Goal: Task Accomplishment & Management: Use online tool/utility

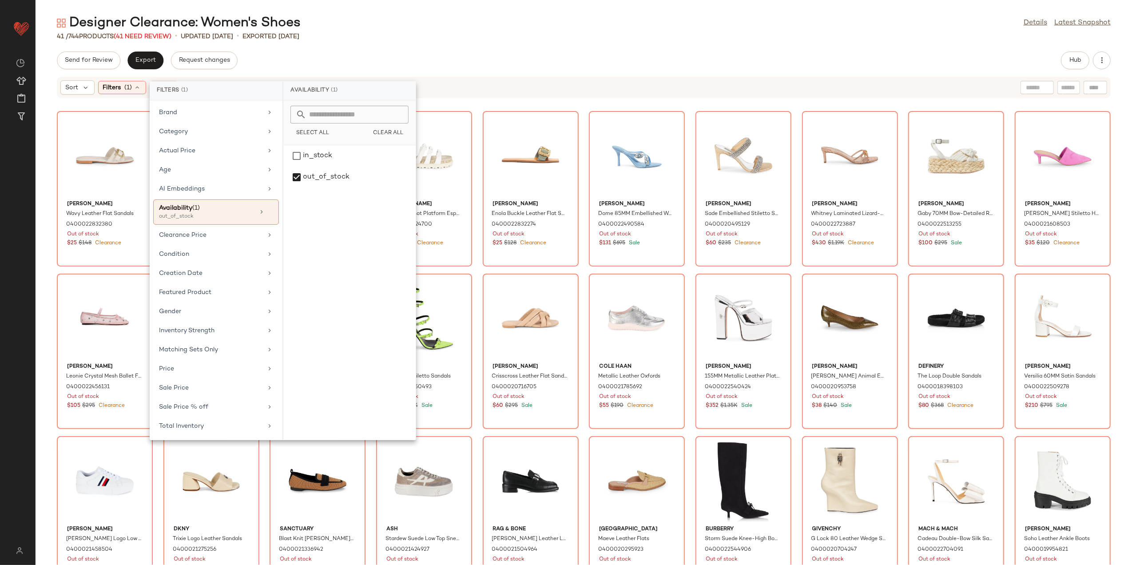
click at [398, 34] on div "41 / 744 Products (41 Need Review) • updated Aug 8th • Exported Aug 8th" at bounding box center [584, 36] width 1097 height 9
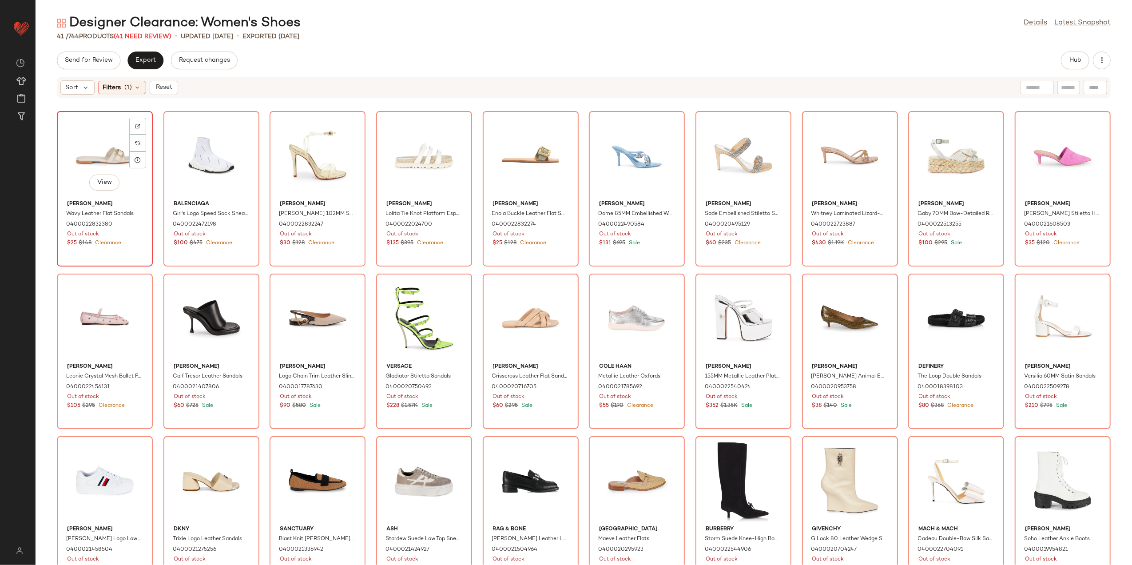
click at [111, 144] on div "View" at bounding box center [105, 155] width 90 height 83
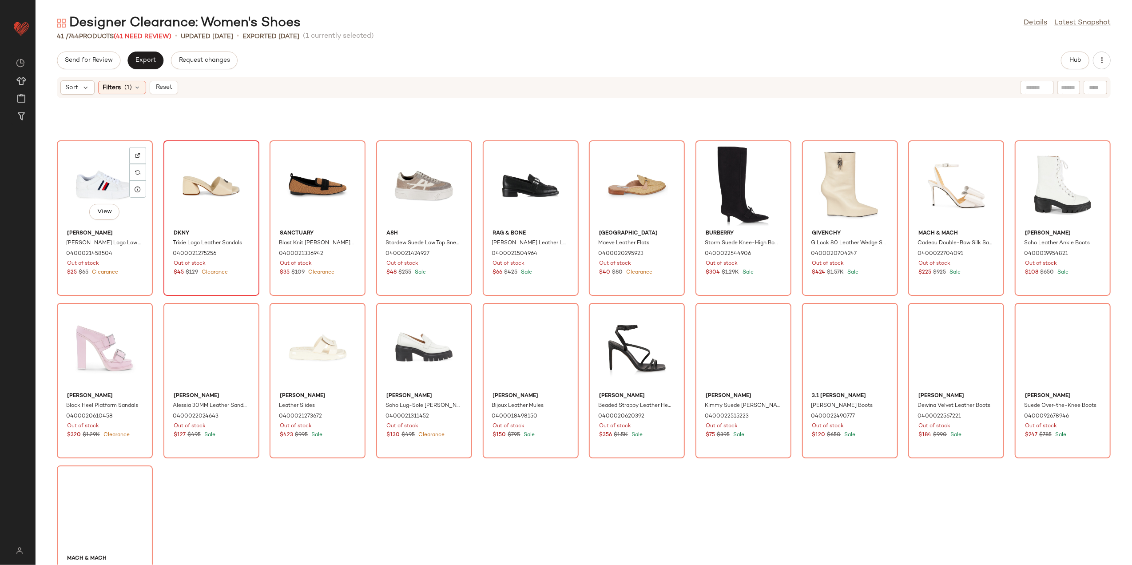
scroll to position [359, 0]
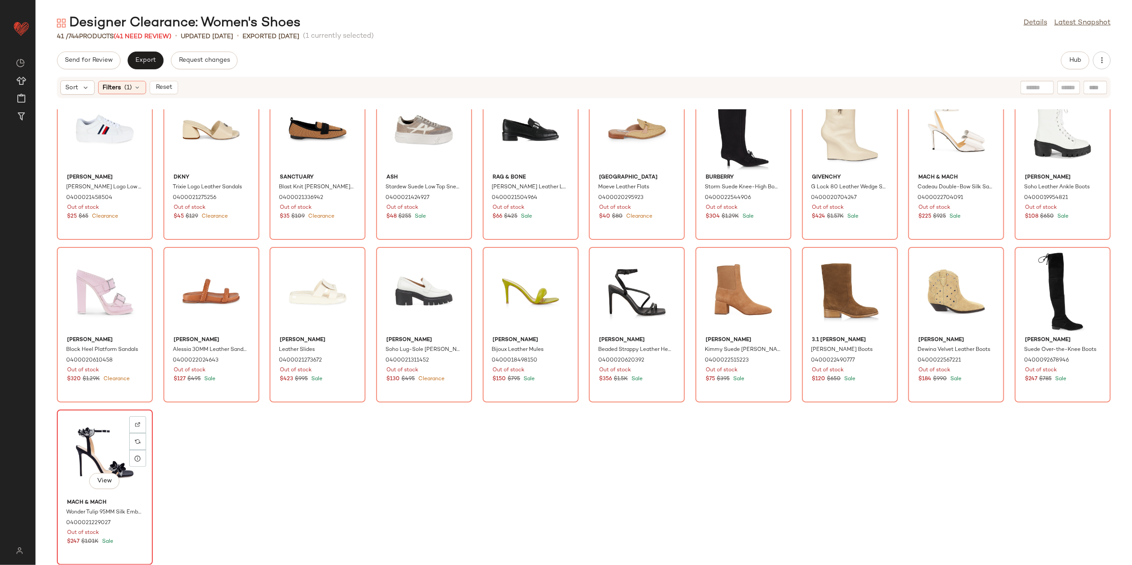
click at [113, 451] on div "View" at bounding box center [105, 454] width 90 height 83
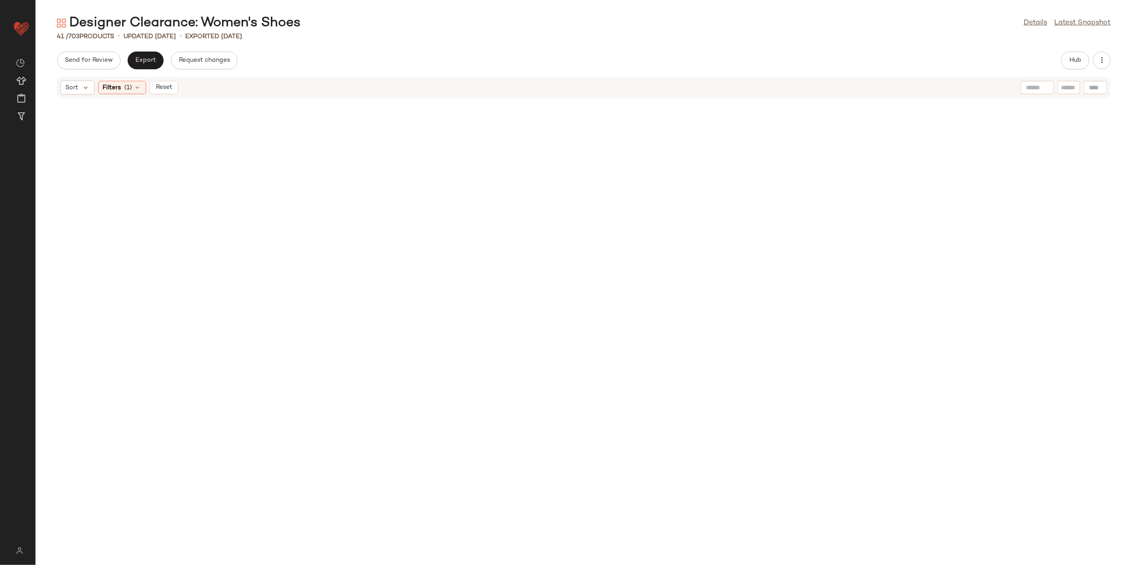
click at [162, 78] on div "Sort Filters (1) Reset" at bounding box center [584, 87] width 1054 height 21
click at [162, 79] on div "Sort Filters (1) Reset" at bounding box center [584, 87] width 1054 height 21
click at [166, 85] on span "Reset" at bounding box center [163, 87] width 17 height 7
click at [1079, 54] on button "Hub" at bounding box center [1075, 61] width 28 height 18
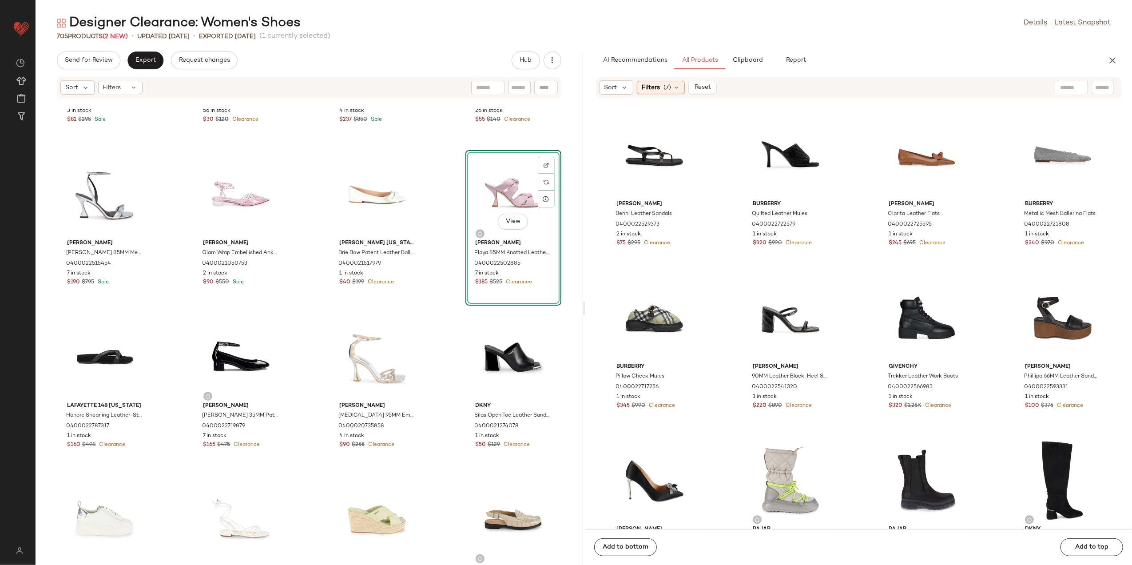
scroll to position [782, 0]
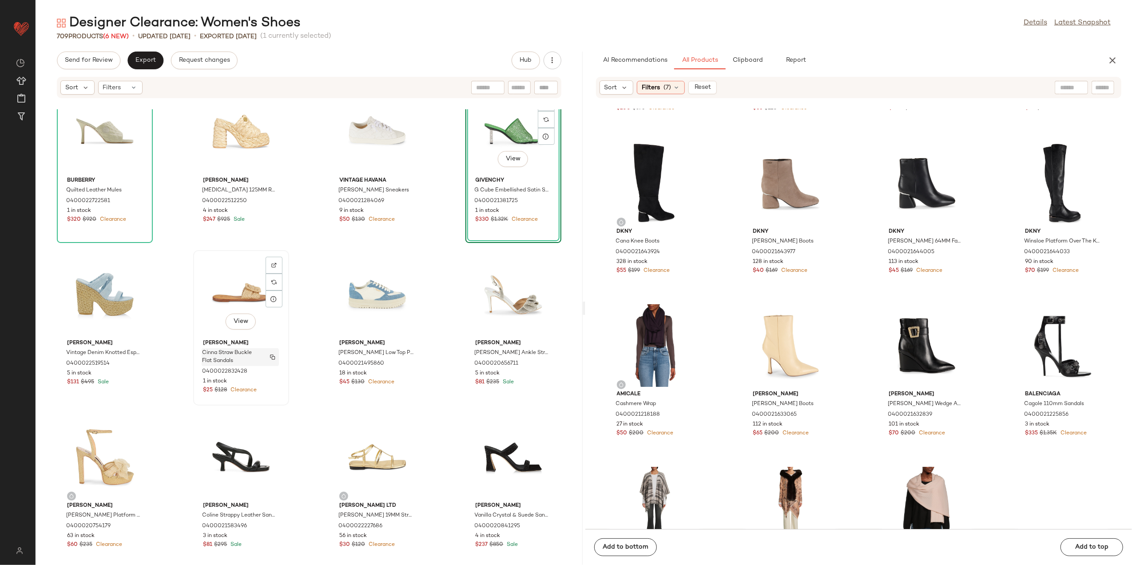
scroll to position [485, 0]
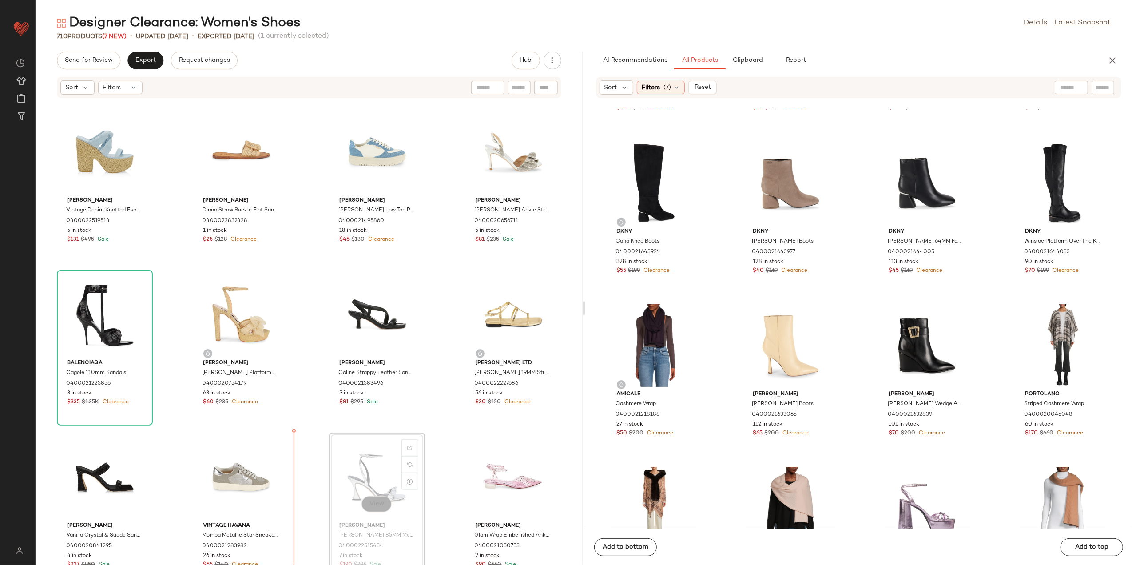
scroll to position [500, 0]
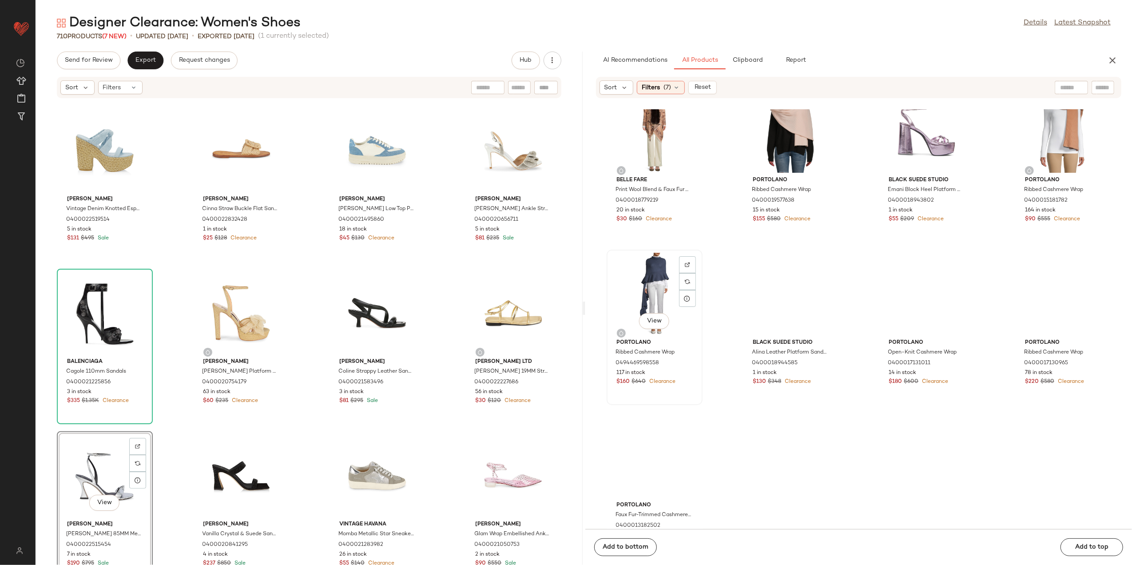
scroll to position [661, 0]
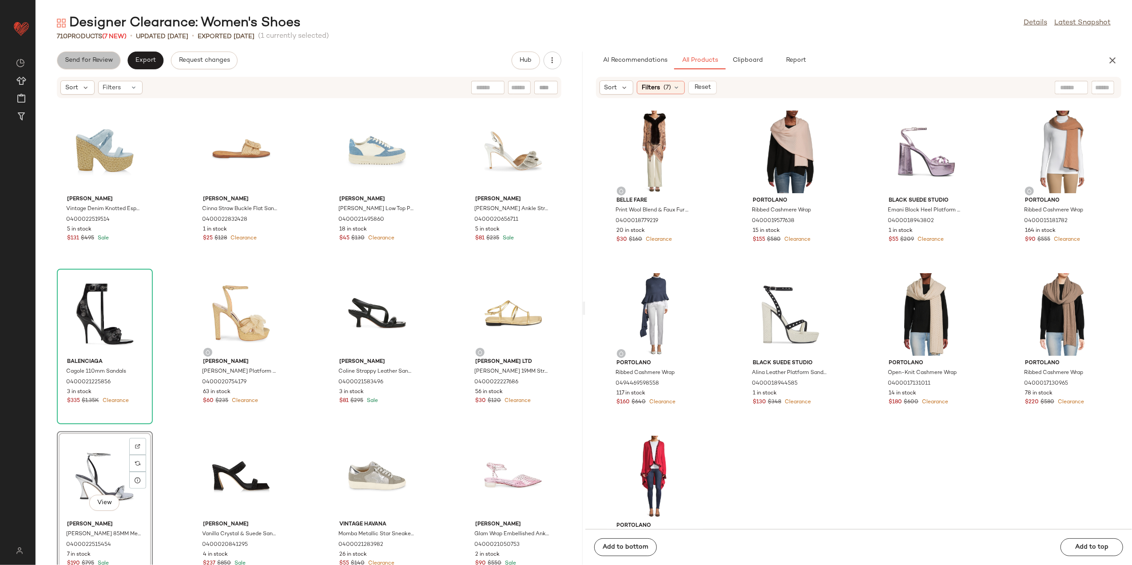
click at [96, 61] on span "Send for Review" at bounding box center [88, 60] width 48 height 7
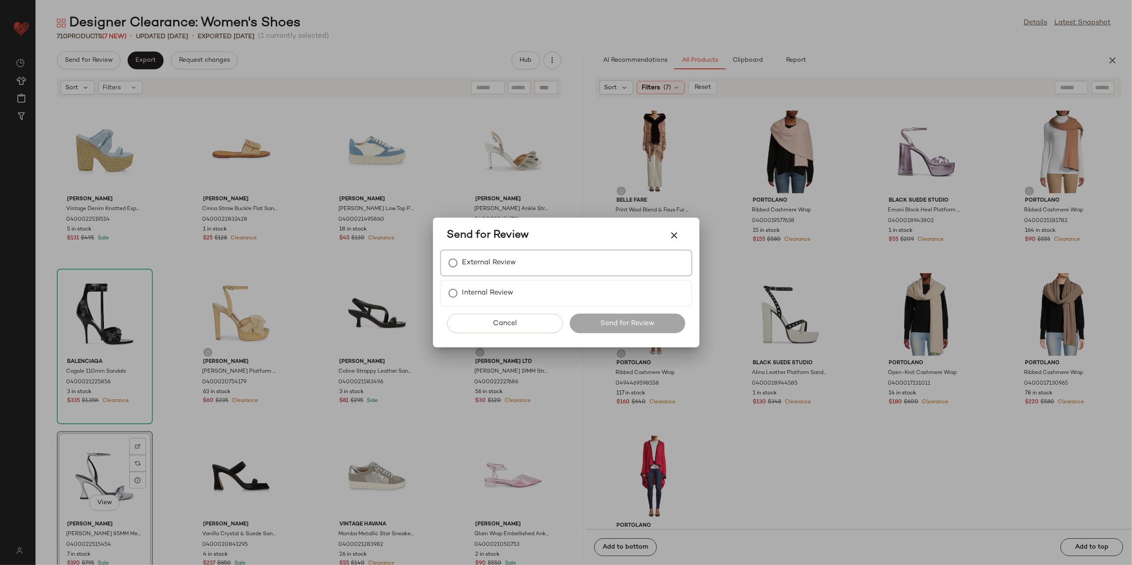
click at [464, 265] on label "External Review" at bounding box center [489, 263] width 54 height 18
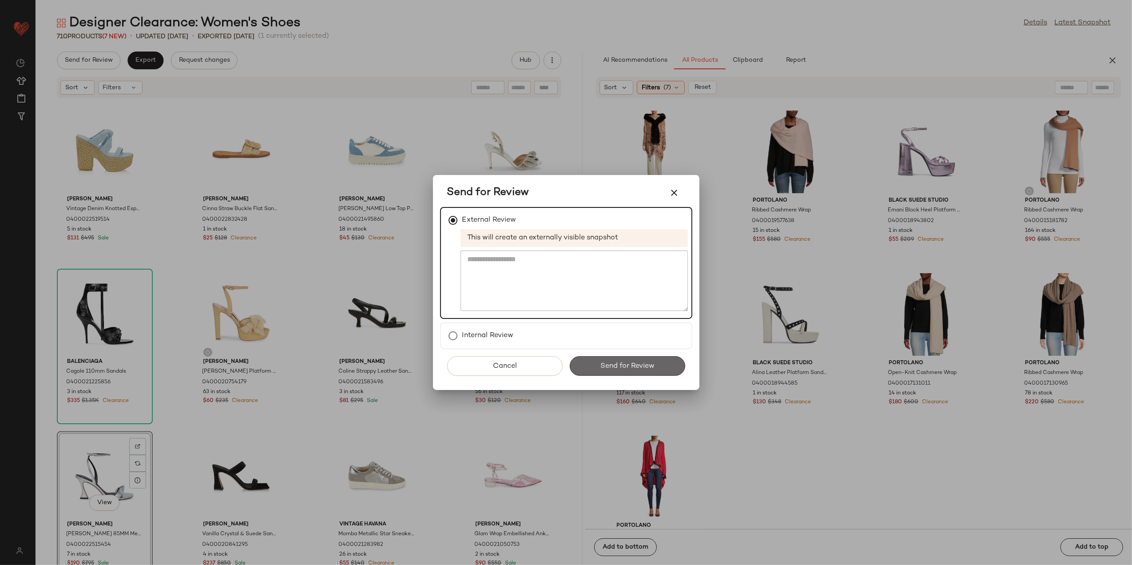
click at [616, 369] on span "Send for Review" at bounding box center [627, 366] width 55 height 8
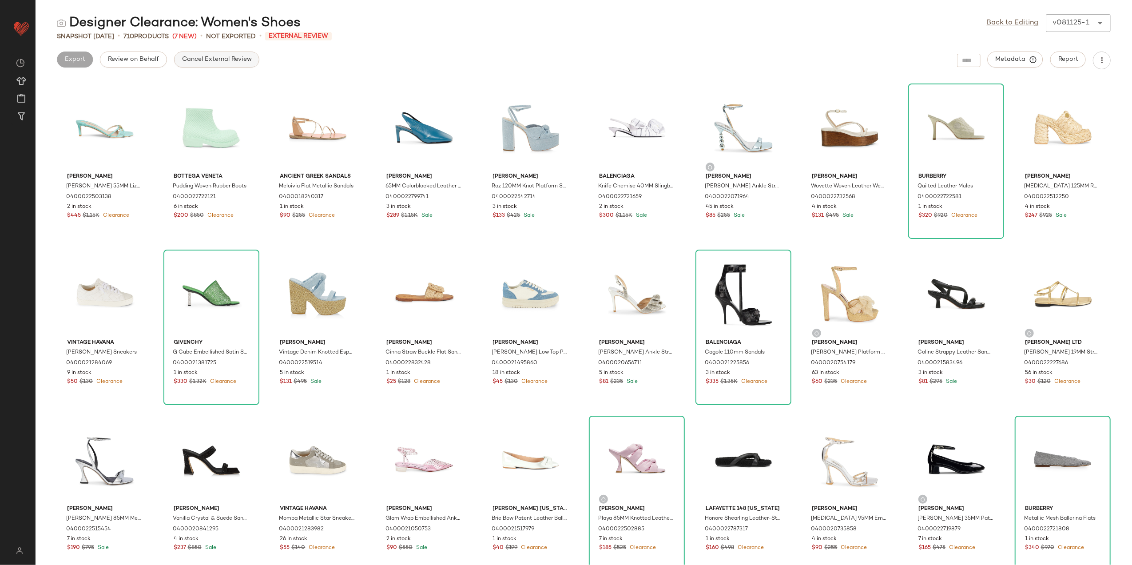
click at [212, 63] on span "Cancel External Review" at bounding box center [217, 59] width 70 height 7
click at [153, 57] on span "Export" at bounding box center [145, 59] width 21 height 7
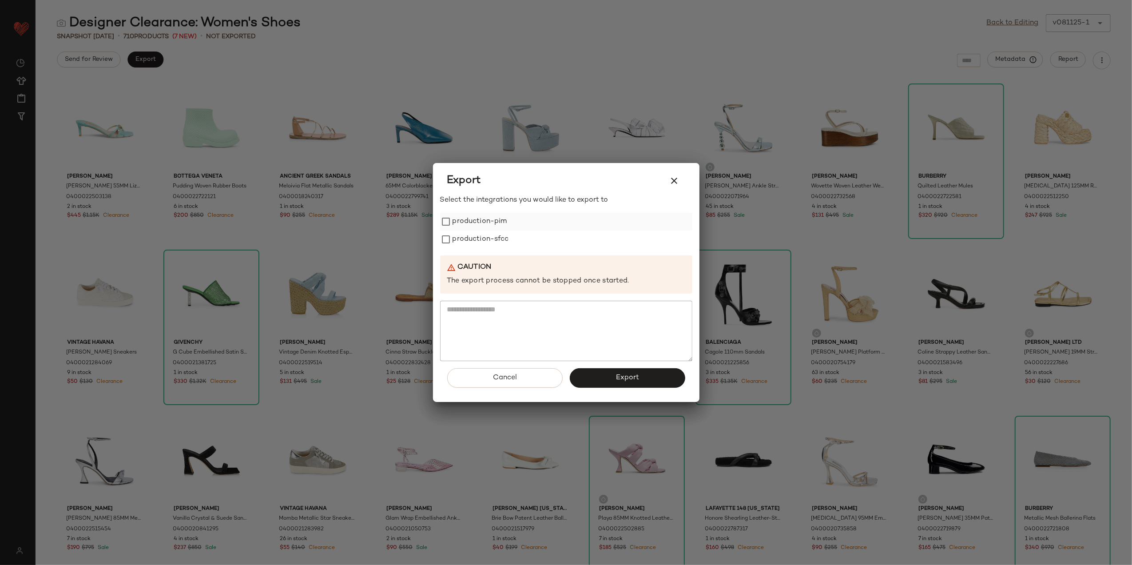
click at [469, 228] on label "production-pim" at bounding box center [480, 222] width 55 height 18
click at [471, 242] on label "production-sfcc" at bounding box center [481, 240] width 56 height 18
click at [590, 379] on button "Export" at bounding box center [627, 378] width 115 height 20
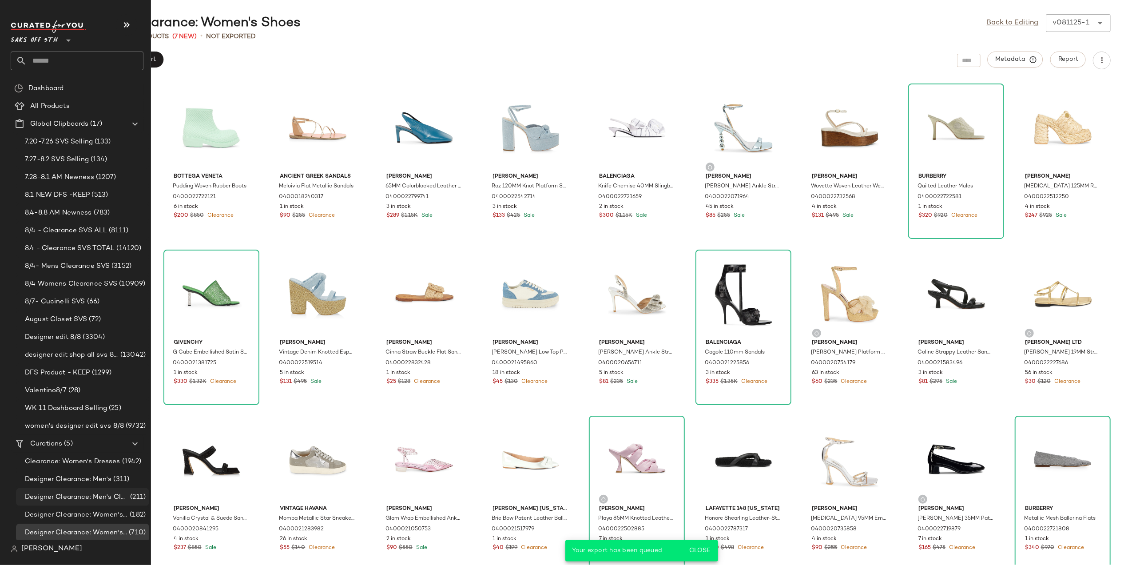
scroll to position [5, 0]
click at [97, 501] on div "Designer Clearance: Men's Clothing (211)" at bounding box center [82, 496] width 133 height 18
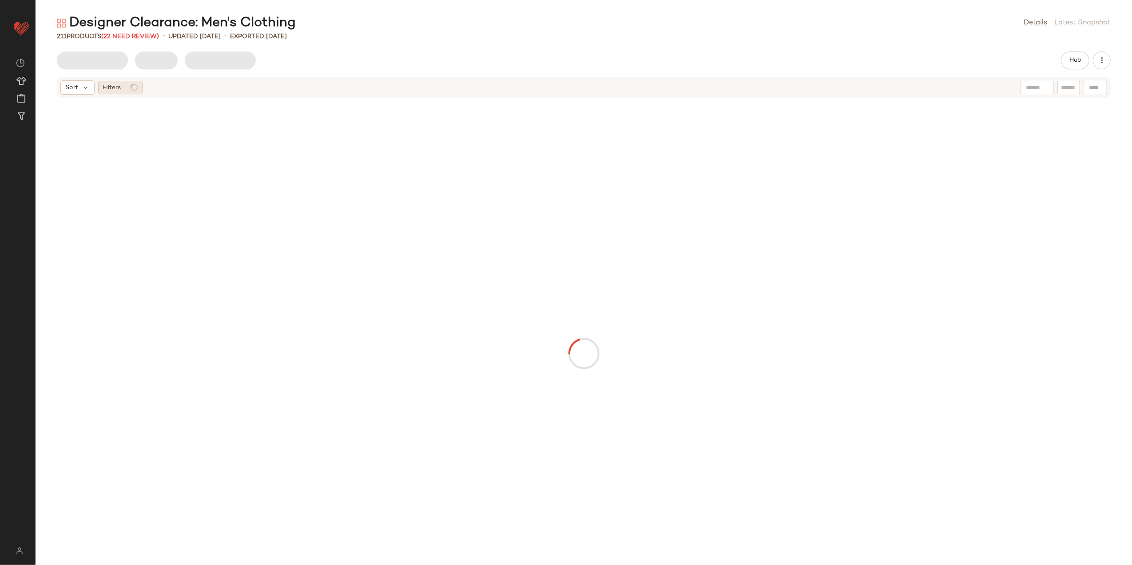
click at [115, 90] on span "Filters" at bounding box center [112, 87] width 18 height 9
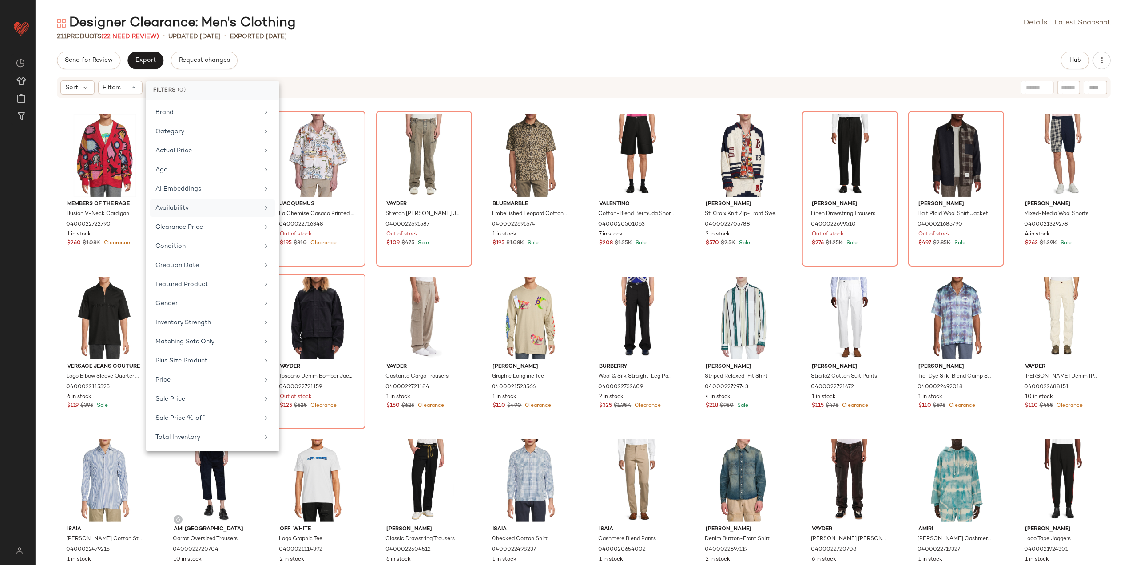
click at [214, 219] on div "Availability" at bounding box center [213, 227] width 126 height 17
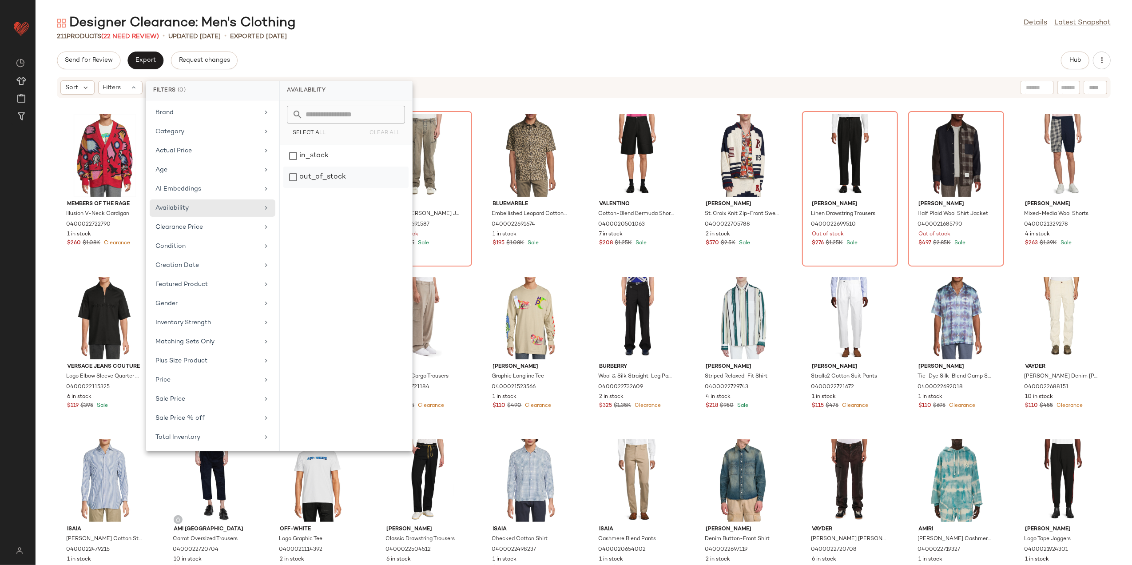
click at [332, 178] on div "out_of_stock" at bounding box center [345, 177] width 125 height 21
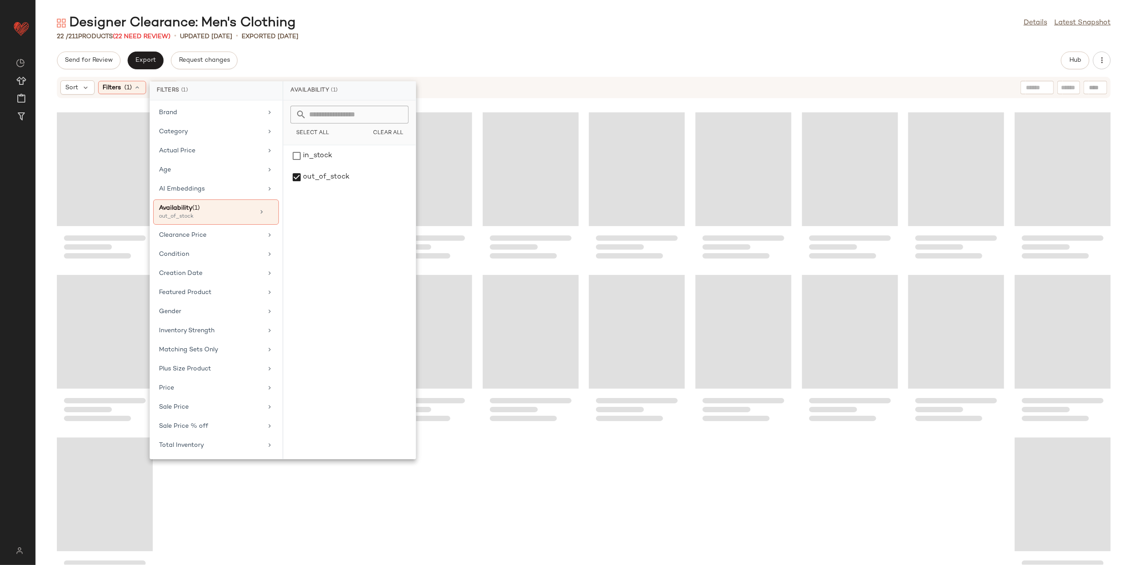
click at [483, 31] on div "Designer Clearance: Men's Clothing Details Latest Snapshot" at bounding box center [584, 23] width 1097 height 18
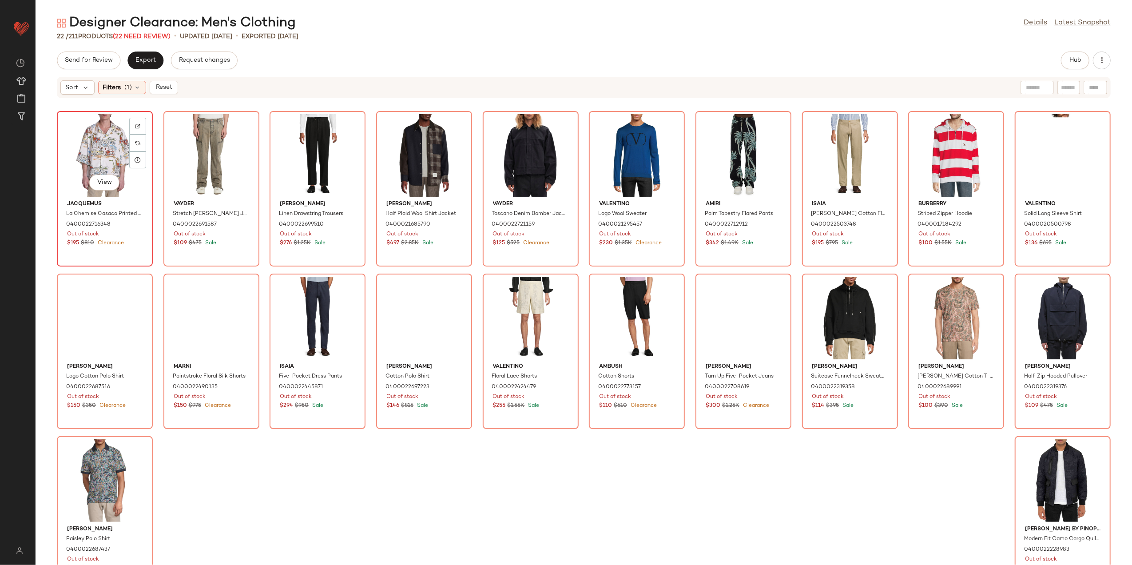
drag, startPoint x: 102, startPoint y: 136, endPoint x: 105, endPoint y: 139, distance: 4.7
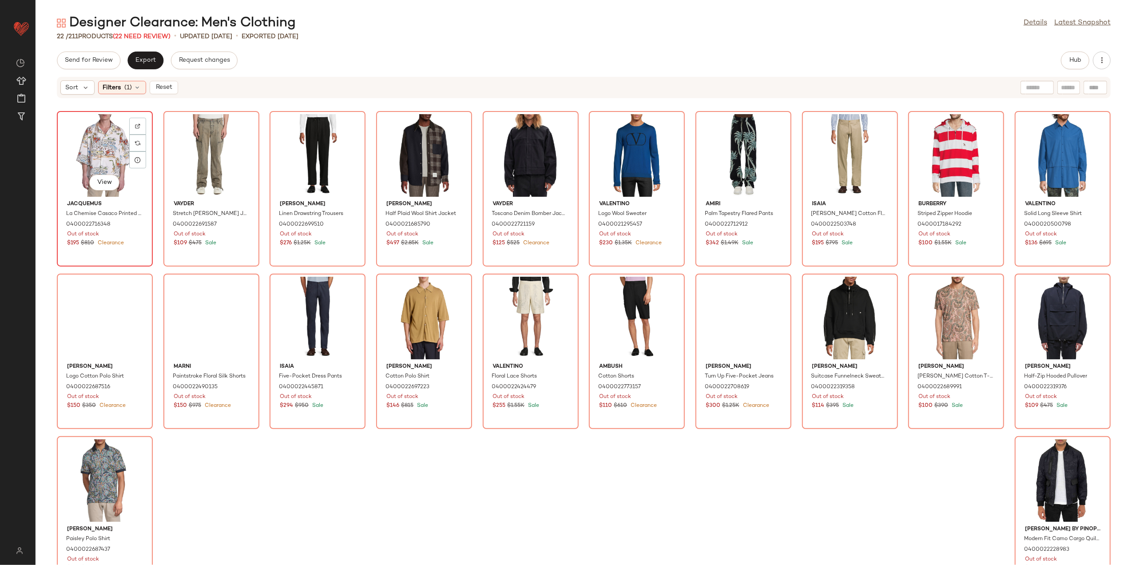
click at [102, 135] on div "View" at bounding box center [105, 155] width 90 height 83
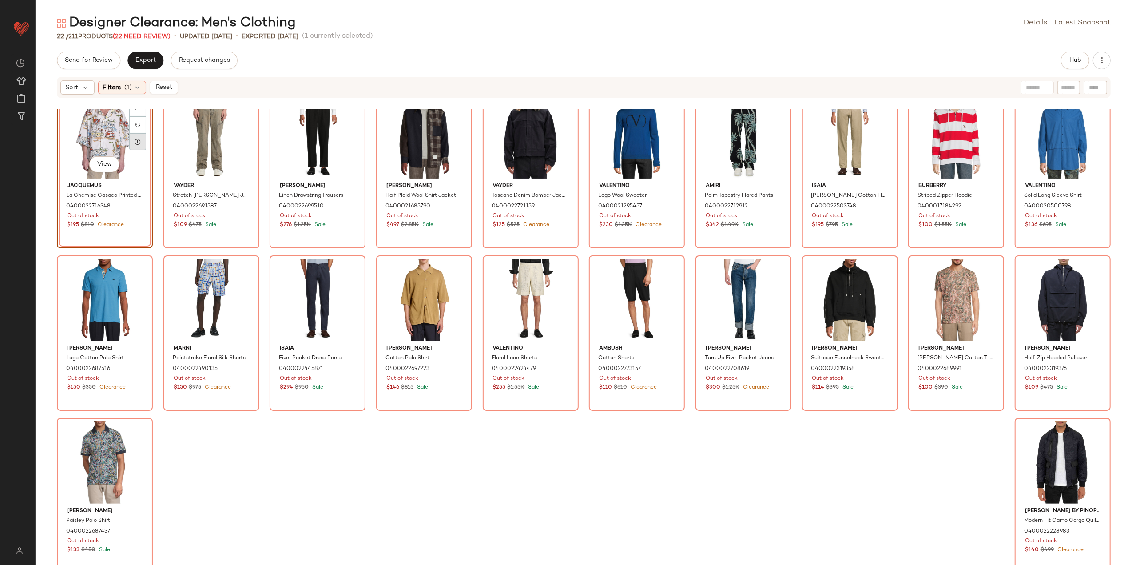
scroll to position [27, 0]
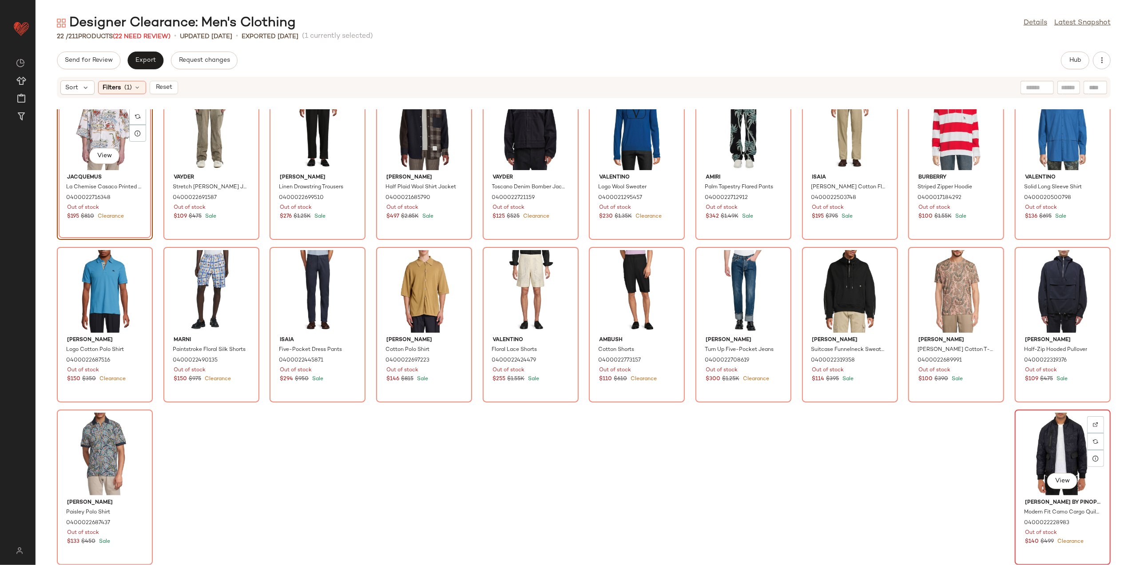
click at [1046, 431] on div "View" at bounding box center [1063, 454] width 90 height 83
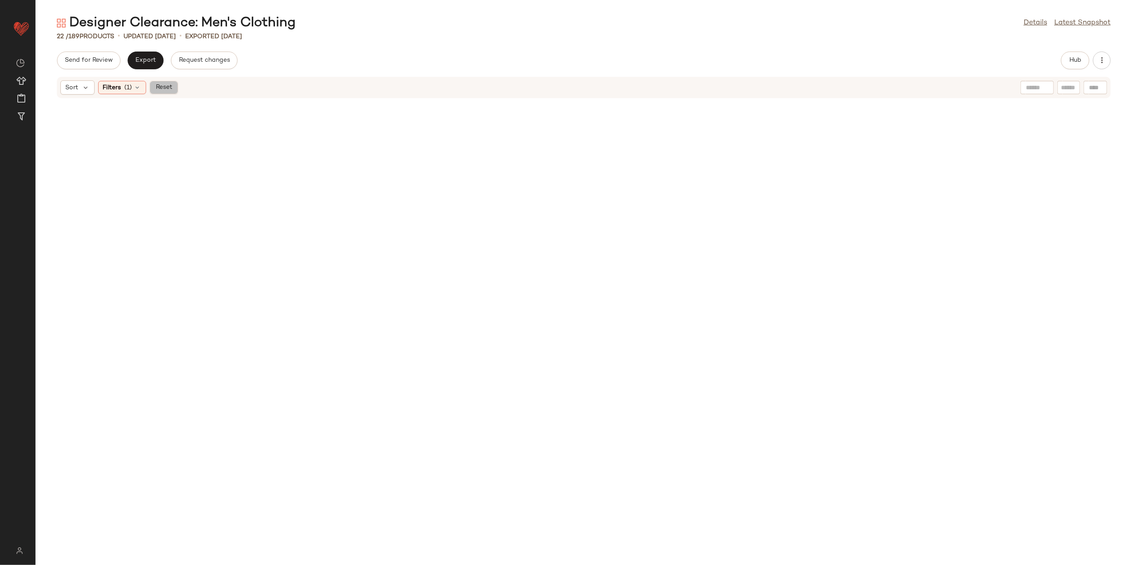
click at [169, 84] on span "Reset" at bounding box center [163, 87] width 17 height 7
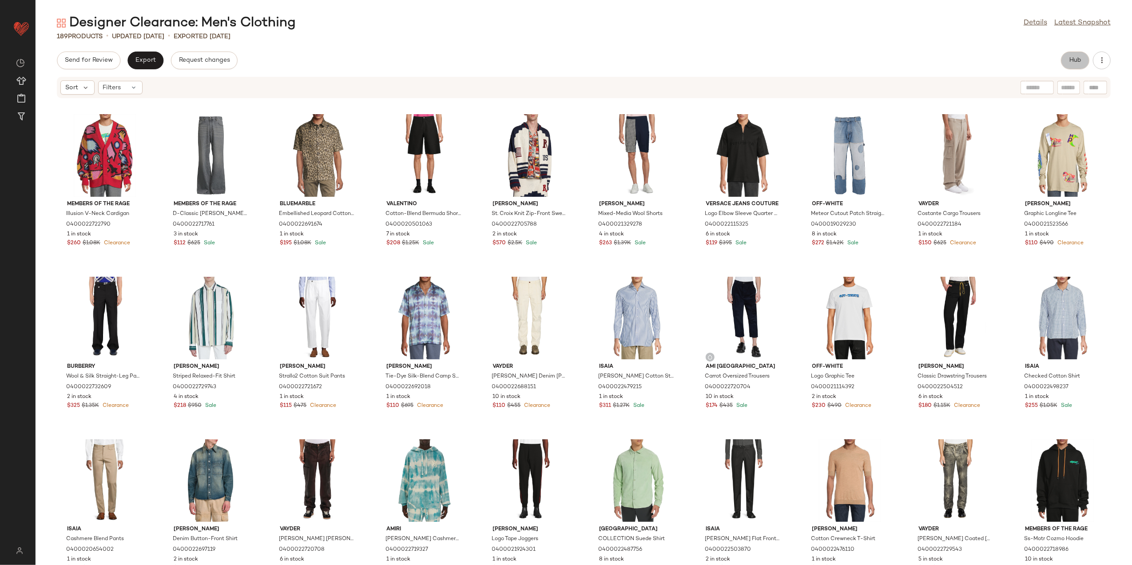
click at [1071, 61] on span "Hub" at bounding box center [1075, 60] width 12 height 7
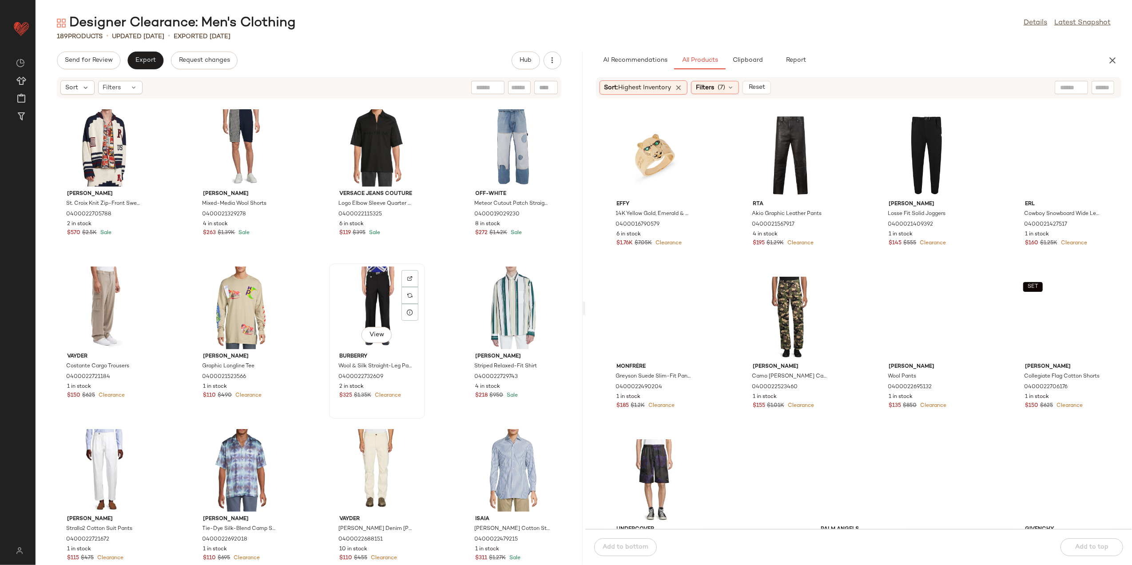
scroll to position [185, 0]
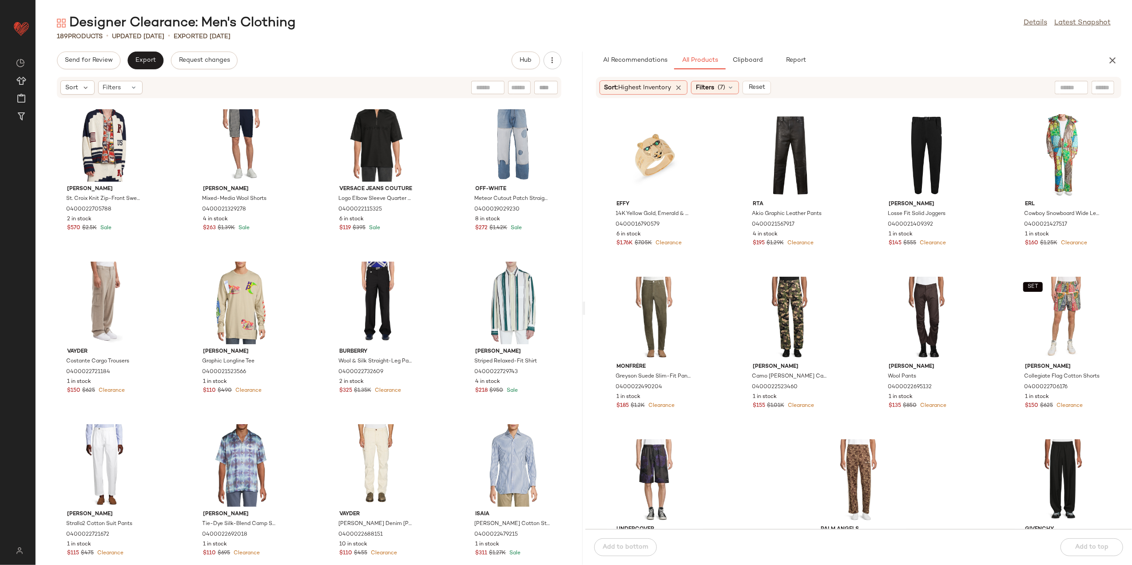
drag, startPoint x: 704, startPoint y: 86, endPoint x: 706, endPoint y: 100, distance: 13.9
click at [705, 87] on span "Filters" at bounding box center [705, 87] width 18 height 9
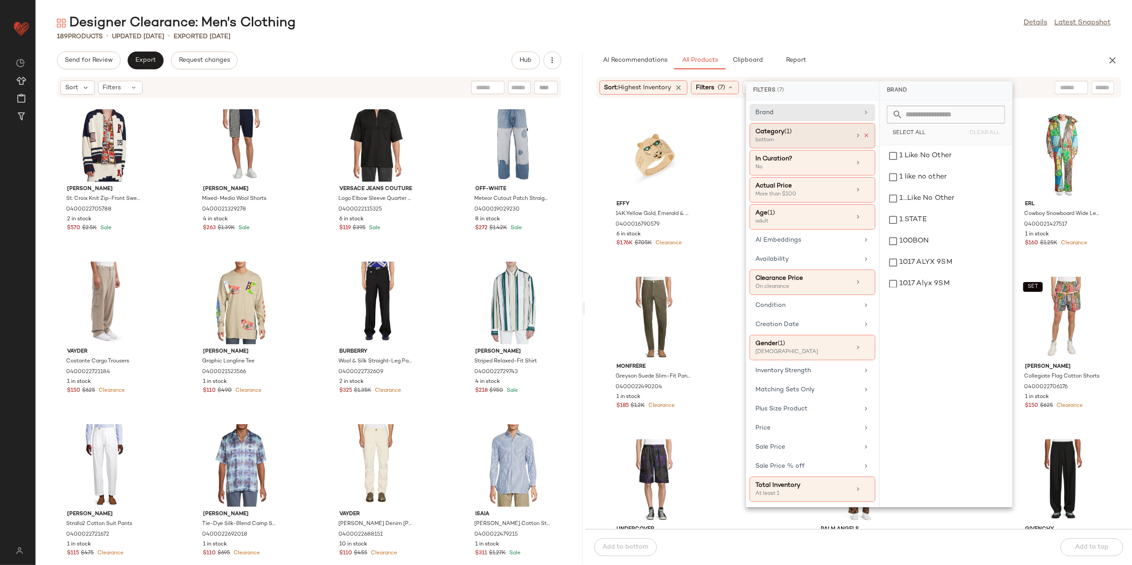
click at [869, 134] on icon at bounding box center [866, 135] width 6 height 6
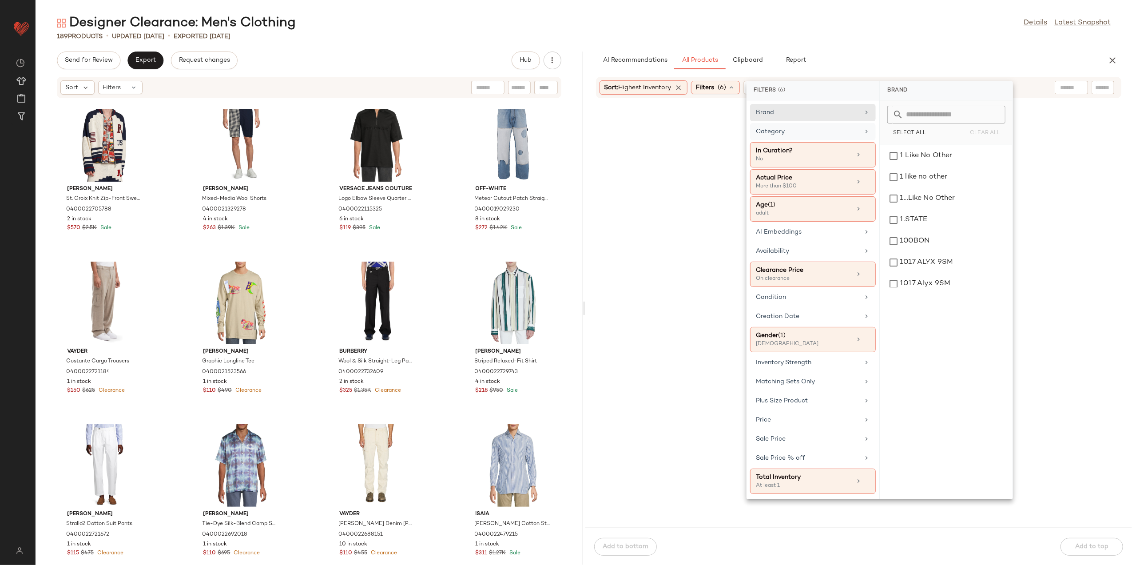
click at [841, 136] on div "Category" at bounding box center [807, 131] width 103 height 9
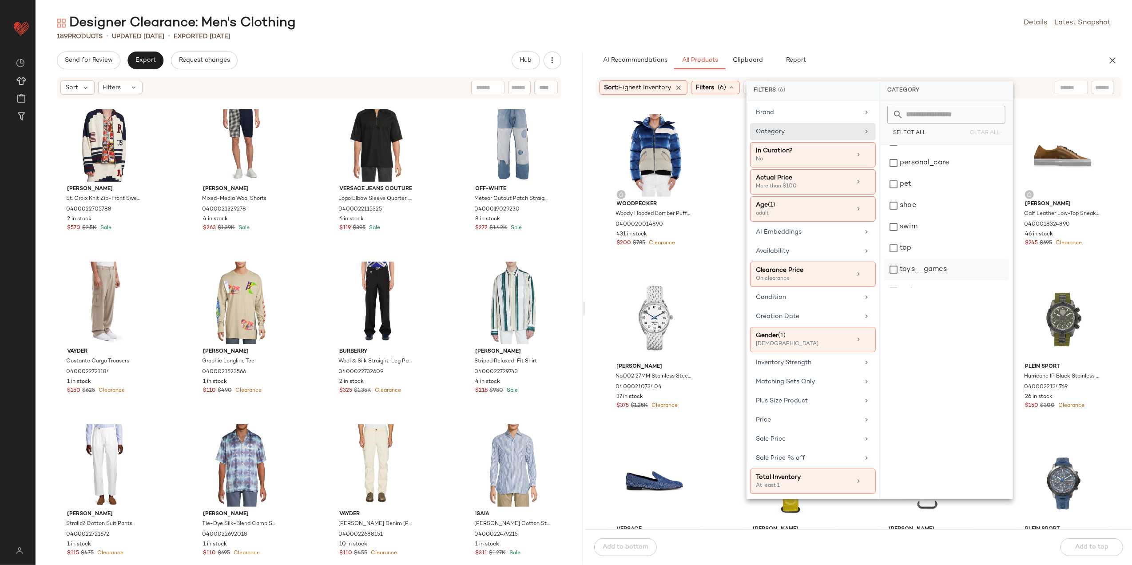
scroll to position [355, 0]
click at [912, 235] on div "top" at bounding box center [946, 233] width 125 height 21
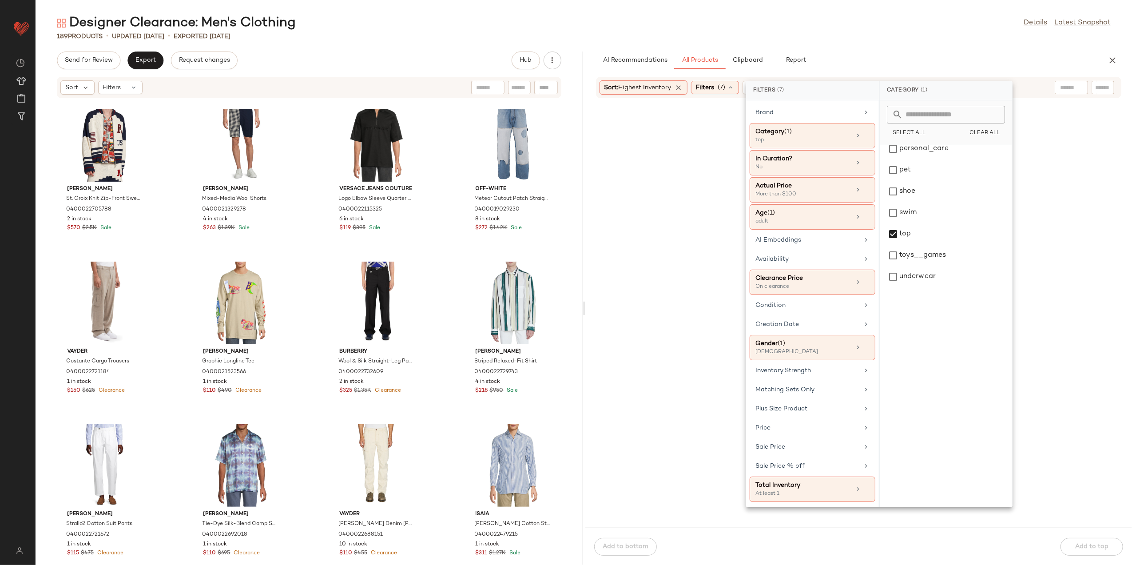
click at [925, 40] on div "189 Products • updated Aug 11th • Exported Aug 8th" at bounding box center [584, 36] width 1097 height 9
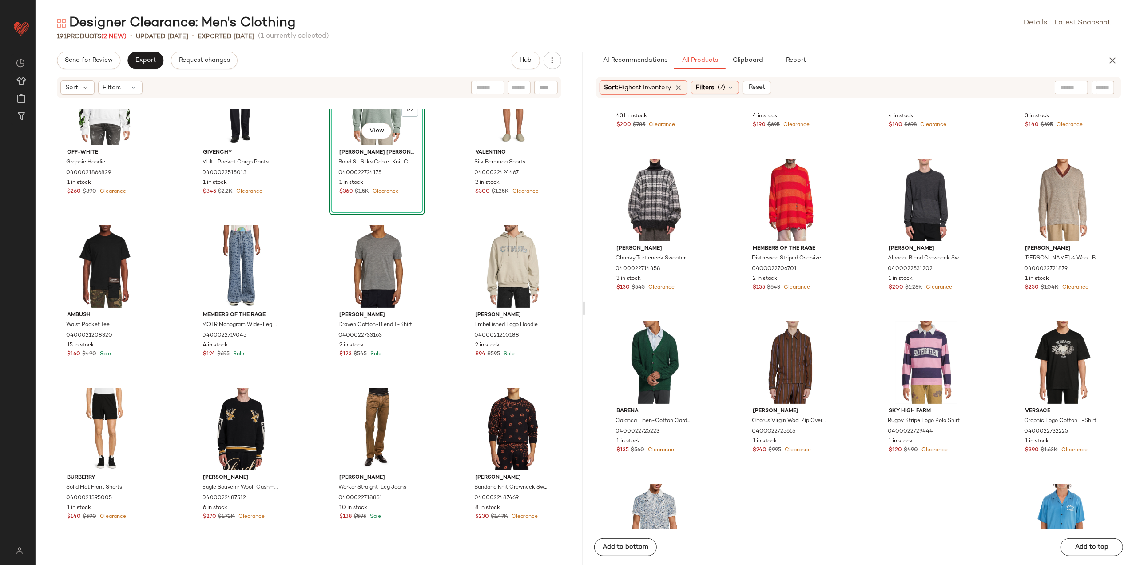
scroll to position [1546, 0]
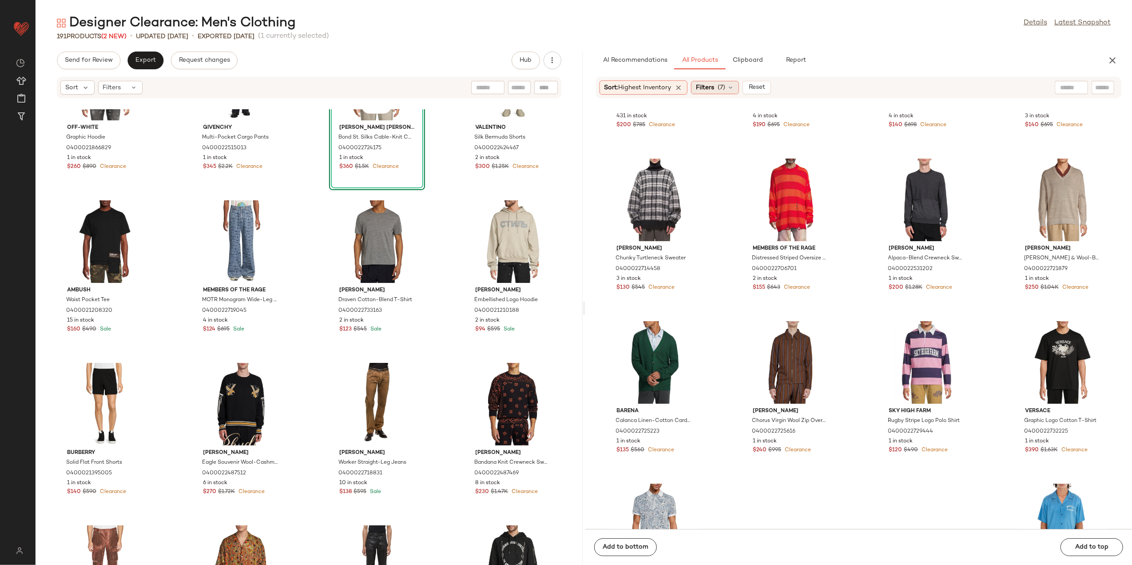
click at [721, 85] on span "(7)" at bounding box center [722, 87] width 8 height 9
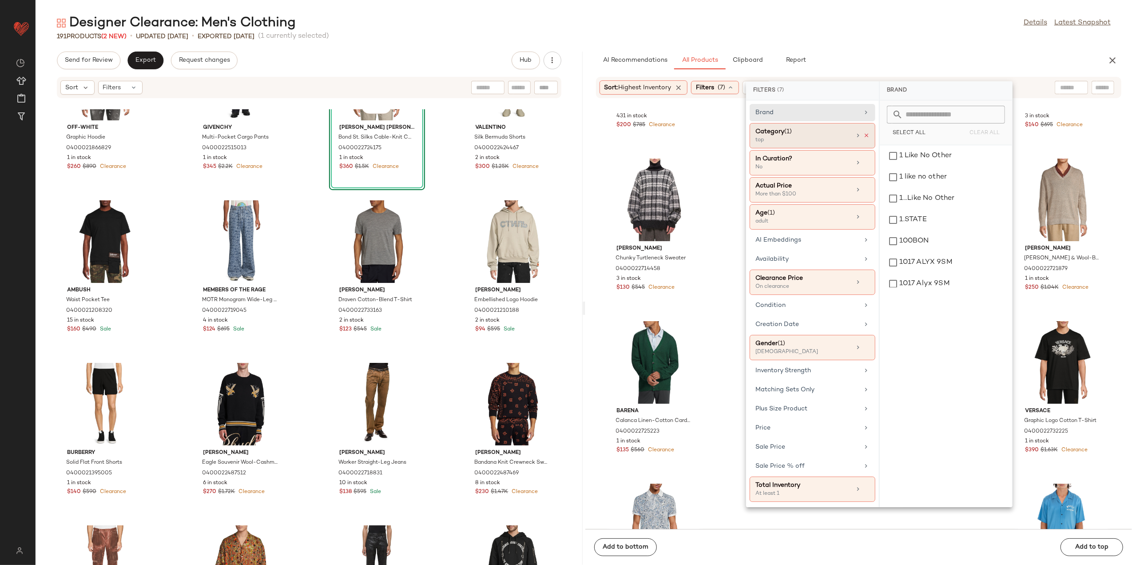
click at [868, 136] on icon at bounding box center [866, 135] width 6 height 6
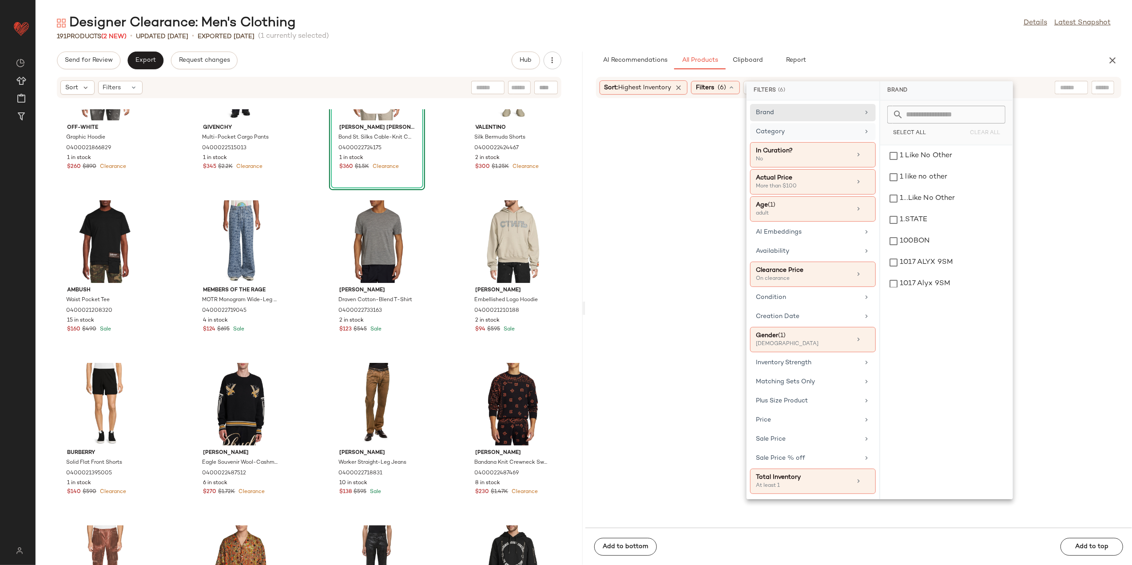
click at [837, 136] on div "Category" at bounding box center [807, 131] width 103 height 9
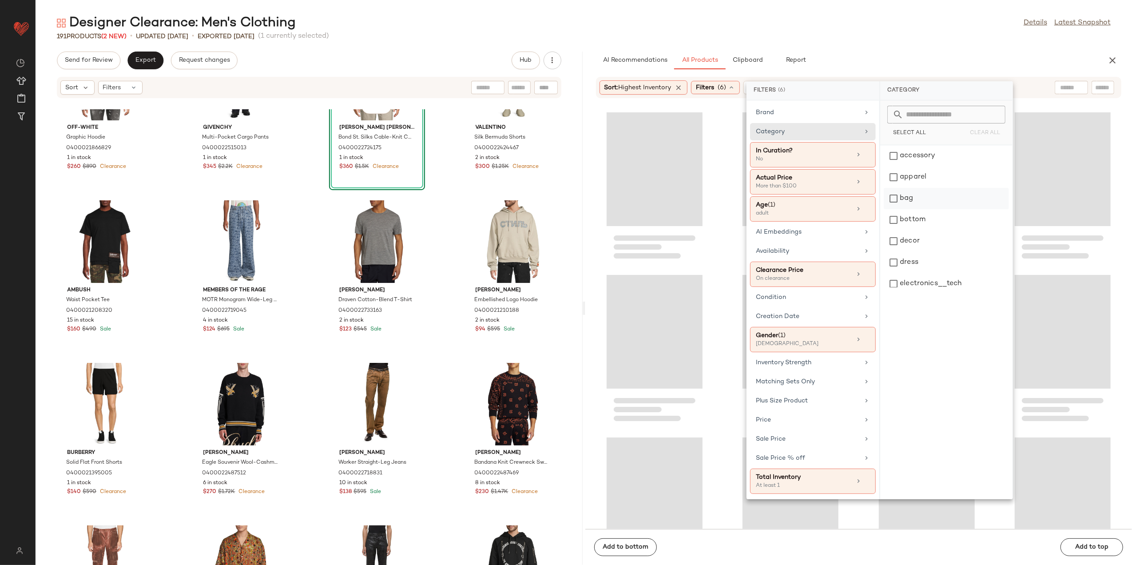
drag, startPoint x: 921, startPoint y: 221, endPoint x: 919, endPoint y: 191, distance: 30.7
click at [922, 221] on div "bottom" at bounding box center [946, 219] width 125 height 21
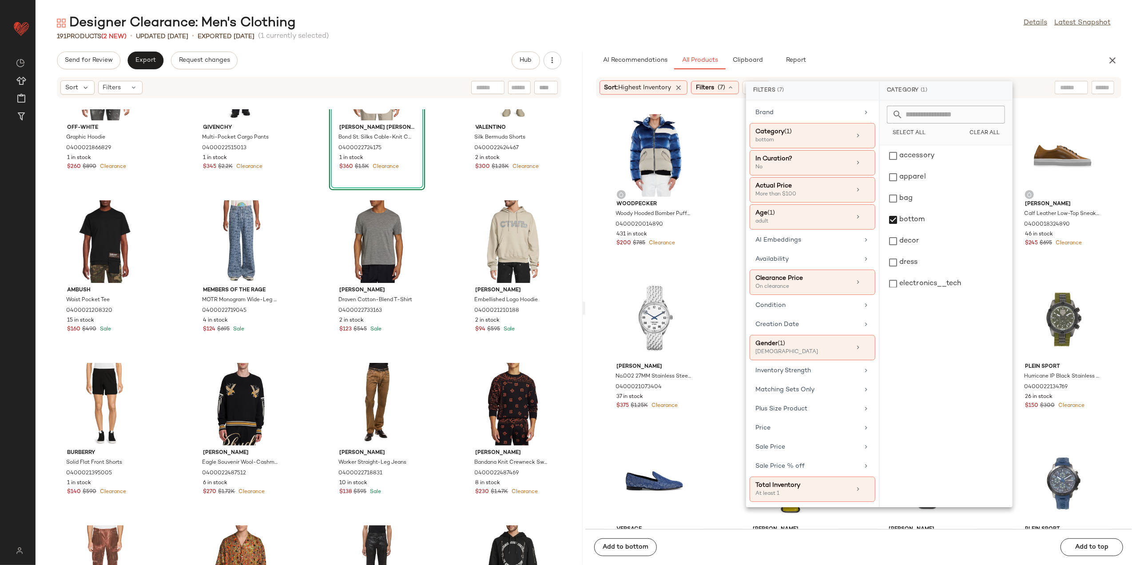
click at [905, 59] on div "AI Recommendations All Products Clipboard Report" at bounding box center [844, 61] width 497 height 18
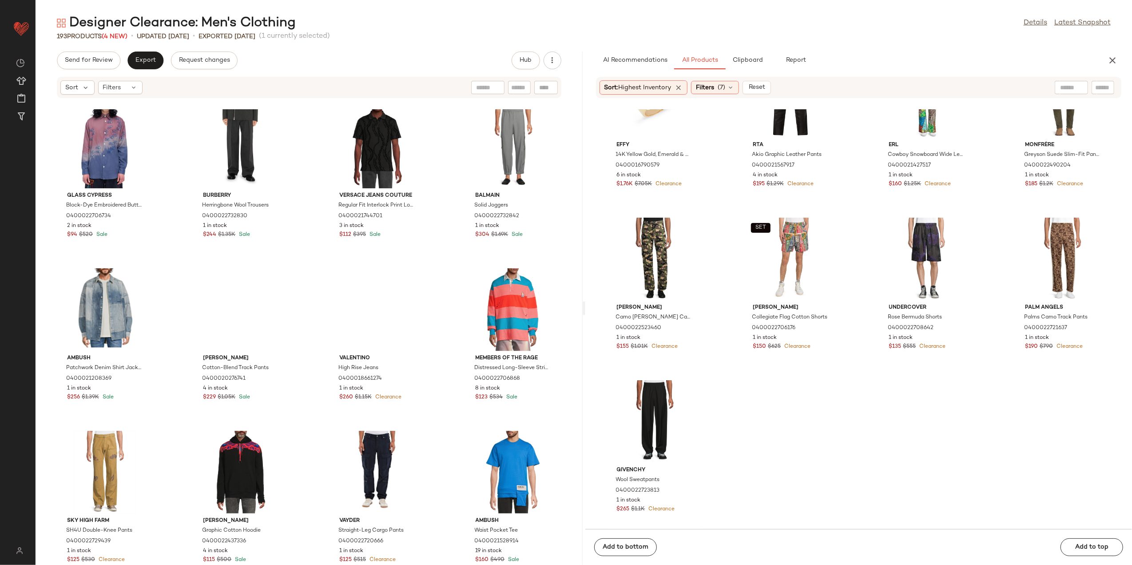
scroll to position [2435, 0]
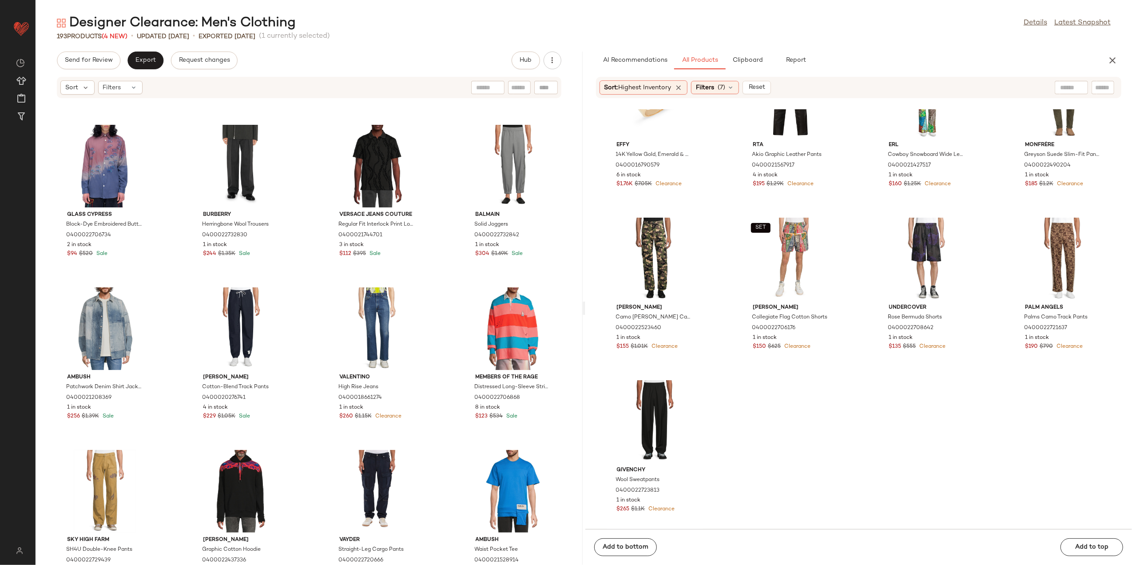
click at [708, 94] on div "Sort: Highest Inventory Filters (7) Reset" at bounding box center [686, 87] width 172 height 14
click at [714, 87] on span "Filters" at bounding box center [705, 87] width 18 height 9
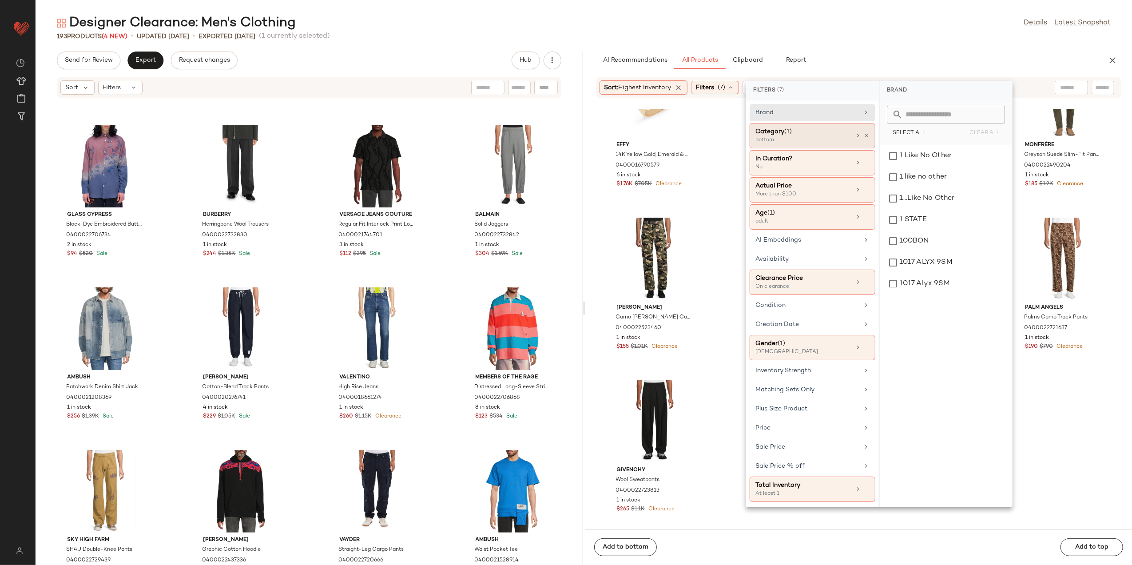
click at [869, 150] on div "Category (1) bottom" at bounding box center [813, 162] width 126 height 25
click at [860, 134] on icon at bounding box center [858, 135] width 7 height 7
click at [895, 214] on div "bottom" at bounding box center [945, 219] width 125 height 21
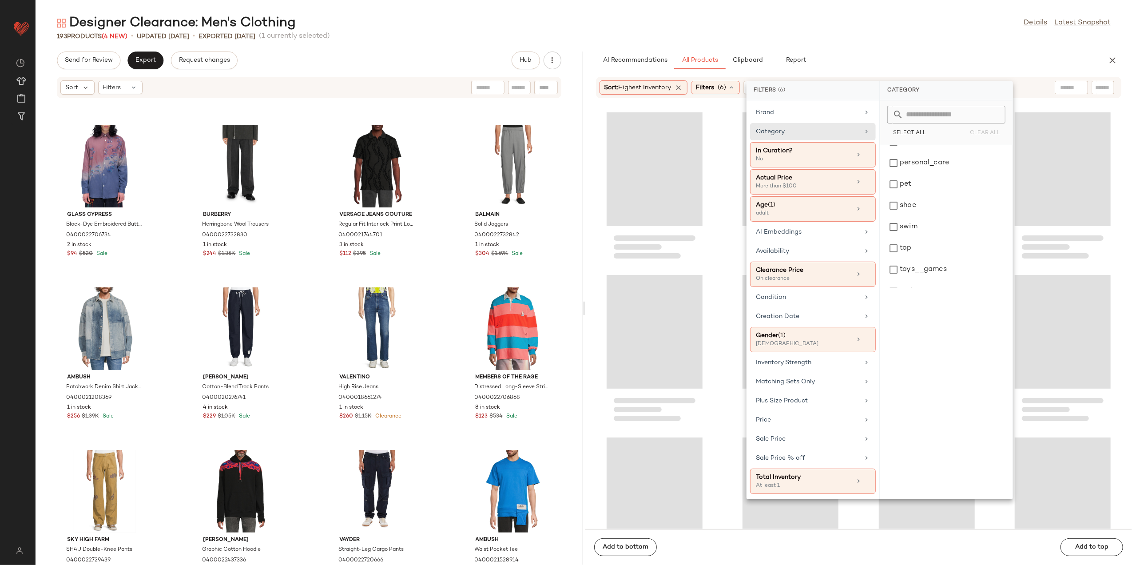
scroll to position [355, 0]
click at [910, 237] on div "top" at bounding box center [946, 233] width 125 height 21
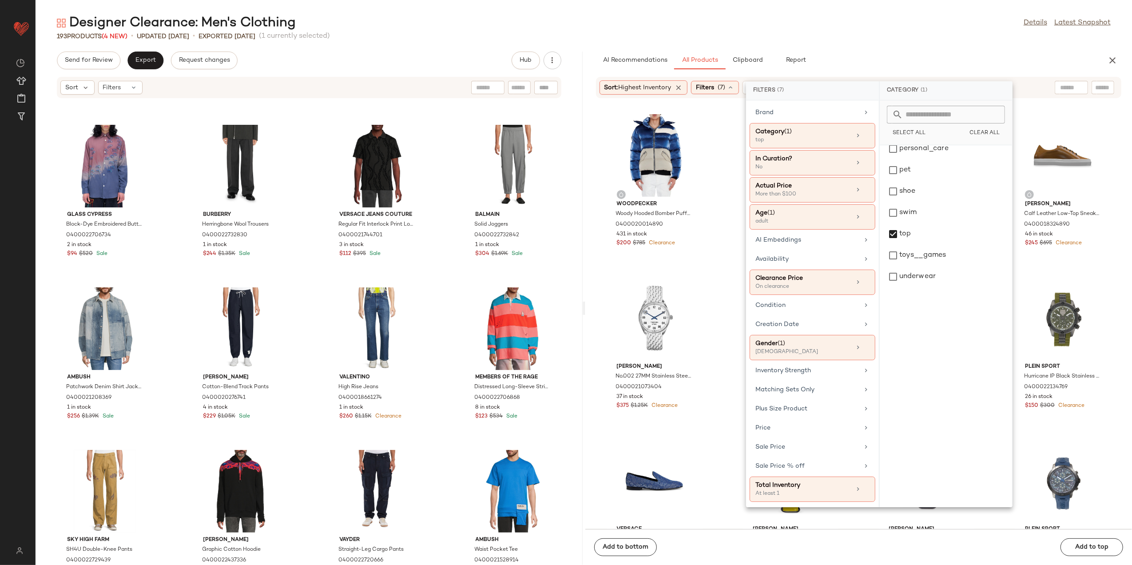
click at [928, 45] on div "Designer Clearance: Men's Clothing Details Latest Snapshot 193 Products (4 New)…" at bounding box center [584, 289] width 1097 height 551
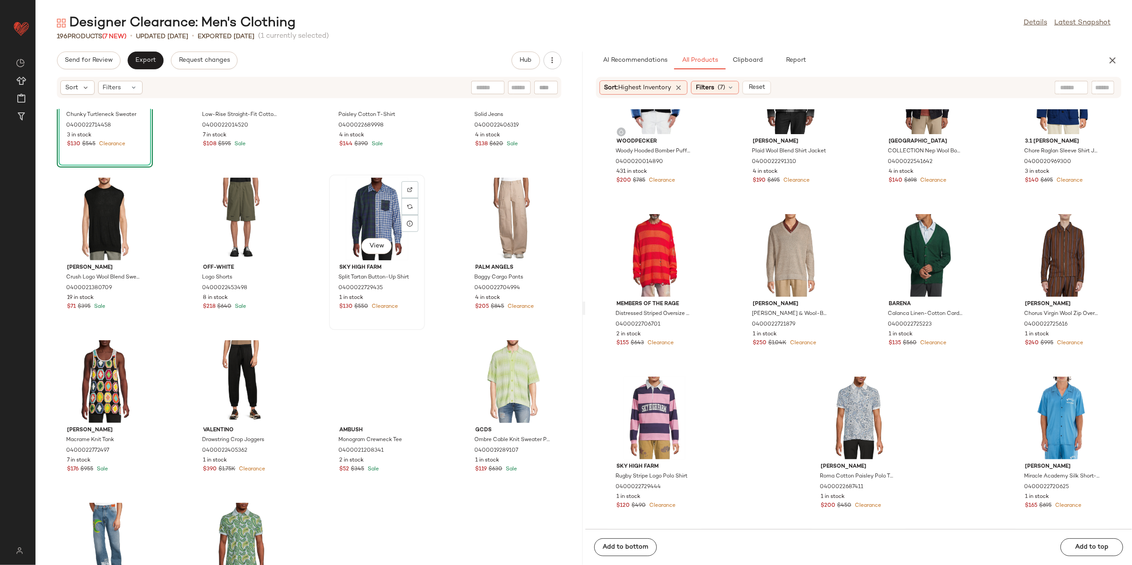
scroll to position [3856, 0]
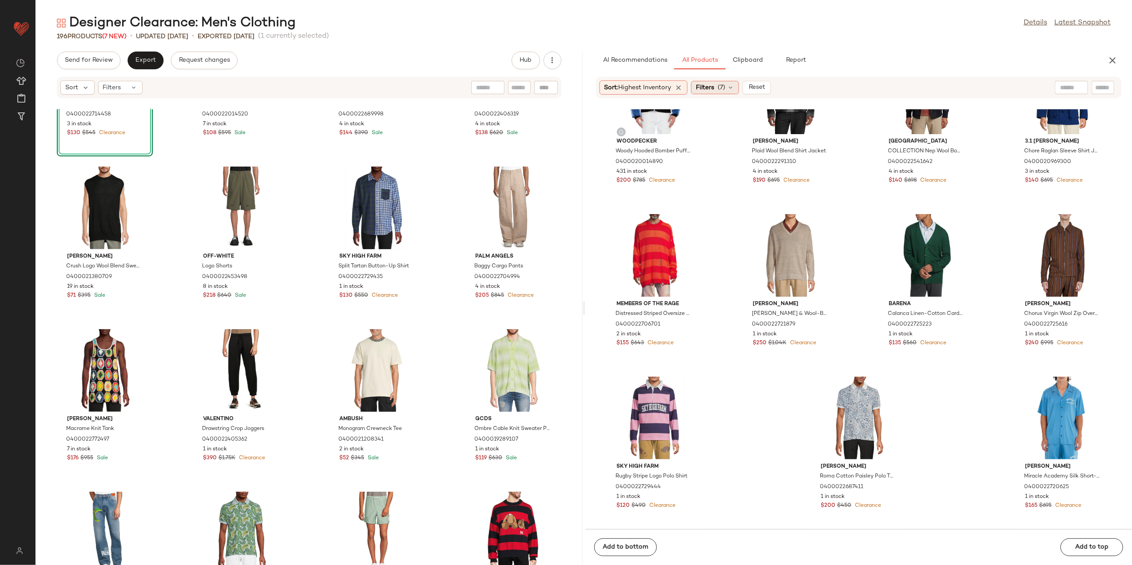
click at [720, 84] on div "Filters (7)" at bounding box center [715, 87] width 48 height 13
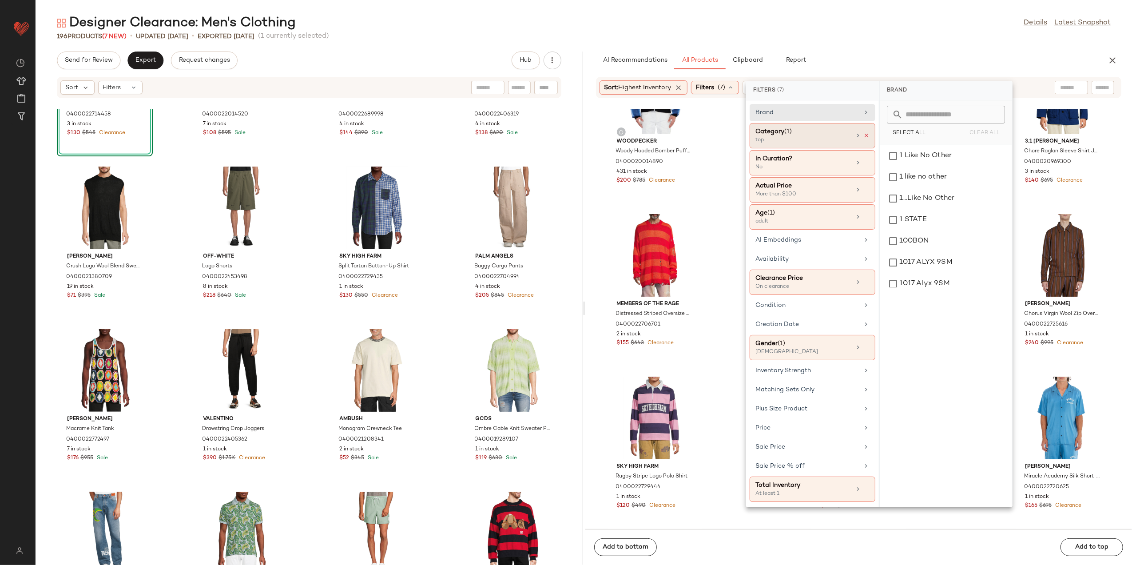
click at [868, 135] on icon at bounding box center [866, 135] width 6 height 6
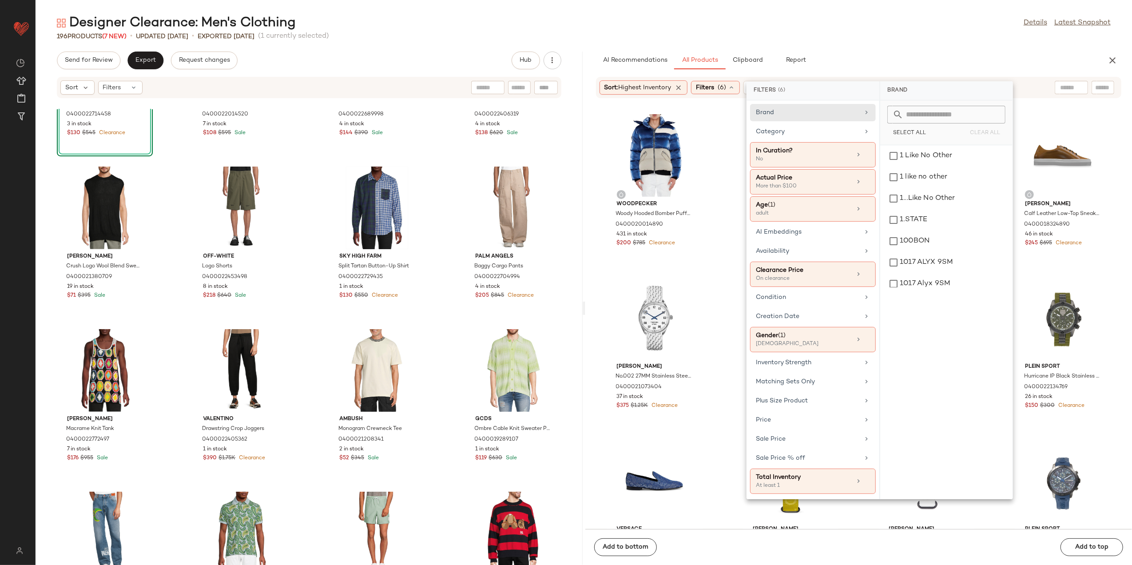
drag, startPoint x: 836, startPoint y: 130, endPoint x: 879, endPoint y: 145, distance: 45.2
click at [839, 130] on div "Category" at bounding box center [807, 131] width 103 height 9
click at [926, 215] on div "bottom" at bounding box center [946, 219] width 125 height 21
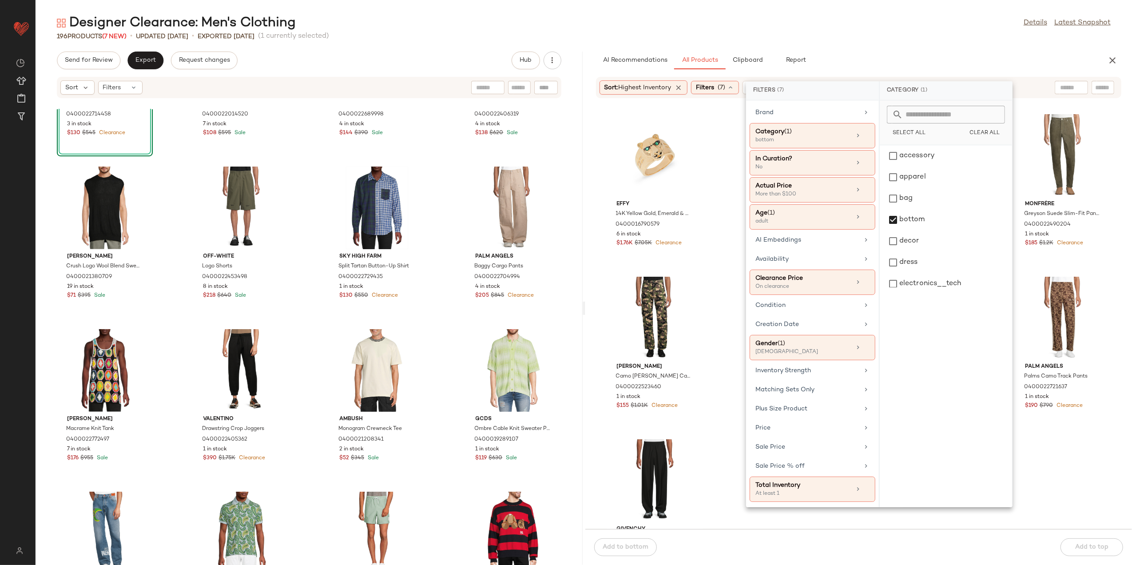
click at [863, 32] on div "196 Products (7 New) • updated Aug 11th • Exported Aug 8th (1 currently selecte…" at bounding box center [584, 36] width 1097 height 9
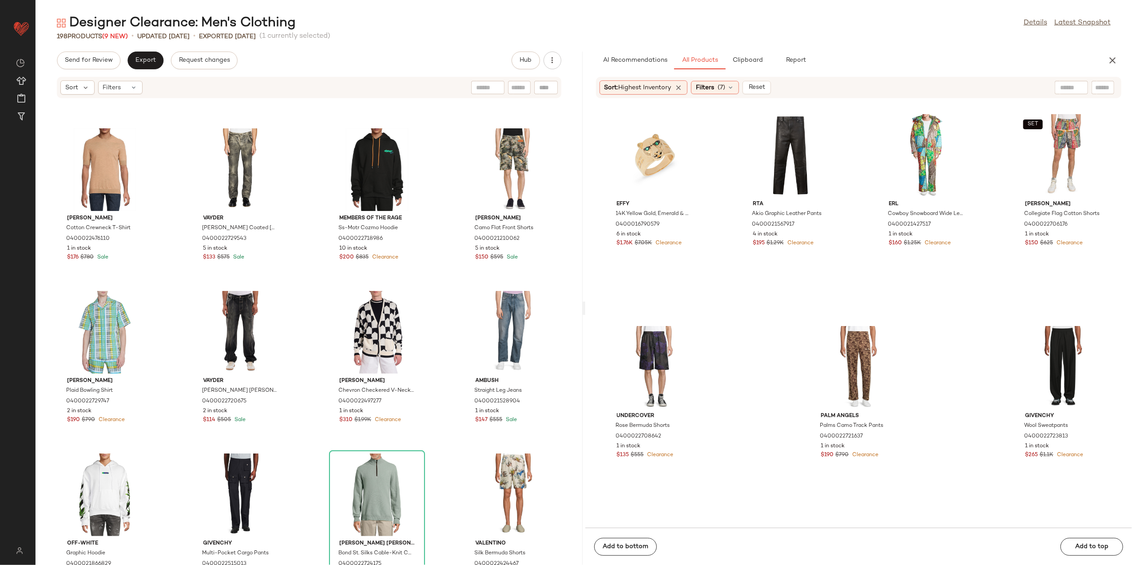
scroll to position [1132, 0]
click at [85, 64] on span "Send for Review" at bounding box center [88, 60] width 48 height 7
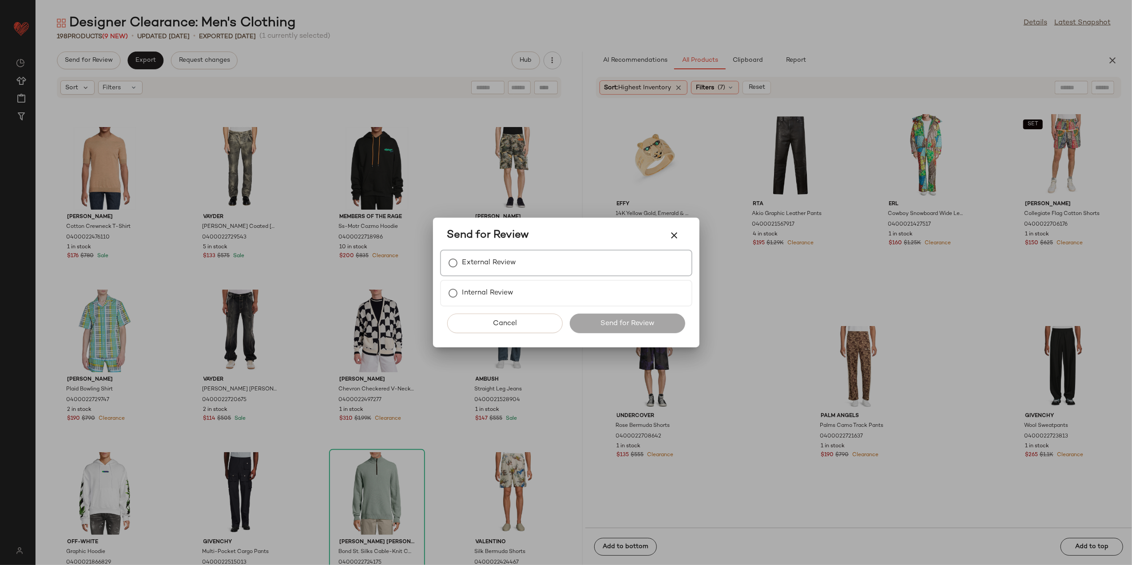
click at [480, 263] on label "External Review" at bounding box center [489, 263] width 54 height 18
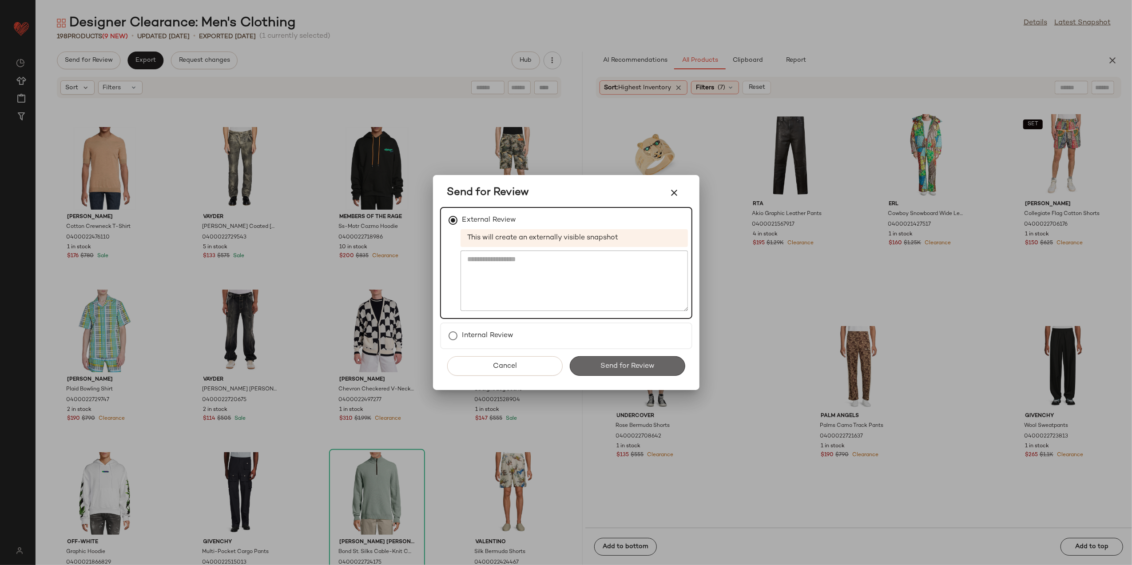
click at [599, 369] on button "Send for Review" at bounding box center [627, 366] width 115 height 20
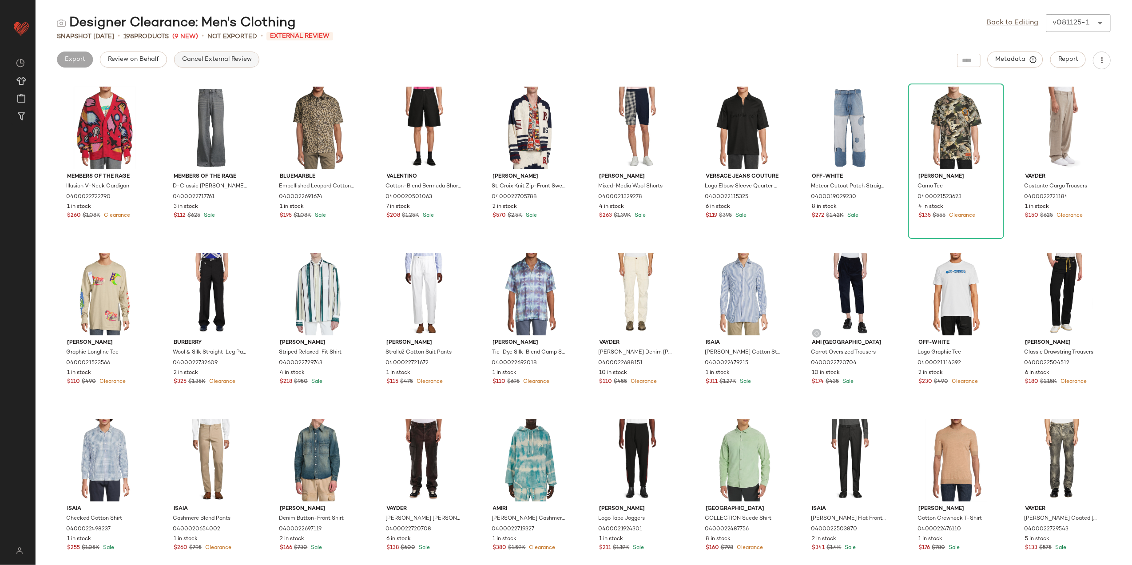
click at [187, 63] on span "Cancel External Review" at bounding box center [217, 59] width 70 height 7
click at [146, 61] on span "Export" at bounding box center [145, 59] width 21 height 7
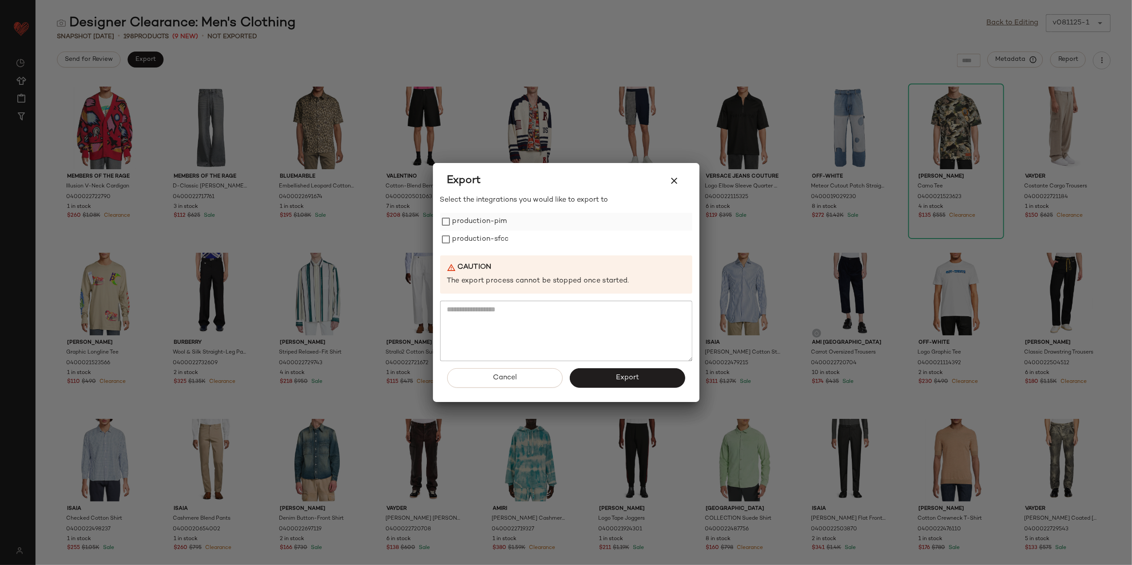
click at [465, 225] on label "production-pim" at bounding box center [480, 222] width 55 height 18
drag, startPoint x: 462, startPoint y: 236, endPoint x: 551, endPoint y: 290, distance: 104.0
click at [464, 239] on label "production-sfcc" at bounding box center [481, 240] width 56 height 18
click at [637, 375] on span "Export" at bounding box center [628, 378] width 24 height 8
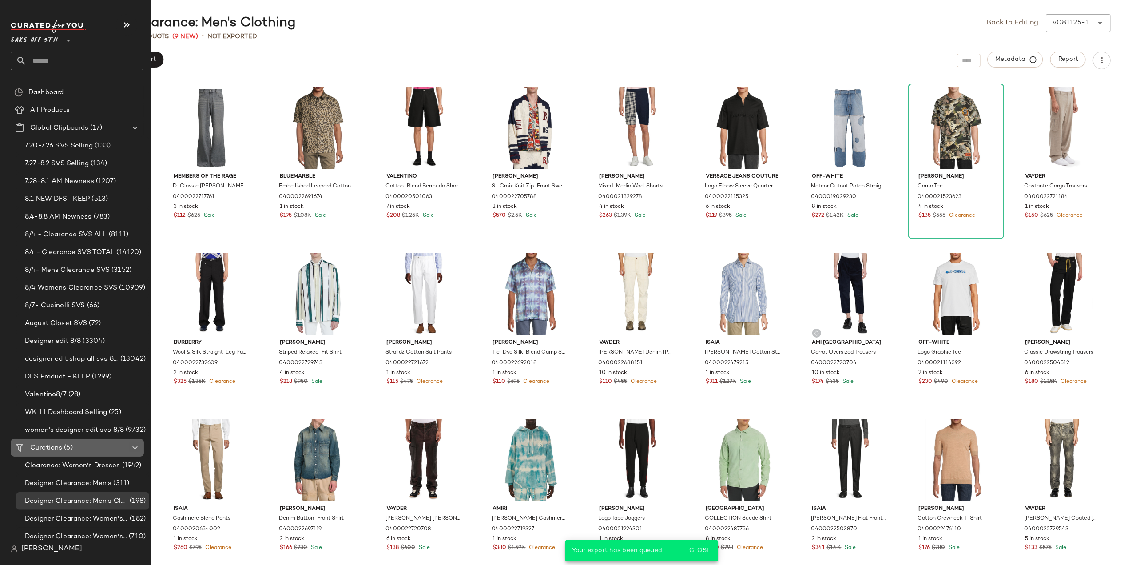
click at [64, 446] on span "(5)" at bounding box center [67, 448] width 10 height 10
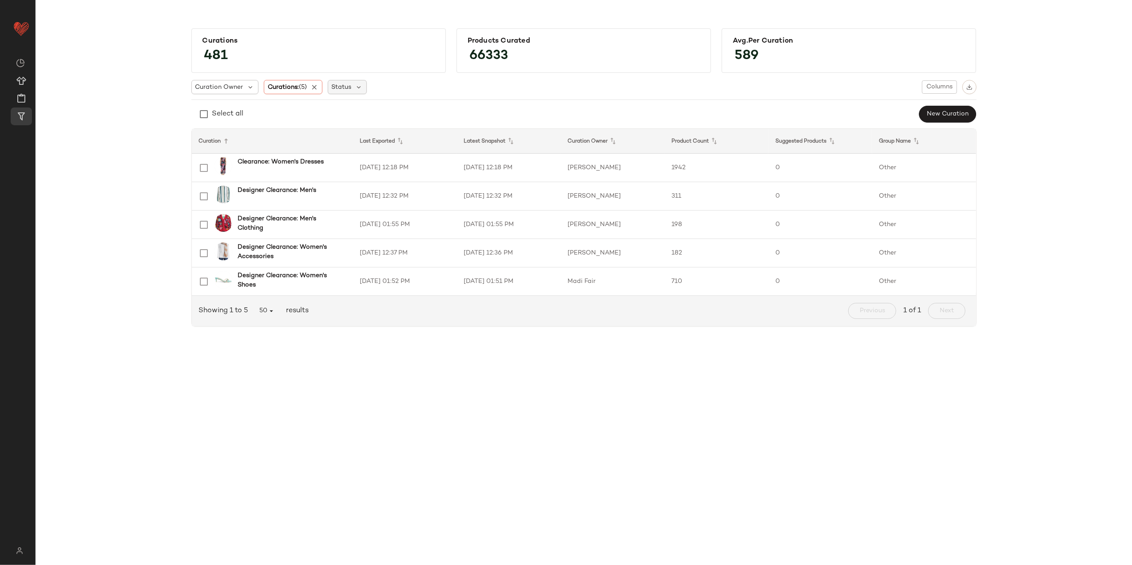
click at [318, 89] on icon at bounding box center [314, 87] width 8 height 8
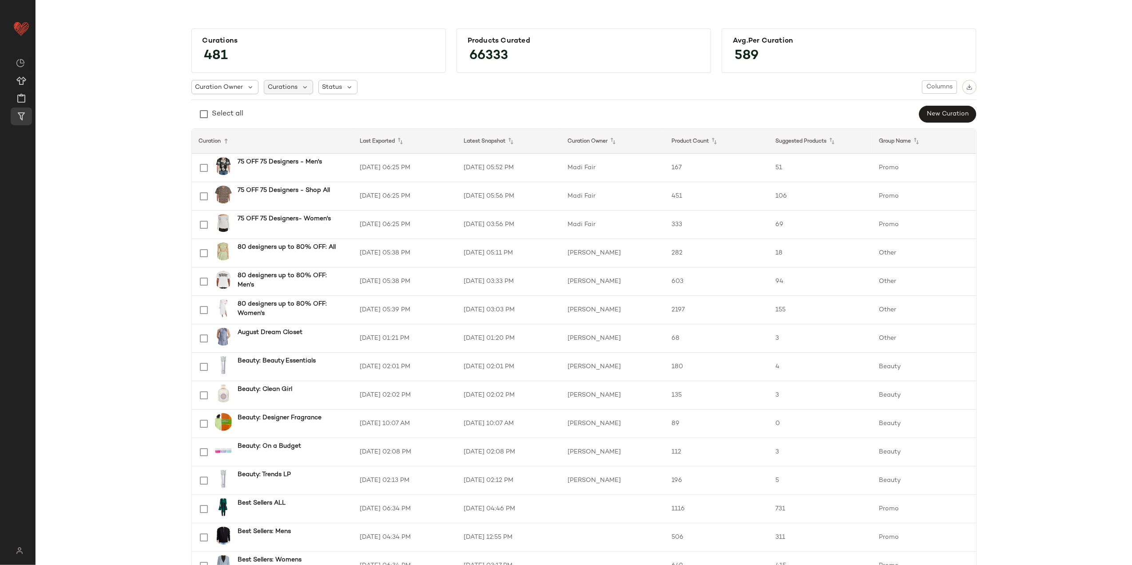
click at [295, 87] on div "Curations" at bounding box center [288, 87] width 49 height 14
click at [302, 116] on input "text" at bounding box center [323, 111] width 111 height 13
type input "**********"
drag, startPoint x: 347, startPoint y: 171, endPoint x: 345, endPoint y: 176, distance: 5.8
click at [346, 171] on label "Sunglasses : Classic" at bounding box center [331, 168] width 101 height 18
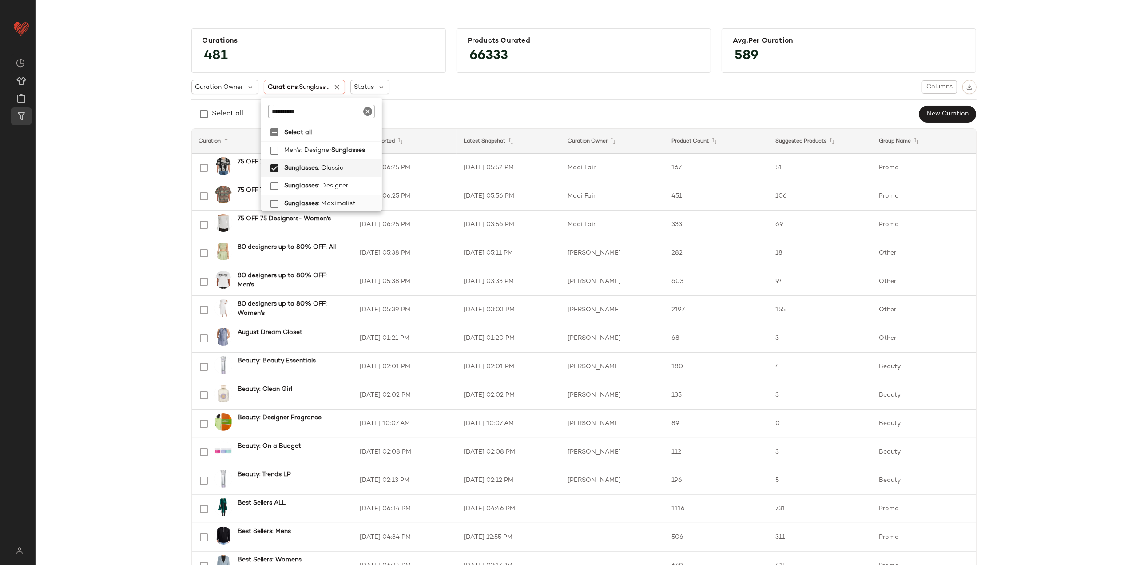
drag, startPoint x: 343, startPoint y: 181, endPoint x: 341, endPoint y: 196, distance: 15.3
click at [343, 182] on span ": Designer" at bounding box center [333, 186] width 30 height 18
click at [341, 197] on span ": Maximalist" at bounding box center [336, 204] width 37 height 18
click at [342, 185] on label "Sunglasses : Trends" at bounding box center [331, 184] width 101 height 18
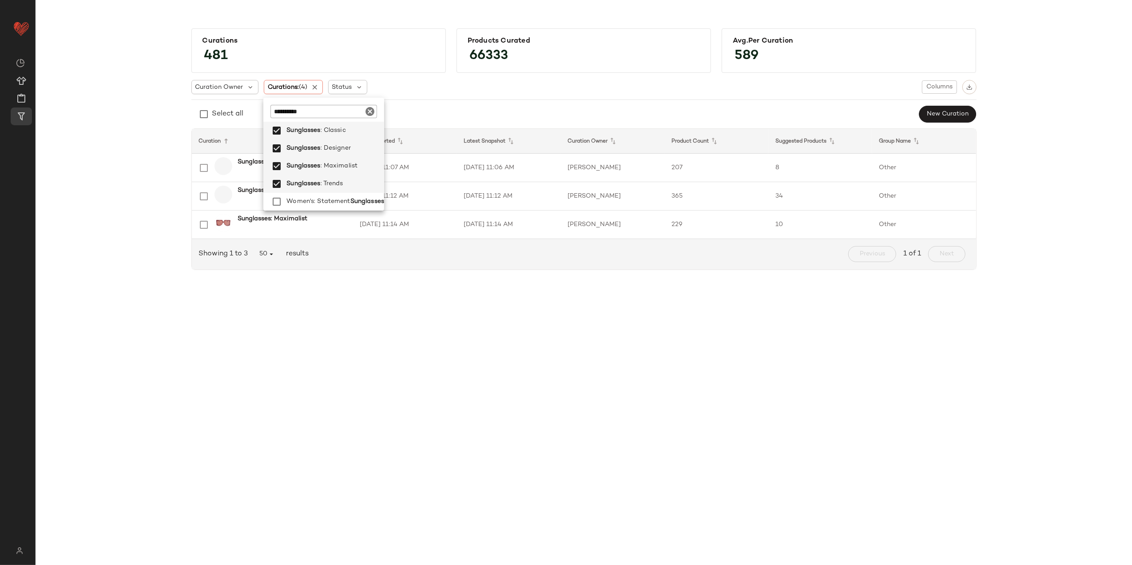
click at [64, 123] on div "Curations 481 Products Curated 66333 Avg.per Curation 589 Curation Owner Curati…" at bounding box center [584, 152] width 1082 height 262
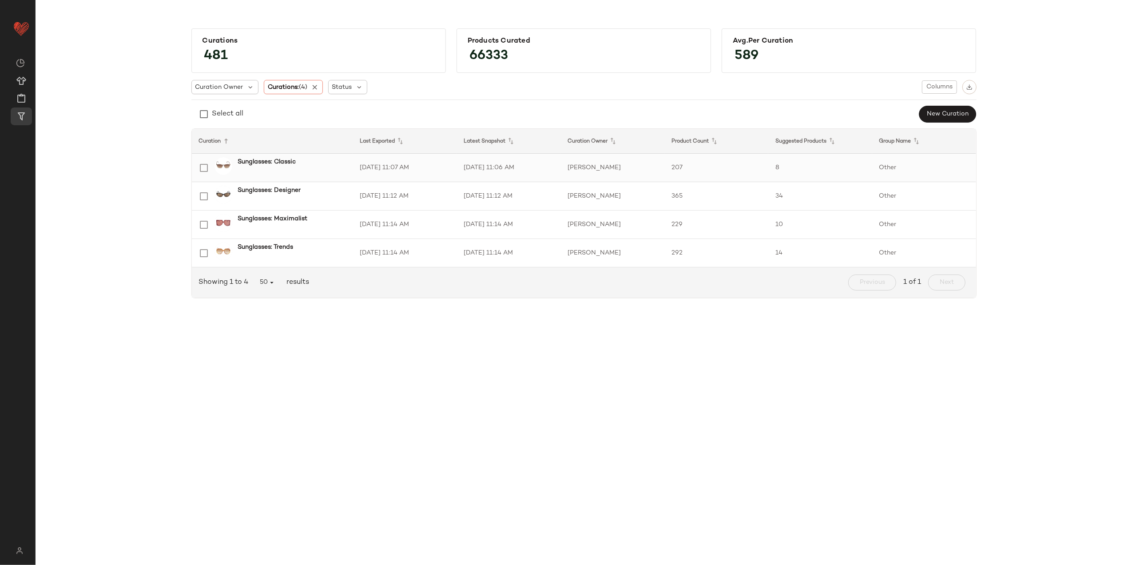
click at [551, 158] on td "8/6/25, 11:06 AM" at bounding box center [509, 168] width 104 height 28
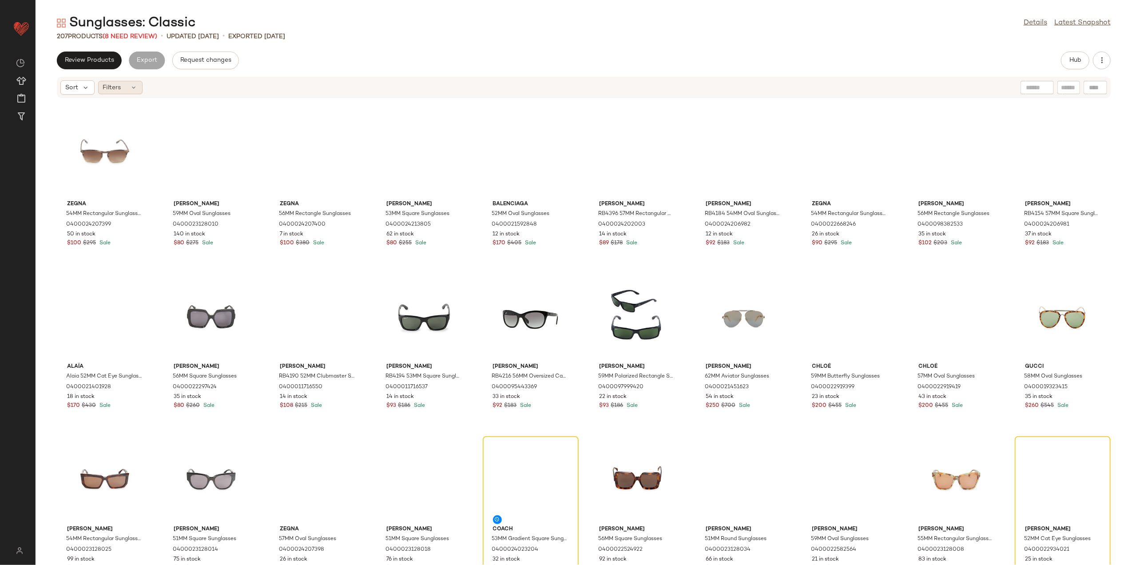
click at [131, 93] on div "Filters" at bounding box center [120, 87] width 44 height 13
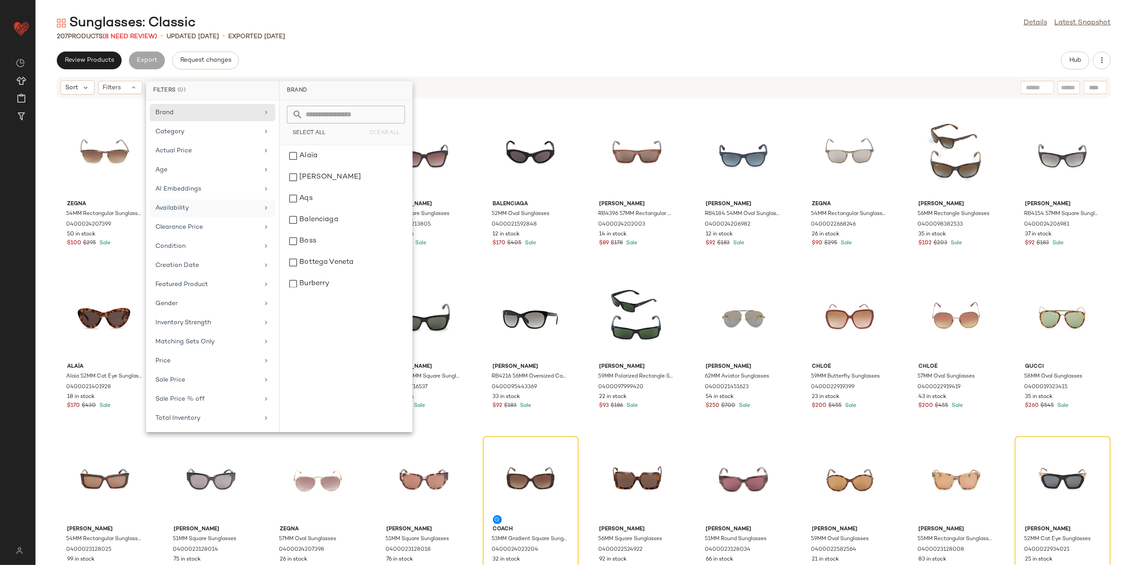
click at [224, 219] on div "Availability" at bounding box center [213, 227] width 126 height 17
click at [310, 177] on div "out_of_stock" at bounding box center [345, 177] width 125 height 21
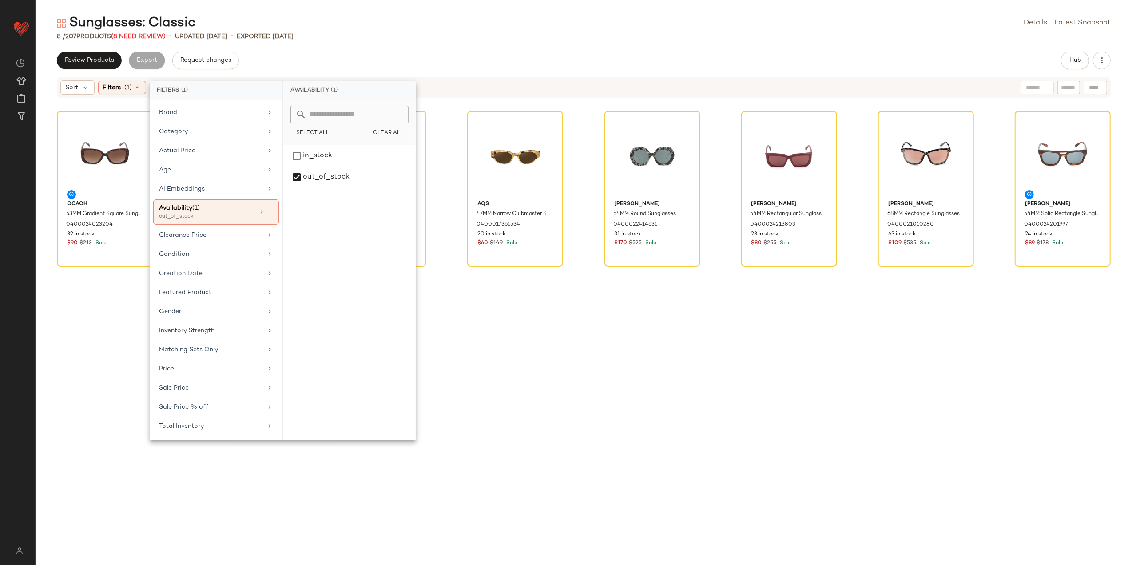
click at [350, 36] on div "8 / 207 Products (8 Need Review) • updated Aug 6th • Exported Aug 6th" at bounding box center [584, 36] width 1097 height 9
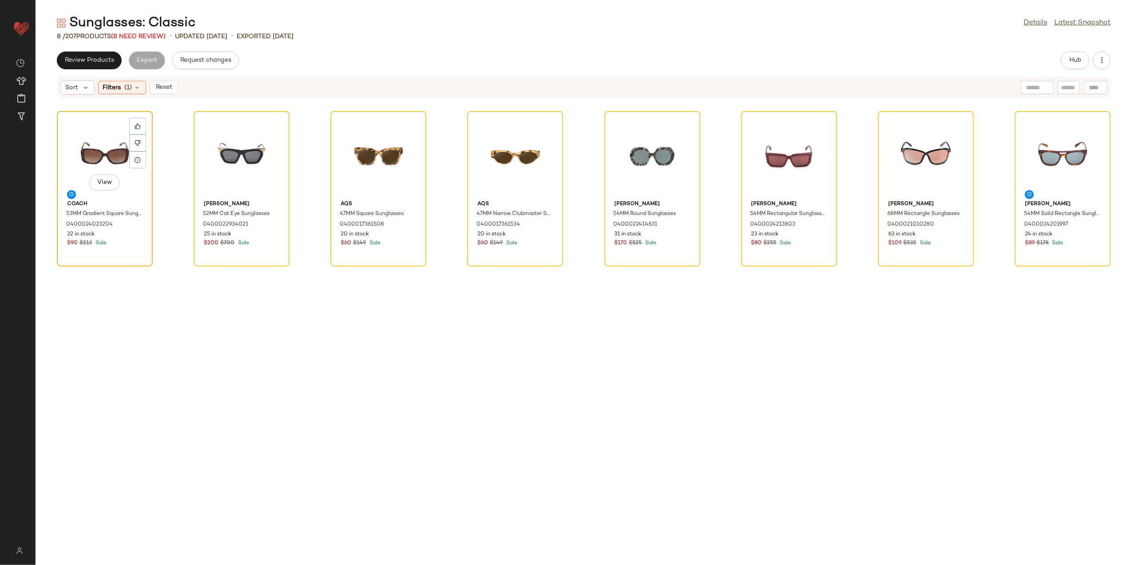
click at [89, 149] on div "View" at bounding box center [105, 155] width 90 height 83
click at [1065, 155] on div "View" at bounding box center [1063, 155] width 90 height 83
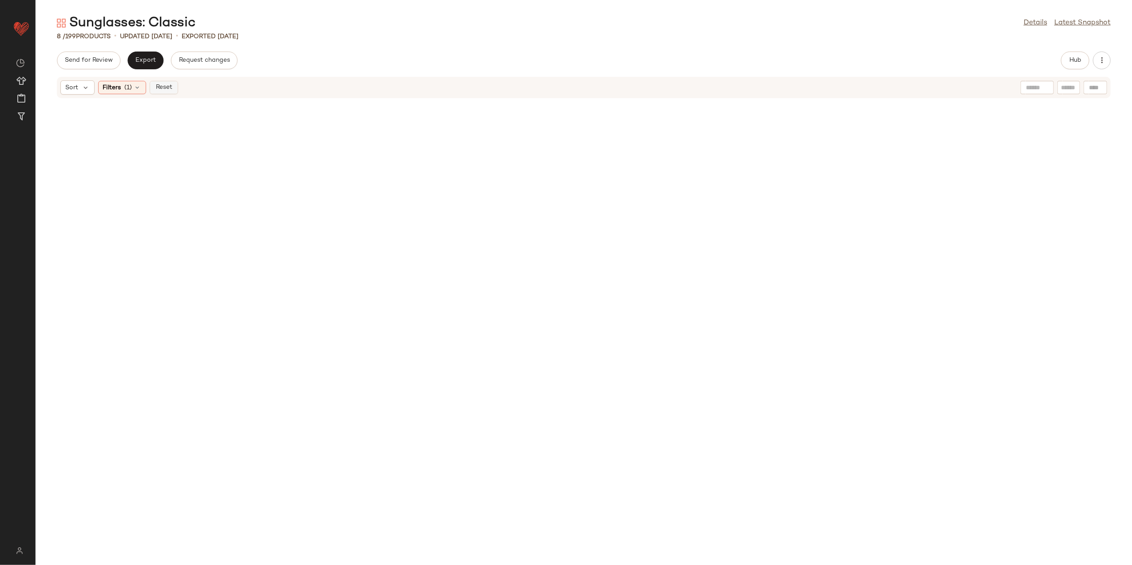
click at [169, 89] on span "Reset" at bounding box center [163, 87] width 17 height 7
click at [1076, 64] on button "Hub" at bounding box center [1075, 61] width 28 height 18
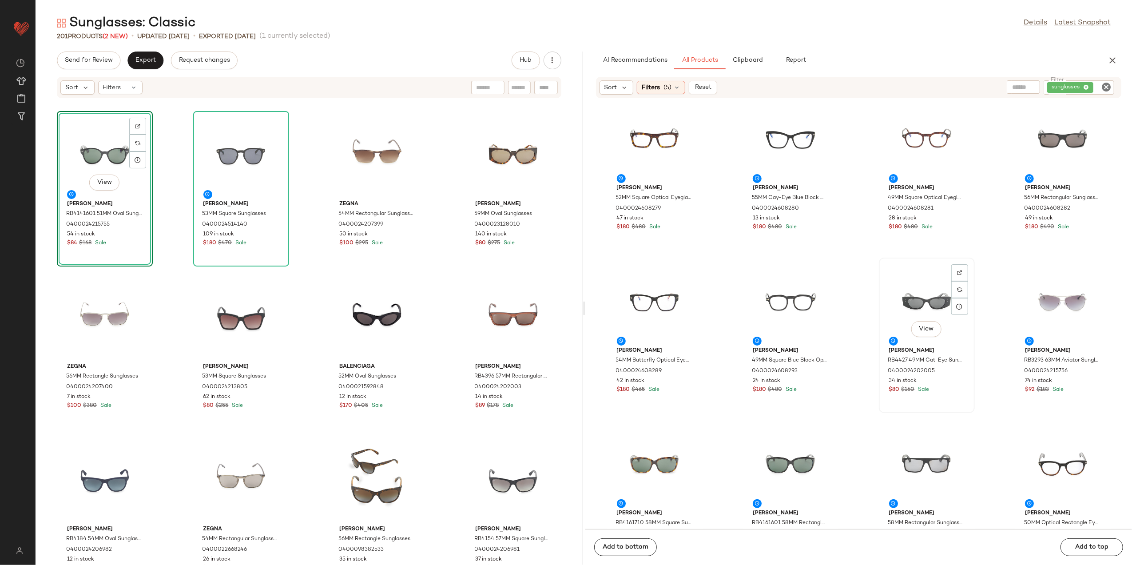
scroll to position [718, 0]
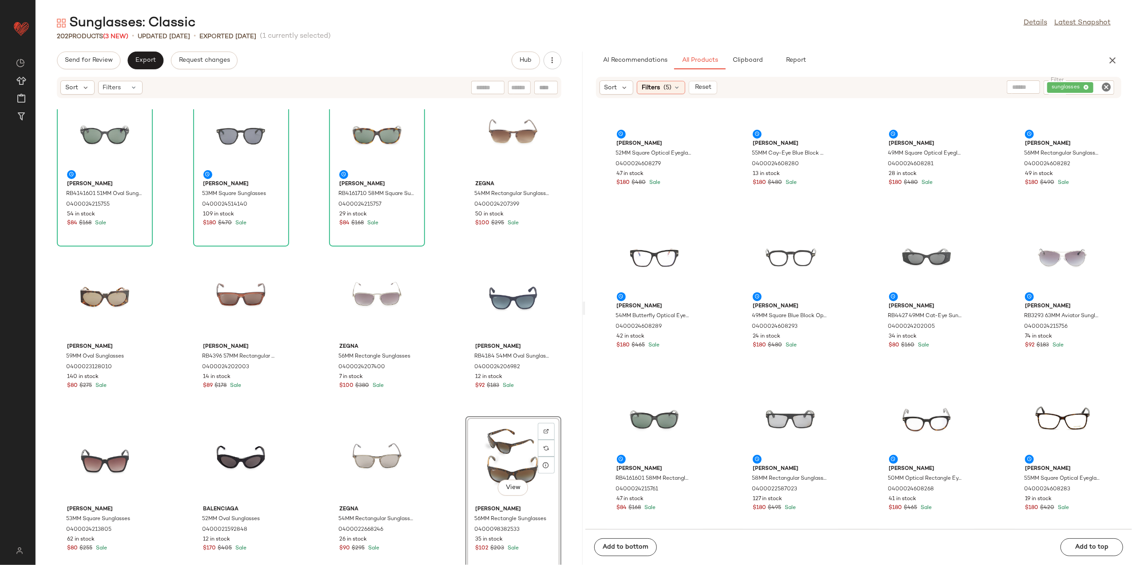
scroll to position [24, 0]
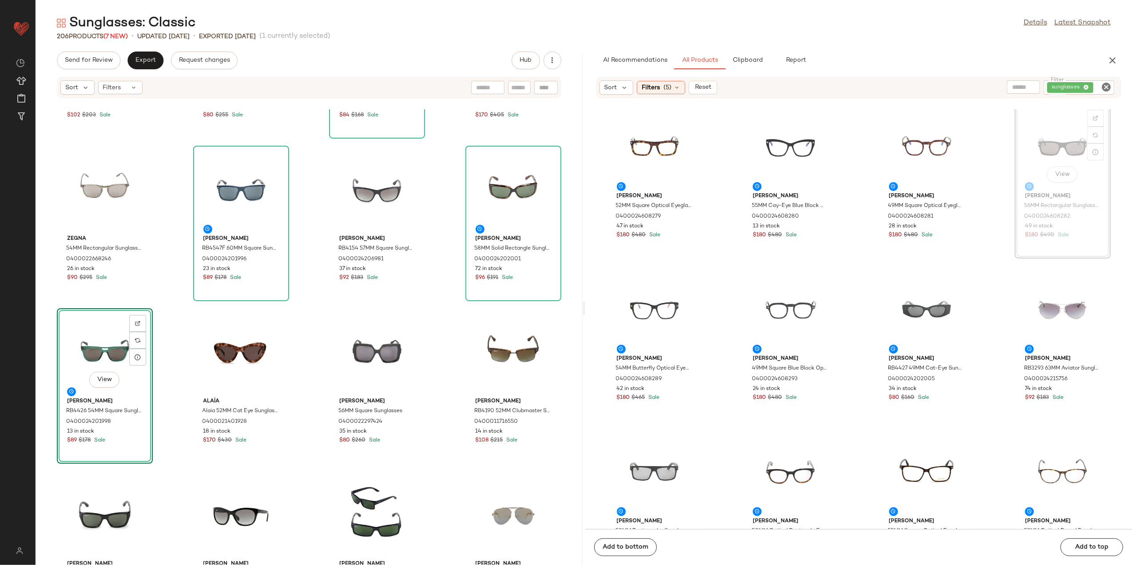
scroll to position [656, 0]
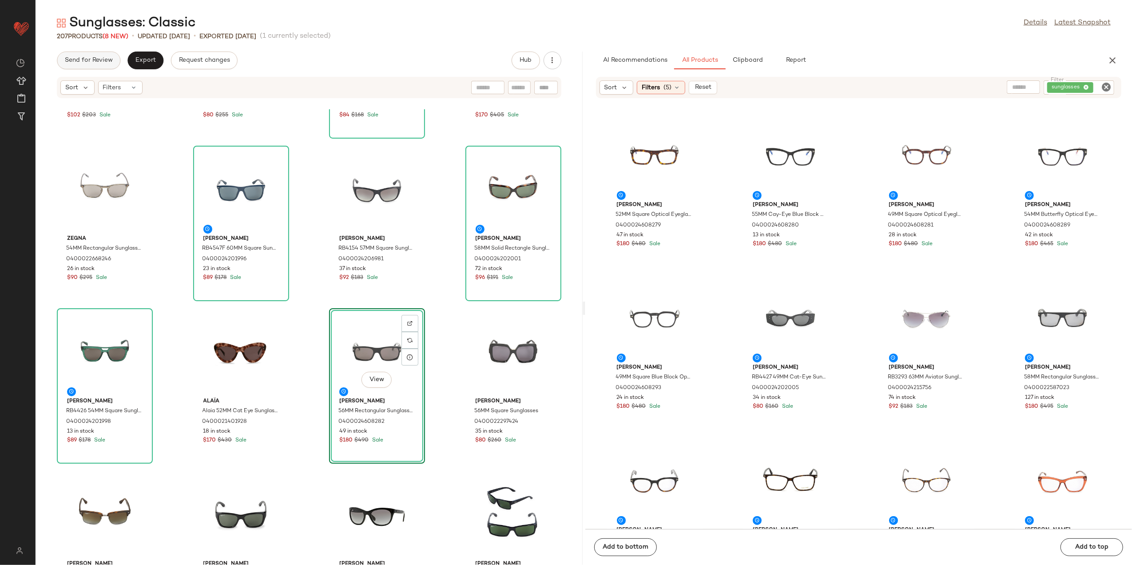
click at [92, 64] on button "Send for Review" at bounding box center [89, 61] width 64 height 18
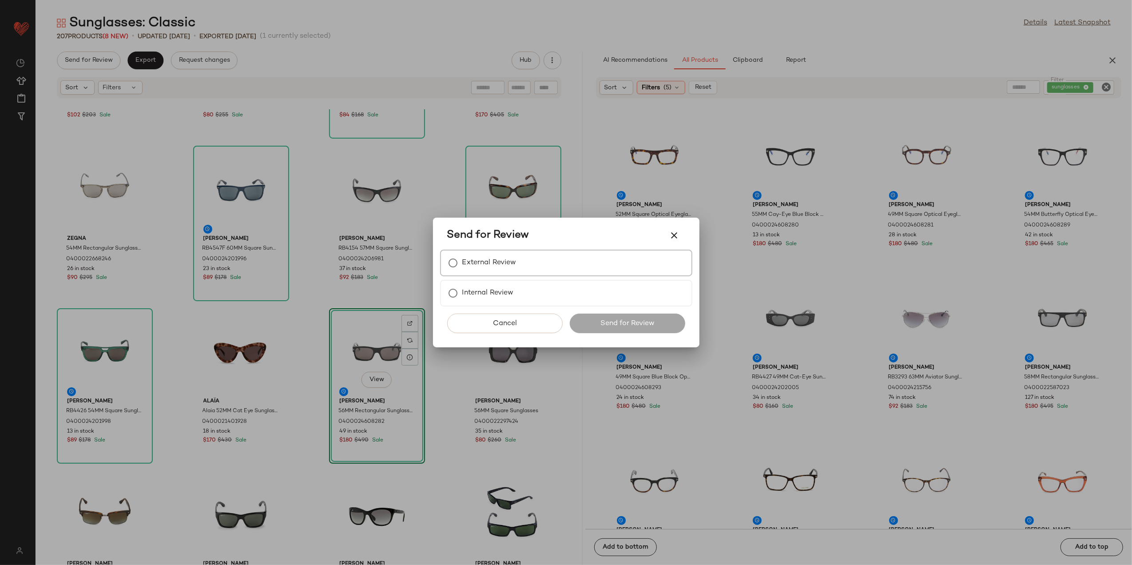
click at [519, 266] on div "External Review" at bounding box center [566, 263] width 252 height 27
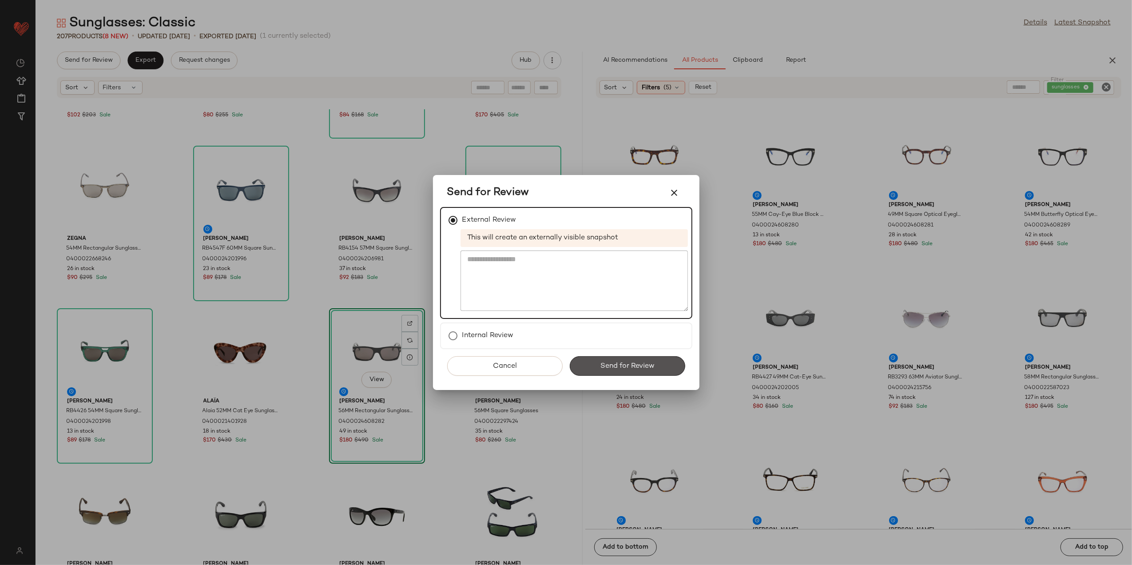
click at [586, 366] on button "Send for Review" at bounding box center [627, 366] width 115 height 20
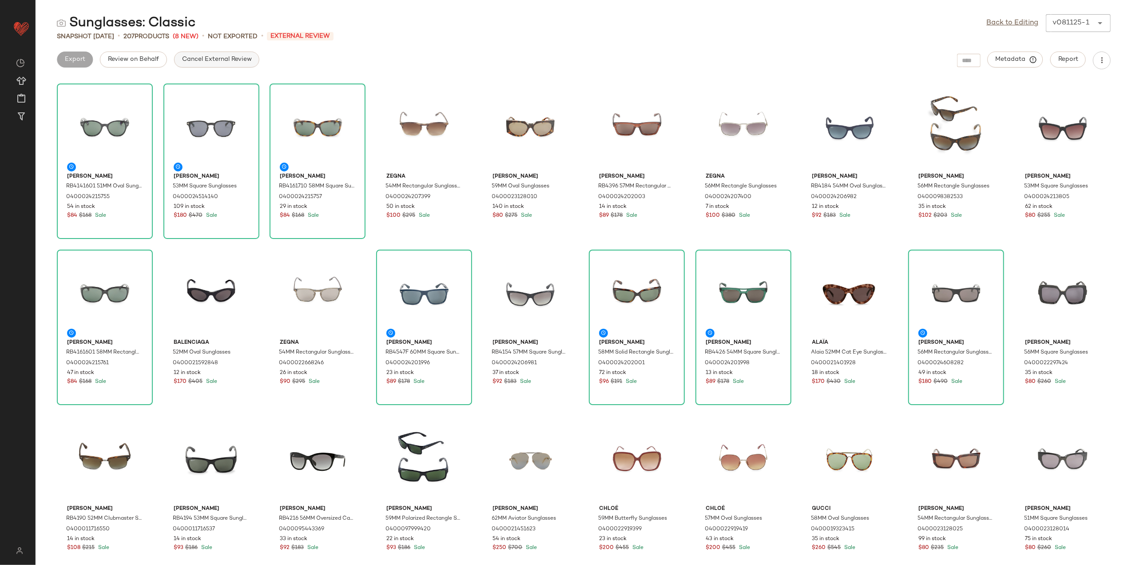
click at [230, 65] on button "Cancel External Review" at bounding box center [216, 60] width 85 height 16
click at [146, 63] on span "Export" at bounding box center [145, 59] width 21 height 7
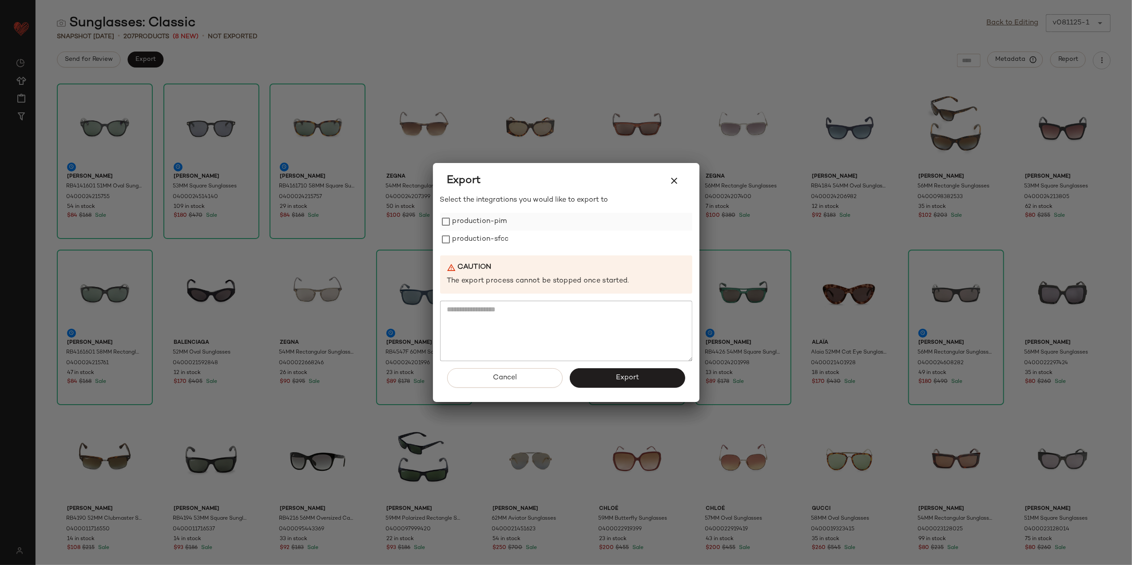
click at [482, 227] on label "production-pim" at bounding box center [480, 222] width 55 height 18
drag, startPoint x: 479, startPoint y: 235, endPoint x: 542, endPoint y: 305, distance: 94.3
click at [478, 235] on label "production-sfcc" at bounding box center [481, 240] width 56 height 18
drag, startPoint x: 603, startPoint y: 378, endPoint x: 598, endPoint y: 376, distance: 5.6
click at [599, 376] on button "Export" at bounding box center [627, 378] width 115 height 20
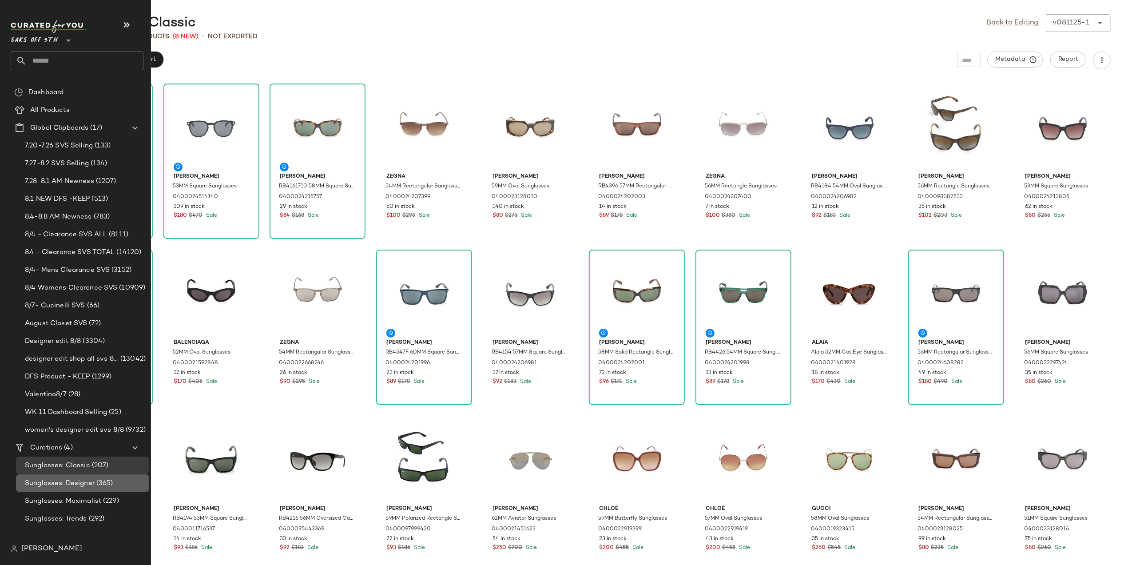
click at [73, 480] on span "Sunglasses: Designer" at bounding box center [60, 483] width 70 height 10
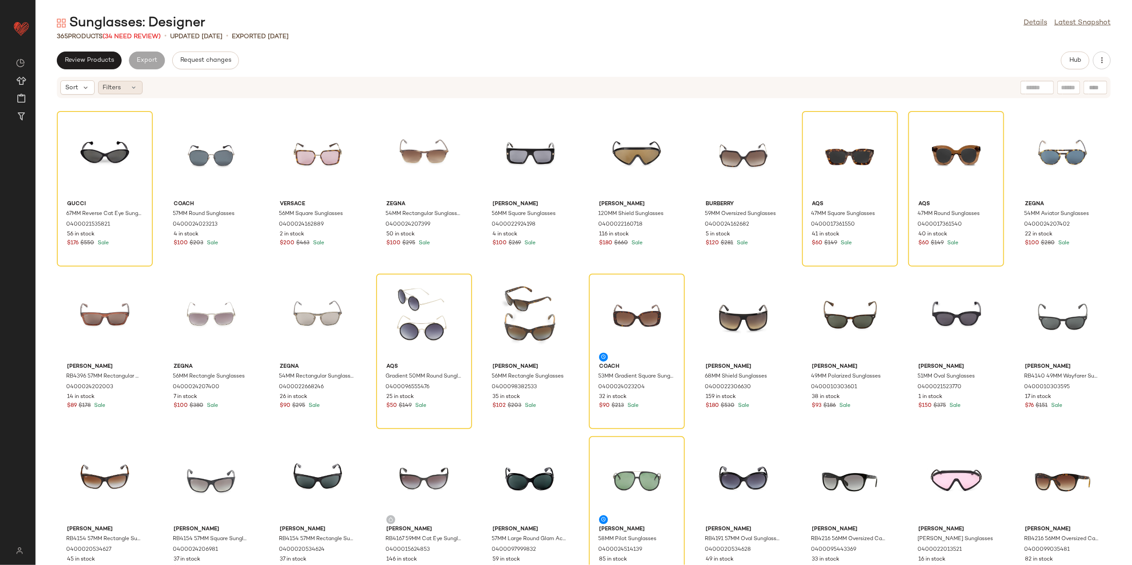
click at [121, 89] on span "Filters" at bounding box center [112, 87] width 18 height 9
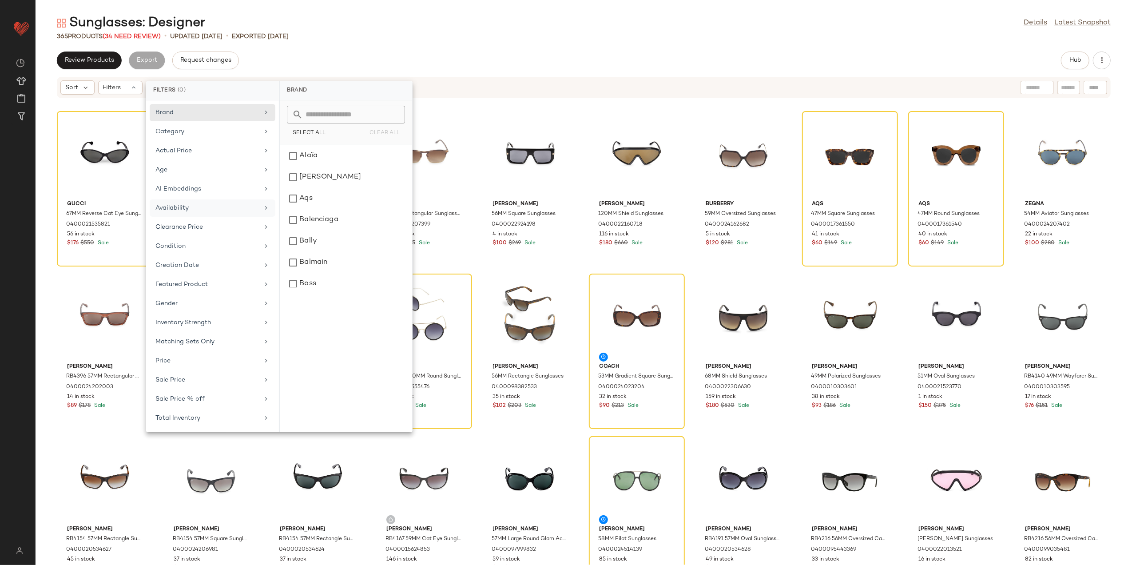
click at [192, 219] on div "Availability" at bounding box center [213, 227] width 126 height 17
click at [287, 178] on div "out_of_stock" at bounding box center [345, 177] width 125 height 21
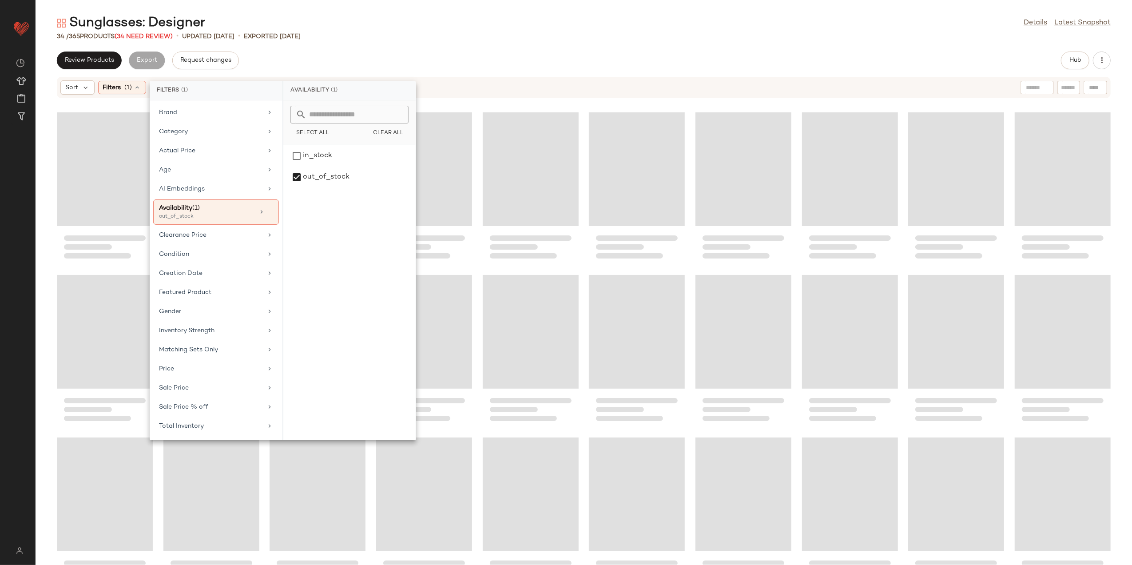
click at [409, 47] on div "Sunglasses: Designer Details Latest Snapshot 34 / 365 Products (34 Need Review)…" at bounding box center [584, 289] width 1097 height 551
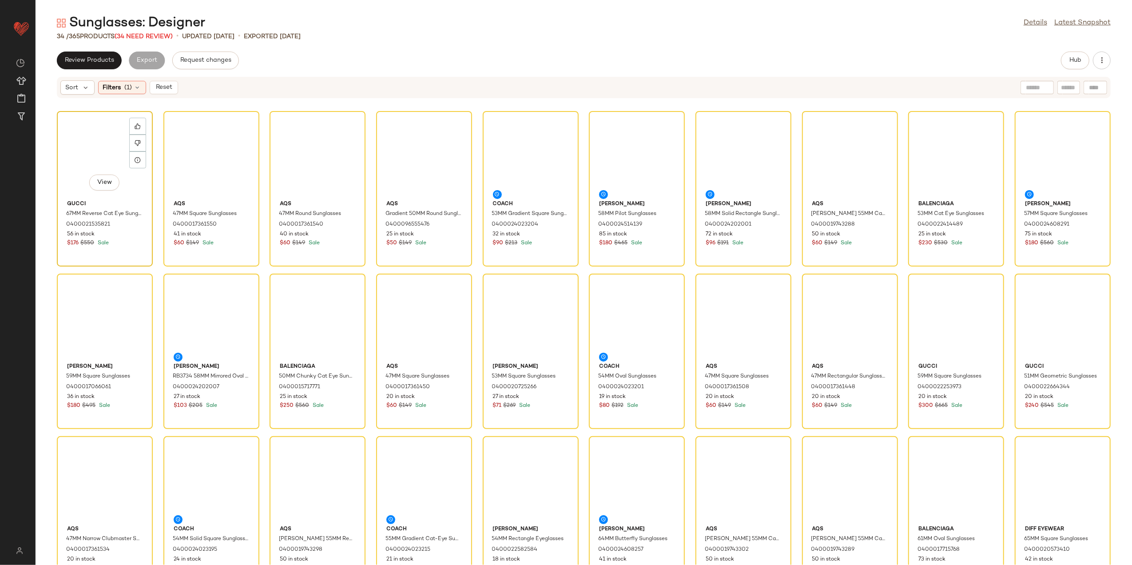
click at [99, 144] on div "View" at bounding box center [105, 155] width 90 height 83
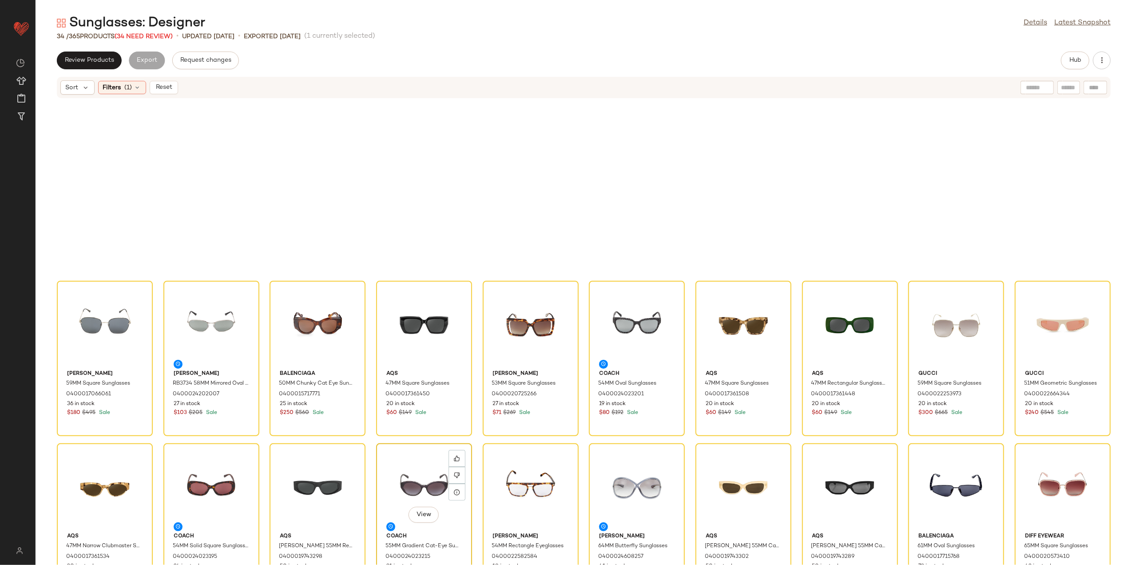
scroll to position [196, 0]
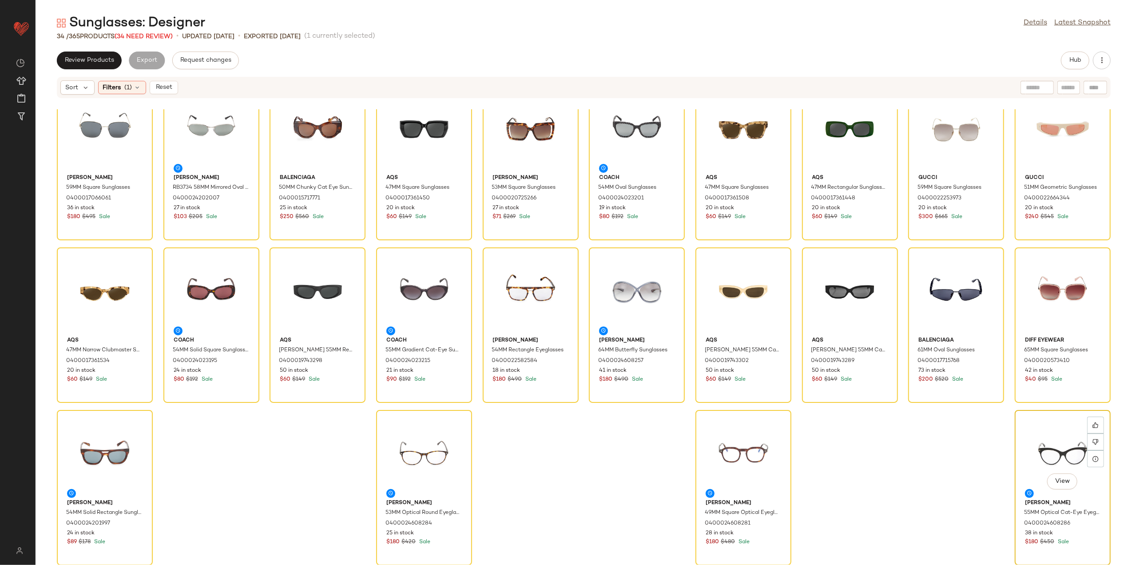
click at [1057, 448] on div "View" at bounding box center [1063, 454] width 90 height 83
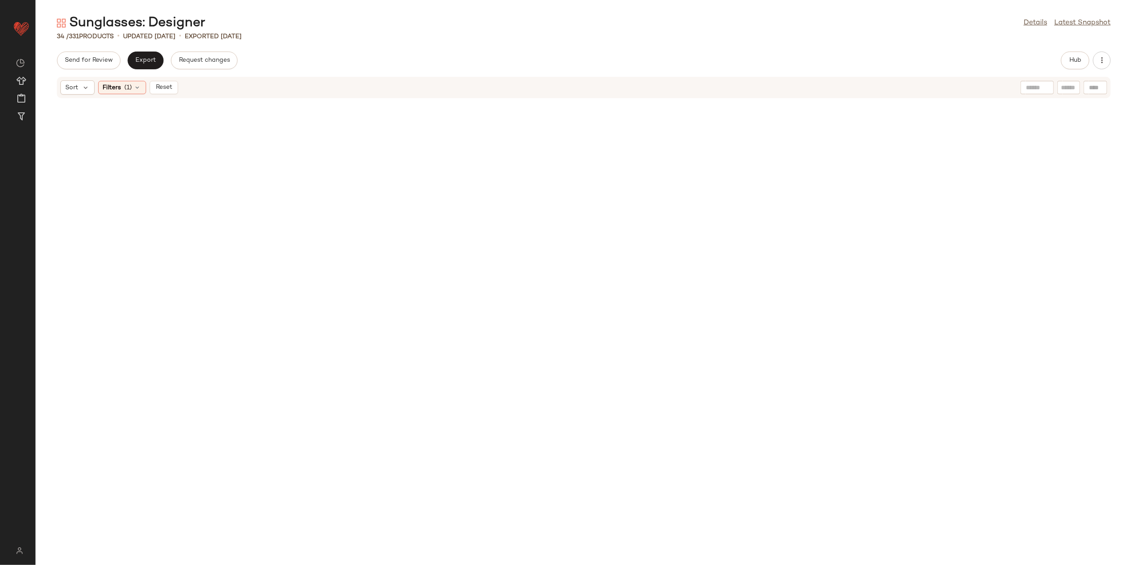
drag, startPoint x: 166, startPoint y: 84, endPoint x: 254, endPoint y: 93, distance: 88.8
click at [171, 84] on span "Reset" at bounding box center [163, 87] width 17 height 7
click at [1077, 52] on button "Hub" at bounding box center [1075, 61] width 28 height 18
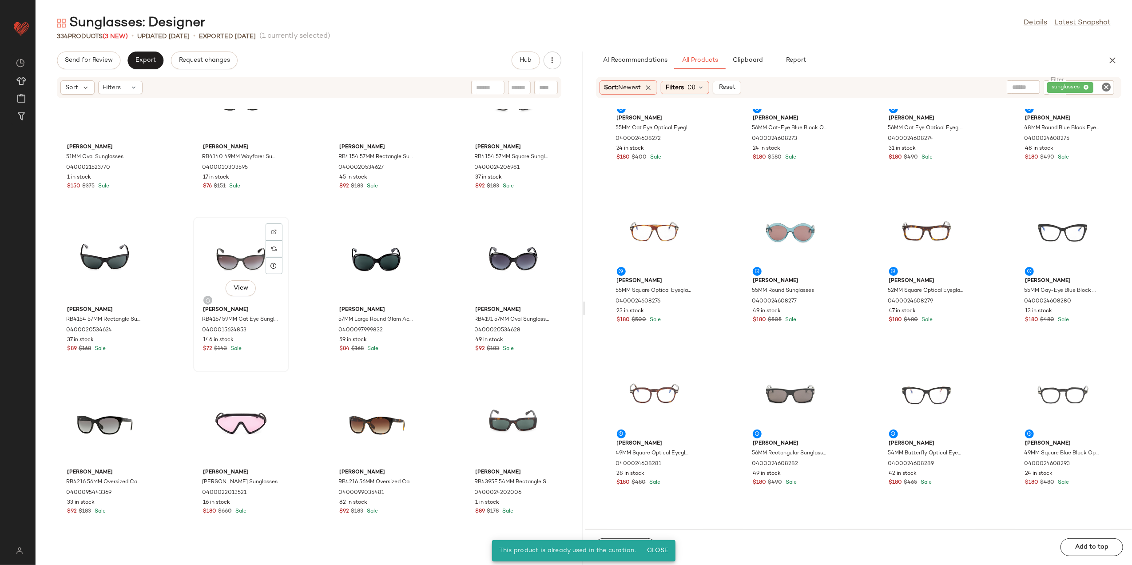
scroll to position [777, 0]
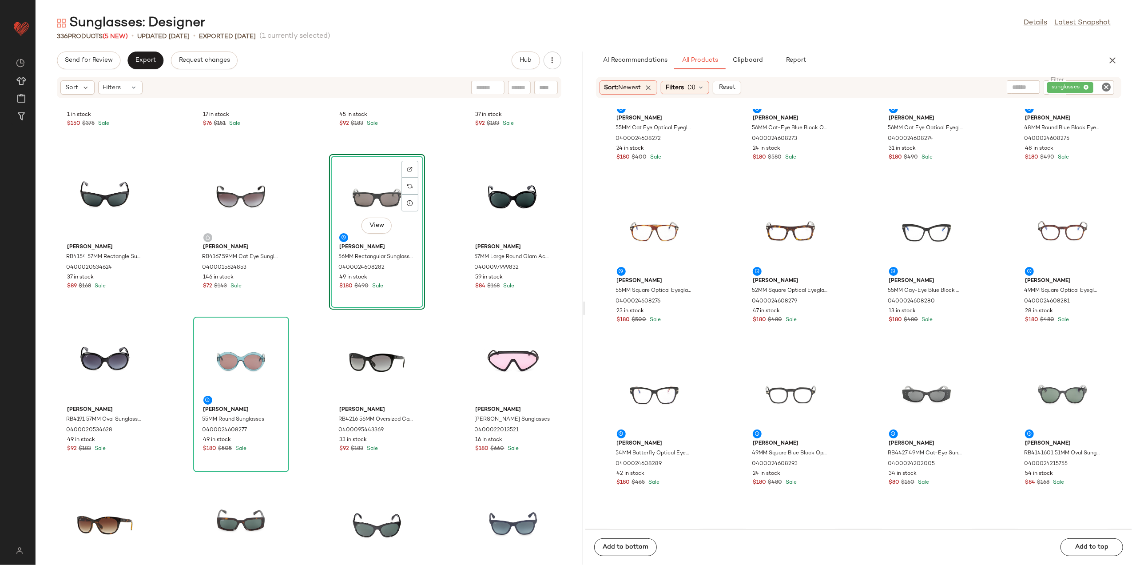
click at [432, 319] on div "McQueen 51MM Oval Sunglasses 0400021523770 1 in stock $150 $375 Sale Ray-Ban RB…" at bounding box center [309, 337] width 547 height 456
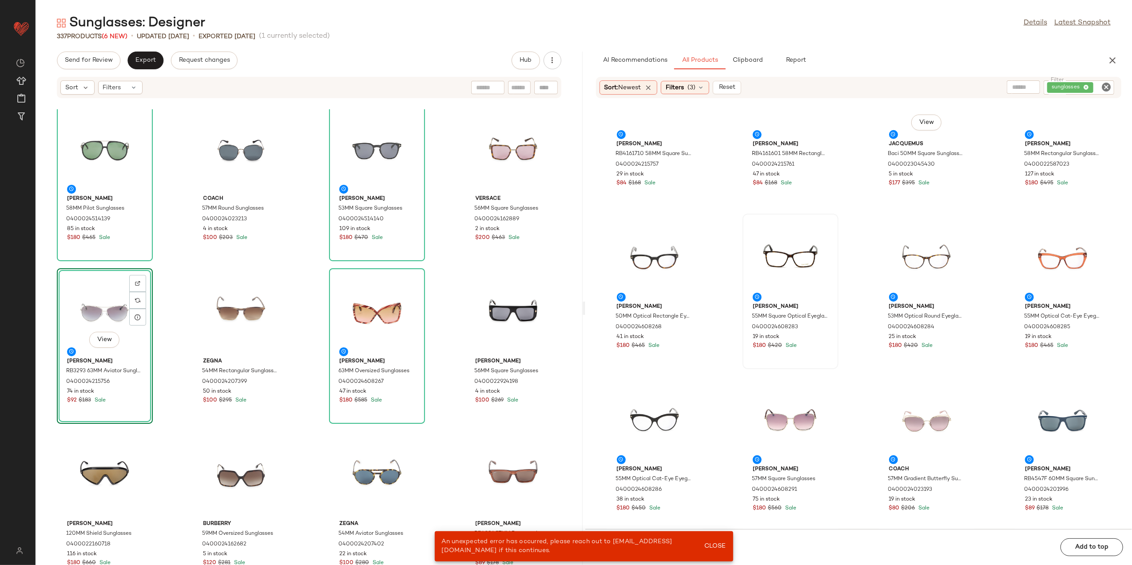
scroll to position [901, 0]
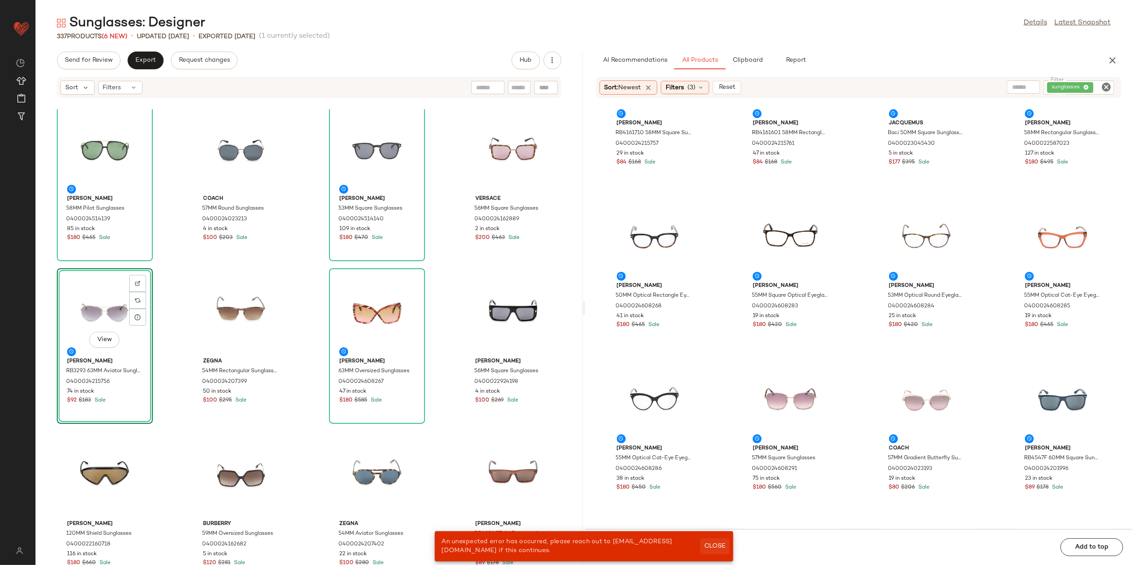
click at [718, 541] on button "Close" at bounding box center [714, 546] width 29 height 16
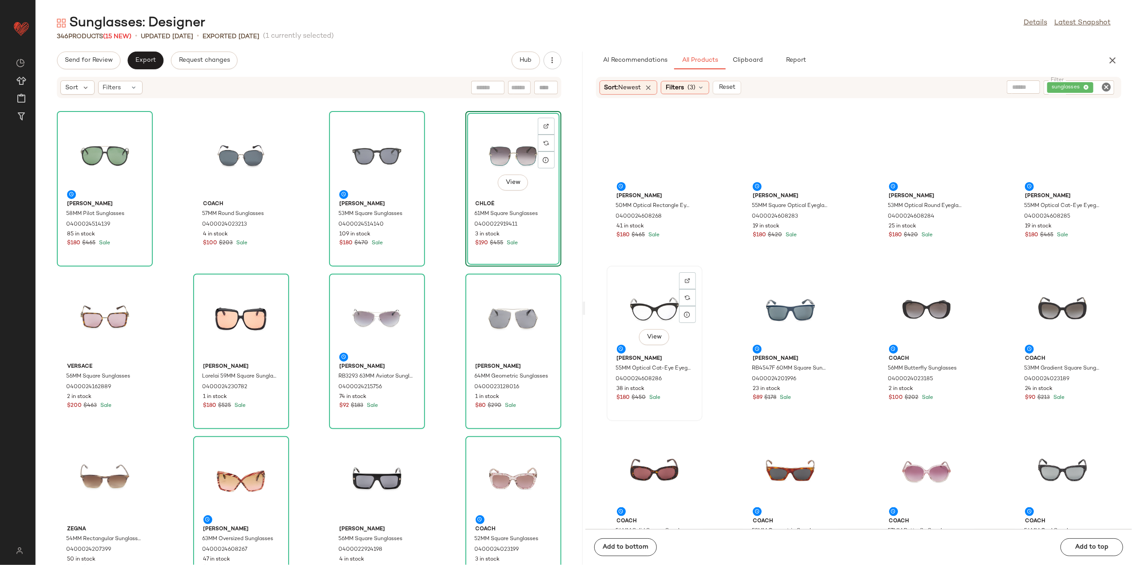
scroll to position [966, 0]
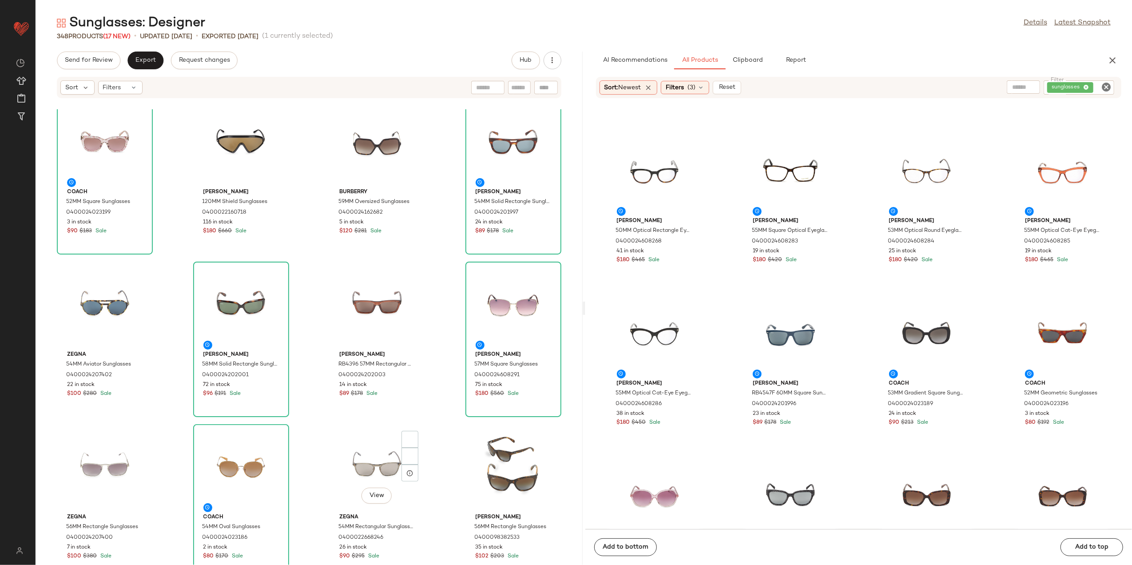
scroll to position [658, 0]
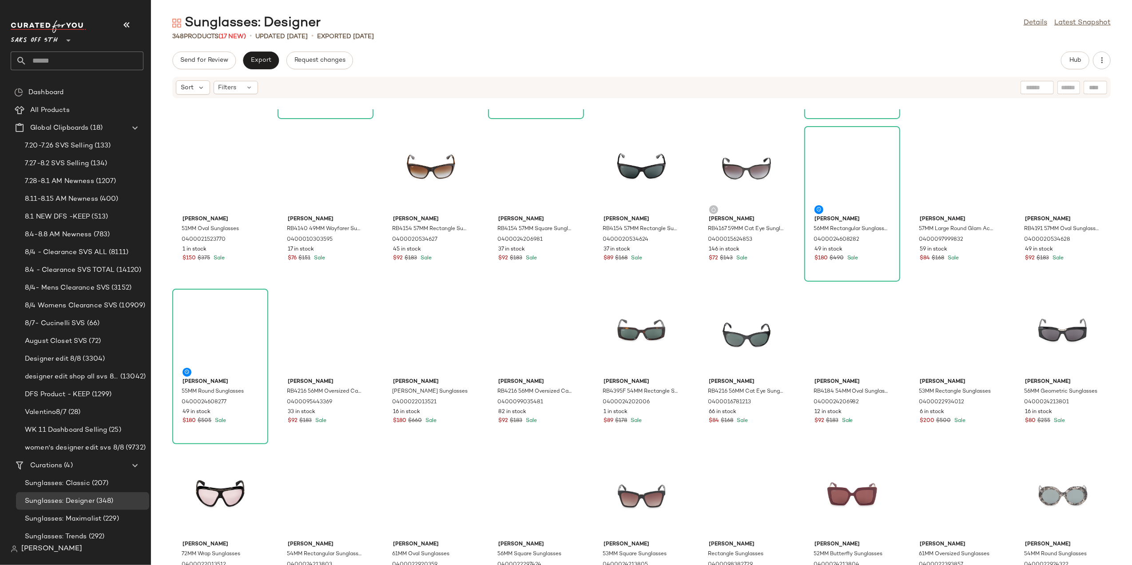
scroll to position [481, 0]
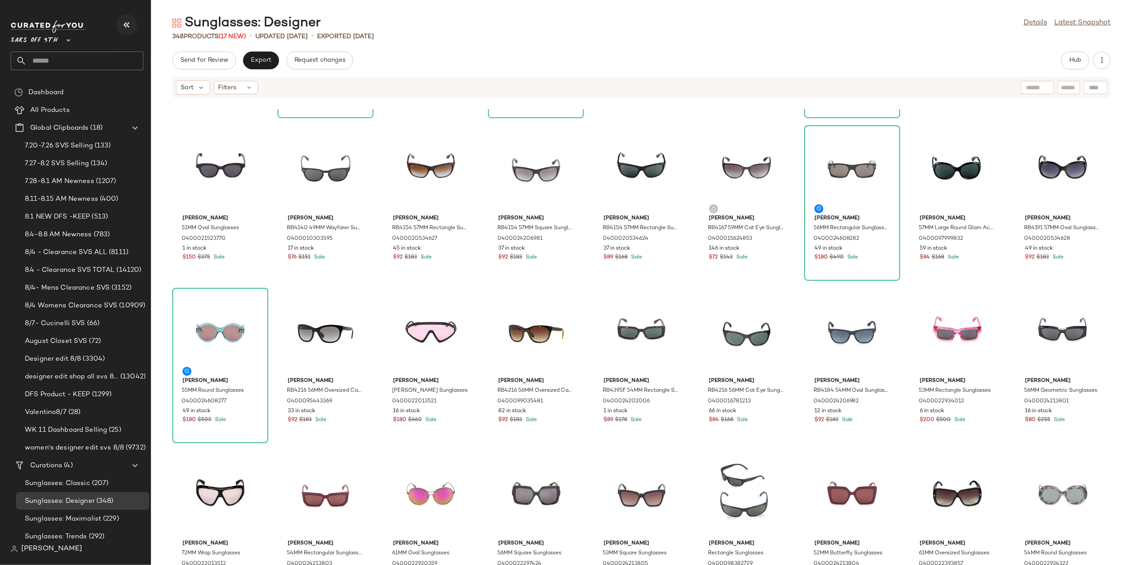
drag, startPoint x: 112, startPoint y: 15, endPoint x: 123, endPoint y: 20, distance: 12.3
click at [112, 16] on div "Saks OFF 5TH **" at bounding box center [81, 48] width 140 height 69
click at [123, 22] on icon "button" at bounding box center [126, 25] width 11 height 11
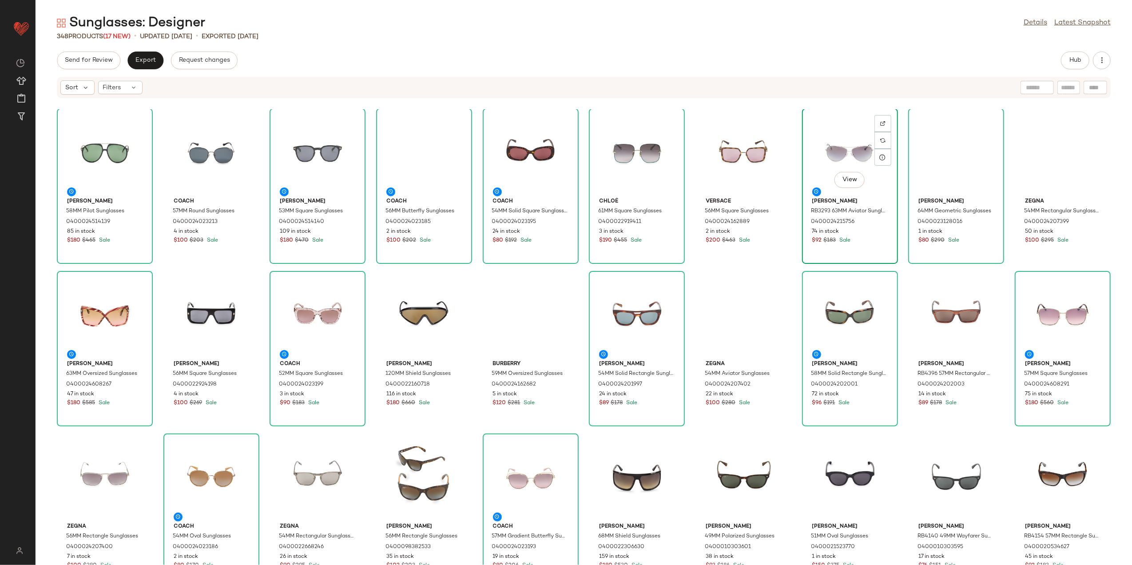
scroll to position [0, 0]
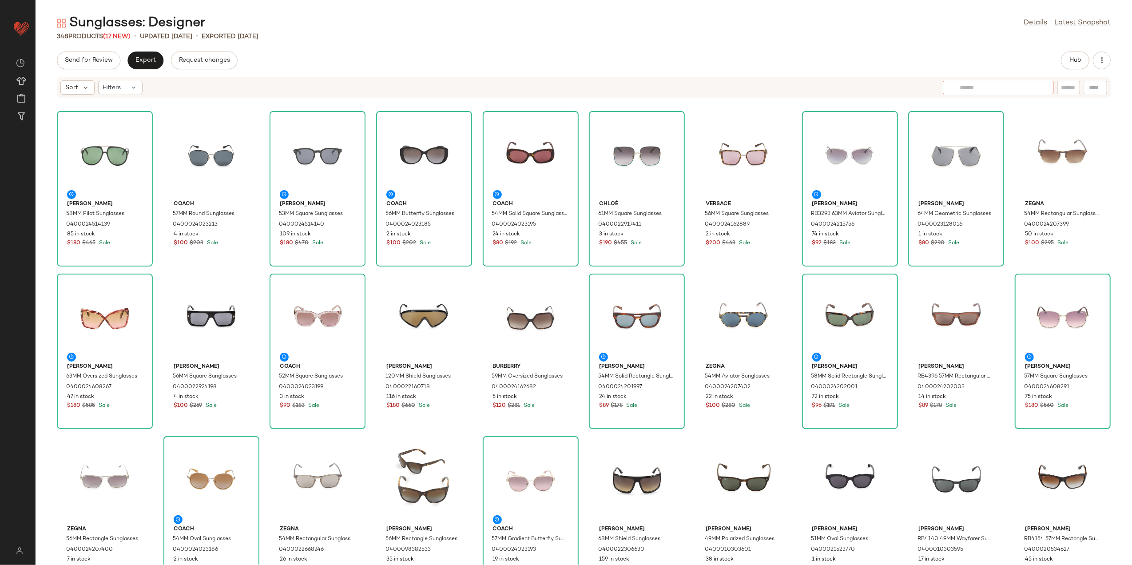
click at [1030, 93] on div at bounding box center [998, 87] width 77 height 13
type input "*******"
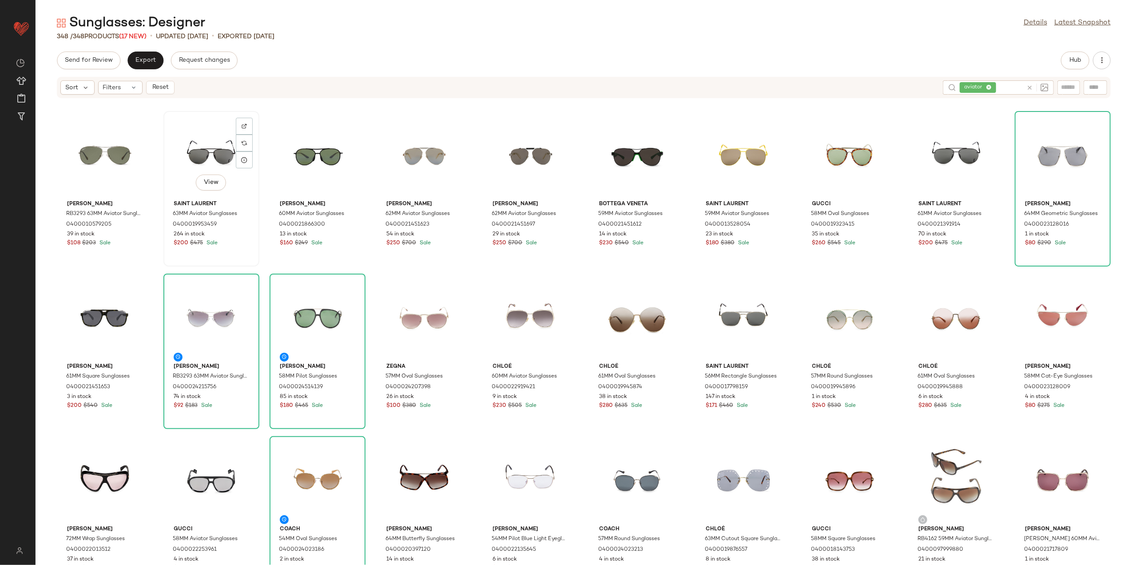
click at [191, 166] on div "View" at bounding box center [212, 155] width 90 height 83
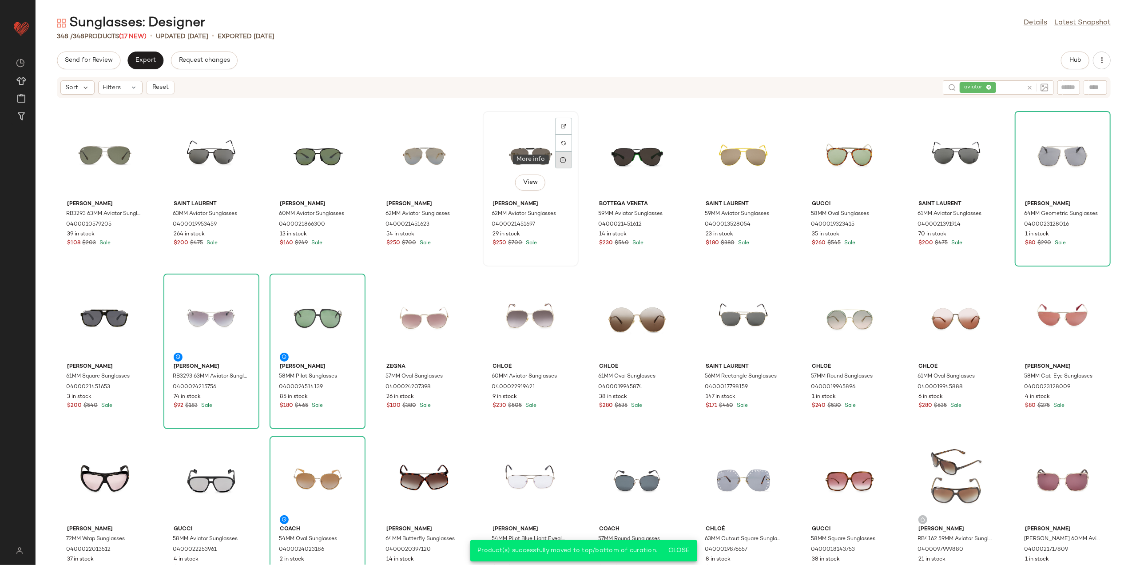
click at [560, 156] on icon at bounding box center [563, 159] width 7 height 7
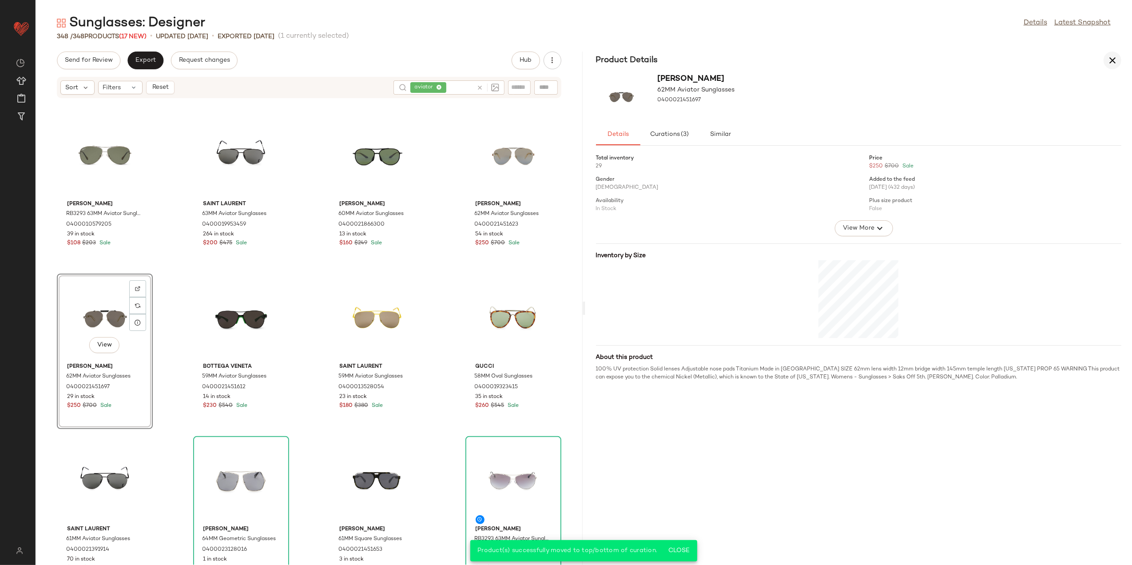
click at [1108, 59] on icon "button" at bounding box center [1112, 60] width 11 height 11
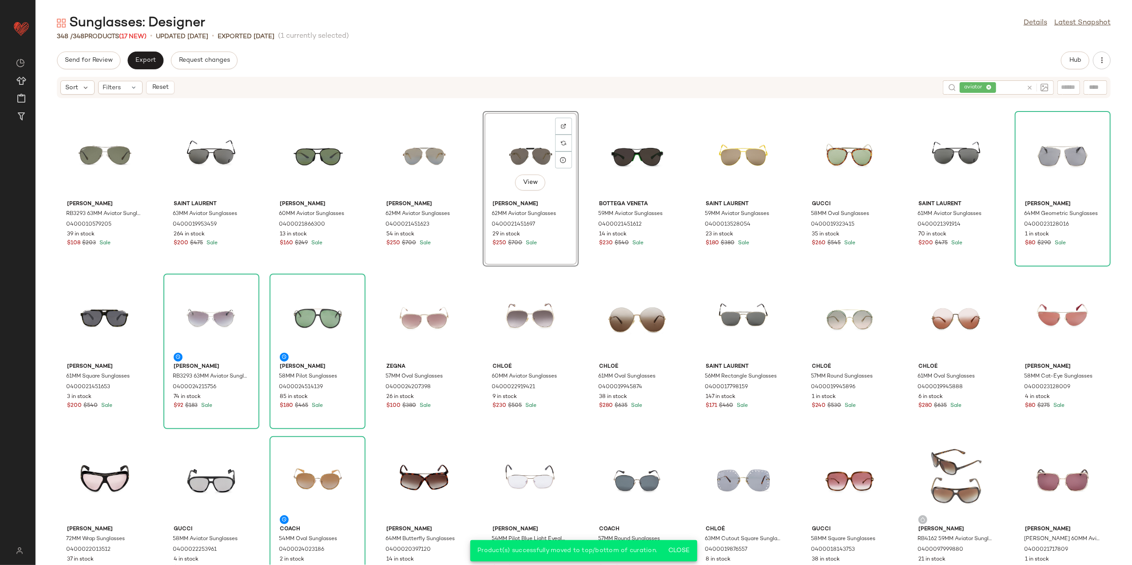
click at [525, 155] on div "View" at bounding box center [531, 155] width 90 height 83
click at [624, 153] on div "View" at bounding box center [637, 155] width 90 height 83
click at [837, 147] on div "View" at bounding box center [850, 155] width 90 height 83
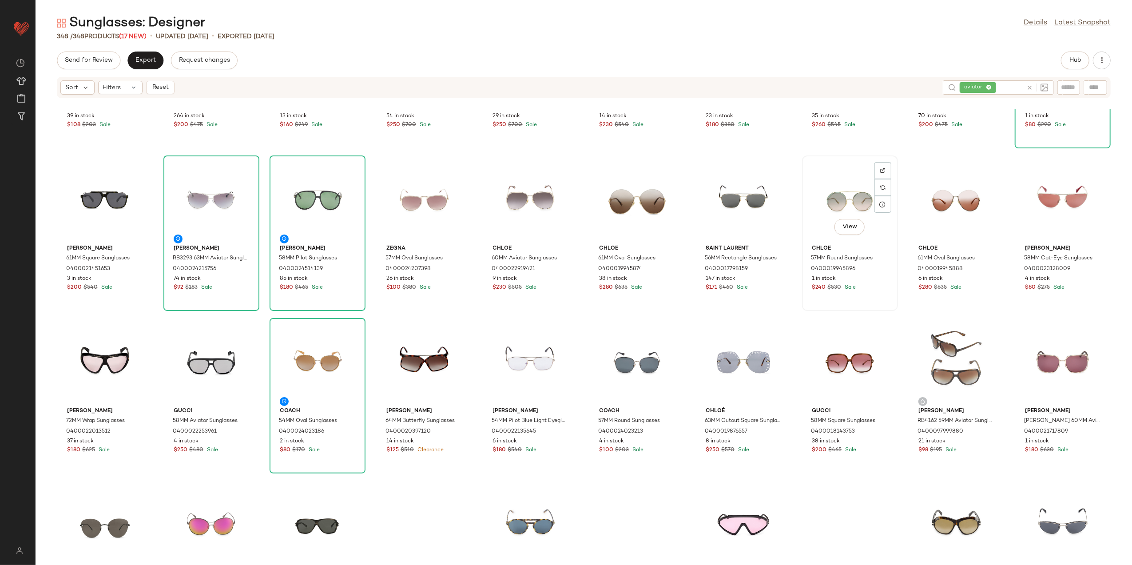
scroll to position [244, 0]
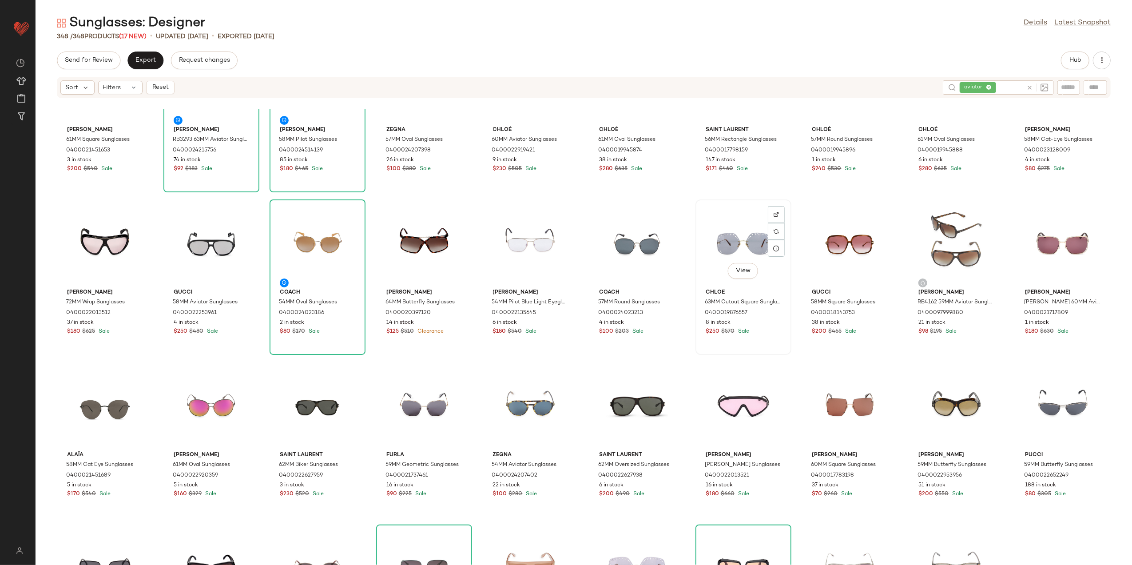
click at [727, 247] on div "View" at bounding box center [744, 244] width 90 height 83
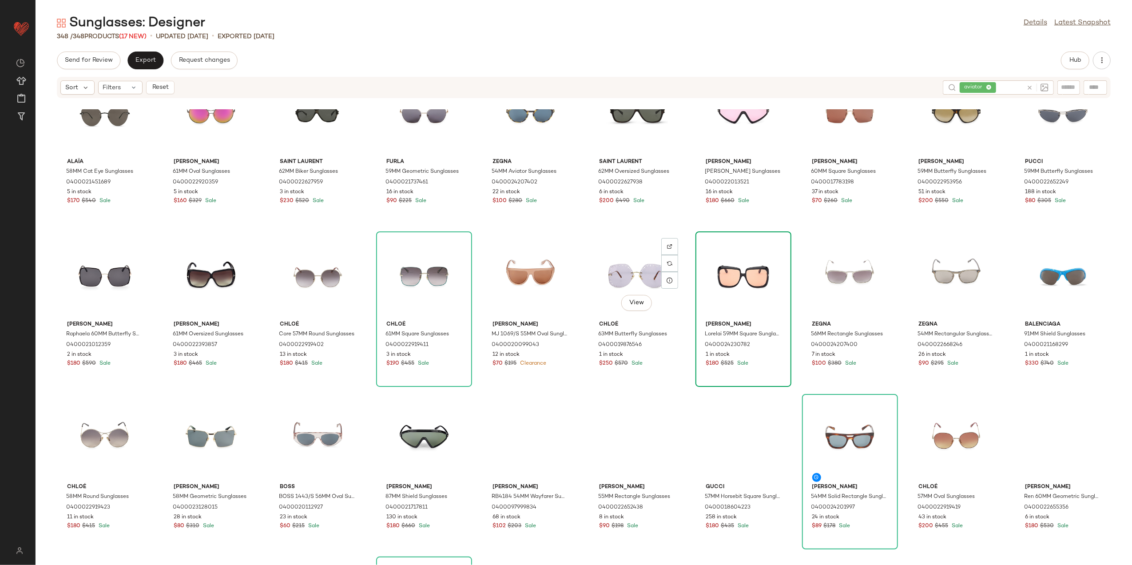
scroll to position [540, 0]
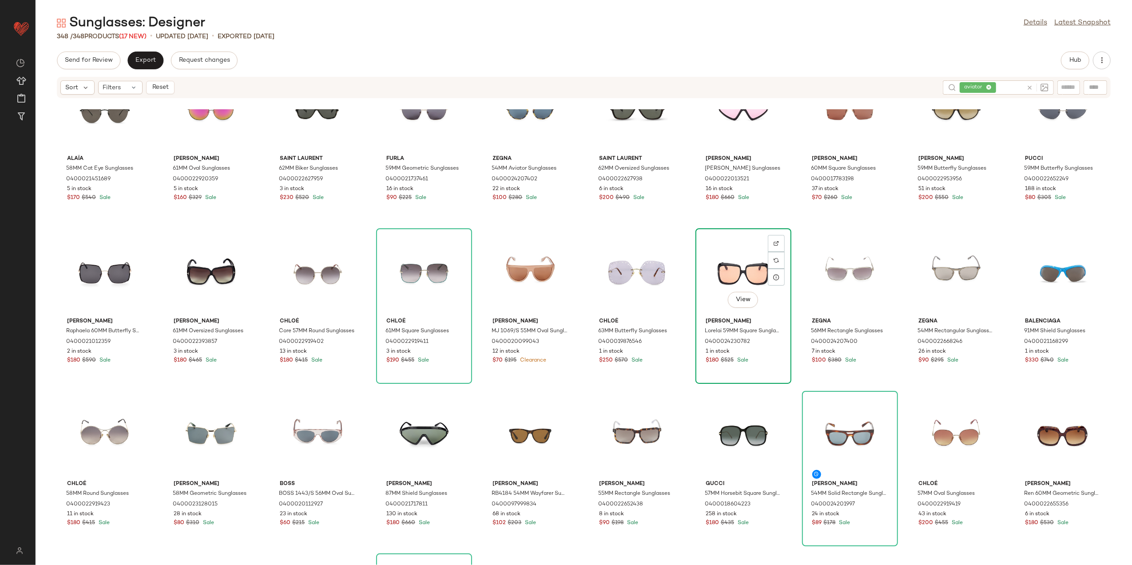
click at [741, 270] on div "View" at bounding box center [744, 272] width 90 height 83
click at [409, 283] on div "View" at bounding box center [424, 272] width 90 height 83
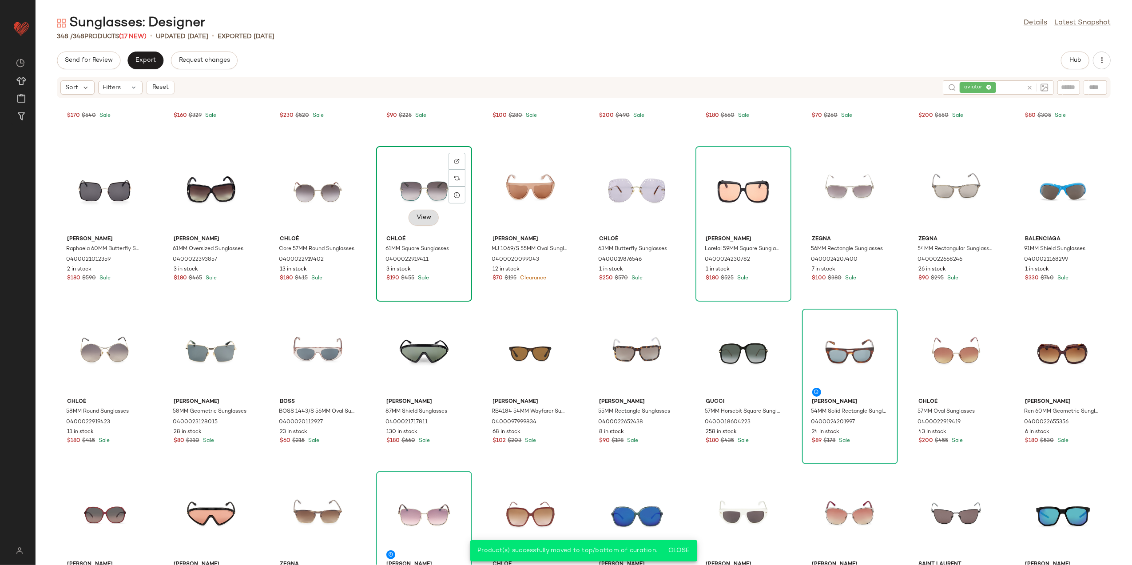
scroll to position [658, 0]
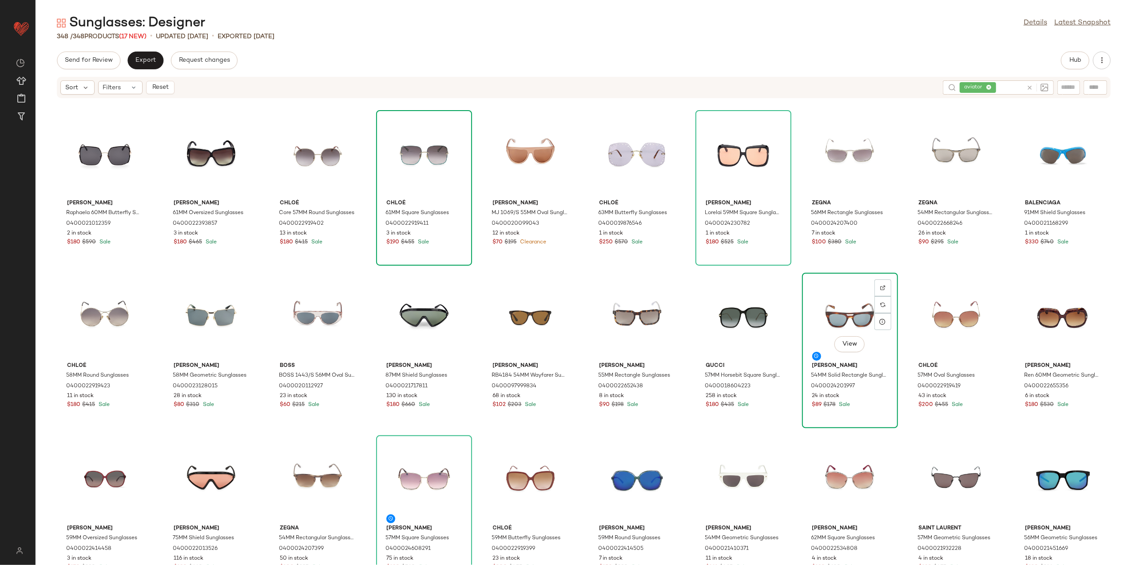
click at [835, 320] on div "View" at bounding box center [850, 317] width 90 height 83
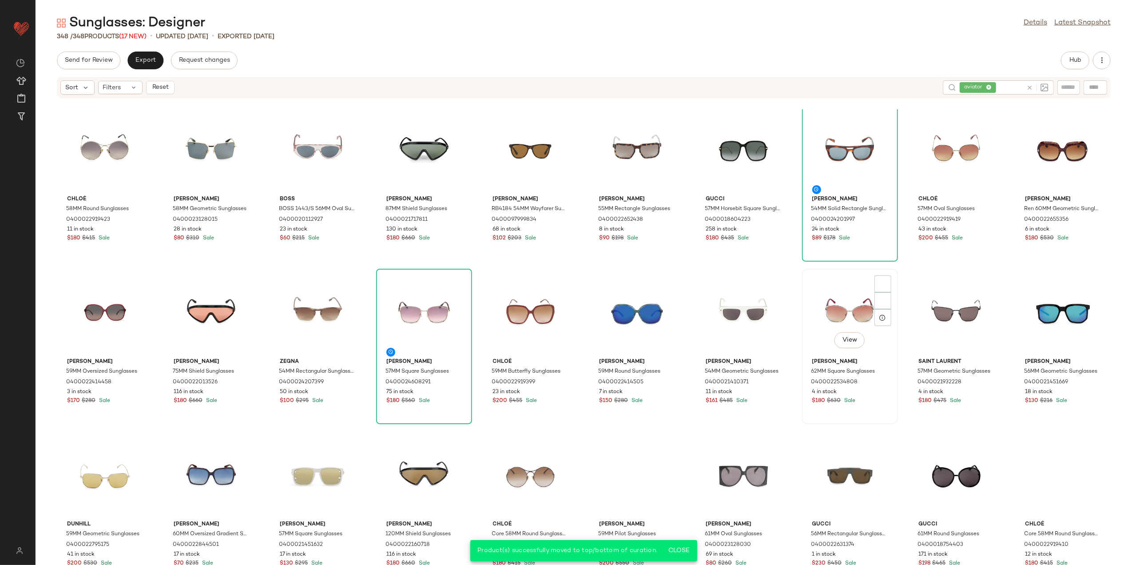
scroll to position [836, 0]
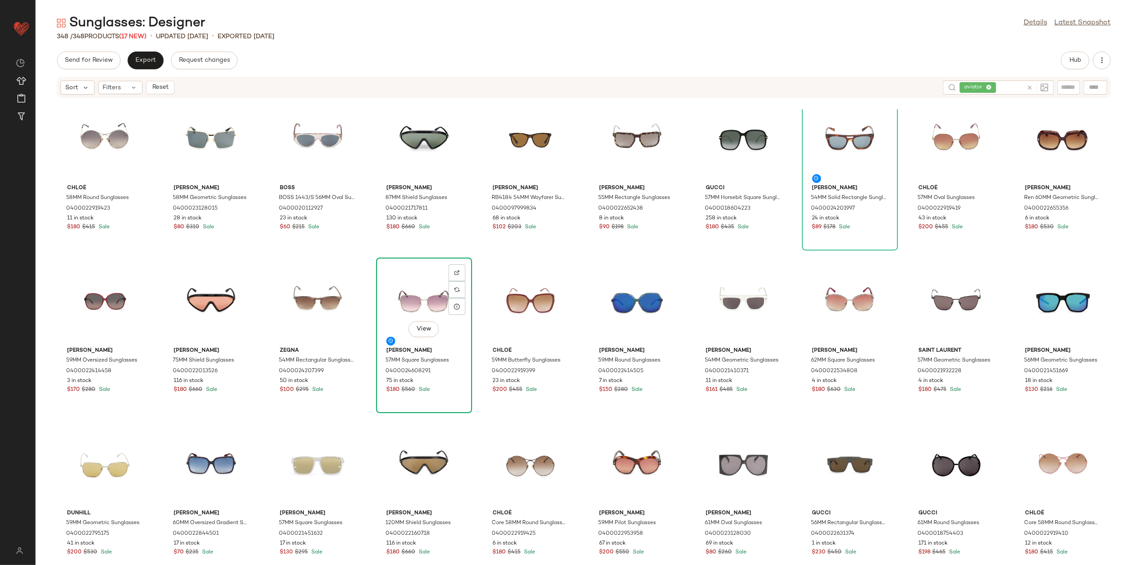
click at [399, 295] on div "View" at bounding box center [424, 302] width 90 height 83
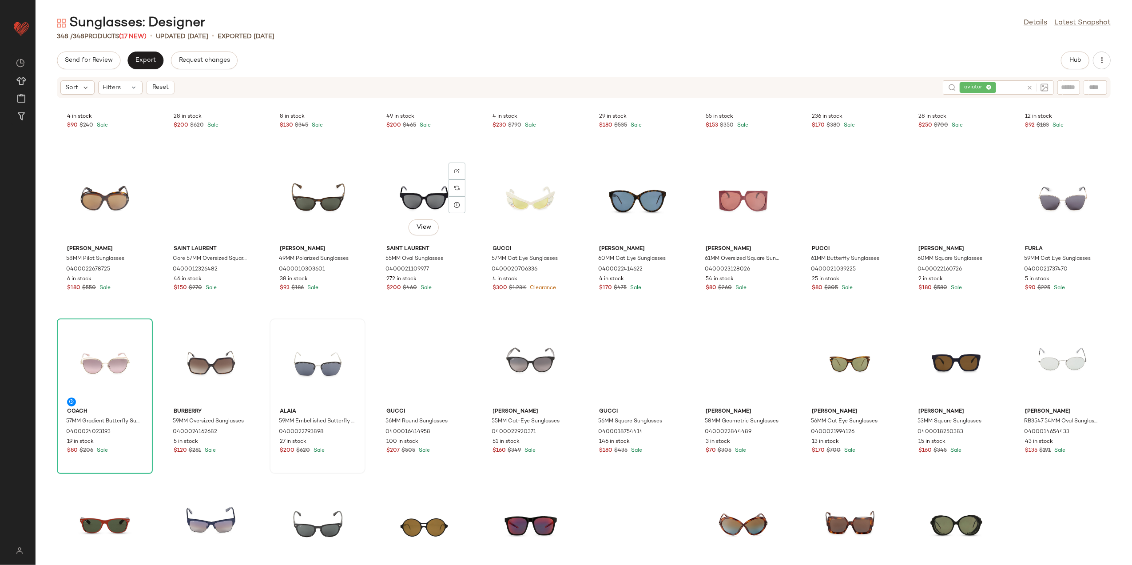
scroll to position [1428, 0]
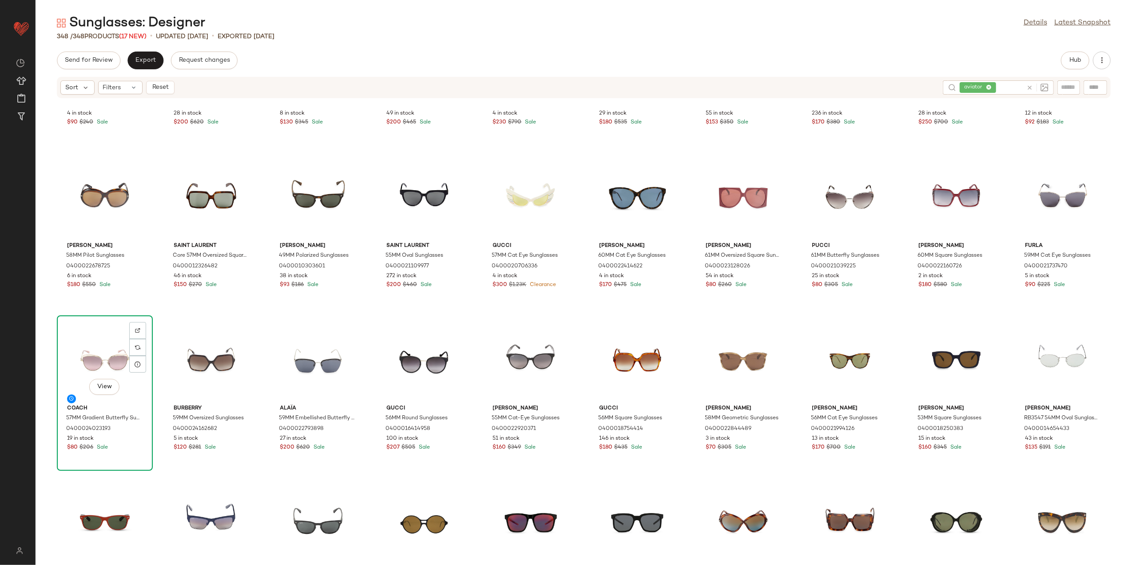
click at [107, 353] on div "View" at bounding box center [105, 359] width 90 height 83
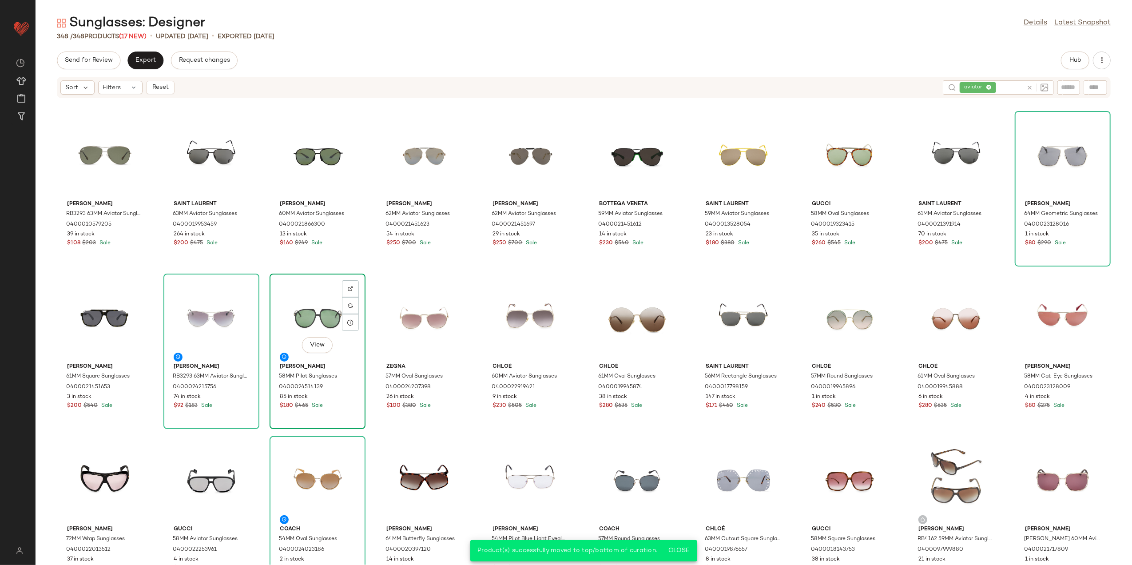
click at [318, 319] on div "View" at bounding box center [318, 318] width 90 height 83
click at [93, 476] on div "View" at bounding box center [105, 480] width 90 height 83
click at [160, 84] on span "Reset" at bounding box center [159, 87] width 17 height 7
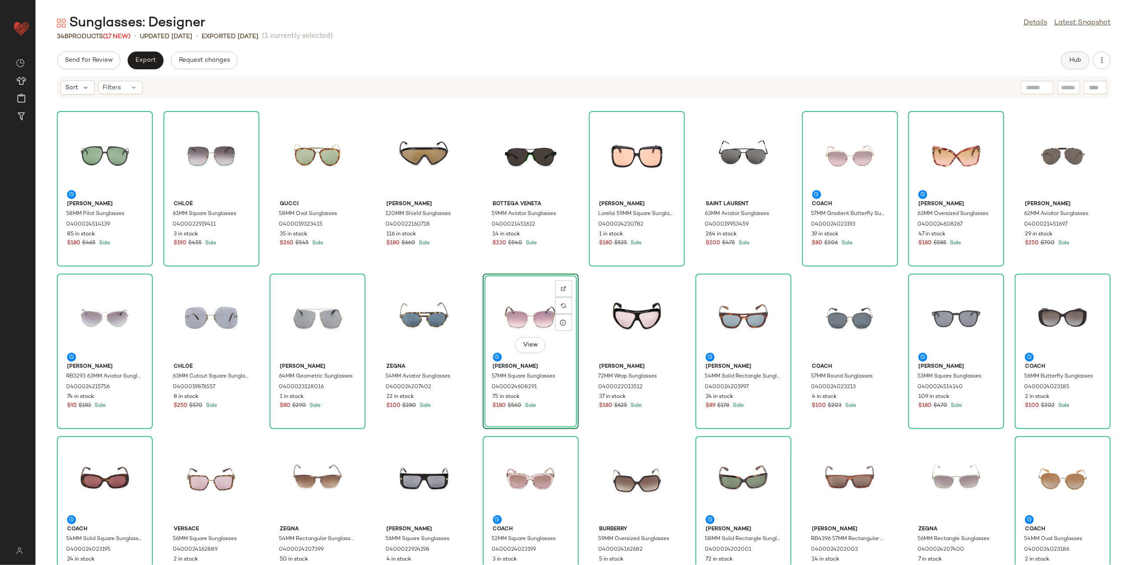
drag, startPoint x: 1097, startPoint y: 70, endPoint x: 1087, endPoint y: 64, distance: 11.6
click at [1093, 66] on div "Send for Review Export Request changes Hub Sort Filters Tom Ford 58MM Pilot Sun…" at bounding box center [584, 308] width 1097 height 513
click at [1082, 63] on button "Hub" at bounding box center [1075, 61] width 28 height 18
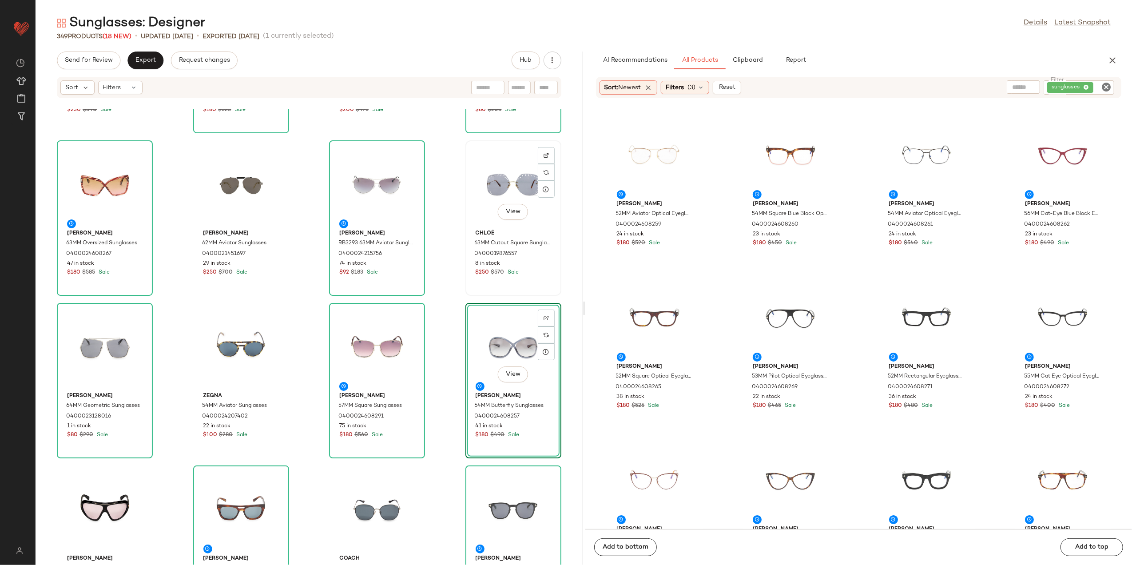
scroll to position [362, 0]
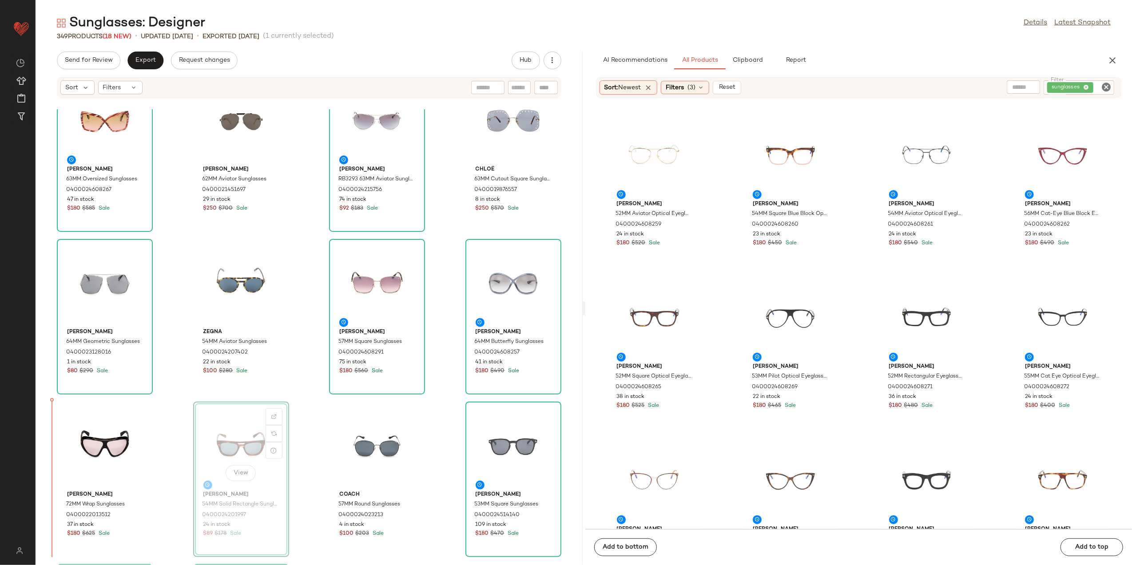
scroll to position [369, 0]
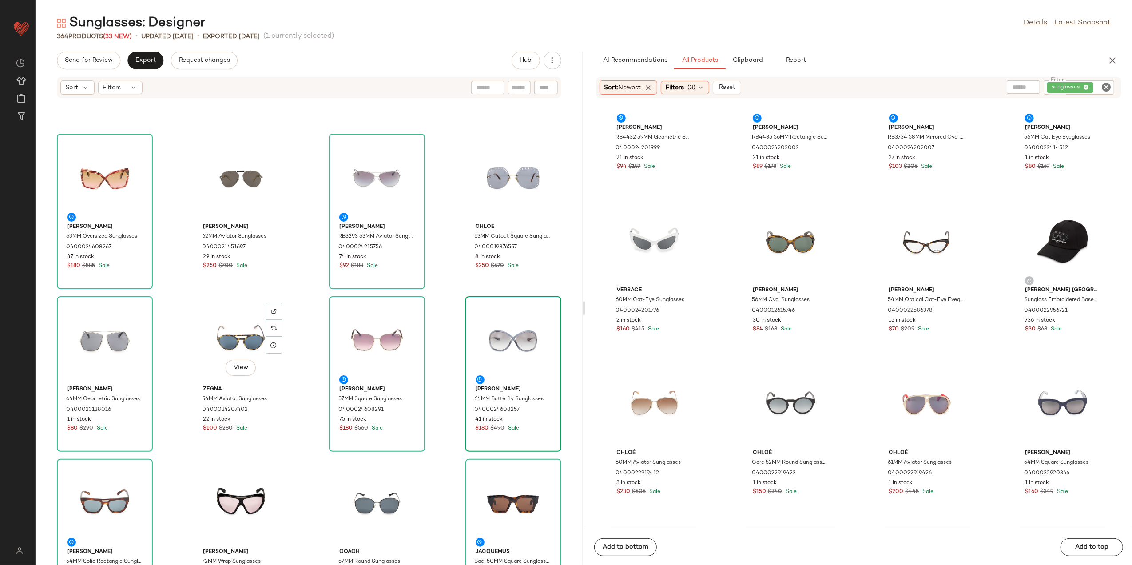
scroll to position [369, 0]
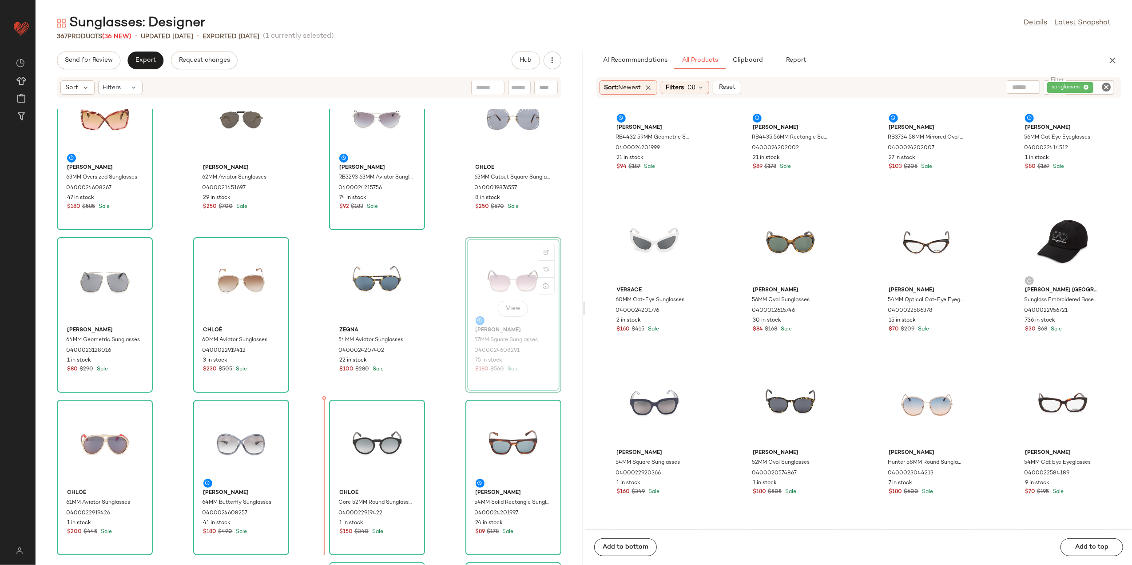
scroll to position [372, 0]
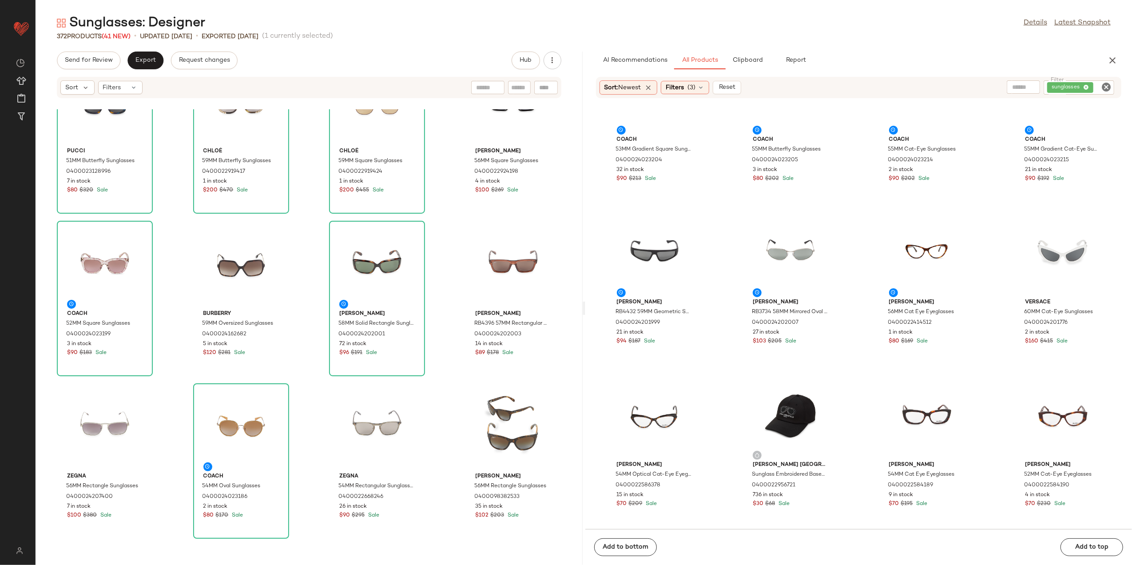
scroll to position [1852, 0]
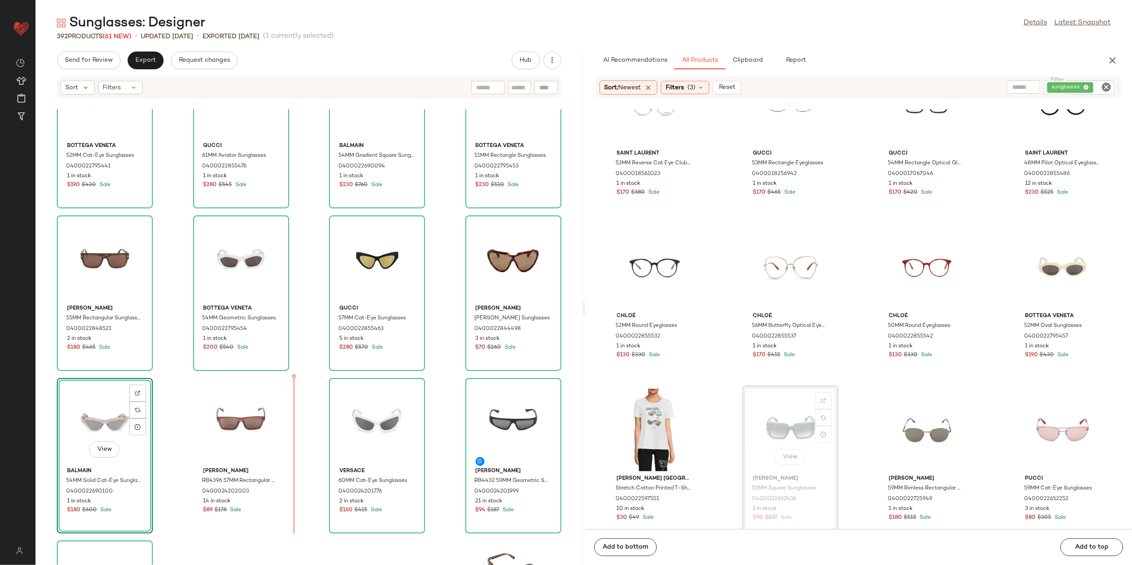
scroll to position [2507, 0]
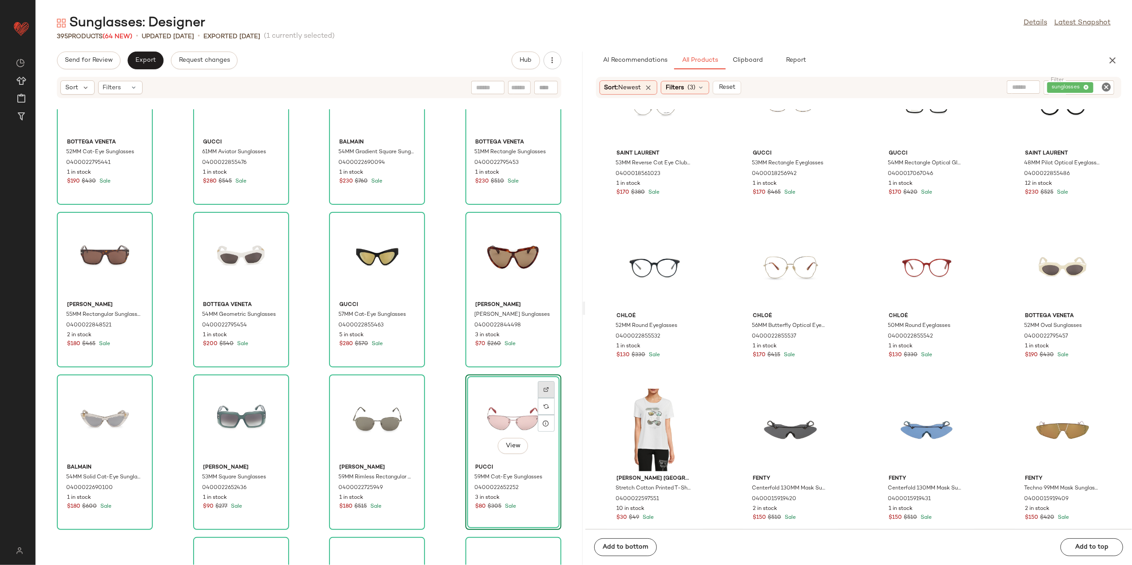
click at [544, 398] on div at bounding box center [546, 406] width 17 height 17
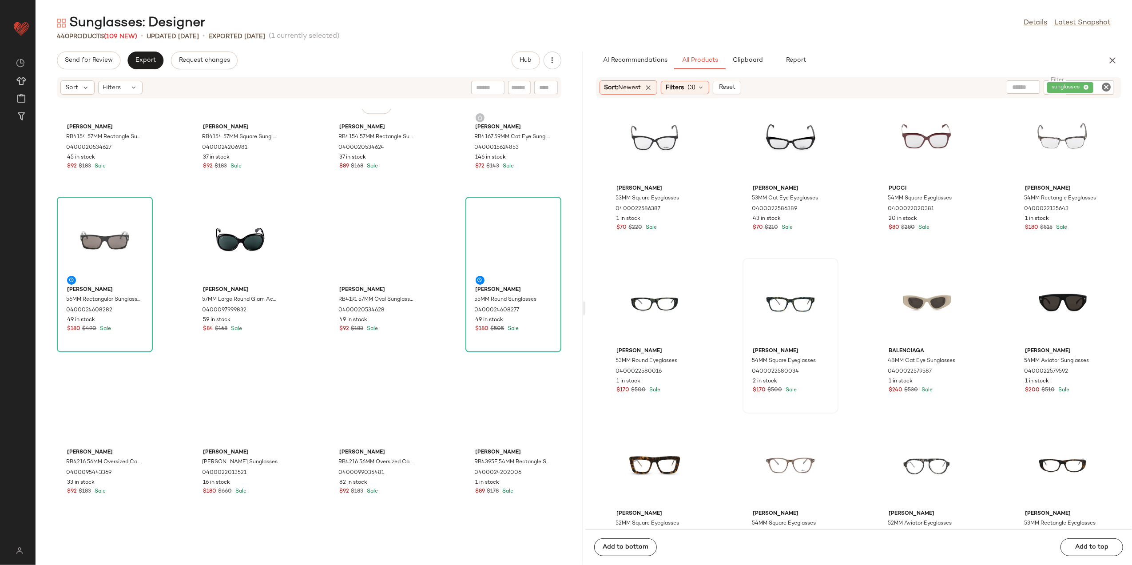
scroll to position [0, 0]
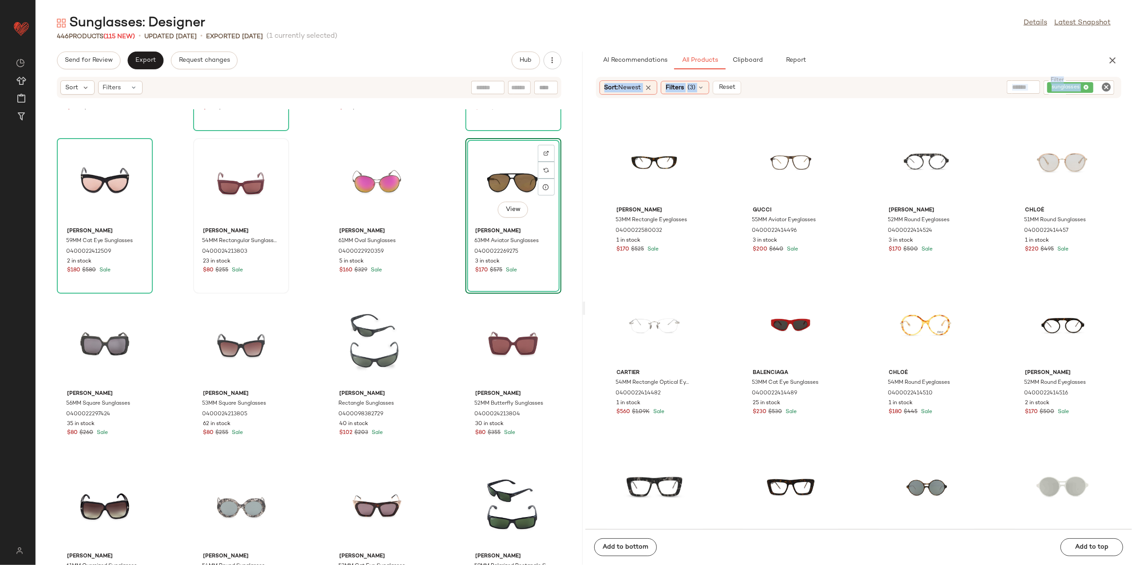
drag, startPoint x: 1003, startPoint y: 163, endPoint x: 251, endPoint y: 270, distance: 759.4
click at [251, 270] on div "Send for Review Export Request changes Hub Sort Filters Philipp Plein 53MM Rect…" at bounding box center [584, 308] width 1097 height 513
click at [870, 25] on div "Sunglasses: Designer Details Latest Snapshot" at bounding box center [584, 23] width 1097 height 18
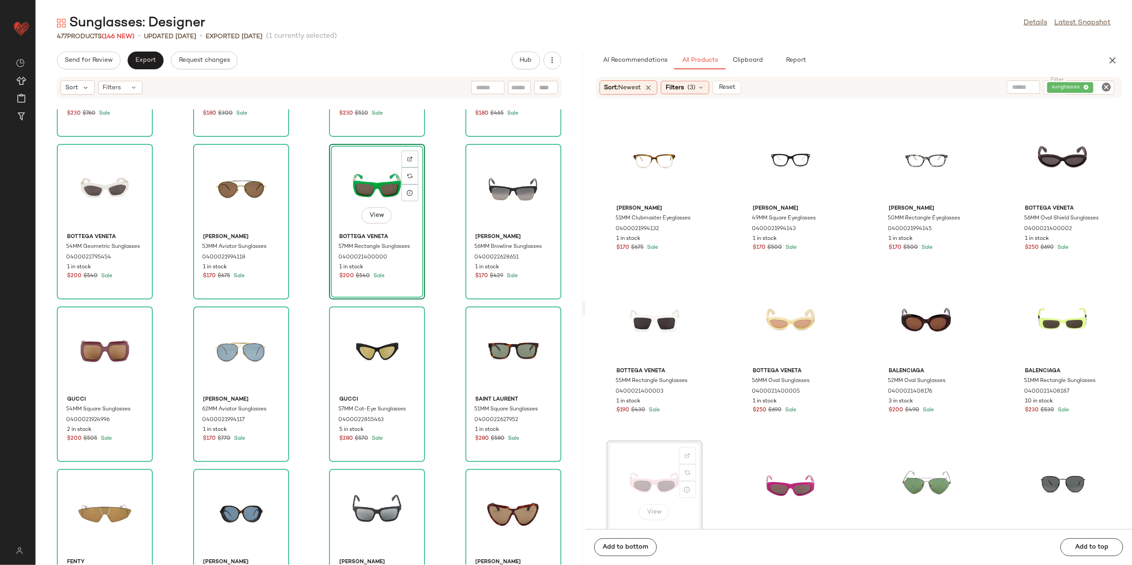
scroll to position [3389, 0]
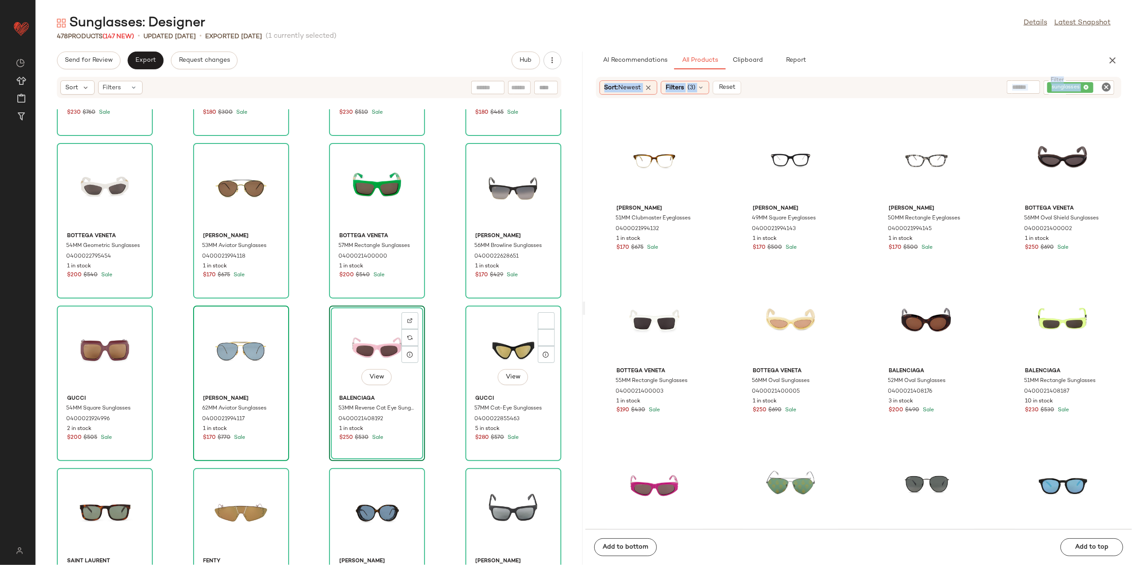
drag, startPoint x: 468, startPoint y: 337, endPoint x: 238, endPoint y: 386, distance: 235.4
click at [238, 386] on div "Send for Review Export Request changes Hub Sort Filters Balmain 54MM Gradient S…" at bounding box center [584, 308] width 1097 height 513
click at [560, 315] on div "Balmain 54MM Gradient Square Sunglasses 0400022690094 1 in stock $230 $760 Sale…" at bounding box center [309, 337] width 547 height 456
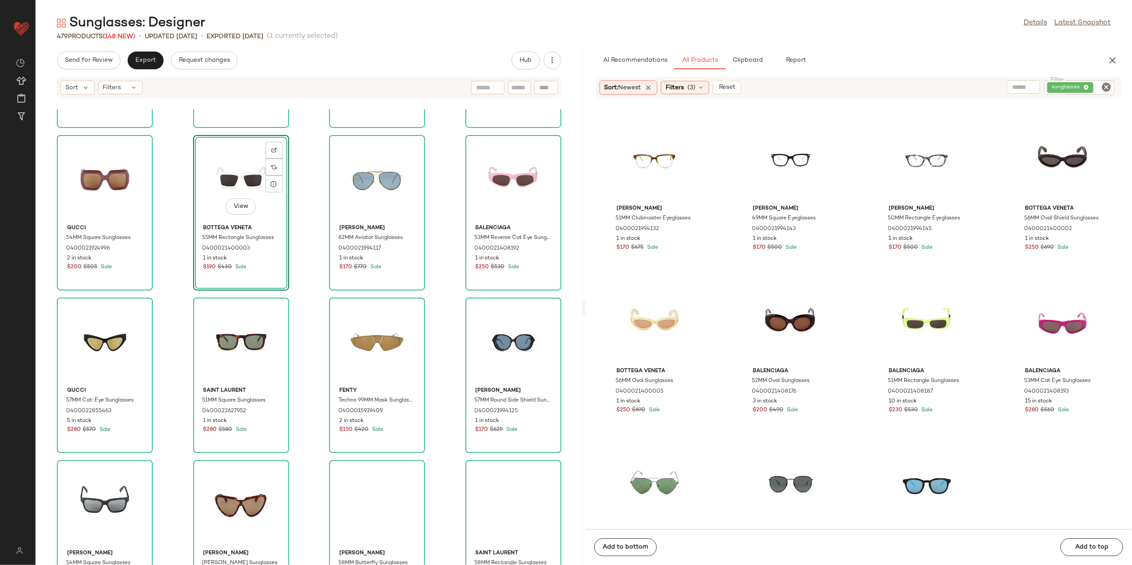
scroll to position [3863, 0]
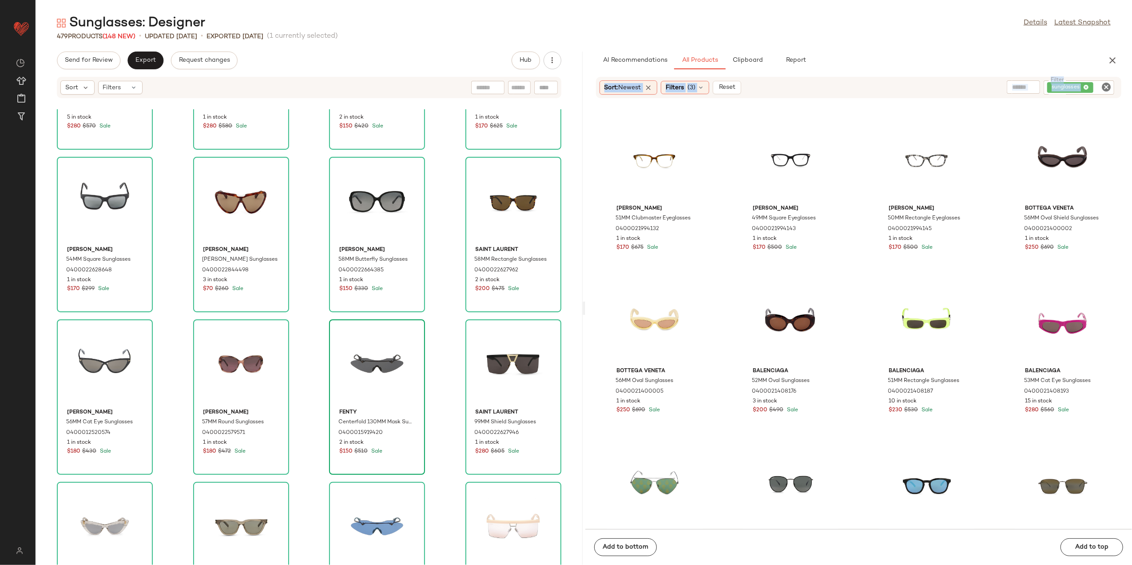
drag, startPoint x: 559, startPoint y: 460, endPoint x: 386, endPoint y: 378, distance: 191.5
click at [386, 378] on div "Send for Review Export Request changes Hub Sort Filters Gucci 57MM Cat-Eye Sung…" at bounding box center [584, 308] width 1097 height 513
click at [726, 318] on div "Maui Jim 47MM Rectangle Reading Glasses 0400022137830 5 in stock $71 $205 Sale …" at bounding box center [858, 319] width 547 height 420
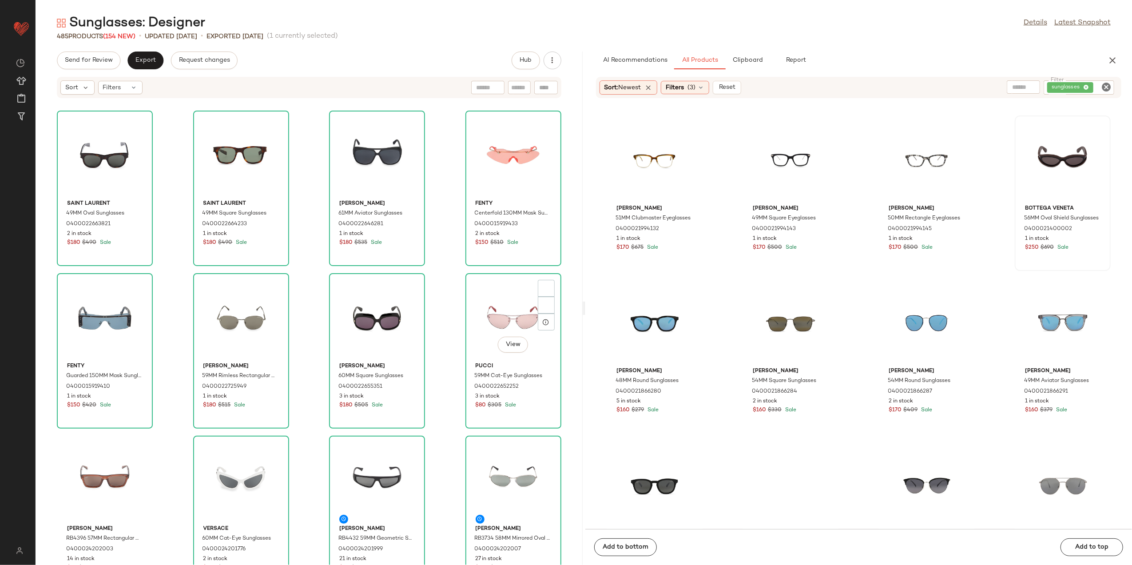
scroll to position [4929, 0]
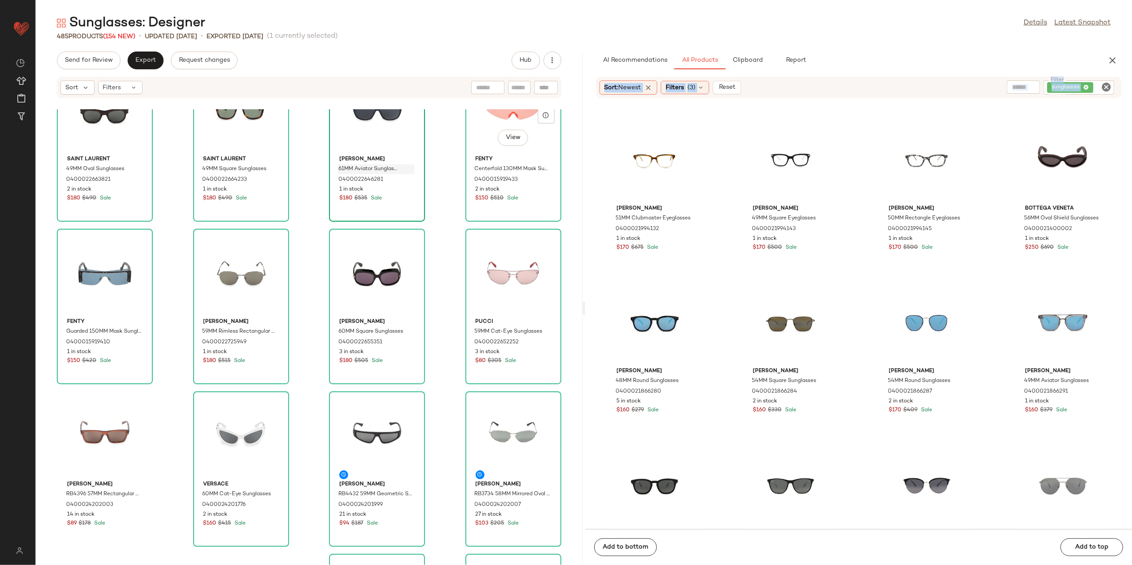
drag, startPoint x: 1002, startPoint y: 130, endPoint x: 343, endPoint y: 172, distance: 660.9
click at [343, 172] on div "Send for Review Export Request changes Hub Sort Filters Saint Laurent 49MM Oval…" at bounding box center [584, 308] width 1097 height 513
click at [897, 63] on div "AI Recommendations All Products Clipboard Report" at bounding box center [844, 61] width 497 height 18
click at [899, 27] on div "Sunglasses: Designer Details Latest Snapshot" at bounding box center [584, 23] width 1097 height 18
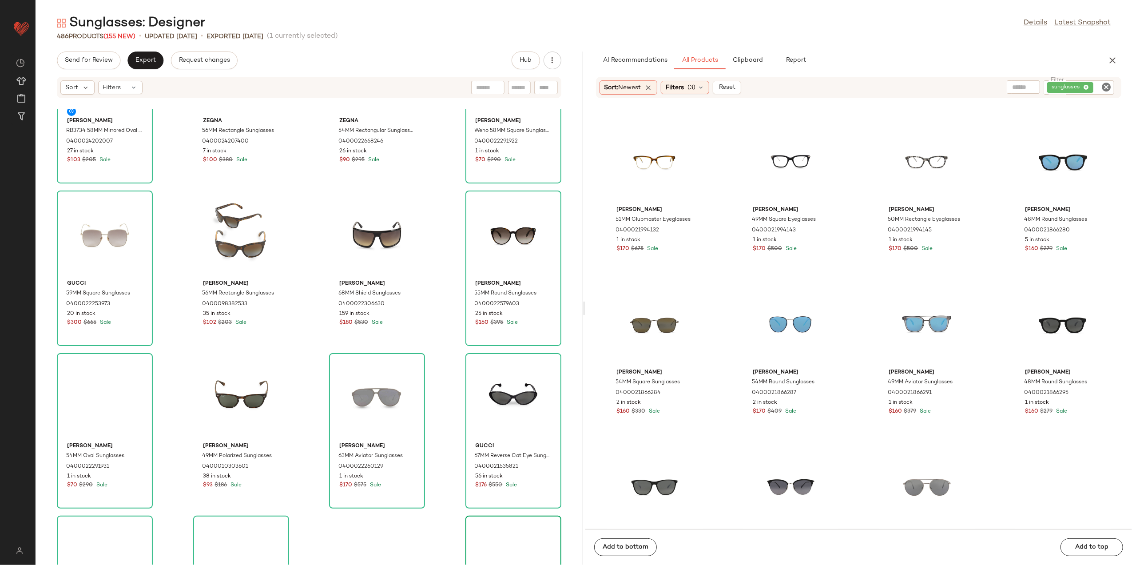
scroll to position [5639, 0]
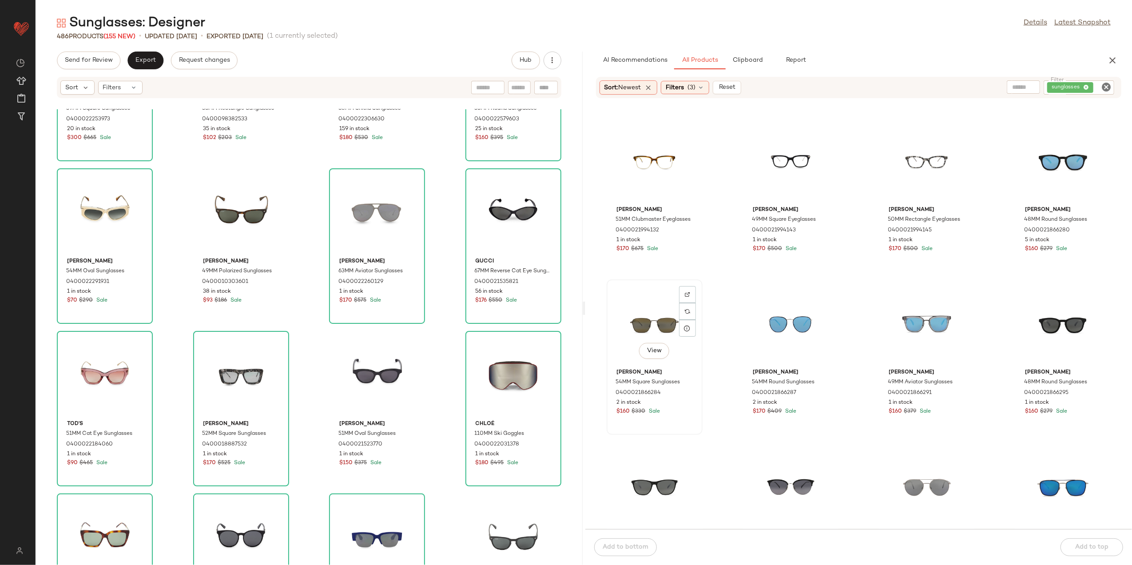
click at [644, 329] on div "View" at bounding box center [655, 323] width 90 height 83
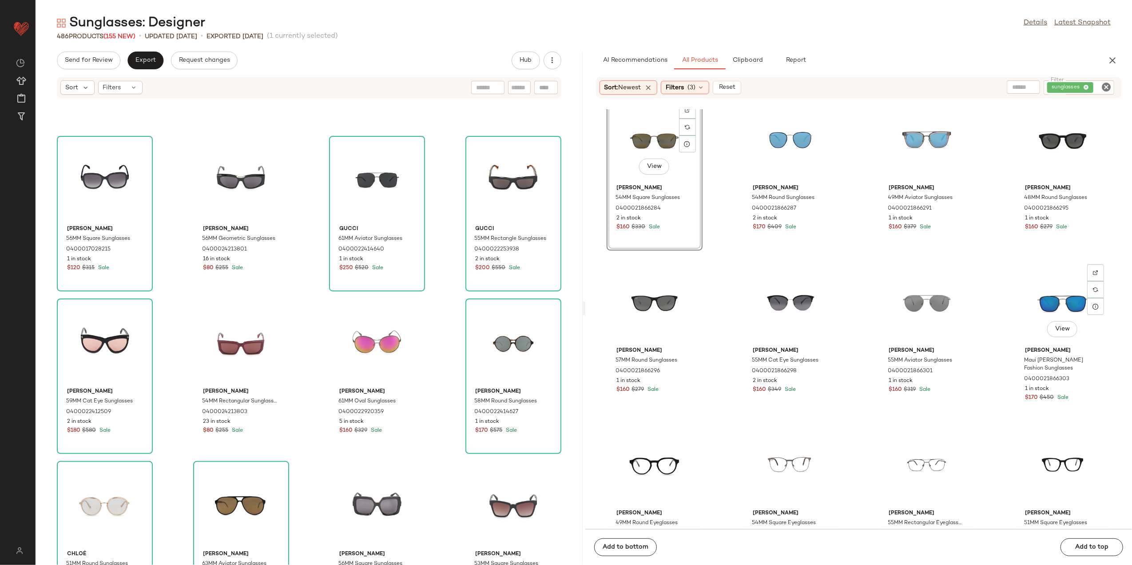
scroll to position [5218, 0]
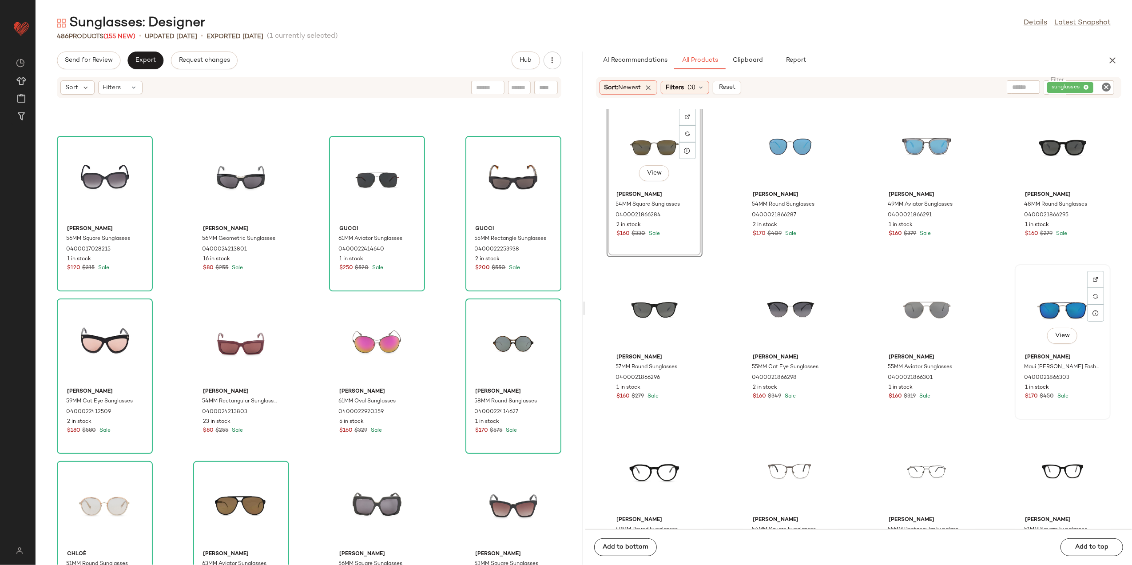
drag, startPoint x: 1045, startPoint y: 310, endPoint x: 1032, endPoint y: 314, distance: 13.1
click at [1043, 310] on div "View" at bounding box center [1063, 308] width 90 height 83
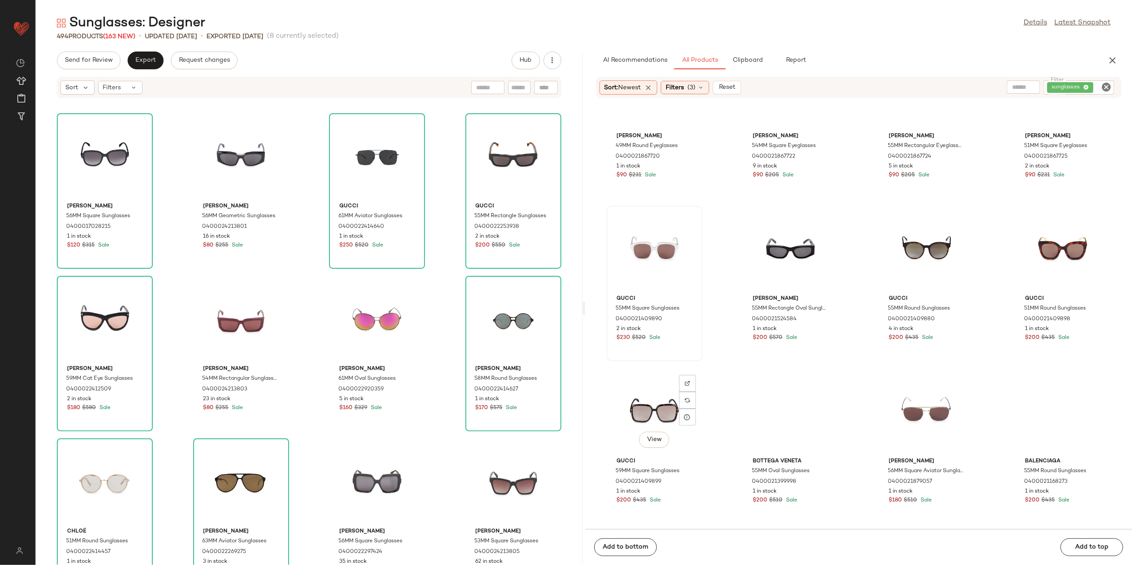
scroll to position [5277, 0]
click at [660, 258] on div "View" at bounding box center [655, 249] width 90 height 83
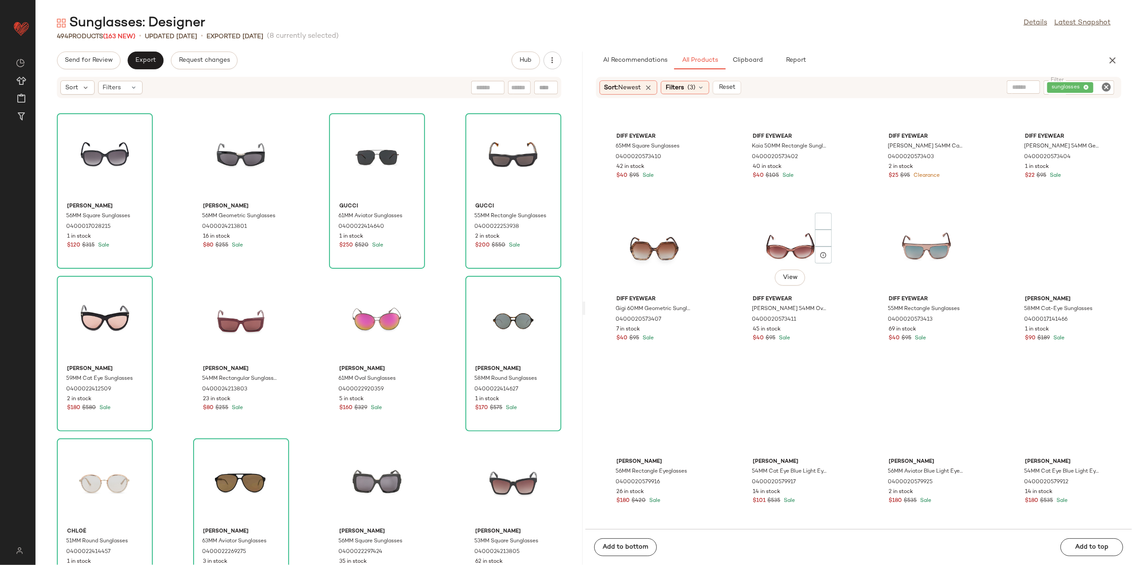
scroll to position [8357, 0]
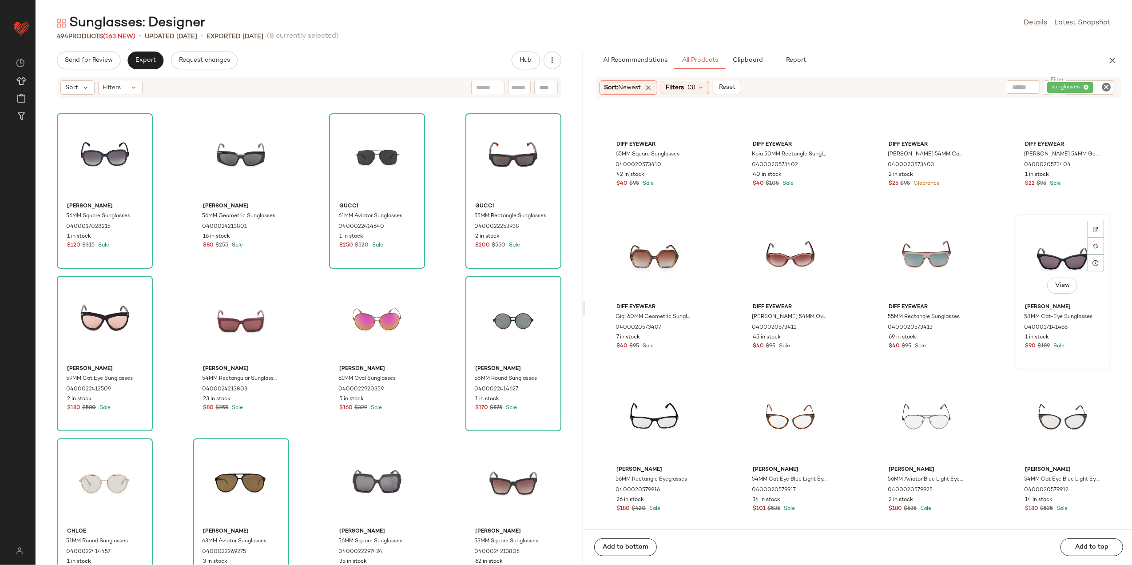
click at [1059, 249] on div "View" at bounding box center [1063, 258] width 90 height 83
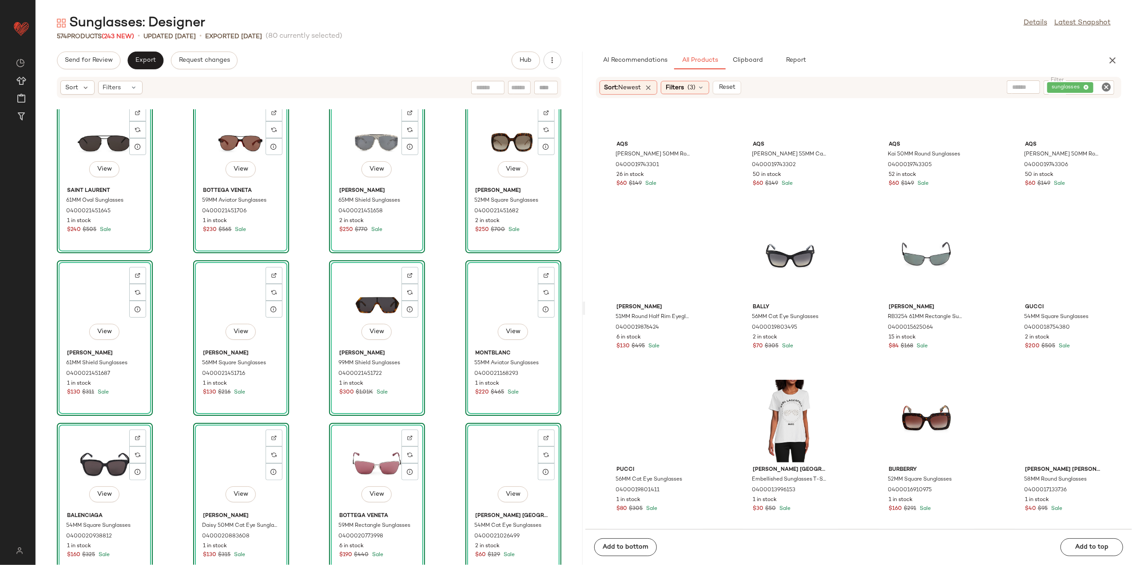
scroll to position [9154, 0]
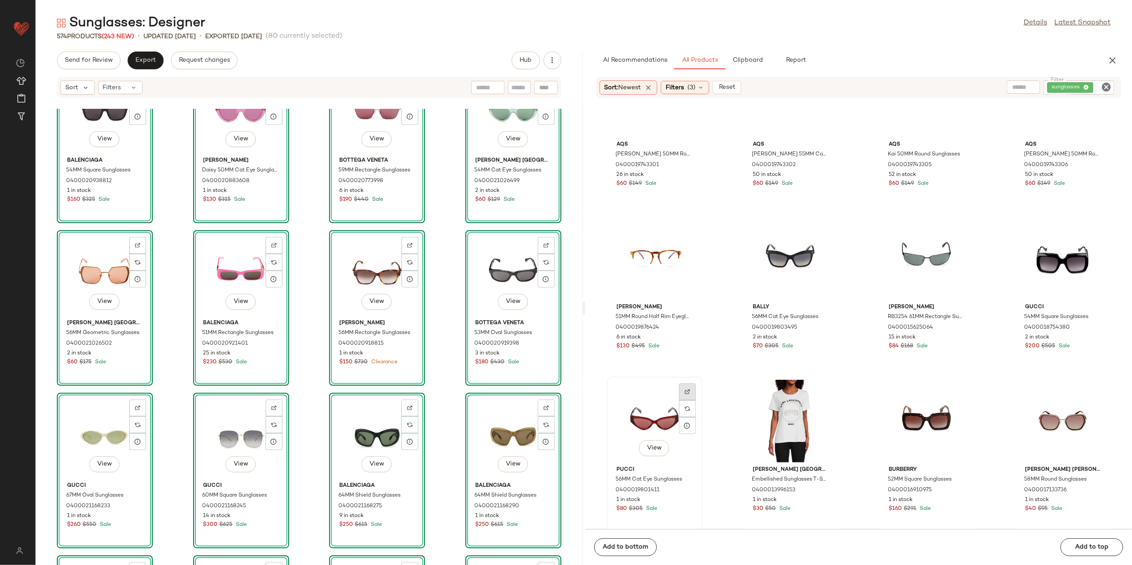
click at [691, 400] on div at bounding box center [687, 408] width 17 height 17
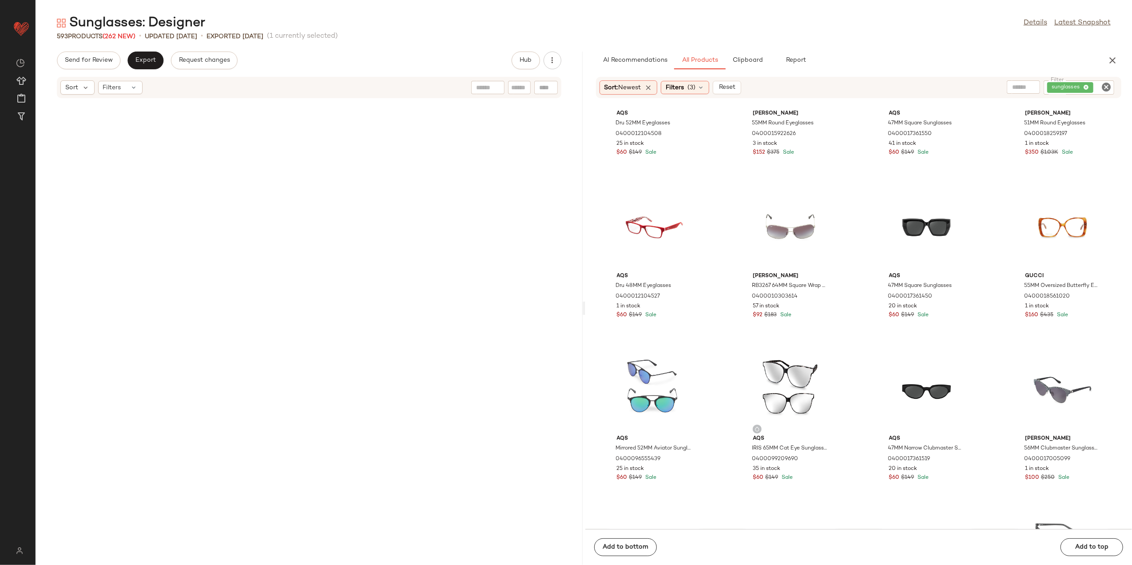
scroll to position [0, 0]
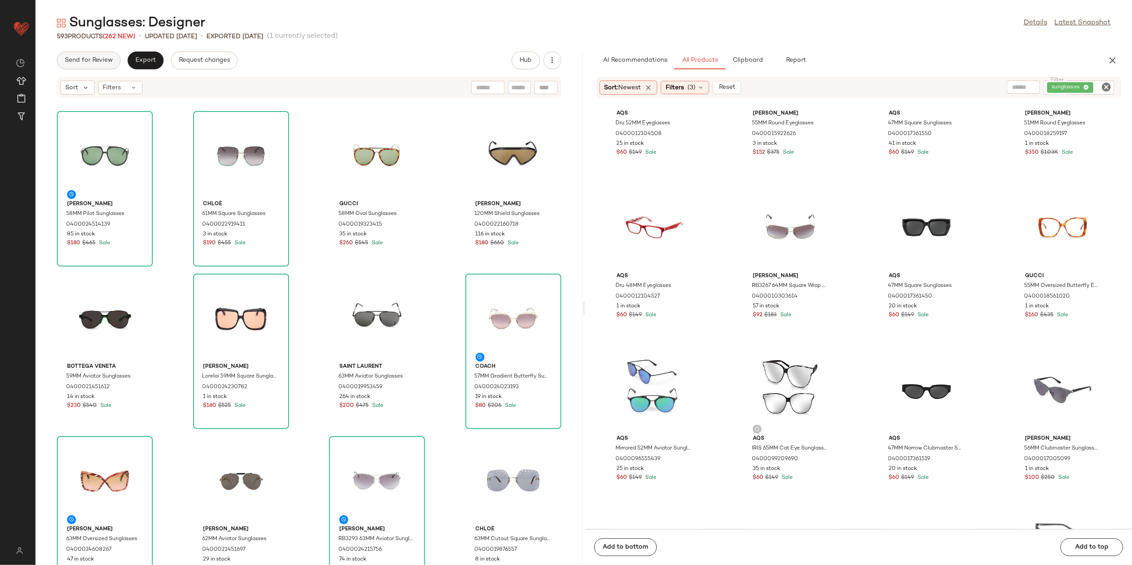
click at [66, 66] on button "Send for Review" at bounding box center [89, 61] width 64 height 18
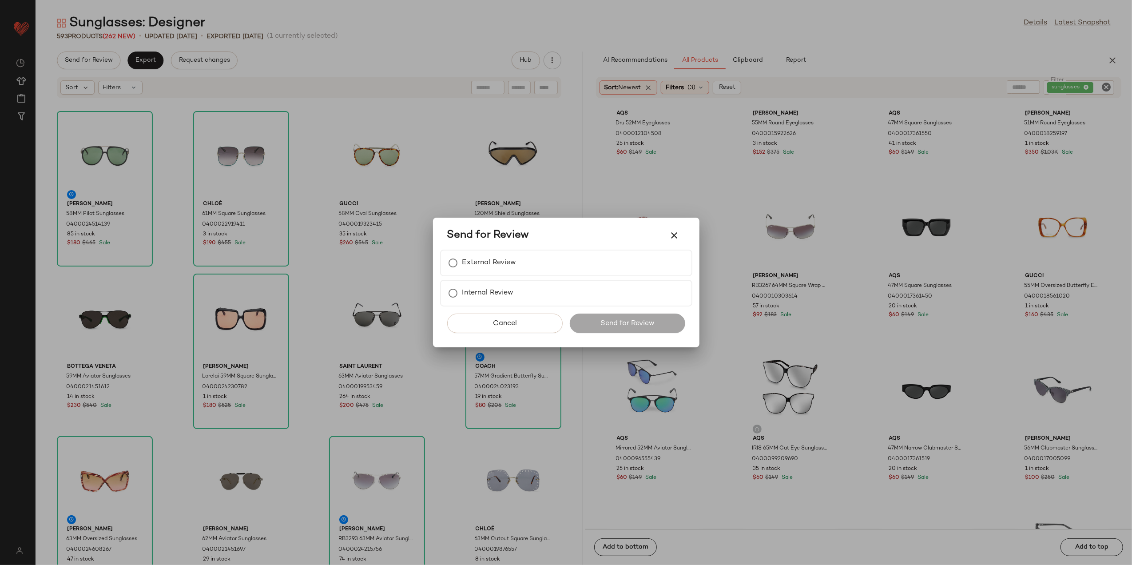
click at [522, 244] on div "Send for Review" at bounding box center [566, 235] width 238 height 21
click at [516, 266] on label "External Review" at bounding box center [489, 263] width 54 height 18
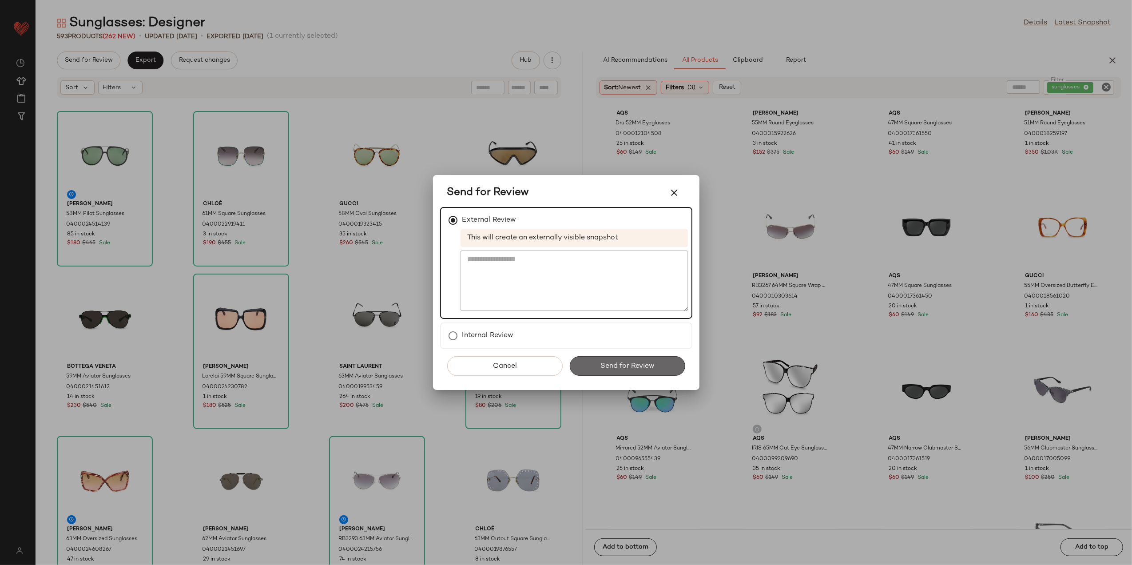
click at [613, 370] on button "Send for Review" at bounding box center [627, 366] width 115 height 20
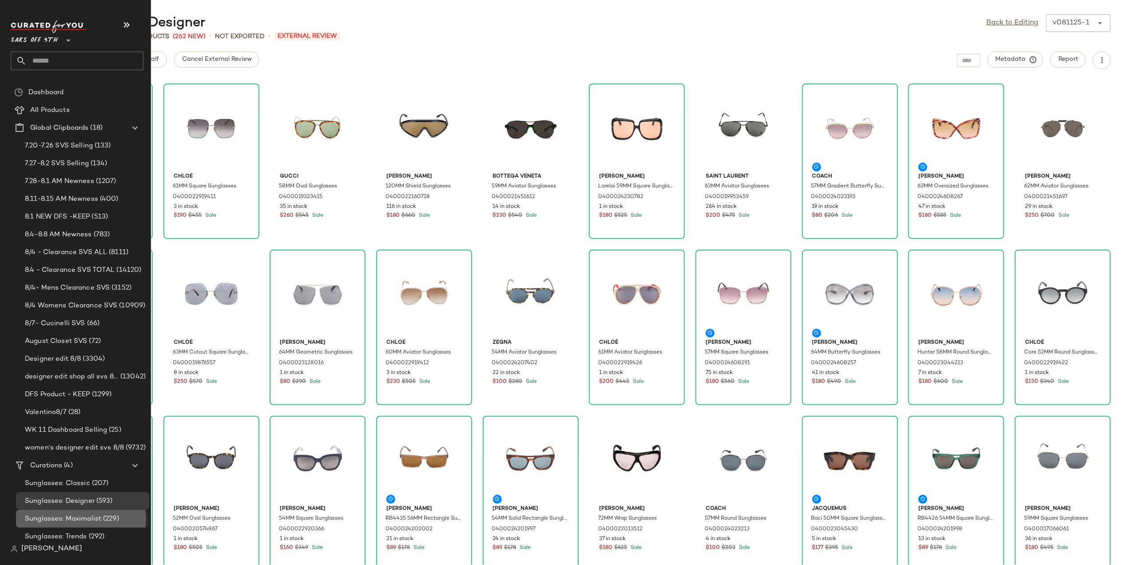
click at [96, 515] on span "Sunglasses: Maximalist" at bounding box center [63, 519] width 76 height 10
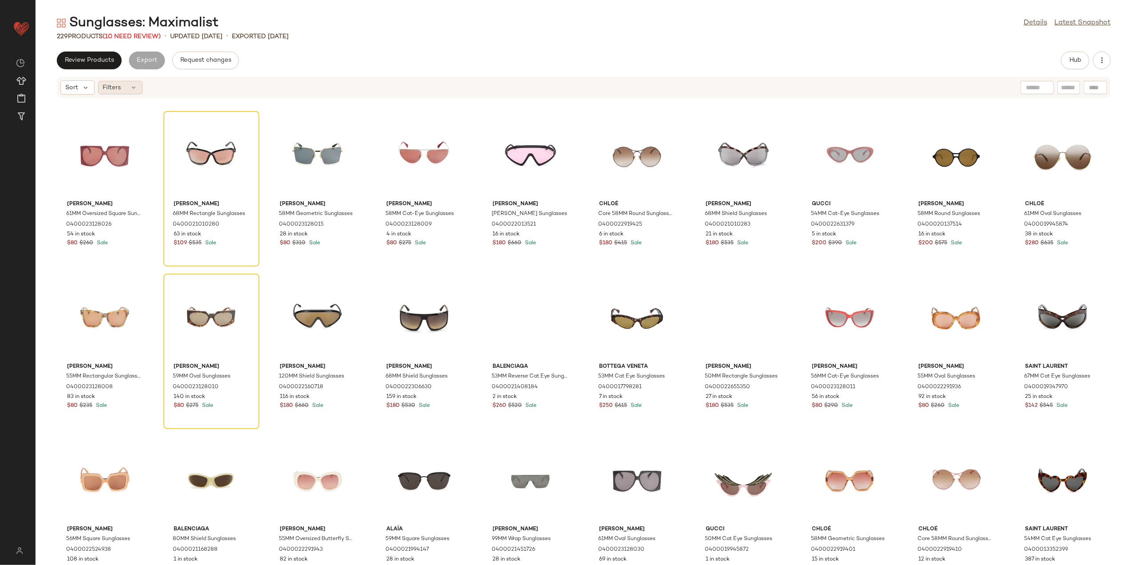
click at [130, 86] on div "Filters" at bounding box center [120, 87] width 44 height 13
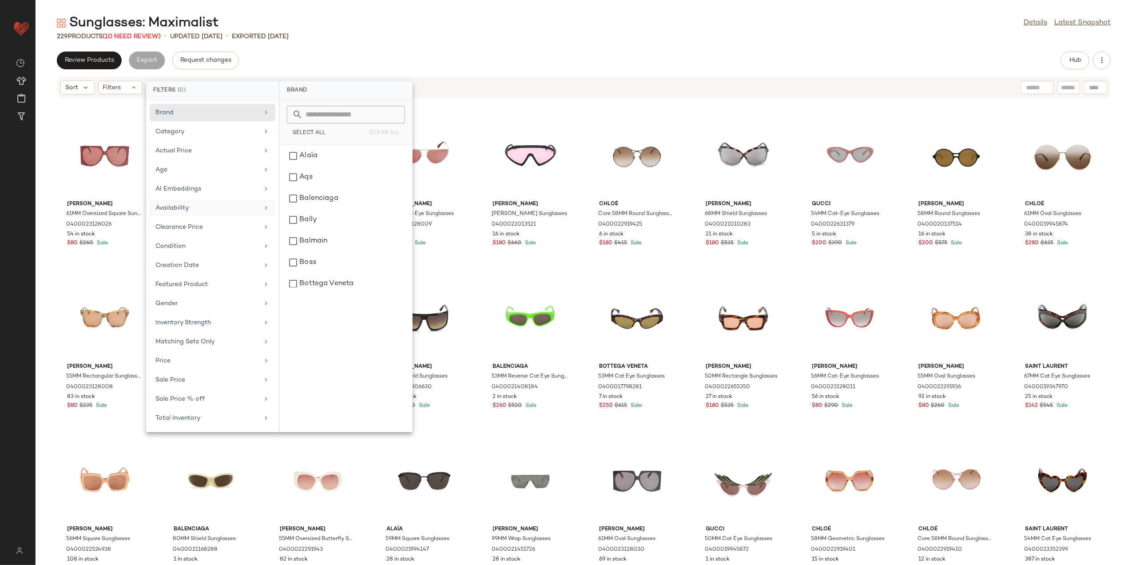
click at [196, 219] on div "Availability" at bounding box center [213, 227] width 126 height 17
click at [311, 182] on div "out_of_stock" at bounding box center [345, 177] width 125 height 21
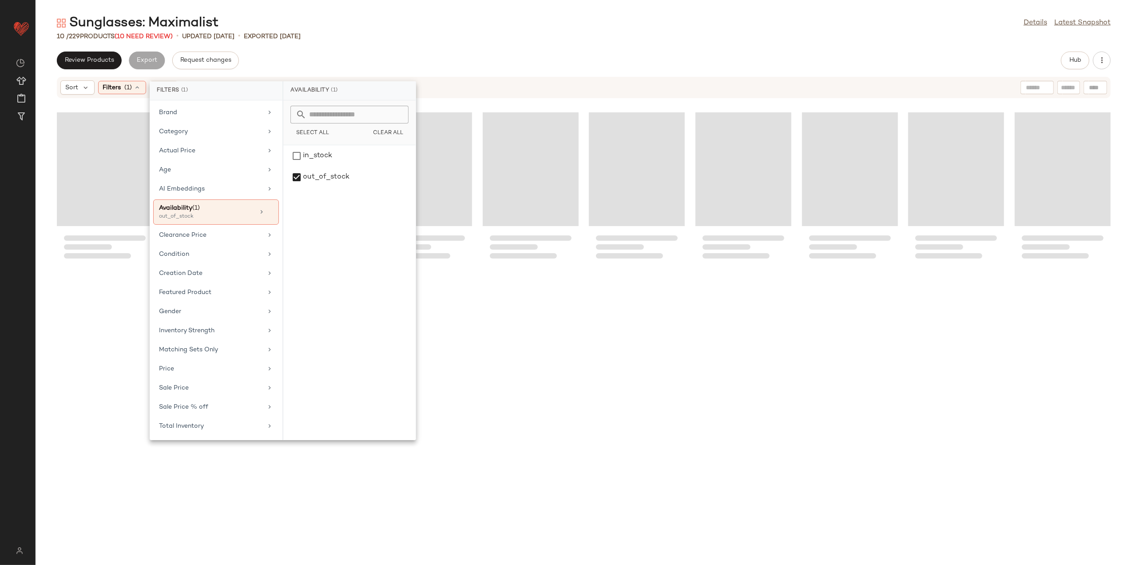
drag, startPoint x: 403, startPoint y: 34, endPoint x: 354, endPoint y: 64, distance: 57.8
click at [402, 34] on div "10 / 229 Products (10 Need Review) • updated Aug 6th • Exported Aug 6th" at bounding box center [584, 36] width 1097 height 9
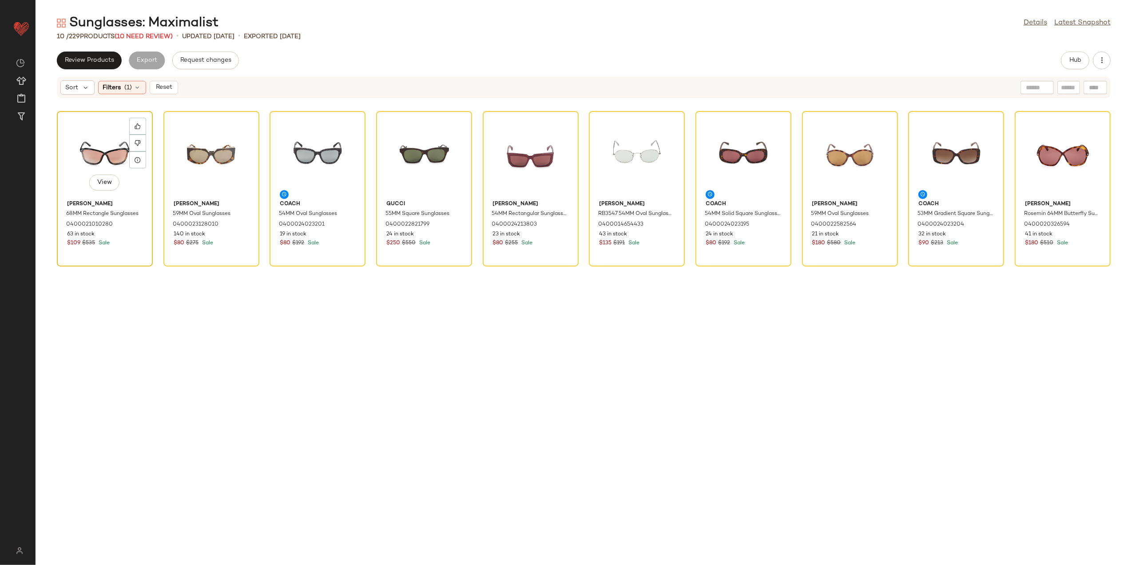
click at [107, 139] on div "View" at bounding box center [105, 155] width 90 height 83
click at [1051, 148] on div "View" at bounding box center [1063, 155] width 90 height 83
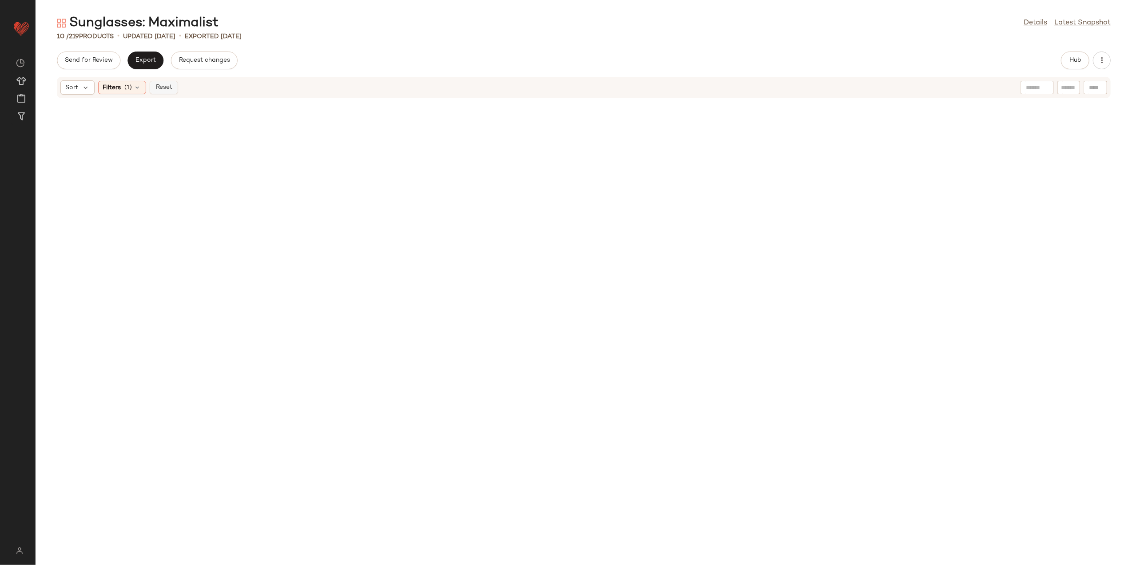
click at [162, 89] on span "Reset" at bounding box center [163, 87] width 17 height 7
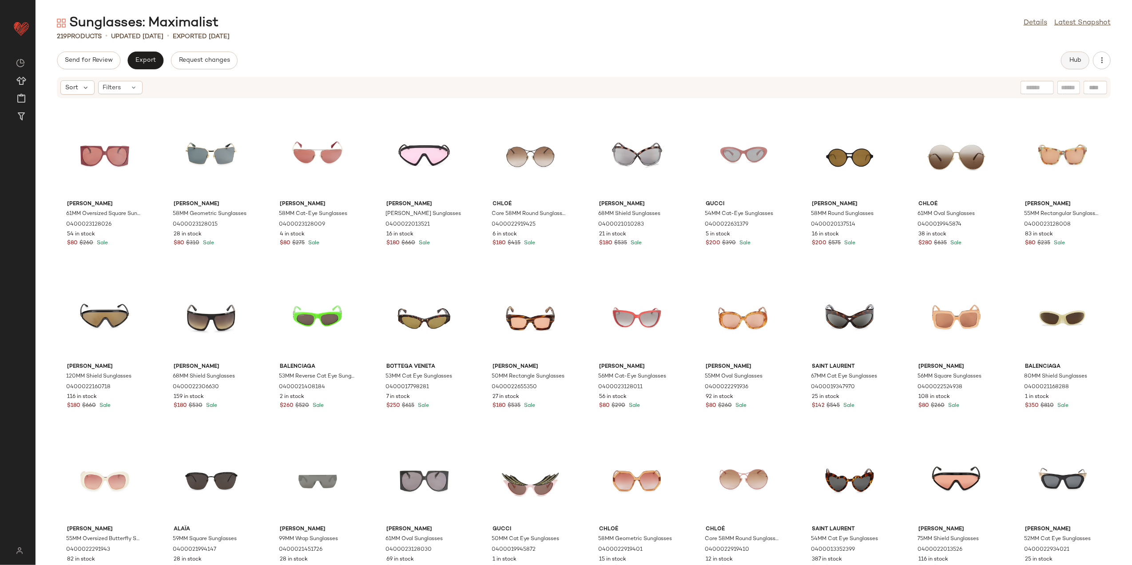
click at [1072, 60] on span "Hub" at bounding box center [1075, 60] width 12 height 7
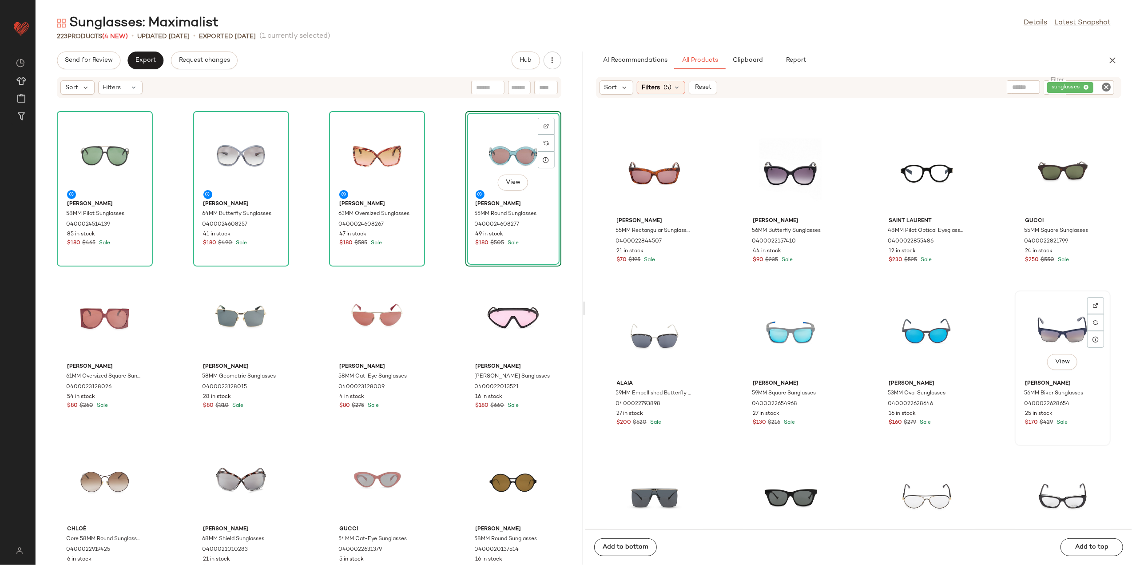
scroll to position [3856, 0]
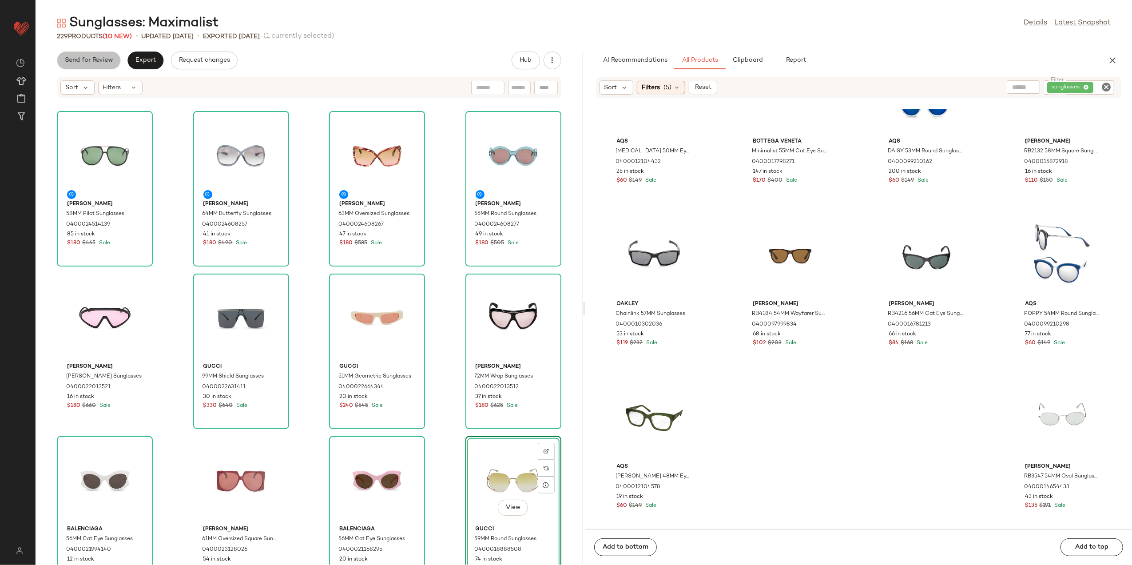
click at [92, 57] on span "Send for Review" at bounding box center [88, 60] width 48 height 7
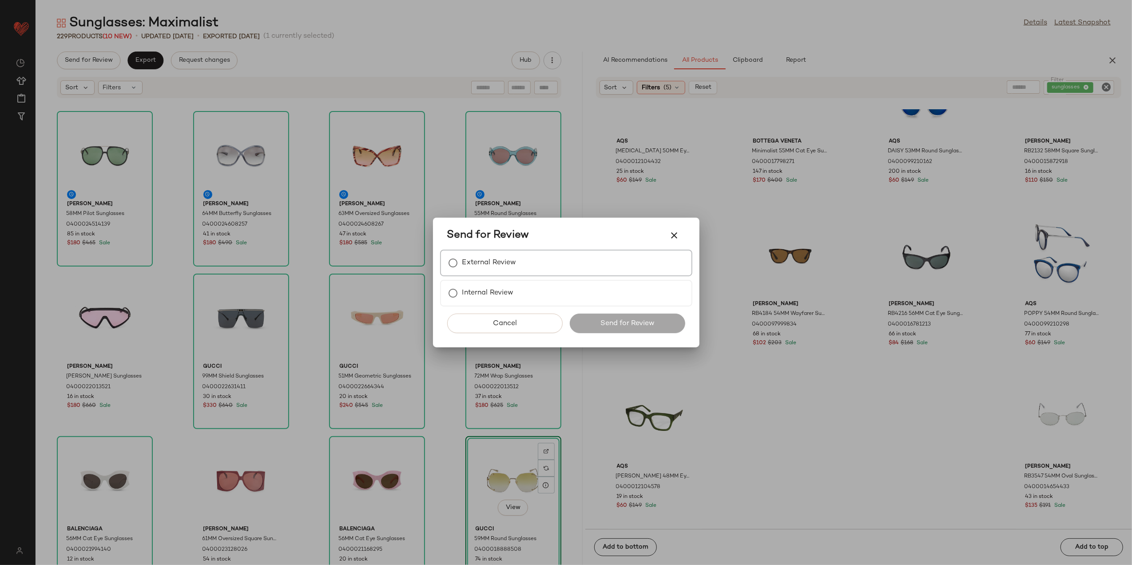
click at [472, 264] on label "External Review" at bounding box center [489, 263] width 54 height 18
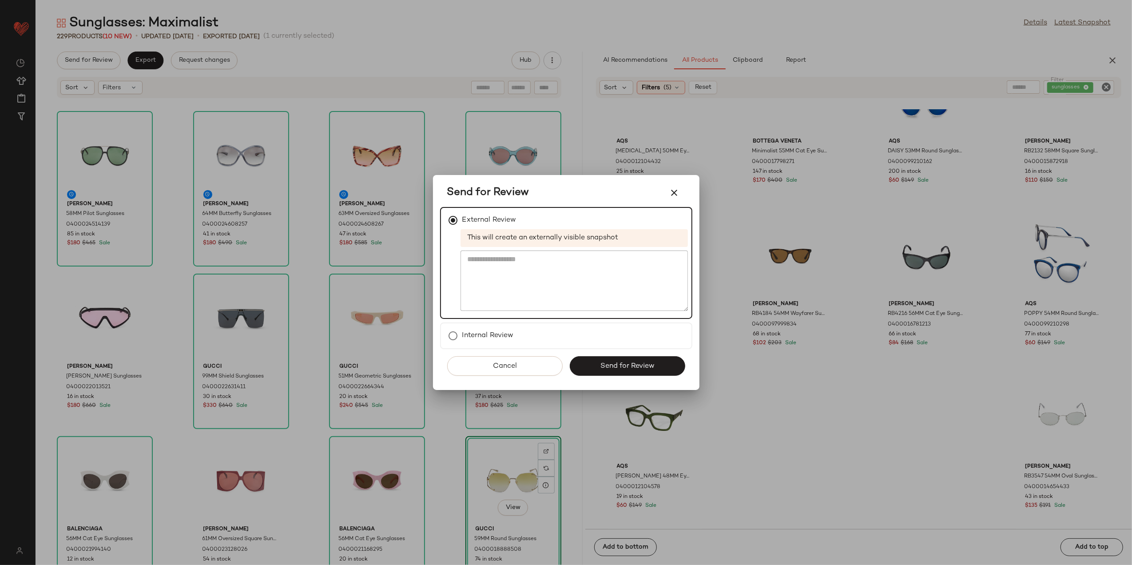
click at [608, 362] on span "Send for Review" at bounding box center [627, 366] width 55 height 8
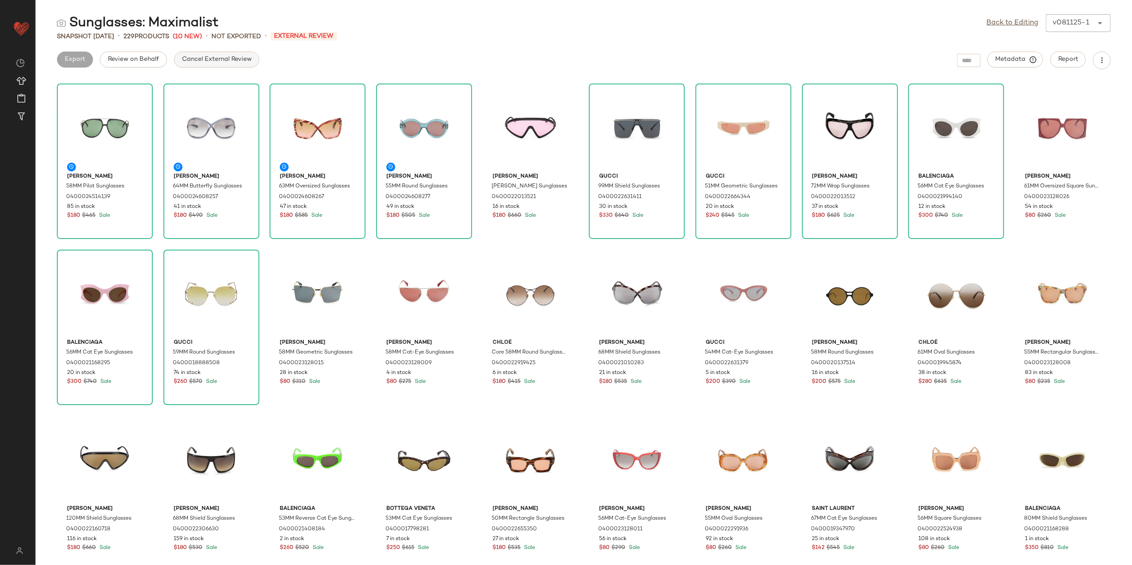
click at [187, 56] on span "Cancel External Review" at bounding box center [217, 59] width 70 height 7
click at [155, 61] on button "Export" at bounding box center [145, 60] width 36 height 16
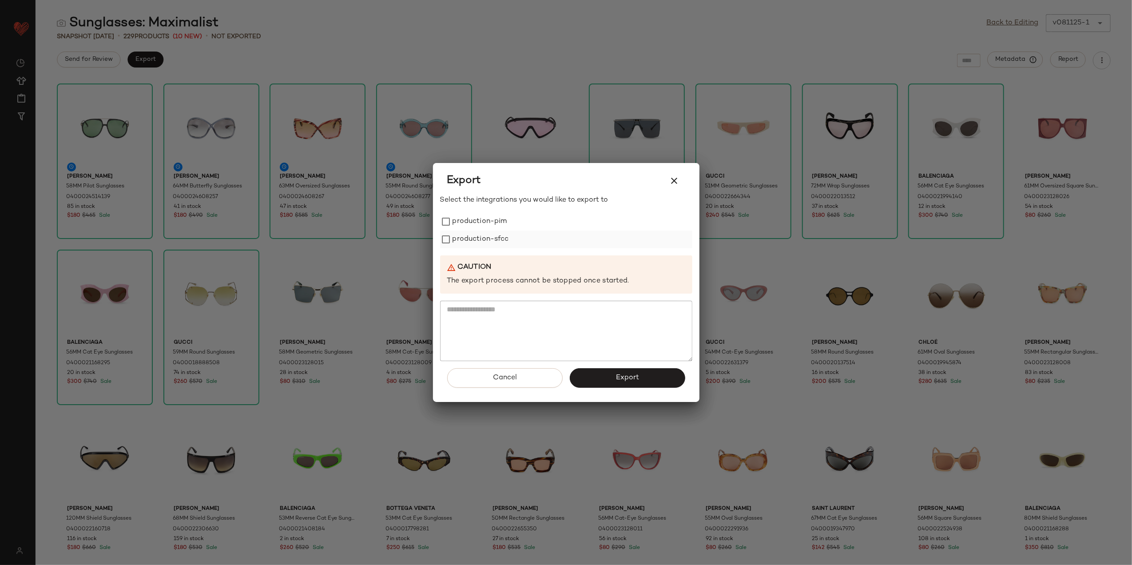
drag, startPoint x: 465, startPoint y: 221, endPoint x: 468, endPoint y: 243, distance: 22.8
click at [466, 221] on label "production-pim" at bounding box center [480, 222] width 55 height 18
click at [467, 243] on label "production-sfcc" at bounding box center [481, 240] width 56 height 18
click at [601, 379] on button "Export" at bounding box center [627, 378] width 115 height 20
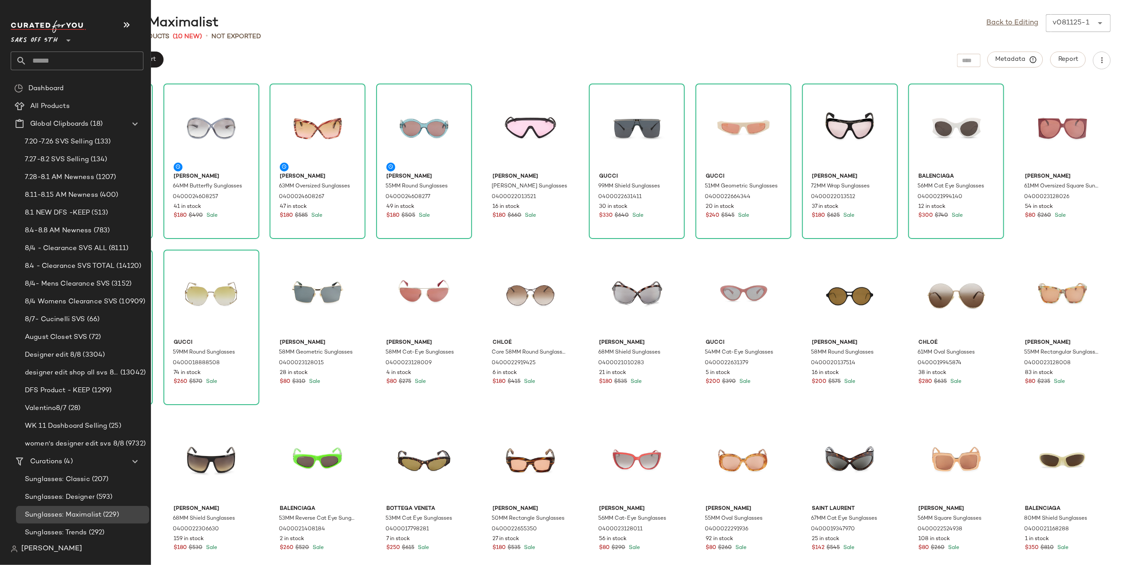
scroll to position [5, 0]
click at [89, 525] on div "Sunglasses: Trends (292)" at bounding box center [82, 531] width 133 height 18
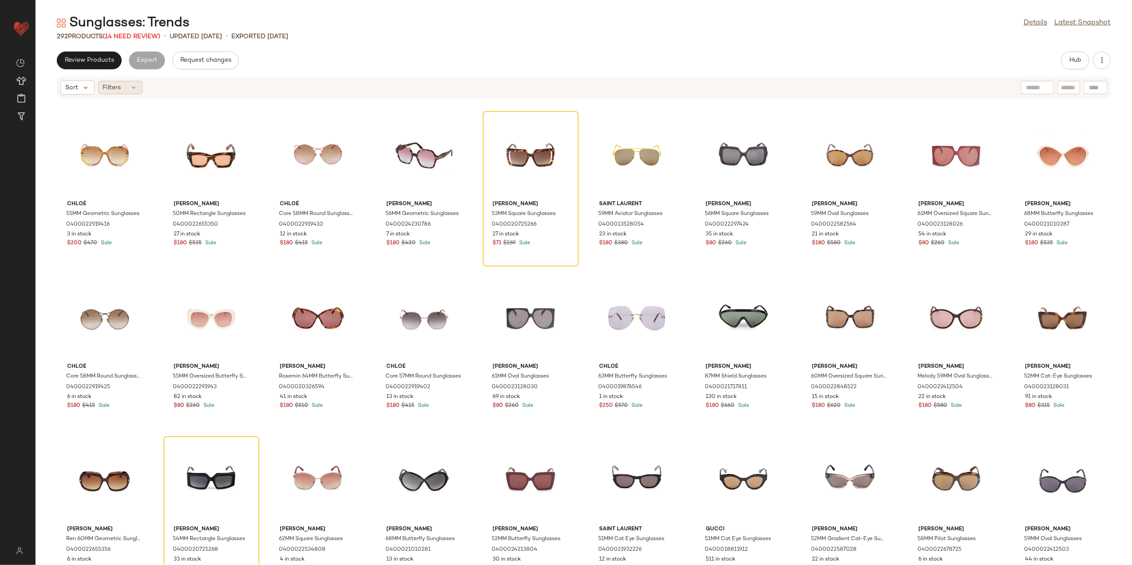
click at [128, 86] on div "Filters" at bounding box center [120, 87] width 44 height 13
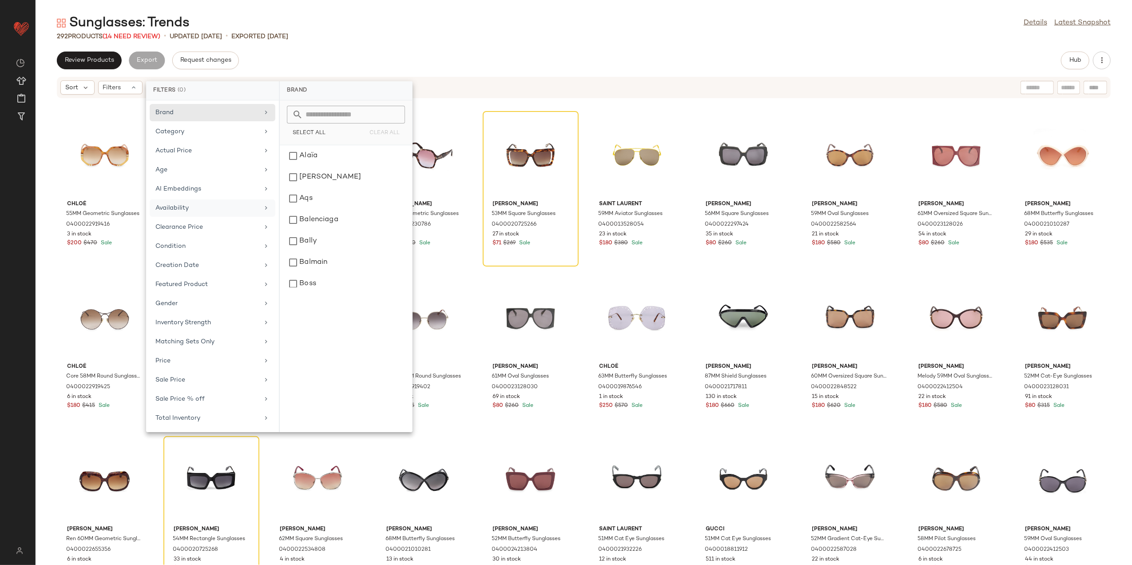
click at [196, 219] on div "Availability" at bounding box center [213, 227] width 126 height 17
click at [307, 176] on div "out_of_stock" at bounding box center [345, 177] width 125 height 21
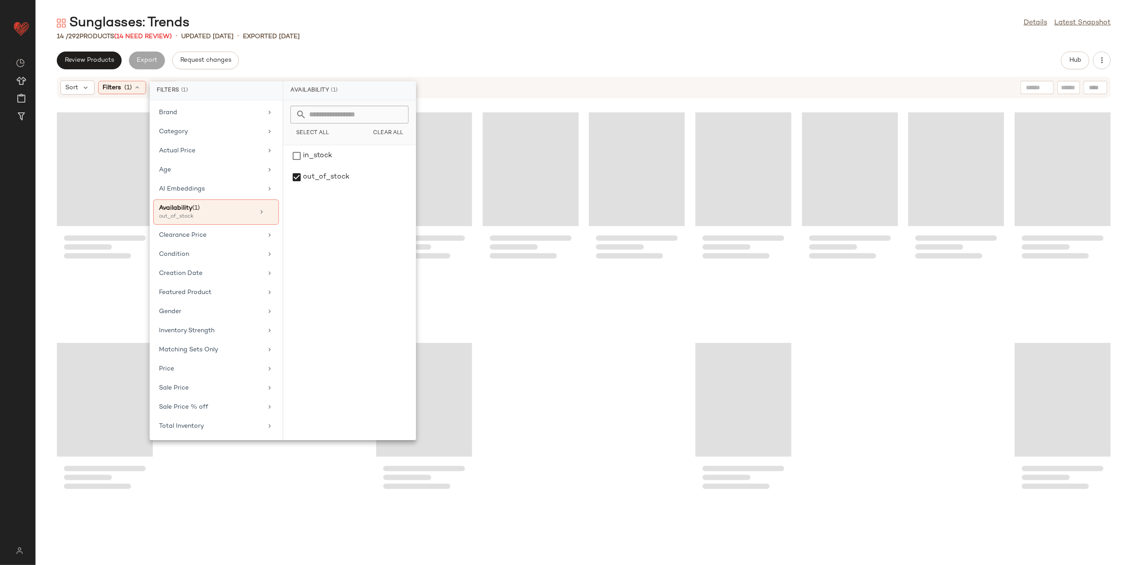
click at [375, 41] on div "Sunglasses: Trends Details Latest Snapshot 14 / 292 Products (14 Need Review) •…" at bounding box center [584, 289] width 1097 height 551
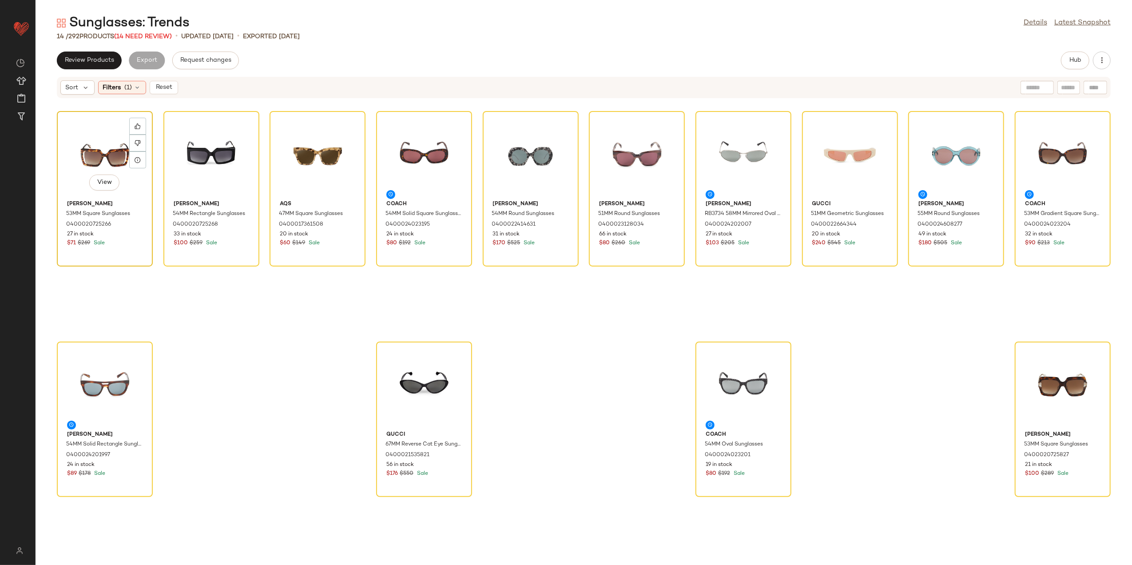
click at [95, 150] on div "View" at bounding box center [105, 155] width 90 height 83
click at [1016, 354] on div "View Just Cavalli 53MM Square Sunglasses 0400020725827 21 in stock $100 $289 Sa…" at bounding box center [1063, 419] width 94 height 154
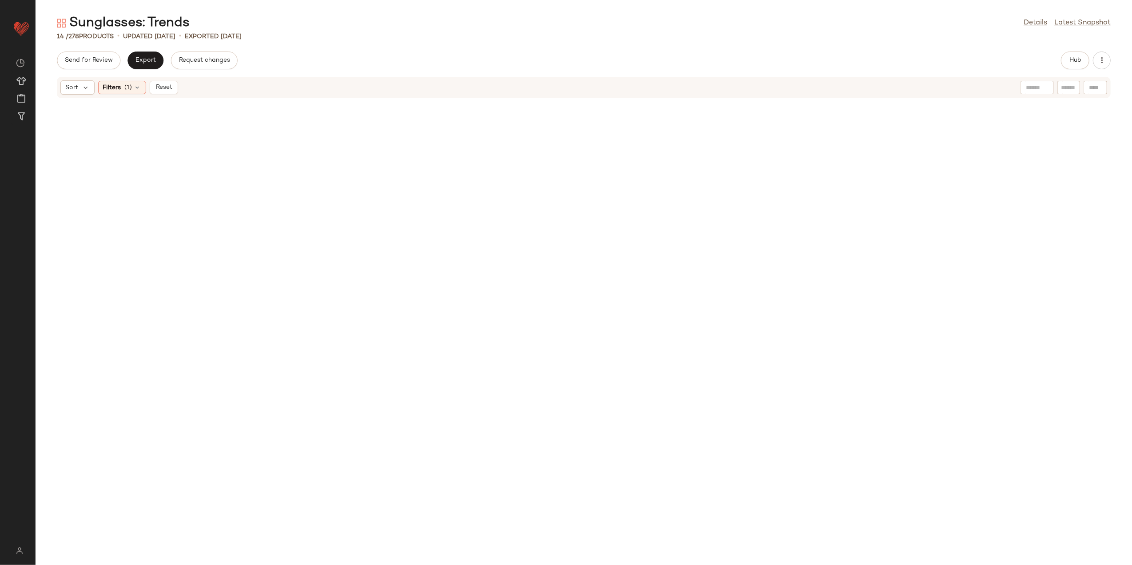
click at [179, 87] on div "Sort Filters (1) Reset" at bounding box center [525, 87] width 931 height 14
click at [160, 87] on span "Reset" at bounding box center [163, 87] width 17 height 7
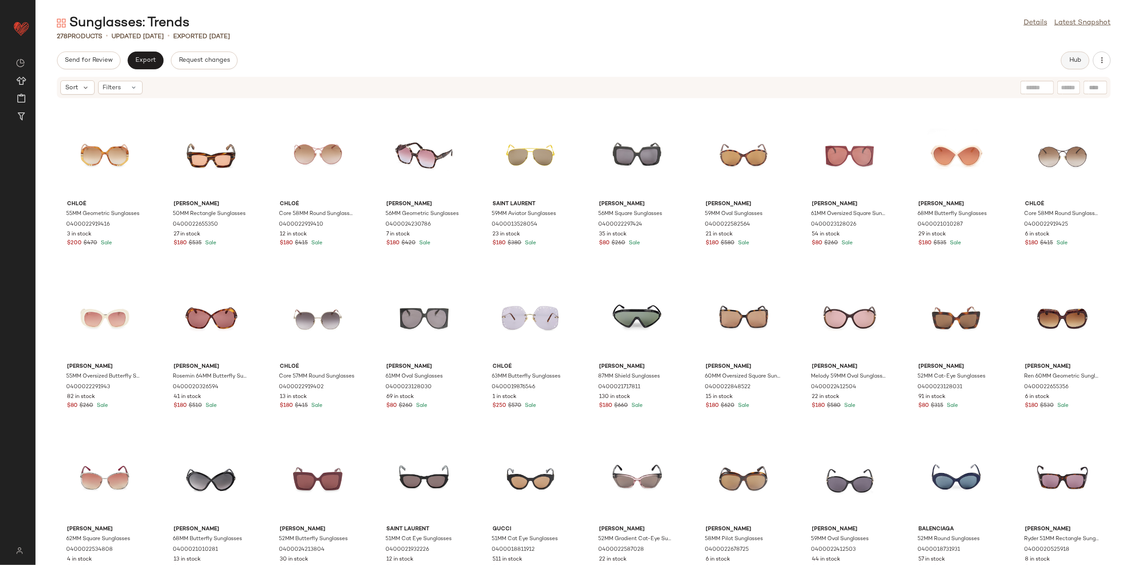
click at [1069, 67] on button "Hub" at bounding box center [1075, 61] width 28 height 18
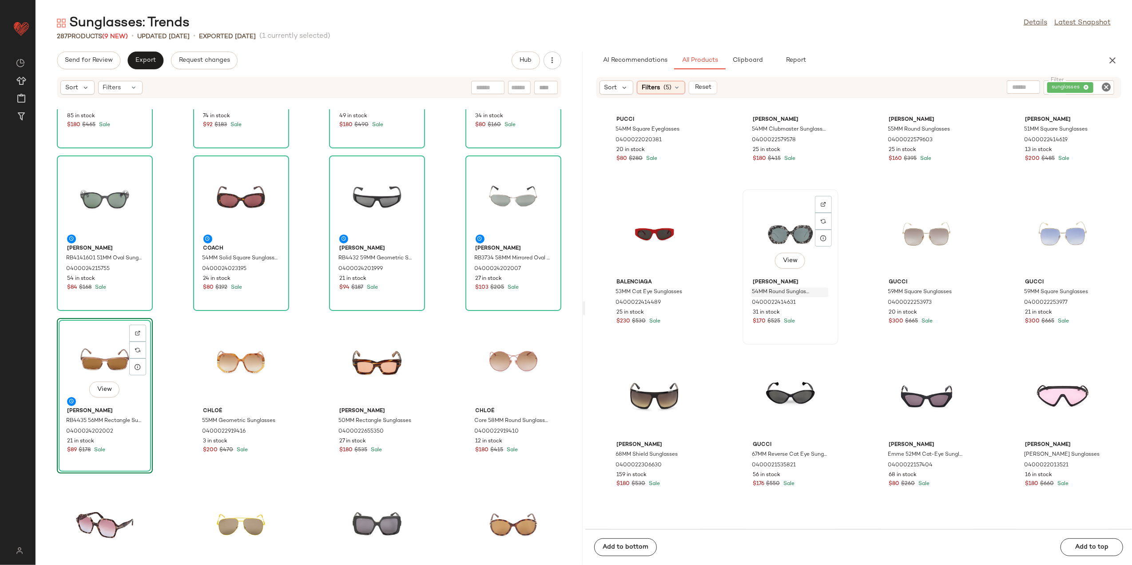
scroll to position [3027, 0]
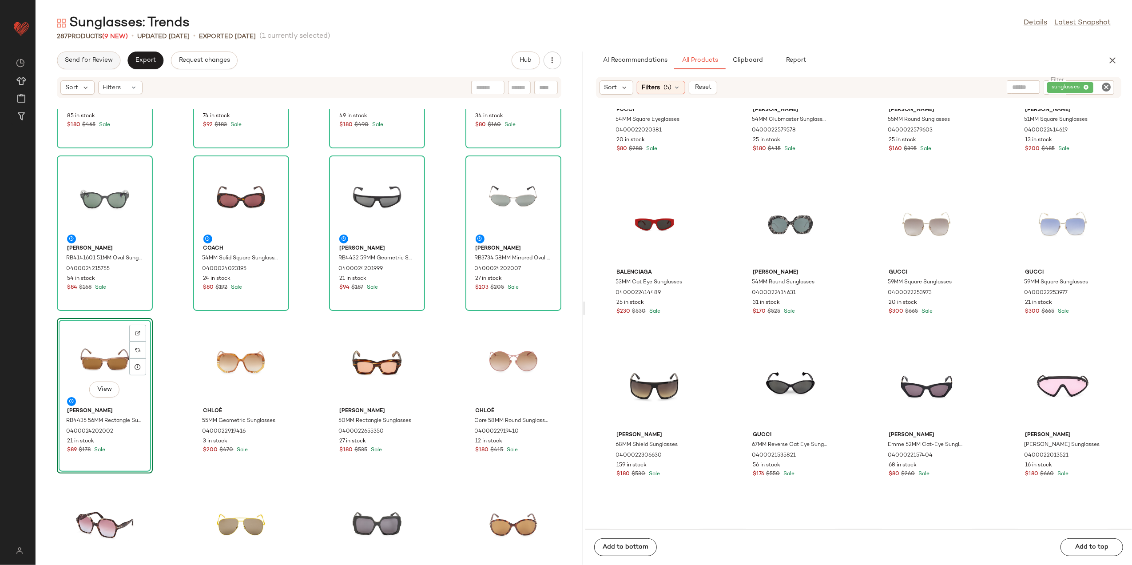
click at [88, 63] on span "Send for Review" at bounding box center [88, 60] width 48 height 7
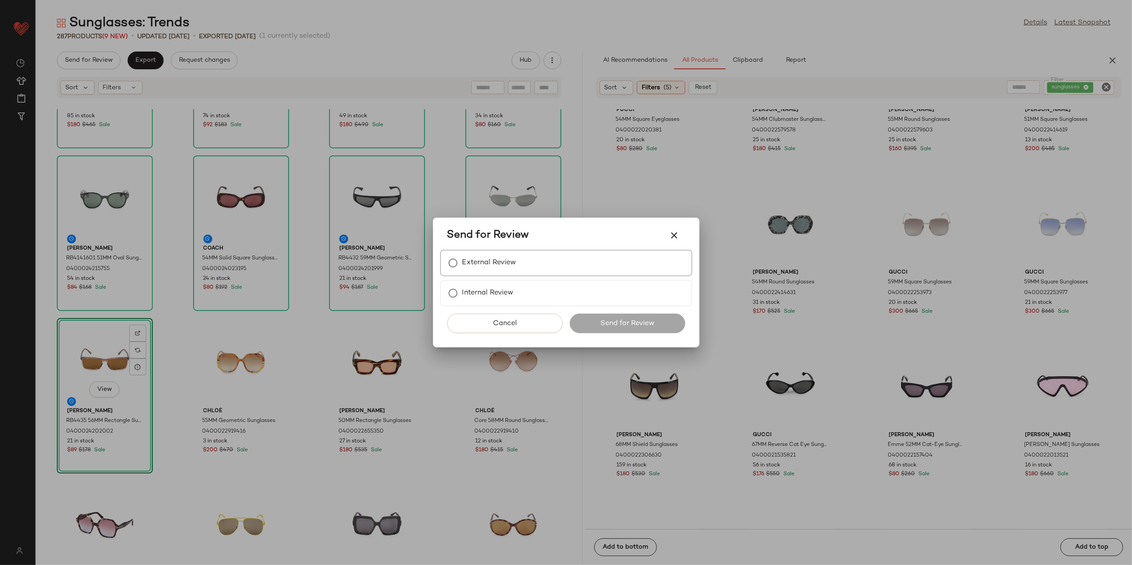
click at [506, 262] on label "External Review" at bounding box center [489, 263] width 54 height 18
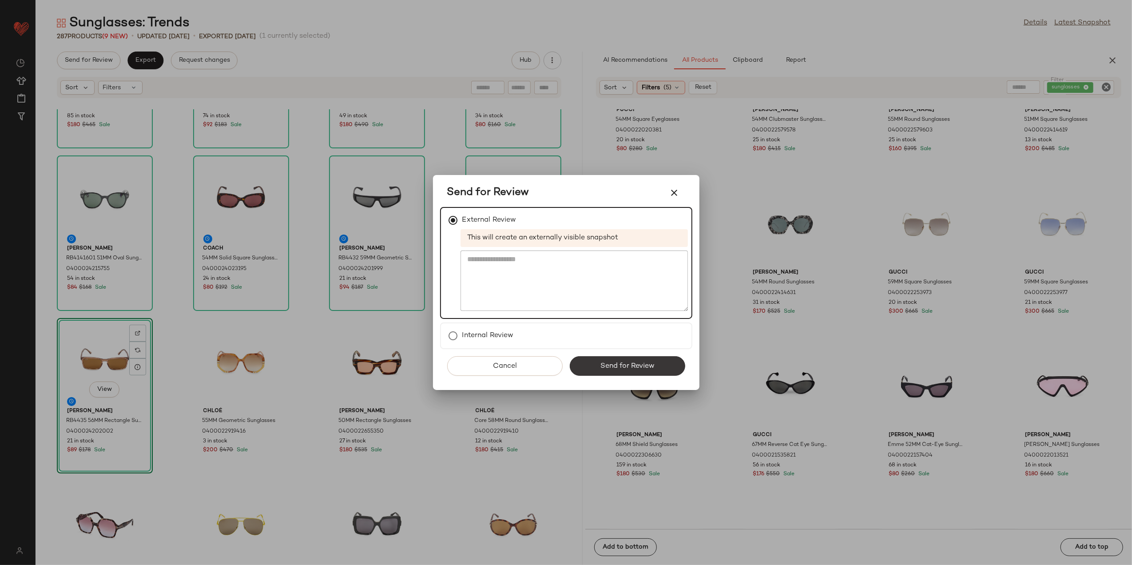
click at [601, 366] on span "Send for Review" at bounding box center [627, 366] width 55 height 8
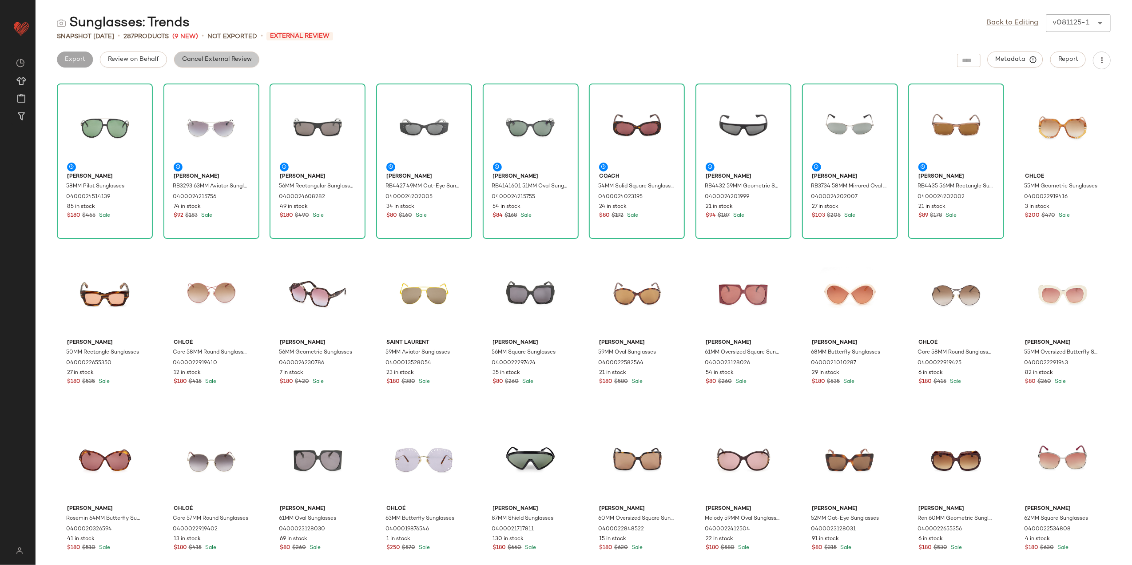
drag, startPoint x: 186, startPoint y: 55, endPoint x: 183, endPoint y: 60, distance: 5.8
click at [186, 57] on button "Cancel External Review" at bounding box center [216, 60] width 85 height 16
click at [147, 59] on span "Export" at bounding box center [145, 59] width 21 height 7
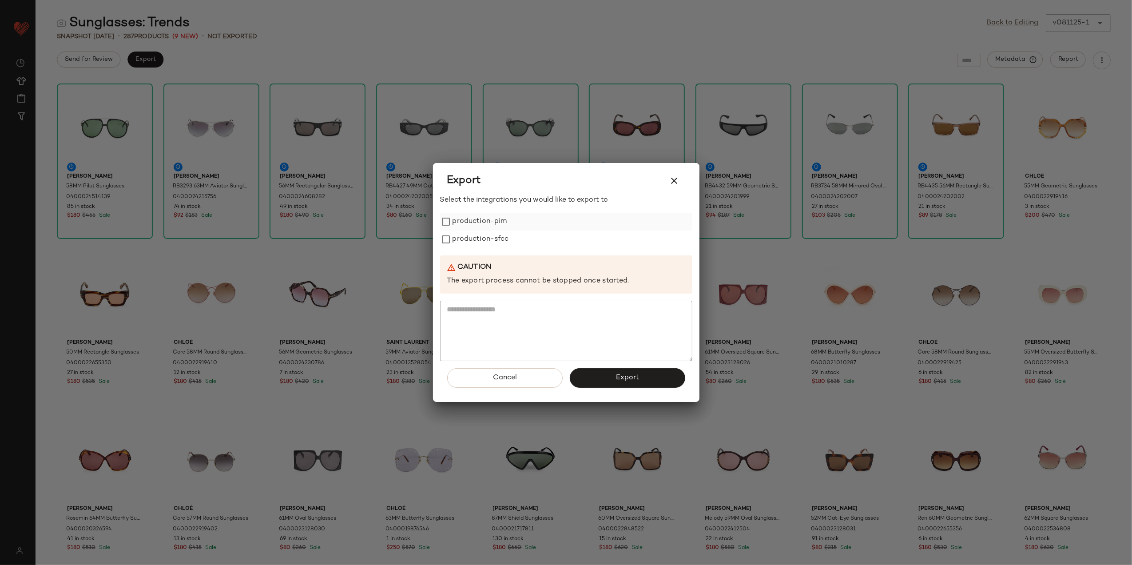
click at [484, 216] on label "production-pim" at bounding box center [480, 222] width 55 height 18
drag, startPoint x: 483, startPoint y: 234, endPoint x: 496, endPoint y: 255, distance: 24.9
click at [483, 235] on label "production-sfcc" at bounding box center [481, 240] width 56 height 18
drag, startPoint x: 638, startPoint y: 375, endPoint x: 642, endPoint y: 381, distance: 7.3
click at [640, 381] on button "Export" at bounding box center [627, 378] width 115 height 20
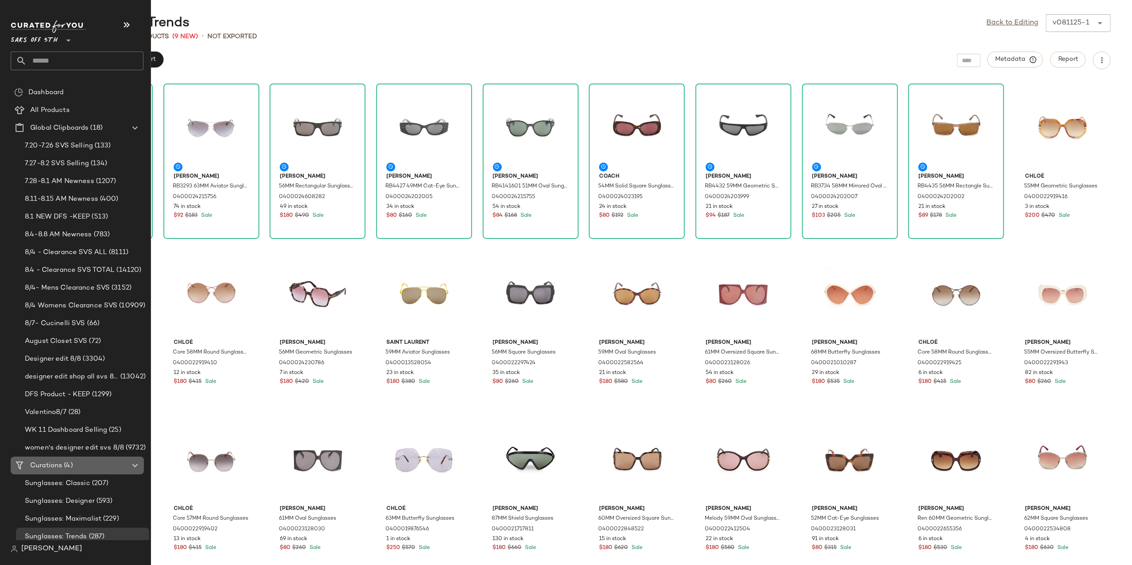
click at [43, 467] on span "Curations" at bounding box center [46, 466] width 32 height 10
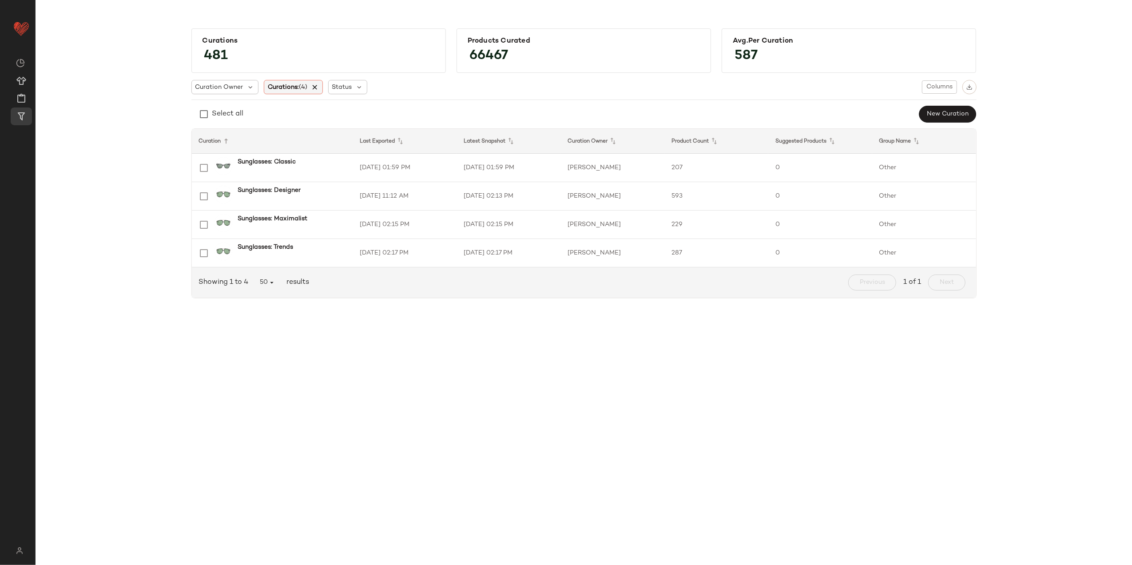
click at [314, 90] on icon at bounding box center [315, 87] width 8 height 8
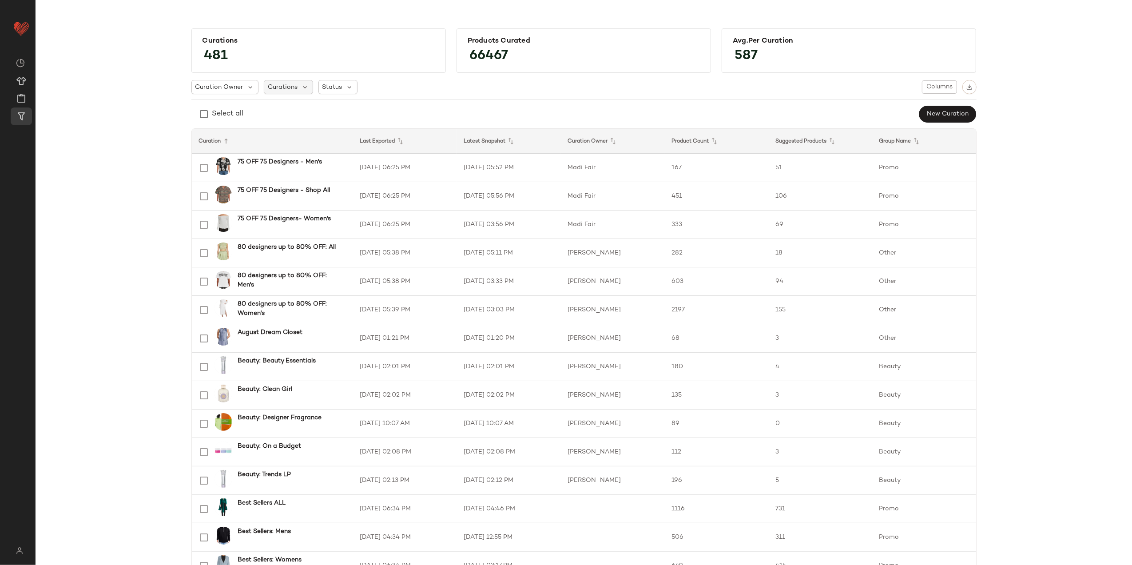
click at [268, 91] on span "Curations" at bounding box center [283, 87] width 30 height 9
click at [299, 109] on input "text" at bounding box center [323, 111] width 111 height 13
type input "**********"
click at [290, 130] on strong "Select all" at bounding box center [298, 132] width 28 height 9
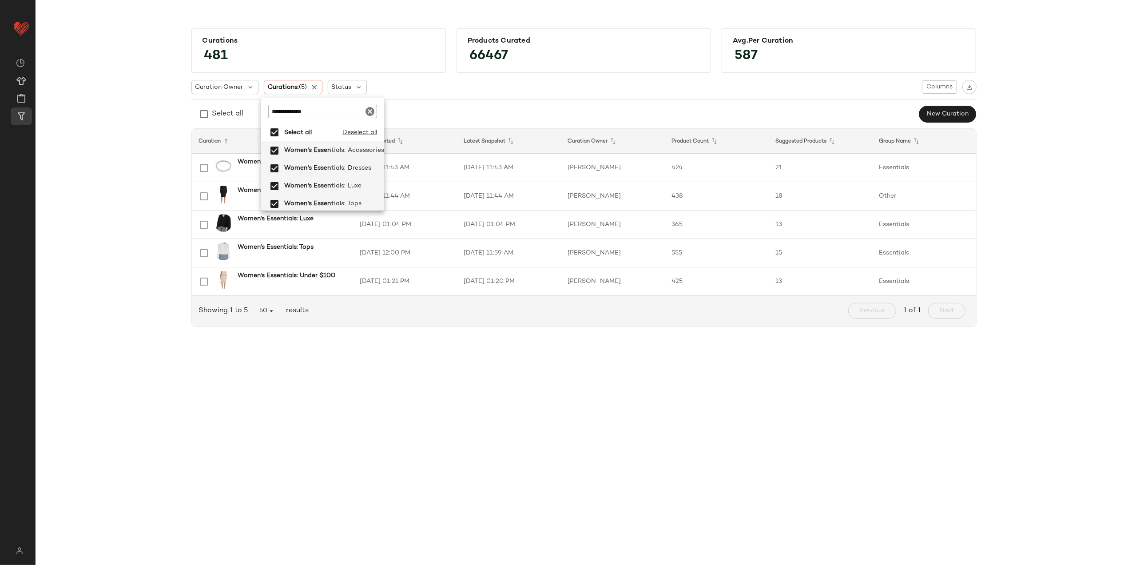
click at [498, 402] on div "Curations 481 Products Curated 66467 Avg.per Curation 587 Curation Owner Curati…" at bounding box center [584, 289] width 1097 height 551
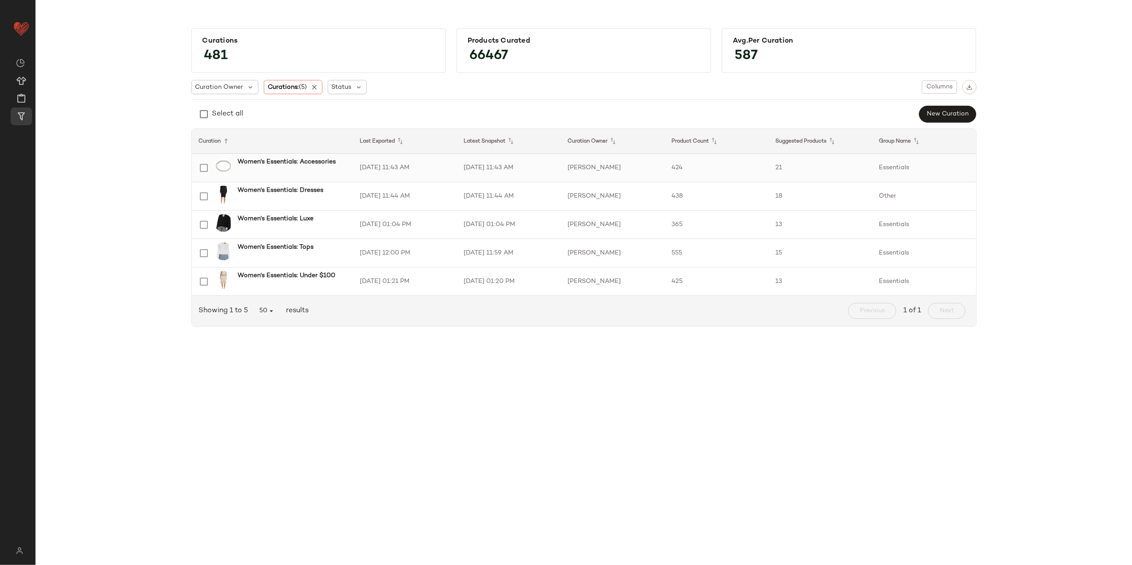
click at [362, 174] on td "[DATE] 11:43 AM" at bounding box center [405, 168] width 104 height 28
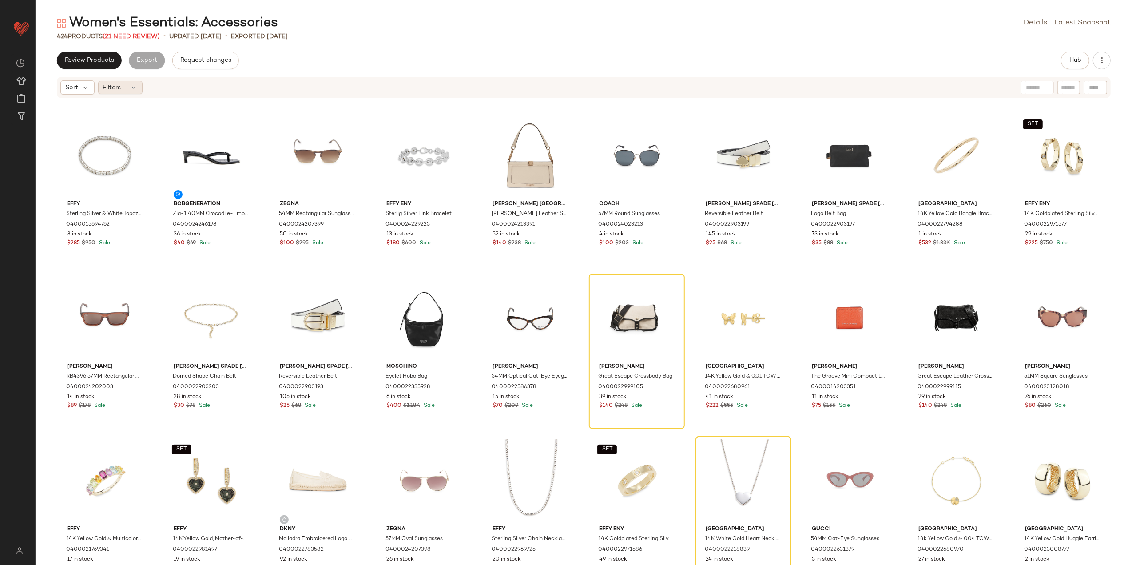
click at [123, 85] on div "Filters" at bounding box center [120, 87] width 44 height 13
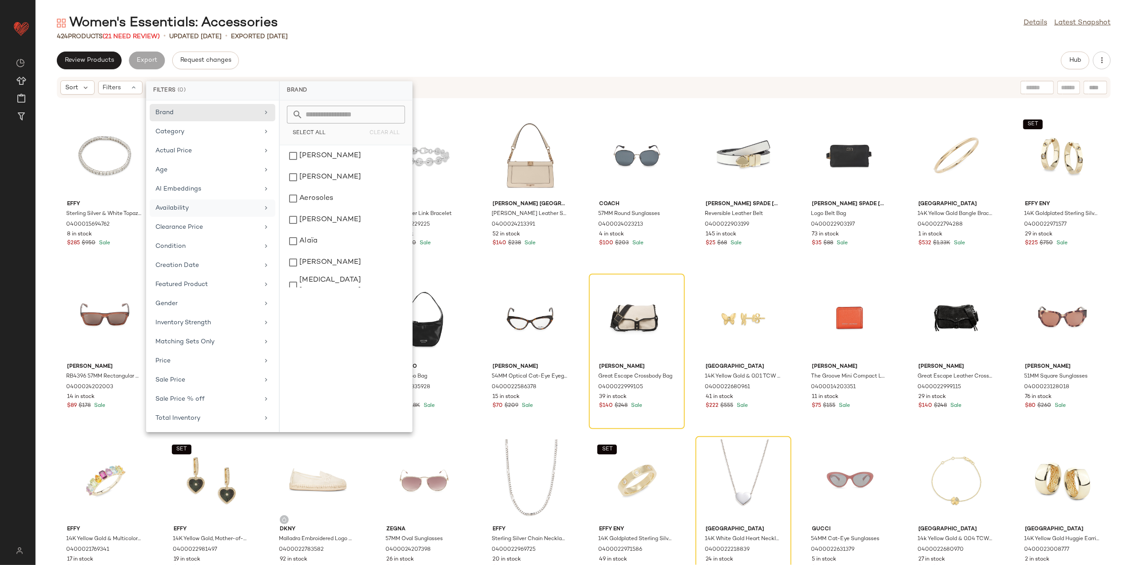
click at [230, 208] on div "Availability" at bounding box center [206, 207] width 103 height 9
click at [306, 183] on div "out_of_stock" at bounding box center [345, 177] width 125 height 21
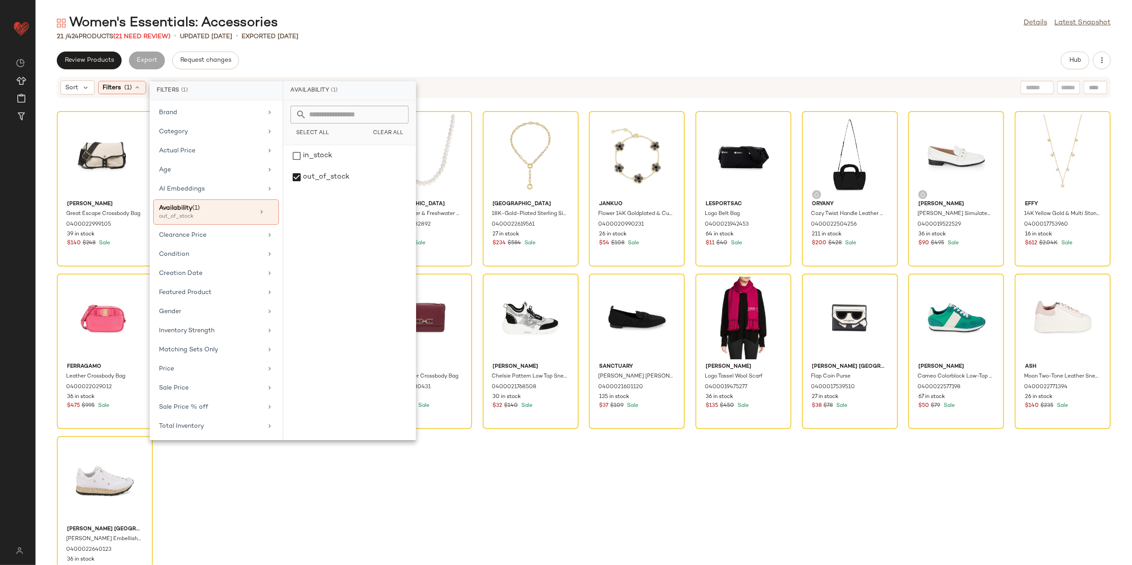
click at [363, 47] on div "Women's Essentials: Accessories Details Latest Snapshot 21 / 424 Products (21 N…" at bounding box center [584, 289] width 1097 height 551
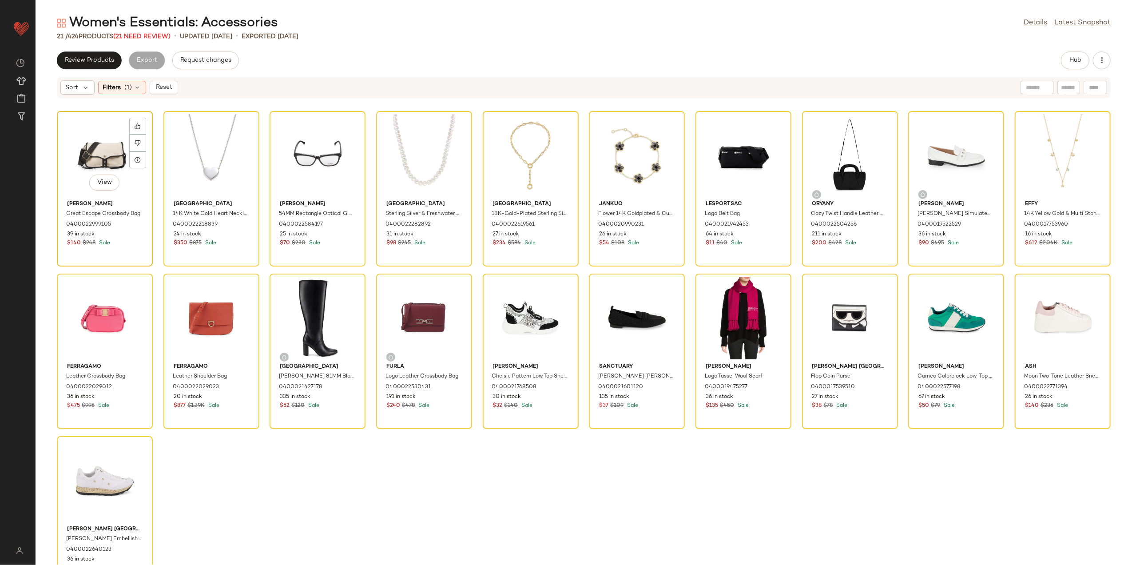
click at [95, 155] on div "View" at bounding box center [105, 155] width 90 height 83
click at [87, 446] on div "View" at bounding box center [105, 480] width 90 height 83
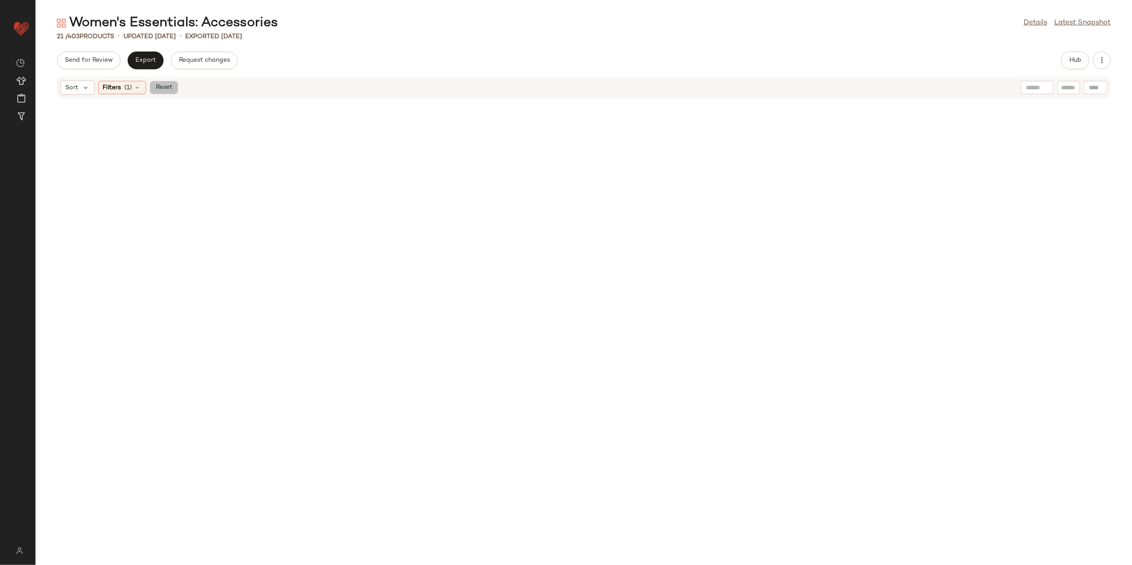
click at [170, 87] on span "Reset" at bounding box center [163, 87] width 17 height 7
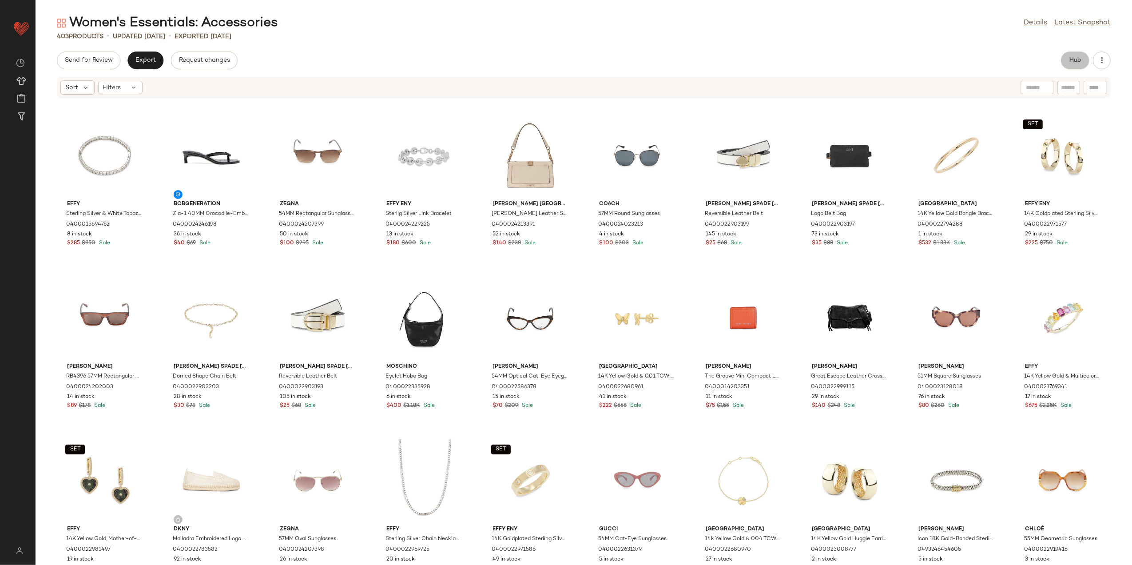
click at [1073, 59] on span "Hub" at bounding box center [1075, 60] width 12 height 7
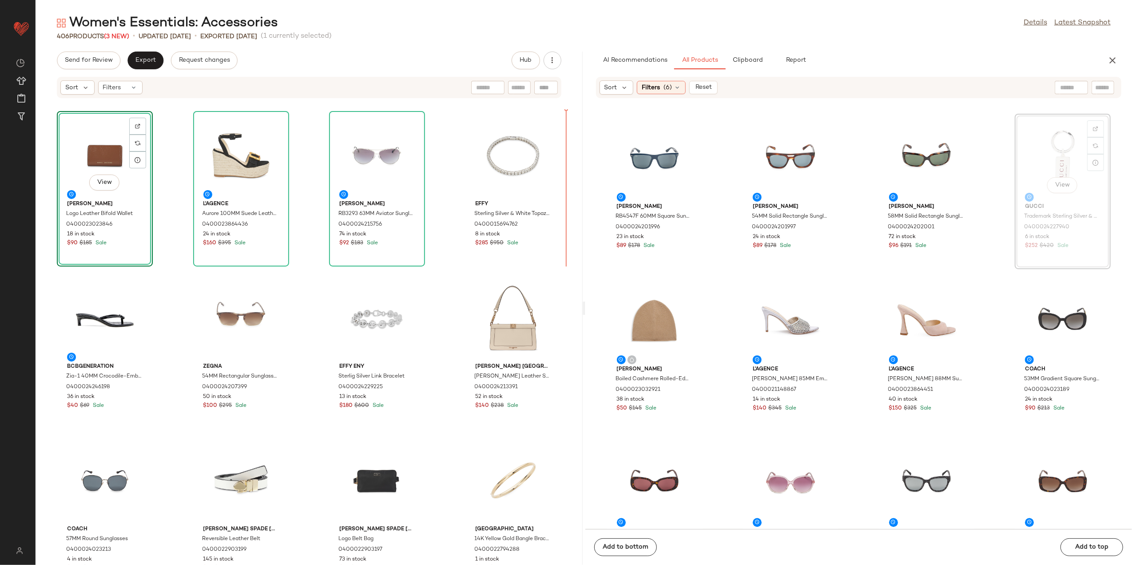
scroll to position [1952, 0]
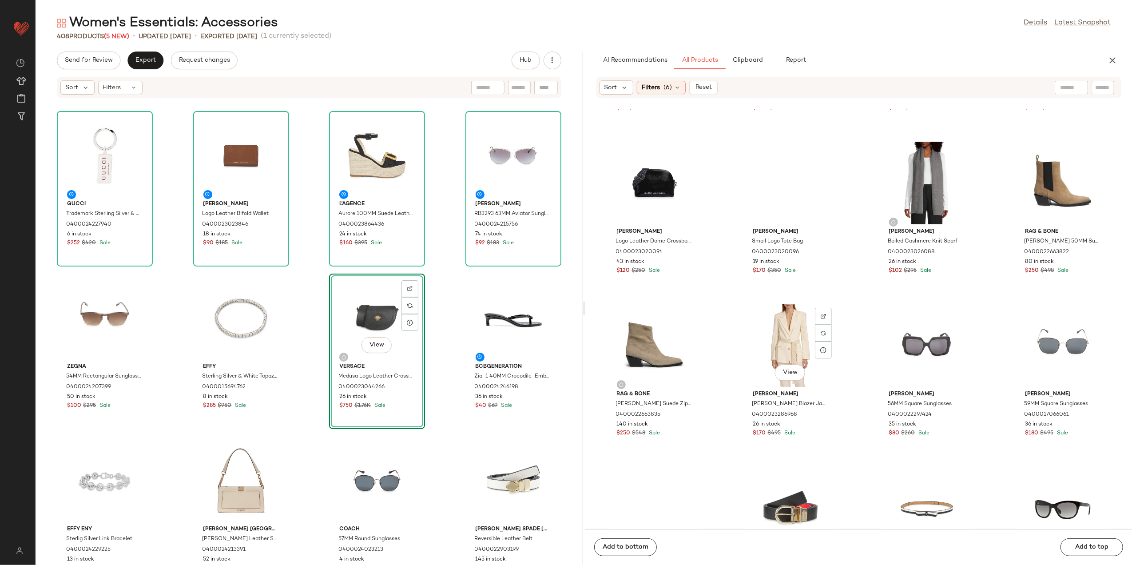
scroll to position [6334, 0]
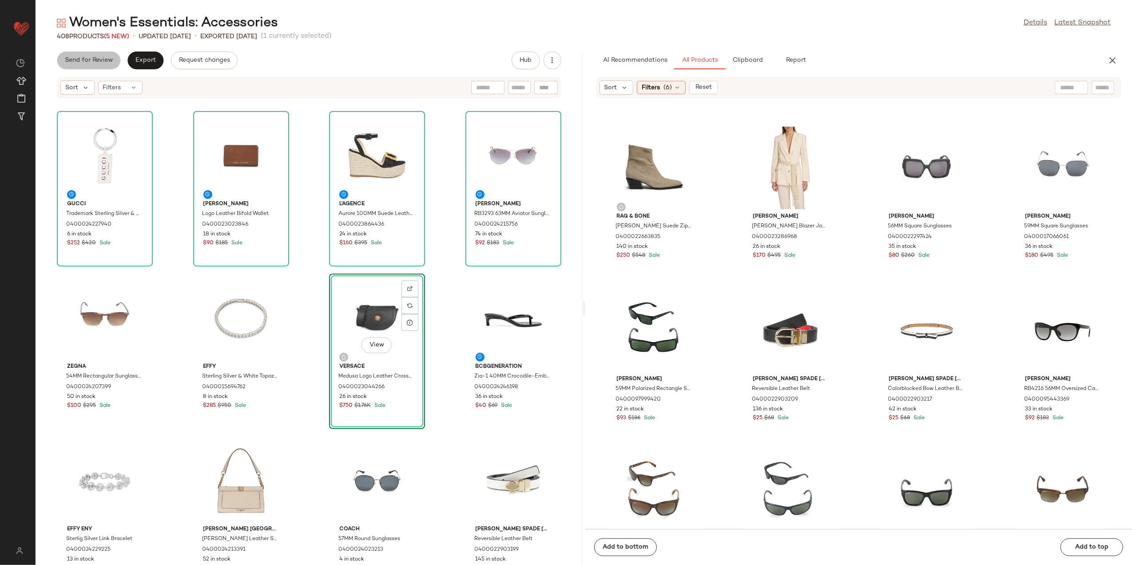
click at [93, 67] on button "Send for Review" at bounding box center [89, 61] width 64 height 18
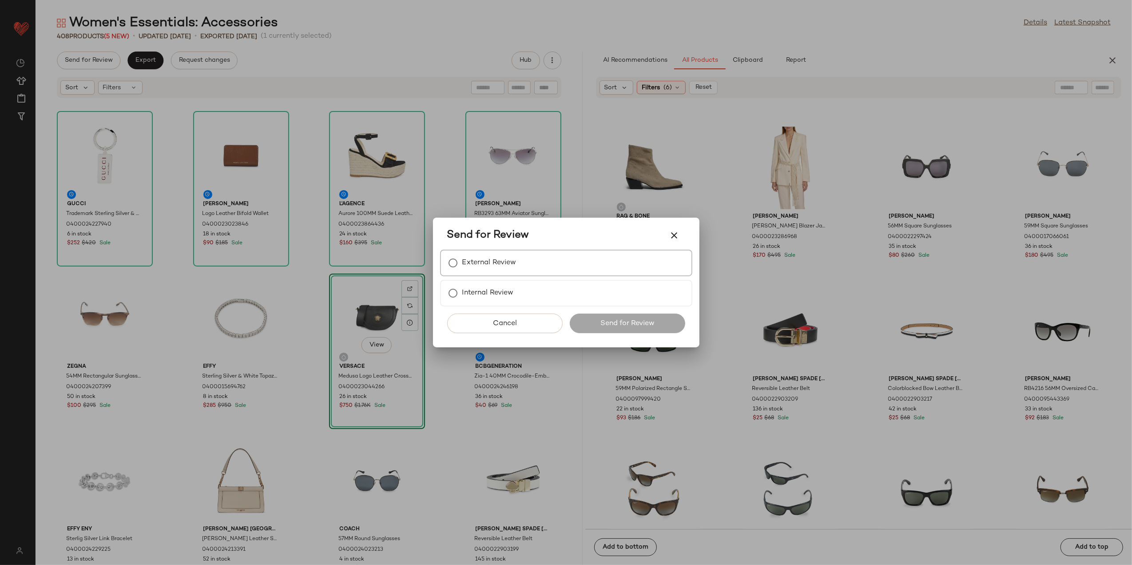
click at [463, 251] on div "External Review" at bounding box center [566, 263] width 252 height 27
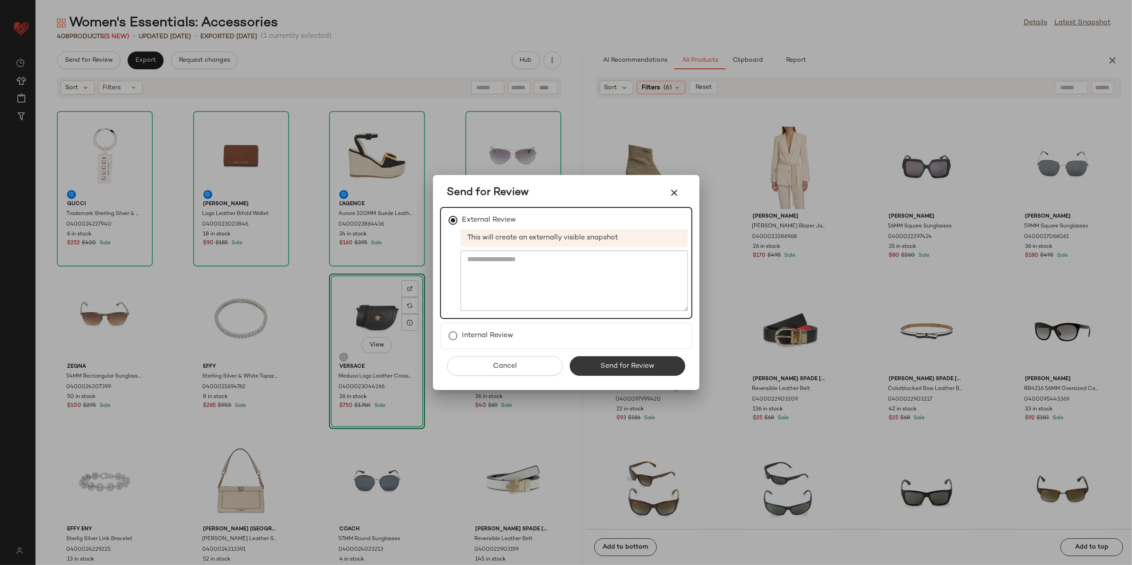
click at [624, 369] on span "Send for Review" at bounding box center [627, 366] width 55 height 8
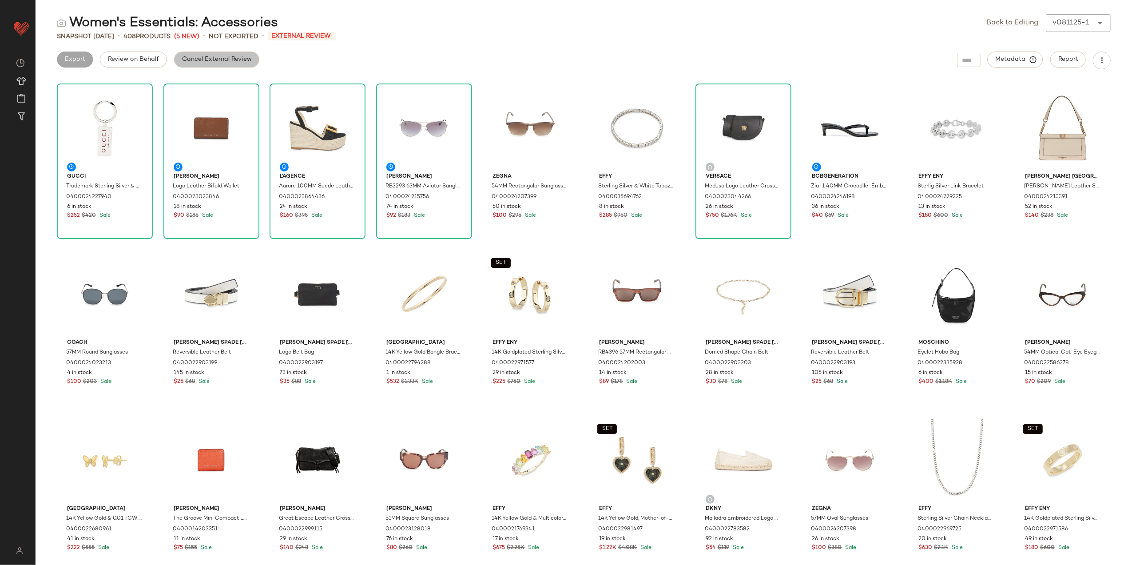
click at [190, 63] on button "Cancel External Review" at bounding box center [216, 60] width 85 height 16
click at [158, 59] on button "Export" at bounding box center [145, 60] width 36 height 16
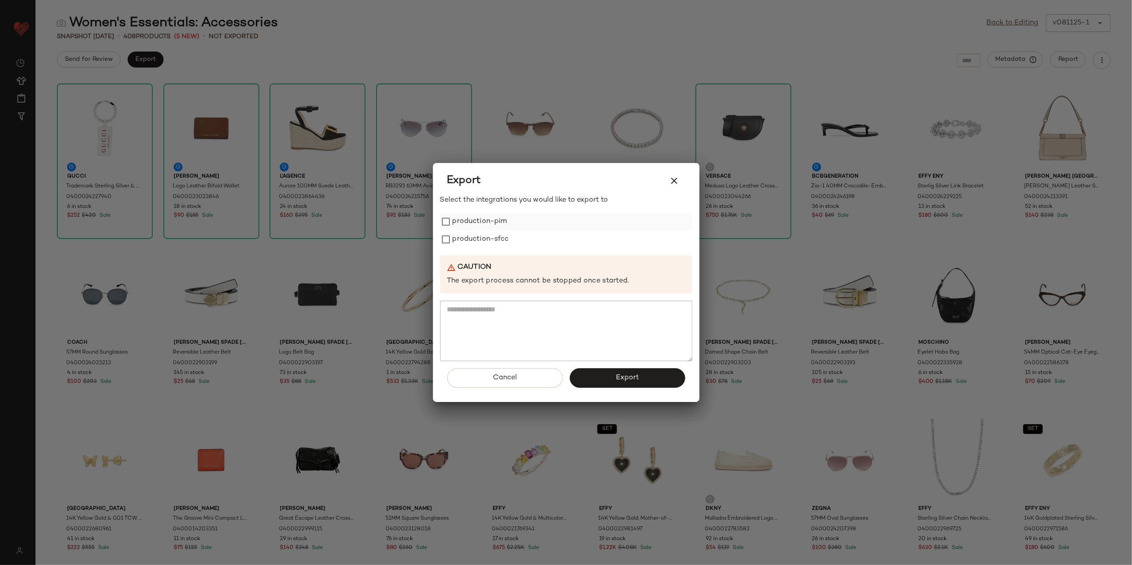
click at [474, 223] on label "production-pim" at bounding box center [480, 222] width 55 height 18
click at [480, 242] on label "production-sfcc" at bounding box center [481, 240] width 56 height 18
click at [609, 384] on button "Export" at bounding box center [627, 378] width 115 height 20
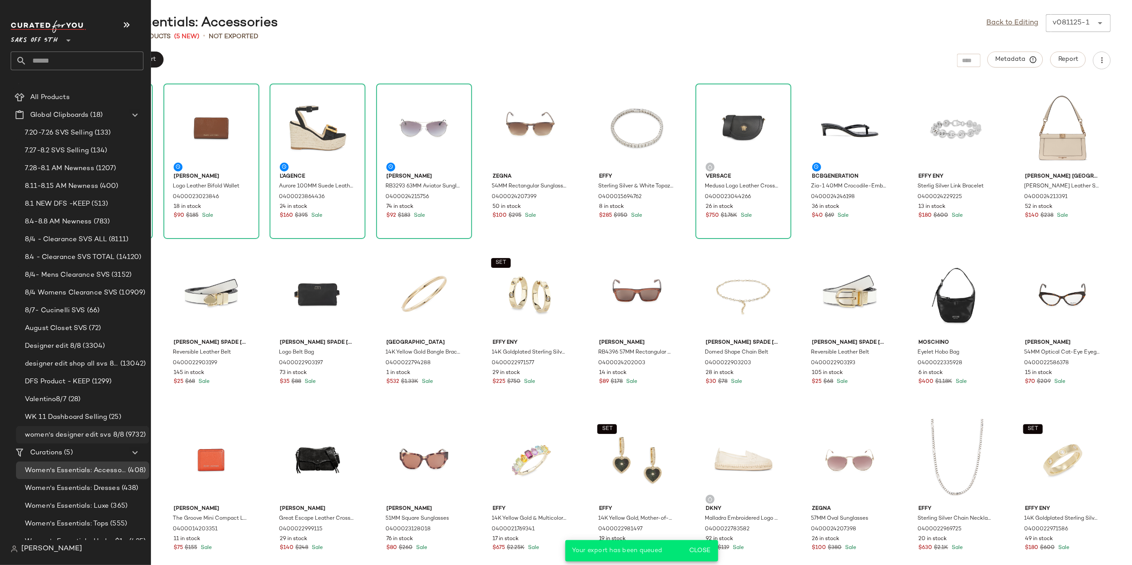
scroll to position [23, 0]
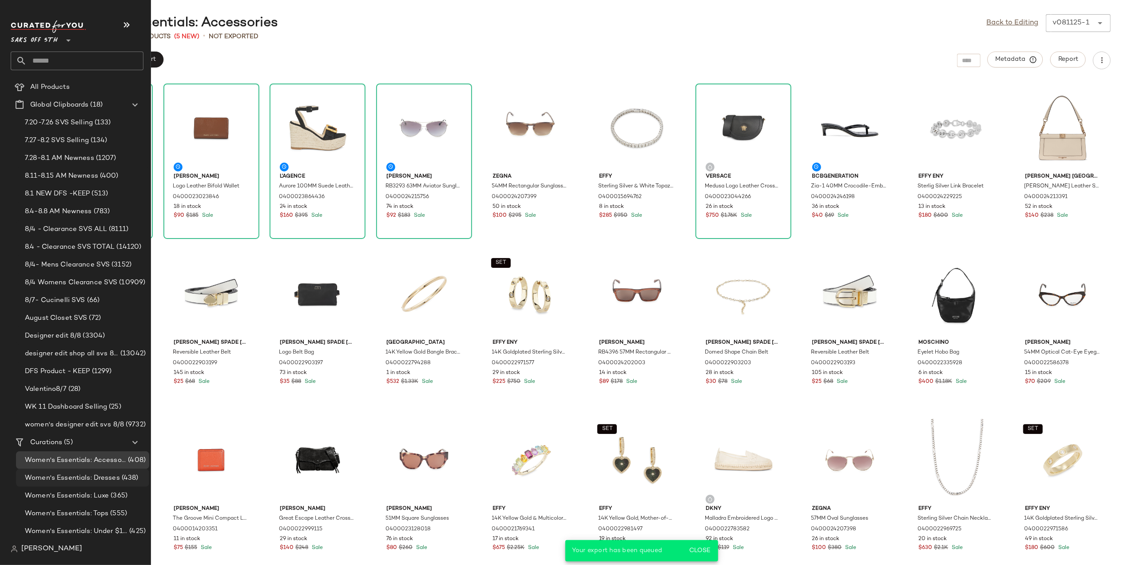
click at [86, 474] on span "Women's Essentials: Dresses" at bounding box center [72, 478] width 95 height 10
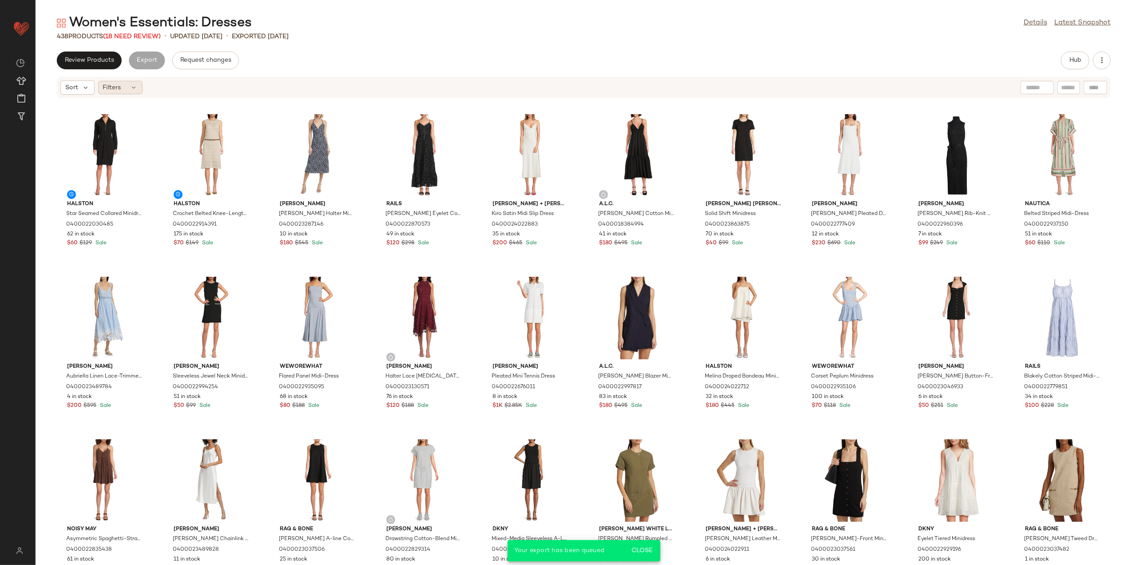
click at [117, 87] on span "Filters" at bounding box center [112, 87] width 18 height 9
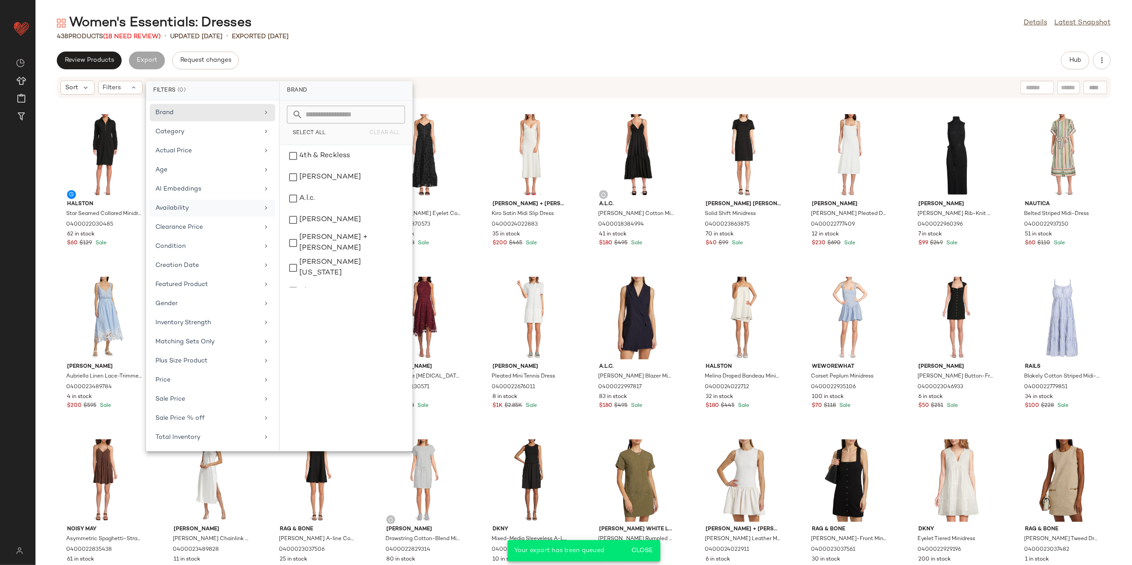
click at [239, 208] on div "Availability" at bounding box center [206, 207] width 103 height 9
click at [303, 179] on div "out_of_stock" at bounding box center [345, 177] width 125 height 21
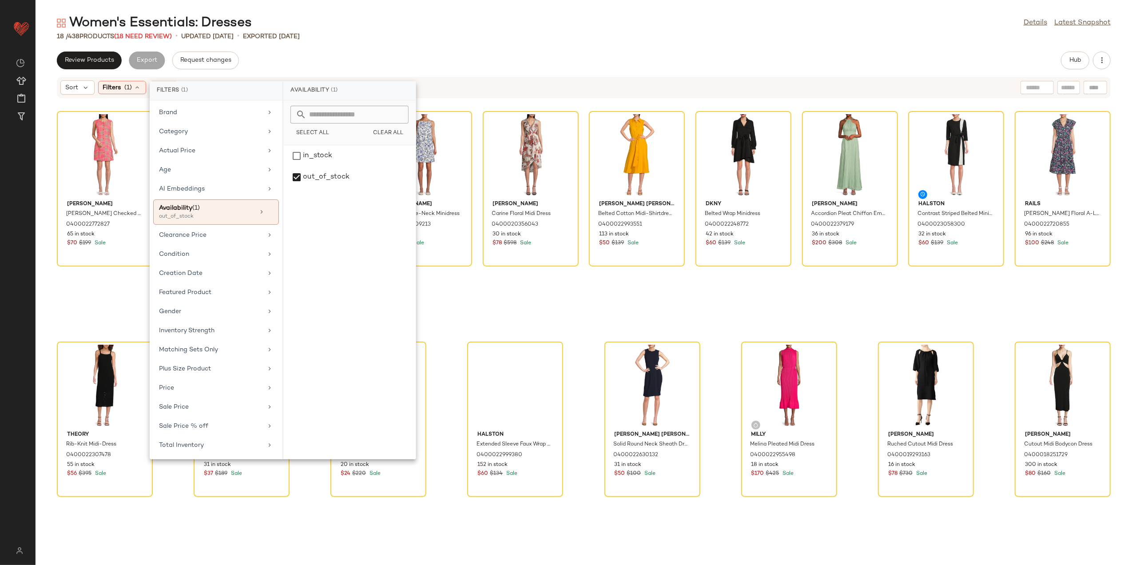
click at [348, 27] on div "Women's Essentials: Dresses Details Latest Snapshot" at bounding box center [584, 23] width 1097 height 18
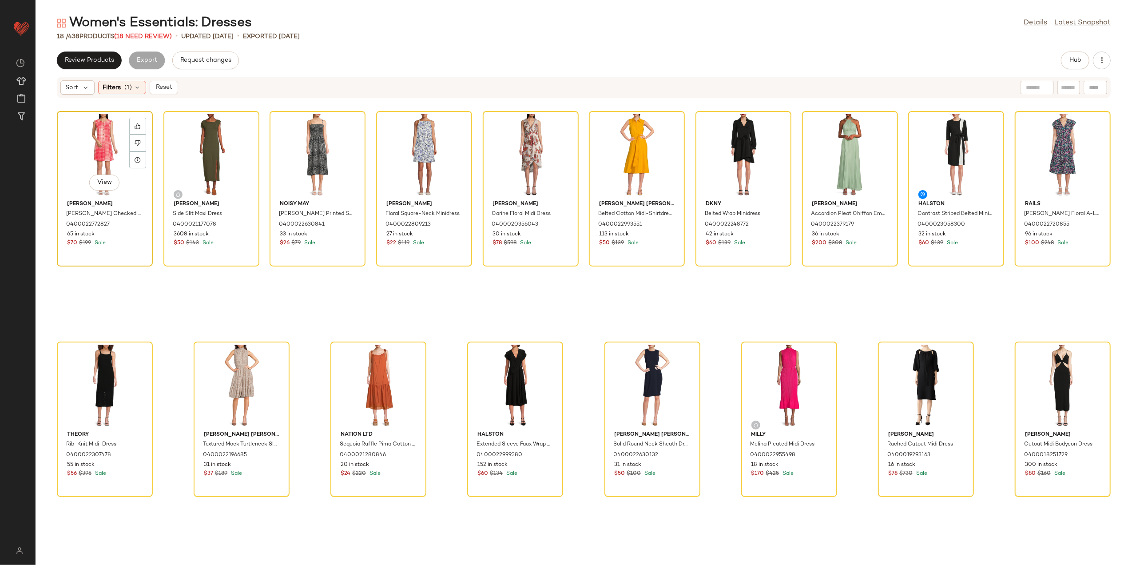
click at [95, 134] on div "View" at bounding box center [105, 155] width 90 height 83
click at [1045, 364] on div "View" at bounding box center [1063, 386] width 90 height 83
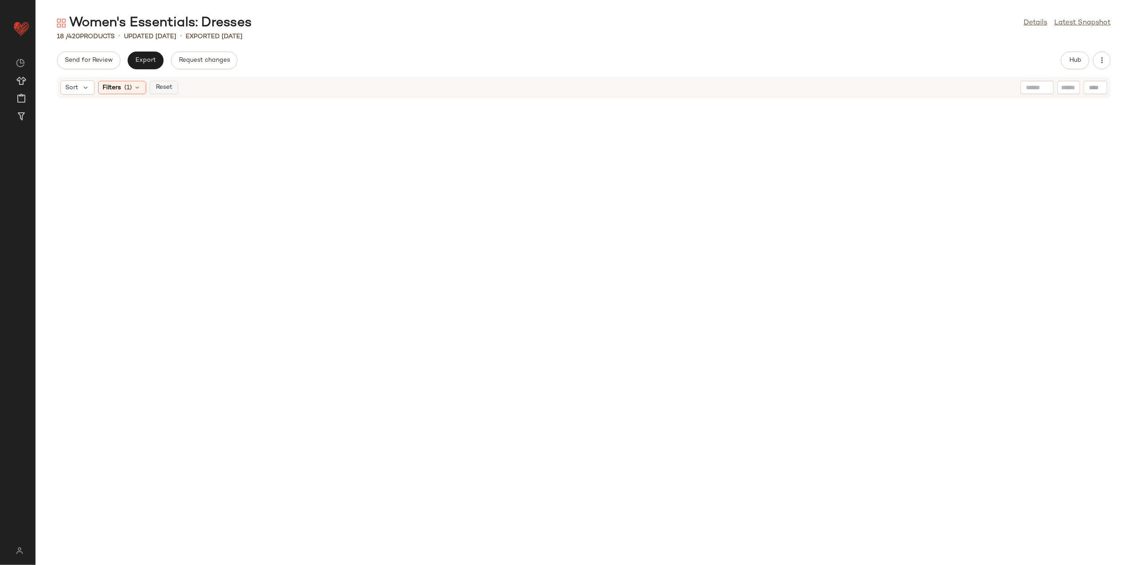
click at [157, 88] on span "Reset" at bounding box center [163, 87] width 17 height 7
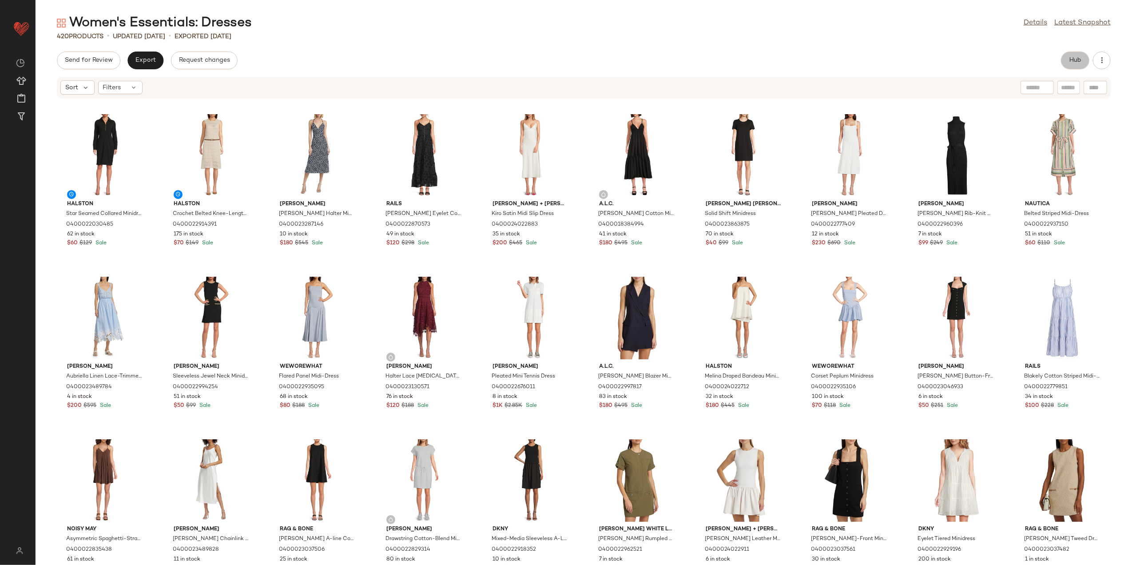
click at [1071, 57] on span "Hub" at bounding box center [1075, 60] width 12 height 7
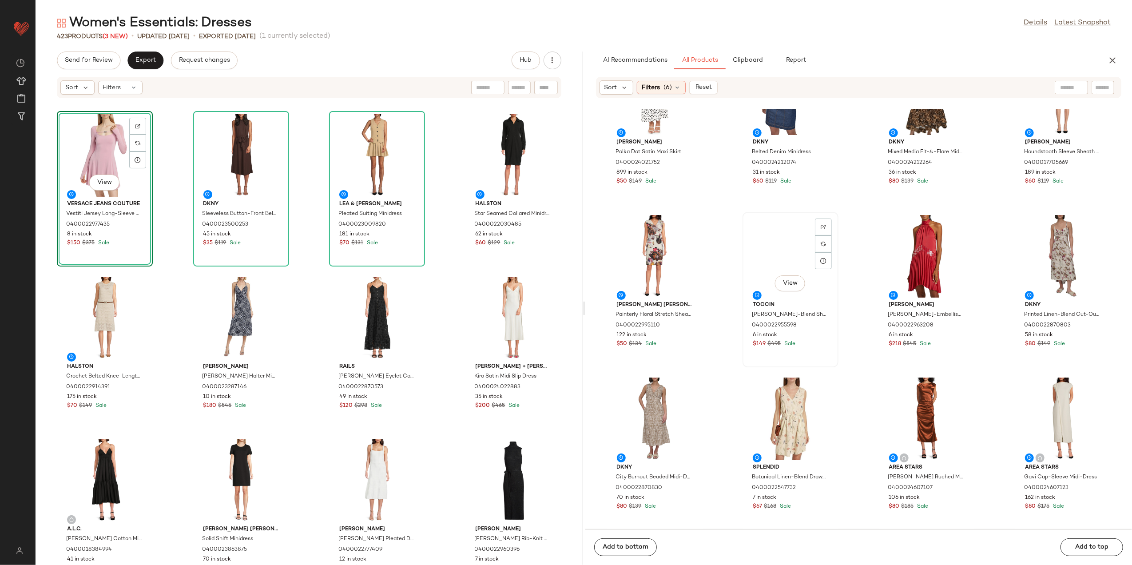
scroll to position [895, 0]
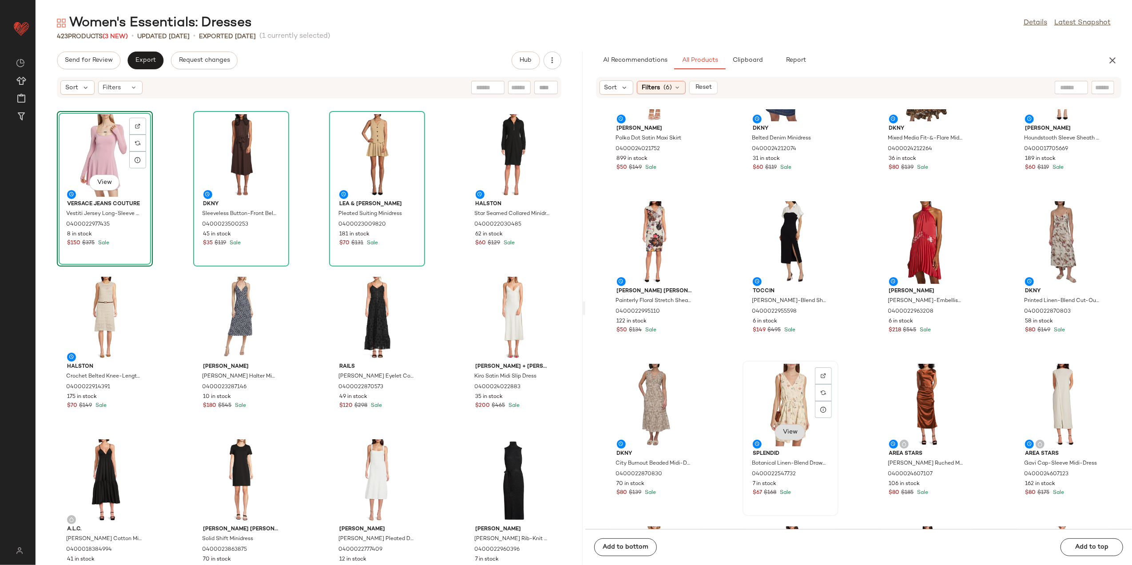
click at [789, 432] on span "View" at bounding box center [790, 432] width 15 height 7
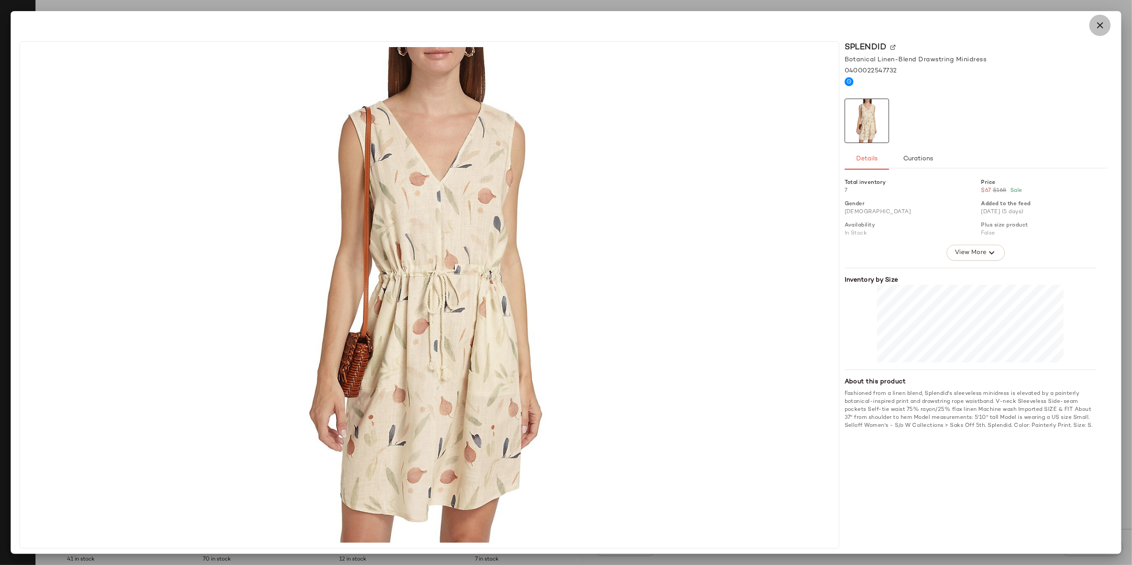
click at [1098, 23] on icon "button" at bounding box center [1100, 25] width 11 height 11
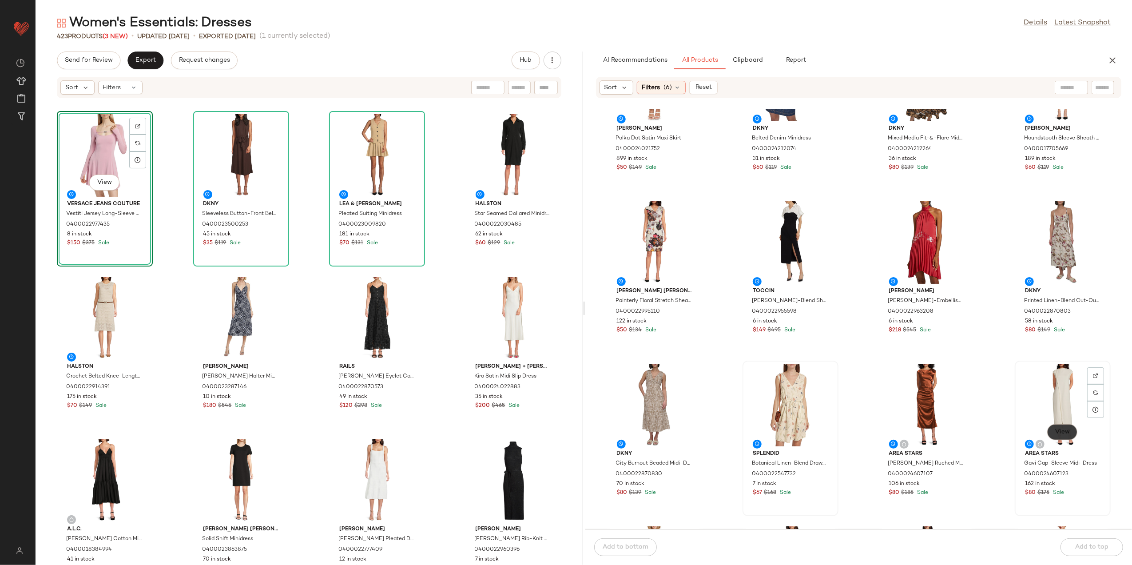
click at [1059, 430] on span "View" at bounding box center [1062, 432] width 15 height 7
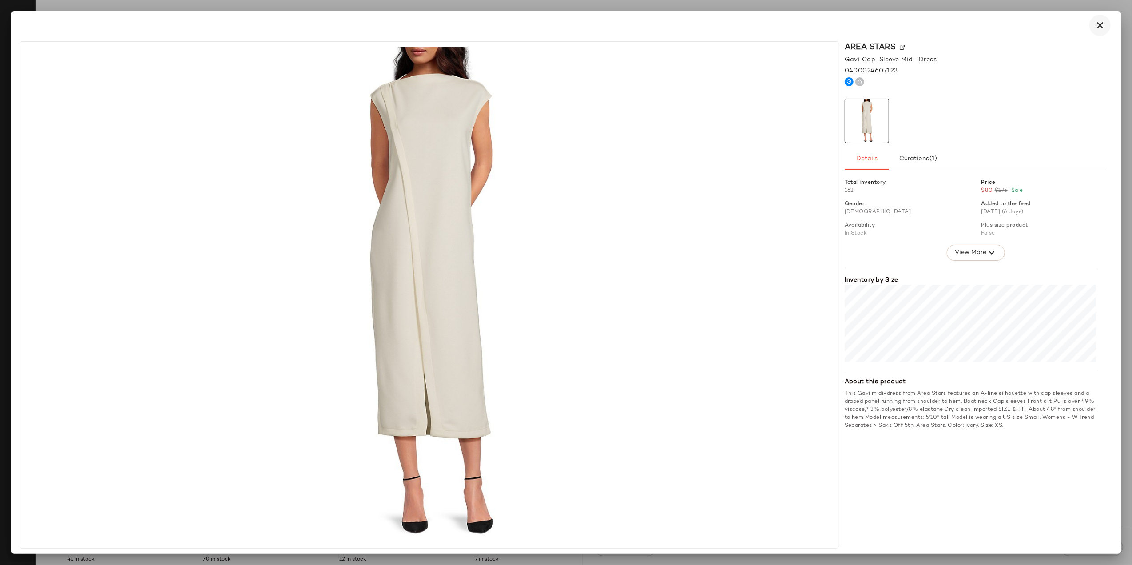
click at [1098, 20] on icon "button" at bounding box center [1100, 25] width 11 height 11
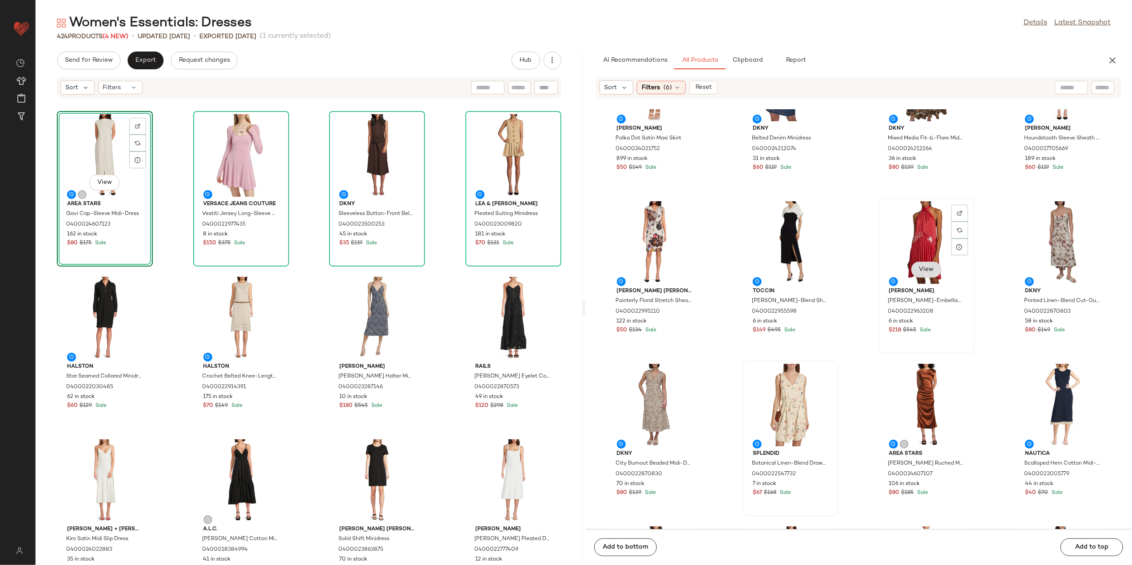
click at [926, 264] on button "View" at bounding box center [926, 270] width 30 height 16
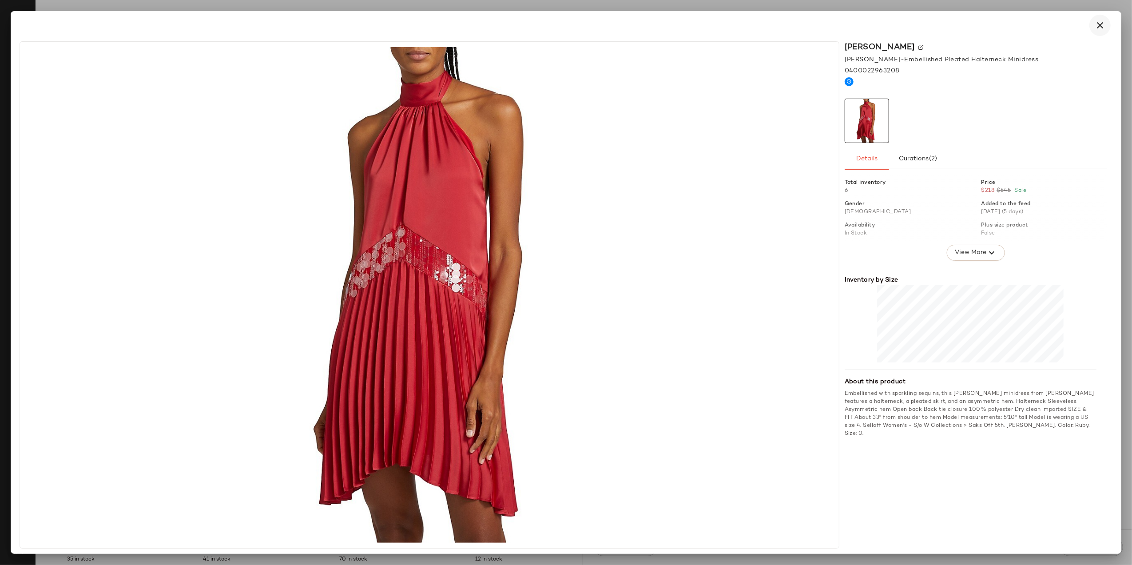
click at [1101, 22] on icon "button" at bounding box center [1100, 25] width 11 height 11
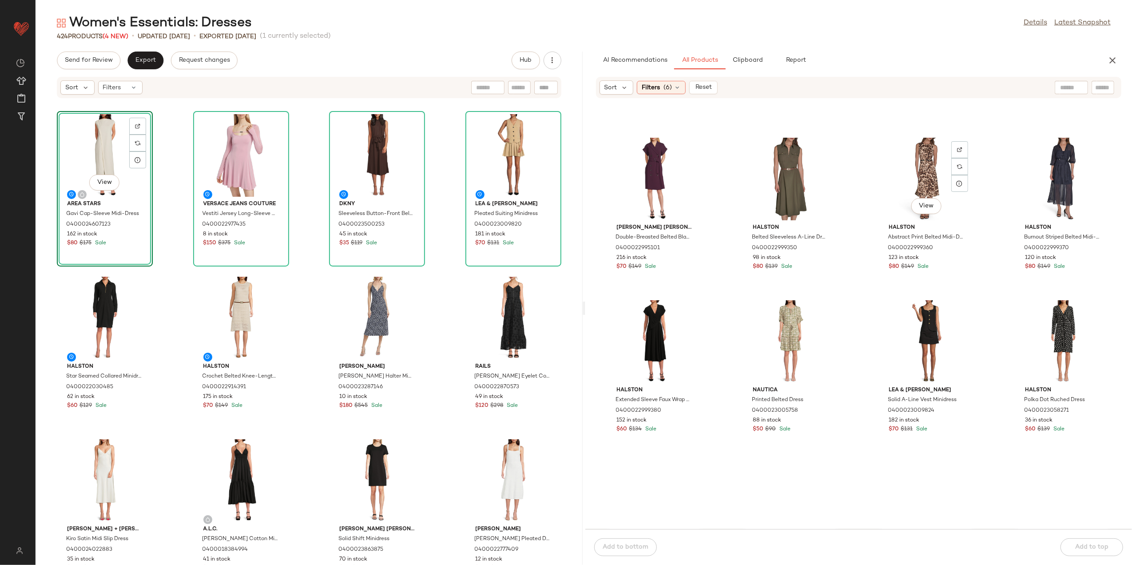
scroll to position [1784, 0]
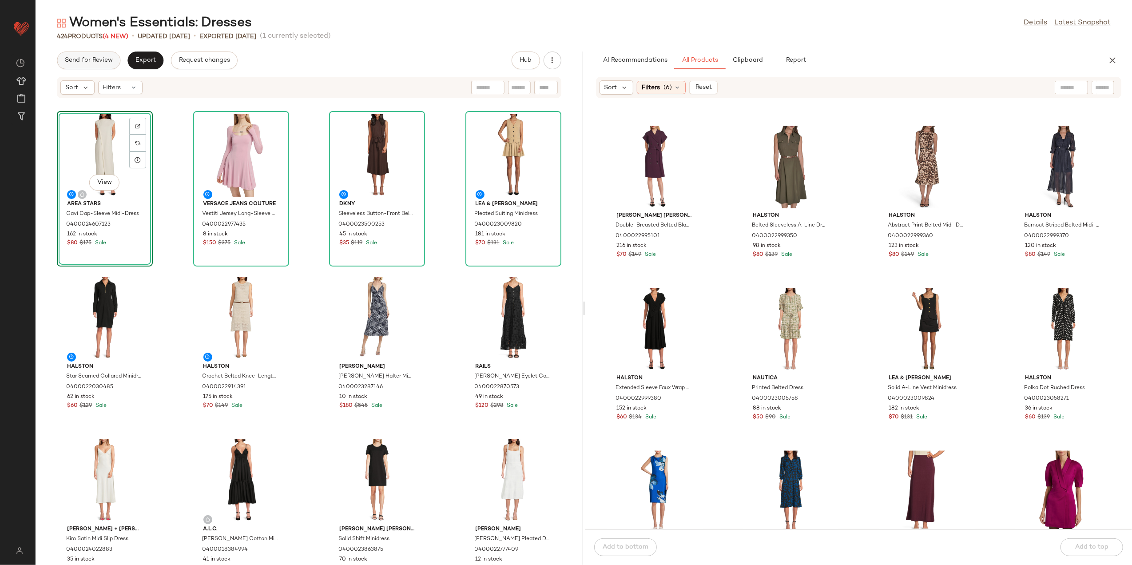
click at [84, 57] on span "Send for Review" at bounding box center [88, 60] width 48 height 7
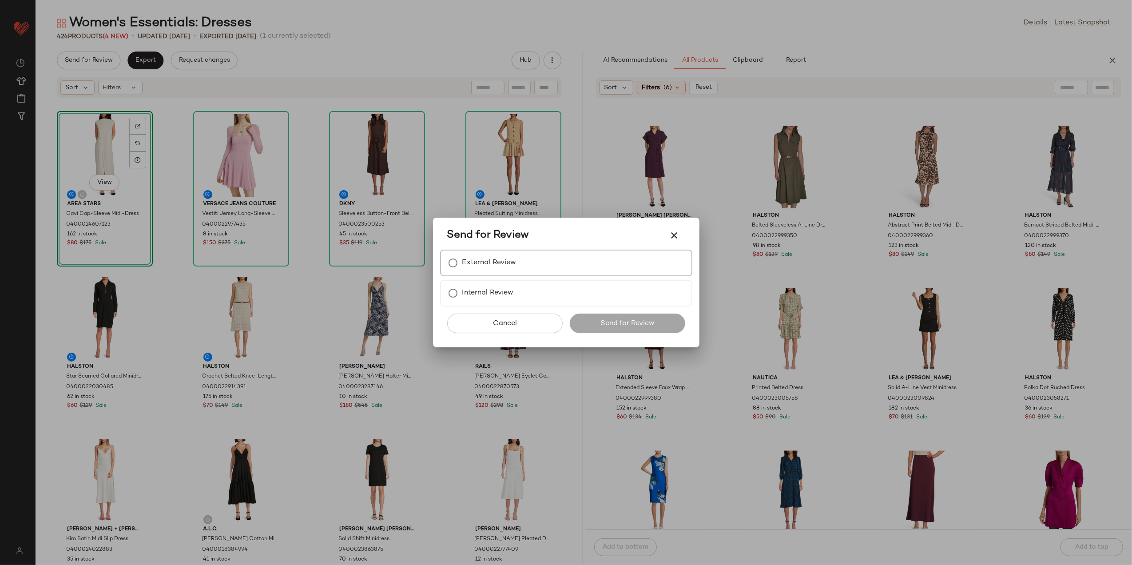
click at [500, 271] on label "External Review" at bounding box center [489, 263] width 54 height 18
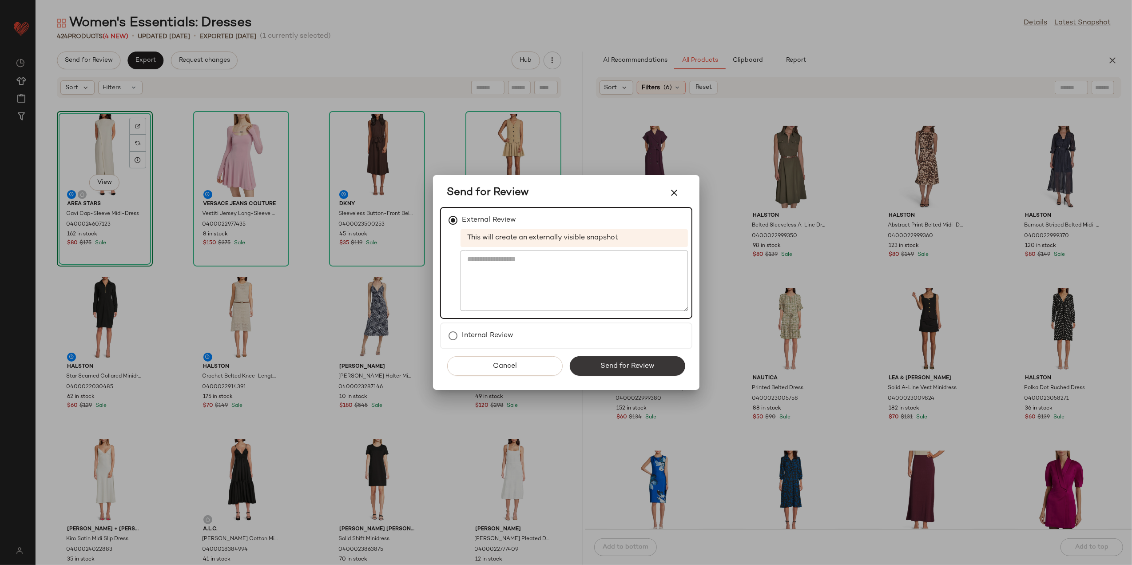
click at [605, 364] on span "Send for Review" at bounding box center [627, 366] width 55 height 8
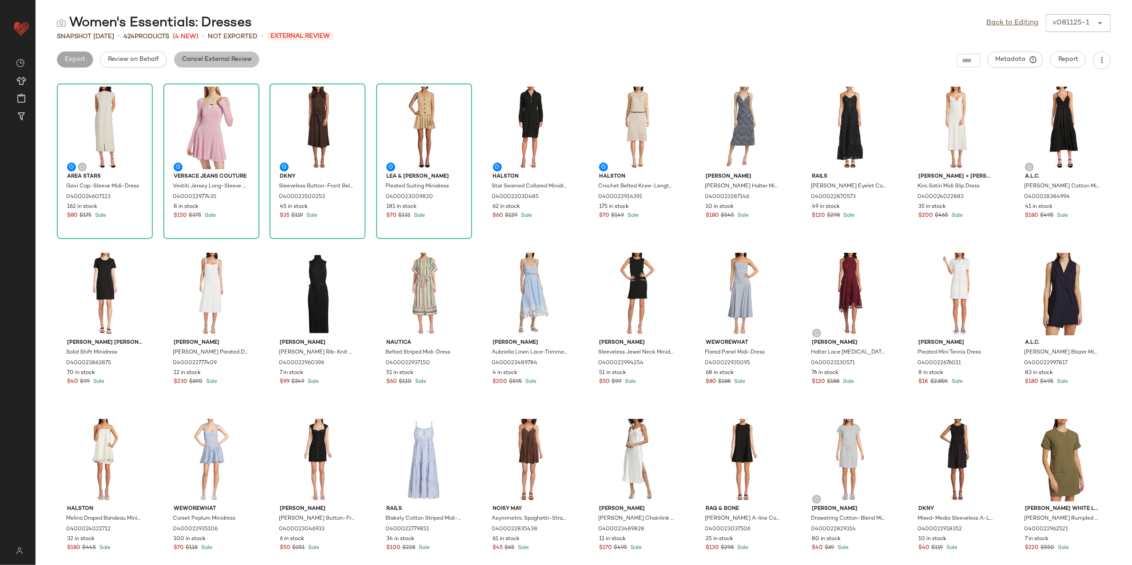
click at [189, 57] on span "Cancel External Review" at bounding box center [217, 59] width 70 height 7
click at [136, 64] on button "Export" at bounding box center [145, 60] width 36 height 16
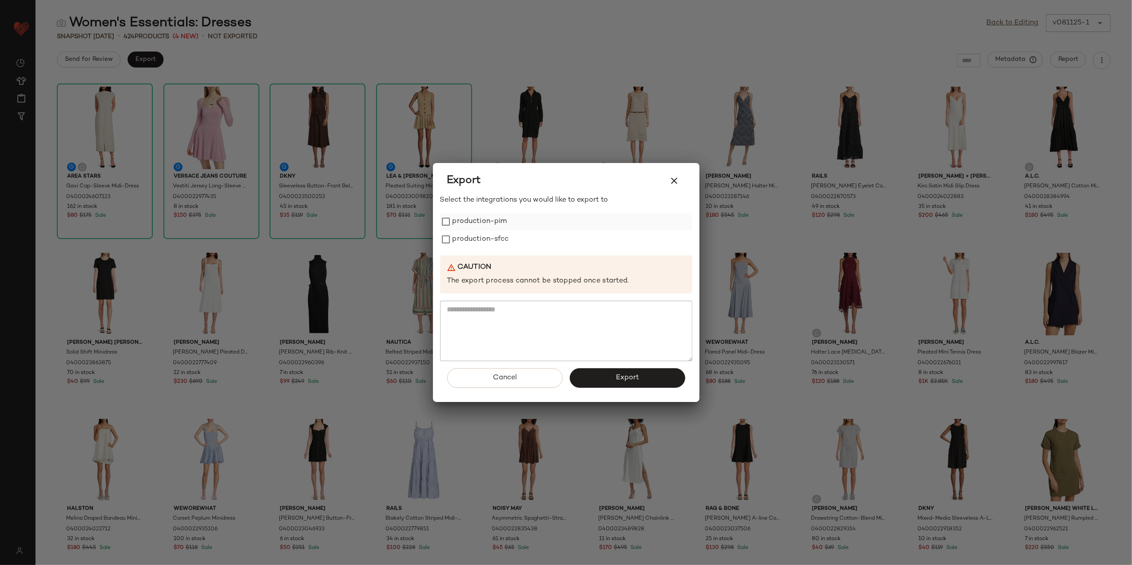
click at [487, 217] on label "production-pim" at bounding box center [480, 222] width 55 height 18
click at [493, 242] on label "production-sfcc" at bounding box center [481, 240] width 56 height 18
click at [616, 377] on span "Export" at bounding box center [628, 378] width 24 height 8
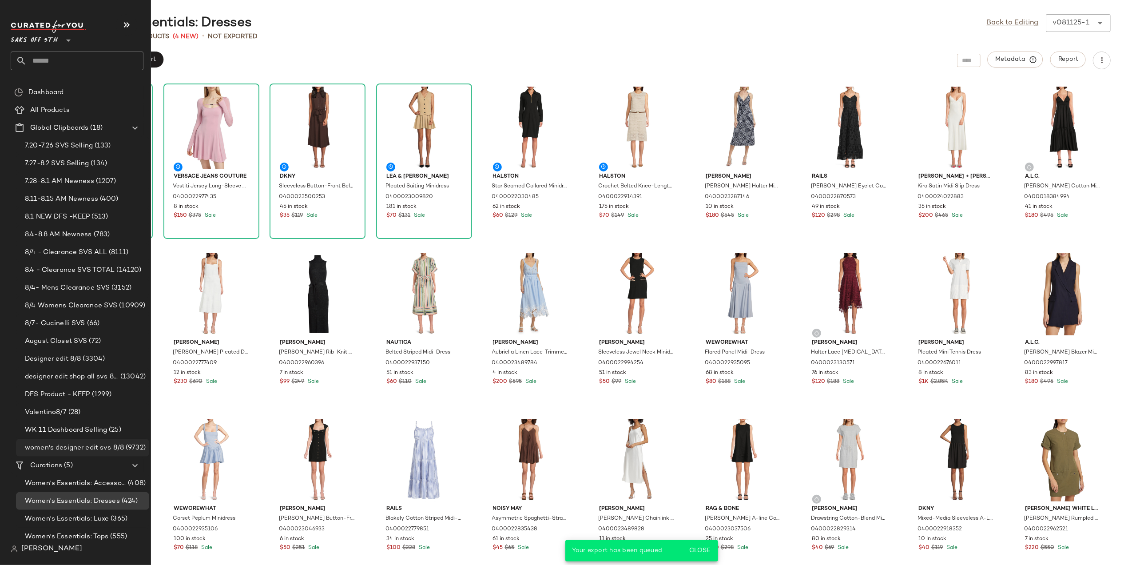
scroll to position [23, 0]
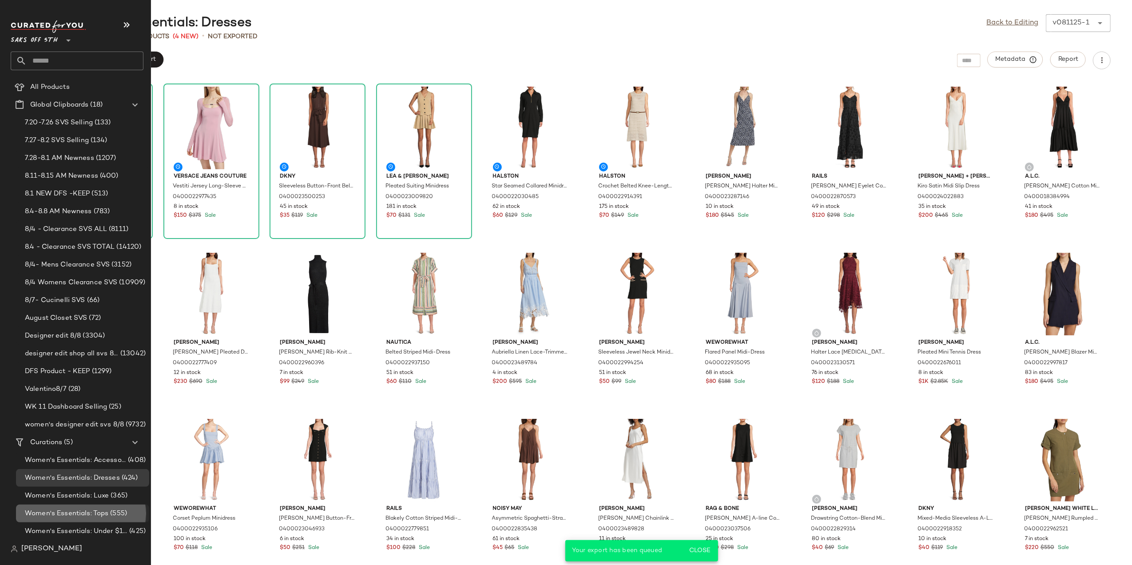
drag, startPoint x: 78, startPoint y: 512, endPoint x: 76, endPoint y: 518, distance: 6.0
click at [78, 513] on span "Women's Essentials: Tops" at bounding box center [66, 514] width 83 height 10
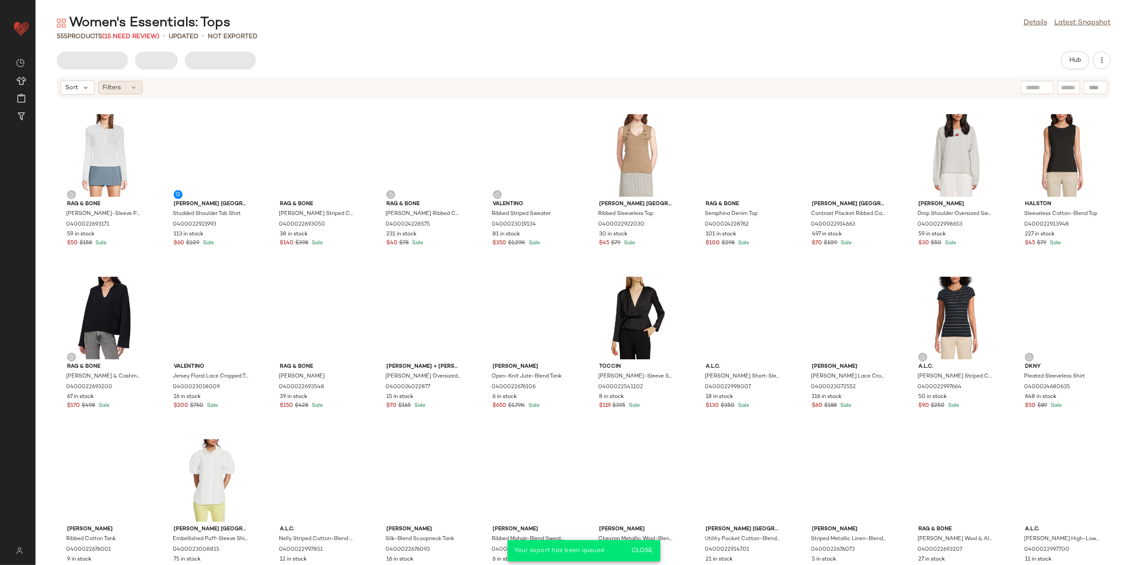
click at [125, 87] on div "Filters" at bounding box center [120, 87] width 44 height 13
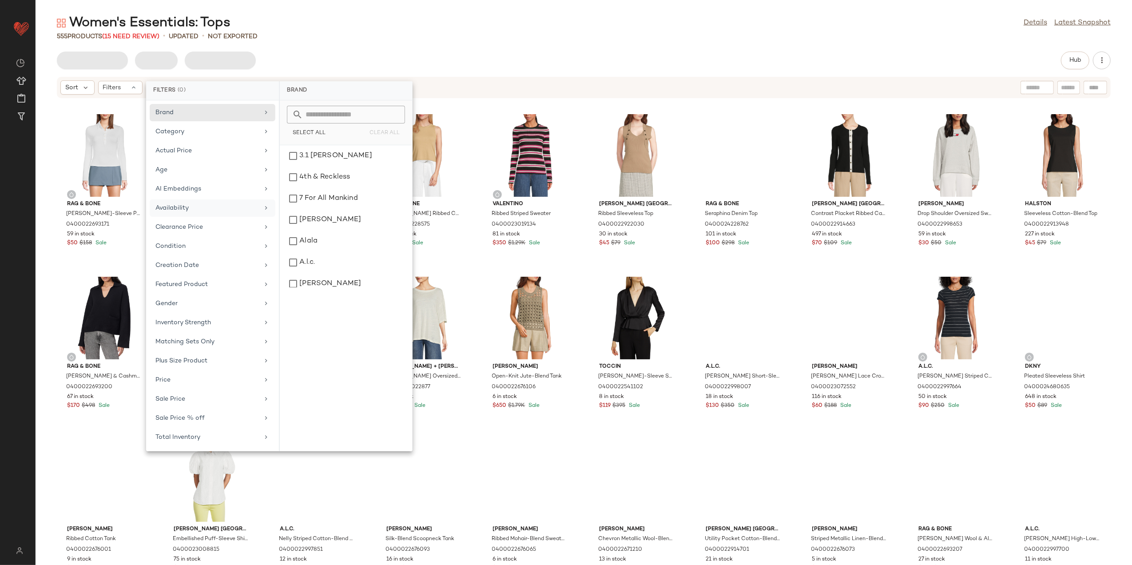
click at [211, 208] on div "Availability" at bounding box center [206, 207] width 103 height 9
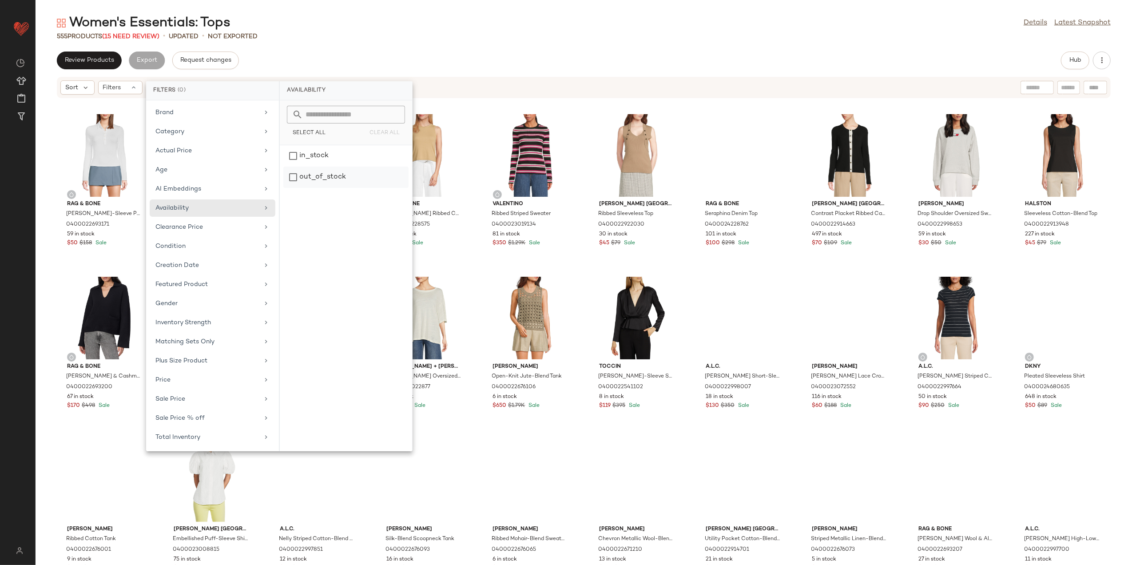
click at [310, 180] on div "out_of_stock" at bounding box center [345, 177] width 125 height 21
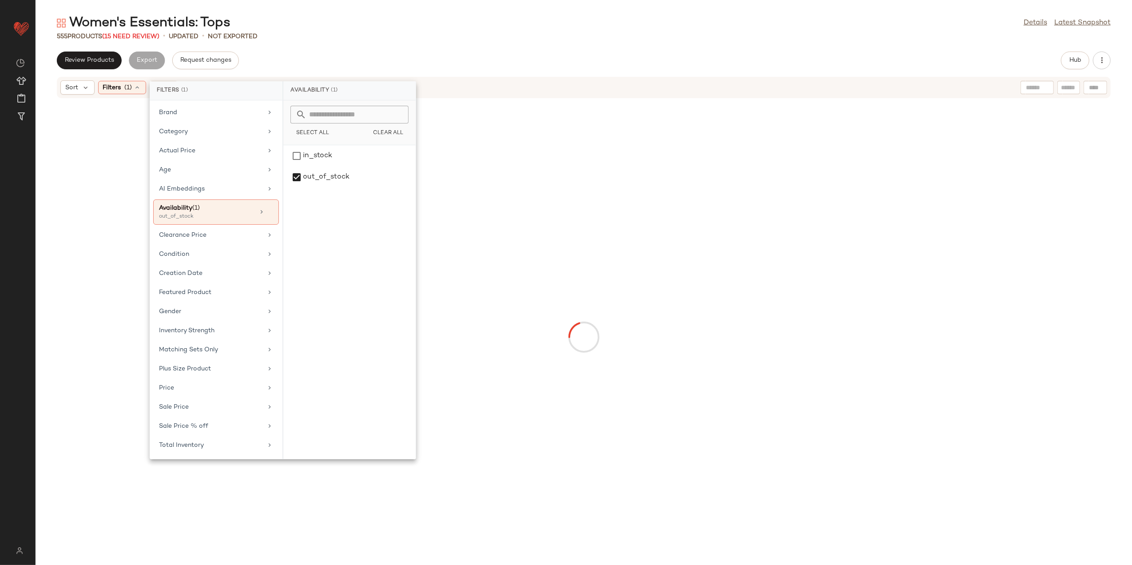
click at [352, 45] on div "Women's Essentials: Tops Details Latest Snapshot 555 Products (15 Need Review) …" at bounding box center [584, 289] width 1097 height 551
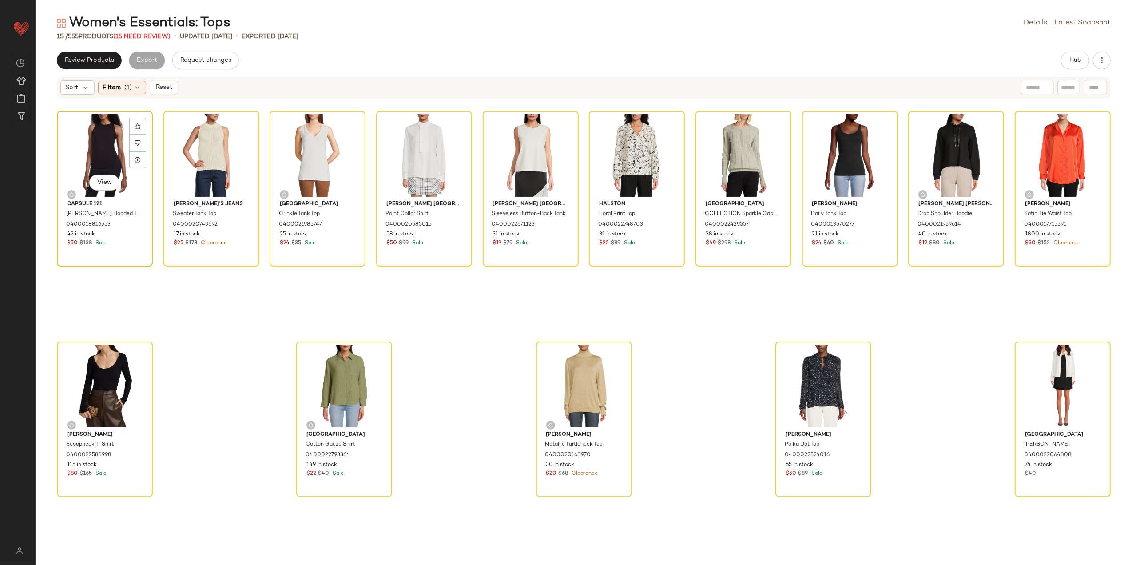
click at [103, 141] on div "View" at bounding box center [105, 155] width 90 height 83
click at [1049, 374] on div "View" at bounding box center [1063, 386] width 90 height 83
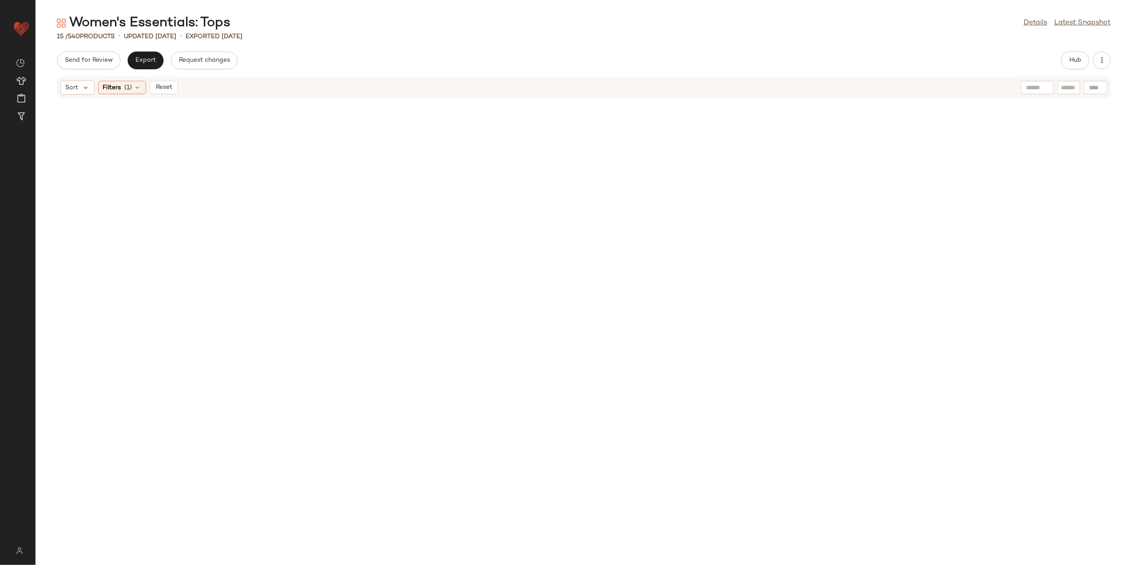
click at [166, 79] on div "Sort Filters (1) Reset" at bounding box center [584, 87] width 1054 height 21
click at [166, 86] on span "Reset" at bounding box center [163, 87] width 17 height 7
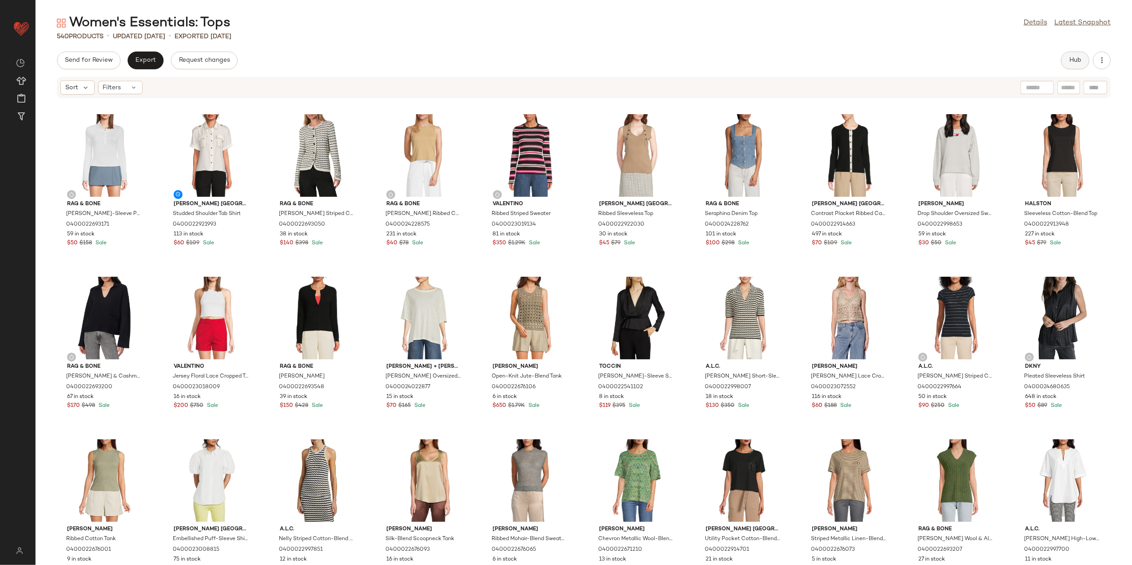
click at [1067, 59] on button "Hub" at bounding box center [1075, 61] width 28 height 18
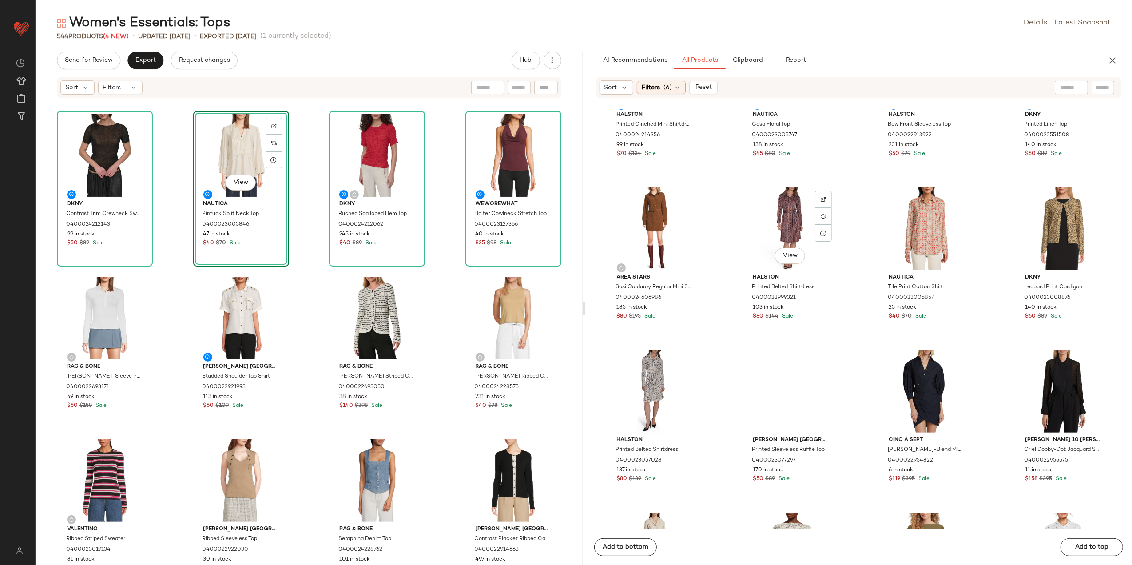
scroll to position [658, 0]
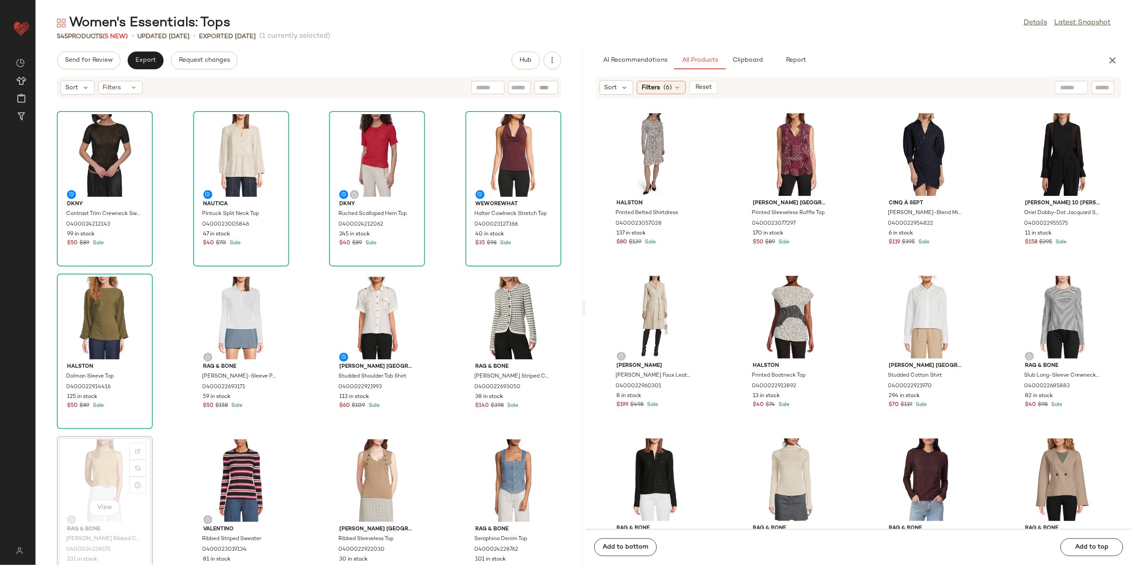
scroll to position [1, 0]
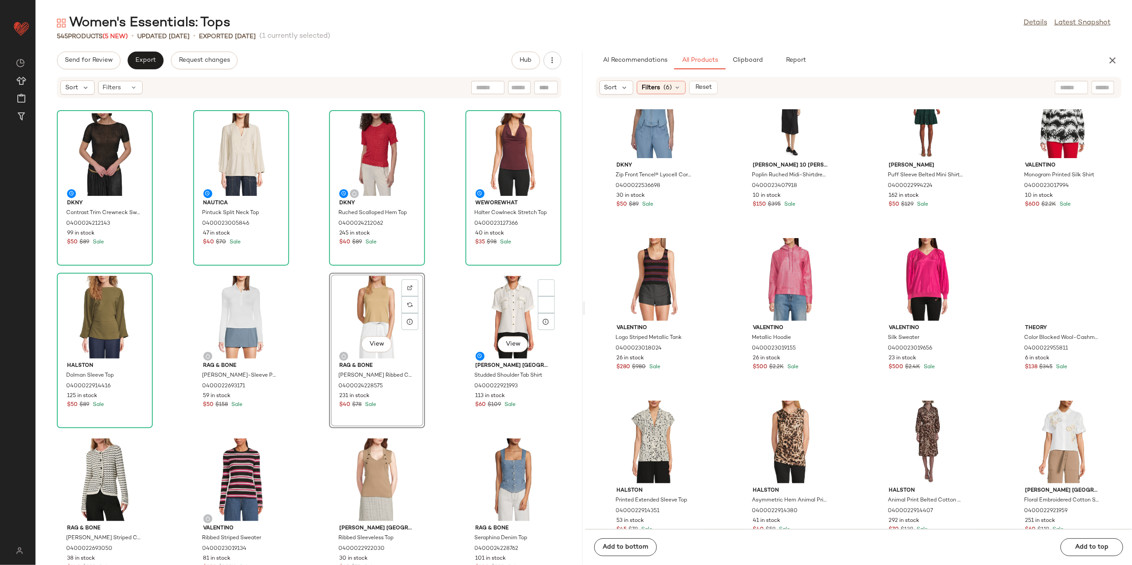
scroll to position [1843, 0]
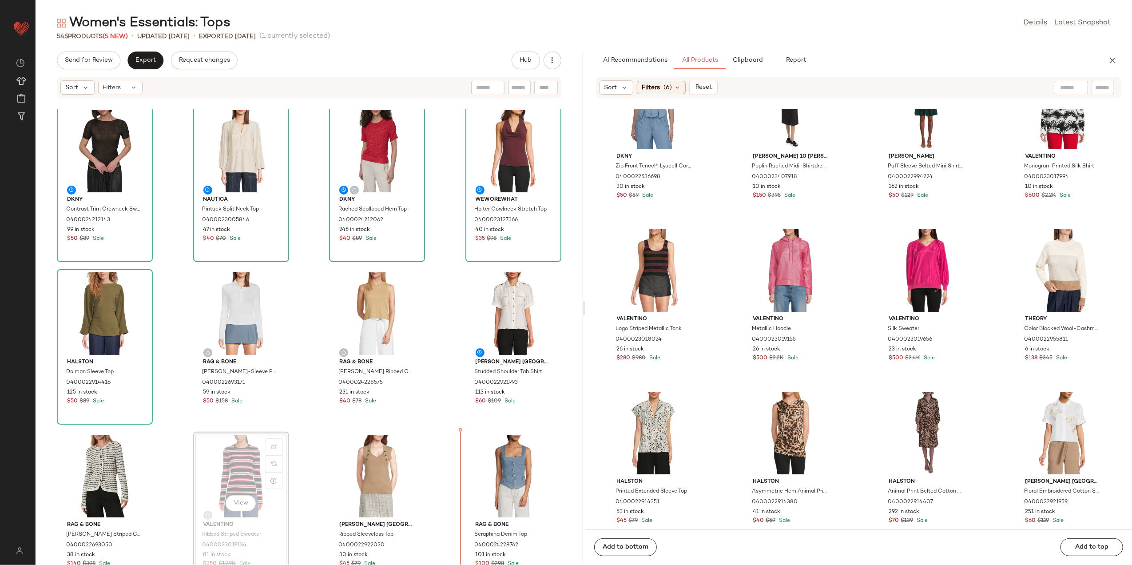
scroll to position [8, 0]
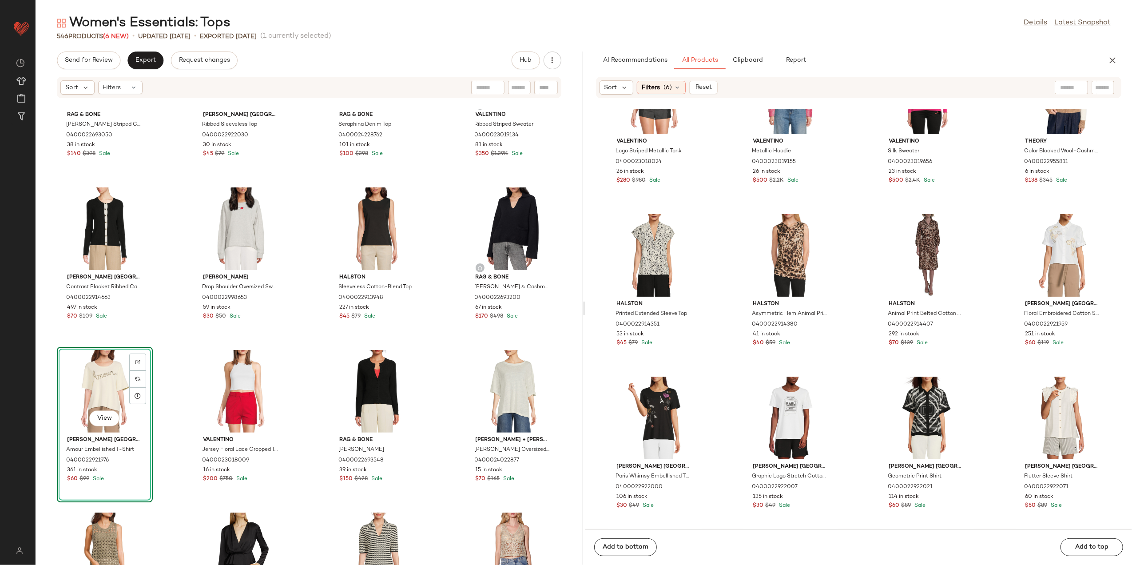
scroll to position [2079, 0]
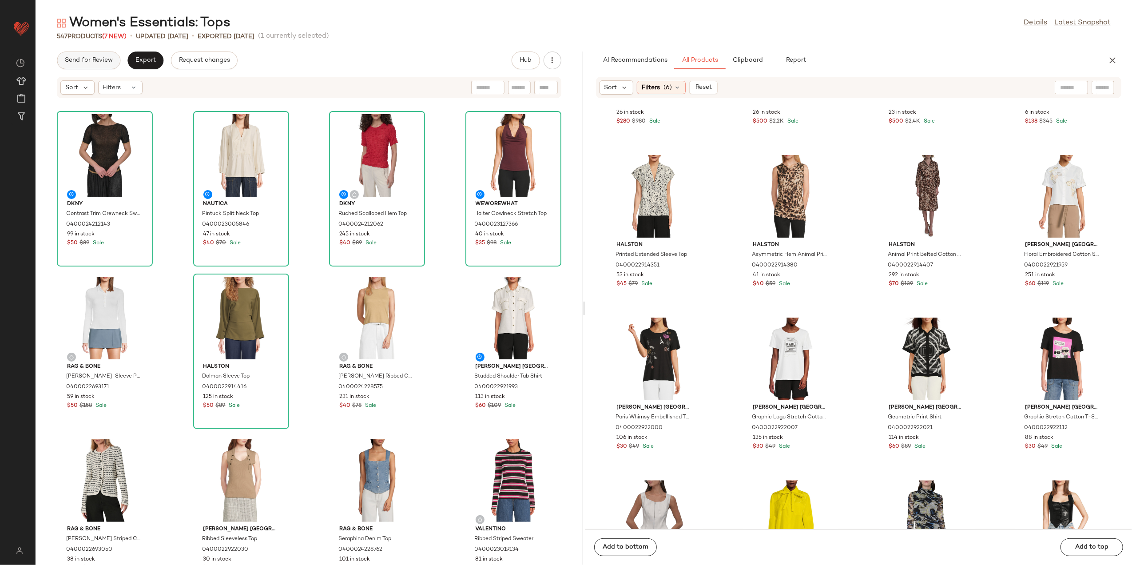
click at [85, 58] on span "Send for Review" at bounding box center [88, 60] width 48 height 7
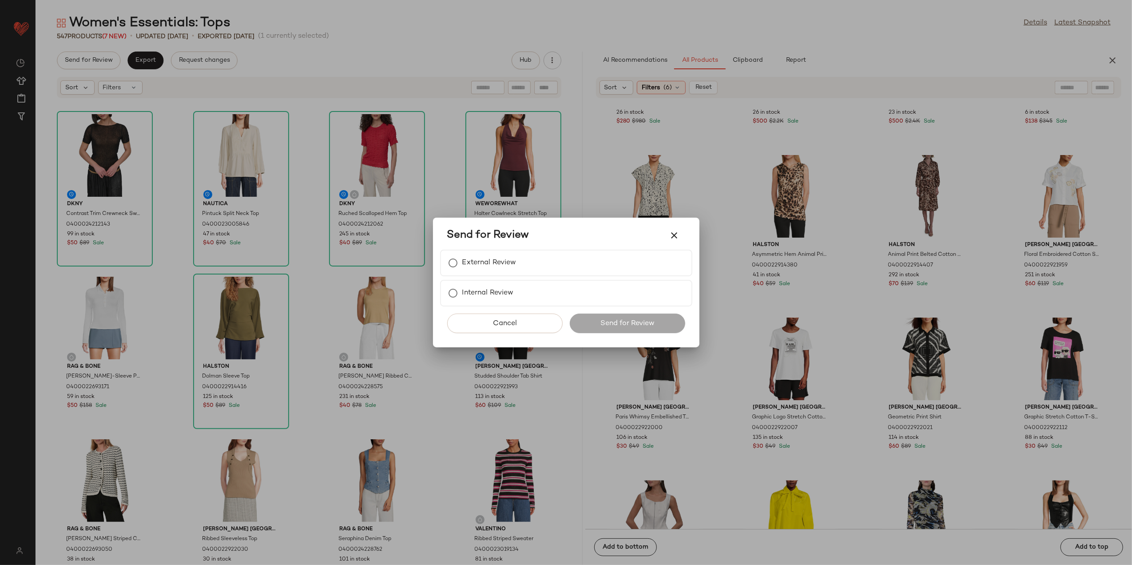
click at [500, 278] on div "External Review Internal Review" at bounding box center [566, 278] width 252 height 57
click at [503, 274] on div "External Review" at bounding box center [566, 263] width 252 height 27
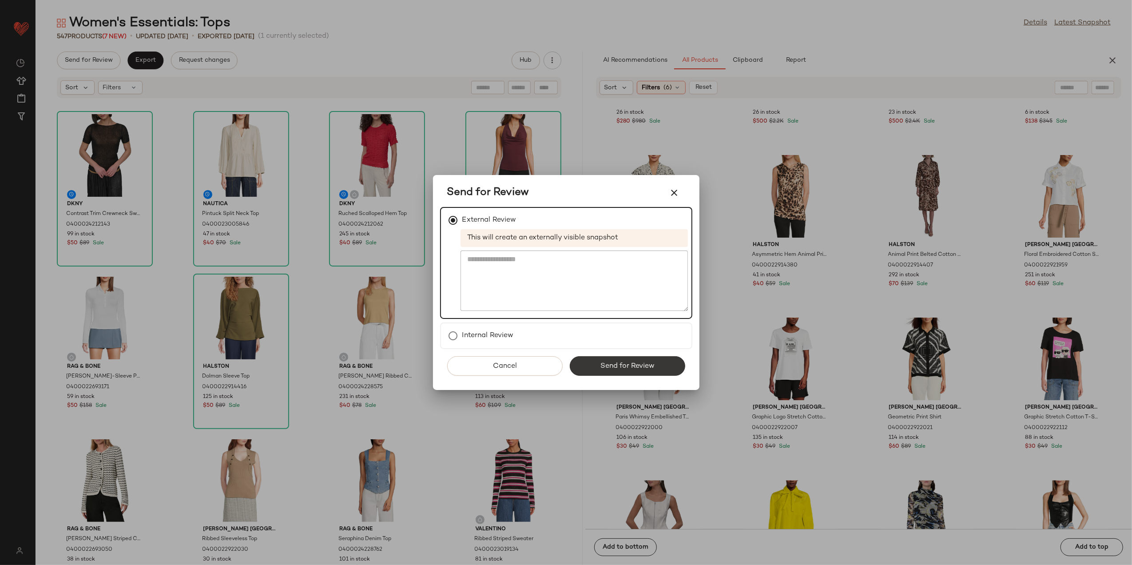
click at [580, 362] on button "Send for Review" at bounding box center [627, 366] width 115 height 20
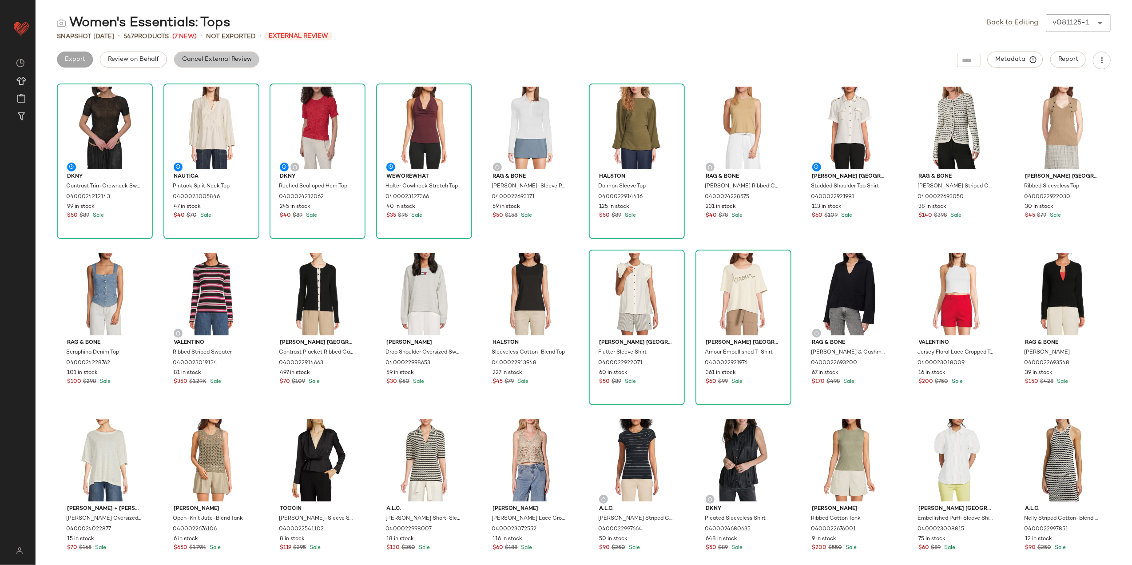
click at [207, 54] on button "Cancel External Review" at bounding box center [216, 60] width 85 height 16
click at [146, 52] on button "Export" at bounding box center [145, 60] width 36 height 16
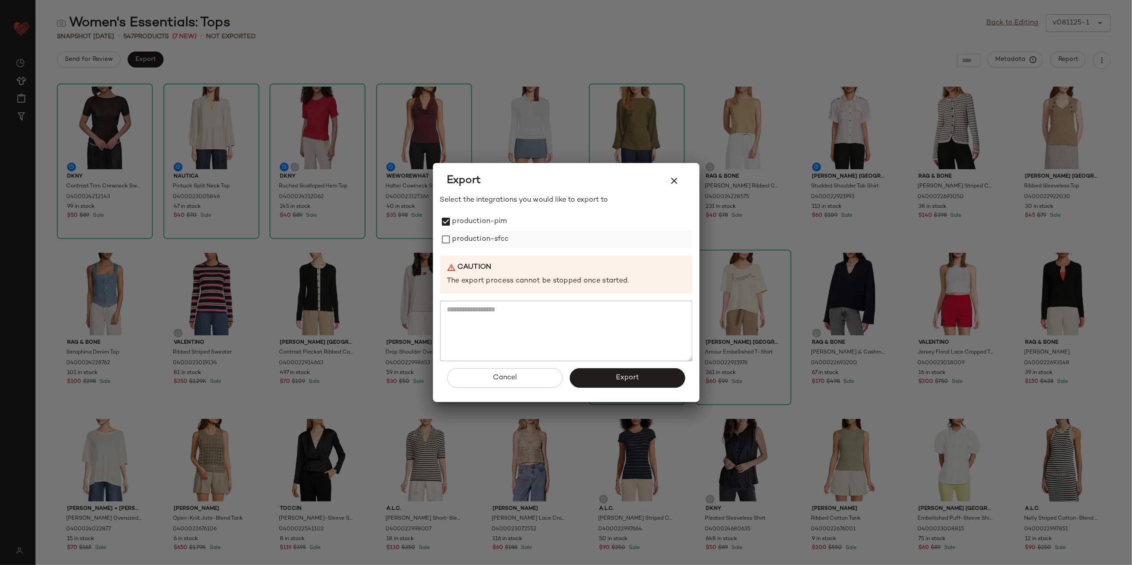
click at [454, 239] on label "production-sfcc" at bounding box center [481, 240] width 56 height 18
click at [584, 383] on button "Export" at bounding box center [627, 378] width 115 height 20
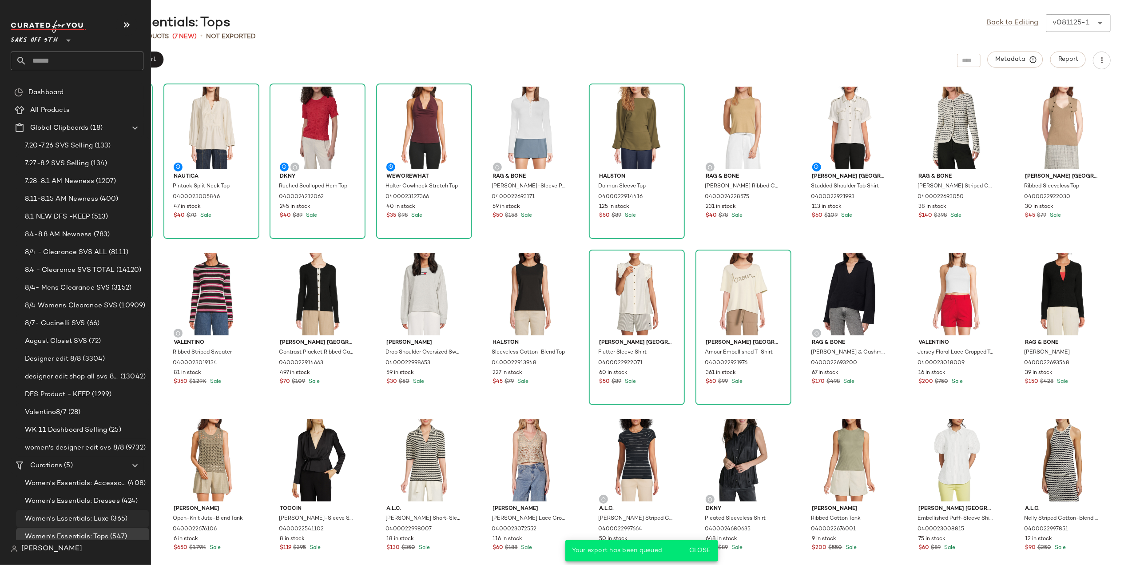
click at [77, 517] on span "Women's Essentials: Luxe" at bounding box center [67, 519] width 84 height 10
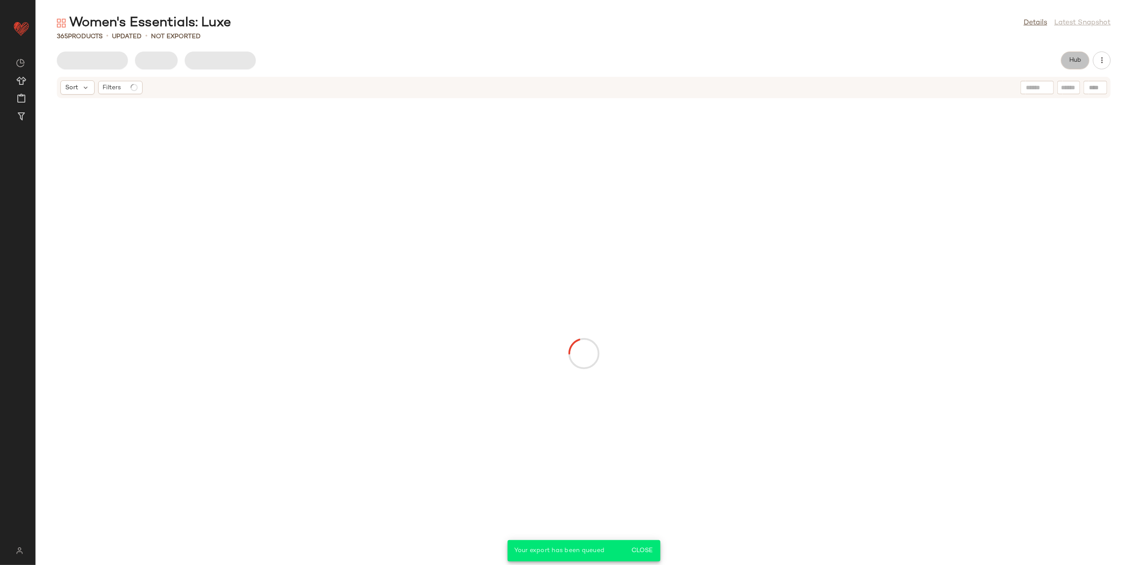
click at [1065, 63] on button "Hub" at bounding box center [1075, 61] width 28 height 18
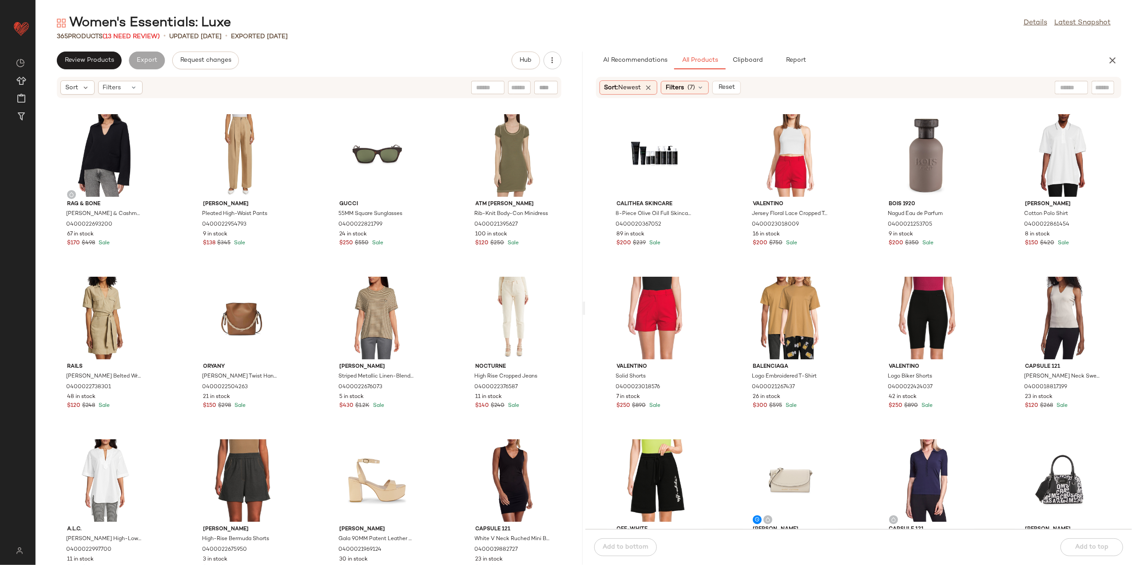
click at [129, 41] on div "Women's Essentials: Luxe Details Latest Snapshot 365 Products (13 Need Review) …" at bounding box center [584, 289] width 1097 height 551
click at [132, 33] on span "(13 Need Review)" at bounding box center [131, 36] width 57 height 7
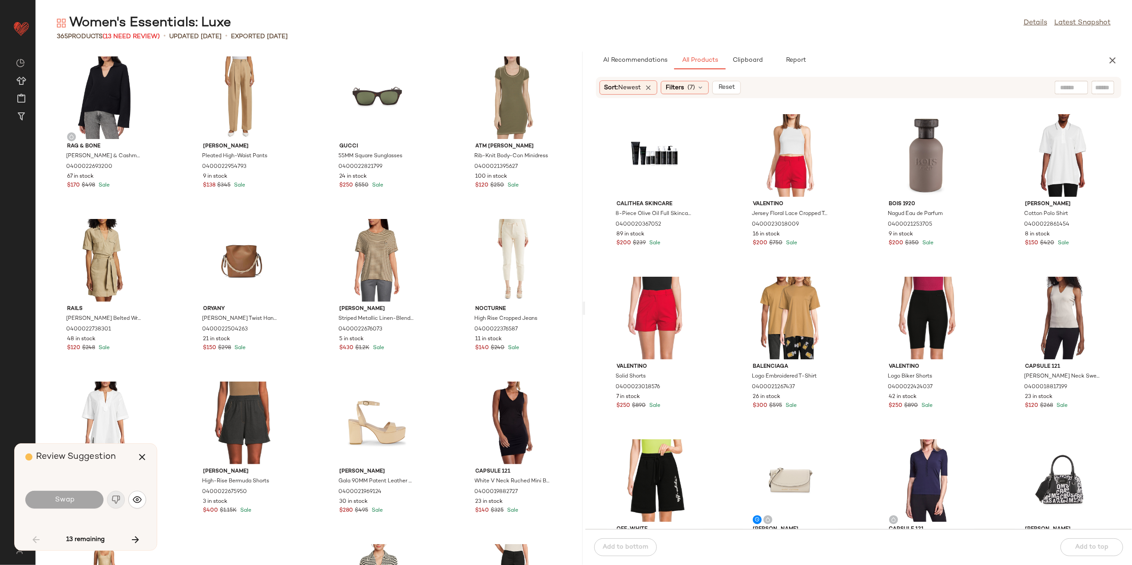
scroll to position [657, 0]
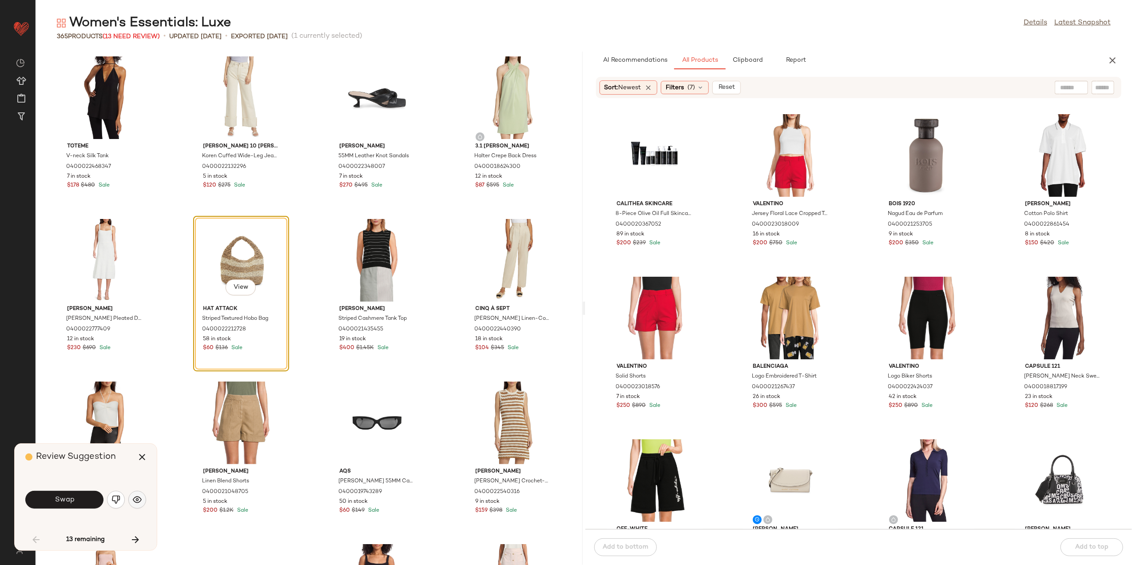
click at [139, 496] on button "button" at bounding box center [137, 500] width 18 height 18
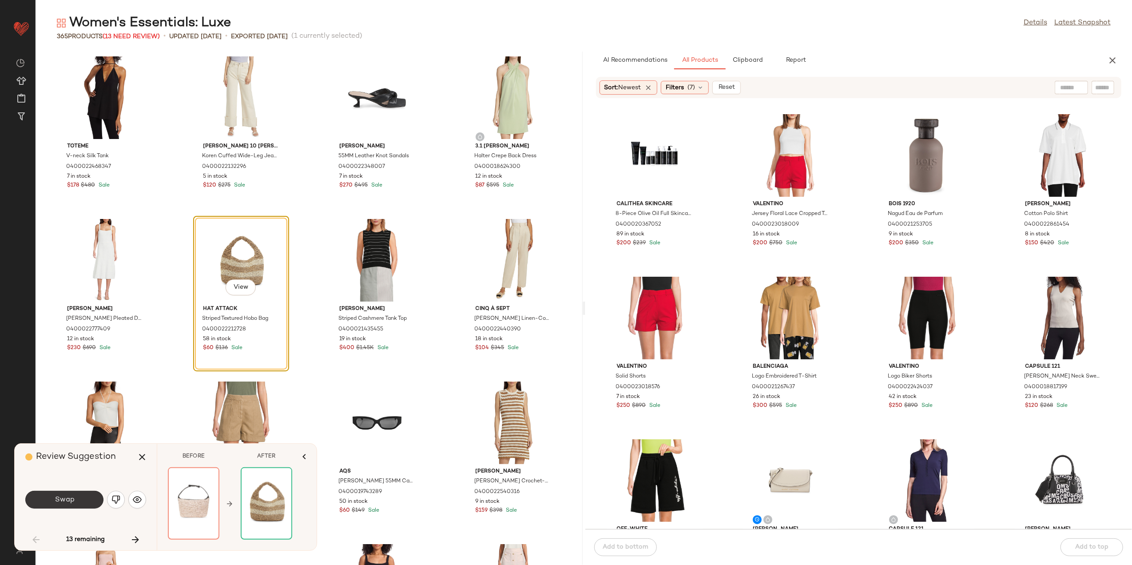
click at [78, 501] on button "Swap" at bounding box center [64, 500] width 78 height 18
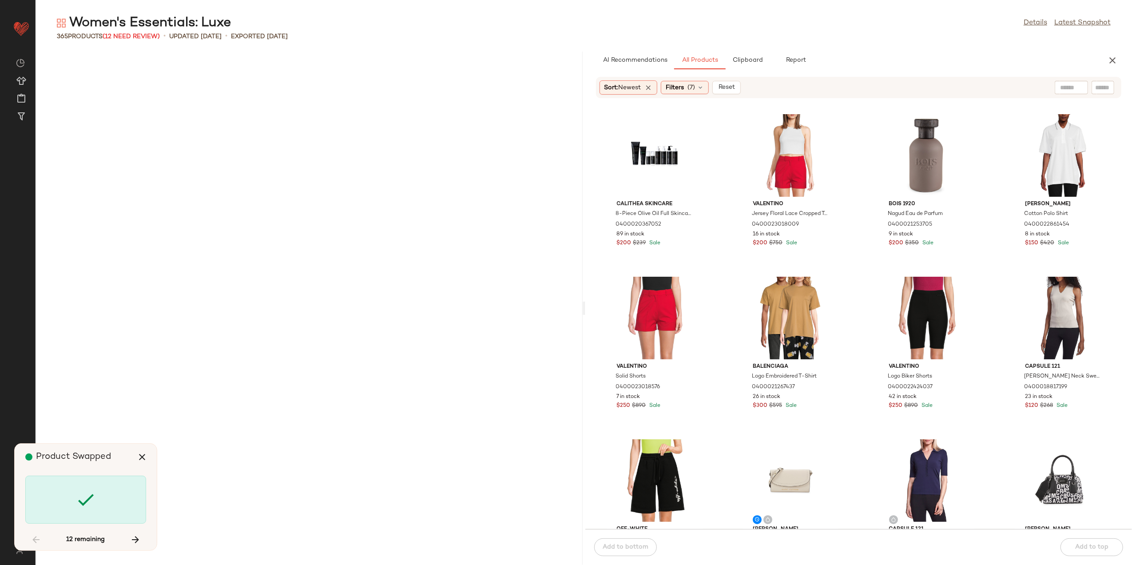
scroll to position [4552, 0]
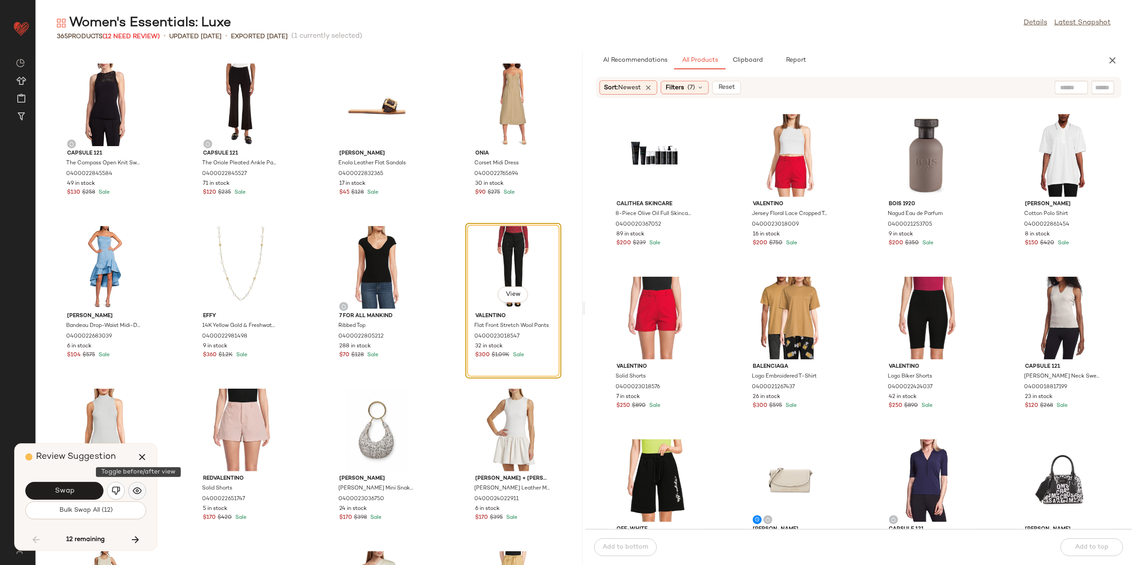
click at [137, 496] on button "button" at bounding box center [137, 491] width 18 height 18
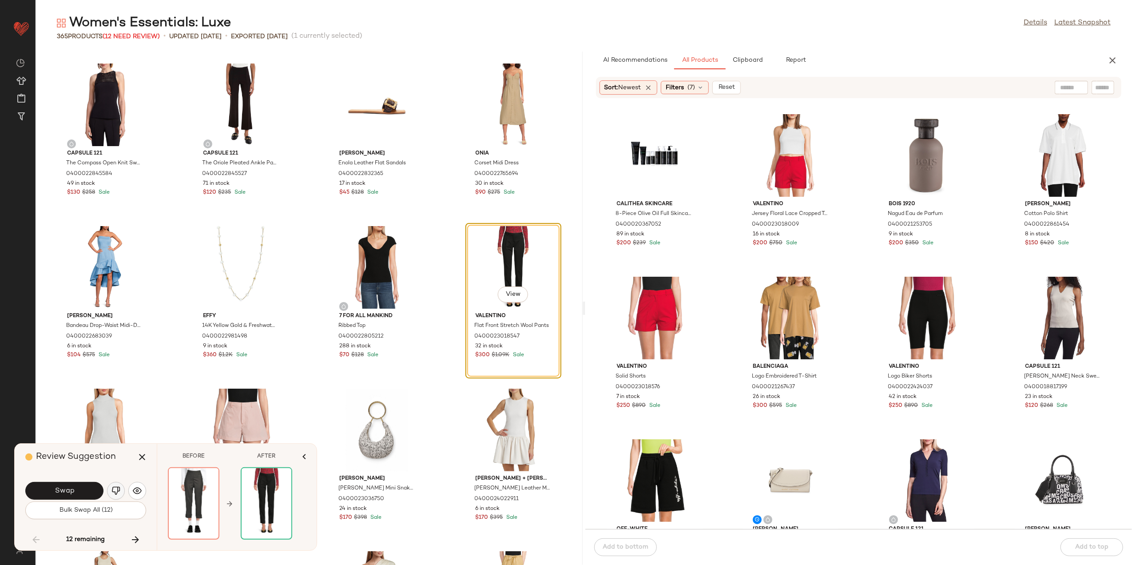
click at [119, 491] on img "button" at bounding box center [115, 490] width 9 height 9
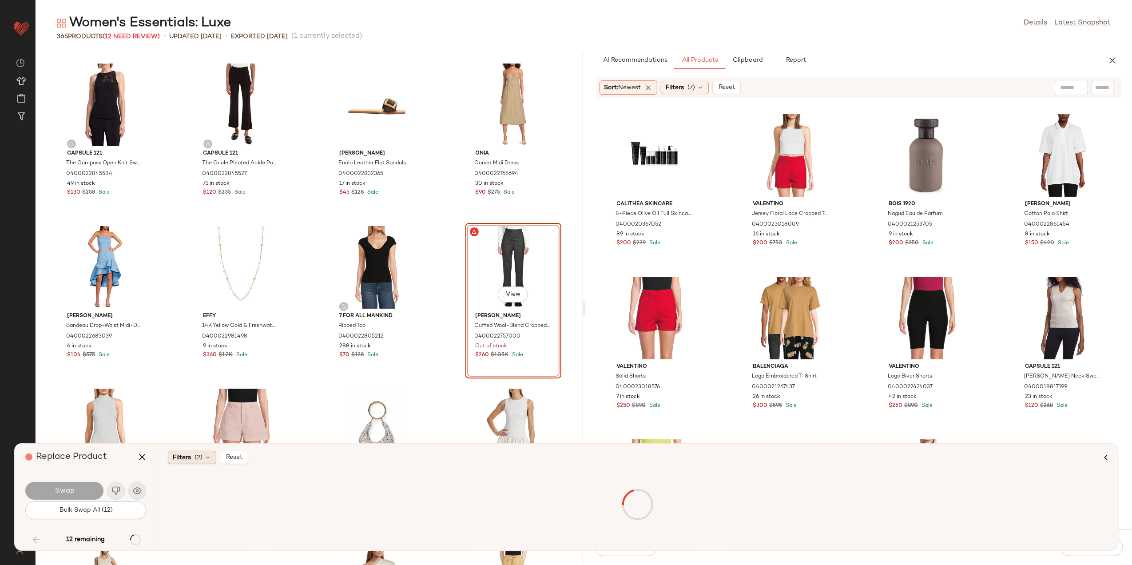
click at [186, 459] on span "Filters" at bounding box center [182, 457] width 18 height 9
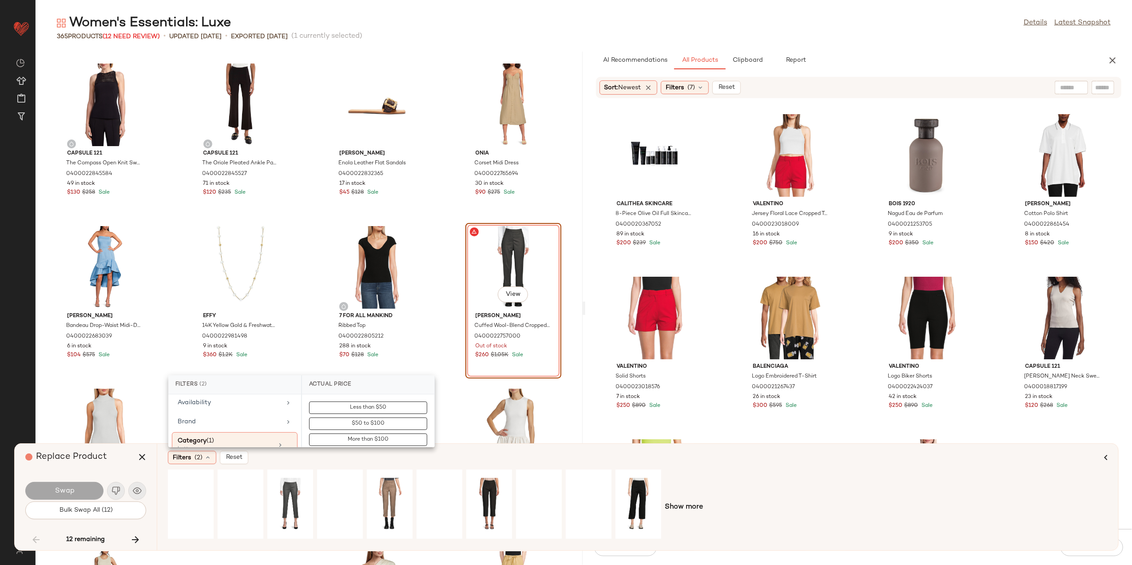
scroll to position [118, 0]
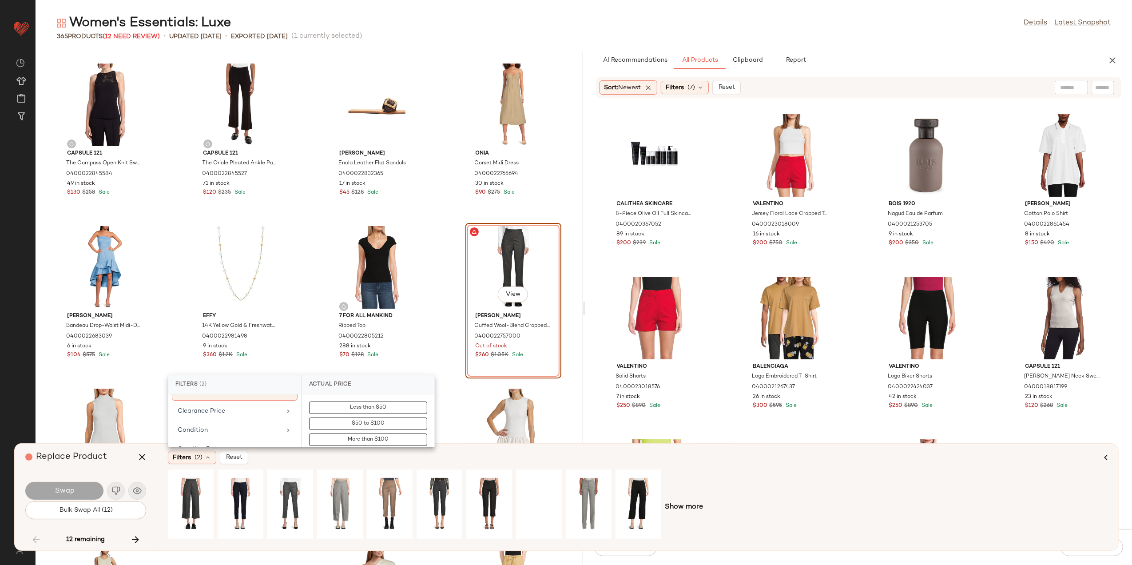
click at [224, 414] on div "Clearance Price" at bounding box center [229, 410] width 103 height 9
click at [372, 421] on span "Not on clearance" at bounding box center [368, 424] width 44 height 6
click at [381, 501] on div "View" at bounding box center [390, 504] width 40 height 63
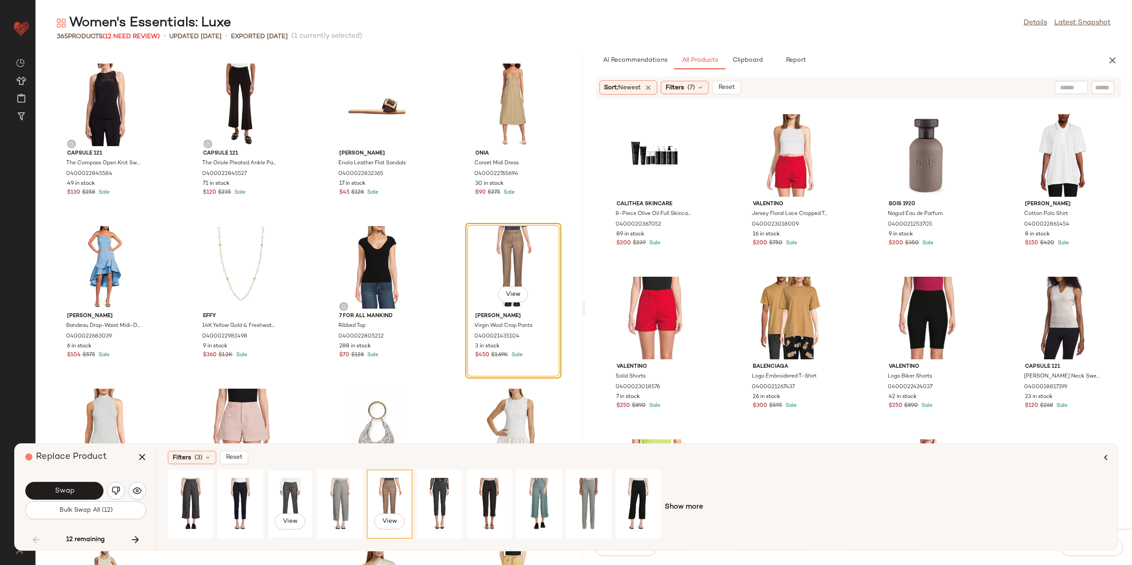
click at [285, 487] on div "View" at bounding box center [290, 504] width 40 height 63
click at [341, 487] on div "View" at bounding box center [340, 504] width 40 height 63
click at [274, 493] on div "View" at bounding box center [290, 504] width 40 height 63
click at [245, 489] on div "View" at bounding box center [241, 504] width 40 height 63
click at [268, 488] on div "View" at bounding box center [290, 503] width 46 height 69
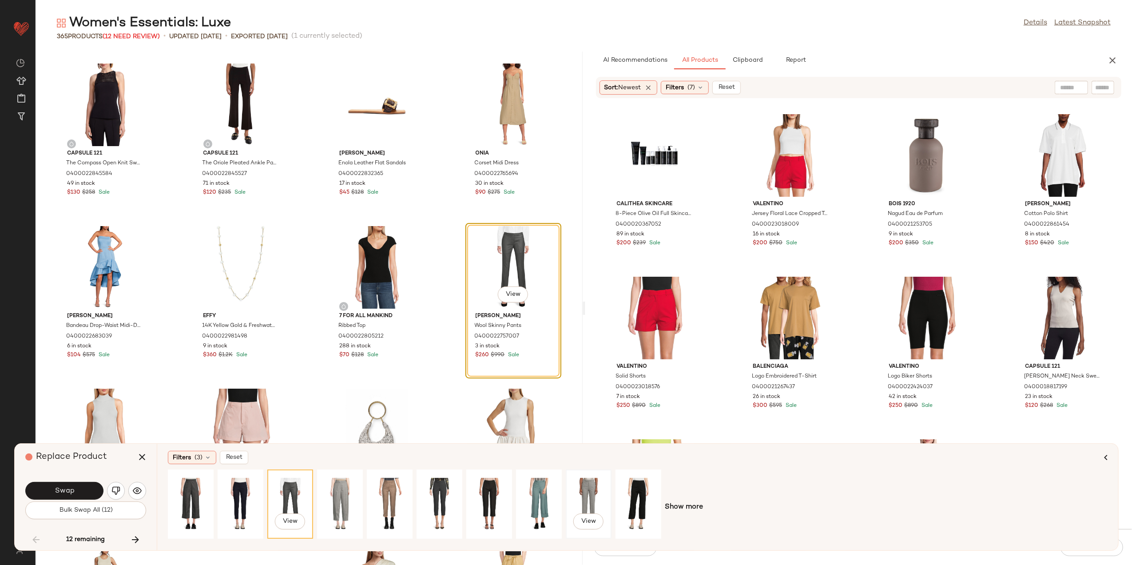
click at [572, 484] on div "View" at bounding box center [589, 504] width 40 height 63
click at [288, 485] on div "View" at bounding box center [290, 504] width 40 height 63
click at [54, 489] on button "Swap" at bounding box center [64, 491] width 78 height 18
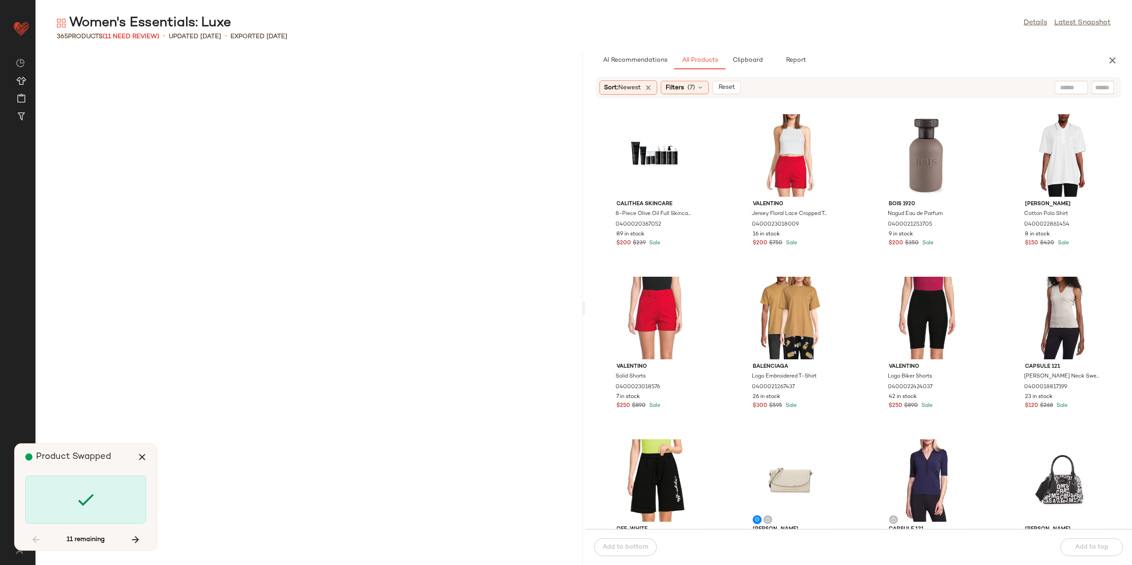
scroll to position [6665, 0]
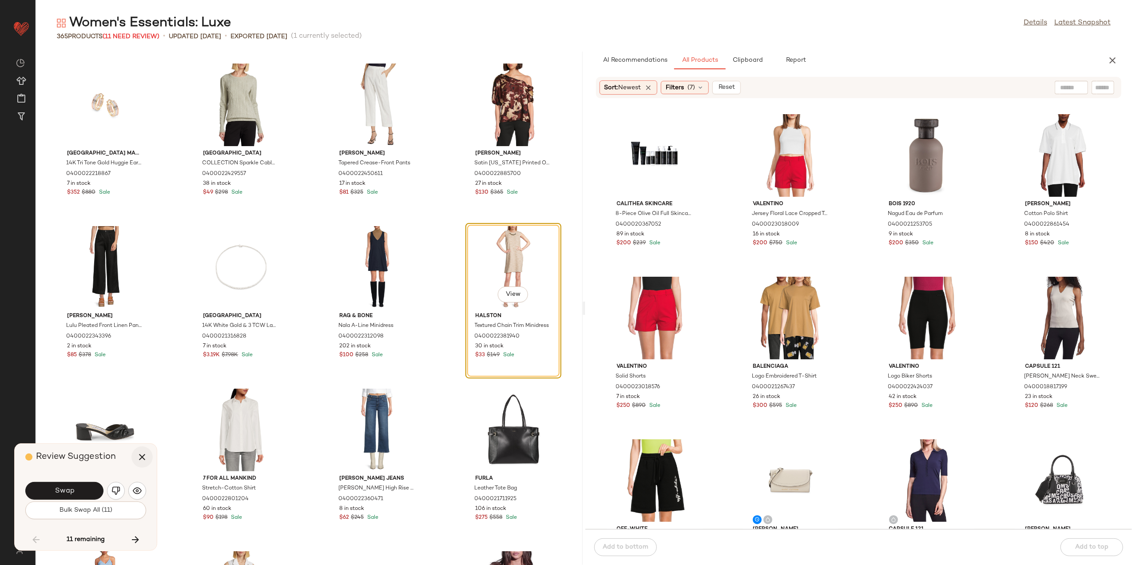
click at [141, 460] on icon "button" at bounding box center [142, 457] width 11 height 11
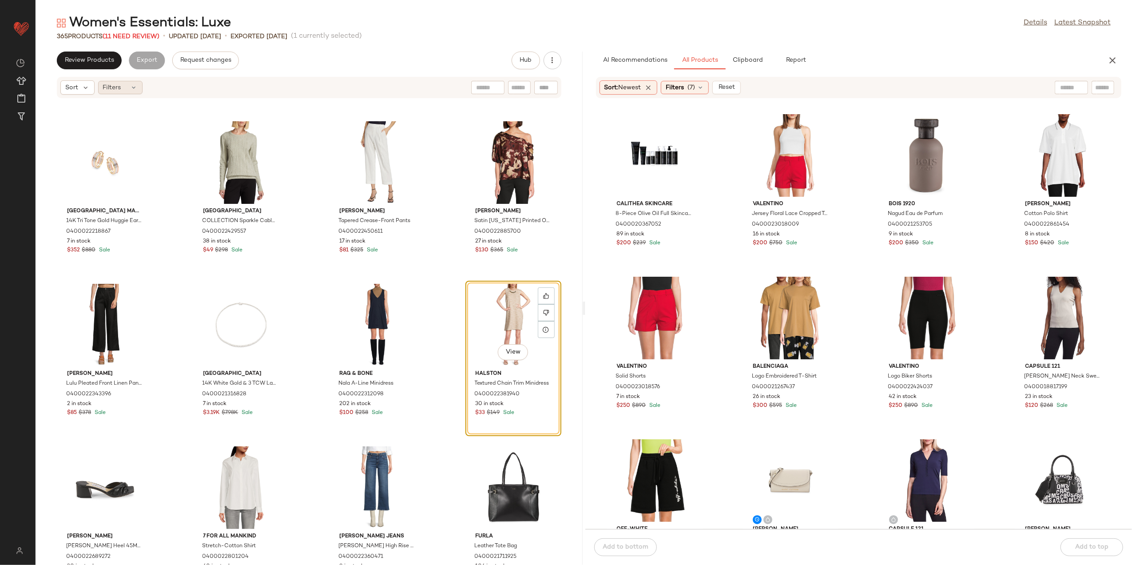
click at [115, 93] on div "Filters" at bounding box center [120, 87] width 44 height 13
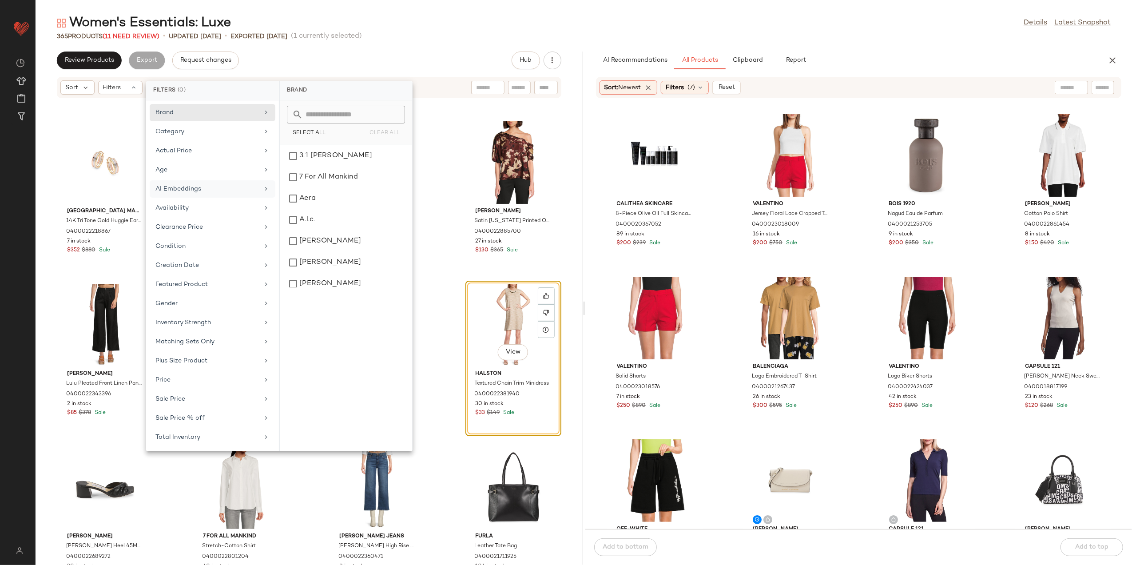
drag, startPoint x: 208, startPoint y: 210, endPoint x: 232, endPoint y: 196, distance: 27.7
click at [208, 211] on div "Availability" at bounding box center [206, 207] width 103 height 9
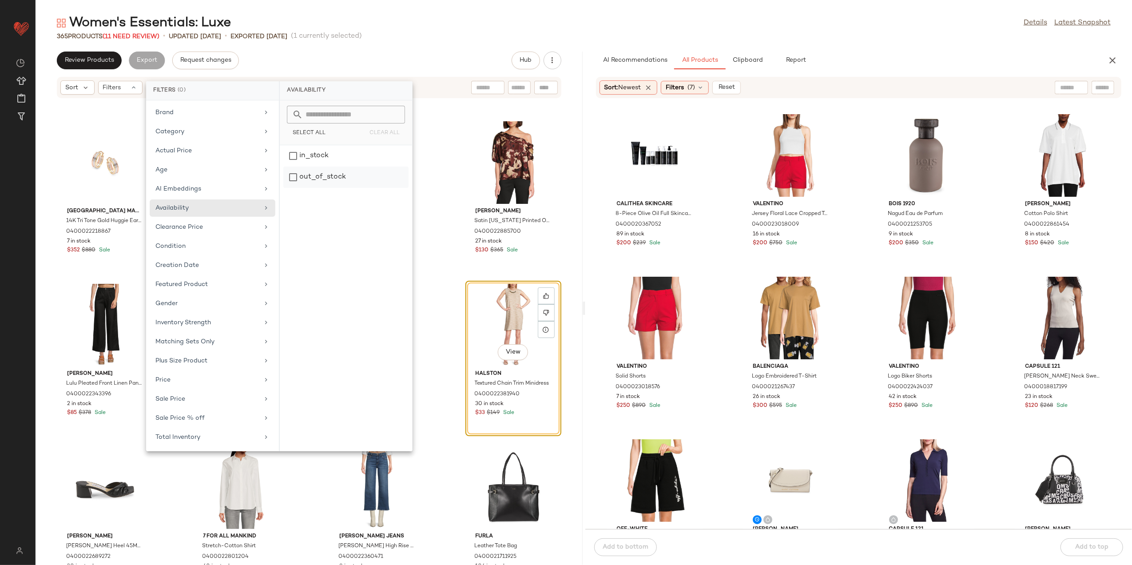
click at [337, 171] on div "out_of_stock" at bounding box center [345, 177] width 125 height 21
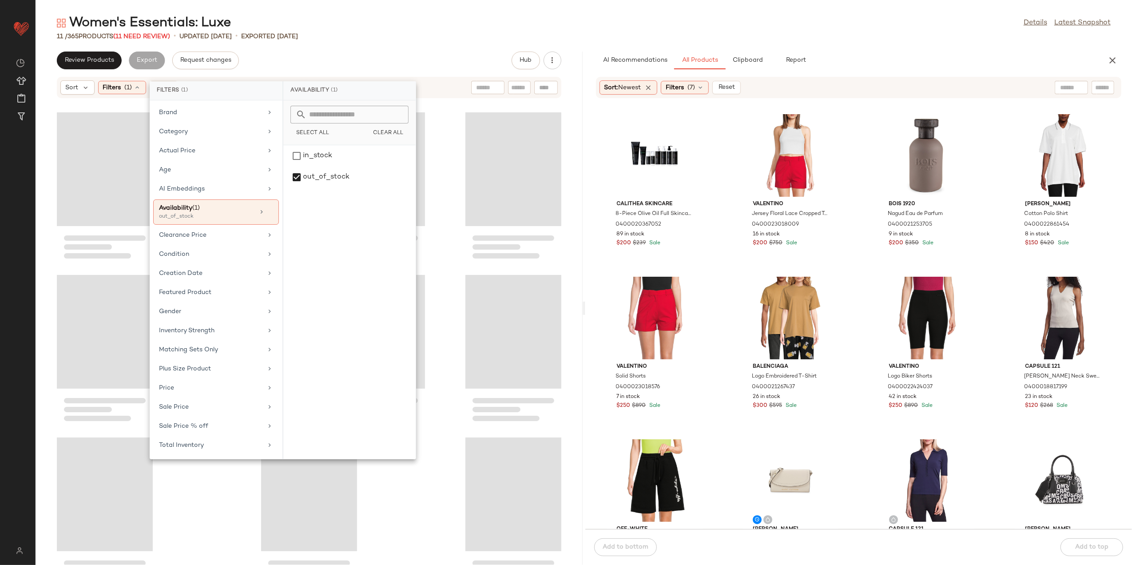
click at [417, 44] on div "Women's Essentials: Luxe Details Latest Snapshot 11 / 365 Products (11 Need Rev…" at bounding box center [584, 289] width 1097 height 551
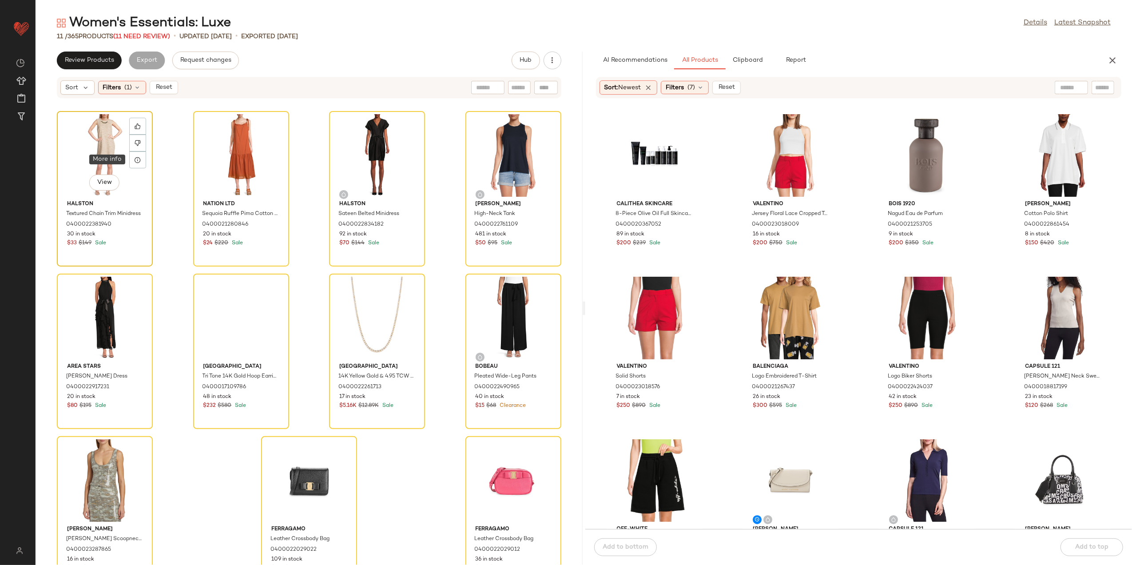
click at [121, 153] on div "View" at bounding box center [105, 155] width 90 height 83
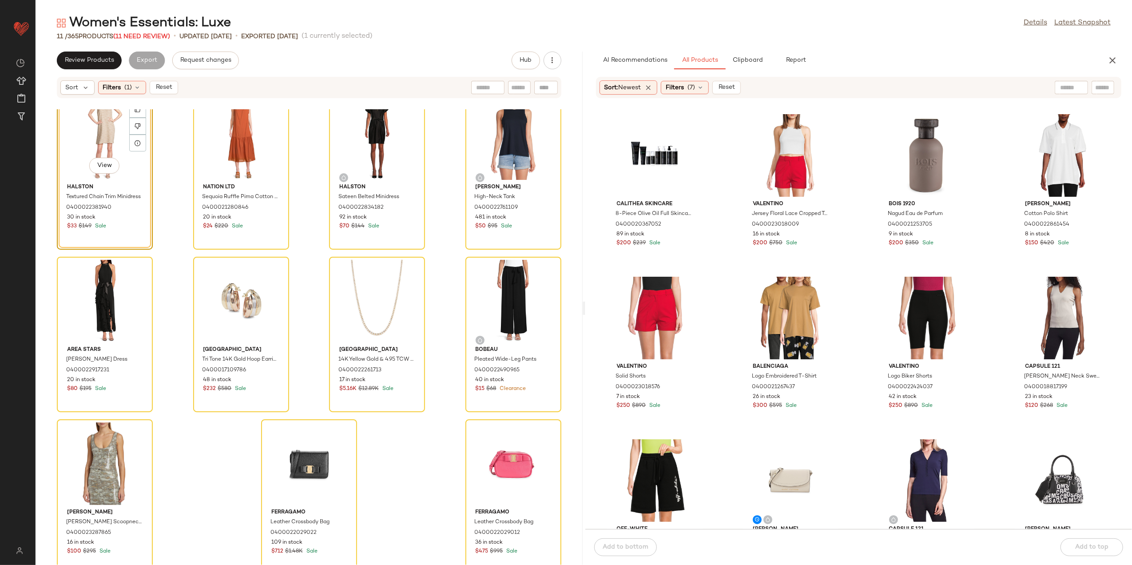
scroll to position [27, 0]
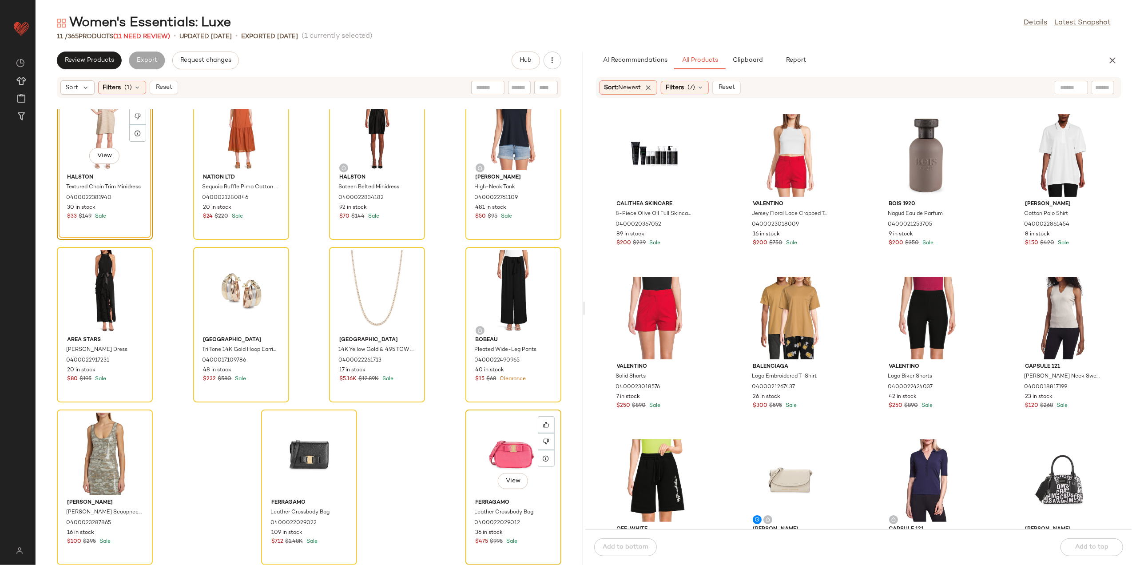
click at [505, 457] on div "View" at bounding box center [514, 454] width 90 height 83
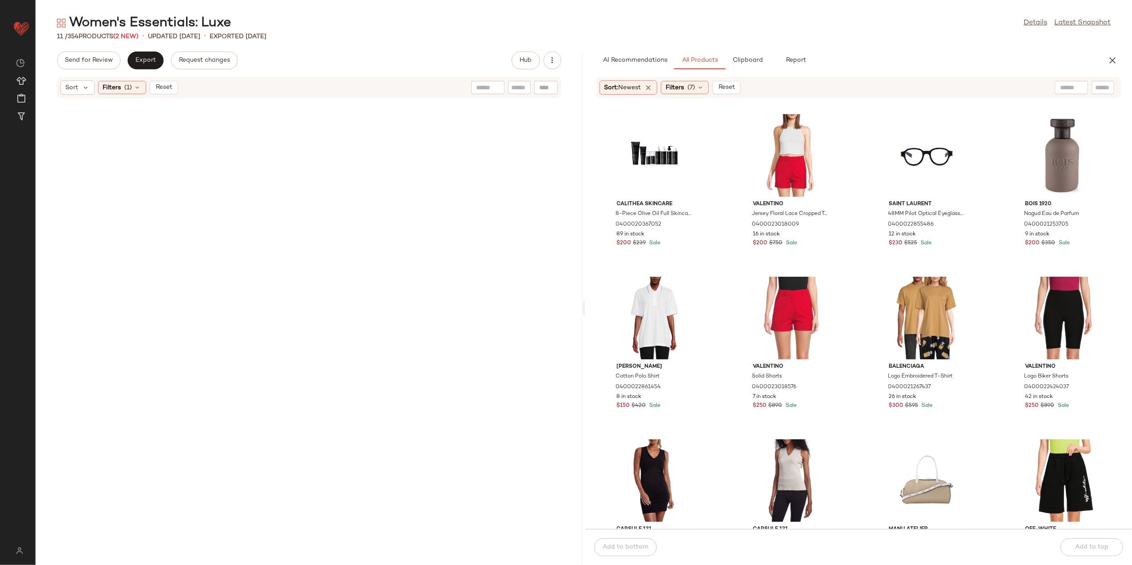
click at [176, 80] on div "Sort Filters (1) Reset" at bounding box center [119, 87] width 118 height 14
click at [165, 92] on button "Reset" at bounding box center [164, 87] width 28 height 13
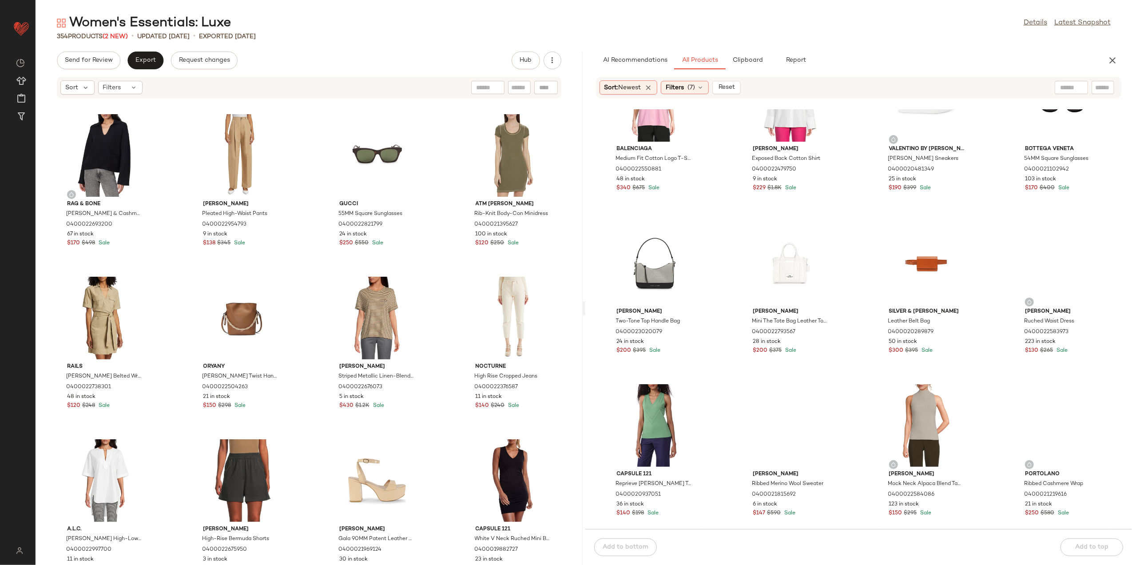
scroll to position [599, 0]
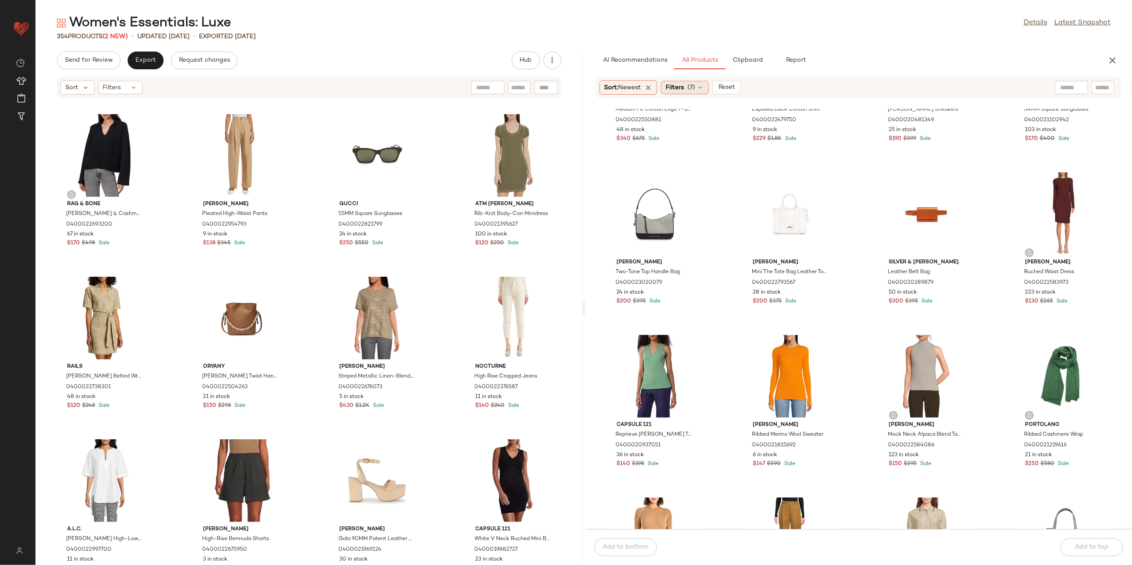
click at [690, 88] on span "(7)" at bounding box center [692, 87] width 8 height 9
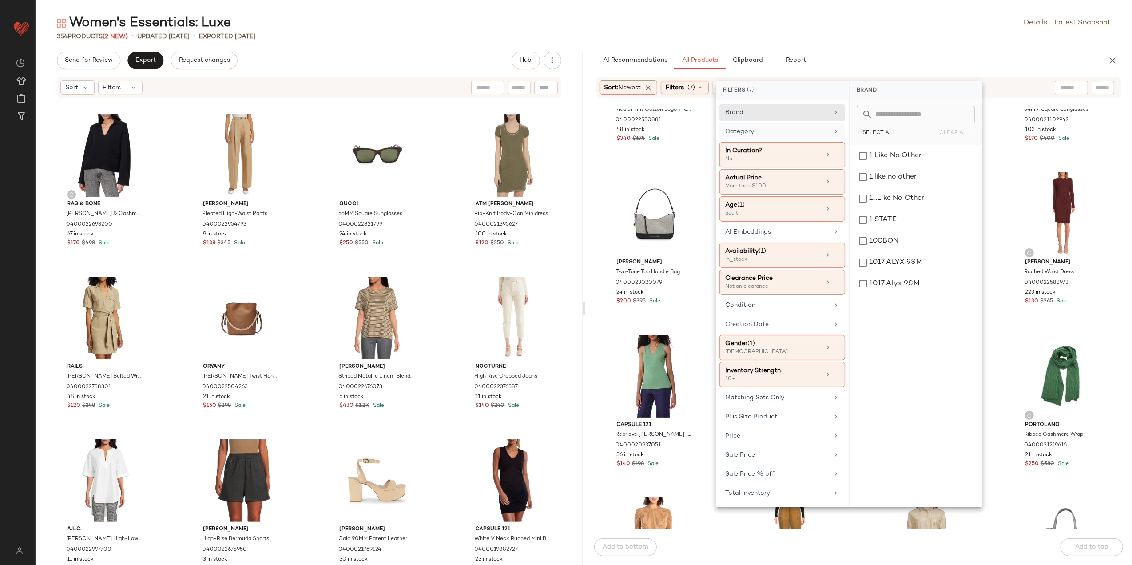
click at [822, 130] on div "Category" at bounding box center [776, 131] width 103 height 9
click at [923, 239] on div "outerwear" at bounding box center [915, 235] width 125 height 21
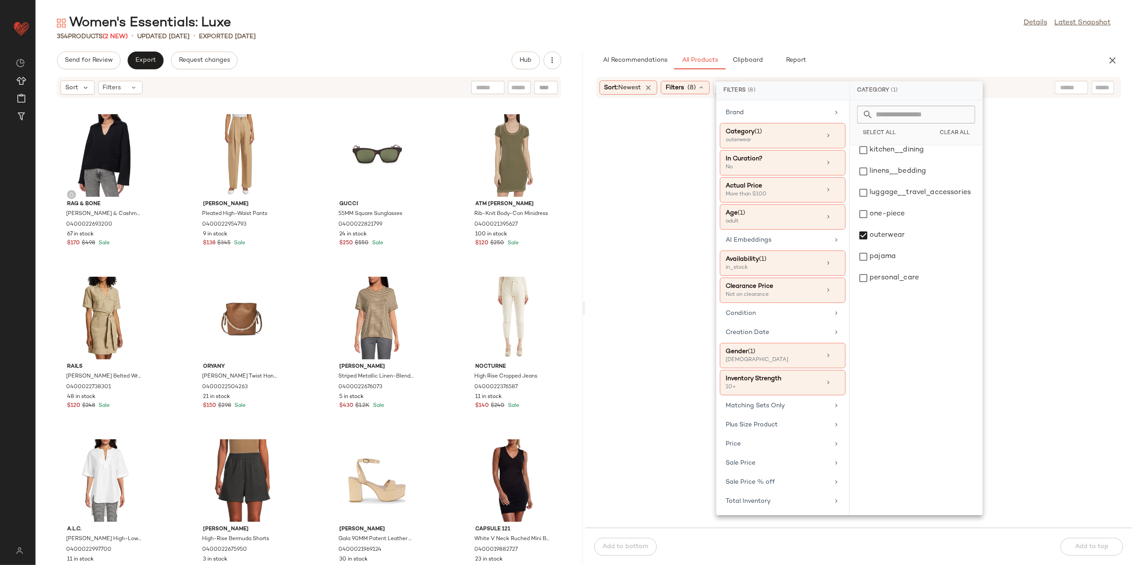
click at [894, 41] on div "Women's Essentials: Luxe Details Latest Snapshot 354 Products (2 New) • updated…" at bounding box center [584, 289] width 1097 height 551
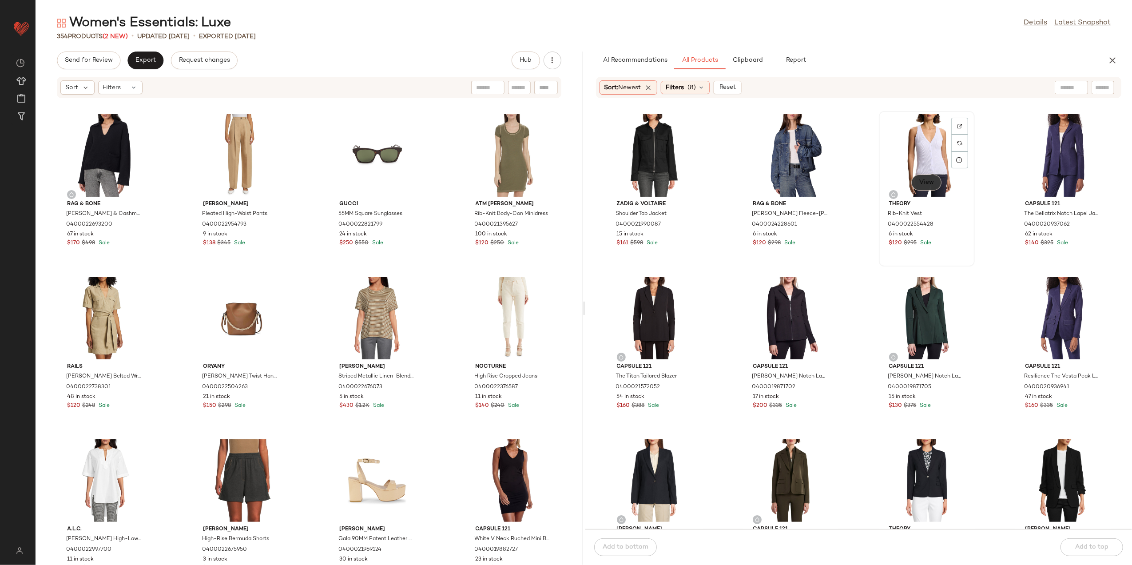
click at [925, 187] on button "View" at bounding box center [926, 183] width 30 height 16
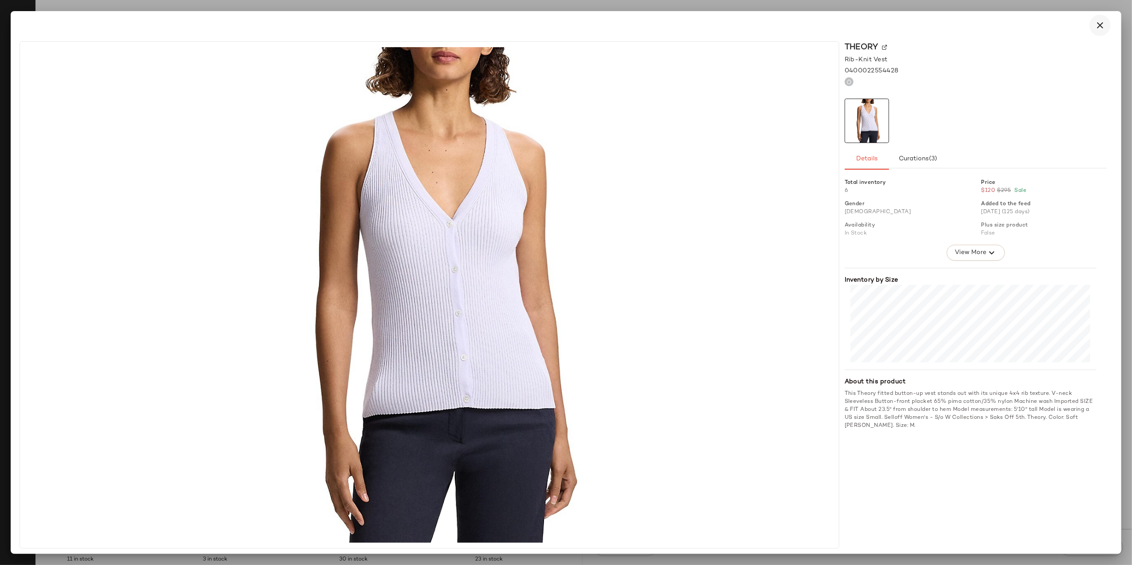
click at [1102, 29] on icon "button" at bounding box center [1100, 25] width 11 height 11
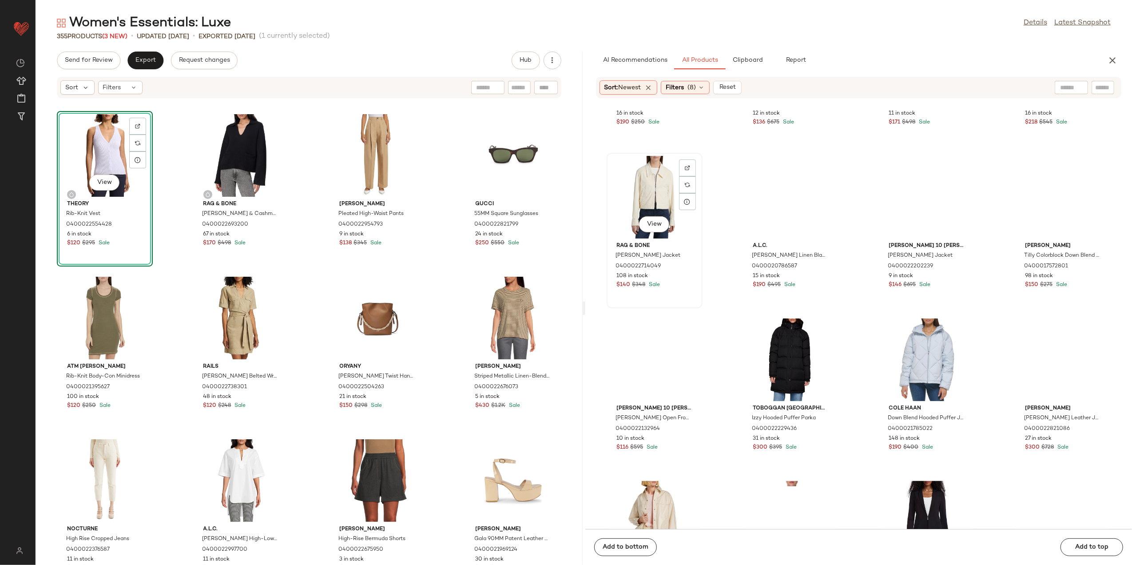
scroll to position [1546, 0]
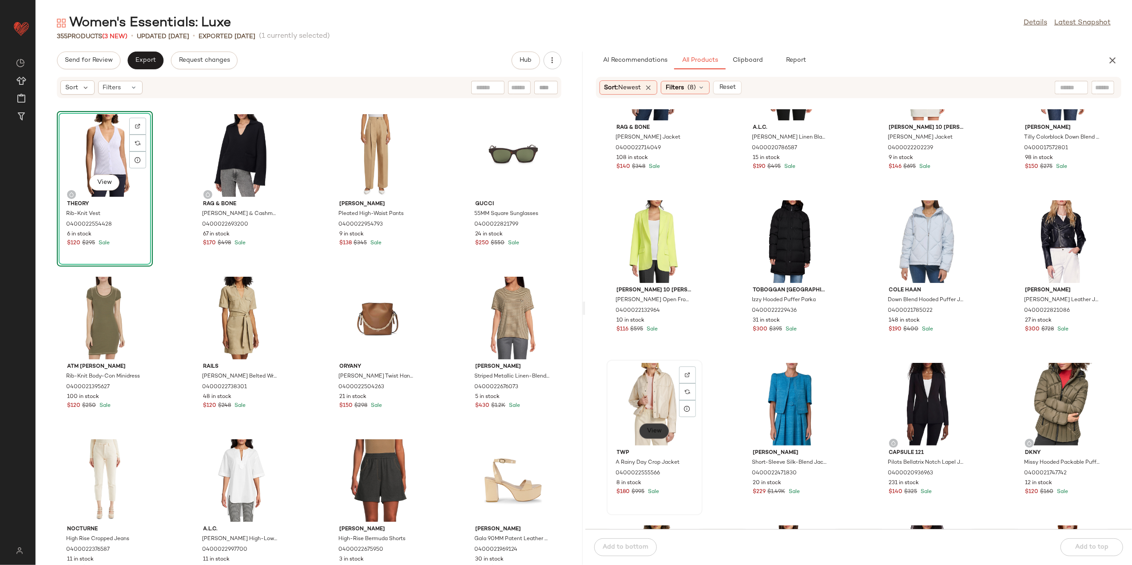
click at [660, 435] on button "View" at bounding box center [654, 431] width 30 height 16
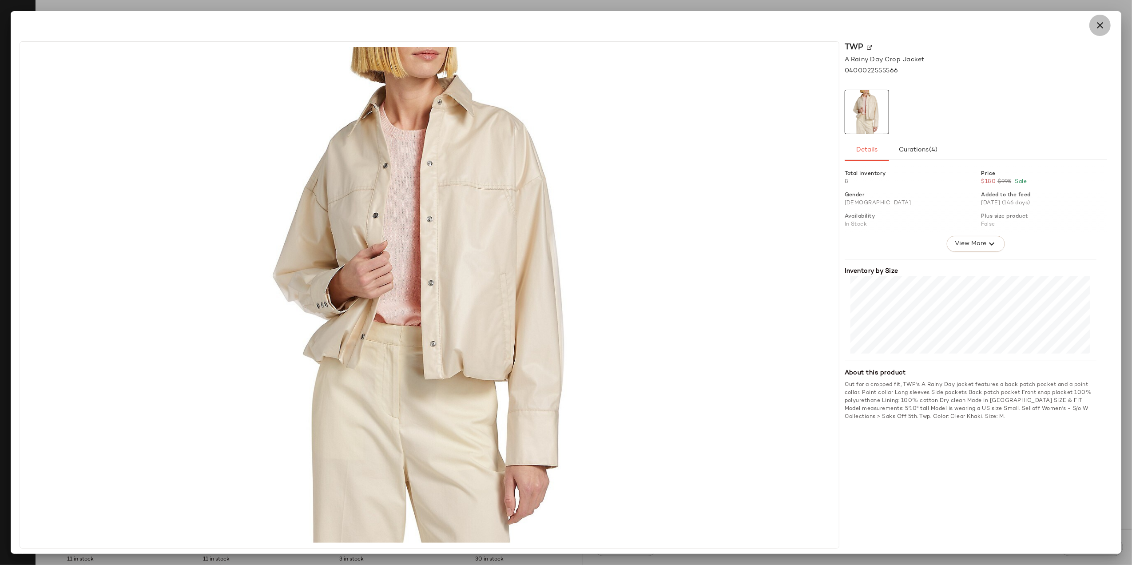
click at [1105, 32] on button "button" at bounding box center [1099, 25] width 21 height 21
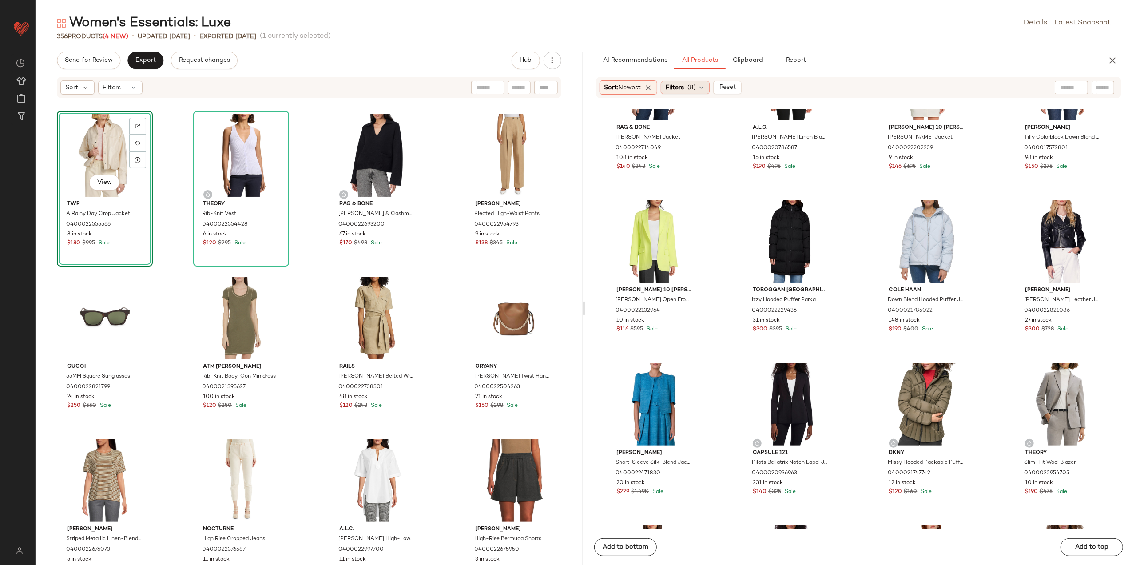
click at [693, 89] on span "(8)" at bounding box center [692, 87] width 8 height 9
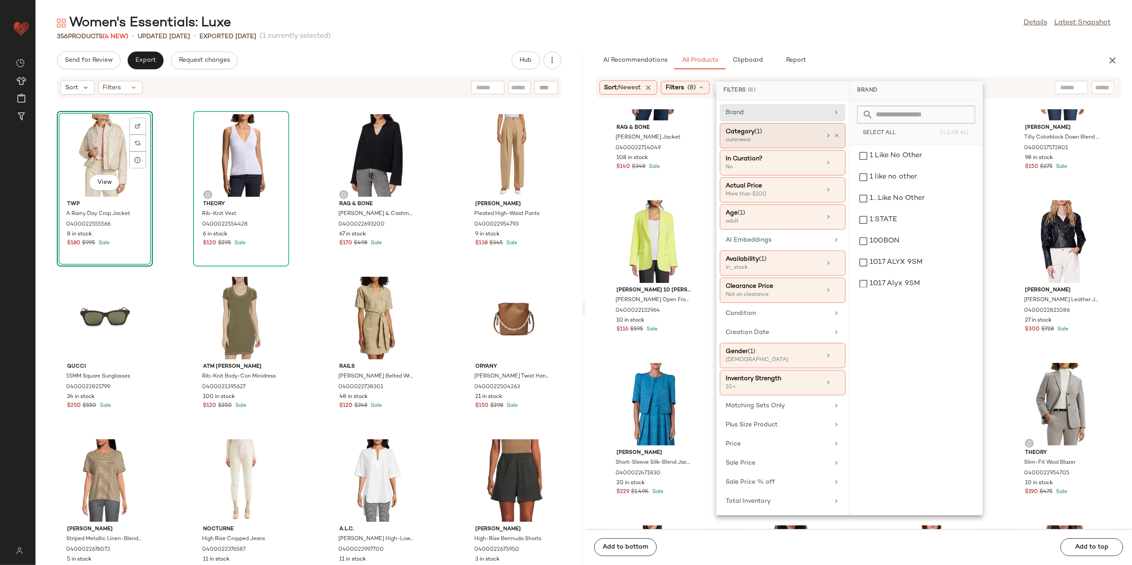
click at [831, 150] on div "Category (1) outerwear" at bounding box center [783, 162] width 126 height 25
click at [831, 131] on div "Category (1) outerwear" at bounding box center [783, 135] width 126 height 25
drag, startPoint x: 831, startPoint y: 131, endPoint x: 837, endPoint y: 138, distance: 8.9
click at [837, 139] on icon at bounding box center [837, 135] width 6 height 6
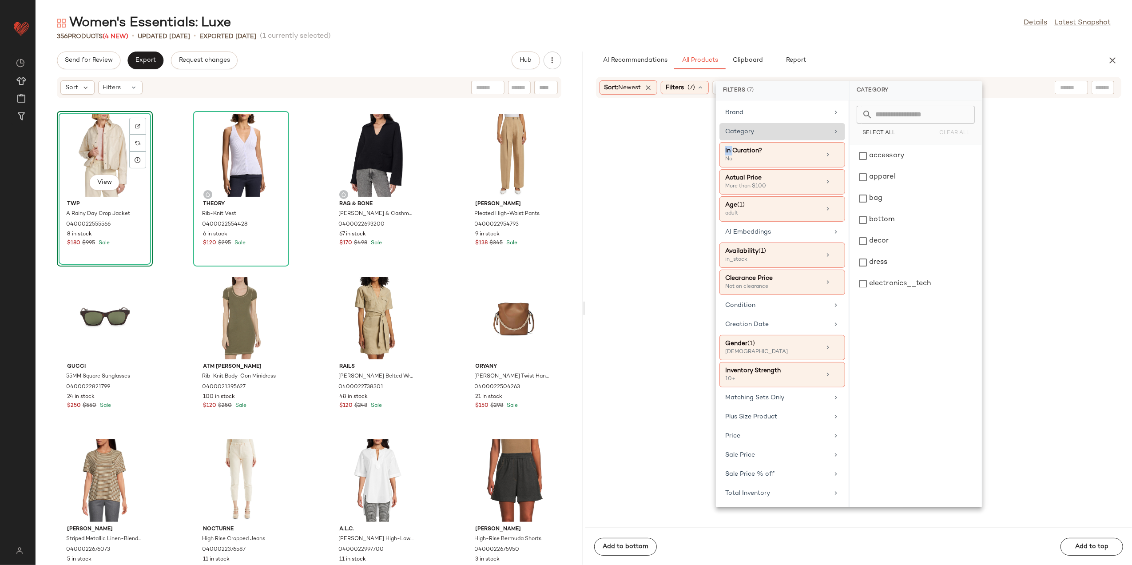
click at [834, 135] on icon at bounding box center [835, 131] width 7 height 7
click at [887, 219] on div "bottom" at bounding box center [915, 219] width 125 height 21
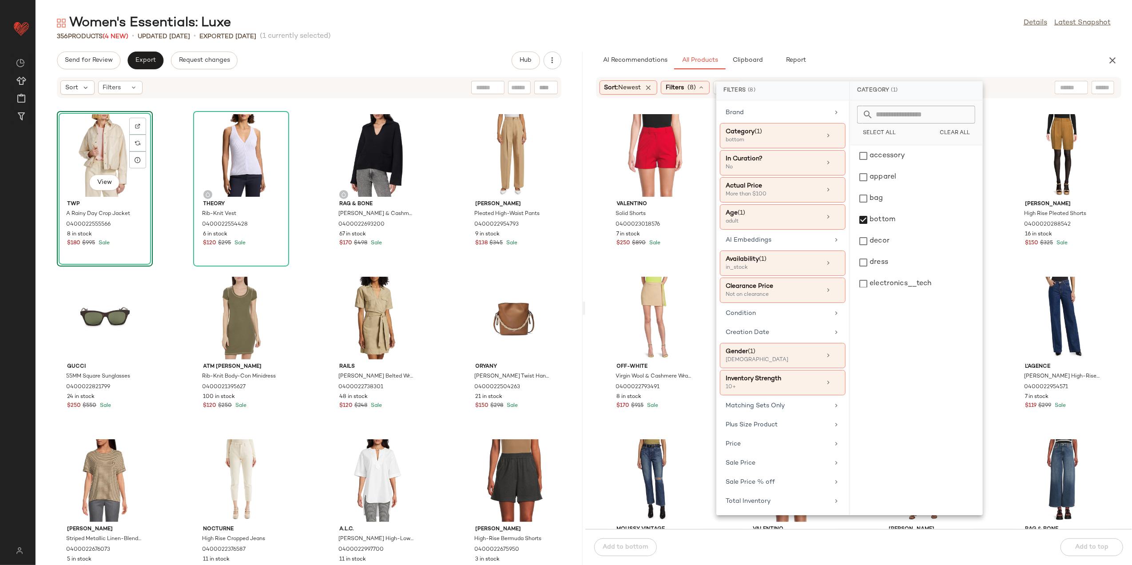
click at [704, 33] on div "356 Products (4 New) • updated Aug 11th • Exported Aug 6th (1 currently selecte…" at bounding box center [584, 36] width 1097 height 9
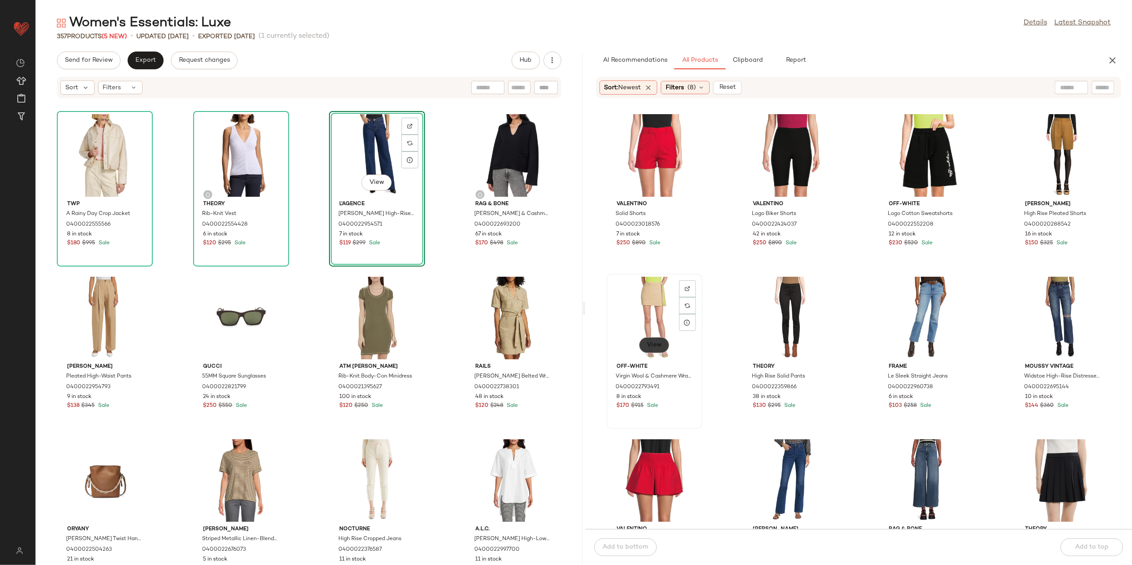
click at [656, 343] on span "View" at bounding box center [654, 345] width 15 height 7
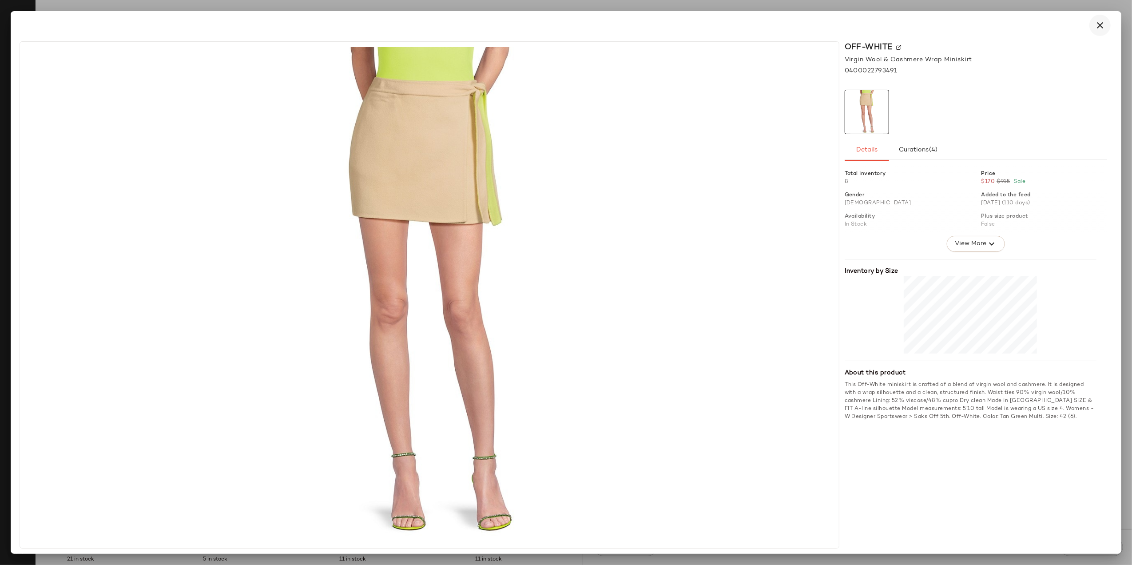
click at [1097, 27] on icon "button" at bounding box center [1100, 25] width 11 height 11
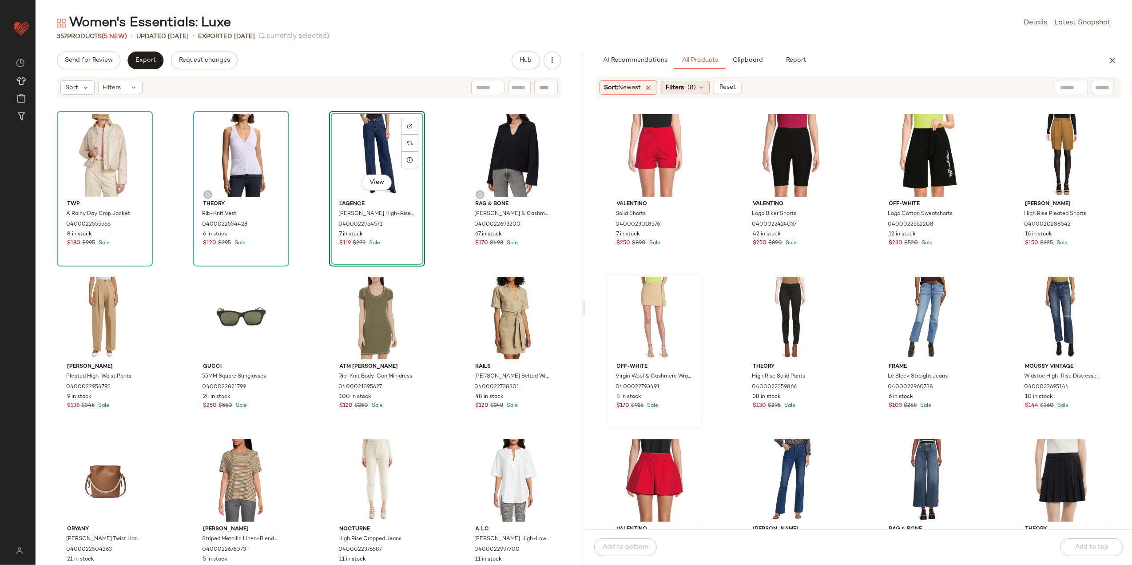
click at [677, 86] on span "Filters" at bounding box center [675, 87] width 18 height 9
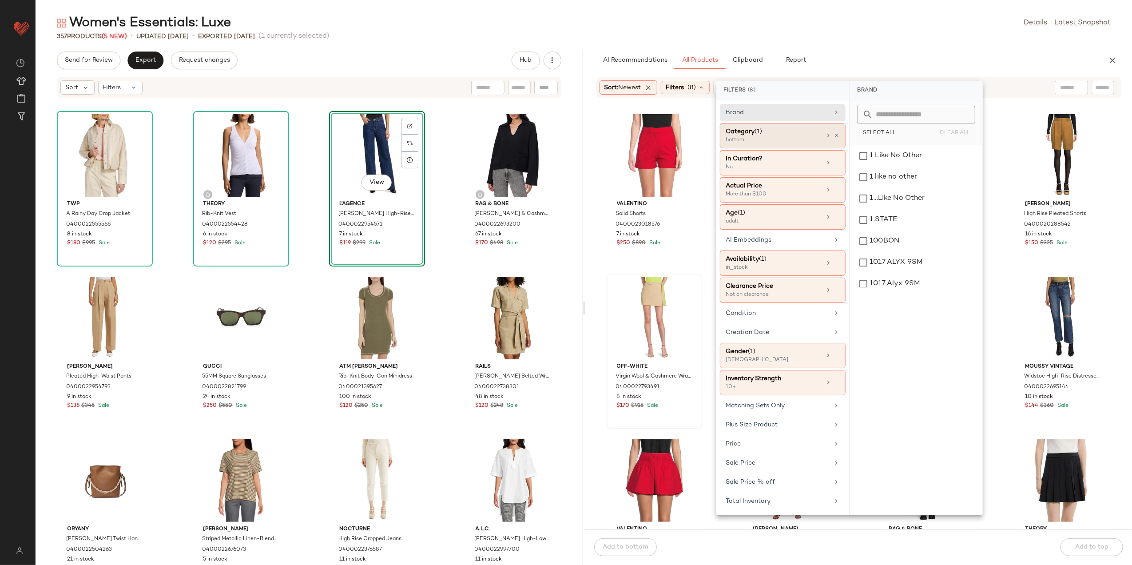
click at [839, 150] on div "Category (1) bottom" at bounding box center [783, 162] width 126 height 25
click at [805, 127] on div "Category (1) bottom" at bounding box center [783, 135] width 126 height 25
click at [889, 217] on div "bottom" at bounding box center [916, 219] width 125 height 21
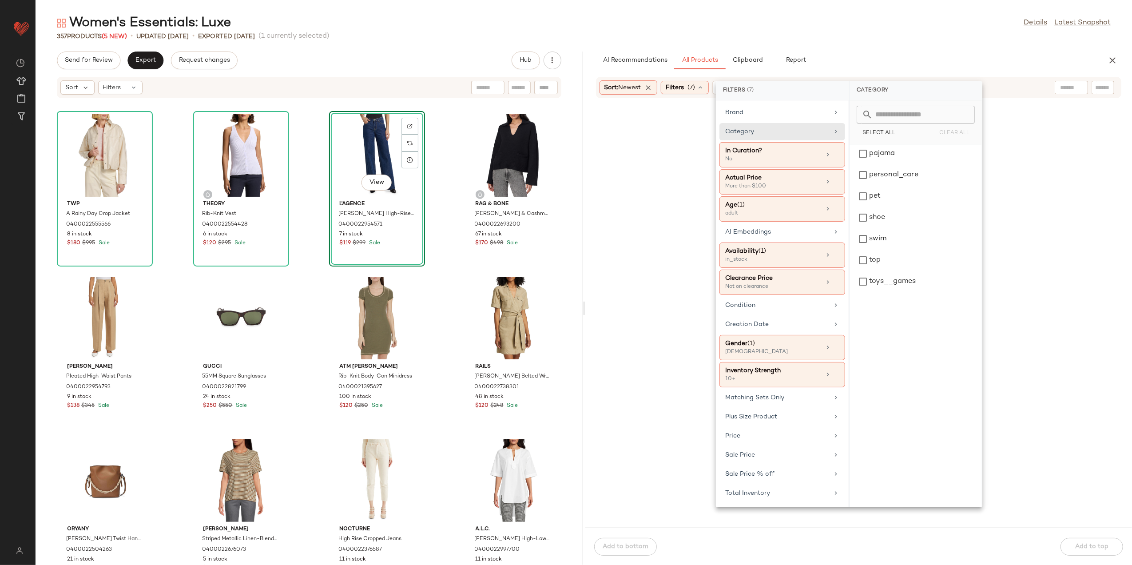
scroll to position [338, 0]
click at [898, 210] on div "shoe" at bounding box center [915, 205] width 125 height 21
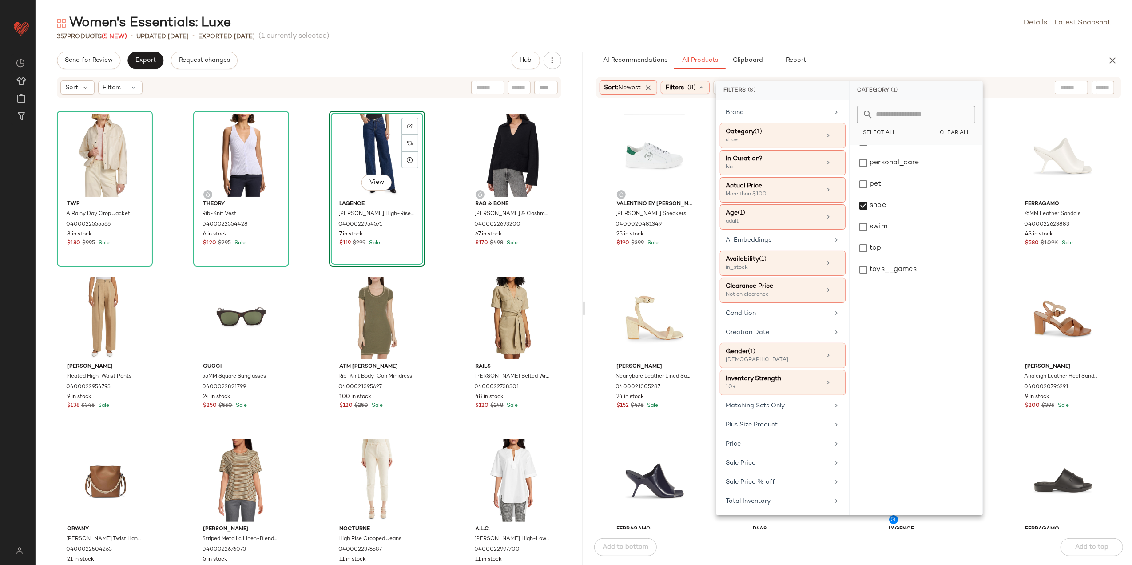
click at [864, 41] on div "Women's Essentials: Luxe Details Latest Snapshot 357 Products (5 New) • updated…" at bounding box center [584, 289] width 1097 height 551
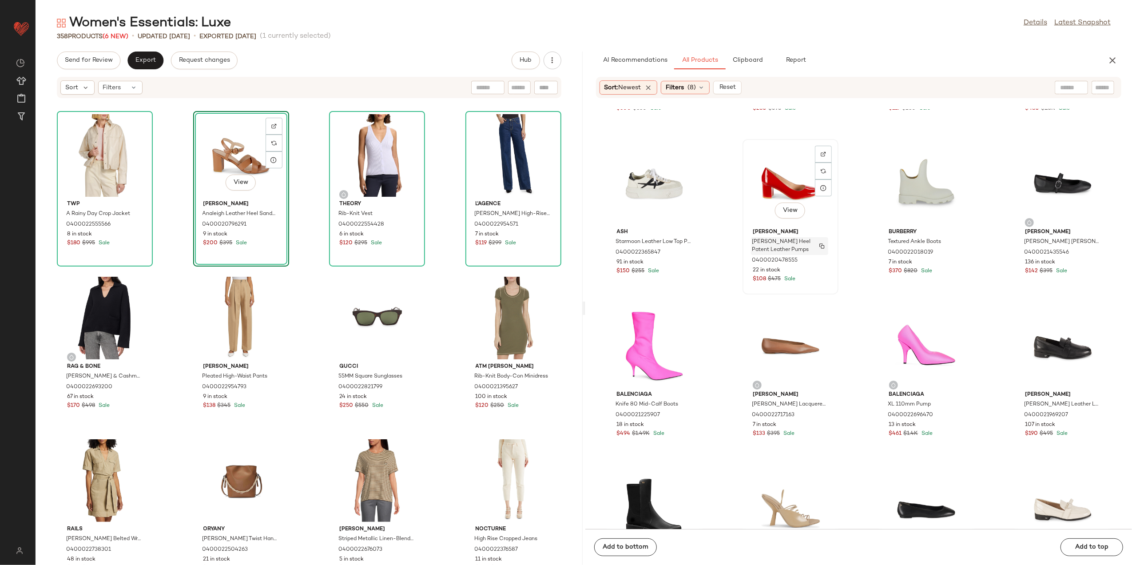
scroll to position [895, 0]
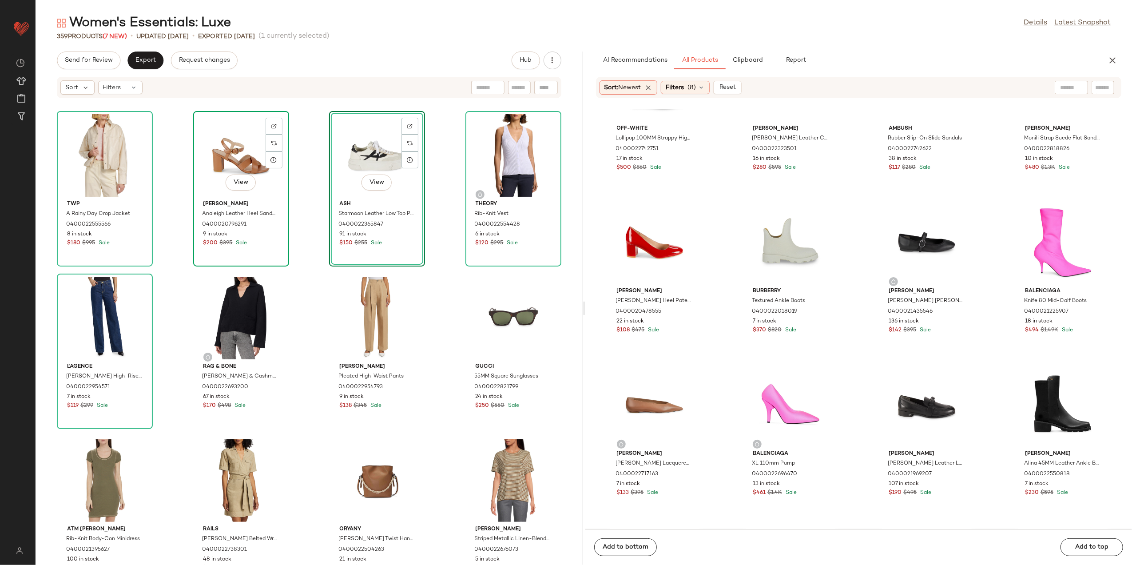
click at [237, 164] on div "View" at bounding box center [241, 155] width 90 height 83
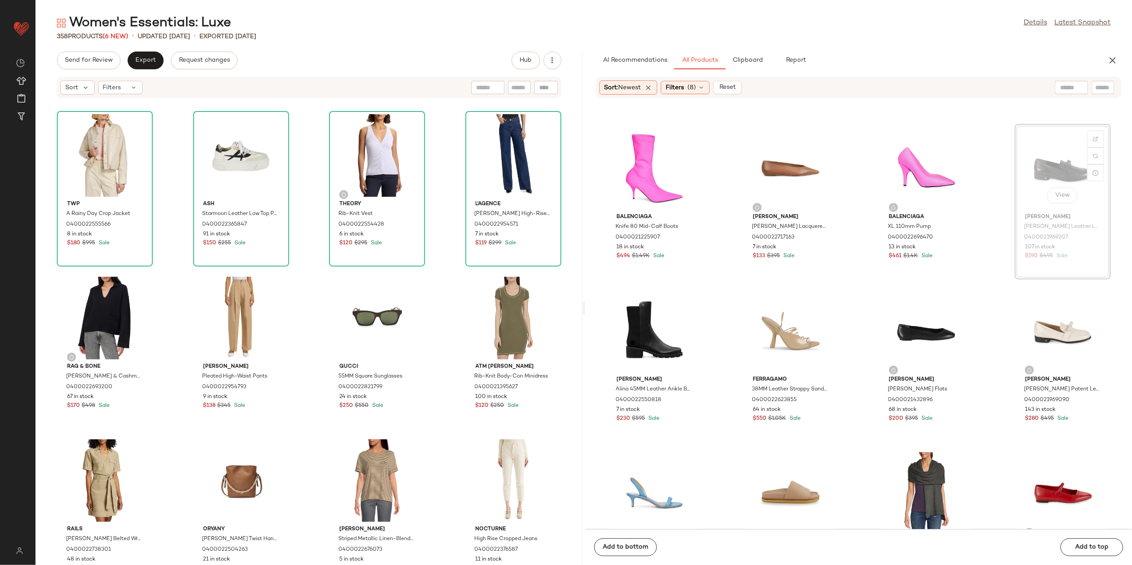
scroll to position [1129, 0]
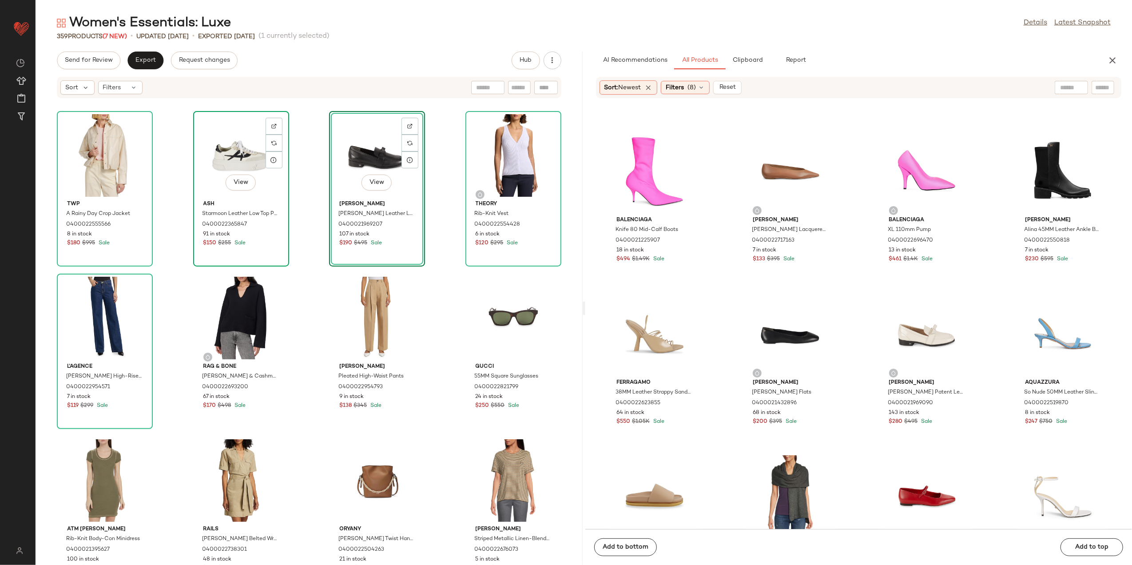
click at [226, 171] on div "View" at bounding box center [241, 155] width 90 height 83
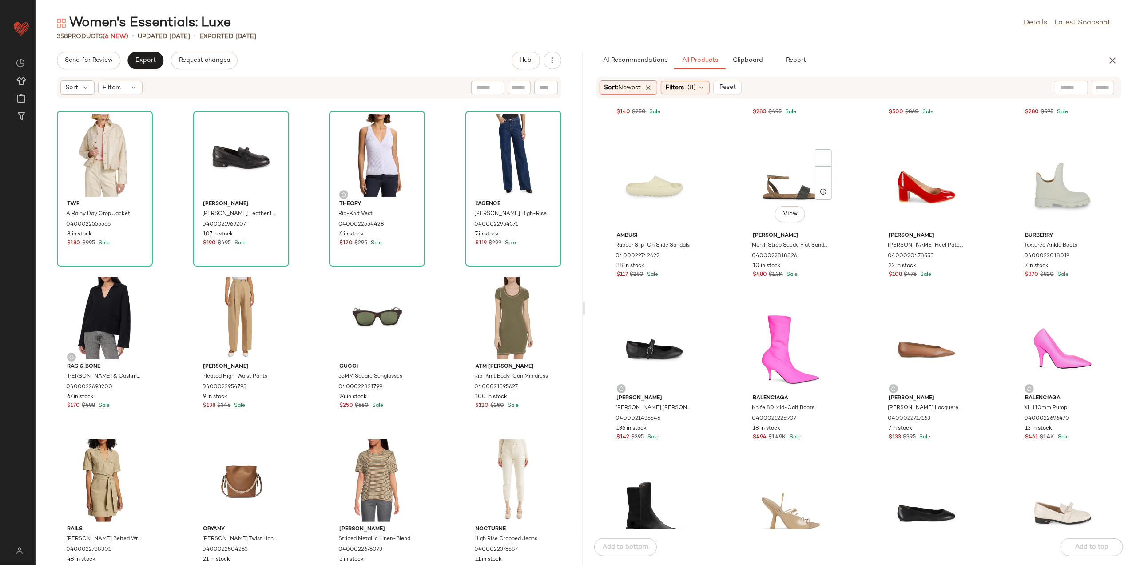
scroll to position [951, 0]
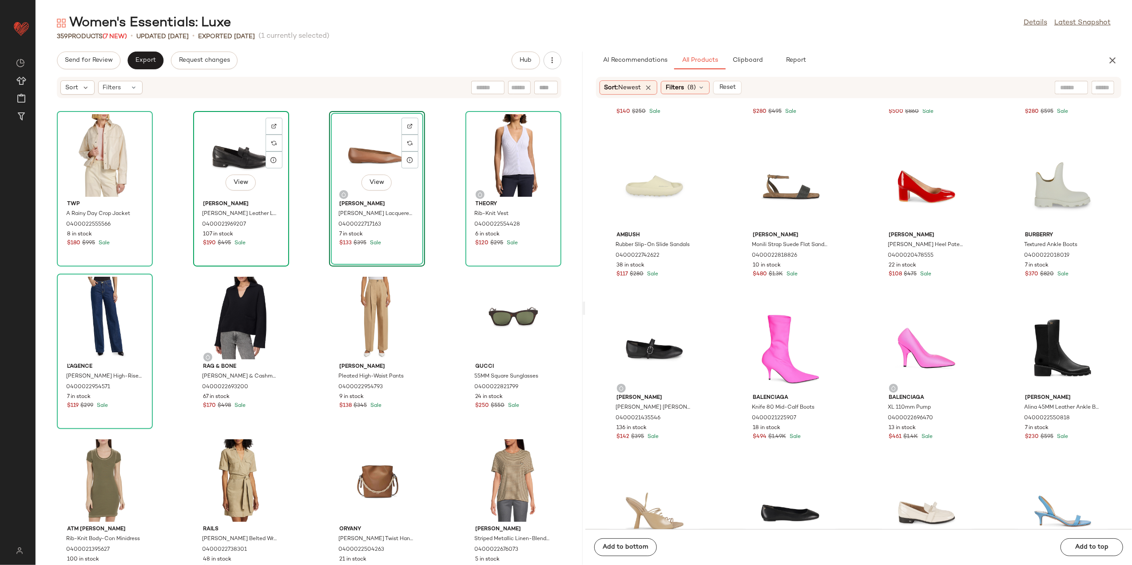
click at [239, 173] on div "View" at bounding box center [241, 155] width 90 height 83
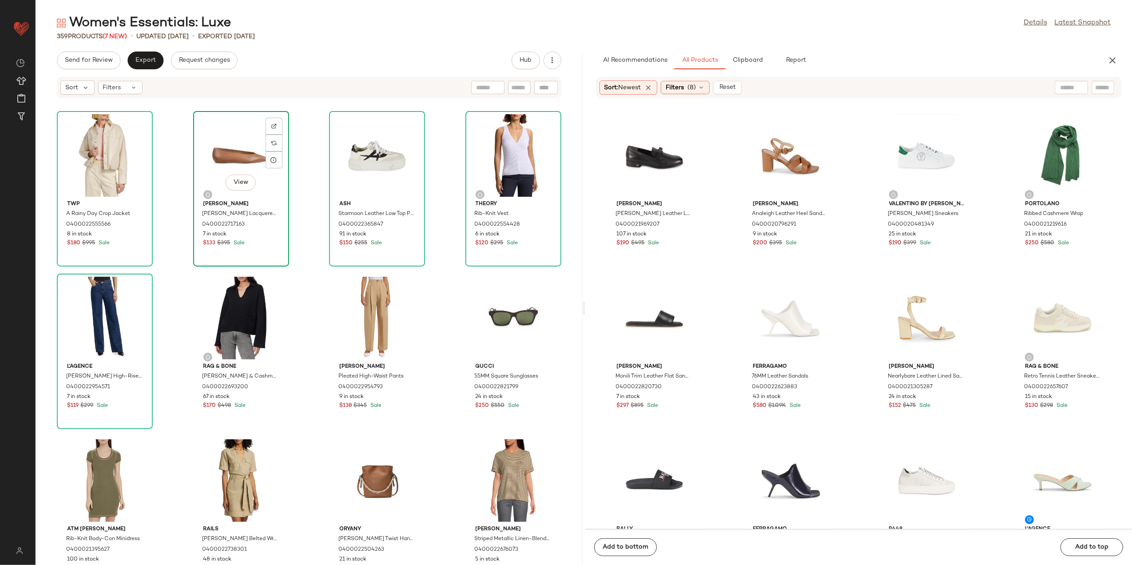
click at [237, 158] on div "View" at bounding box center [241, 155] width 90 height 83
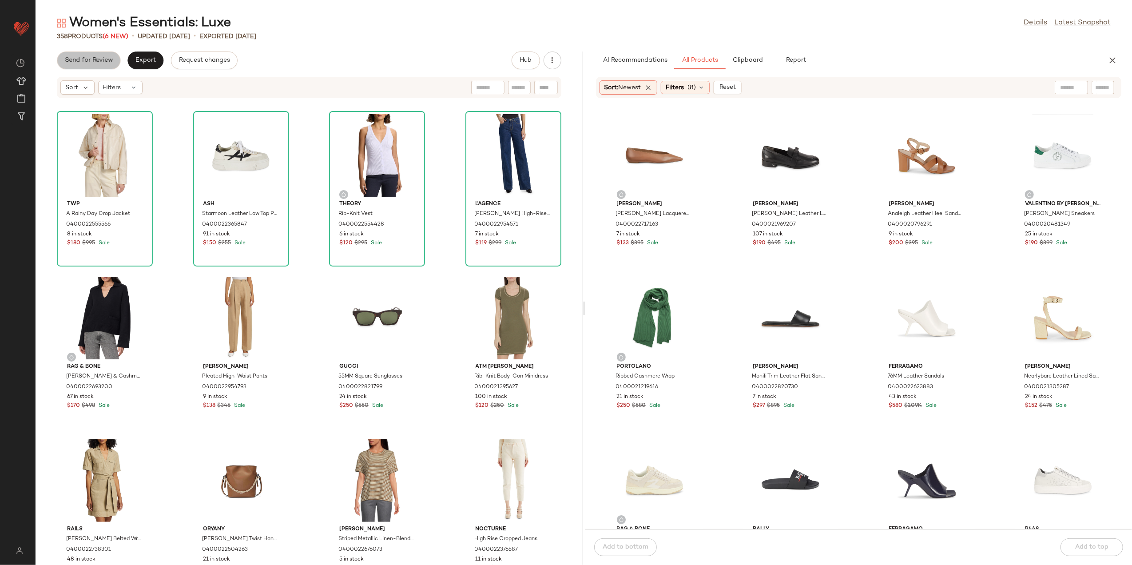
click at [103, 66] on button "Send for Review" at bounding box center [89, 61] width 64 height 18
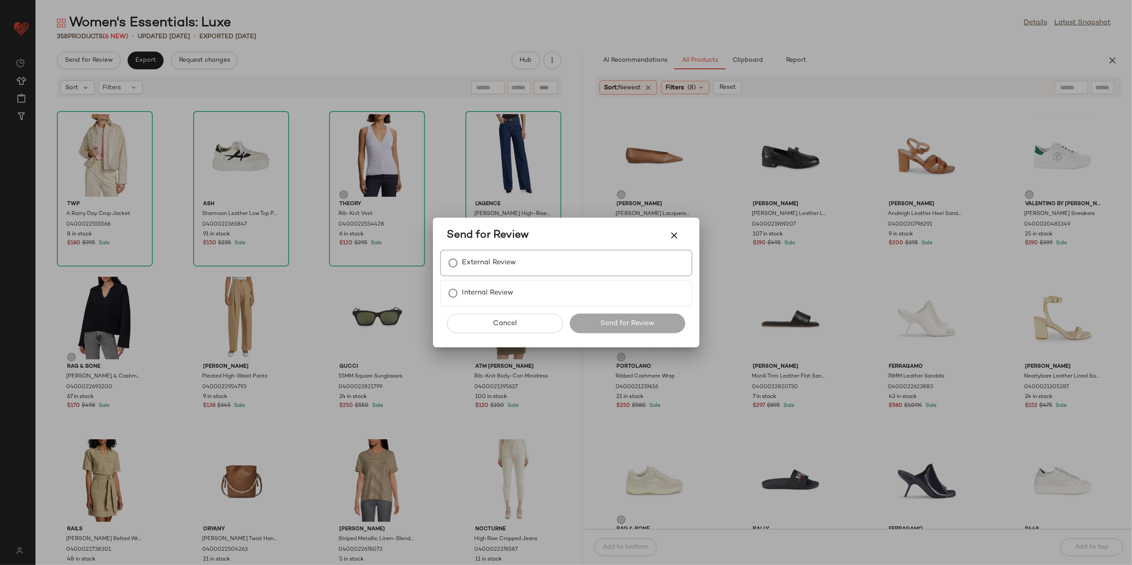
click at [529, 265] on div "External Review" at bounding box center [566, 263] width 252 height 27
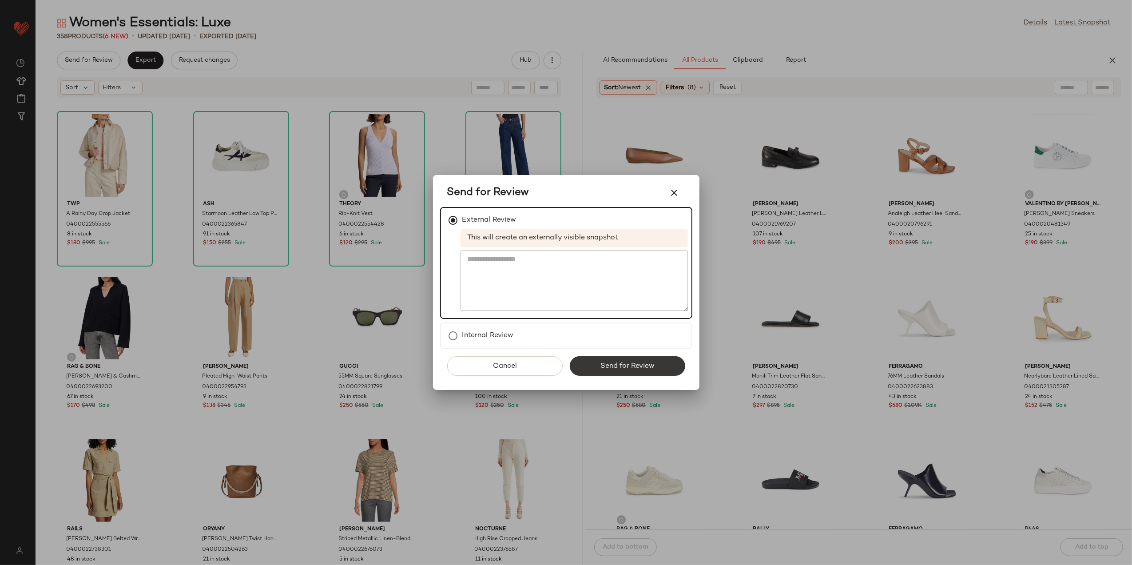
click at [590, 365] on button "Send for Review" at bounding box center [627, 366] width 115 height 20
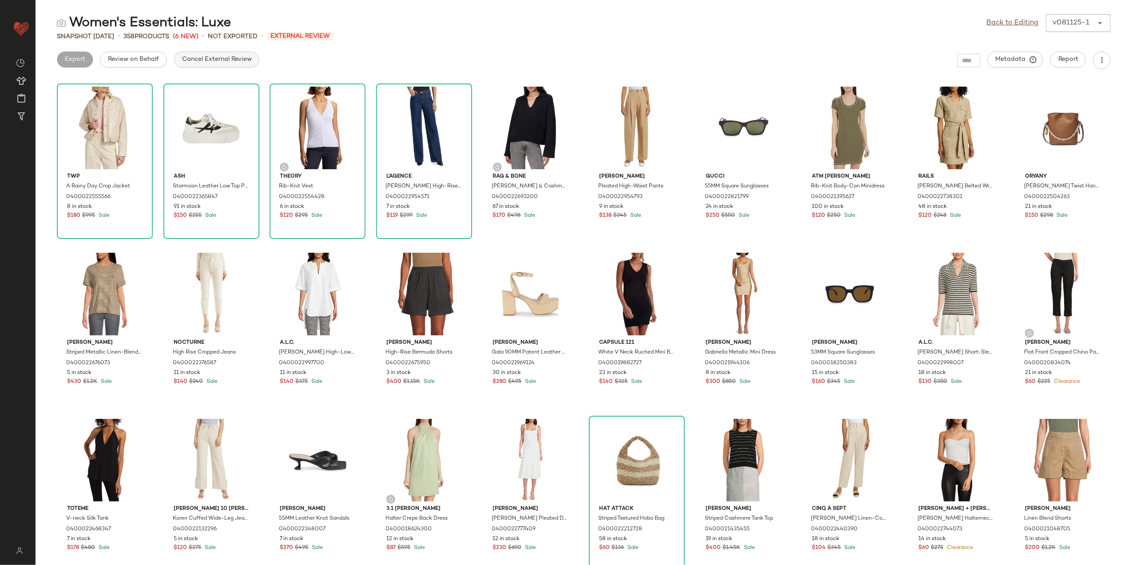
click at [208, 59] on span "Cancel External Review" at bounding box center [217, 59] width 70 height 7
click at [132, 56] on button "Export" at bounding box center [145, 60] width 36 height 16
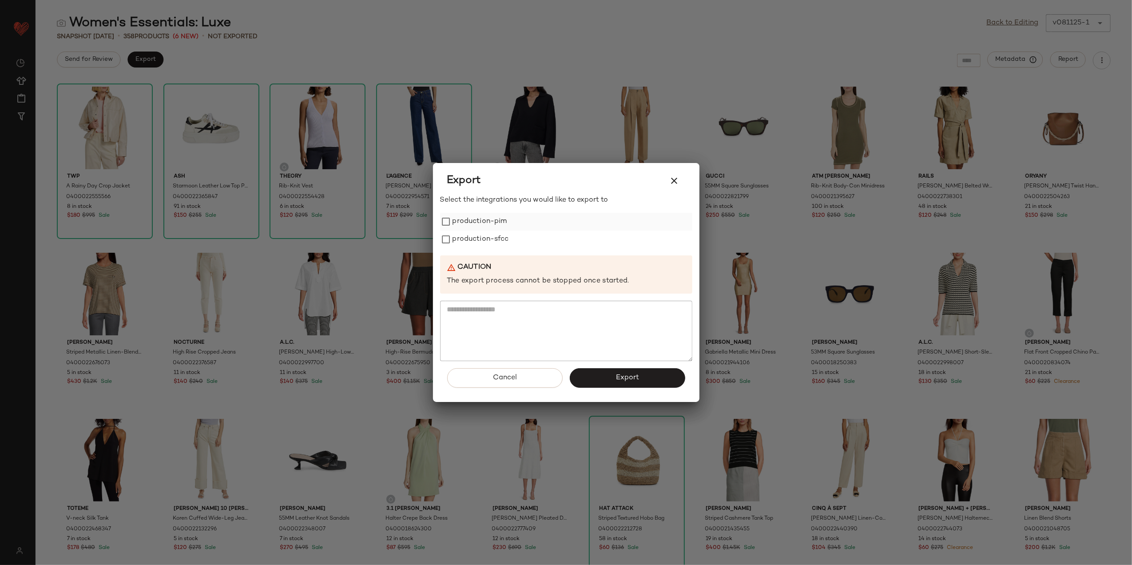
click at [490, 221] on label "production-pim" at bounding box center [480, 222] width 55 height 18
click at [482, 239] on label "production-sfcc" at bounding box center [481, 240] width 56 height 18
click at [606, 378] on button "Export" at bounding box center [627, 378] width 115 height 20
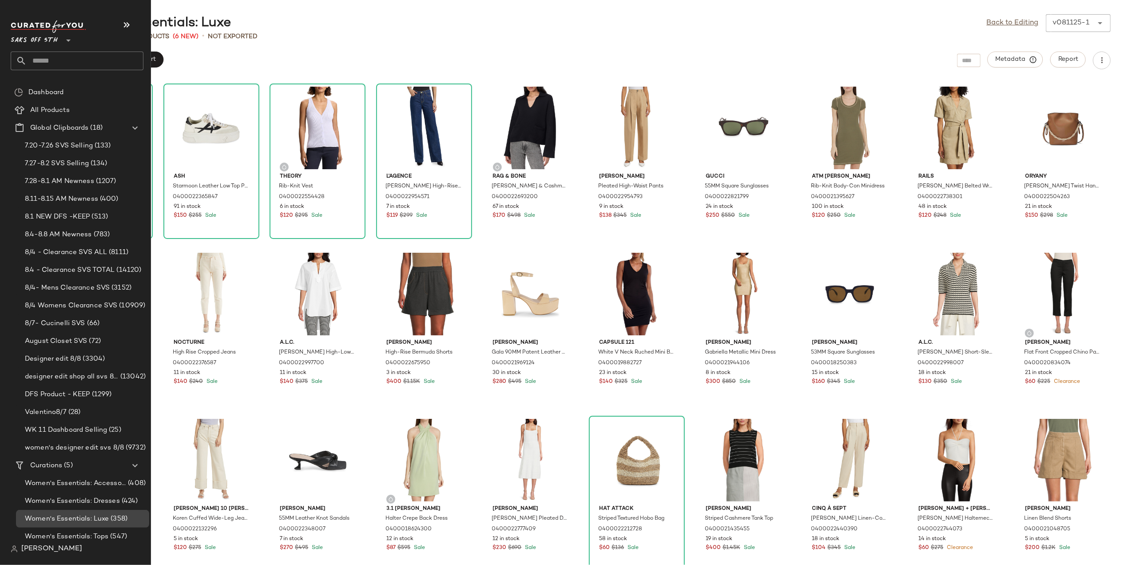
scroll to position [23, 0]
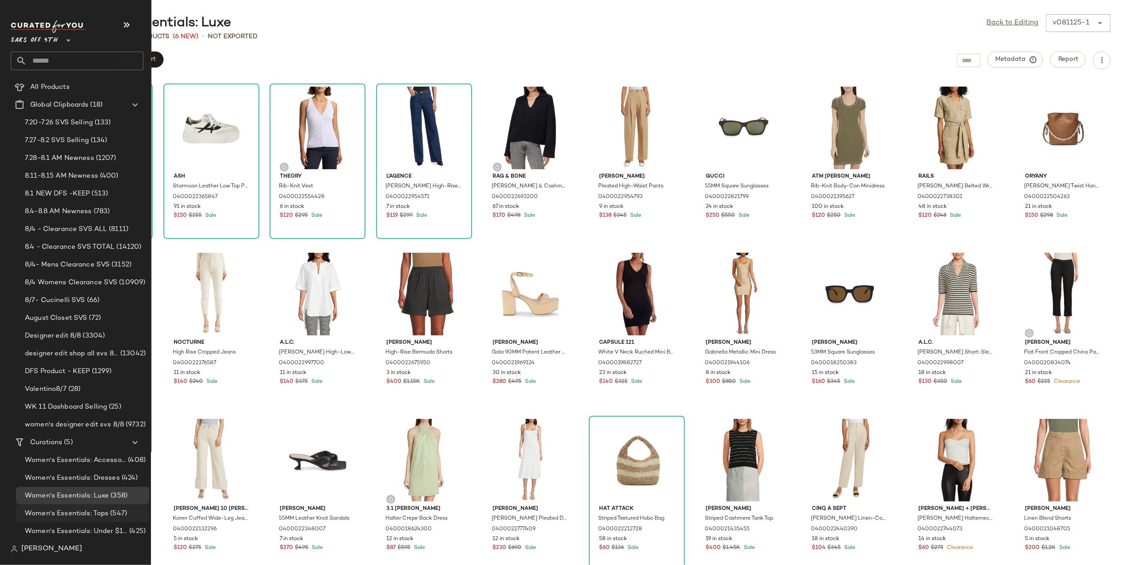
click at [77, 509] on span "Women's Essentials: Tops" at bounding box center [66, 514] width 83 height 10
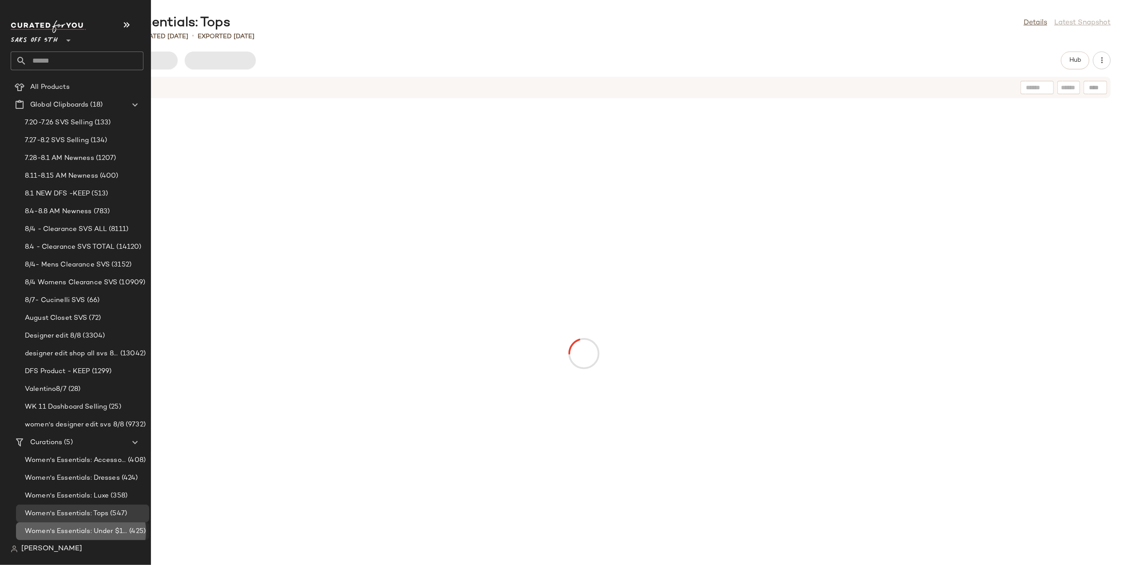
click at [83, 527] on span "Women's Essentials: Under $100" at bounding box center [76, 531] width 103 height 10
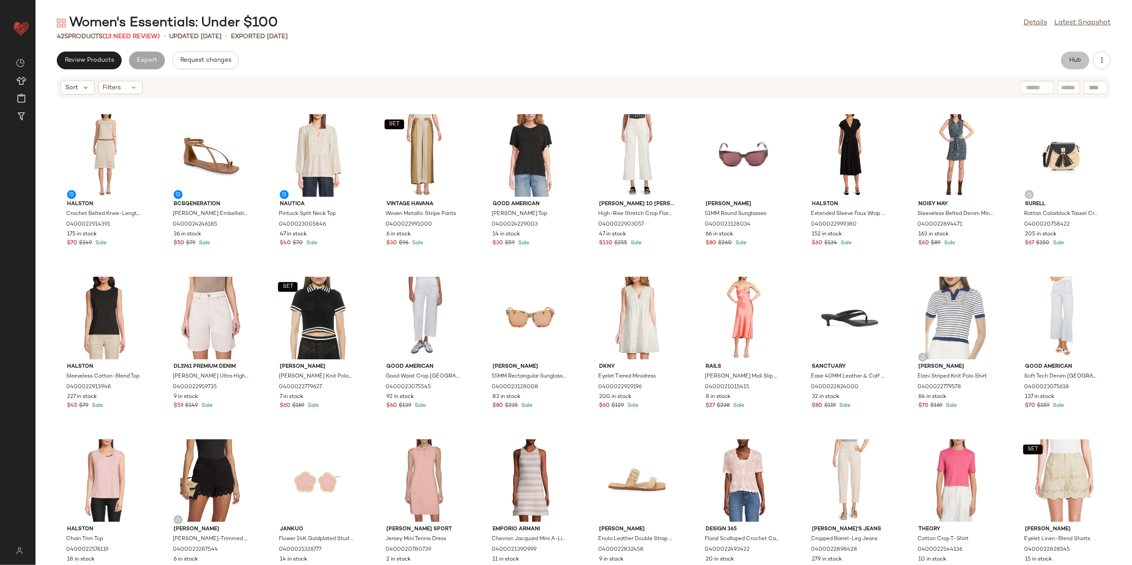
click at [1077, 57] on span "Hub" at bounding box center [1075, 60] width 12 height 7
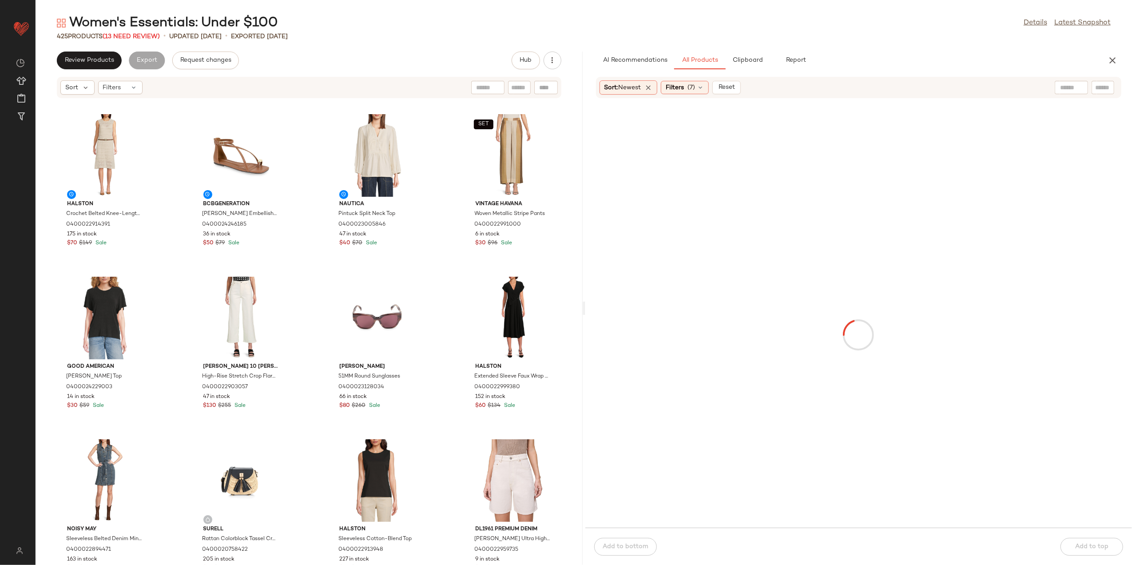
click at [152, 41] on div "425 Products (13 Need Review)" at bounding box center [108, 36] width 103 height 9
click at [147, 33] on span "(13 Need Review)" at bounding box center [131, 36] width 57 height 7
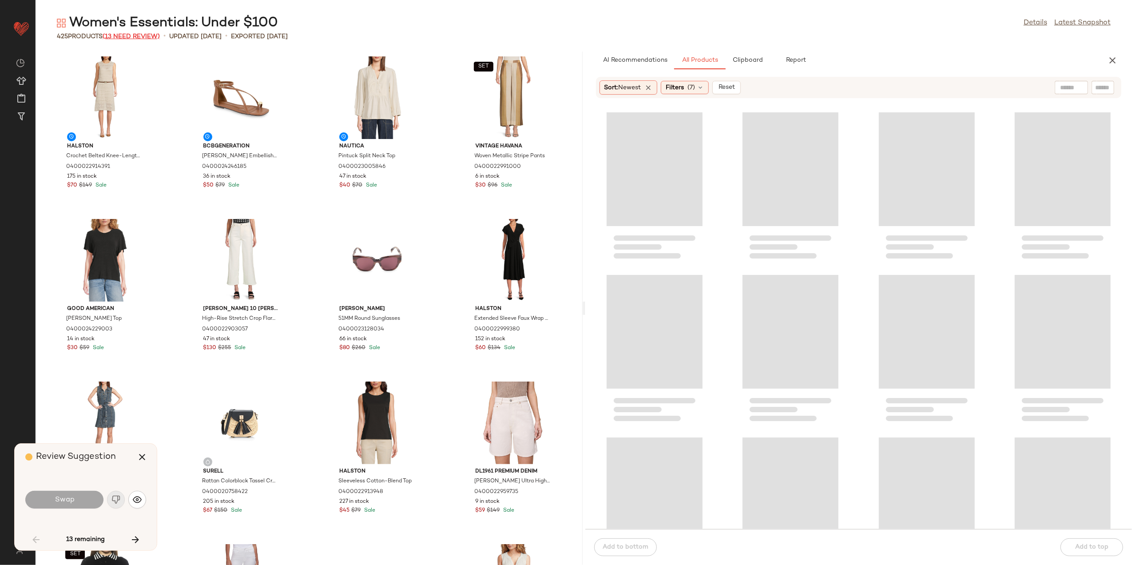
scroll to position [2763, 0]
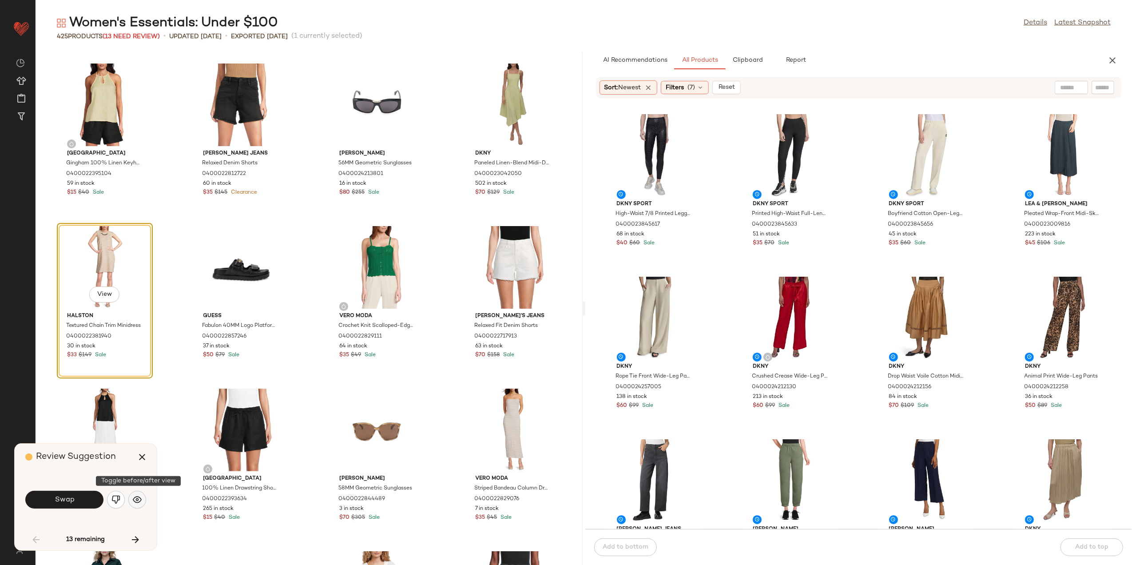
click at [135, 500] on img "button" at bounding box center [137, 499] width 9 height 9
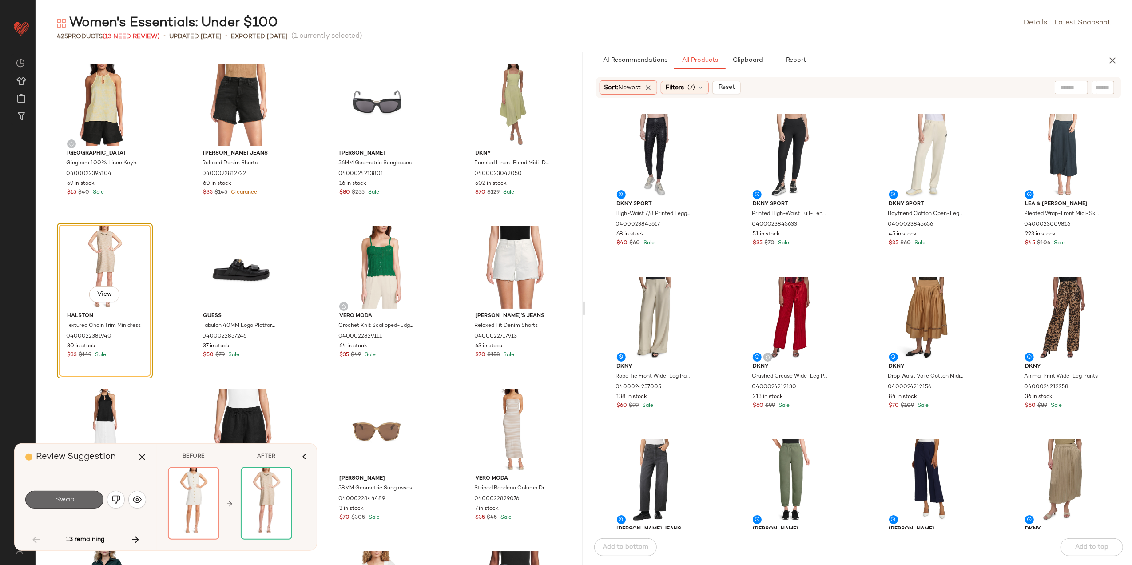
click at [88, 501] on button "Swap" at bounding box center [64, 500] width 78 height 18
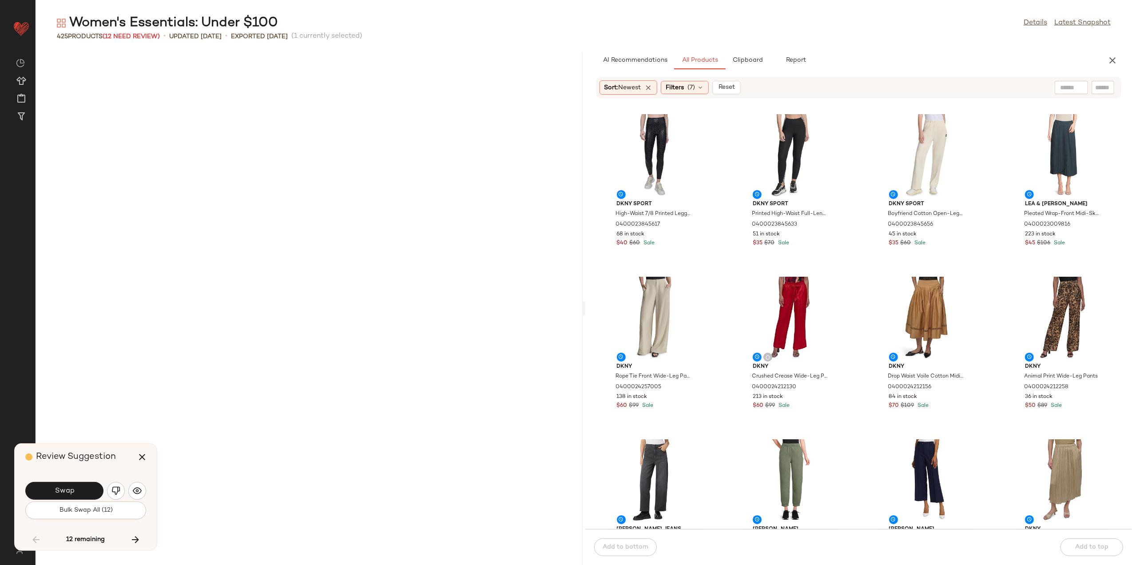
scroll to position [3414, 0]
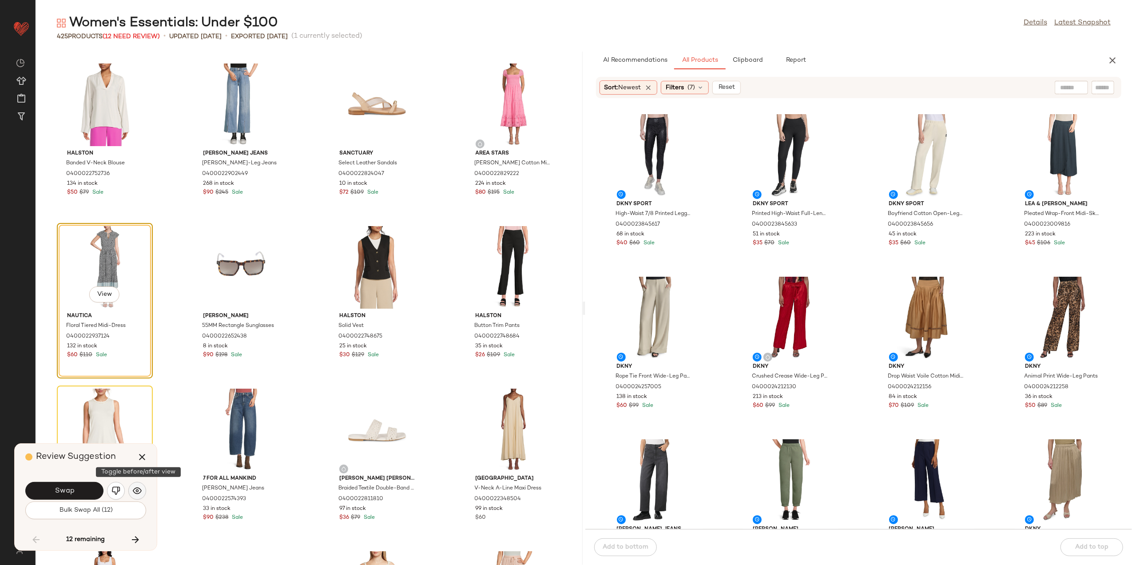
click at [132, 491] on button "button" at bounding box center [137, 491] width 18 height 18
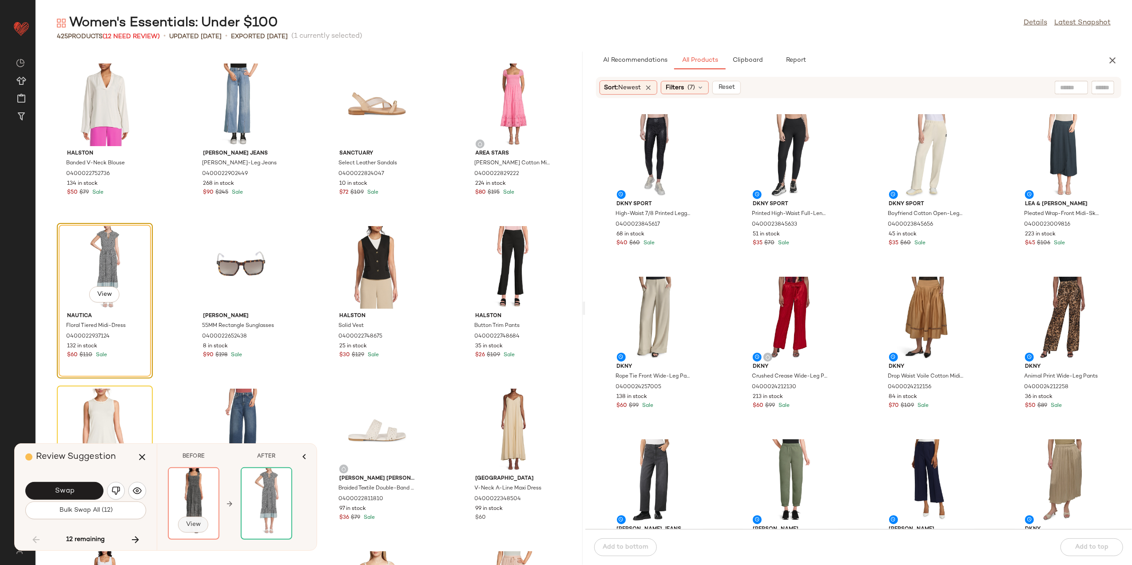
click at [189, 522] on span "View" at bounding box center [193, 524] width 15 height 7
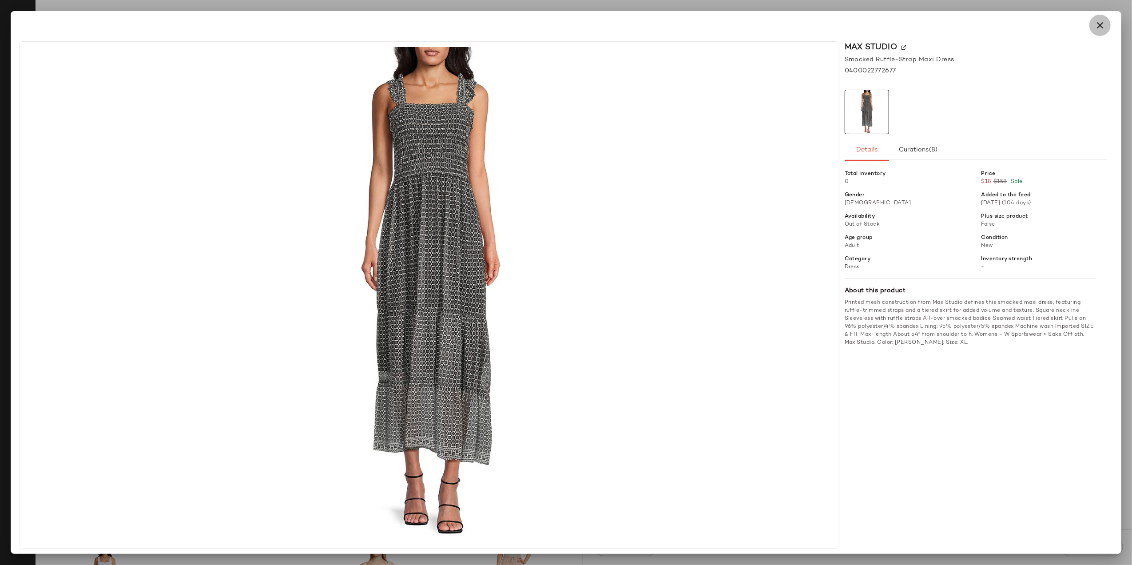
click at [1091, 23] on button "button" at bounding box center [1099, 25] width 21 height 21
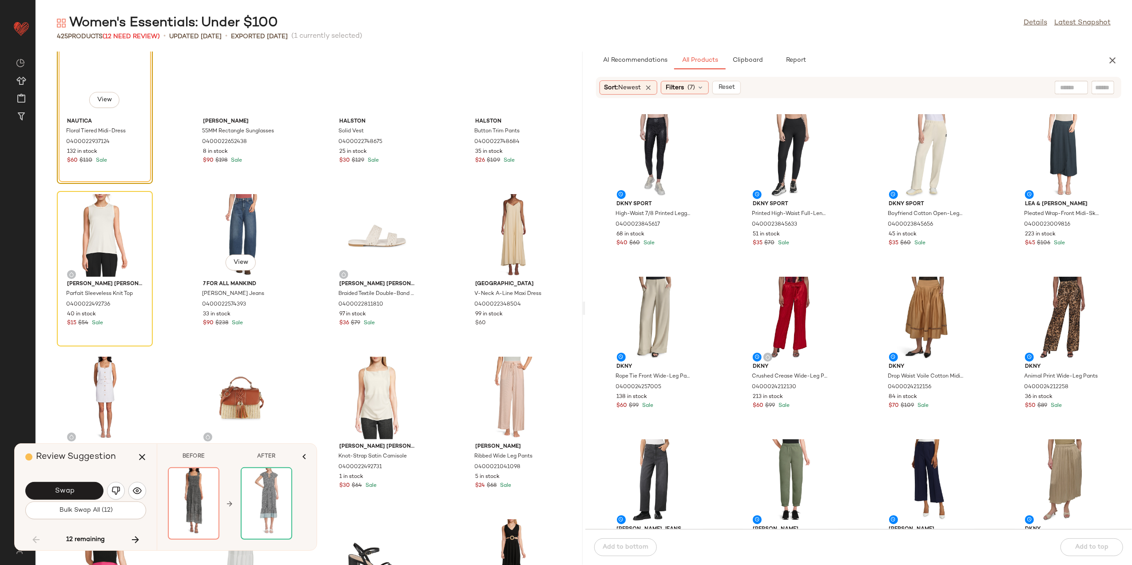
scroll to position [3591, 0]
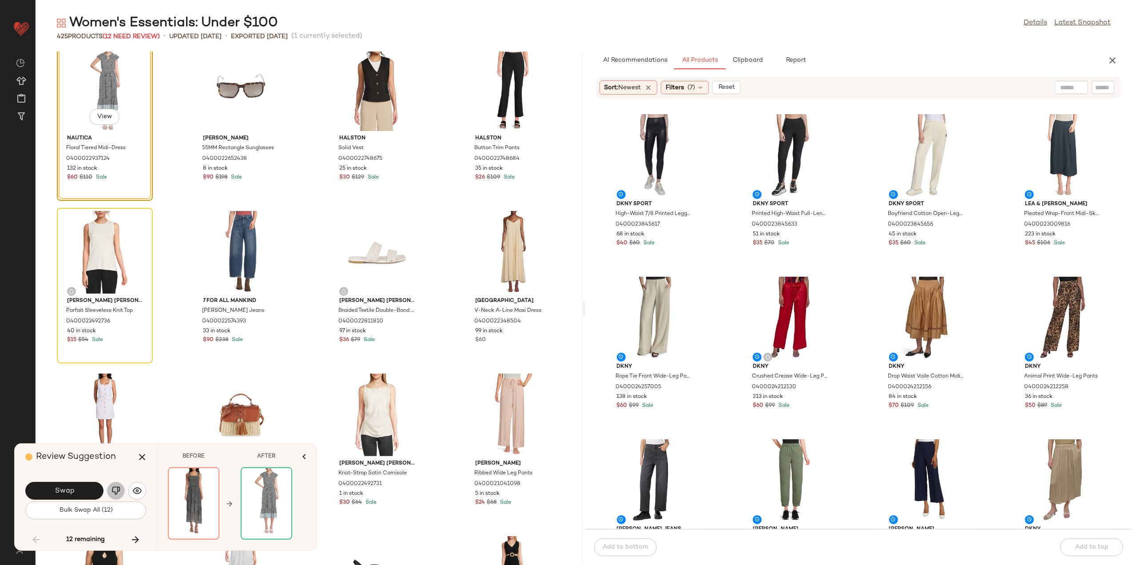
click at [117, 494] on img "button" at bounding box center [115, 490] width 9 height 9
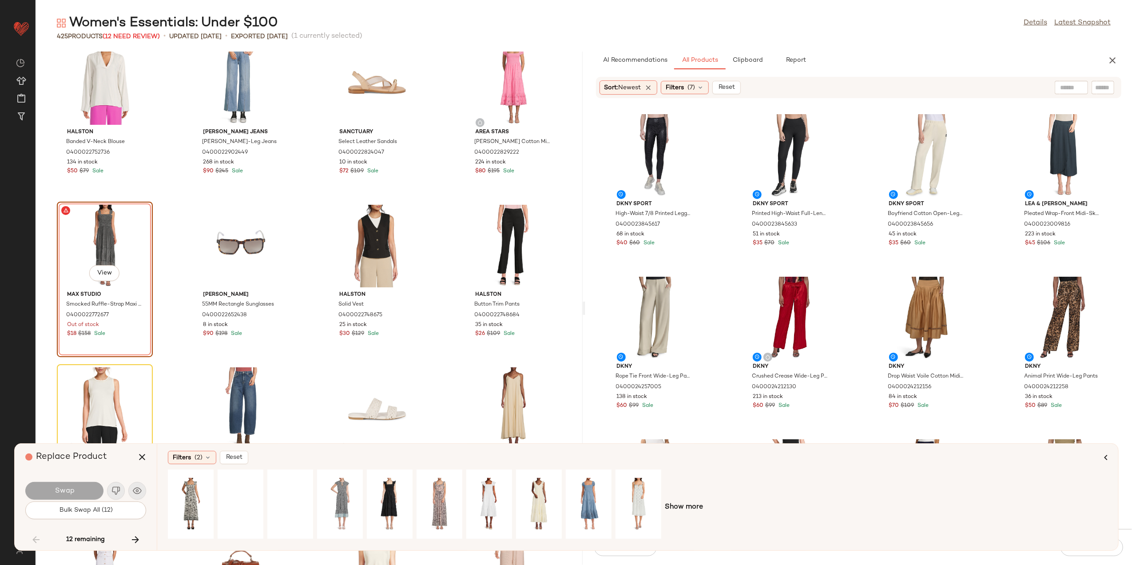
scroll to position [3414, 0]
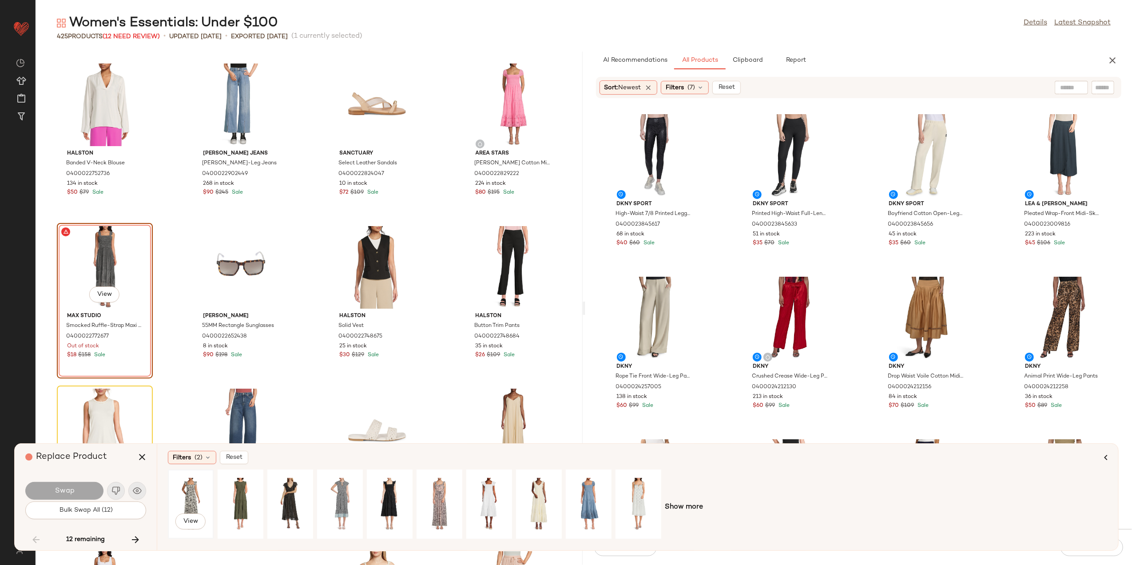
click at [190, 502] on div "View" at bounding box center [191, 504] width 40 height 63
click at [197, 462] on div "Filters (2)" at bounding box center [192, 457] width 48 height 13
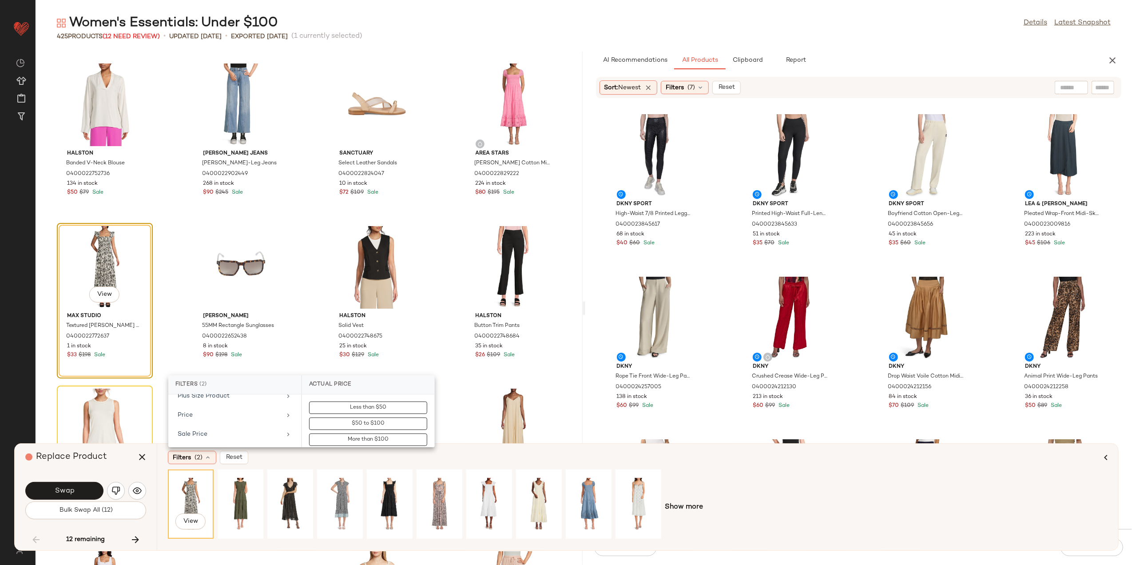
scroll to position [302, 0]
click at [222, 444] on div "Total Inventory" at bounding box center [225, 441] width 95 height 9
click at [347, 421] on input "Min" at bounding box center [335, 426] width 53 height 18
type input "*"
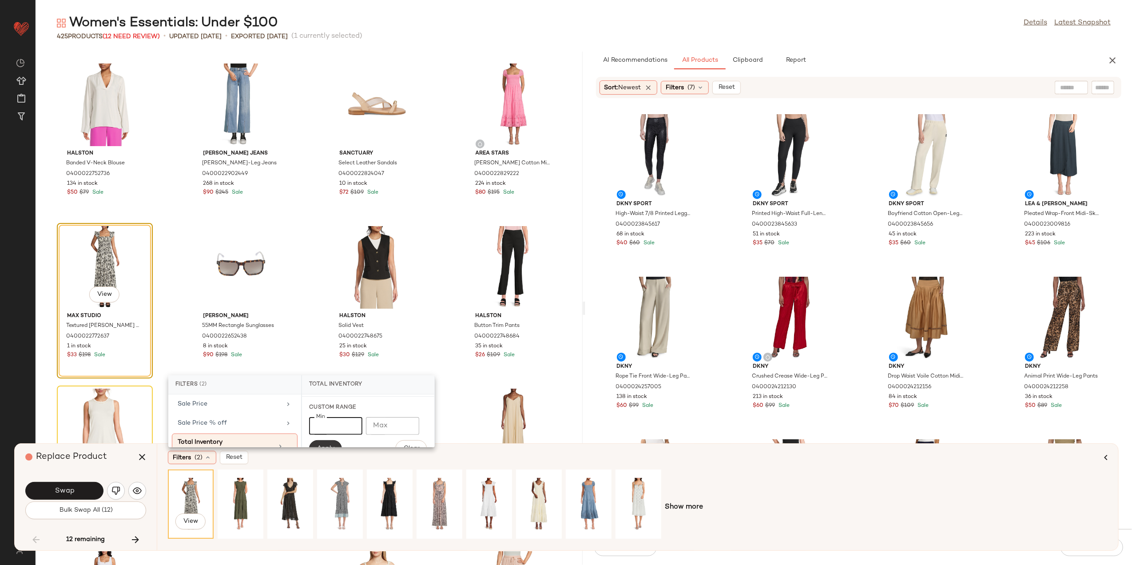
click at [329, 441] on button "Apply" at bounding box center [325, 448] width 33 height 17
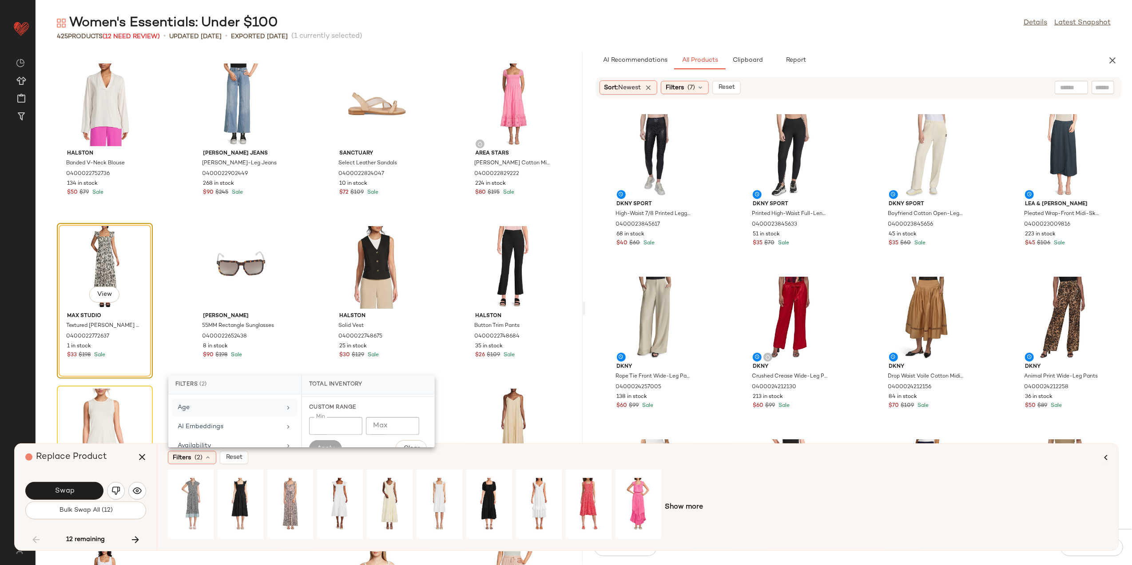
scroll to position [0, 0]
click at [274, 407] on div "Actual Price" at bounding box center [229, 406] width 103 height 9
click at [377, 426] on input "Max" at bounding box center [392, 426] width 53 height 18
type input "**"
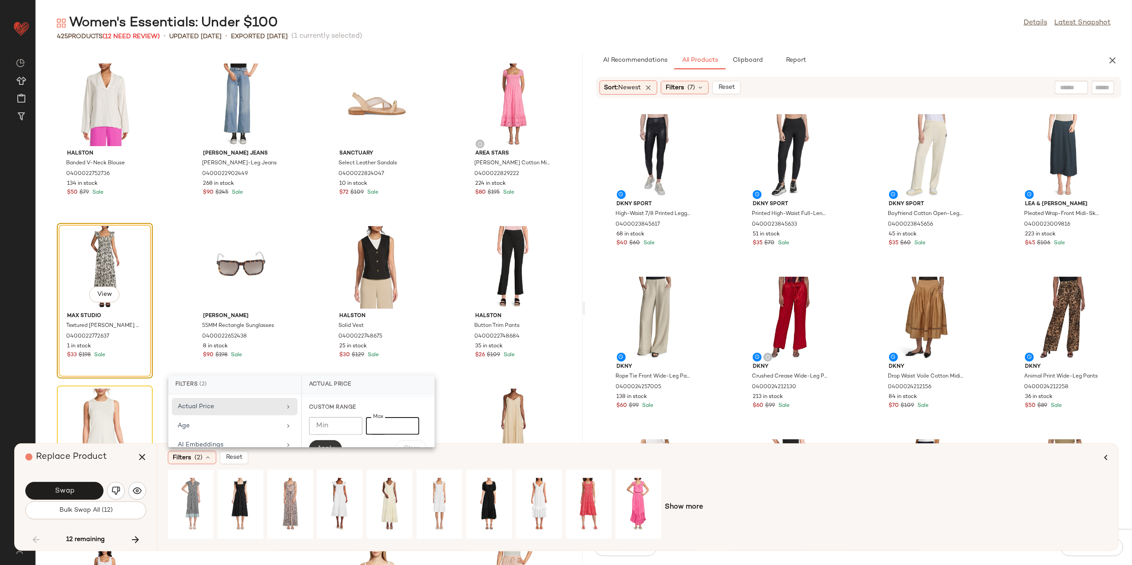
click at [319, 445] on button "Apply" at bounding box center [325, 448] width 33 height 17
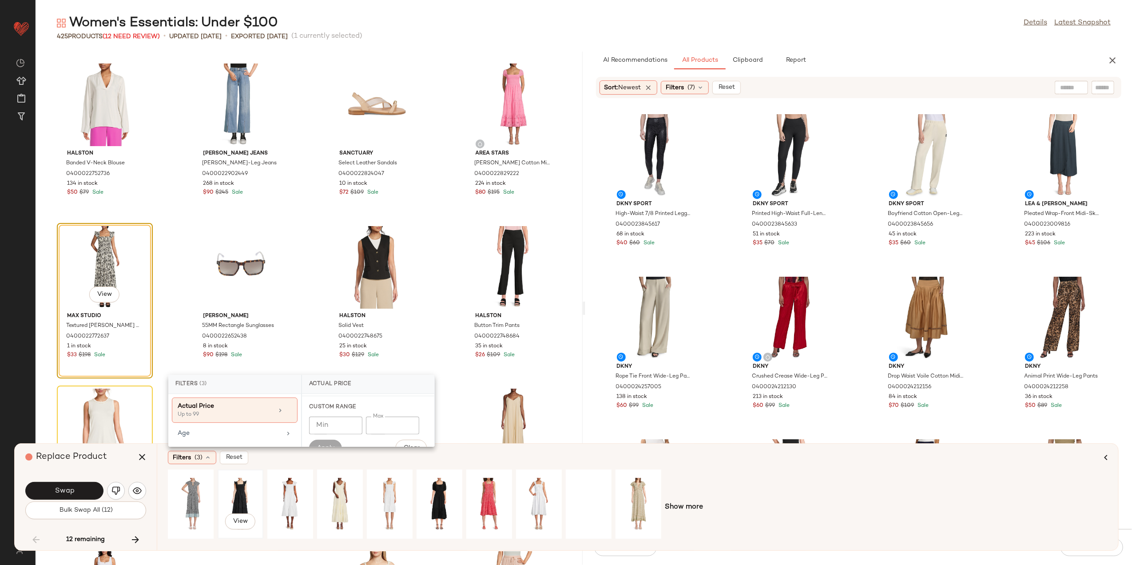
click at [237, 498] on div "View" at bounding box center [241, 504] width 40 height 63
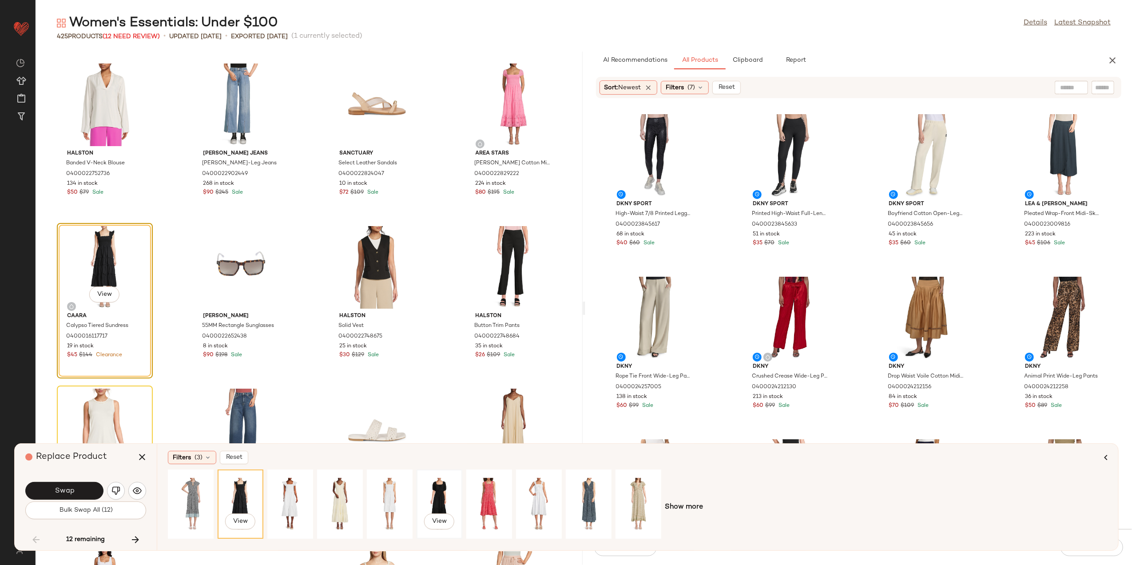
click at [434, 482] on div "View" at bounding box center [440, 504] width 40 height 63
click at [81, 490] on button "Swap" at bounding box center [64, 491] width 78 height 18
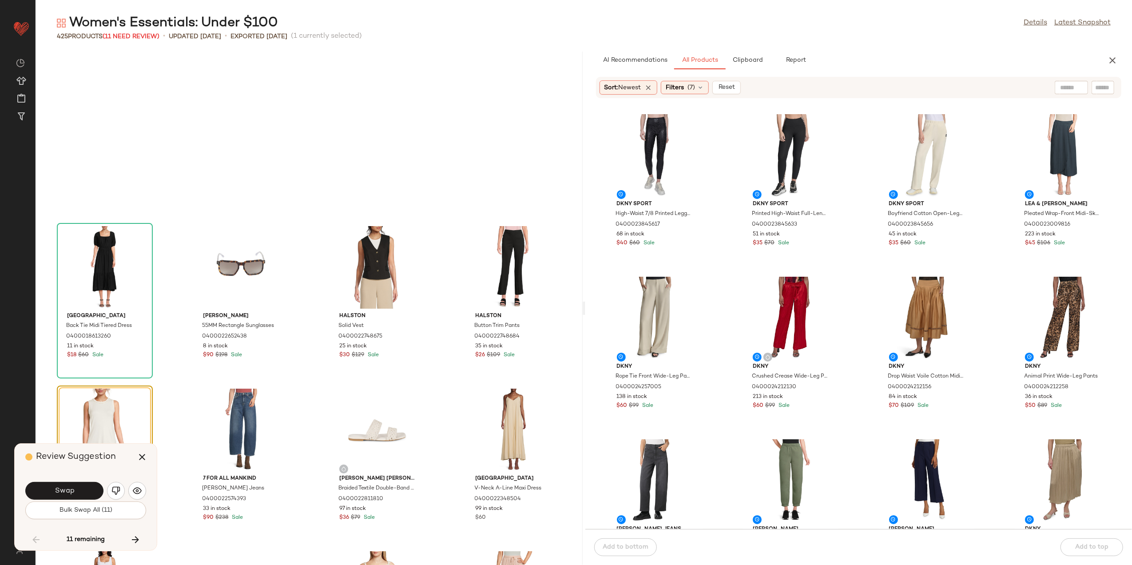
scroll to position [3576, 0]
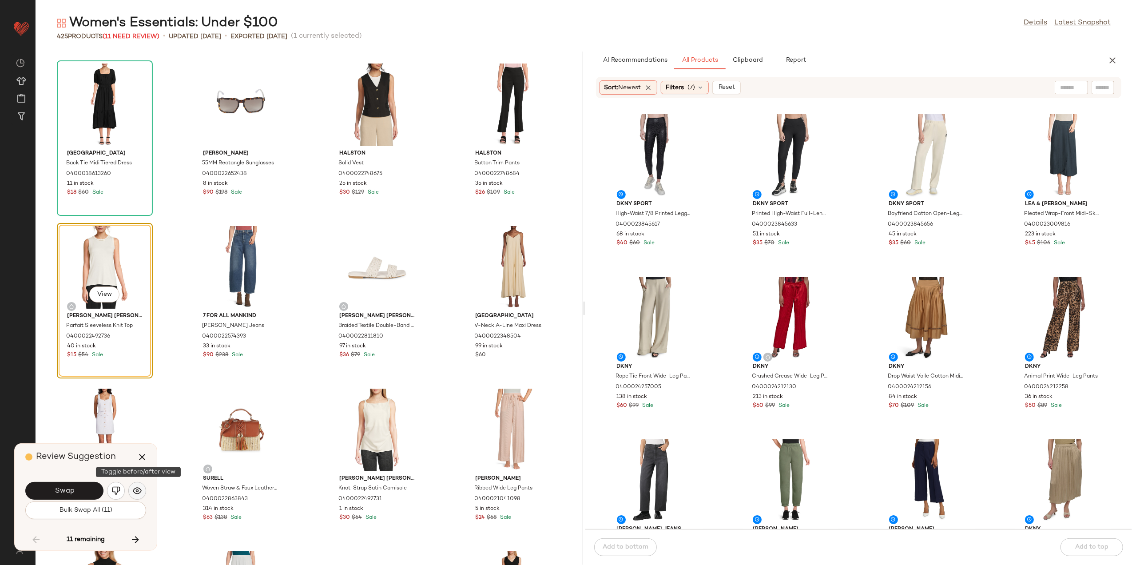
click at [137, 489] on img "button" at bounding box center [137, 490] width 9 height 9
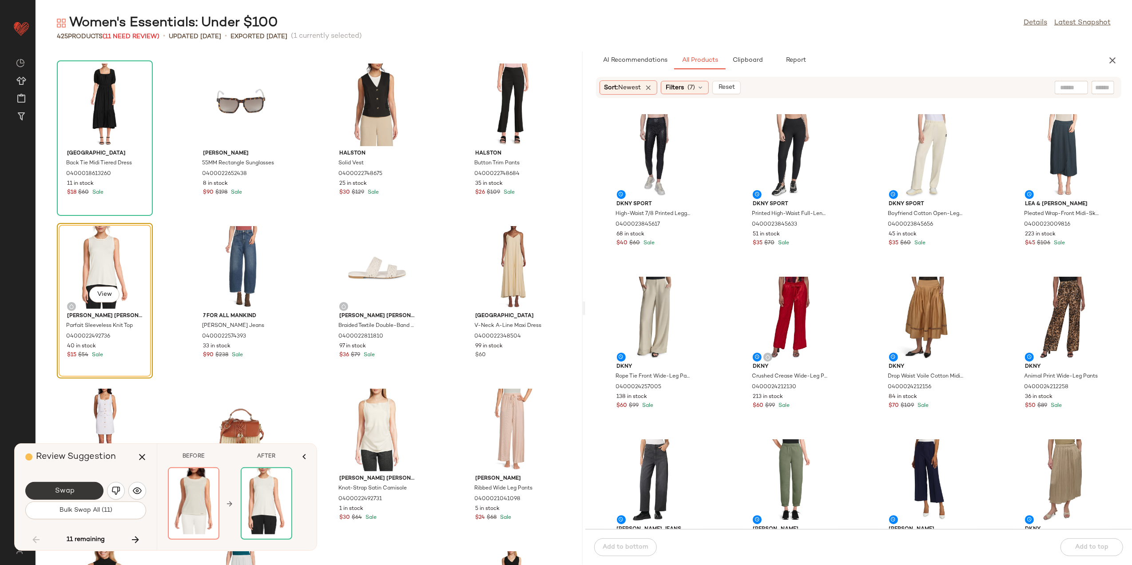
click at [86, 488] on button "Swap" at bounding box center [64, 491] width 78 height 18
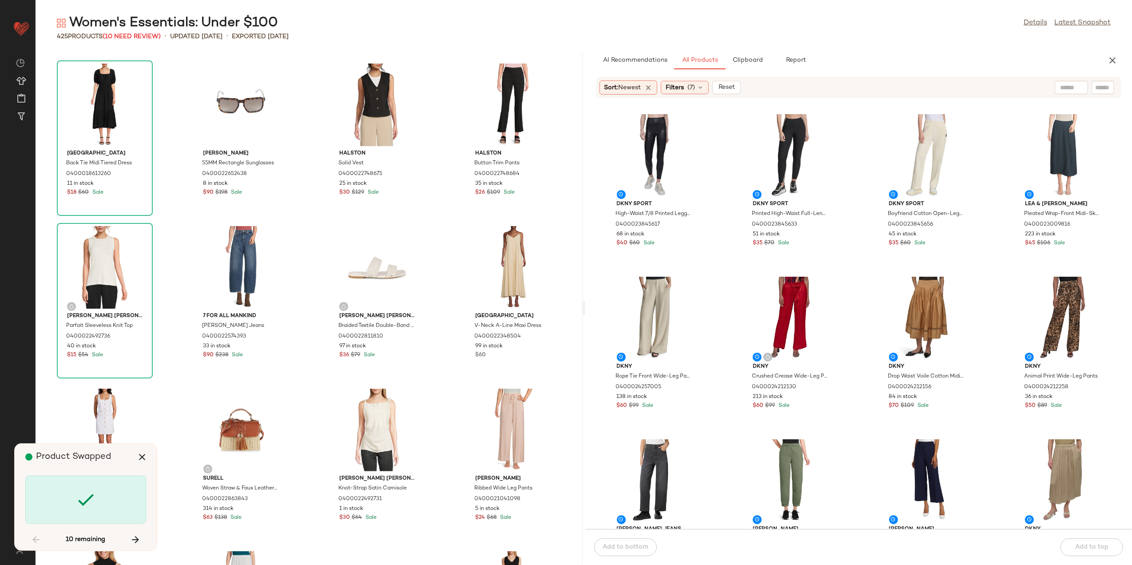
scroll to position [4552, 0]
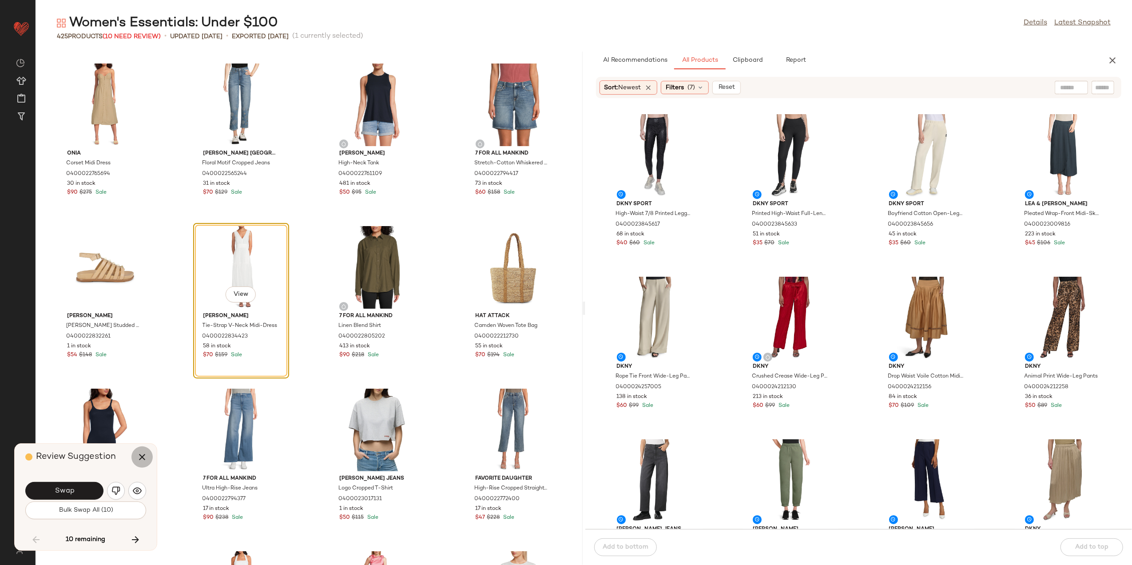
click at [138, 463] on button "button" at bounding box center [141, 456] width 21 height 21
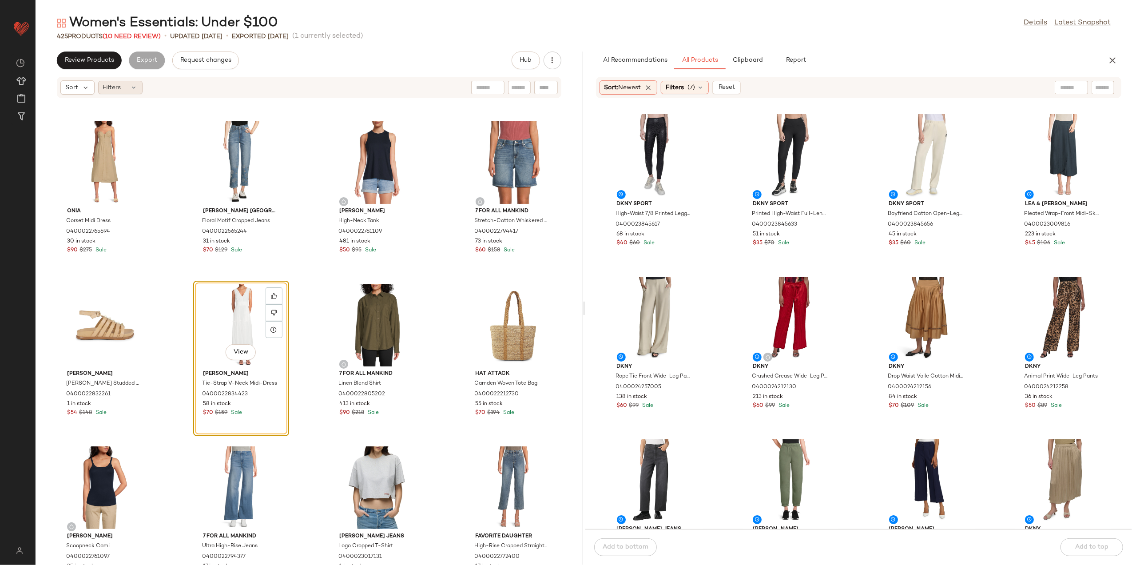
click at [104, 87] on span "Filters" at bounding box center [112, 87] width 18 height 9
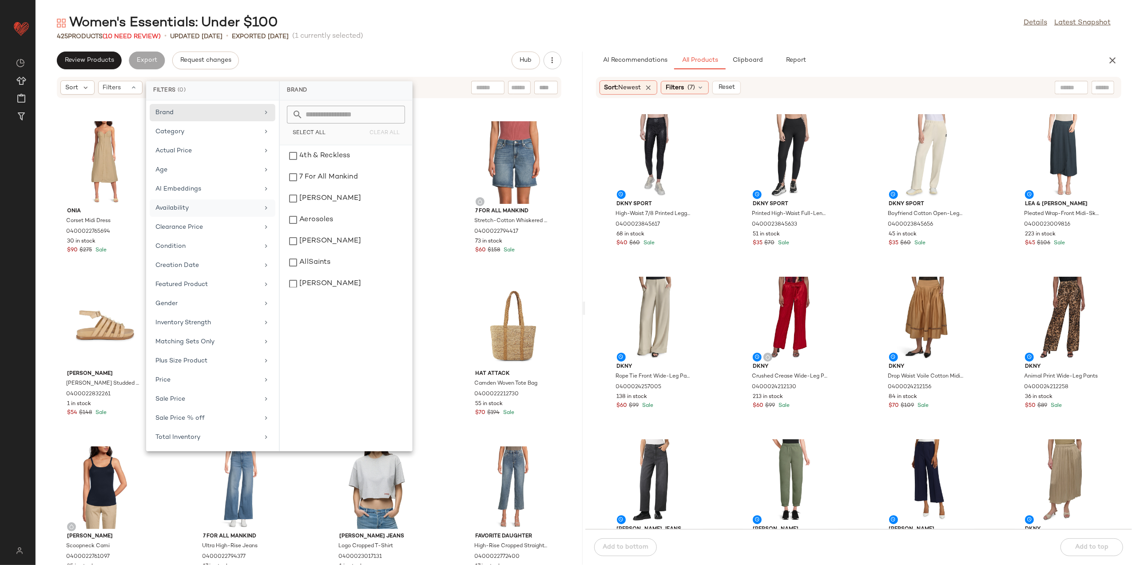
click at [209, 205] on div "Availability" at bounding box center [206, 207] width 103 height 9
click at [306, 184] on div "out_of_stock" at bounding box center [345, 177] width 125 height 21
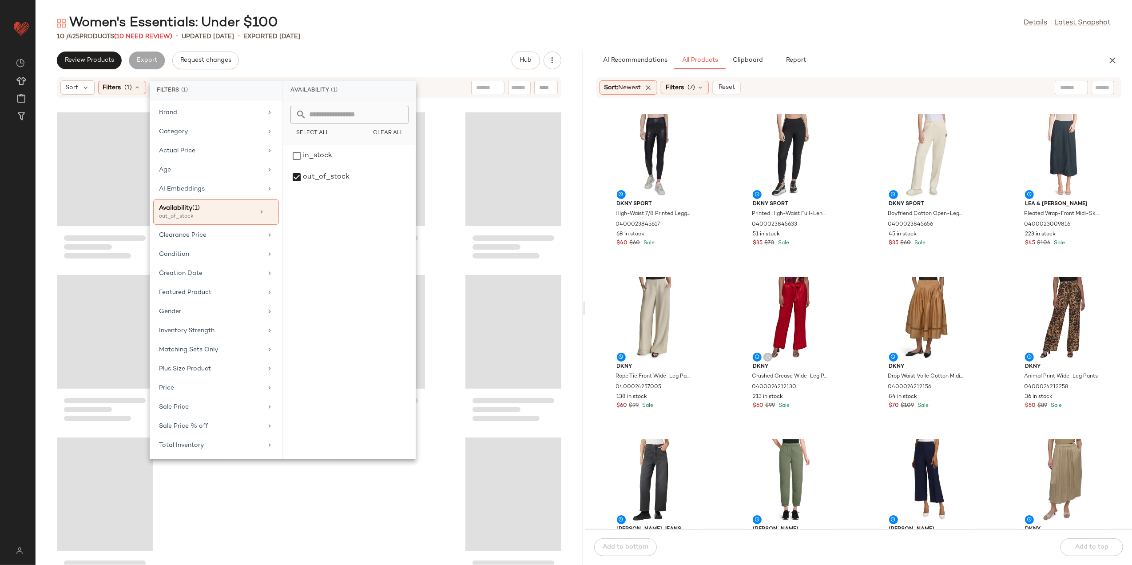
click at [448, 24] on div "Women's Essentials: Under $100 Details Latest Snapshot" at bounding box center [584, 23] width 1097 height 18
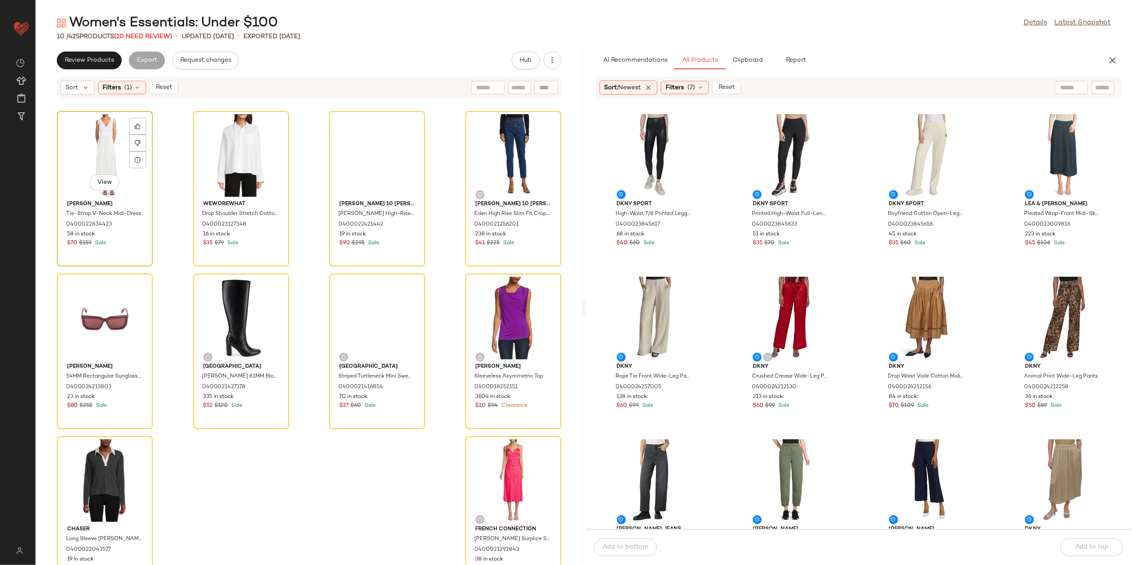
click at [125, 140] on div "View" at bounding box center [105, 155] width 90 height 83
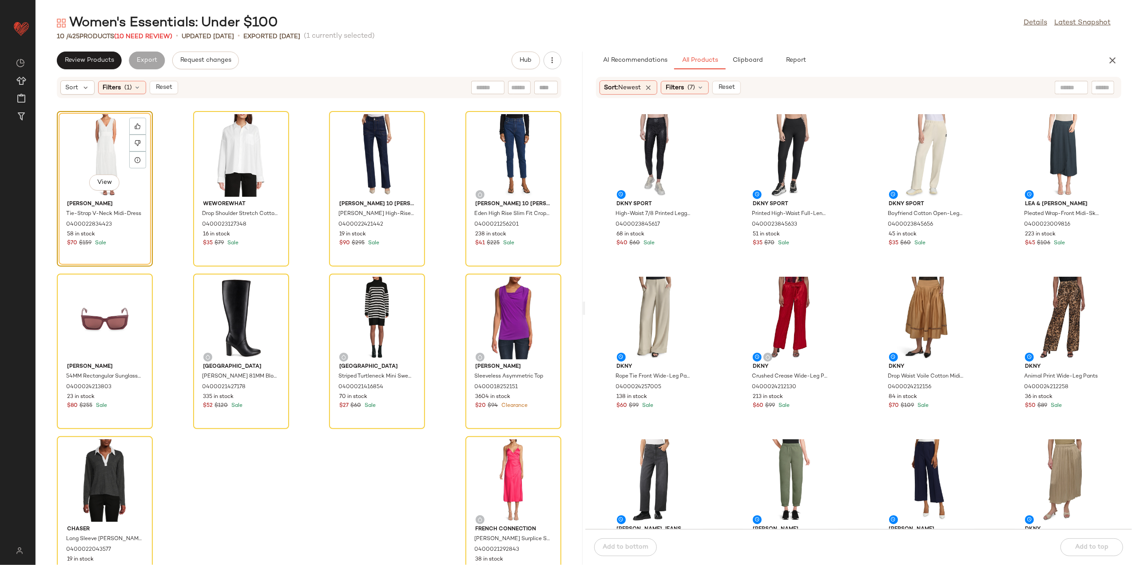
click at [110, 155] on div "View" at bounding box center [105, 155] width 90 height 83
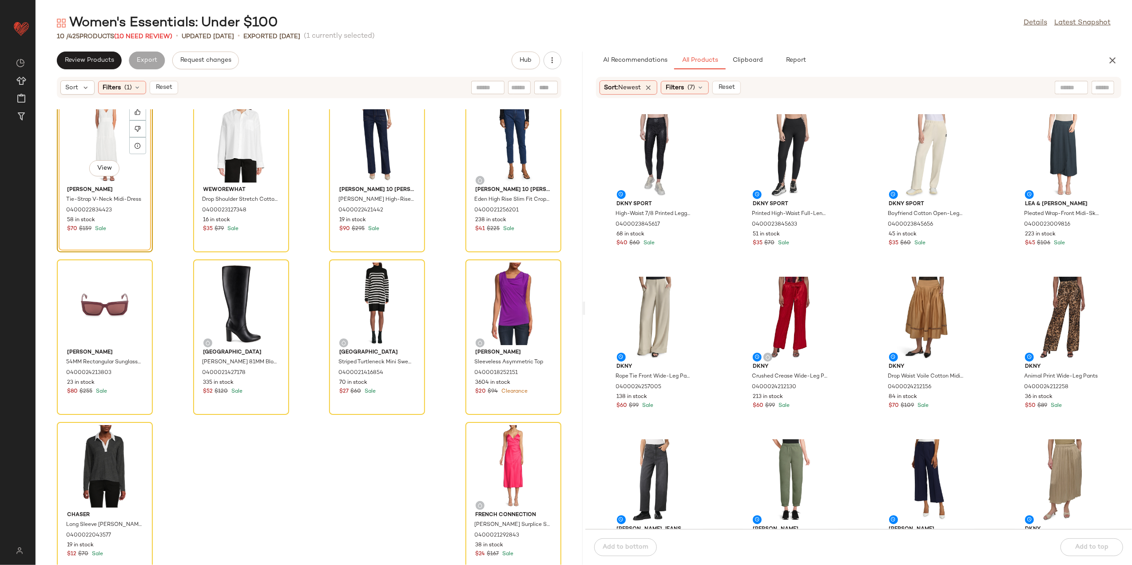
scroll to position [27, 0]
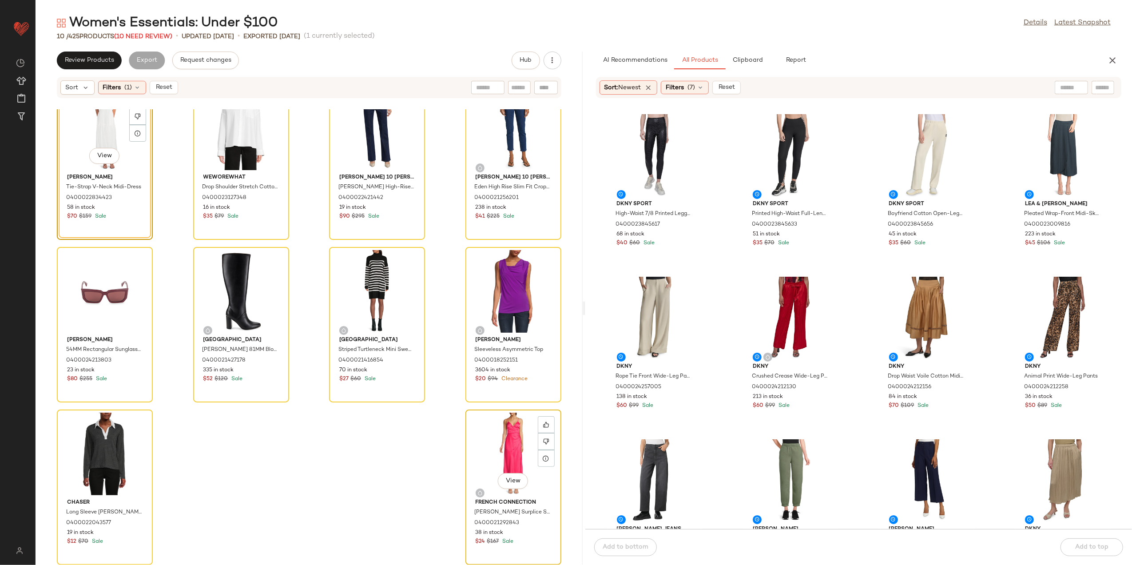
click at [473, 432] on div "View" at bounding box center [514, 454] width 90 height 83
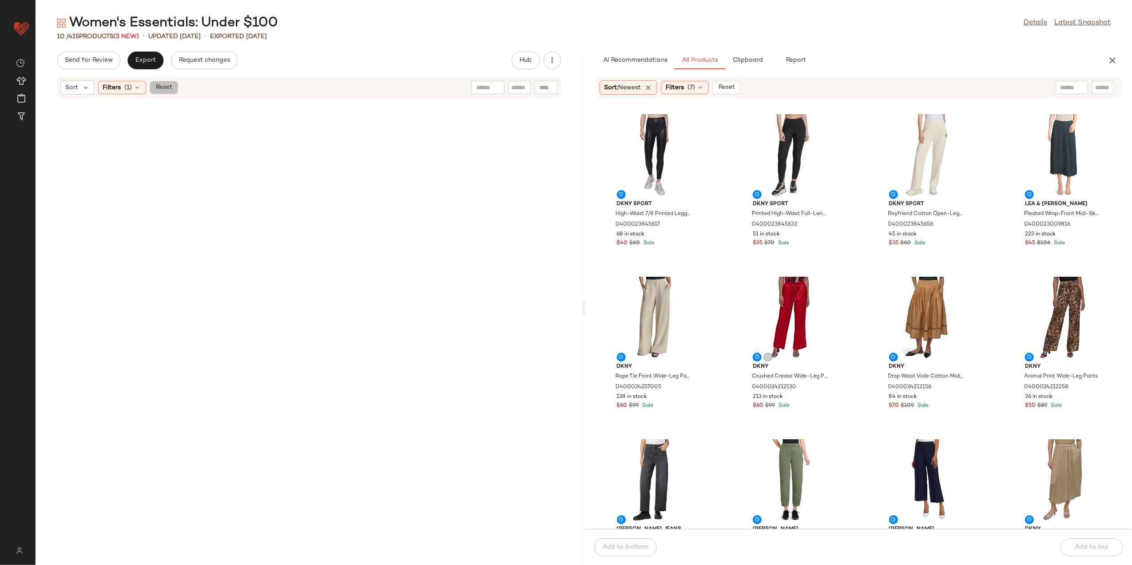
click at [155, 89] on span "Reset" at bounding box center [163, 87] width 17 height 7
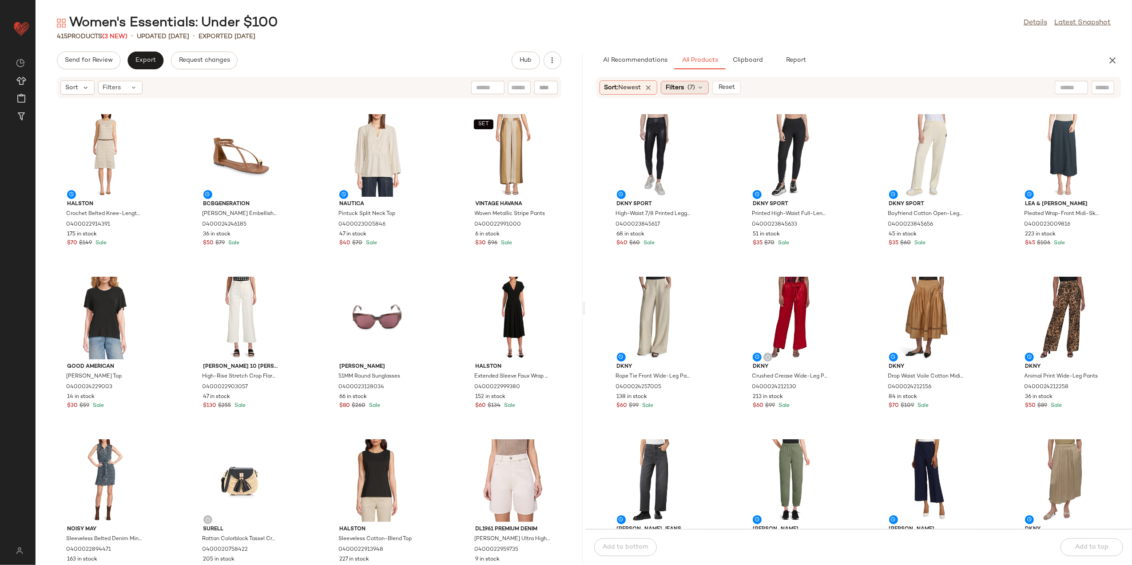
click at [689, 89] on div "Filters (7)" at bounding box center [685, 87] width 48 height 13
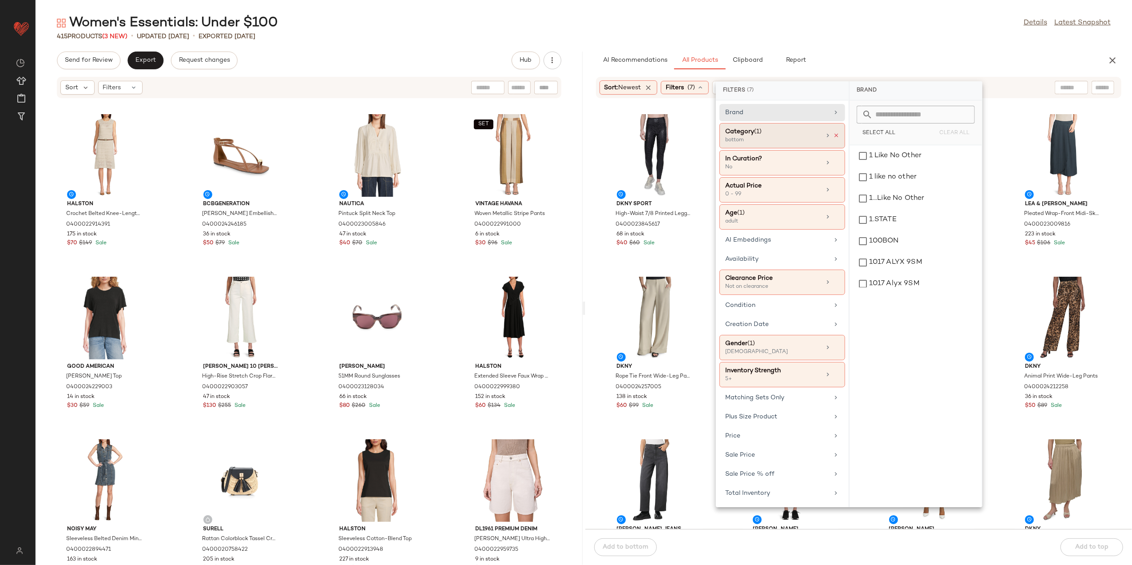
click at [837, 136] on icon at bounding box center [836, 135] width 6 height 6
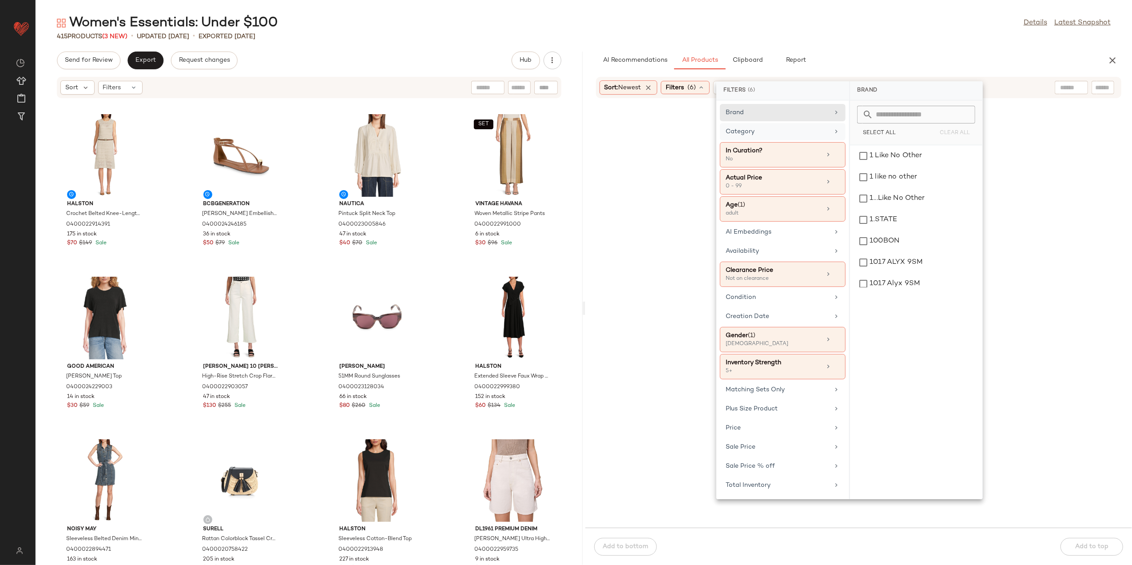
click at [821, 132] on div "Category" at bounding box center [777, 131] width 103 height 9
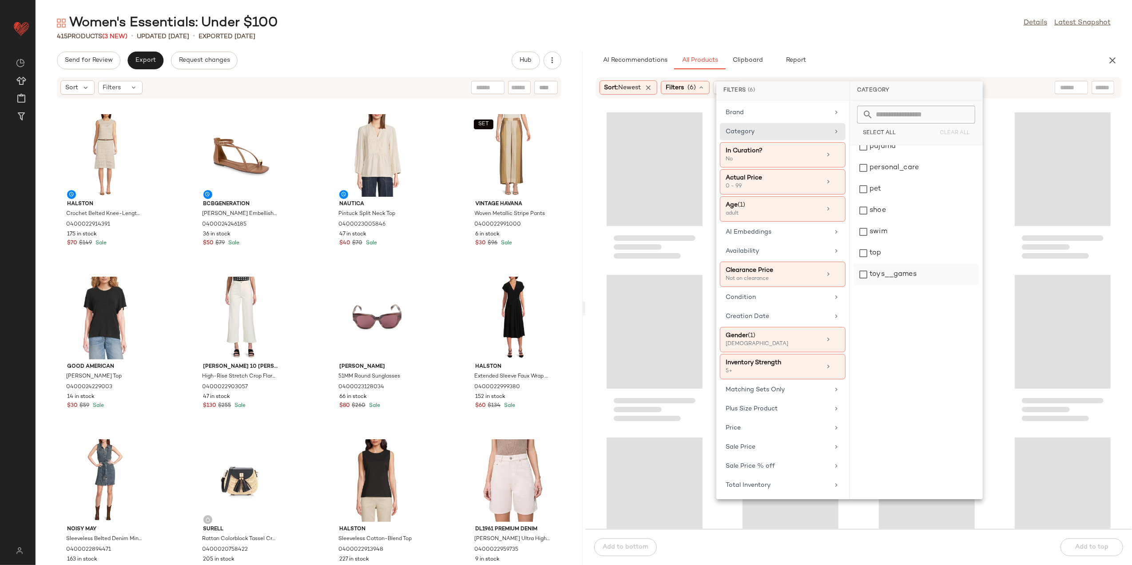
scroll to position [338, 0]
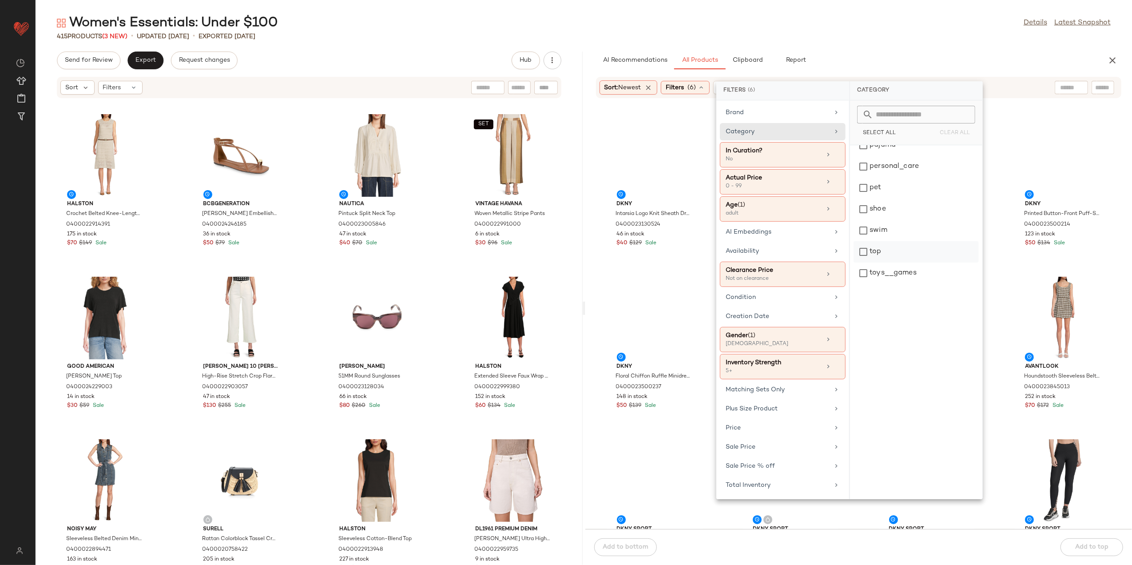
click at [879, 257] on div "top" at bounding box center [916, 251] width 125 height 21
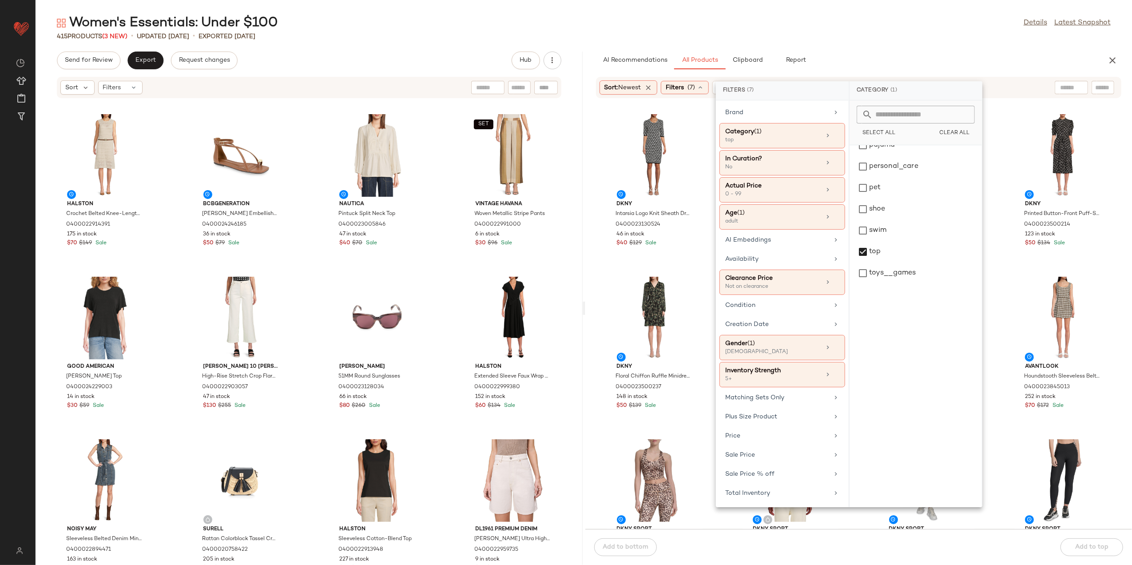
click at [890, 35] on div "415 Products (3 New) • updated Aug 11th • Exported Aug 6th" at bounding box center [584, 36] width 1097 height 9
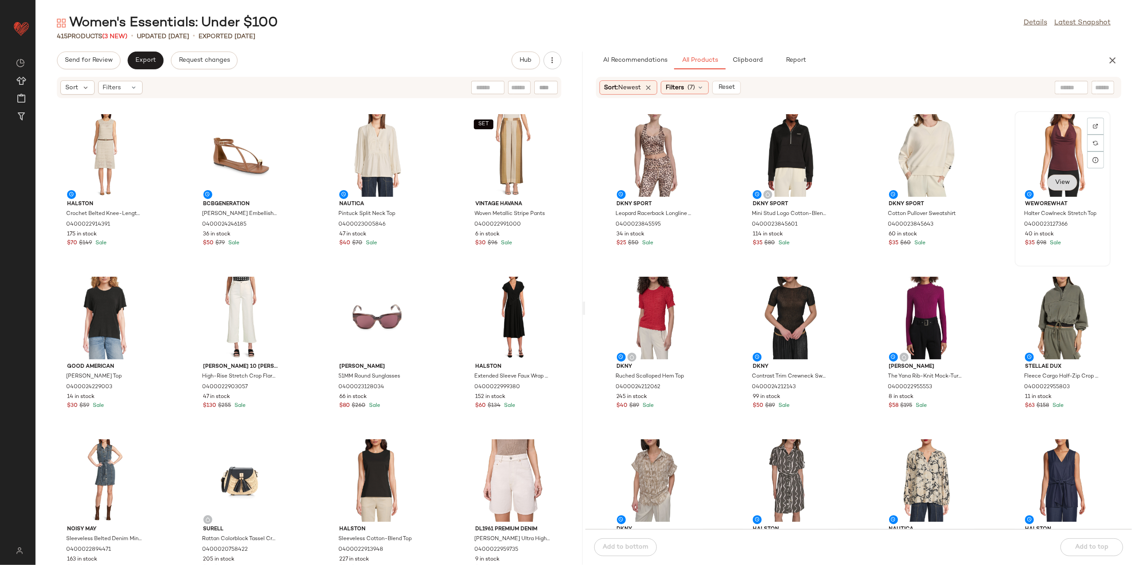
click at [1063, 183] on span "View" at bounding box center [1062, 182] width 15 height 7
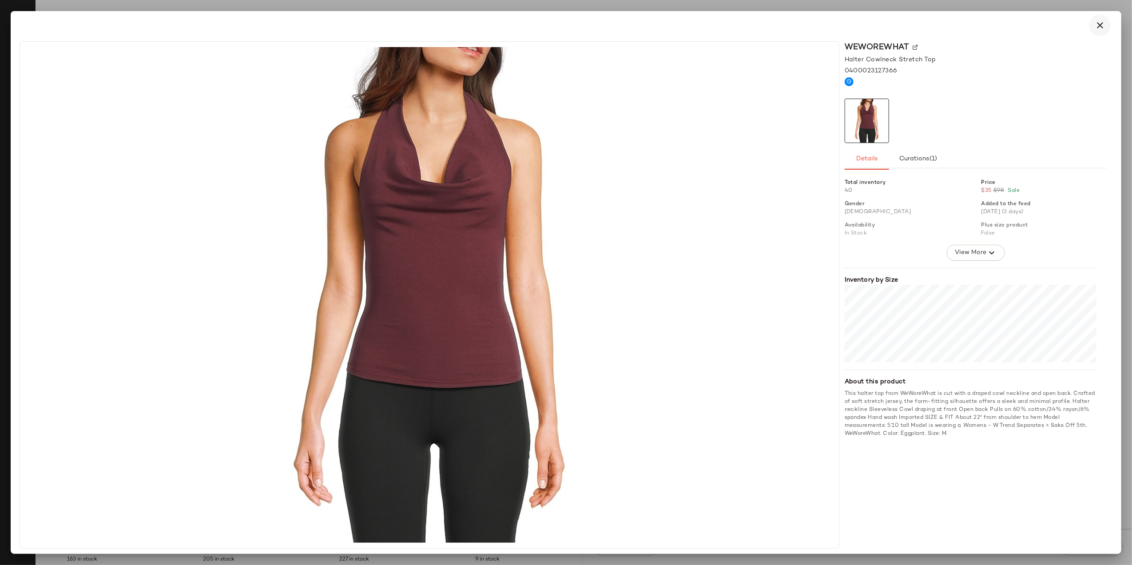
click at [1090, 21] on button "button" at bounding box center [1099, 25] width 21 height 21
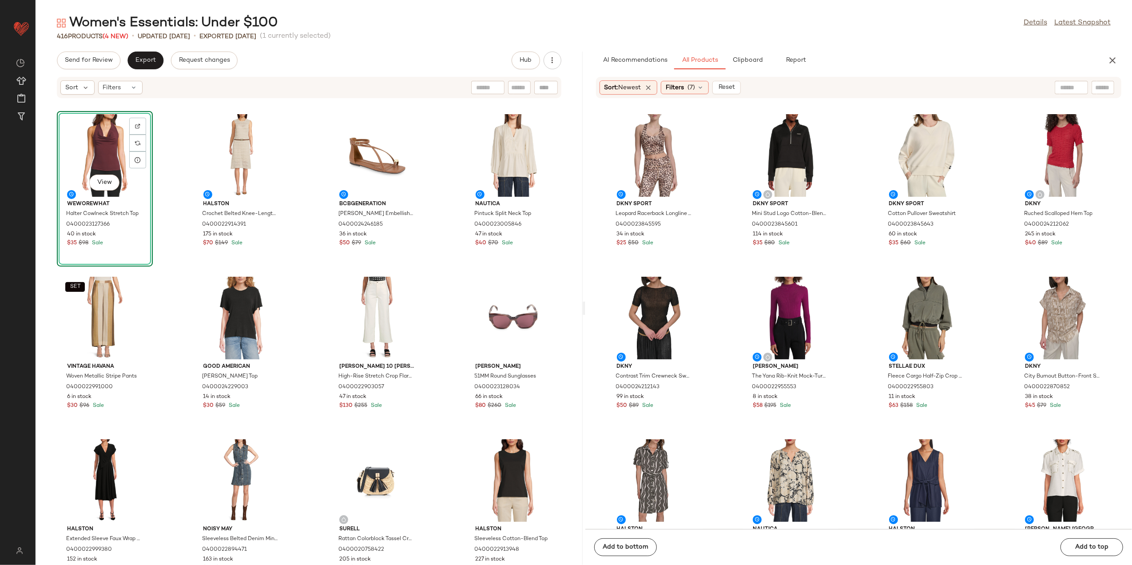
click at [696, 95] on div "Sort: Newest Filters (7) Reset" at bounding box center [859, 87] width 526 height 21
click at [693, 87] on span "(7)" at bounding box center [692, 87] width 8 height 9
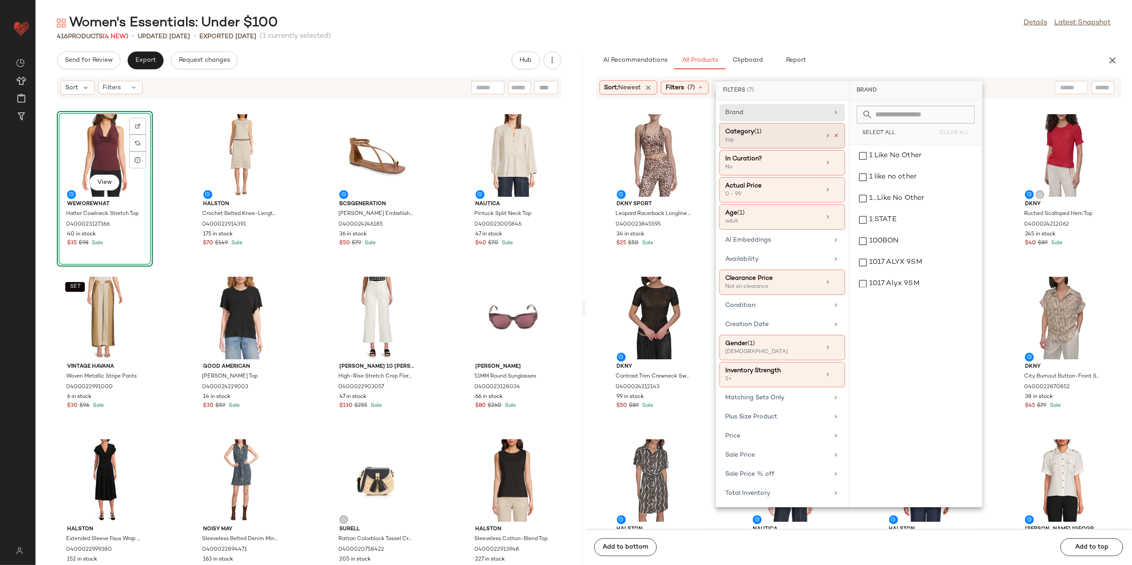
click at [836, 139] on icon at bounding box center [836, 135] width 6 height 6
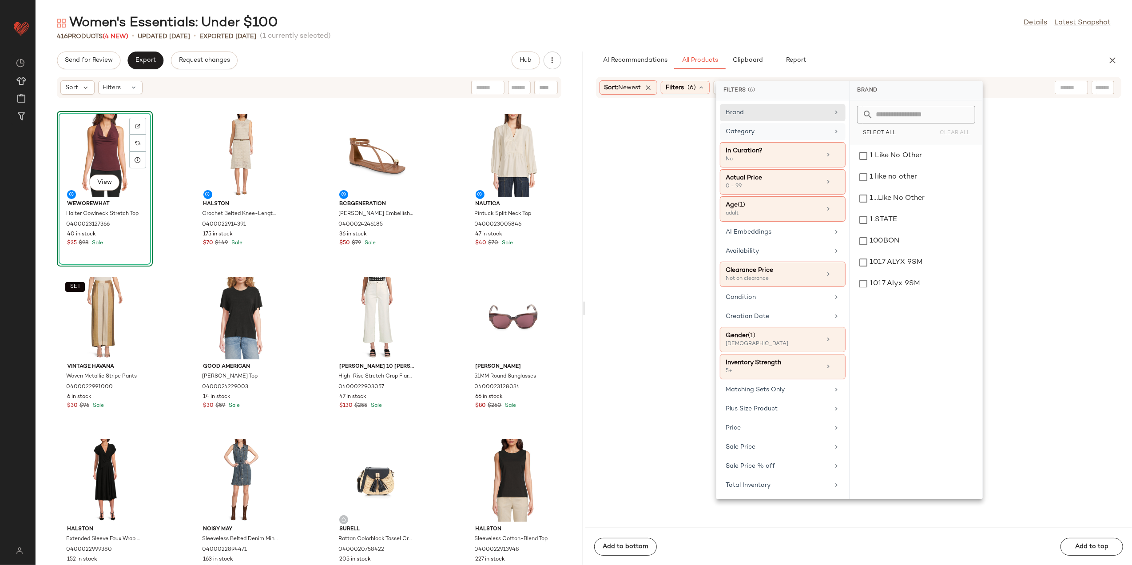
click at [833, 133] on icon at bounding box center [836, 131] width 7 height 7
click at [878, 222] on div "bottom" at bounding box center [916, 219] width 125 height 21
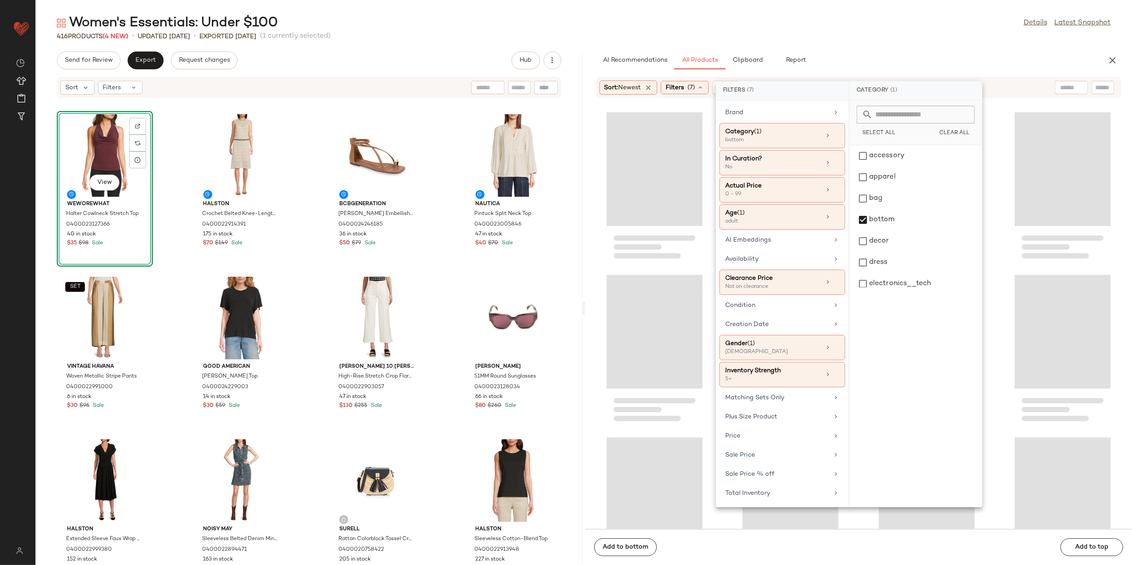
click at [853, 65] on div "AI Recommendations All Products Clipboard Report" at bounding box center [844, 61] width 497 height 18
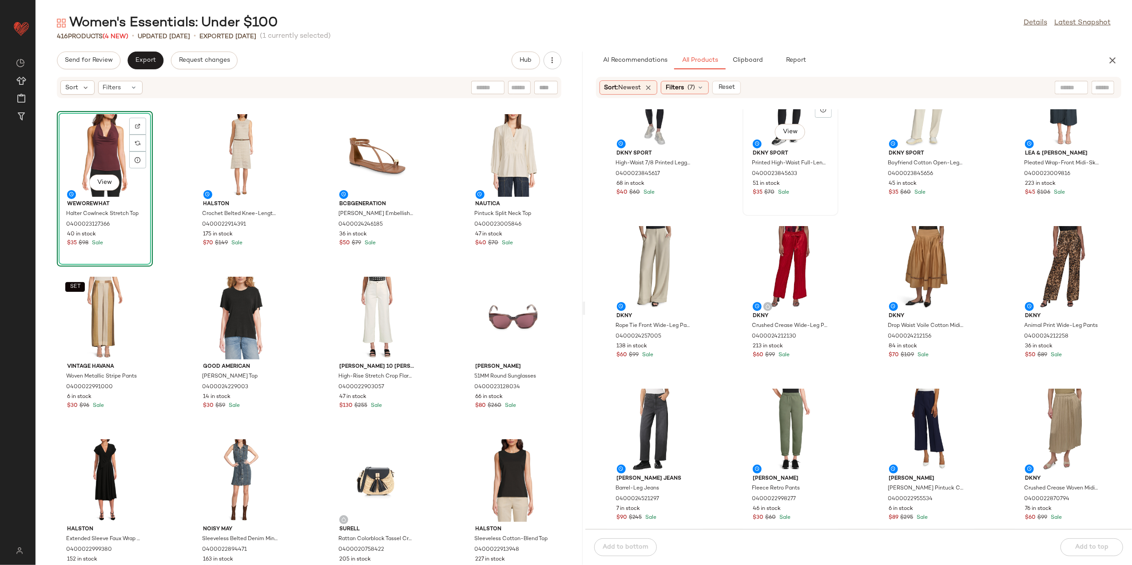
scroll to position [118, 0]
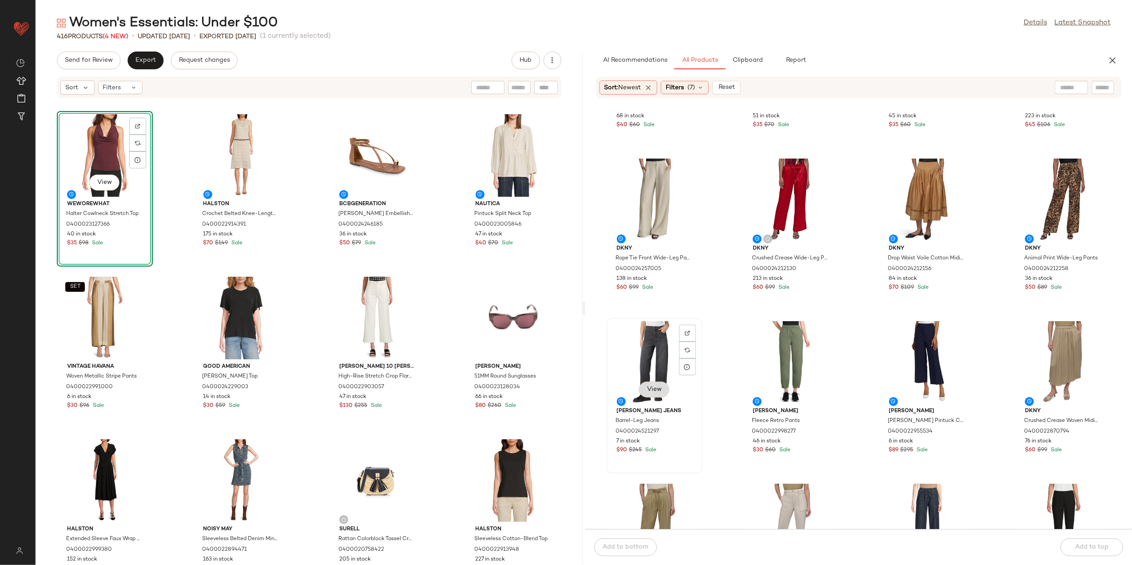
click at [647, 388] on span "View" at bounding box center [654, 389] width 15 height 7
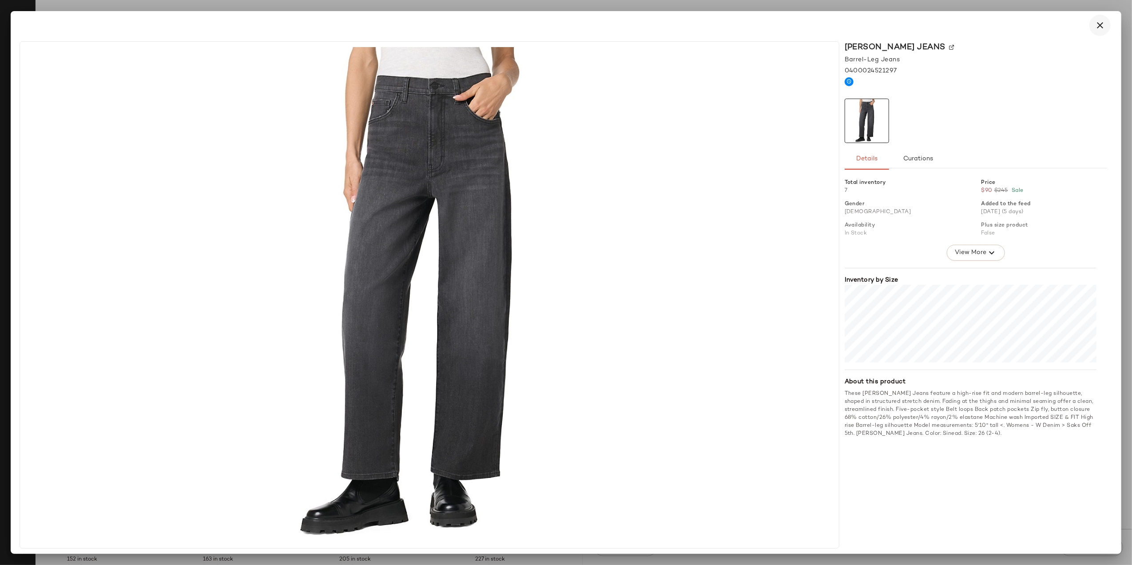
click at [1102, 21] on icon "button" at bounding box center [1100, 25] width 11 height 11
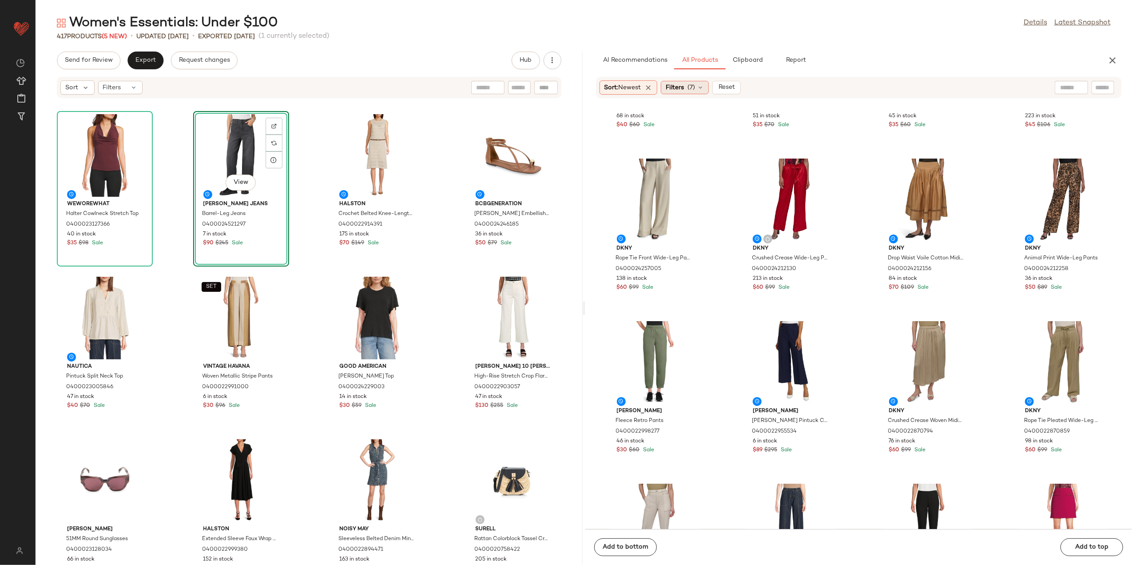
click at [682, 89] on span "Filters" at bounding box center [675, 87] width 18 height 9
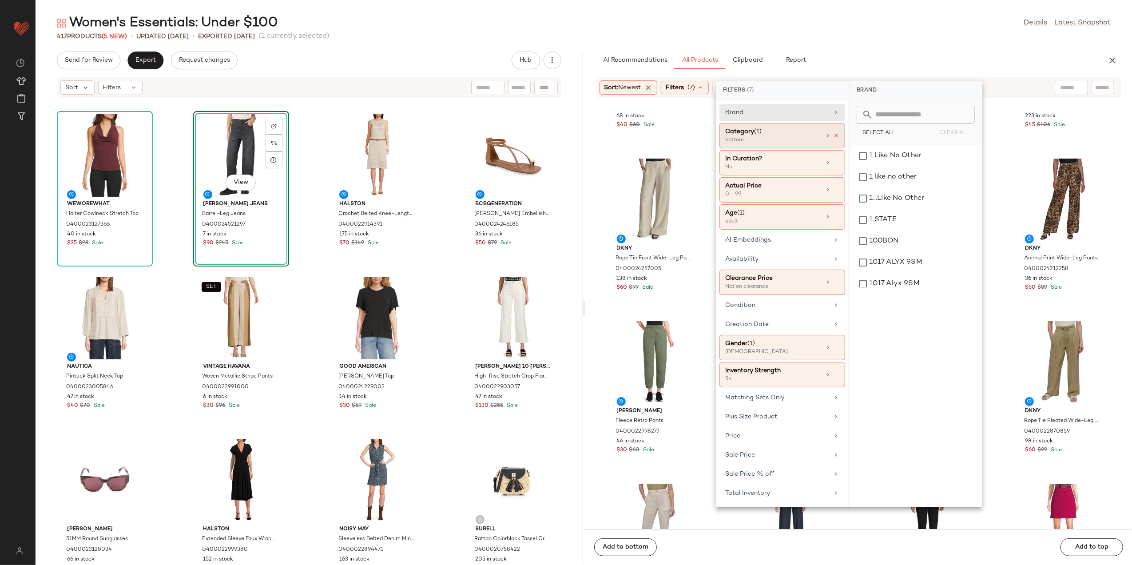
click at [835, 135] on icon at bounding box center [836, 135] width 6 height 6
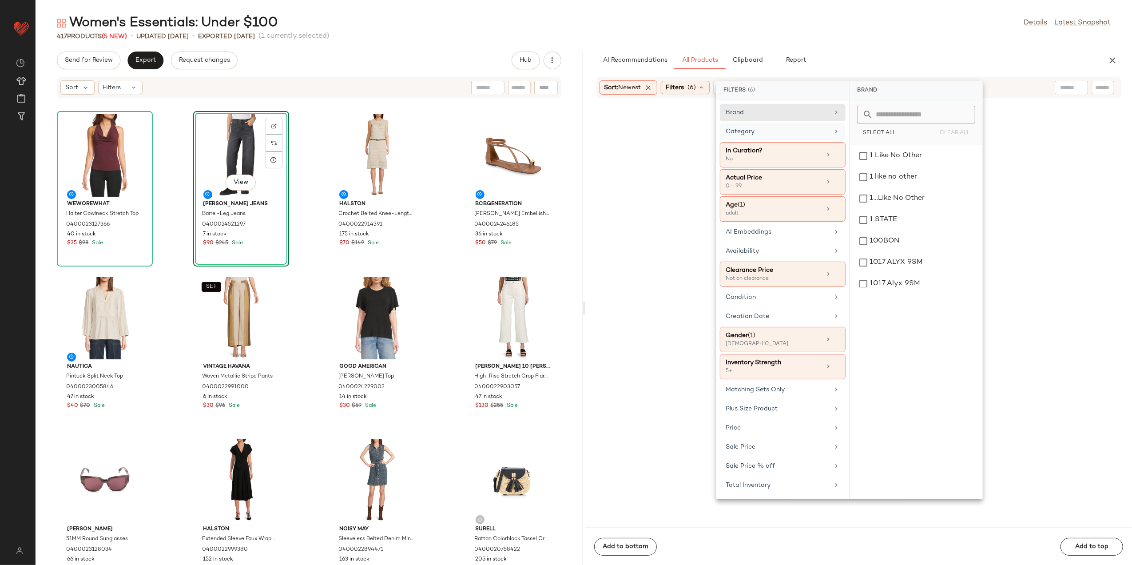
click at [824, 135] on div "Category" at bounding box center [777, 131] width 103 height 9
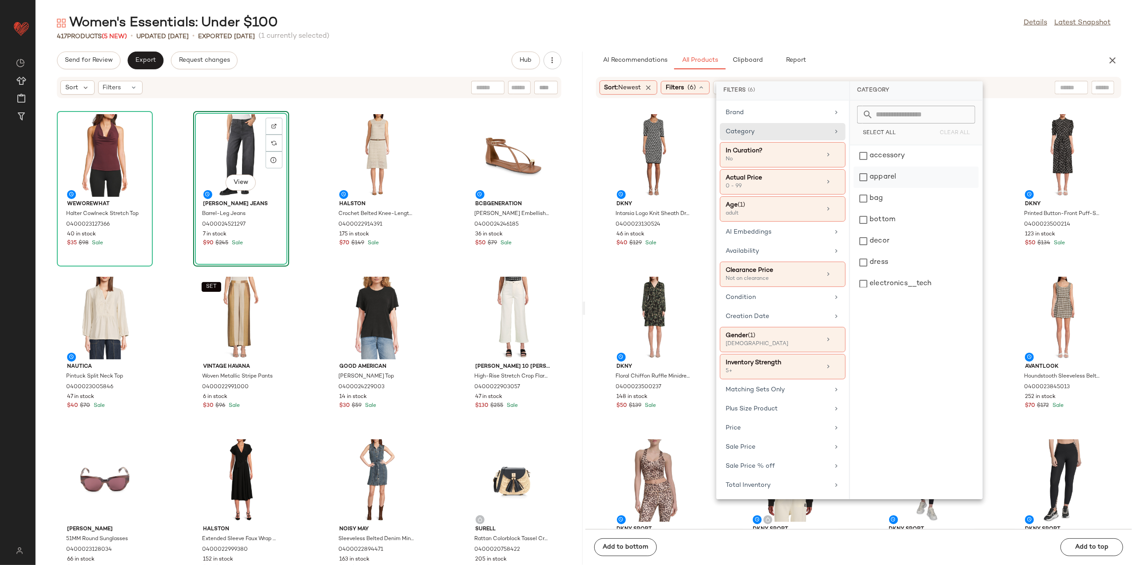
drag, startPoint x: 903, startPoint y: 263, endPoint x: 887, endPoint y: 176, distance: 88.0
click at [902, 263] on div "dress" at bounding box center [916, 262] width 125 height 21
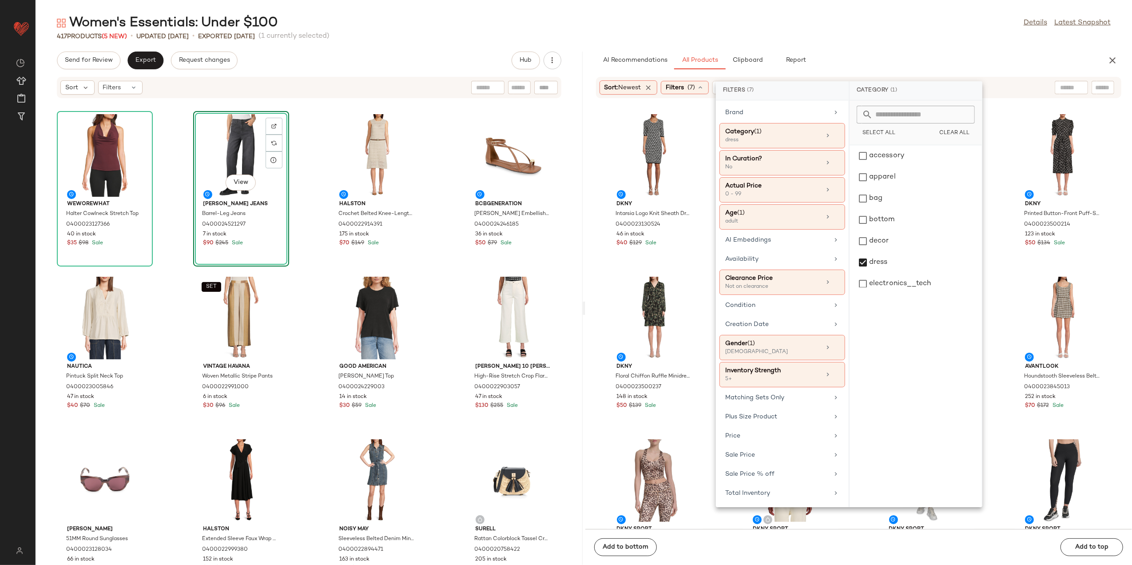
click at [886, 57] on div "AI Recommendations All Products Clipboard Report" at bounding box center [844, 61] width 497 height 18
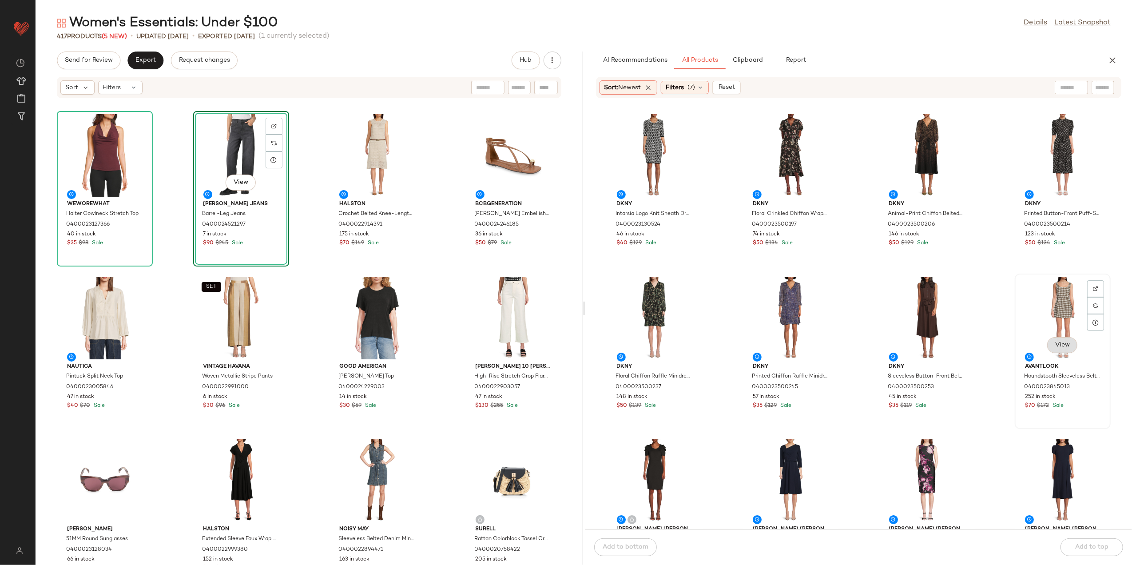
click at [1055, 343] on span "View" at bounding box center [1062, 345] width 15 height 7
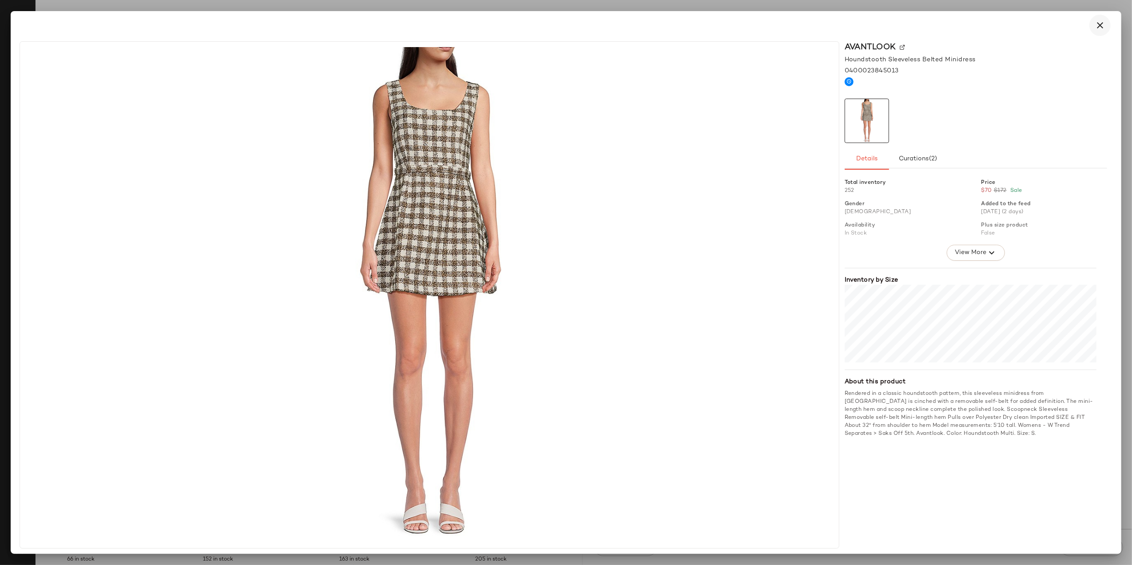
click at [1095, 32] on button "button" at bounding box center [1099, 25] width 21 height 21
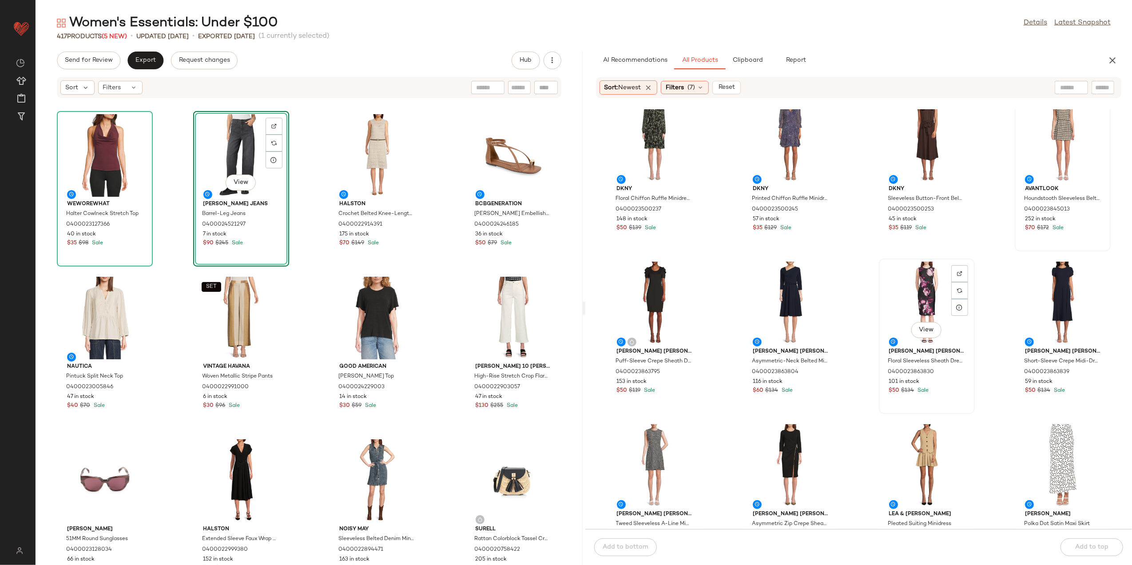
scroll to position [303, 0]
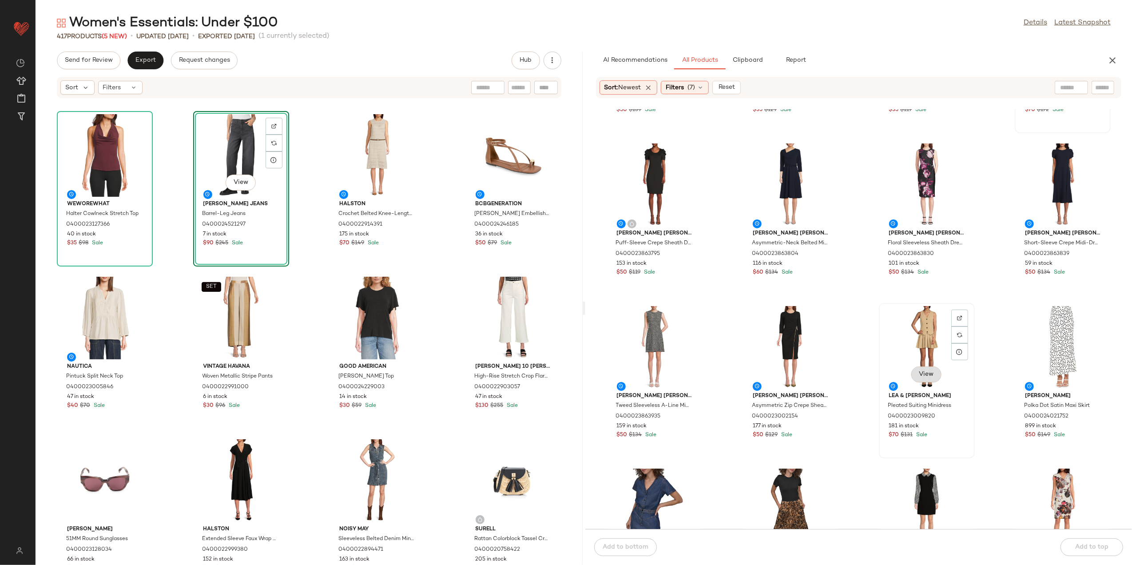
click at [920, 375] on span "View" at bounding box center [926, 374] width 15 height 7
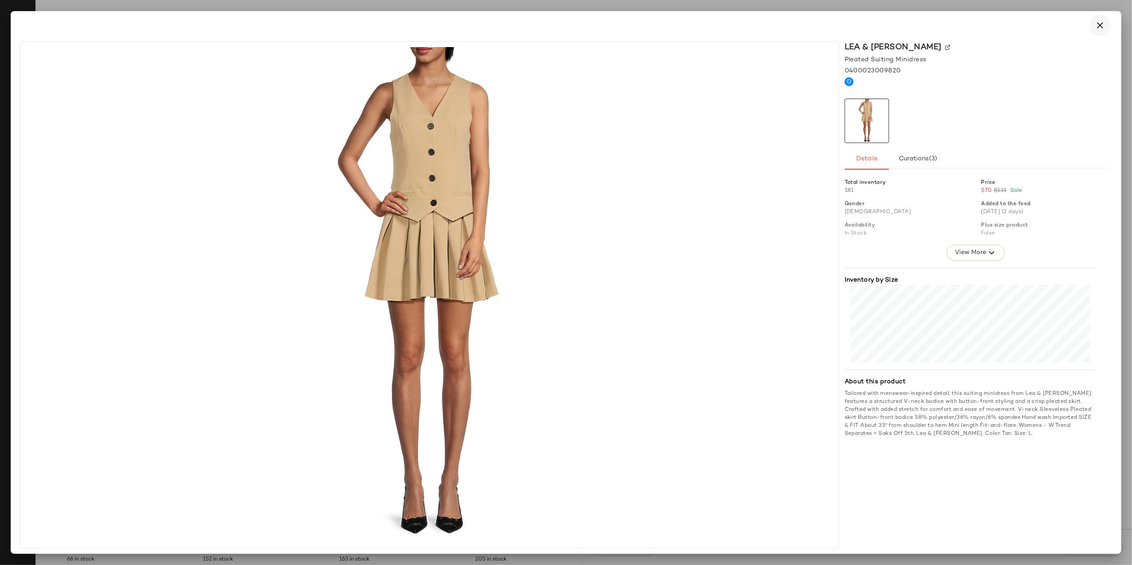
click at [1101, 23] on icon "button" at bounding box center [1100, 25] width 11 height 11
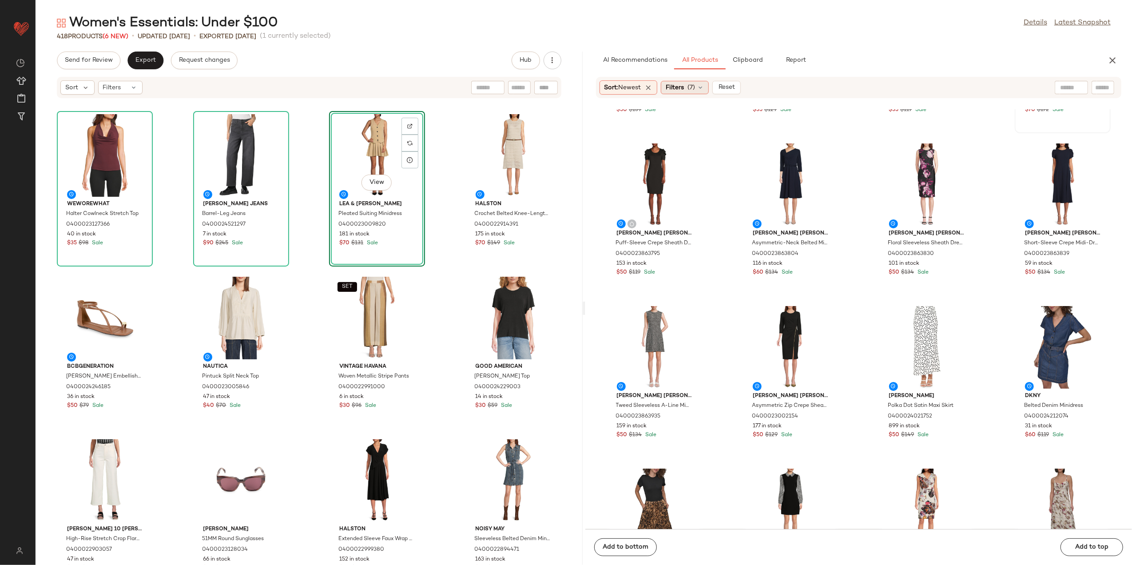
click at [674, 92] on div "Filters (7)" at bounding box center [685, 87] width 48 height 13
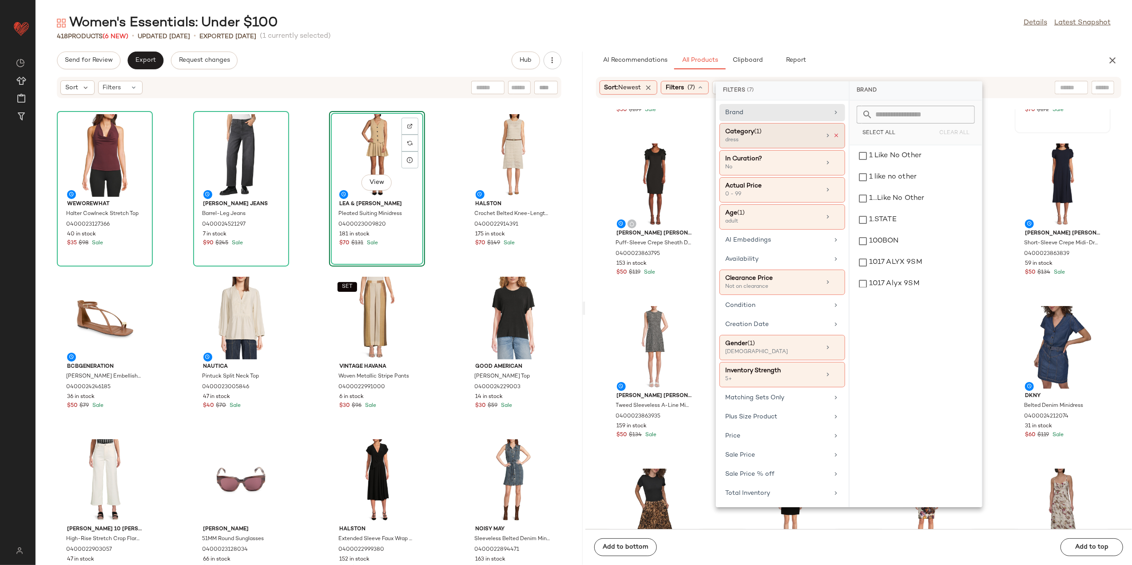
click at [837, 139] on icon at bounding box center [836, 135] width 6 height 6
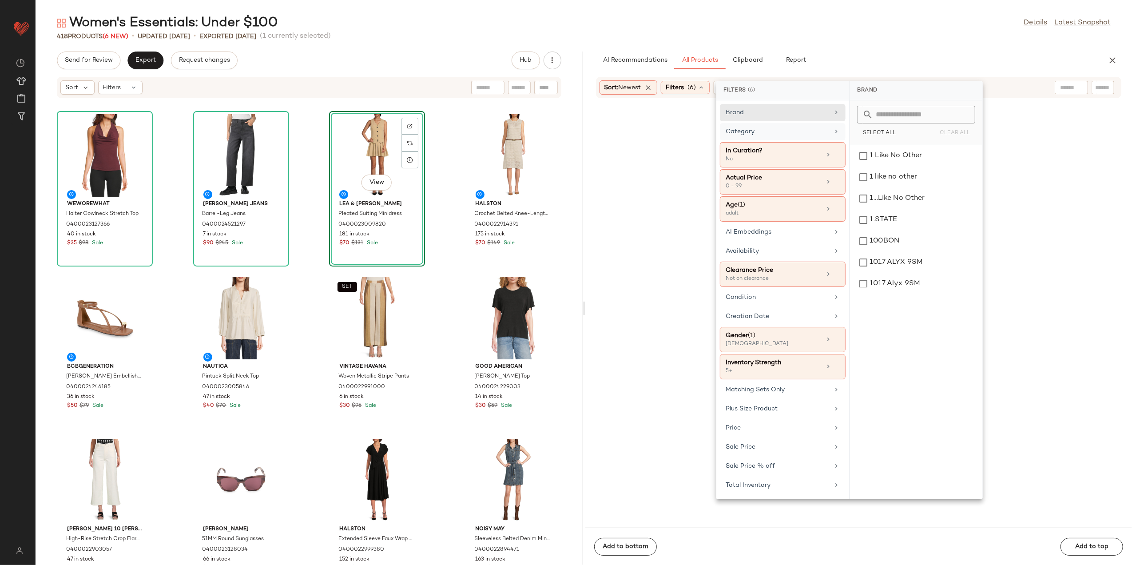
click at [823, 132] on div "Category" at bounding box center [777, 131] width 103 height 9
click at [878, 155] on div "accessory" at bounding box center [916, 155] width 125 height 21
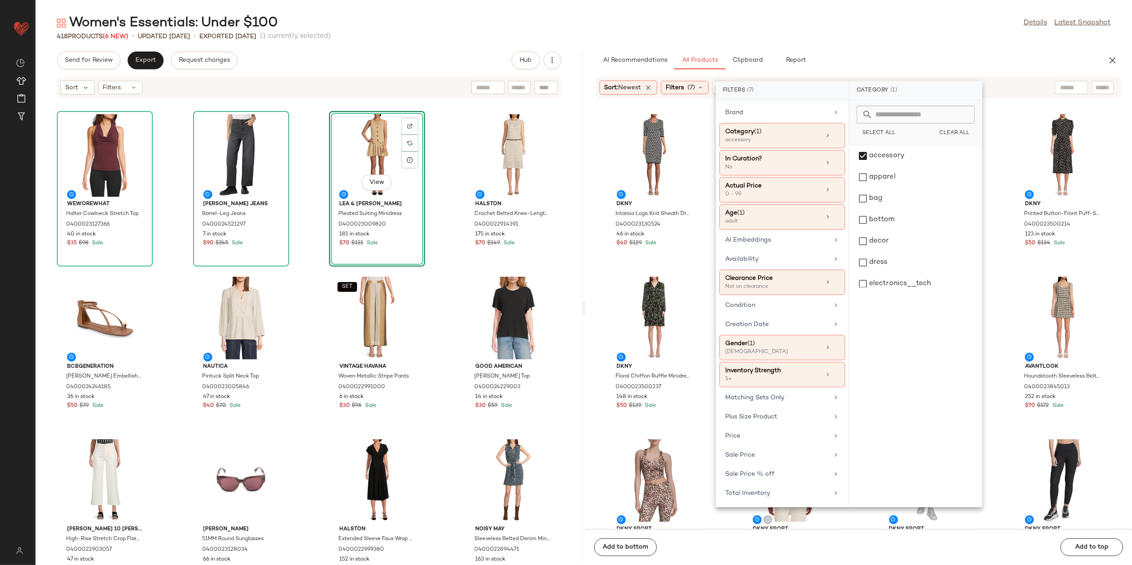
click at [846, 36] on div "418 Products (6 New) • updated Aug 11th • Exported Aug 6th (1 currently selecte…" at bounding box center [584, 36] width 1097 height 9
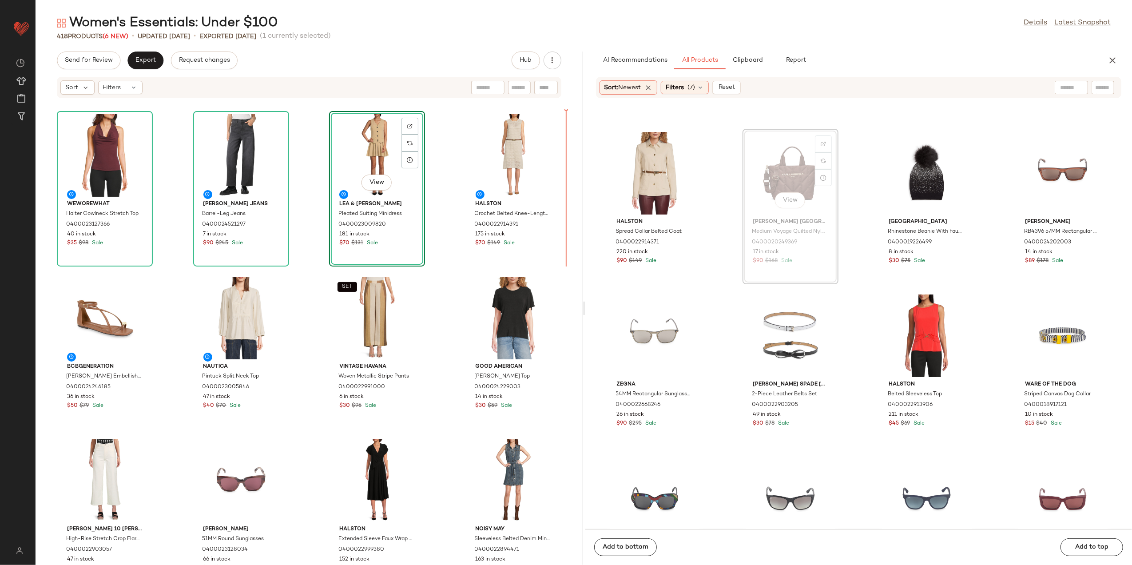
scroll to position [1125, 0]
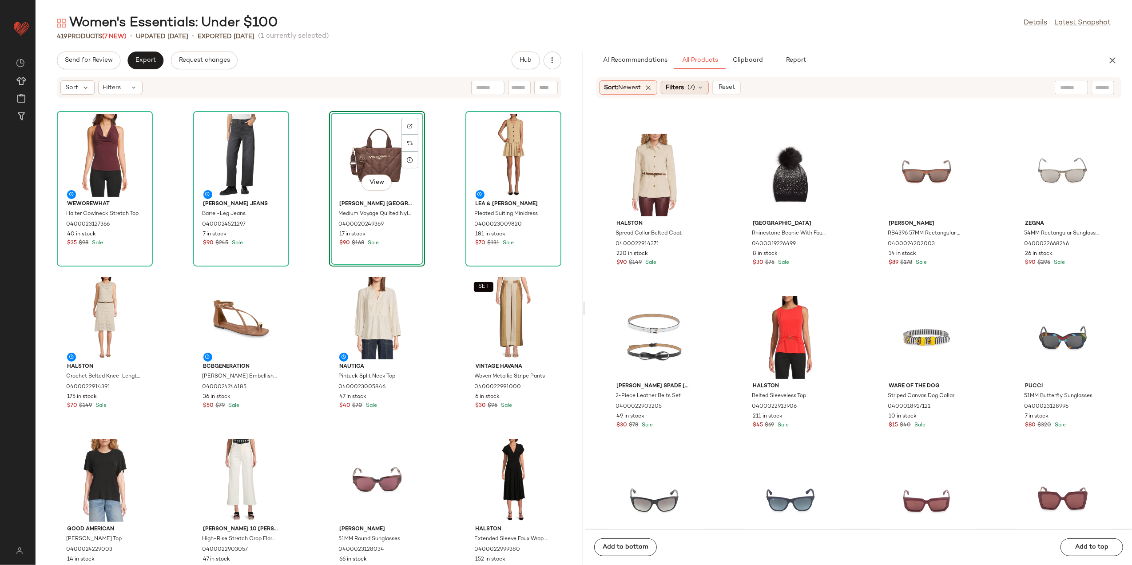
click at [677, 84] on span "Filters" at bounding box center [675, 87] width 18 height 9
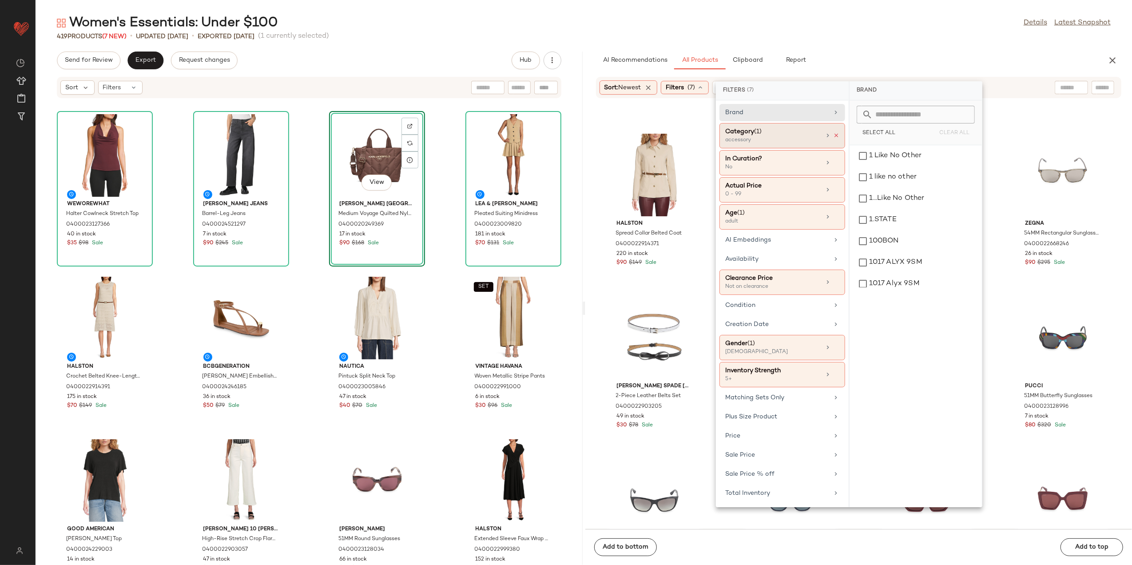
click at [839, 135] on icon at bounding box center [836, 135] width 6 height 6
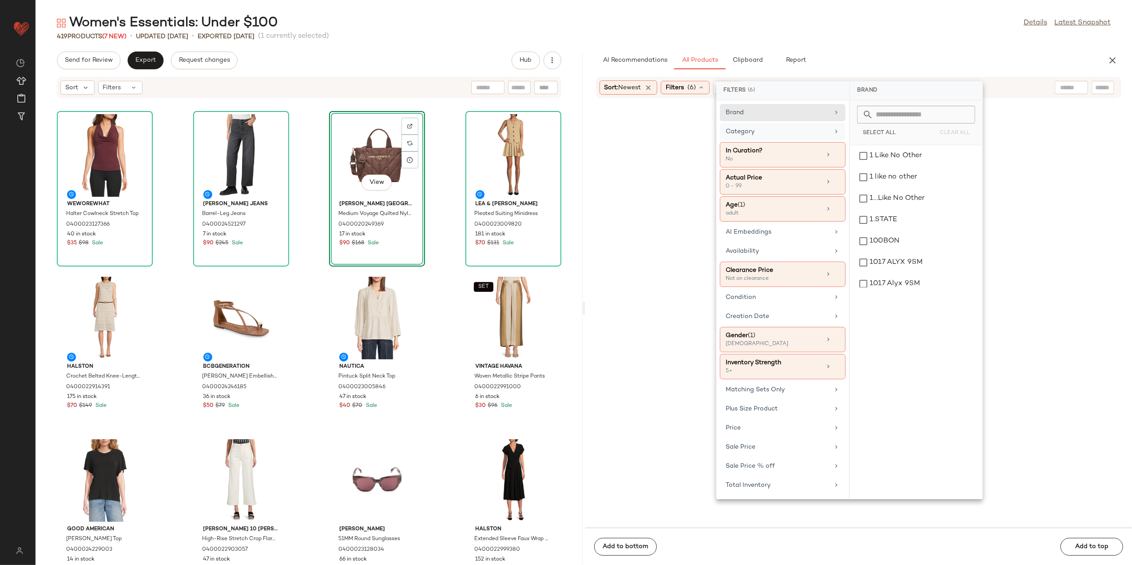
click at [826, 135] on div "Category" at bounding box center [777, 131] width 103 height 9
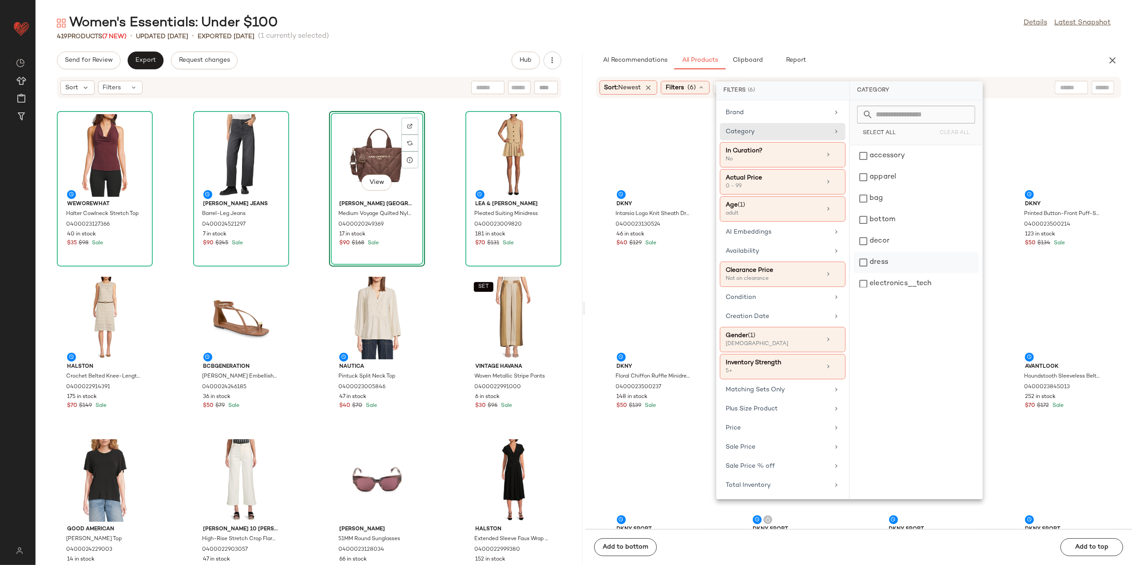
click at [899, 263] on div "dress" at bounding box center [916, 262] width 125 height 21
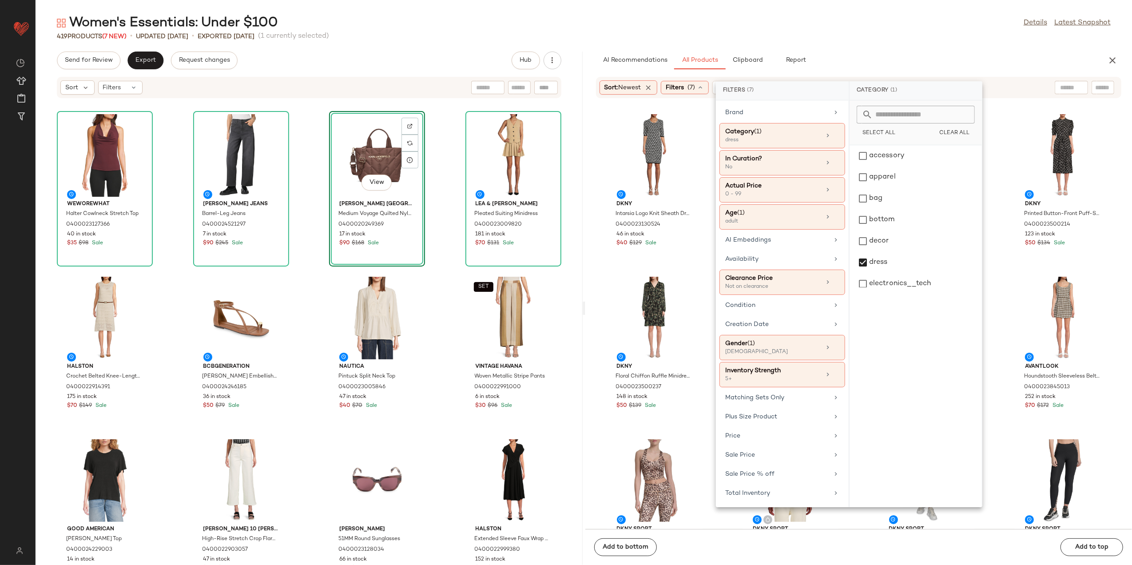
click at [863, 42] on div "Women's Essentials: Under $100 Details Latest Snapshot 419 Products (7 New) • u…" at bounding box center [584, 289] width 1097 height 551
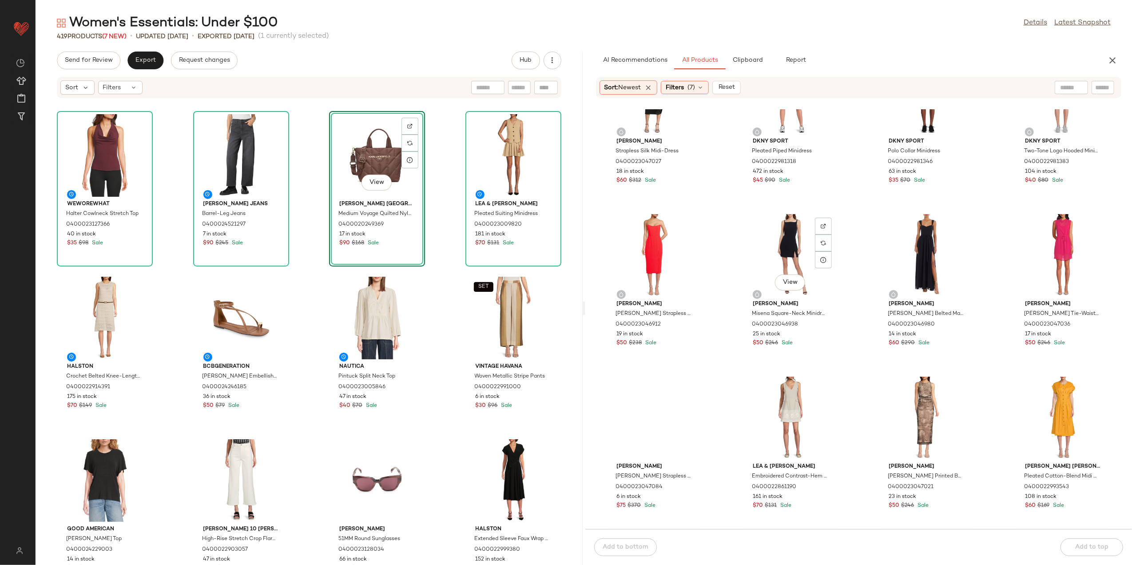
scroll to position [4152, 0]
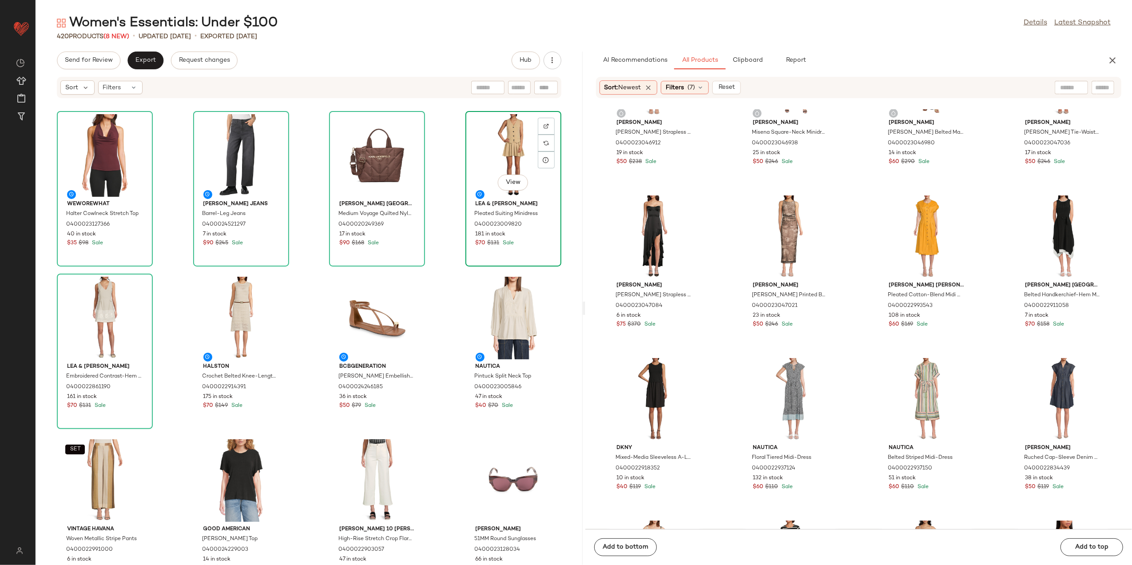
click at [513, 148] on div "View" at bounding box center [514, 155] width 90 height 83
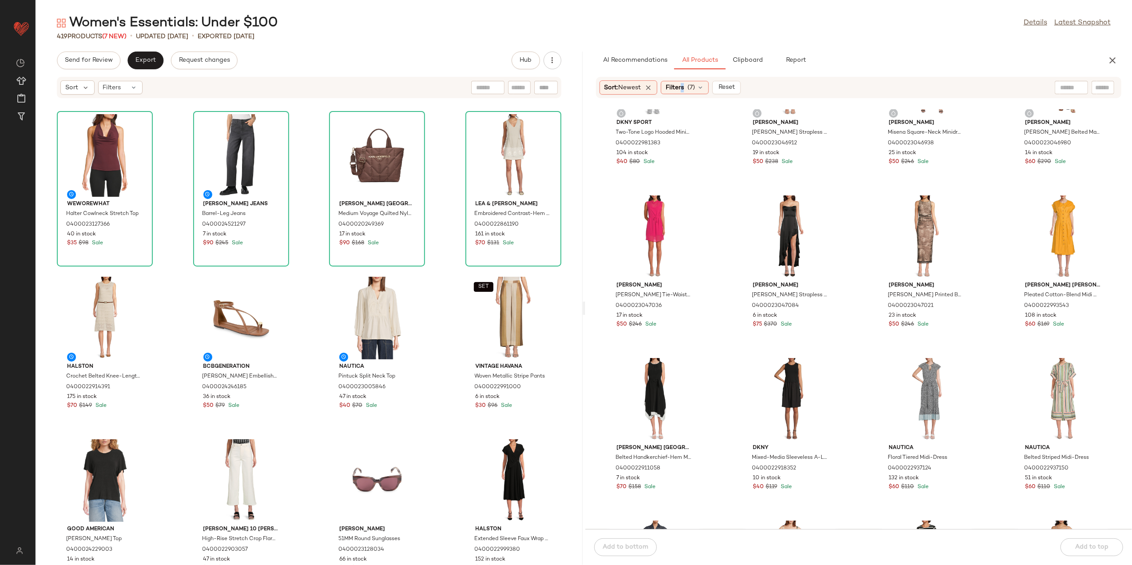
drag, startPoint x: 685, startPoint y: 89, endPoint x: 697, endPoint y: 99, distance: 15.5
click at [684, 89] on span "Filters" at bounding box center [675, 87] width 18 height 9
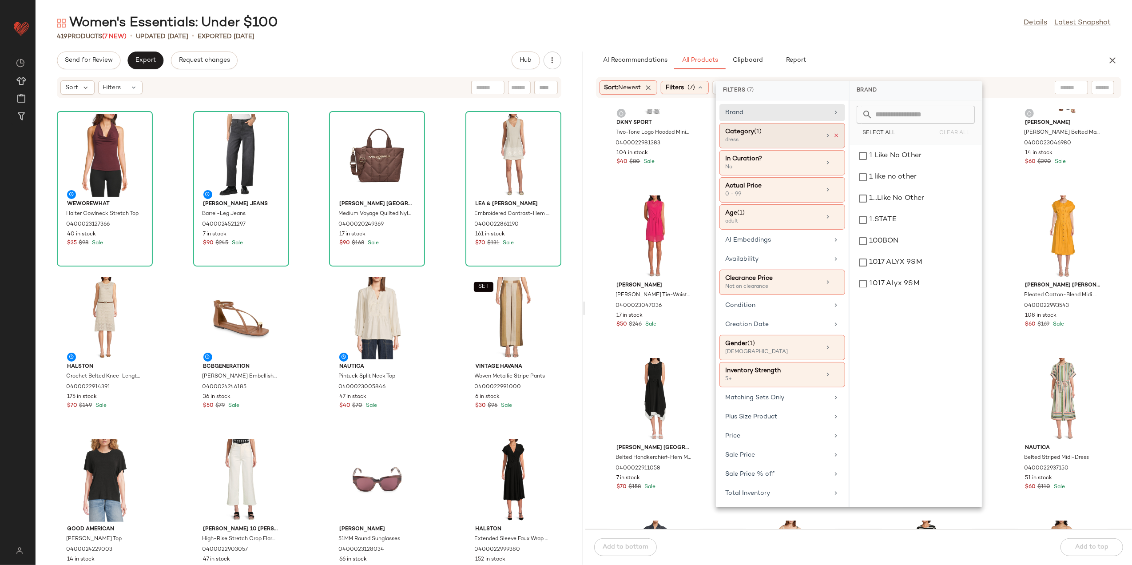
click at [839, 150] on div "Category (1) dress" at bounding box center [783, 162] width 126 height 25
click at [825, 134] on icon at bounding box center [827, 135] width 7 height 7
drag, startPoint x: 882, startPoint y: 264, endPoint x: 885, endPoint y: 250, distance: 14.5
click at [882, 263] on div "dress" at bounding box center [915, 262] width 125 height 21
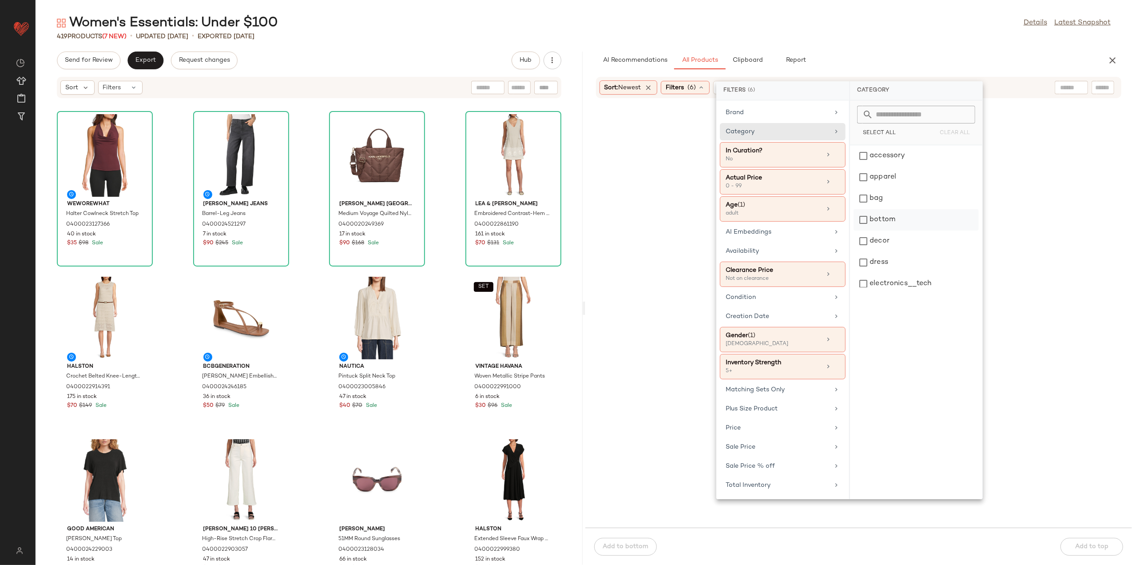
click at [878, 219] on div "bottom" at bounding box center [916, 219] width 125 height 21
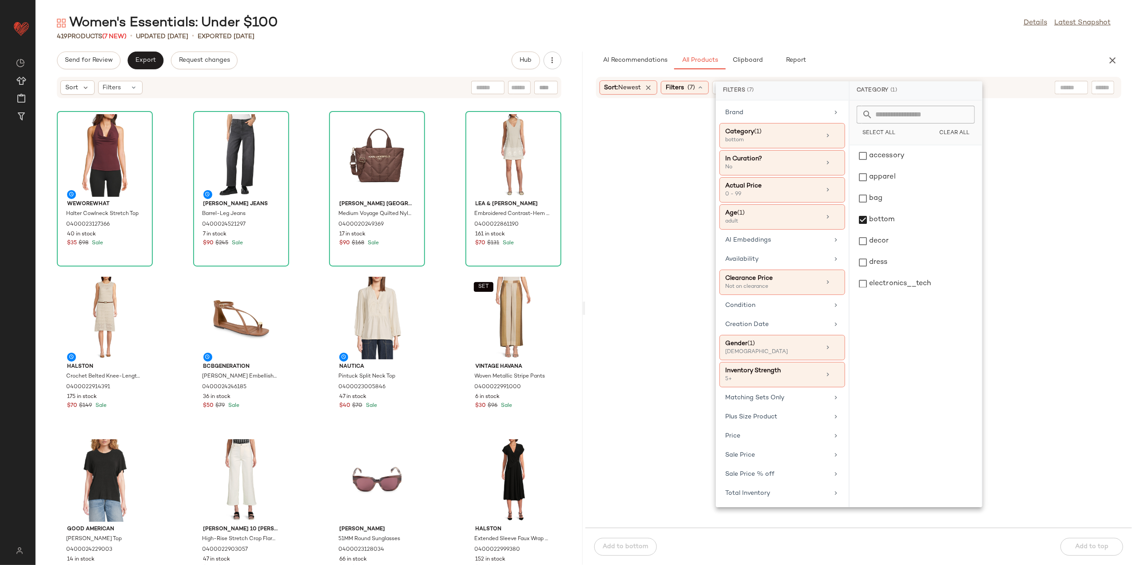
click at [855, 45] on div "Women's Essentials: Under $100 Details Latest Snapshot 419 Products (7 New) • u…" at bounding box center [584, 289] width 1097 height 551
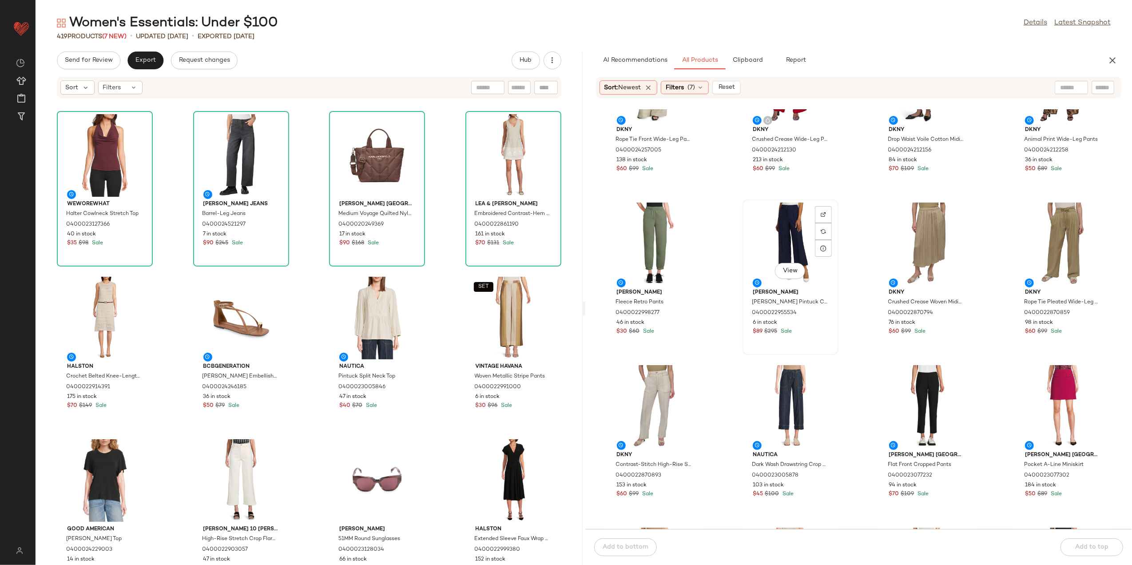
scroll to position [421, 0]
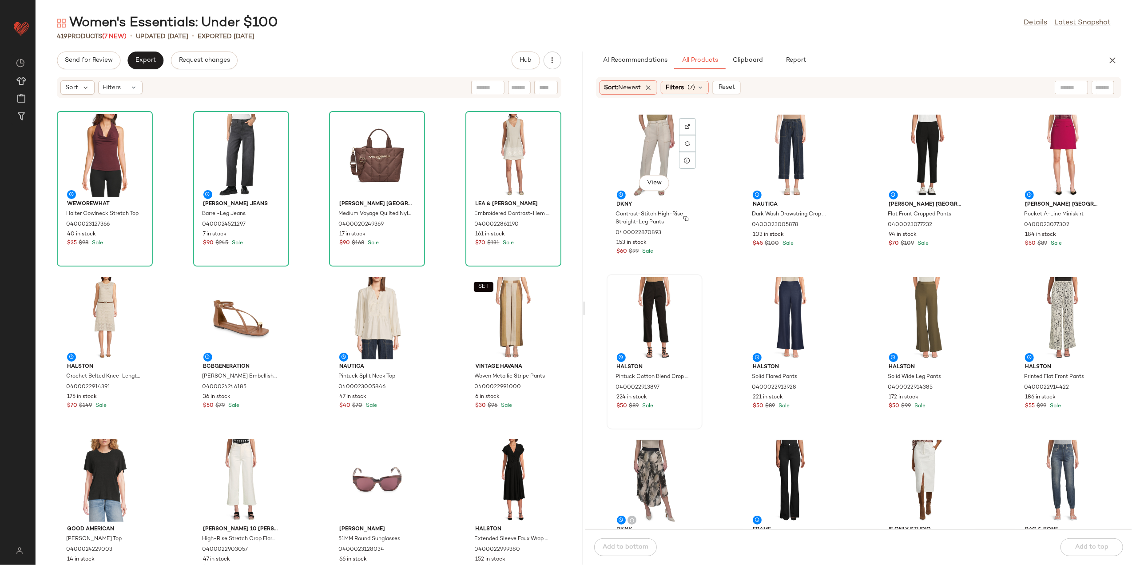
scroll to position [599, 0]
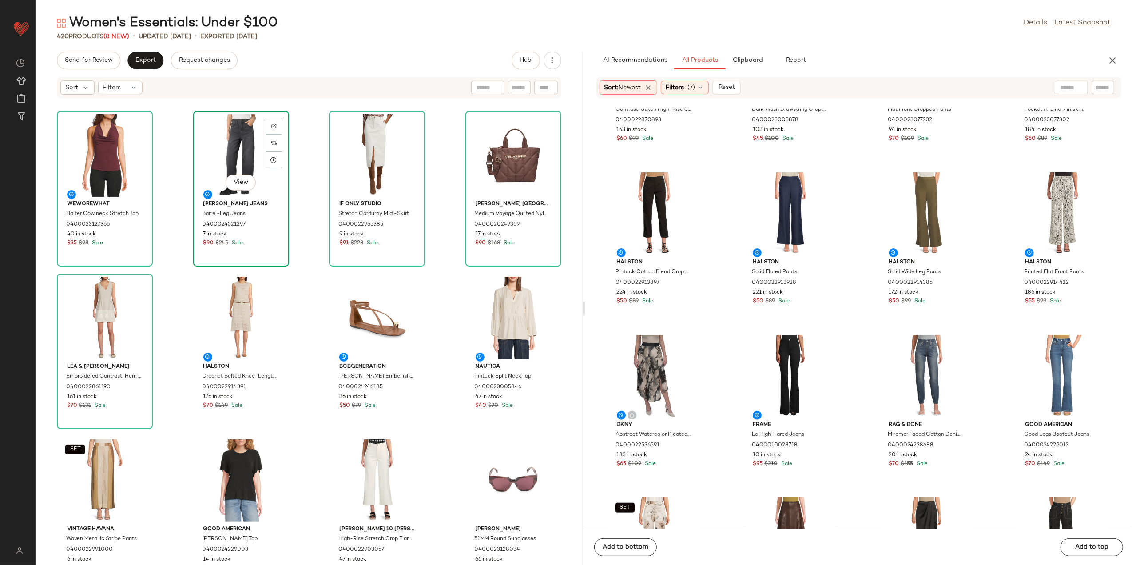
click at [260, 162] on div "View" at bounding box center [241, 155] width 90 height 83
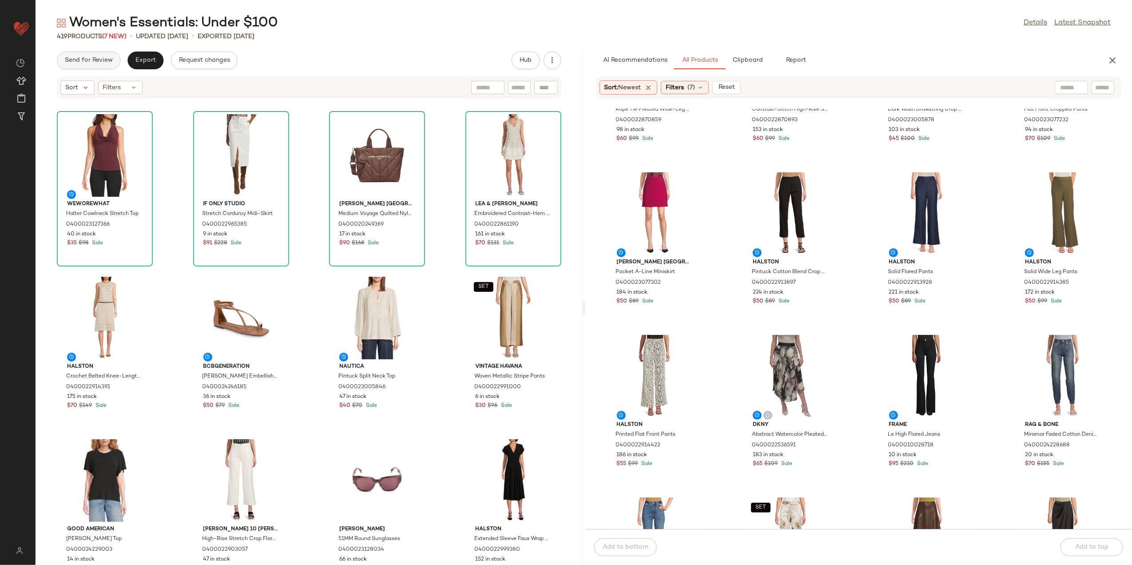
click at [105, 63] on span "Send for Review" at bounding box center [88, 60] width 48 height 7
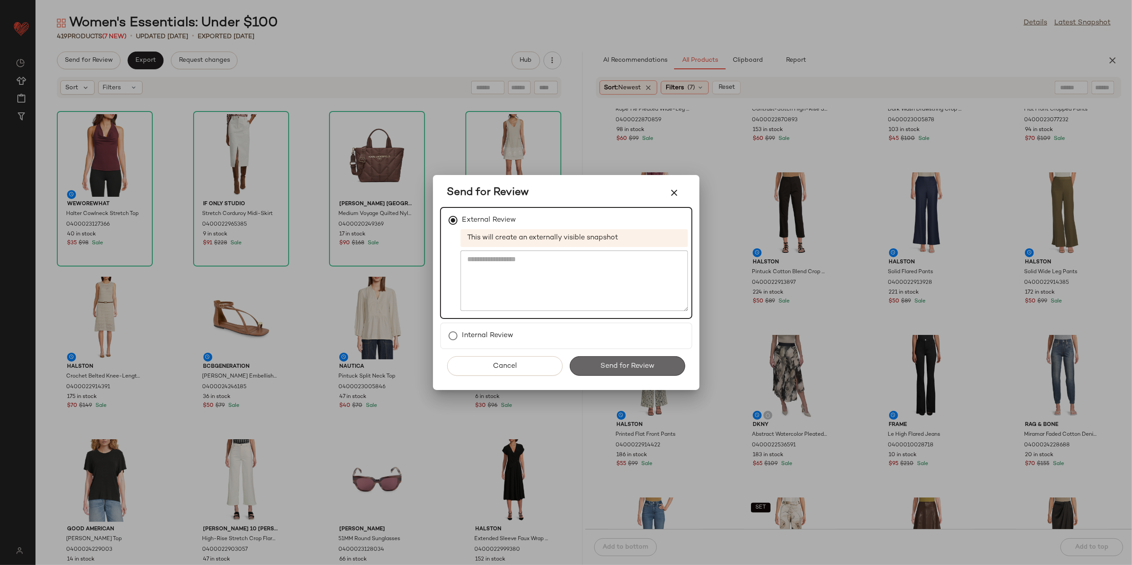
click at [608, 362] on span "Send for Review" at bounding box center [627, 366] width 55 height 8
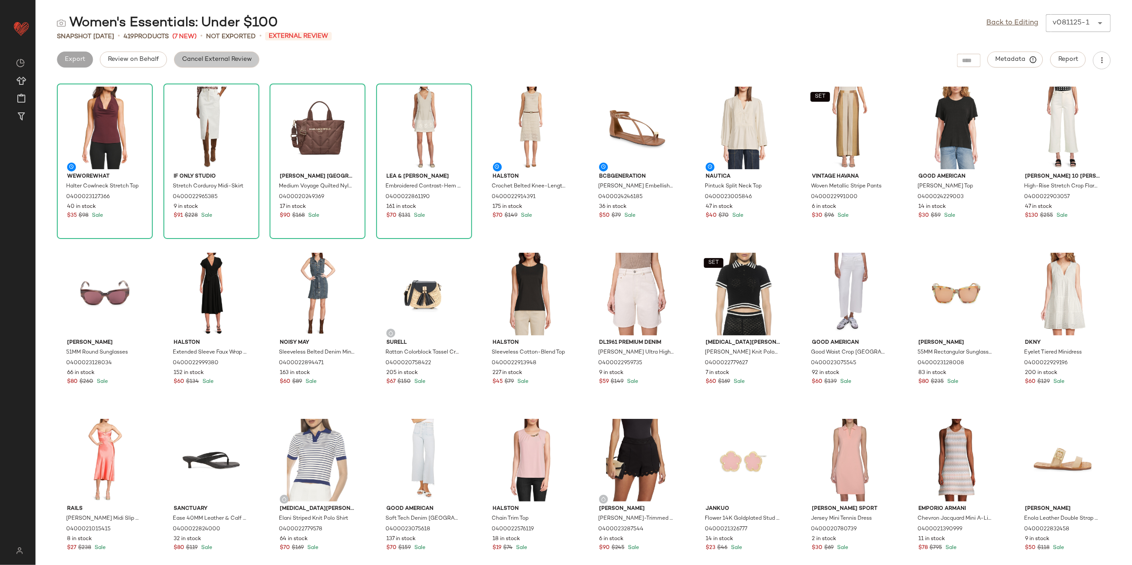
click at [195, 55] on button "Cancel External Review" at bounding box center [216, 60] width 85 height 16
click at [131, 61] on button "Export" at bounding box center [145, 60] width 36 height 16
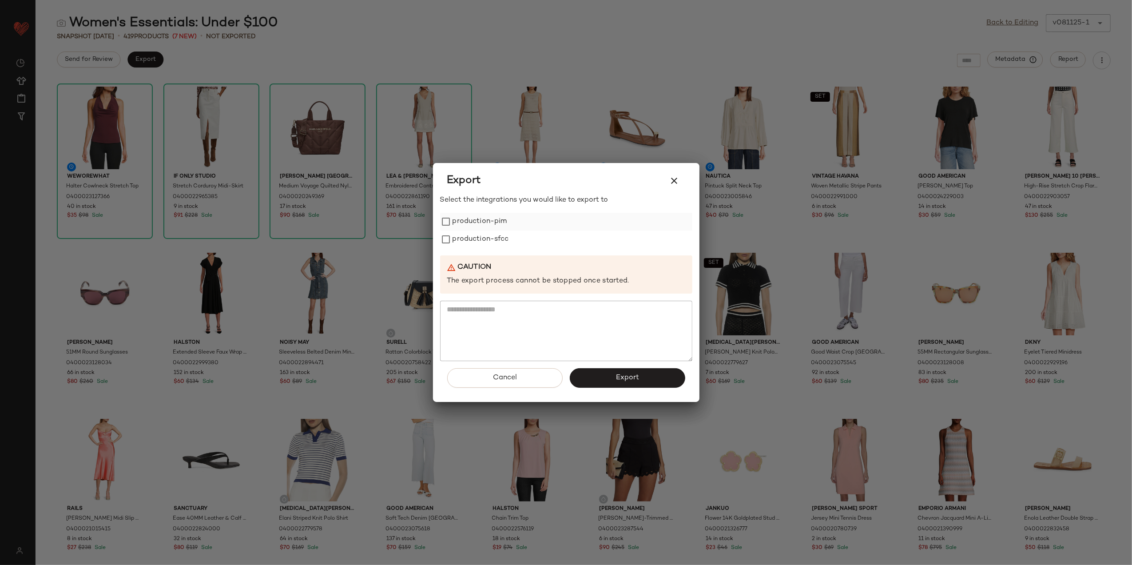
click at [459, 215] on label "production-pim" at bounding box center [480, 222] width 55 height 18
click at [471, 243] on label "production-sfcc" at bounding box center [481, 240] width 56 height 18
click at [606, 378] on button "Export" at bounding box center [627, 378] width 115 height 20
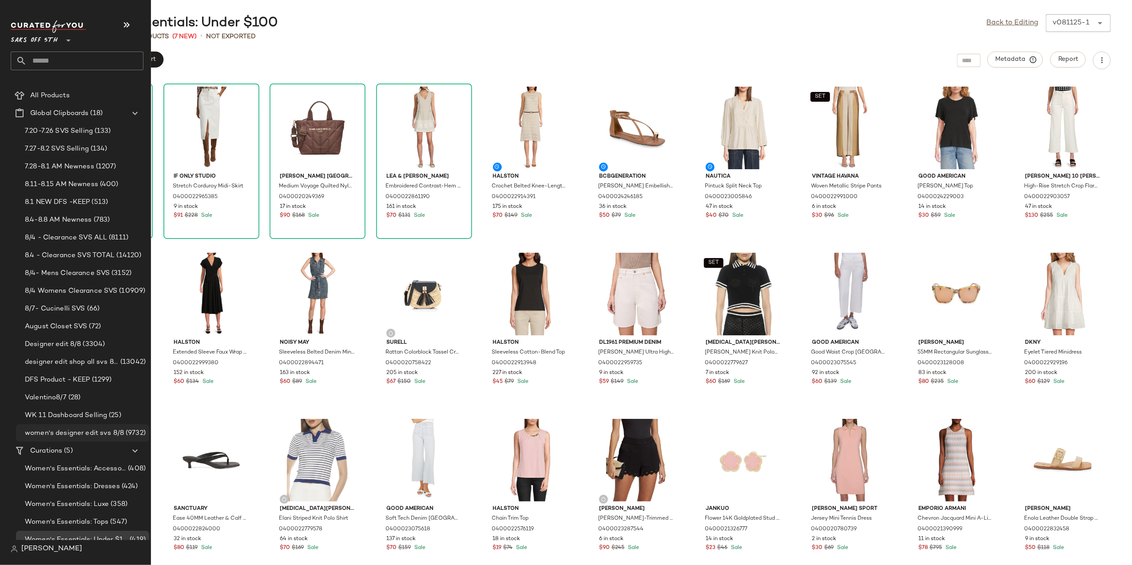
scroll to position [23, 0]
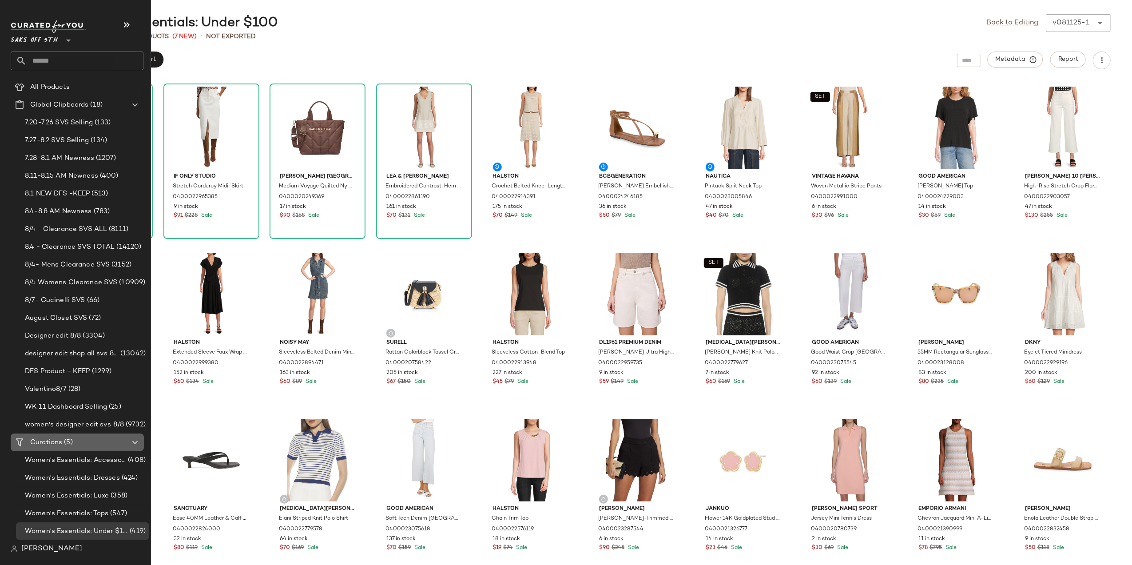
click at [59, 450] on Curations "Curations (5)" at bounding box center [77, 442] width 133 height 18
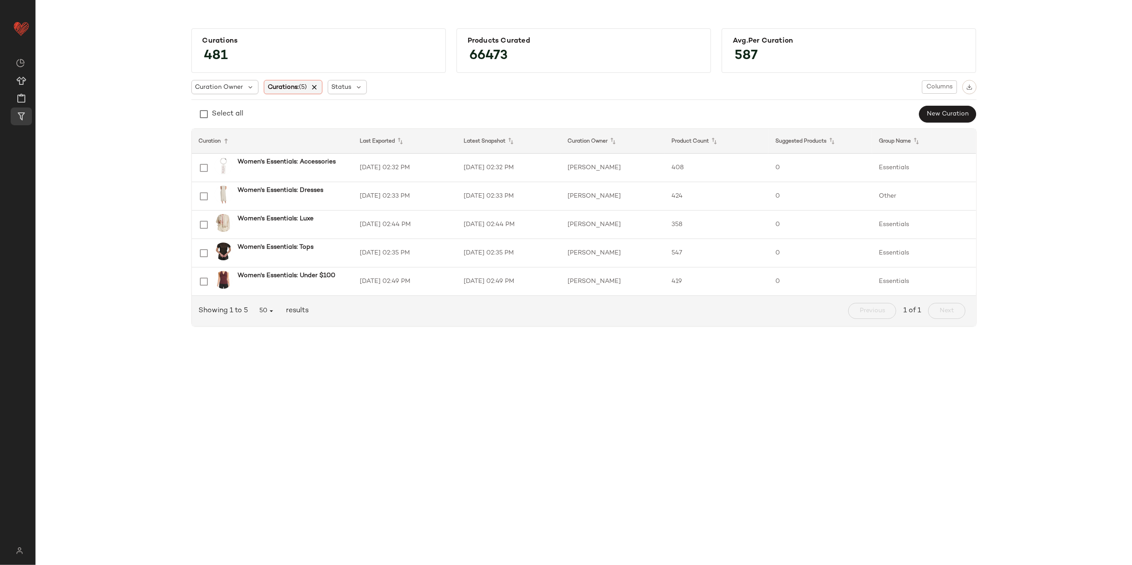
click at [318, 84] on icon at bounding box center [314, 87] width 8 height 8
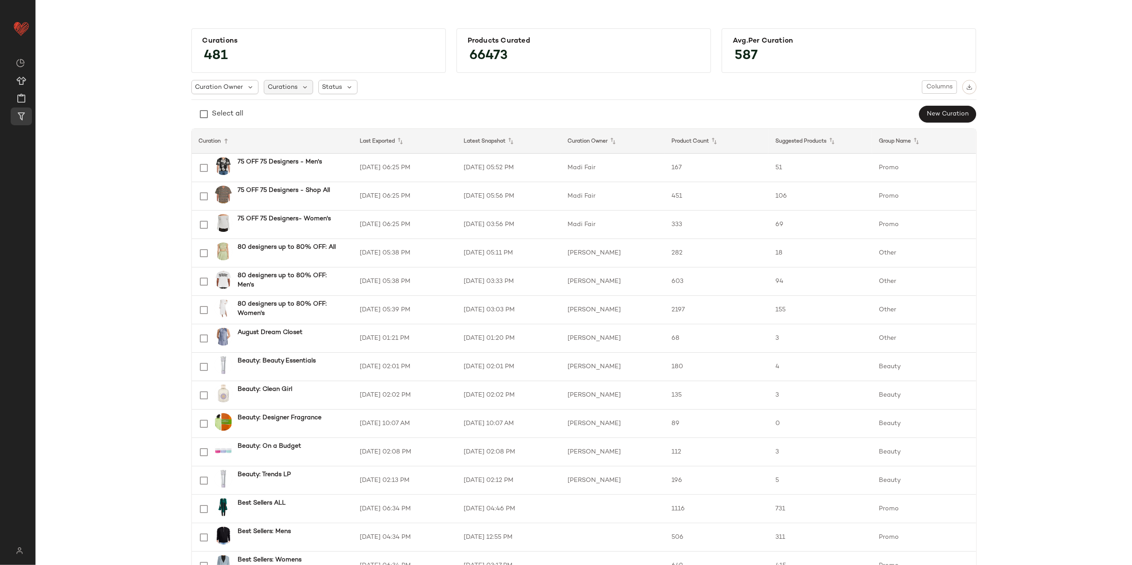
click at [290, 83] on span "Curations" at bounding box center [283, 87] width 30 height 9
click at [304, 105] on input "text" at bounding box center [323, 111] width 111 height 13
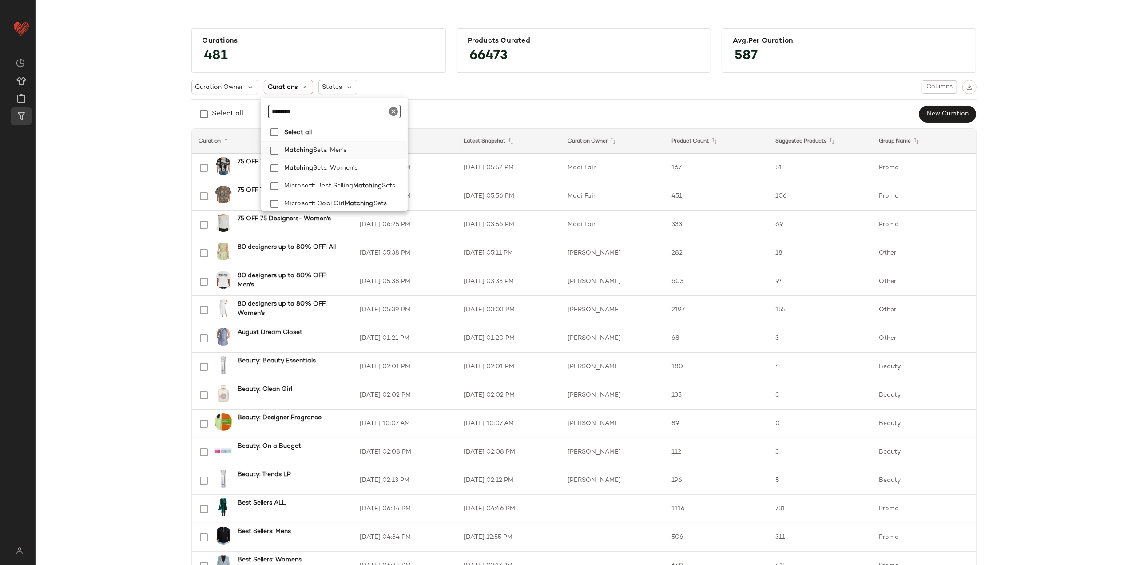
type input "********"
drag, startPoint x: 332, startPoint y: 155, endPoint x: 326, endPoint y: 164, distance: 11.5
click at [332, 155] on span "Sets: Men's" at bounding box center [329, 151] width 33 height 18
click at [325, 166] on span "Sets: Women's" at bounding box center [335, 168] width 44 height 18
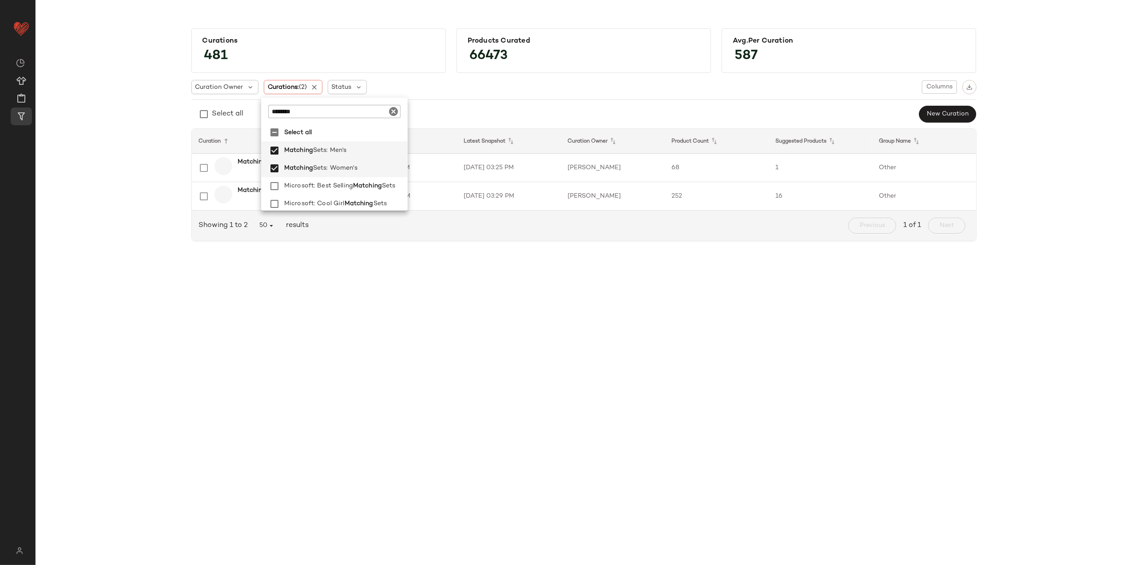
click at [390, 112] on icon "Clear" at bounding box center [393, 111] width 11 height 11
type input "*****"
drag, startPoint x: 338, startPoint y: 150, endPoint x: 327, endPoint y: 167, distance: 19.7
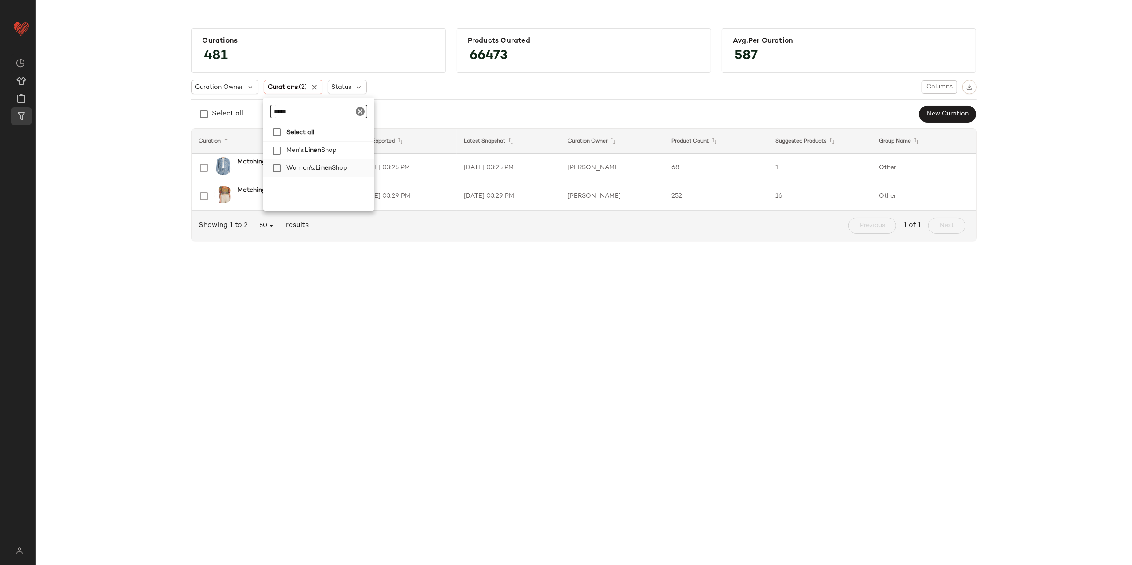
click at [337, 151] on span "Shop" at bounding box center [329, 151] width 16 height 18
click at [327, 167] on span "Linen" at bounding box center [323, 168] width 16 height 18
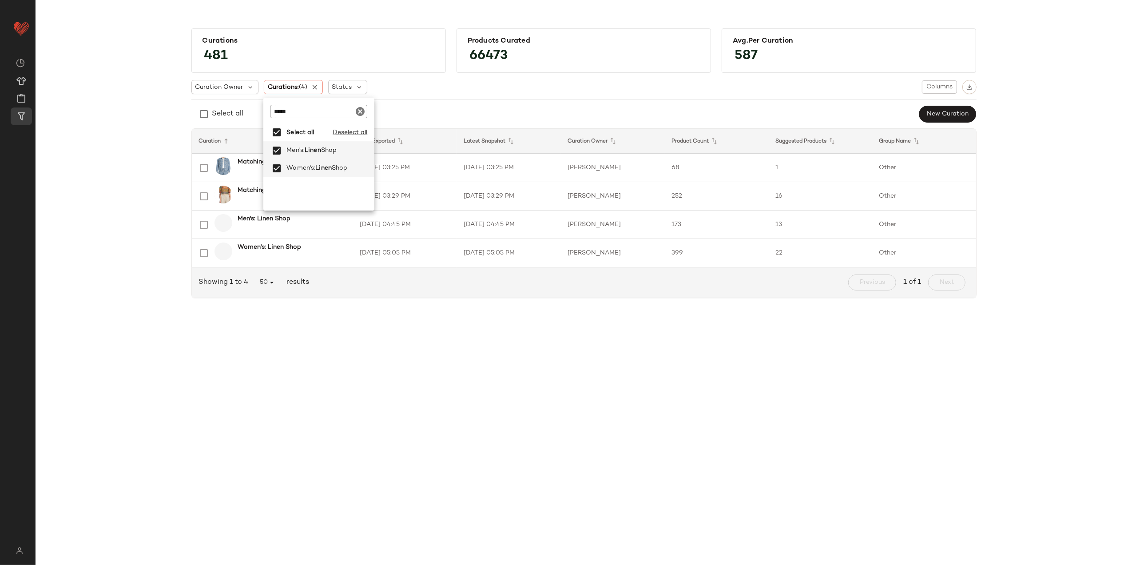
click at [358, 111] on icon "Clear" at bounding box center [360, 111] width 11 height 11
type input "*********"
click at [341, 147] on span "Gifting: Designer Gifts" at bounding box center [352, 151] width 70 height 18
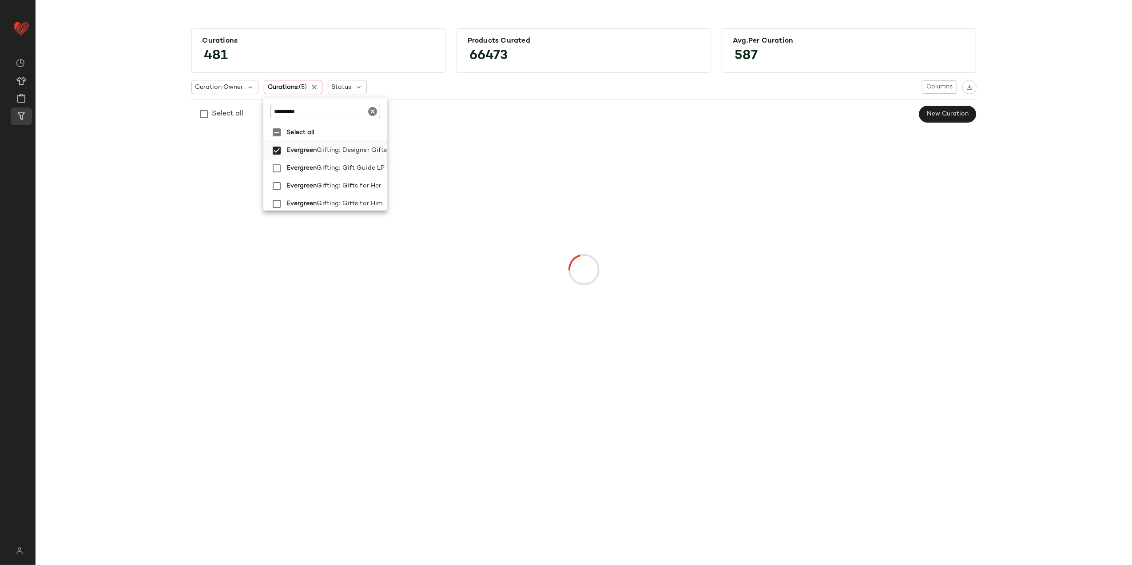
click at [342, 142] on span "Gifting: Designer Gifts" at bounding box center [352, 151] width 70 height 18
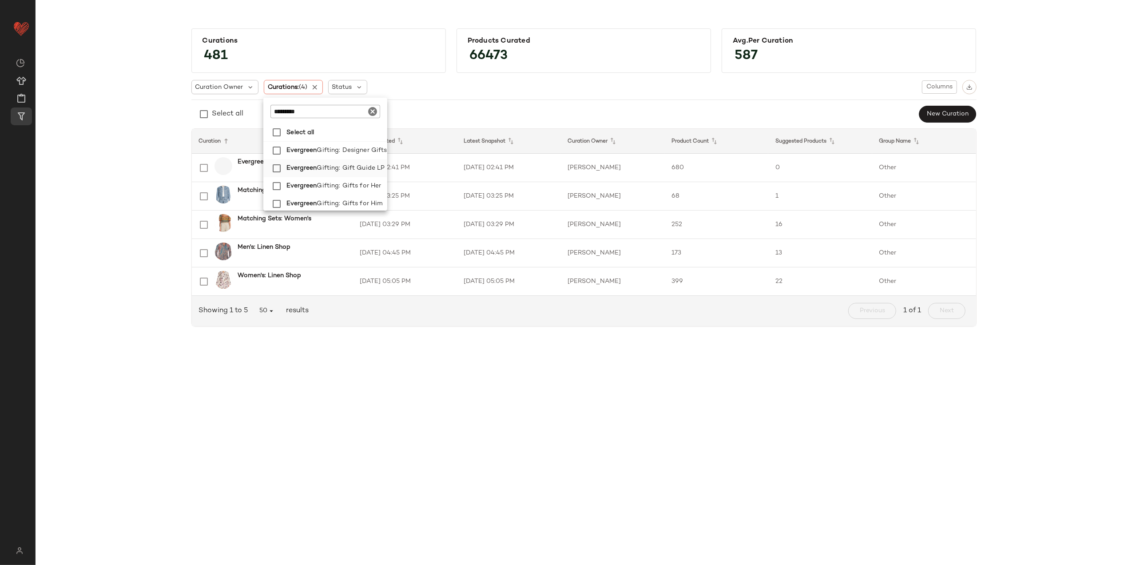
click at [340, 165] on span "Gifting: Gift Guide LP" at bounding box center [351, 168] width 68 height 18
drag, startPoint x: 340, startPoint y: 182, endPoint x: 337, endPoint y: 175, distance: 7.4
click at [339, 180] on span "Gifting: Gifts for Her" at bounding box center [349, 186] width 64 height 18
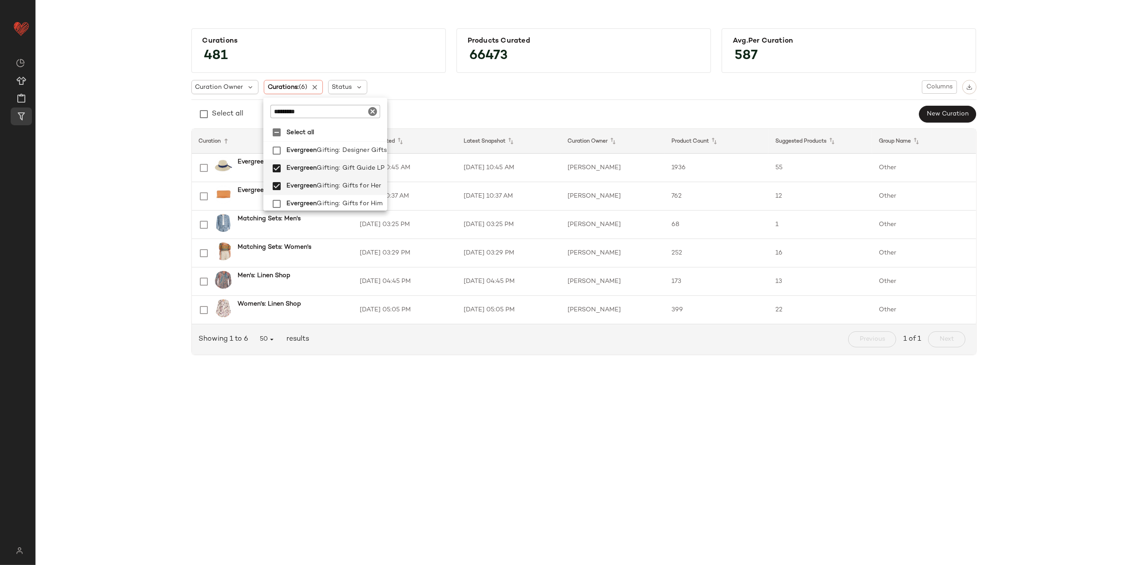
click at [376, 111] on icon "Clear" at bounding box center [373, 111] width 11 height 11
click at [134, 219] on div "Curations 481 Products Curated 66473 Avg.per Curation 587 Curation Owner Curati…" at bounding box center [584, 195] width 1082 height 348
click at [453, 167] on td "8/8/25, 10:45 AM" at bounding box center [405, 168] width 104 height 28
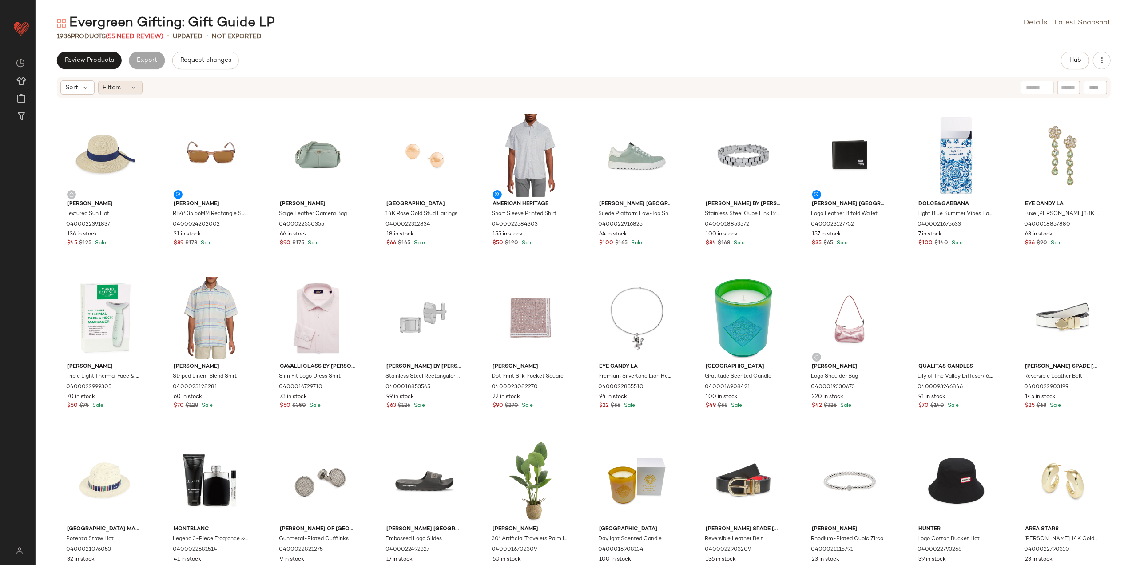
click at [123, 86] on div "Filters" at bounding box center [120, 87] width 44 height 13
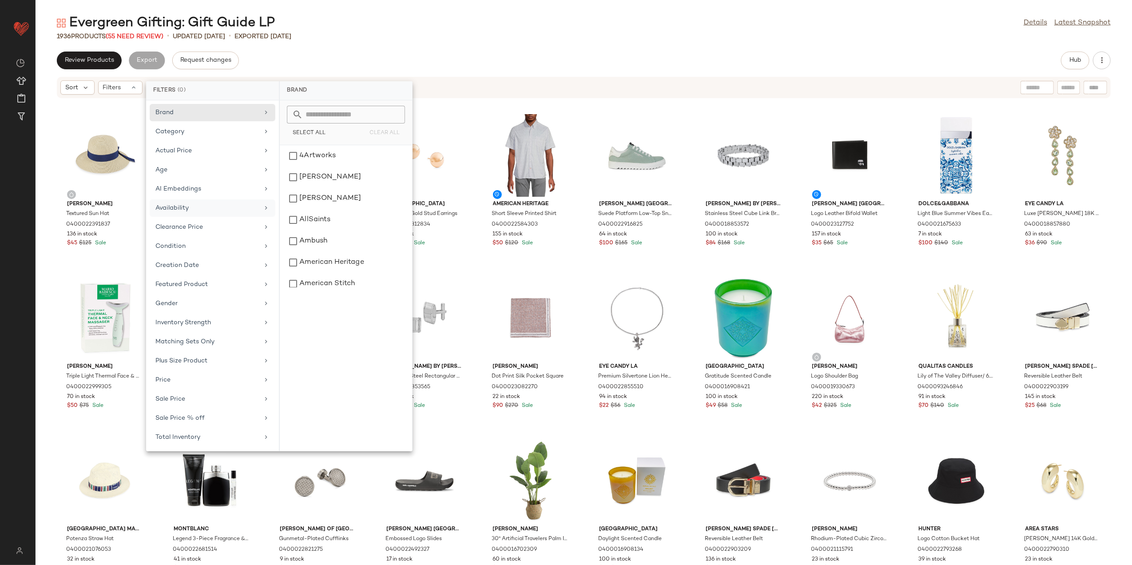
click at [210, 219] on div "Availability" at bounding box center [213, 227] width 126 height 17
click at [302, 181] on div "out_of_stock" at bounding box center [345, 177] width 125 height 21
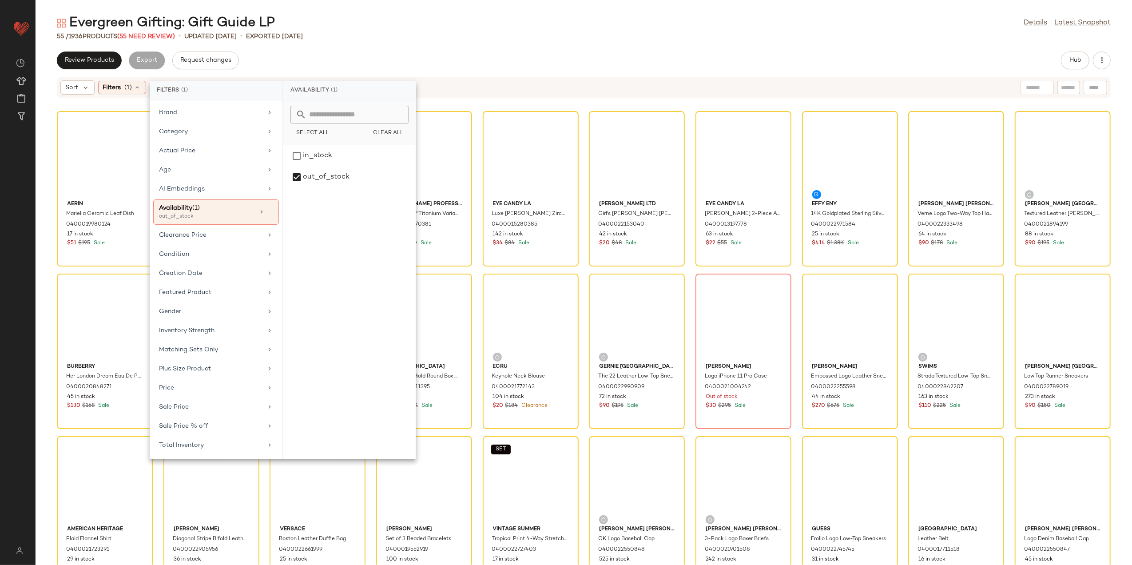
click at [1040, 61] on div "Review Products Export Request changes Hub" at bounding box center [584, 61] width 1097 height 18
click at [94, 160] on div at bounding box center [105, 155] width 90 height 83
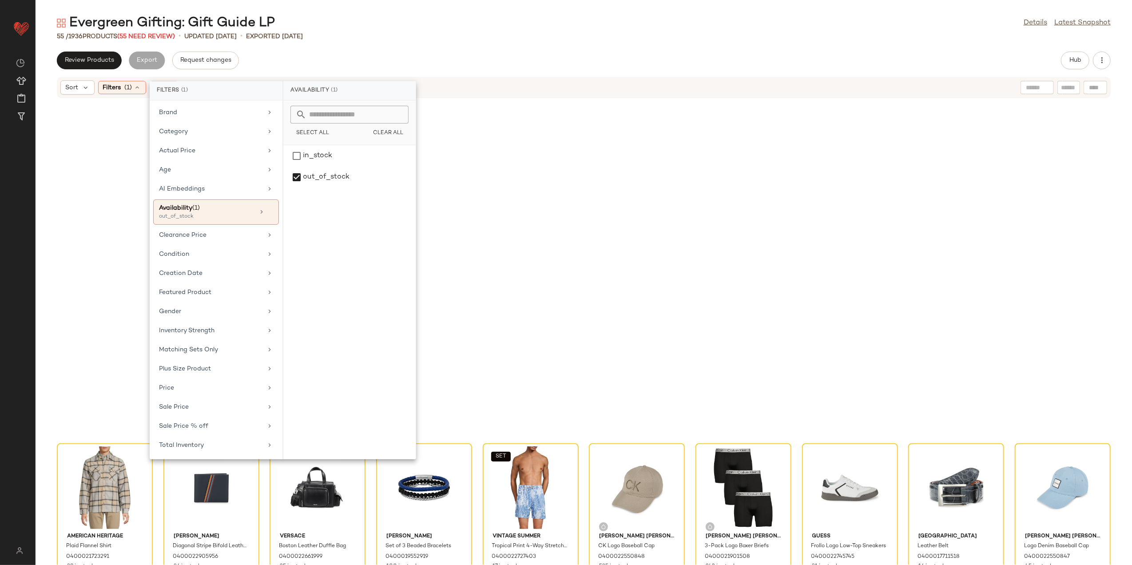
click at [962, 451] on div "American Heritage Plaid Flannel Shirt 0400021723291 29 in stock $28 $155 Sale P…" at bounding box center [584, 337] width 1097 height 456
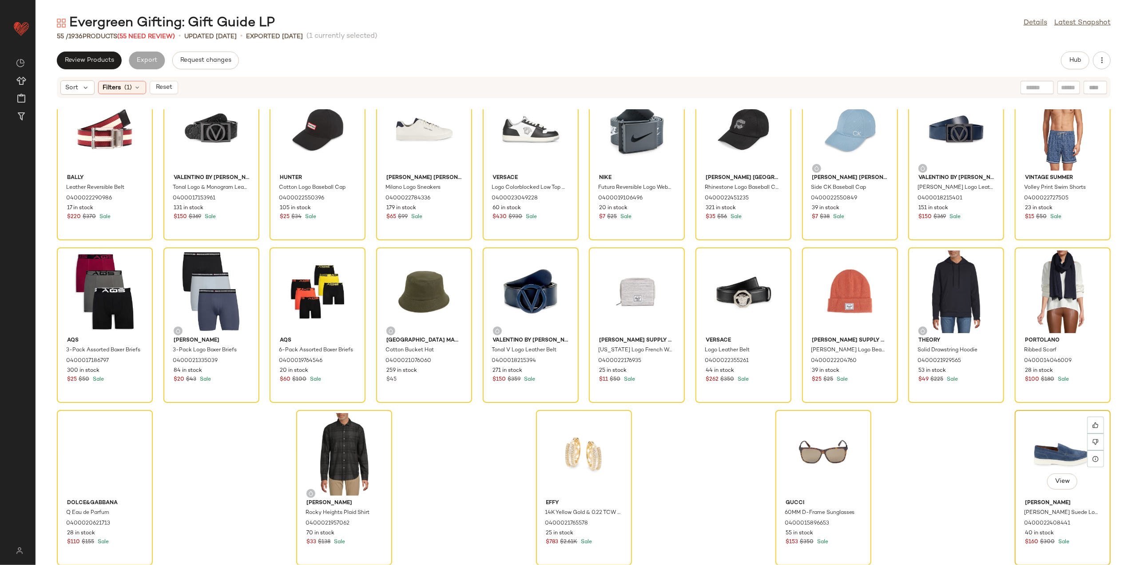
click at [1033, 450] on div "View" at bounding box center [1063, 454] width 90 height 83
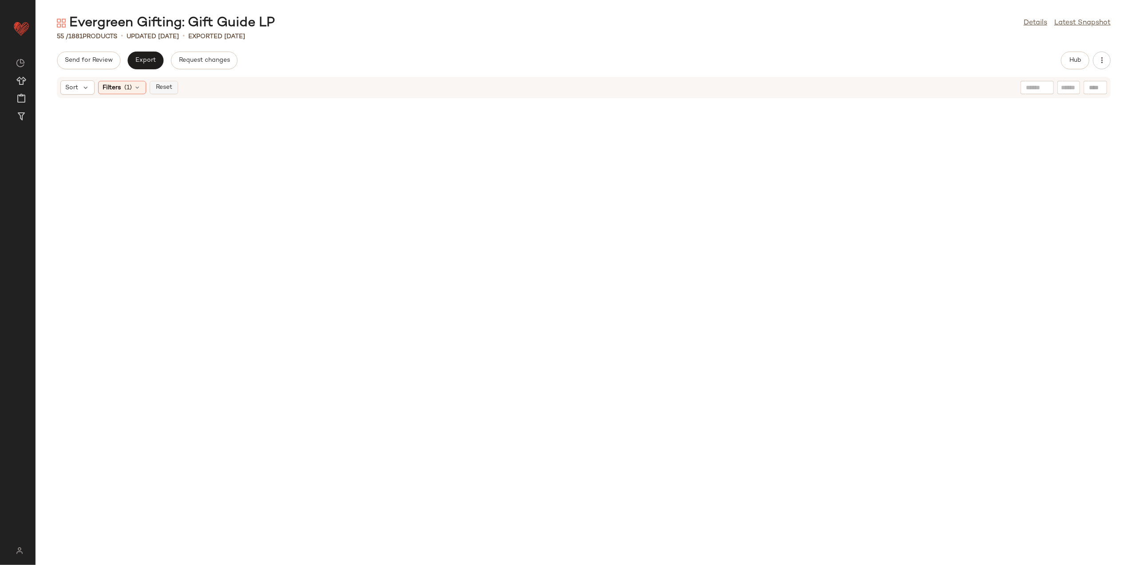
click at [155, 86] on span "Reset" at bounding box center [163, 87] width 17 height 7
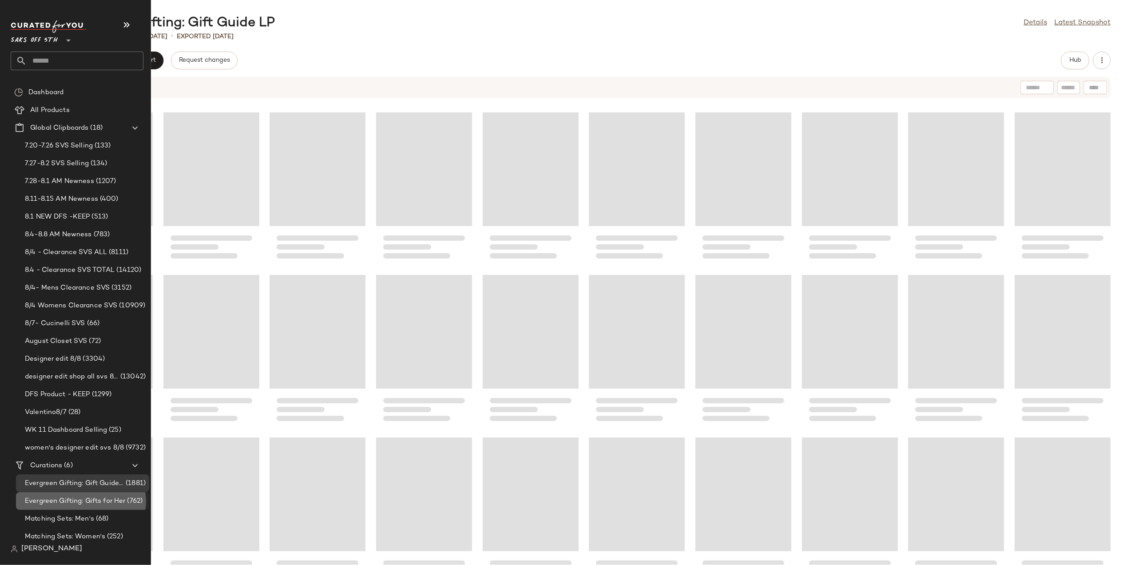
click at [37, 501] on span "Evergreen Gifting: Gifts for Her" at bounding box center [75, 501] width 101 height 10
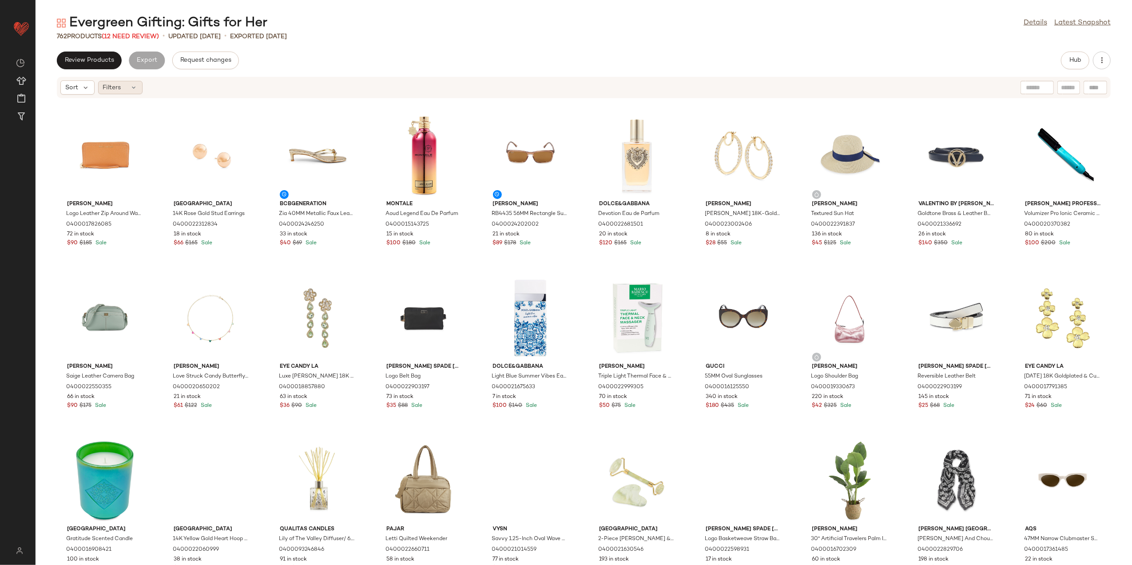
click at [131, 85] on icon at bounding box center [134, 87] width 7 height 7
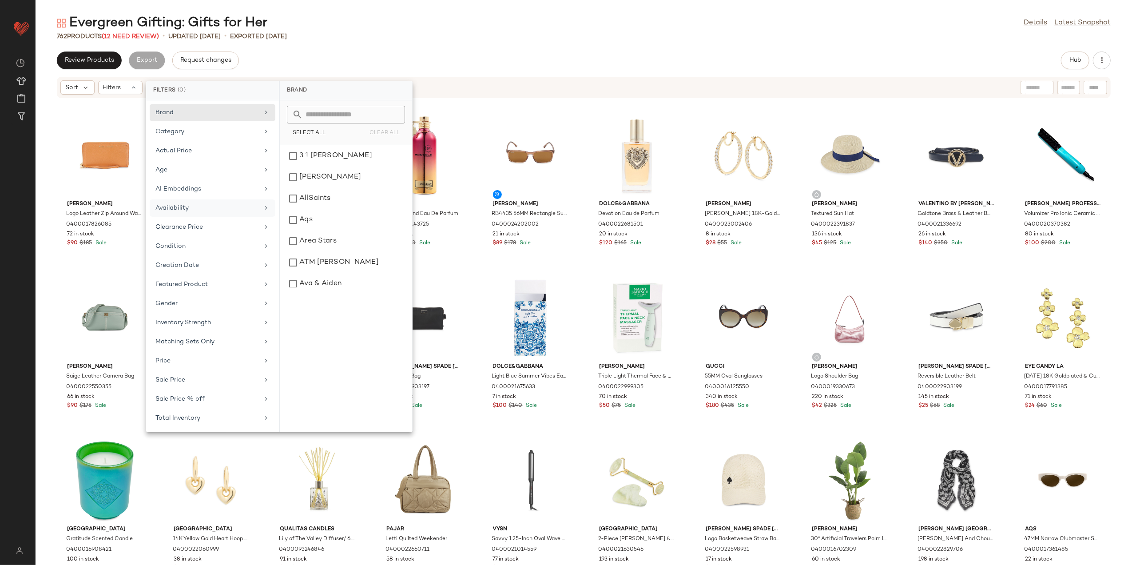
click at [193, 210] on div "Availability" at bounding box center [206, 207] width 103 height 9
click at [306, 185] on div "out_of_stock" at bounding box center [345, 177] width 125 height 21
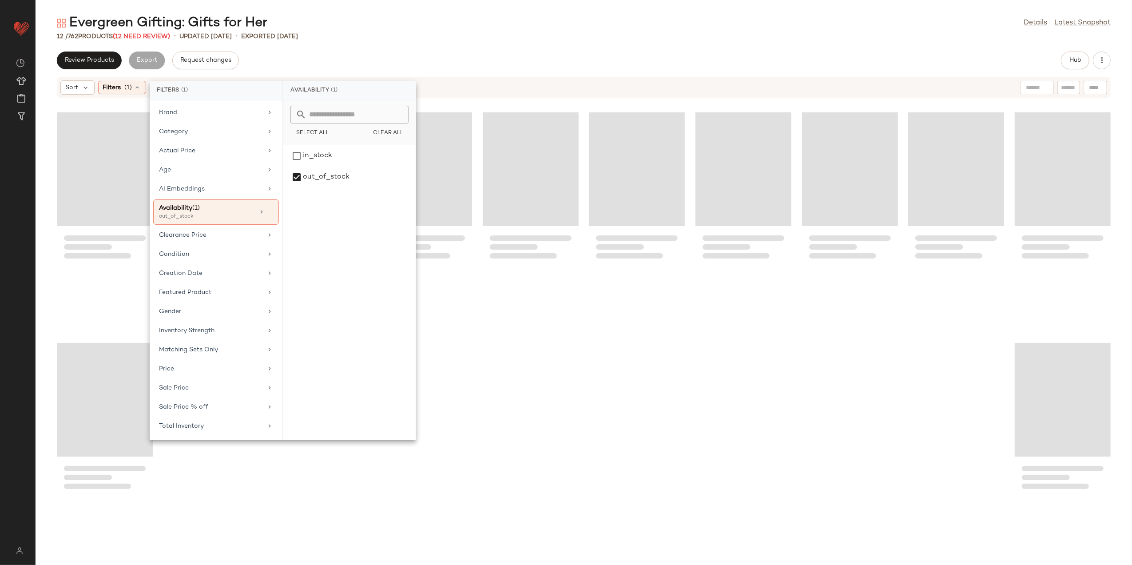
click at [425, 14] on div "Evergreen Gifting: Gifts for Her Details Latest Snapshot" at bounding box center [584, 23] width 1097 height 18
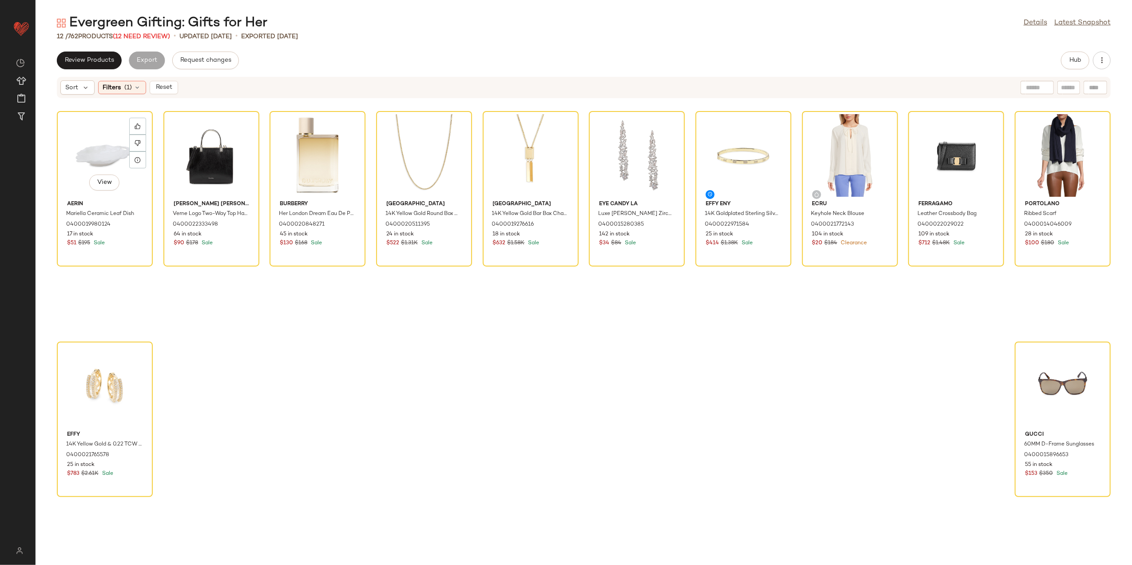
click at [88, 144] on div "View" at bounding box center [105, 155] width 90 height 83
drag, startPoint x: 1056, startPoint y: 389, endPoint x: 1046, endPoint y: 397, distance: 13.1
click at [1057, 389] on div "View" at bounding box center [1063, 386] width 90 height 83
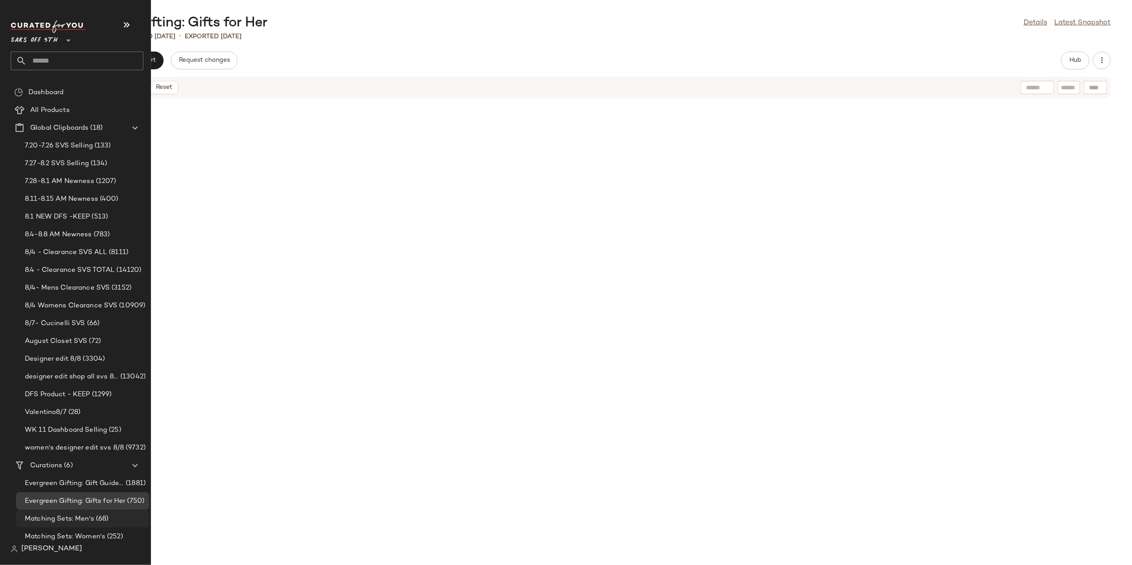
scroll to position [41, 0]
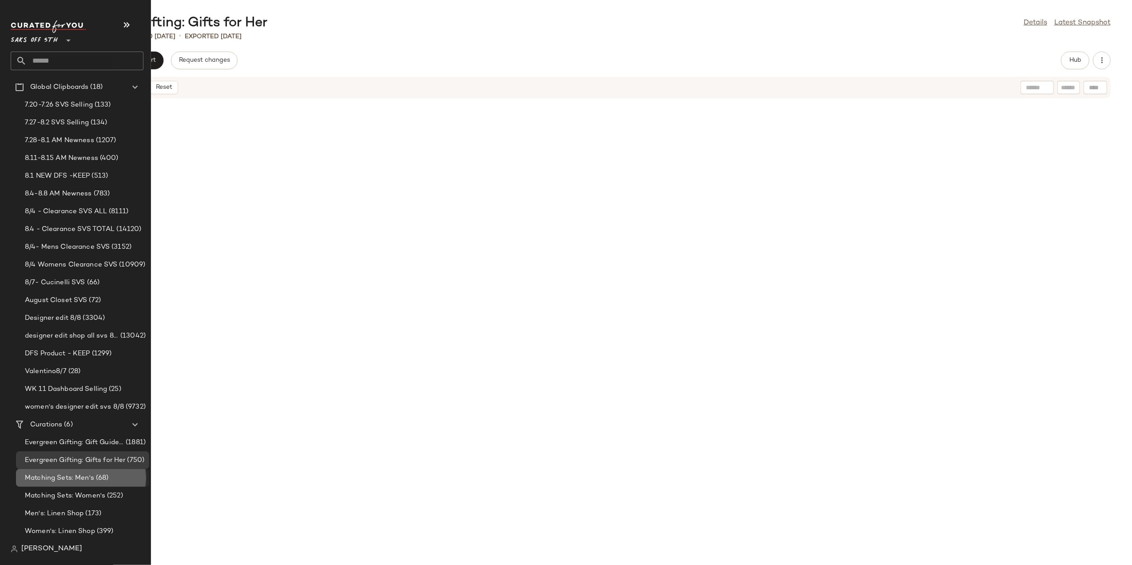
click at [104, 476] on span "(68)" at bounding box center [101, 478] width 15 height 10
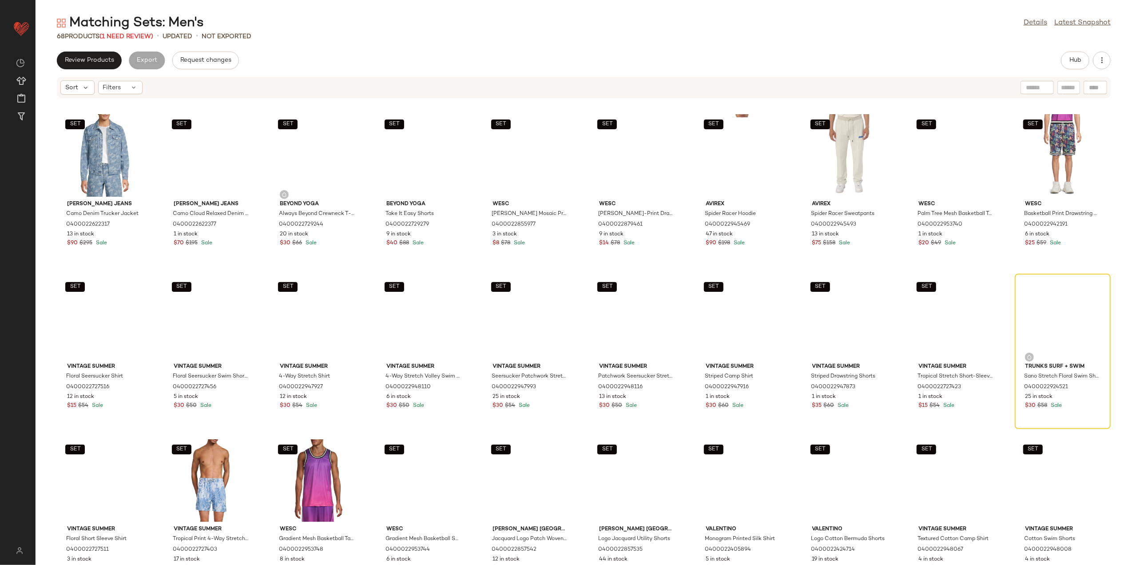
click at [329, 44] on div "Matching Sets: Men's Details Latest Snapshot 68 Products (1 Need Review) • upda…" at bounding box center [584, 289] width 1097 height 551
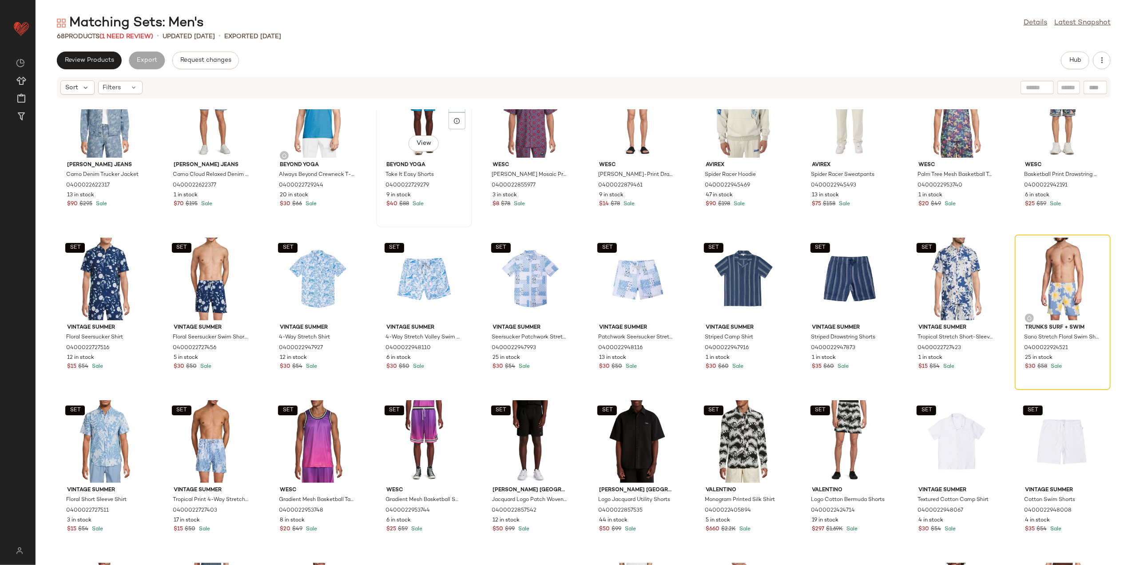
scroll to position [59, 0]
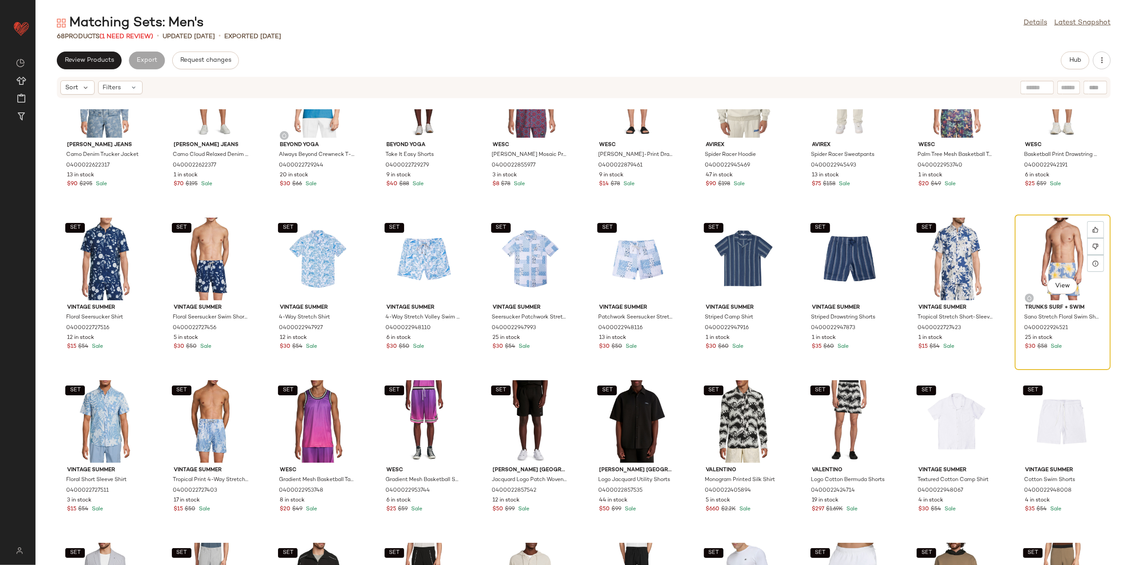
click at [1056, 239] on div "View" at bounding box center [1063, 259] width 90 height 83
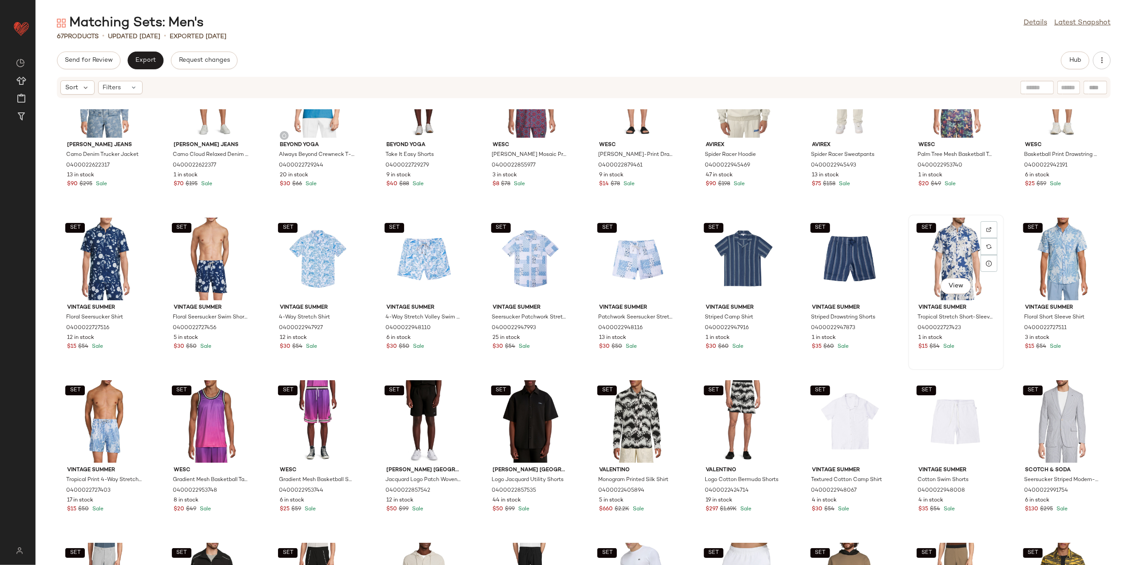
click at [962, 251] on div "SET View" at bounding box center [956, 259] width 90 height 83
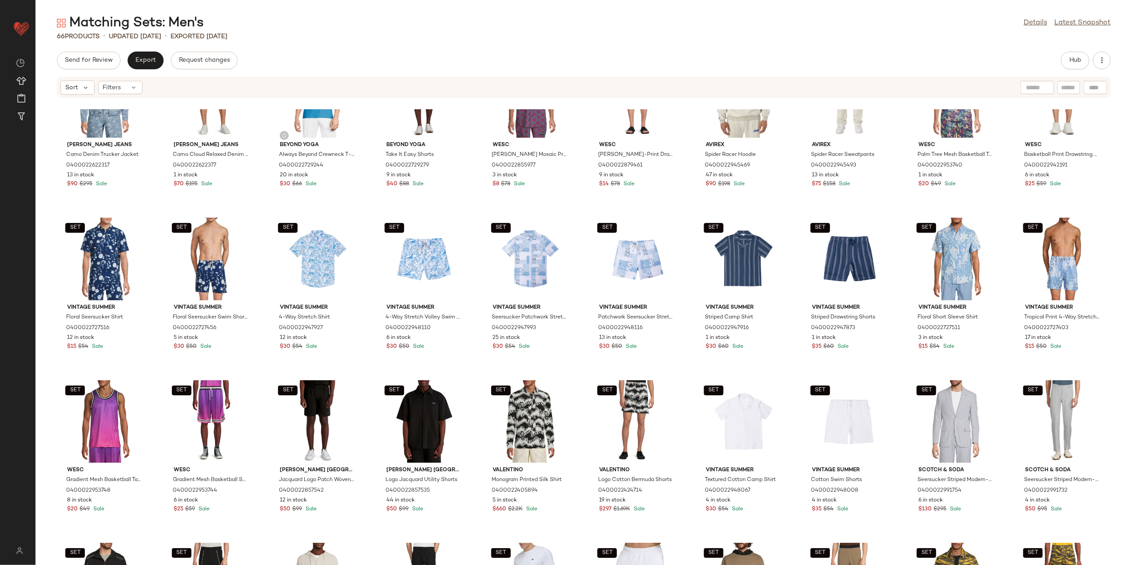
click at [1072, 69] on div "Send for Review Export Request changes Hub Sort Filters SET Hudson Jeans Camo D…" at bounding box center [584, 308] width 1097 height 513
click at [1067, 52] on button "Hub" at bounding box center [1075, 61] width 28 height 18
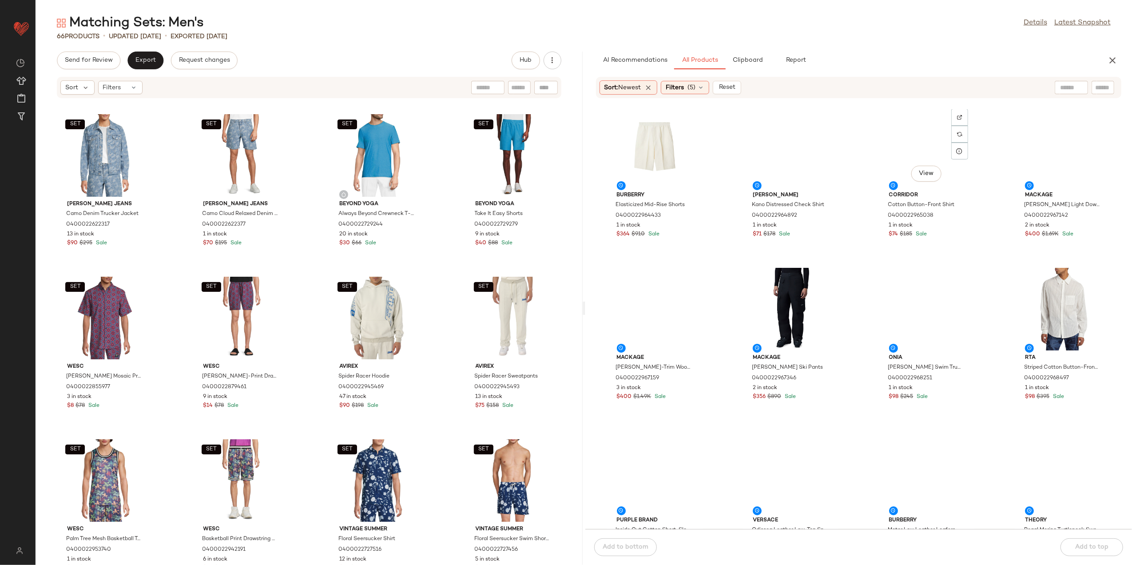
scroll to position [2968, 0]
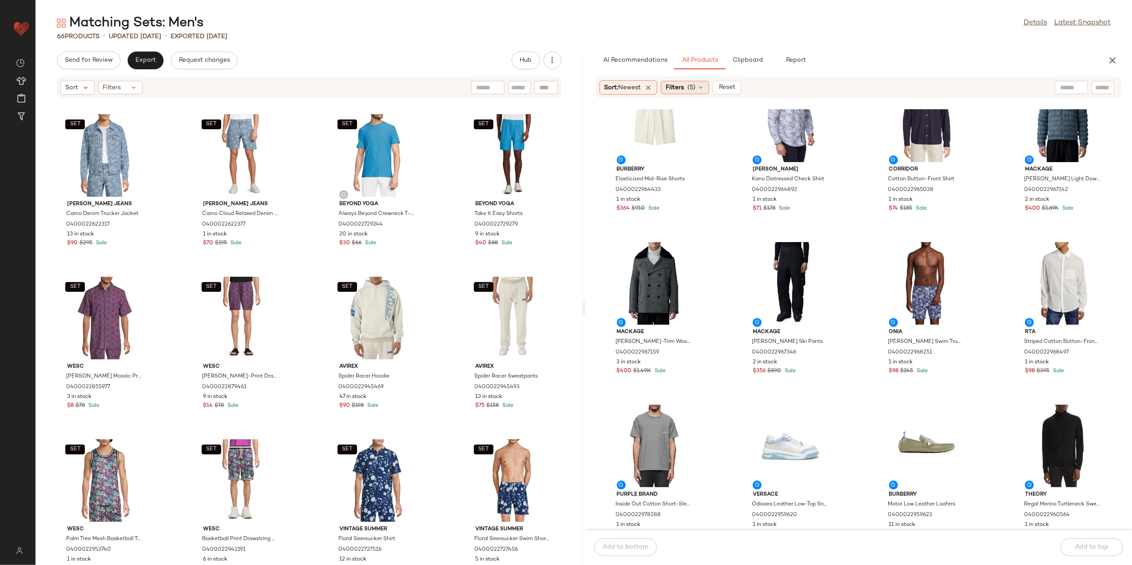
click at [671, 89] on span "Filters" at bounding box center [675, 87] width 18 height 9
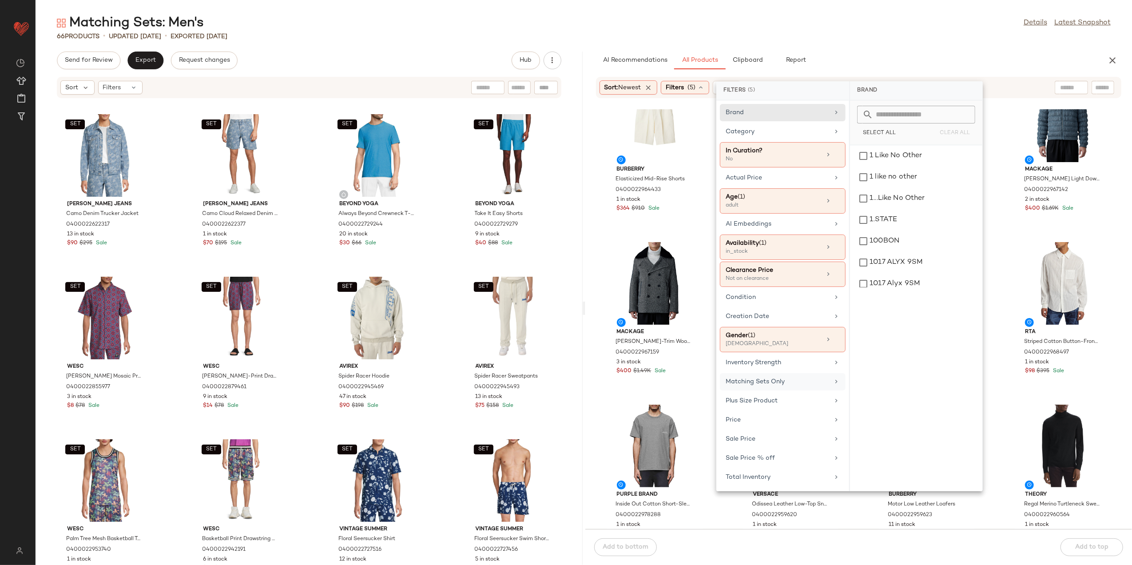
click at [782, 384] on div "Matching Sets Only" at bounding box center [777, 381] width 103 height 9
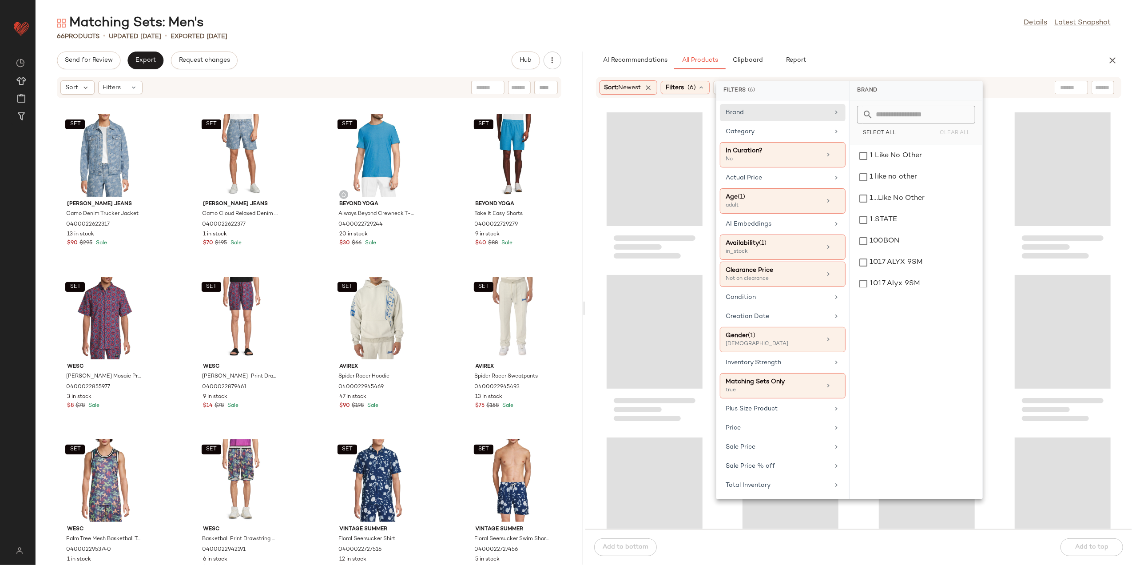
click at [899, 32] on div "66 Products • updated Aug 11th • Exported Aug 6th" at bounding box center [584, 36] width 1097 height 9
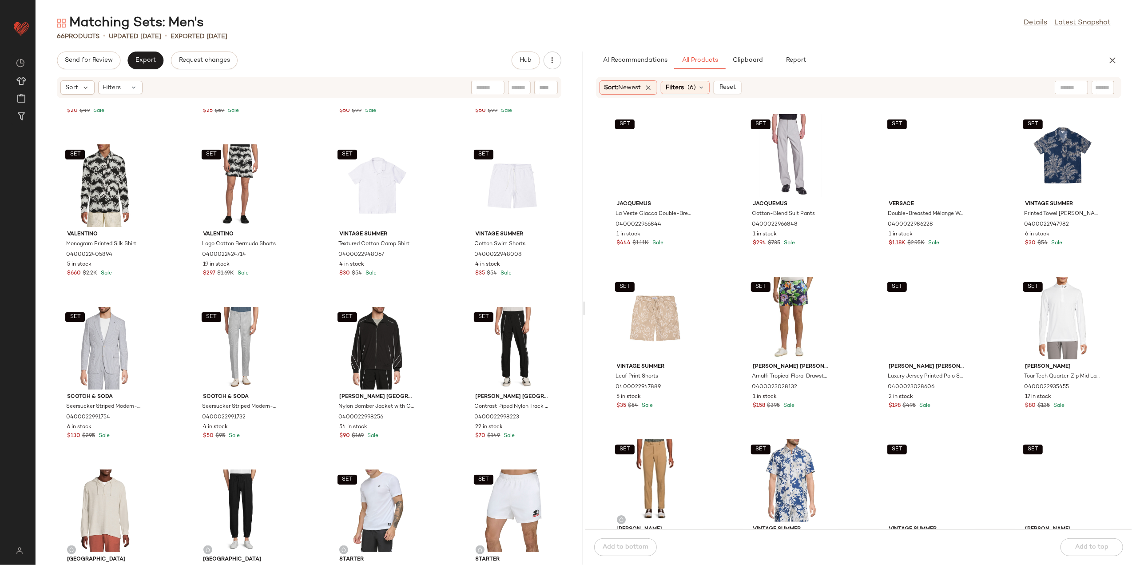
scroll to position [1014, 0]
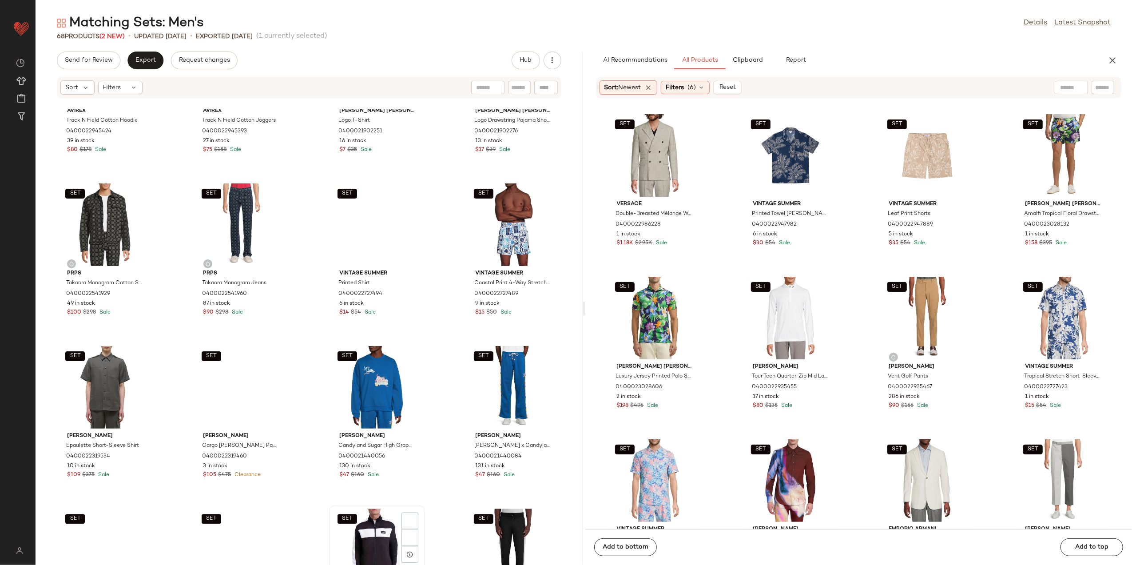
scroll to position [2310, 0]
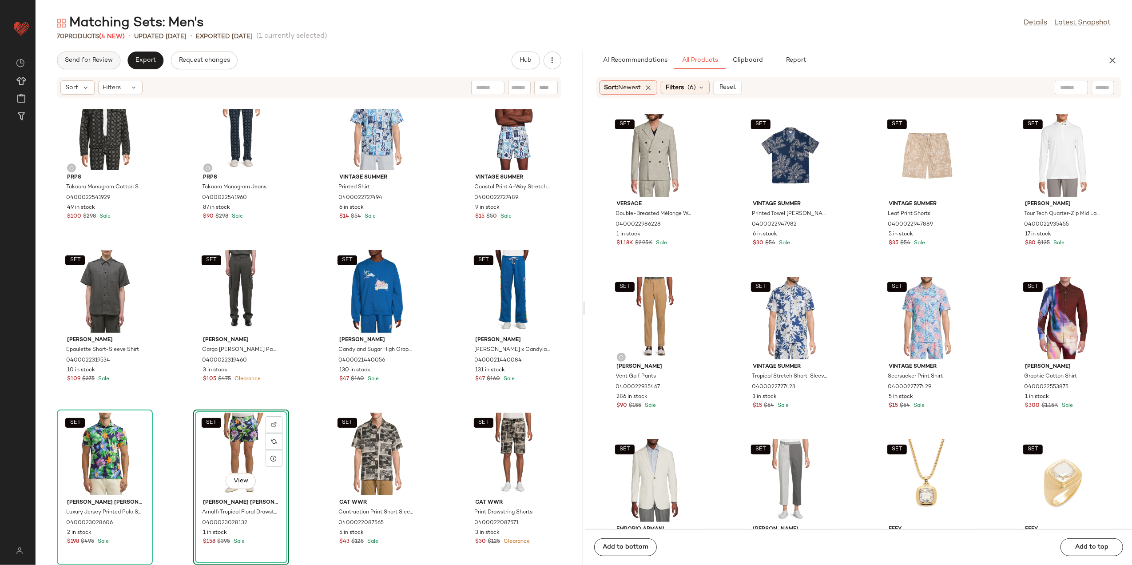
click at [115, 56] on button "Send for Review" at bounding box center [89, 61] width 64 height 18
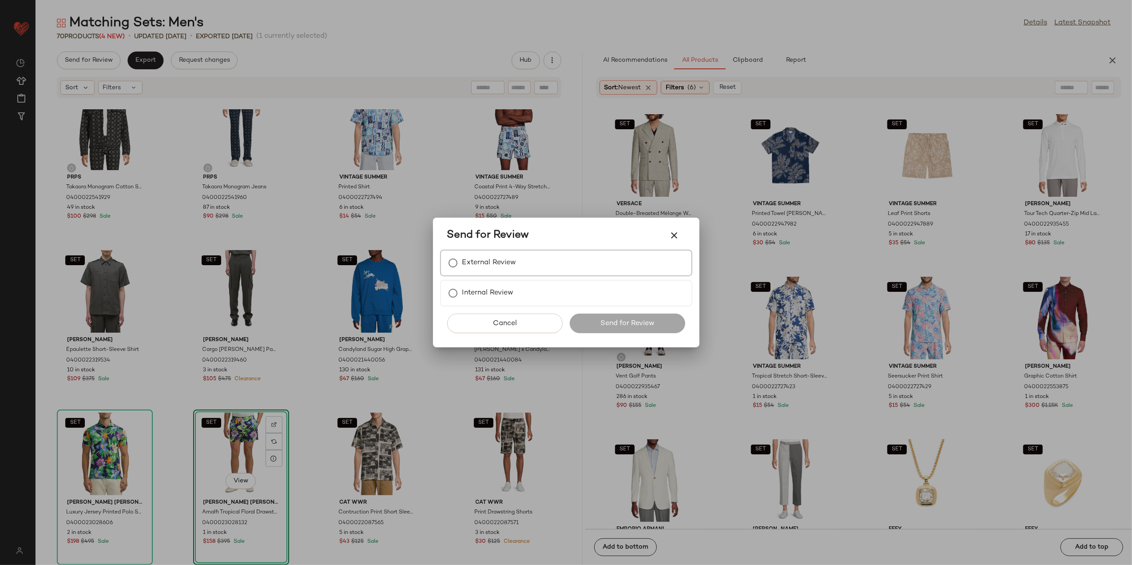
click at [489, 270] on label "External Review" at bounding box center [489, 263] width 54 height 18
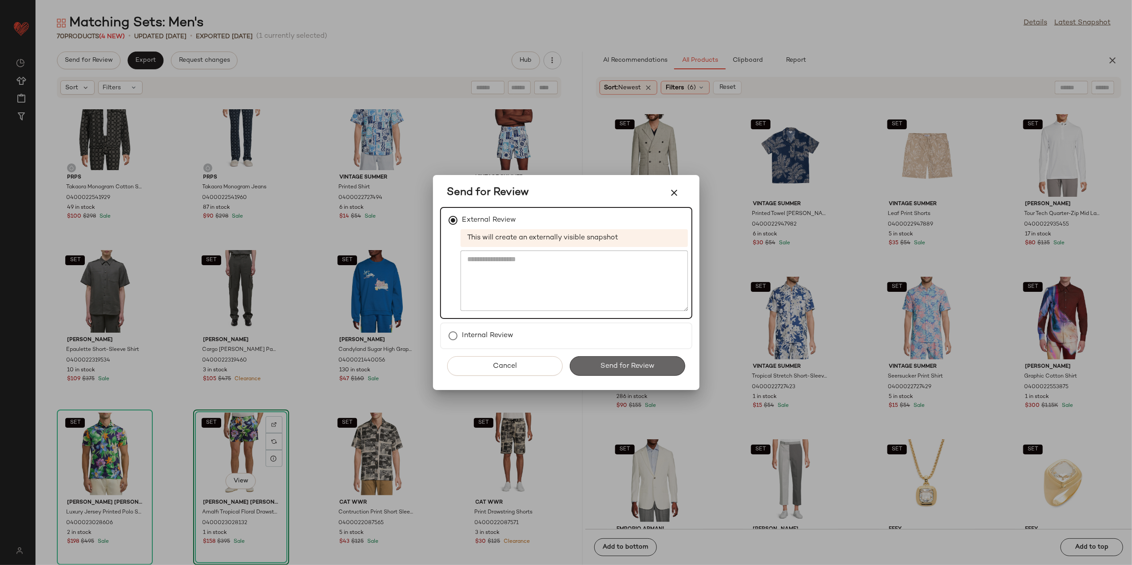
click at [576, 368] on button "Send for Review" at bounding box center [627, 366] width 115 height 20
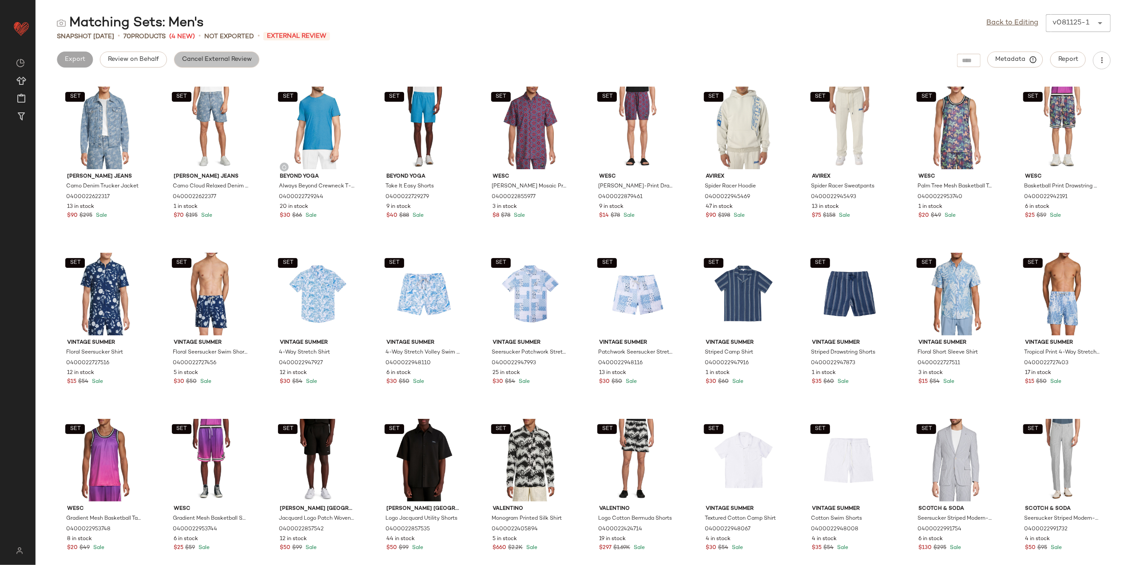
click at [174, 59] on button "Cancel External Review" at bounding box center [216, 60] width 85 height 16
click at [156, 64] on button "Export" at bounding box center [145, 60] width 36 height 16
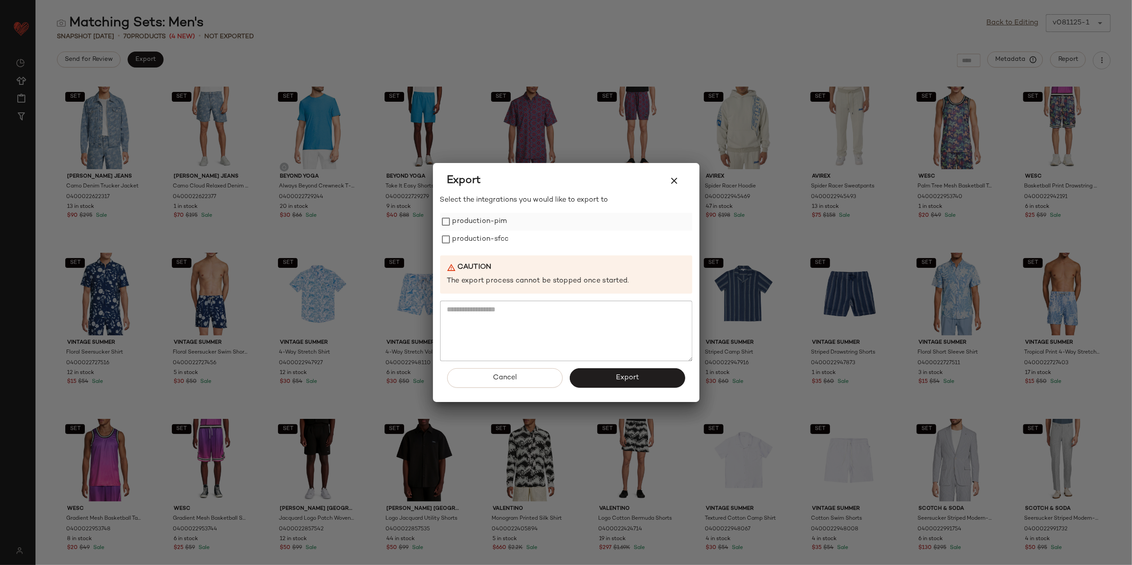
click at [462, 227] on label "production-pim" at bounding box center [480, 222] width 55 height 18
click at [464, 242] on label "production-sfcc" at bounding box center [481, 240] width 56 height 18
drag, startPoint x: 593, startPoint y: 375, endPoint x: 574, endPoint y: 371, distance: 19.5
click at [593, 375] on button "Export" at bounding box center [627, 378] width 115 height 20
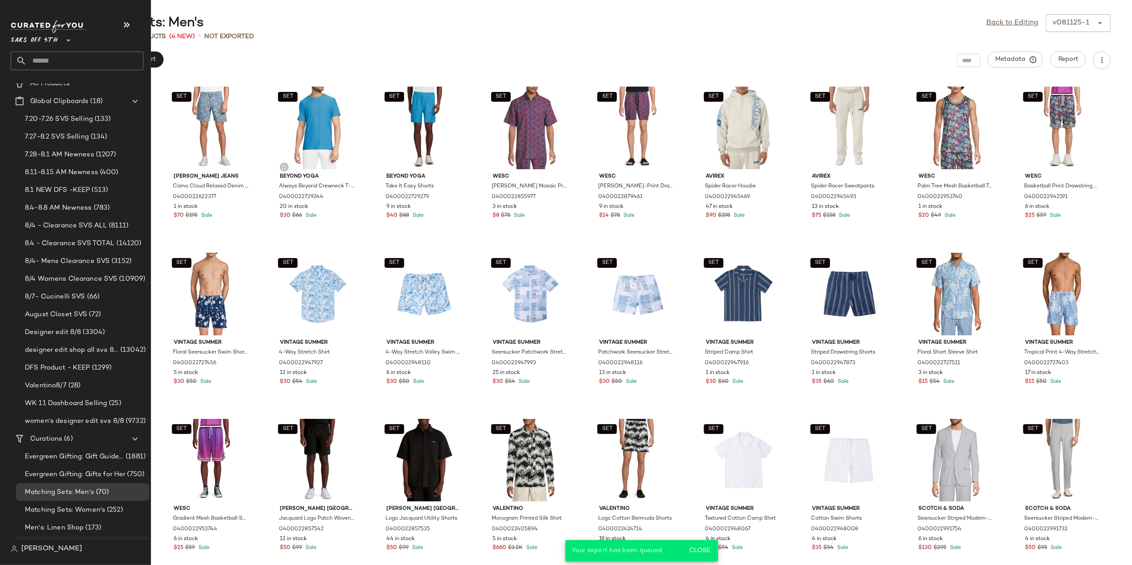
scroll to position [41, 0]
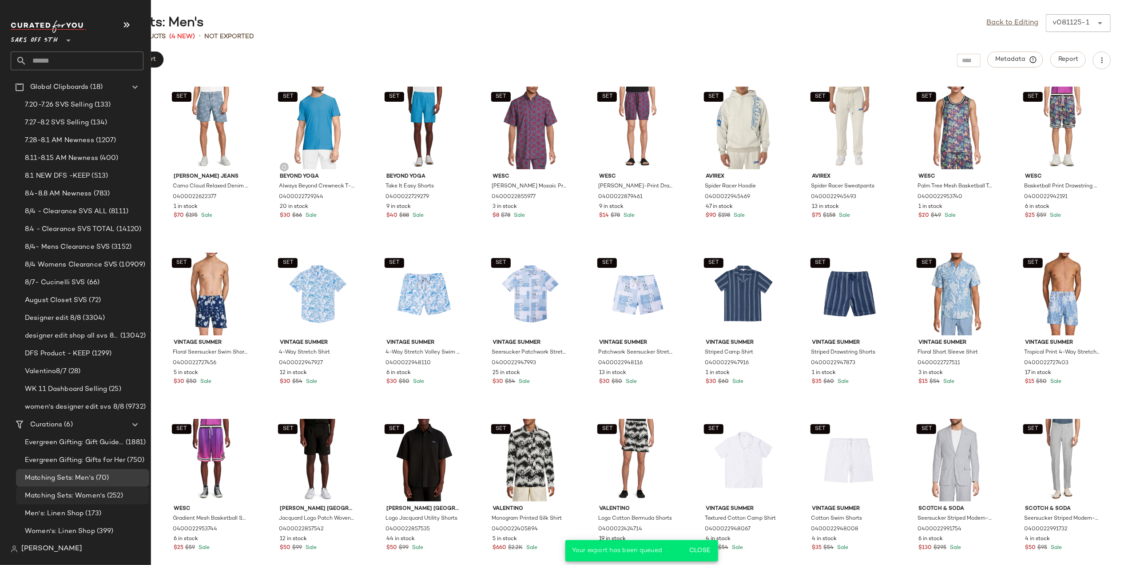
click at [105, 496] on span "(252)" at bounding box center [114, 496] width 18 height 10
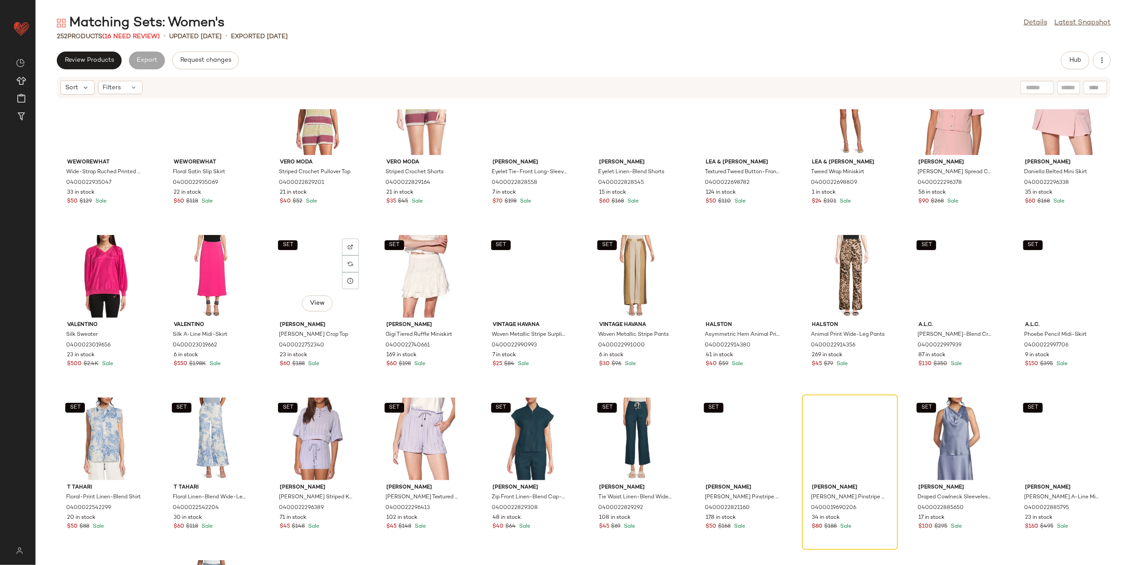
scroll to position [540, 0]
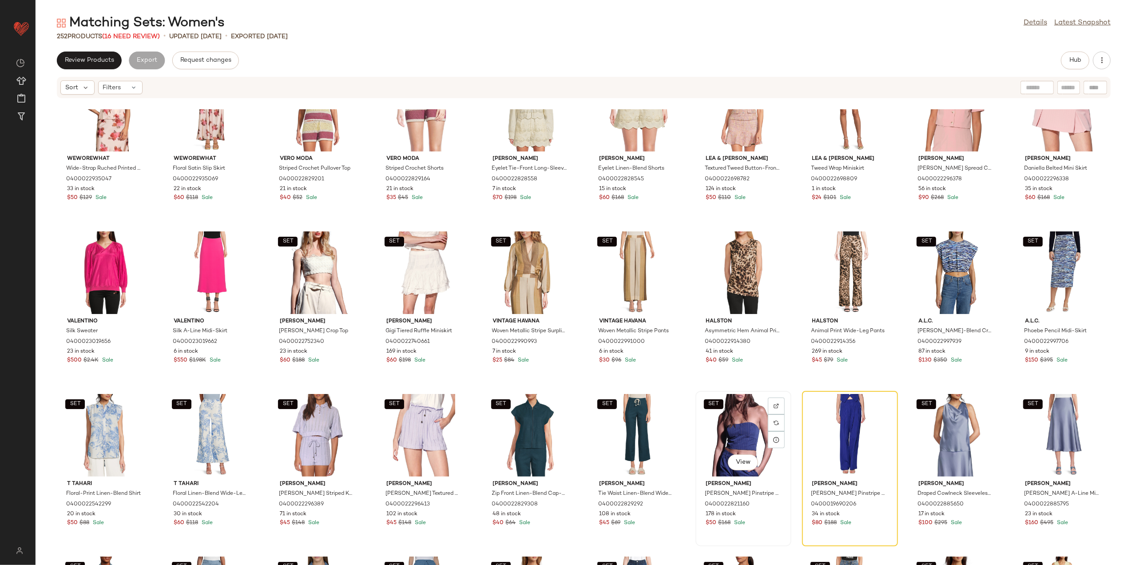
click at [711, 414] on div "SET View" at bounding box center [744, 435] width 90 height 83
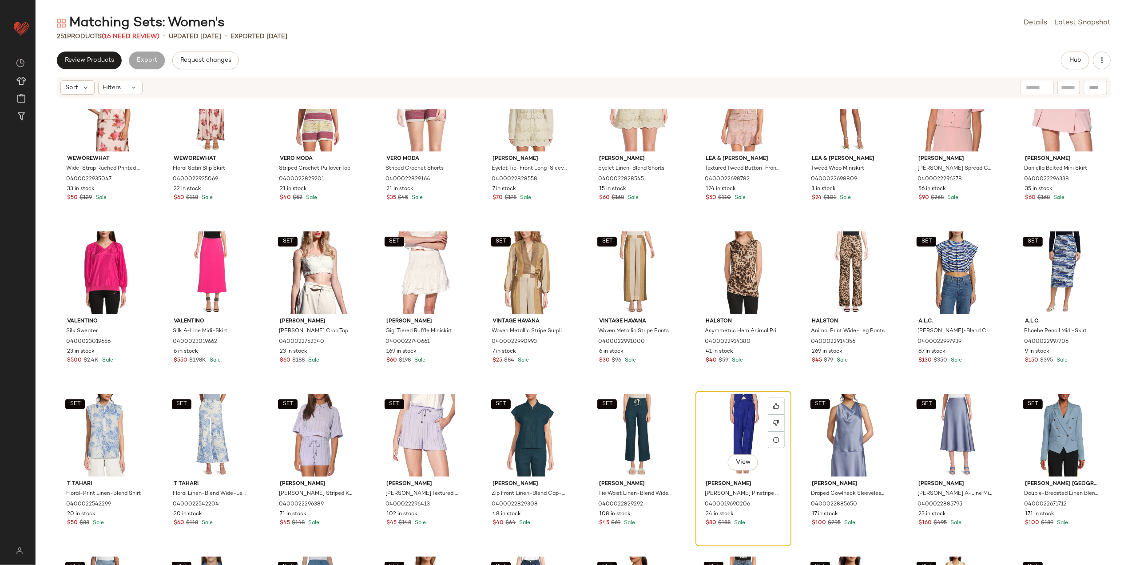
click at [747, 435] on div "View" at bounding box center [744, 435] width 90 height 83
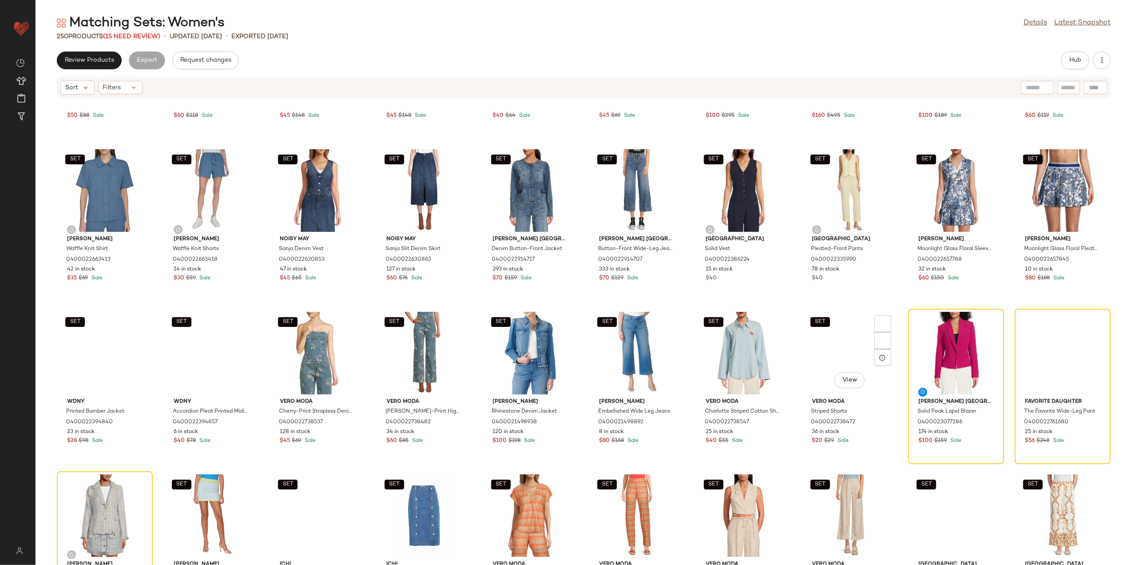
scroll to position [954, 0]
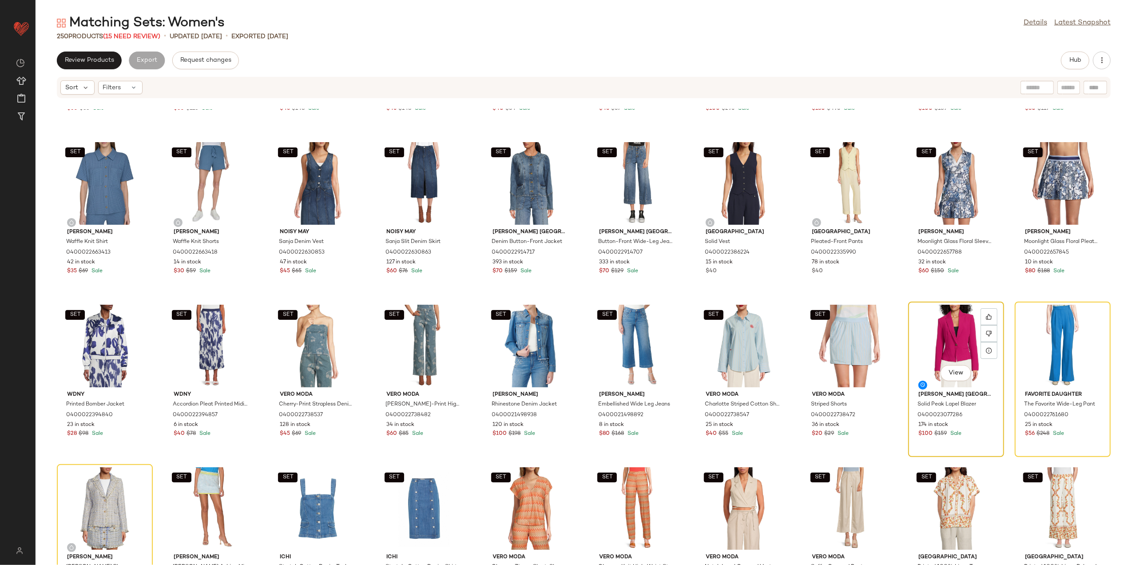
click at [963, 334] on div "View" at bounding box center [956, 346] width 90 height 83
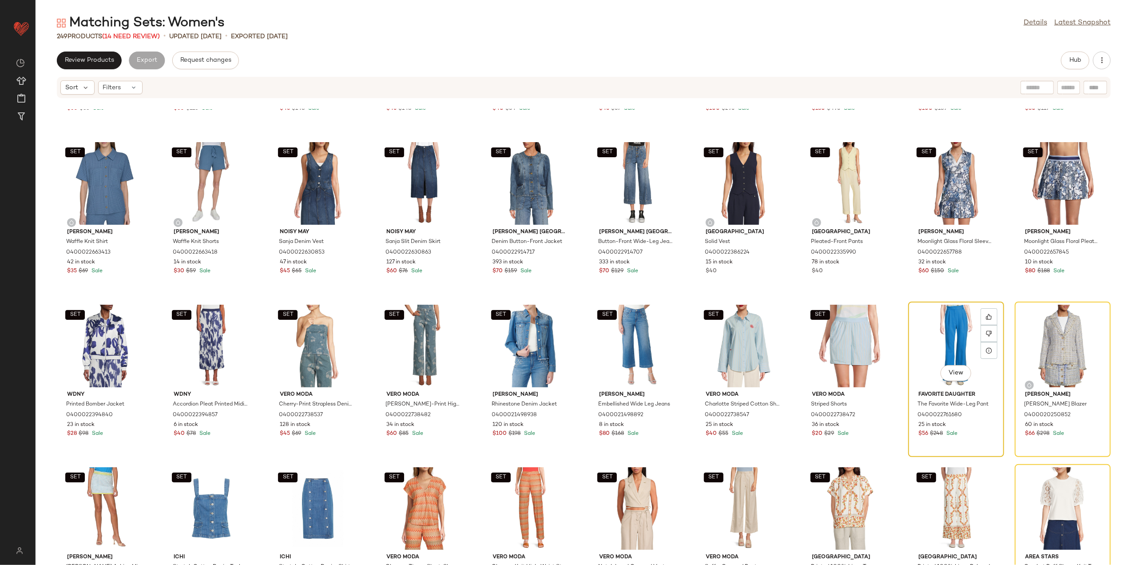
click at [952, 340] on div "View" at bounding box center [956, 346] width 90 height 83
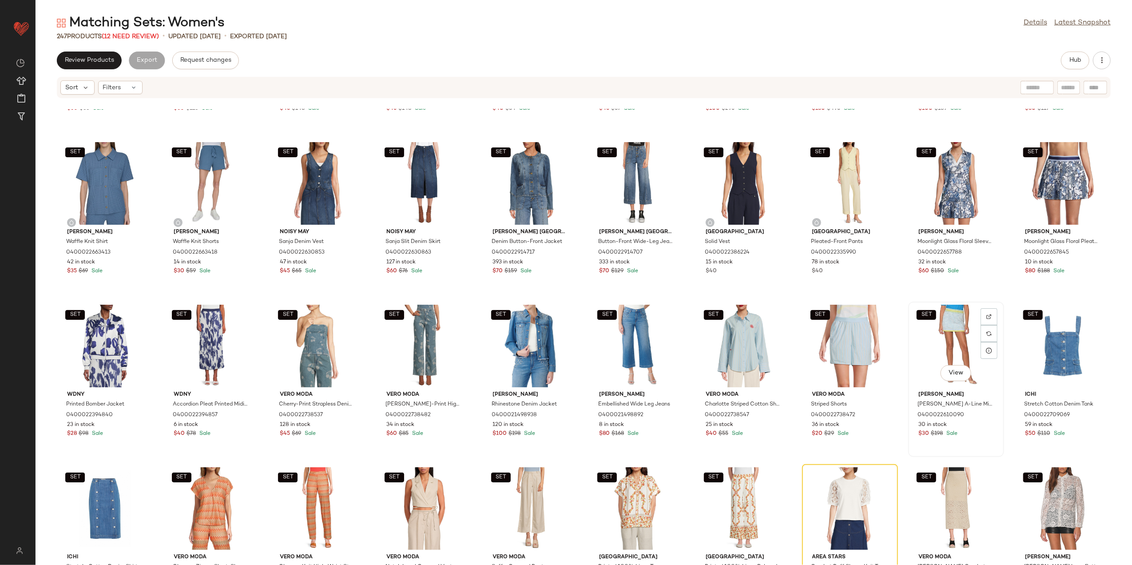
click at [953, 334] on div "SET View" at bounding box center [956, 346] width 90 height 83
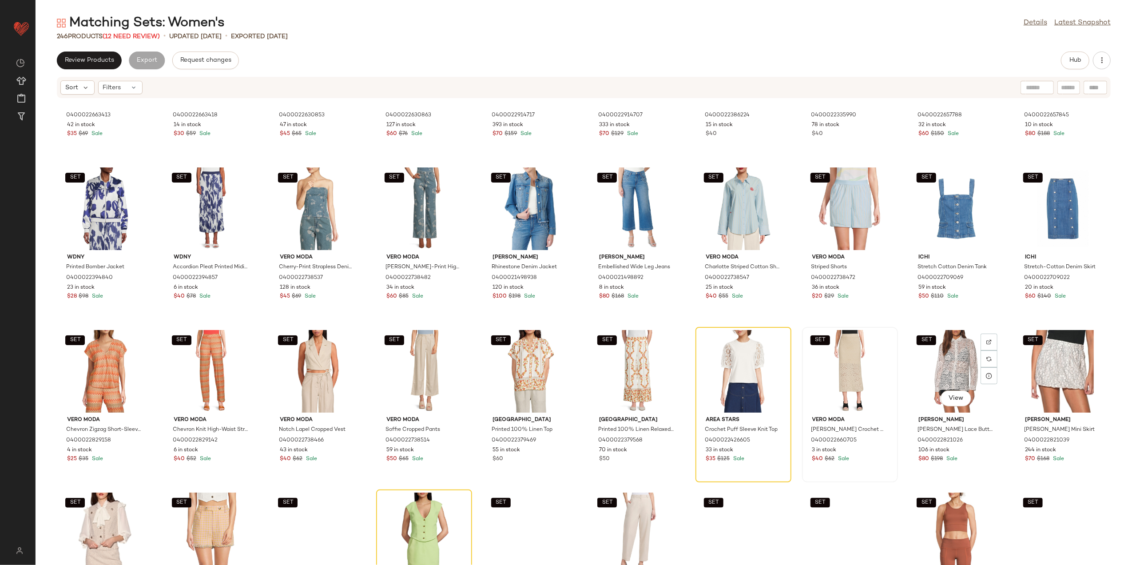
scroll to position [1132, 0]
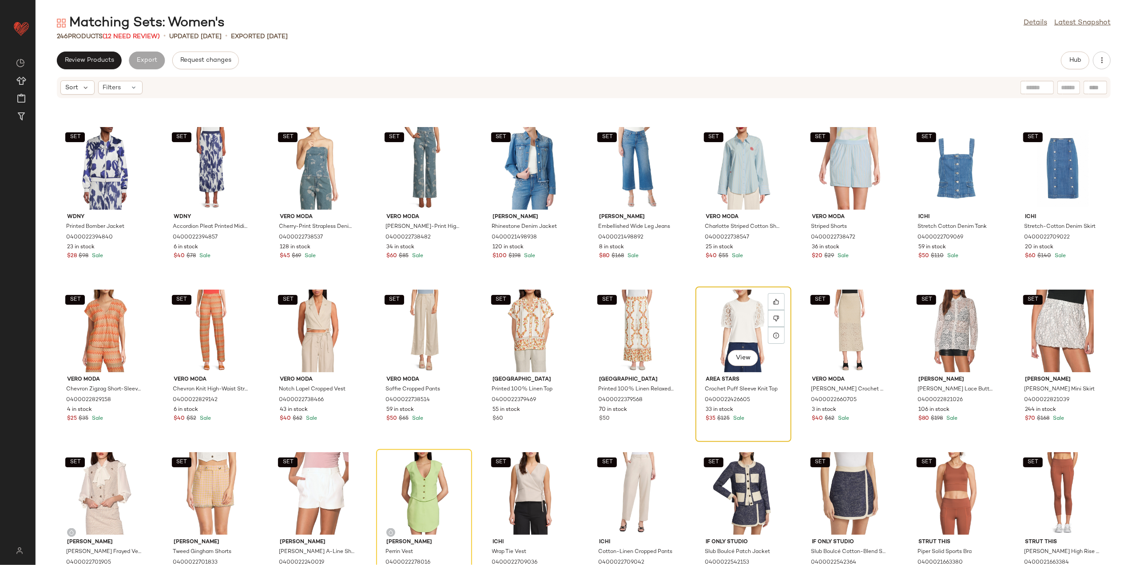
click at [718, 311] on div "View" at bounding box center [744, 331] width 90 height 83
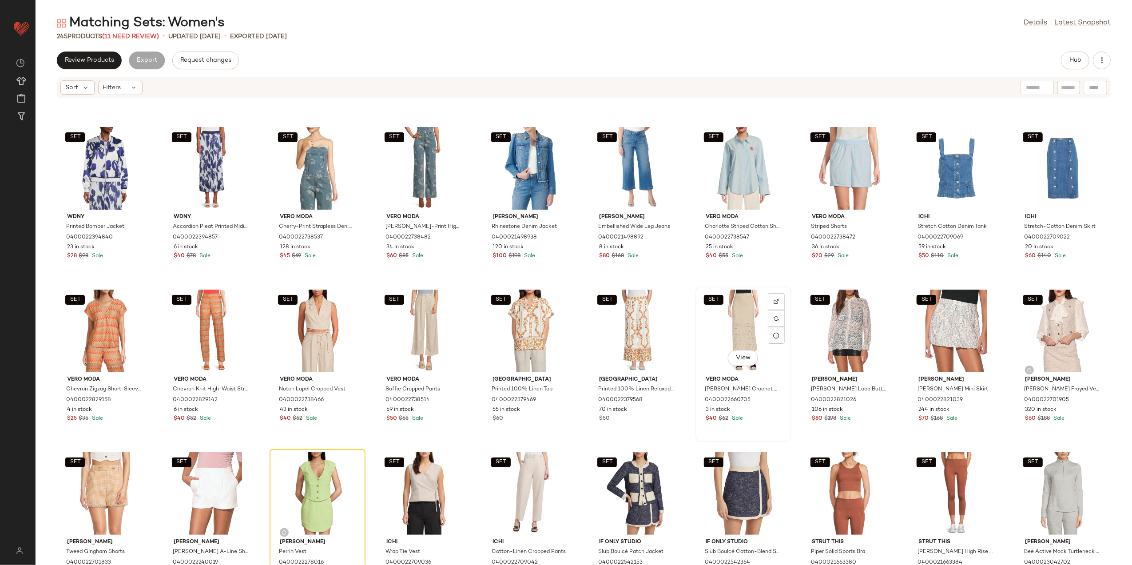
click at [717, 313] on div "SET View" at bounding box center [744, 331] width 90 height 83
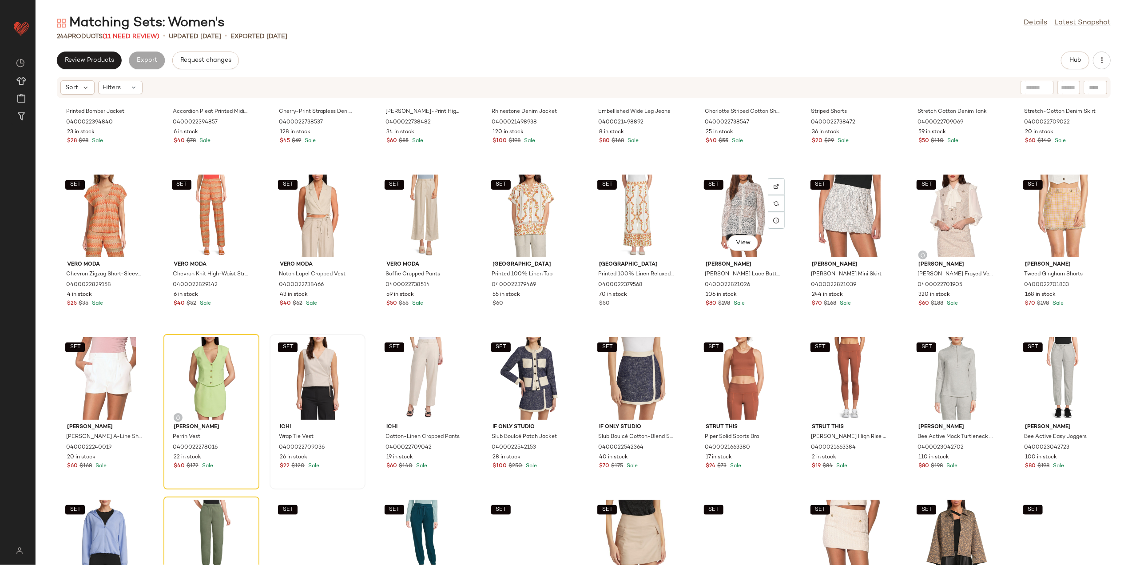
scroll to position [1310, 0]
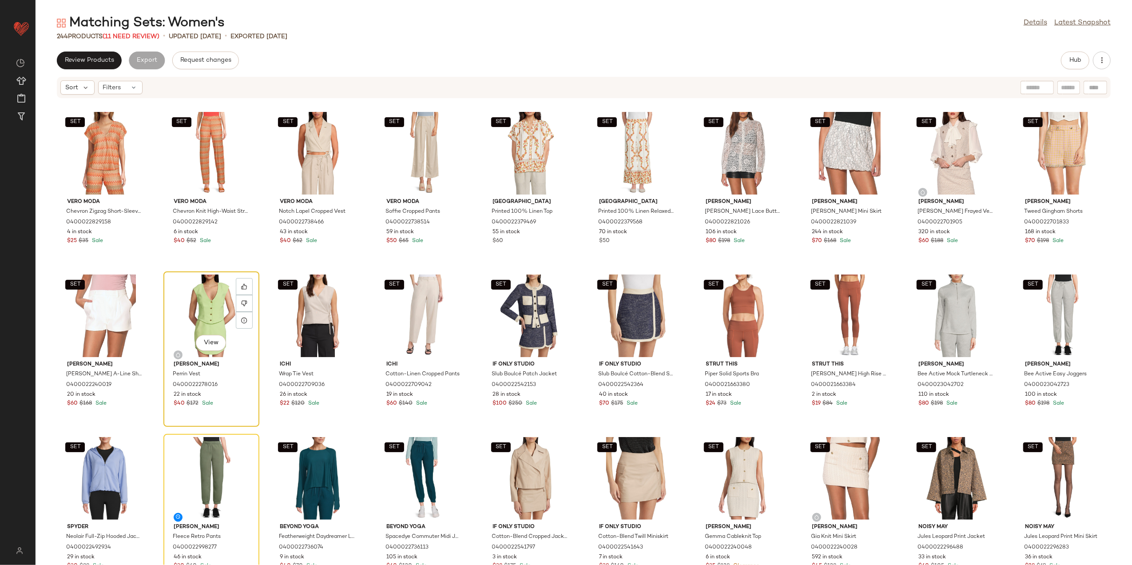
click at [206, 315] on div "View" at bounding box center [212, 315] width 90 height 83
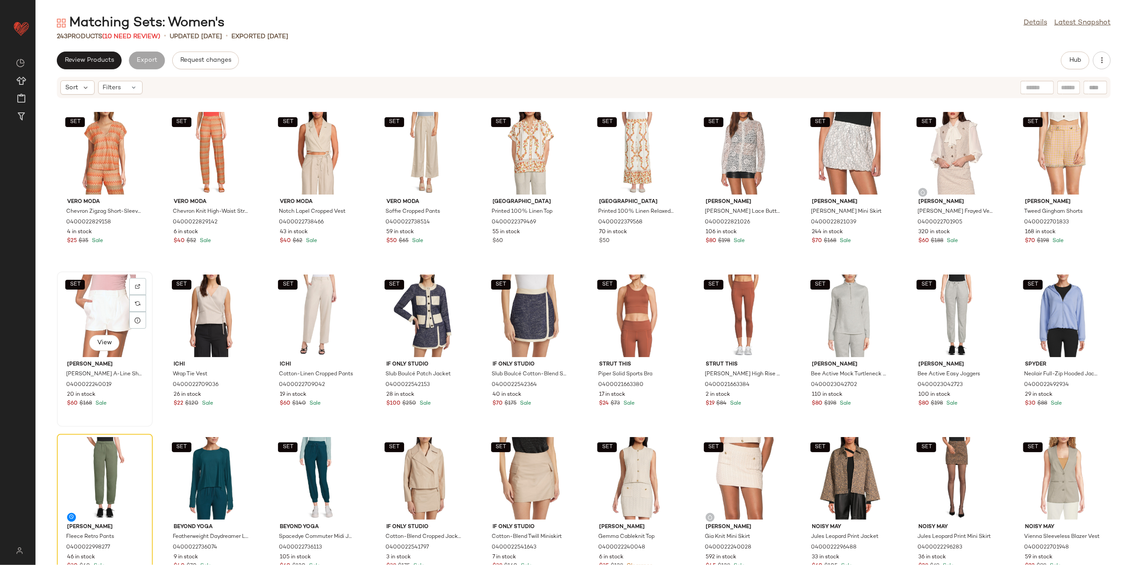
click at [109, 310] on div "SET View" at bounding box center [105, 315] width 90 height 83
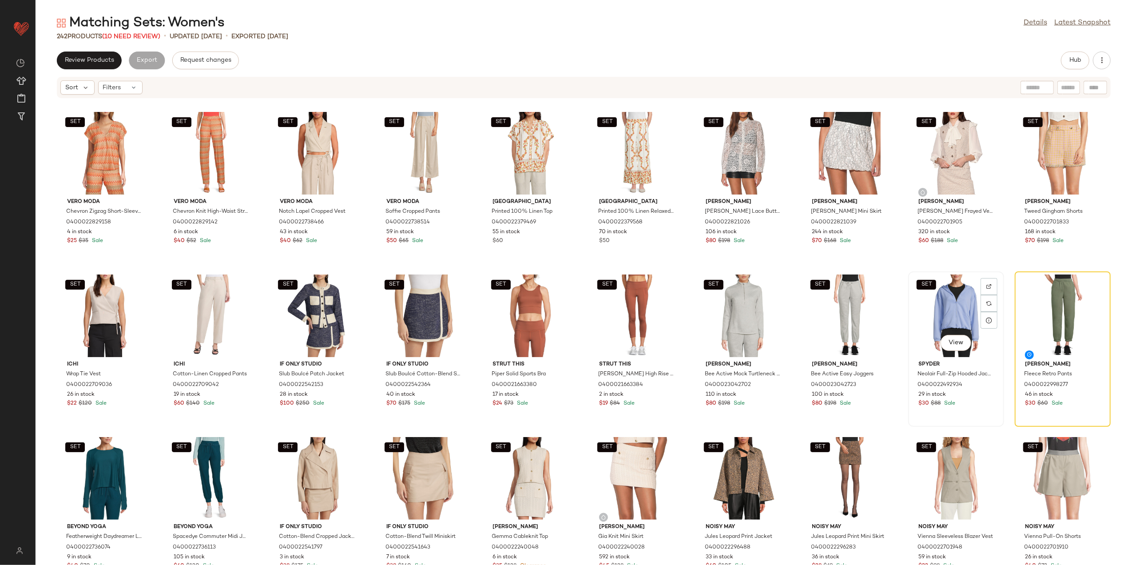
click at [952, 314] on div "SET View" at bounding box center [956, 315] width 90 height 83
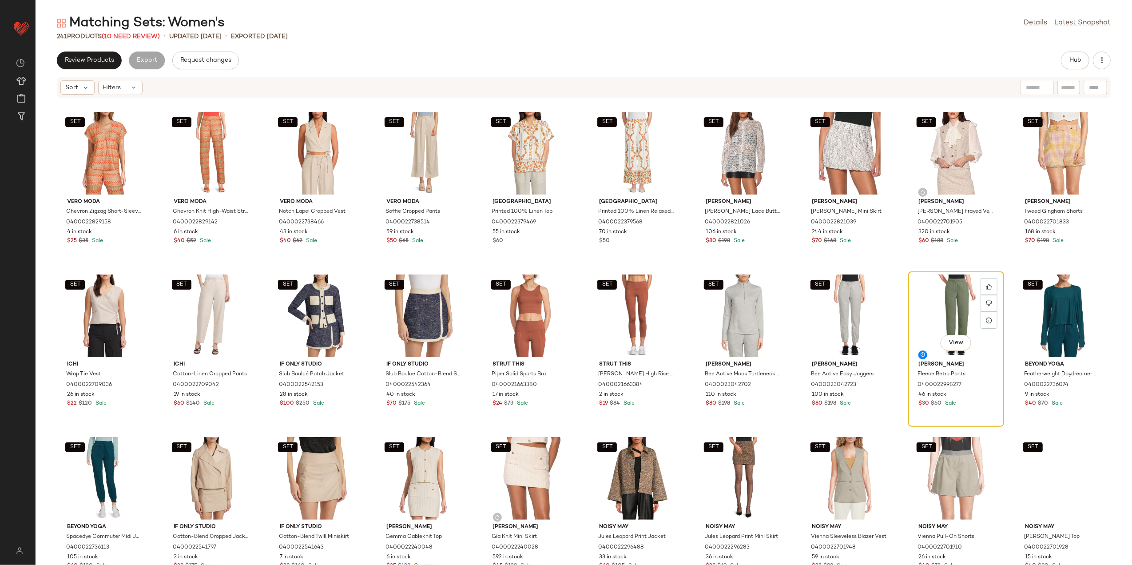
click at [953, 314] on div "View" at bounding box center [956, 315] width 90 height 83
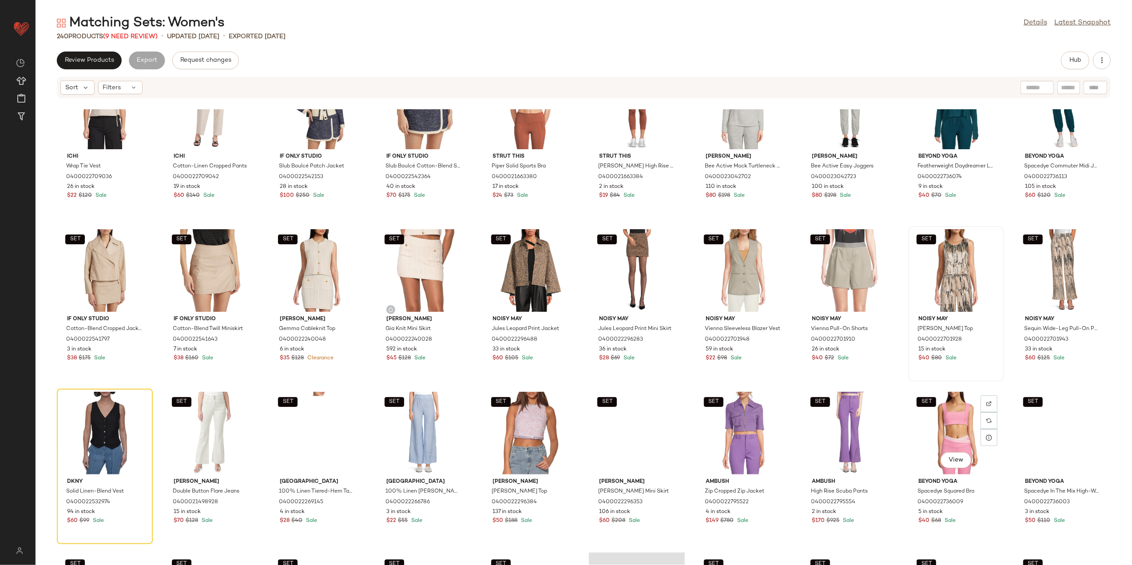
scroll to position [1606, 0]
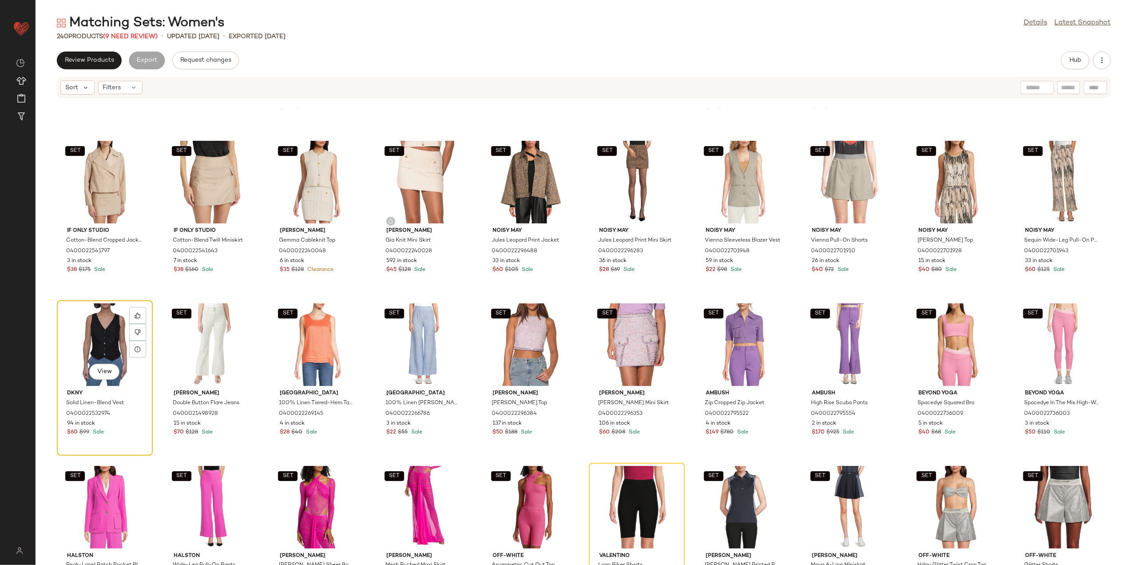
click at [100, 336] on div "View" at bounding box center [105, 344] width 90 height 83
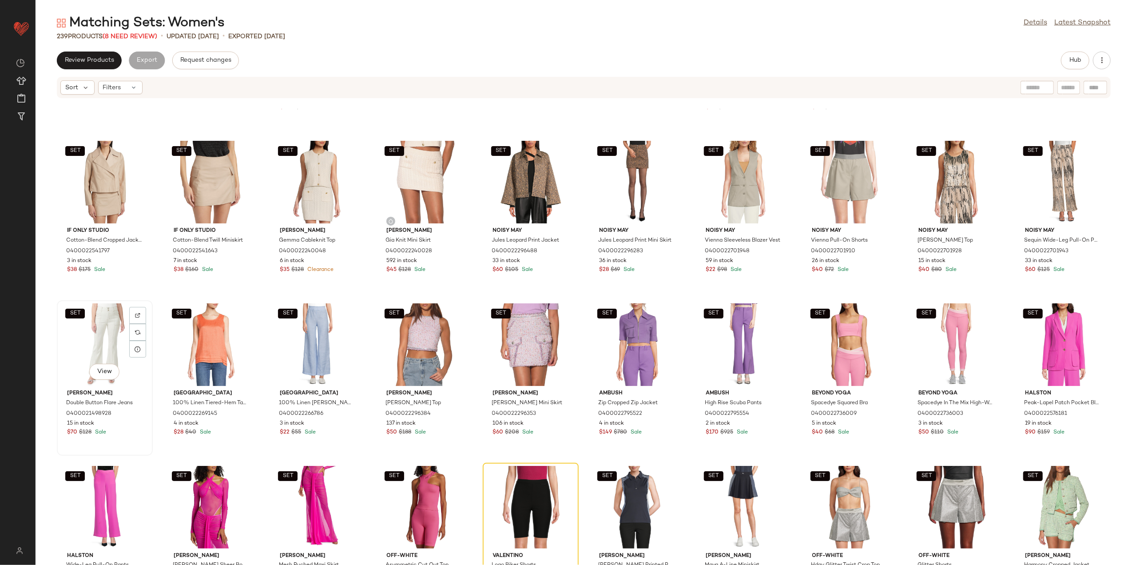
click at [100, 337] on div "SET View" at bounding box center [105, 344] width 90 height 83
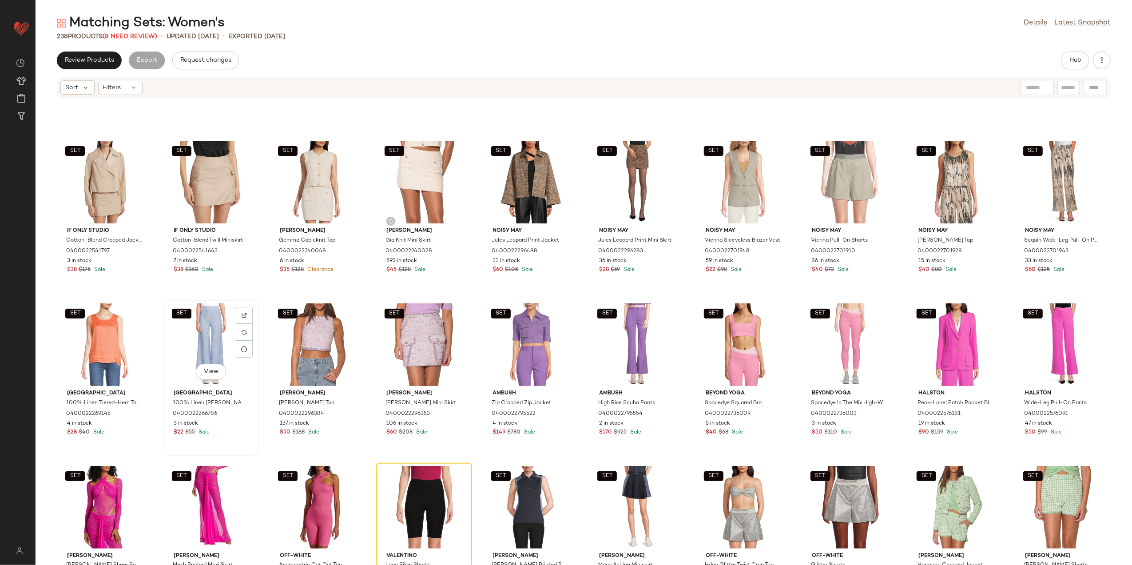
scroll to position [1784, 0]
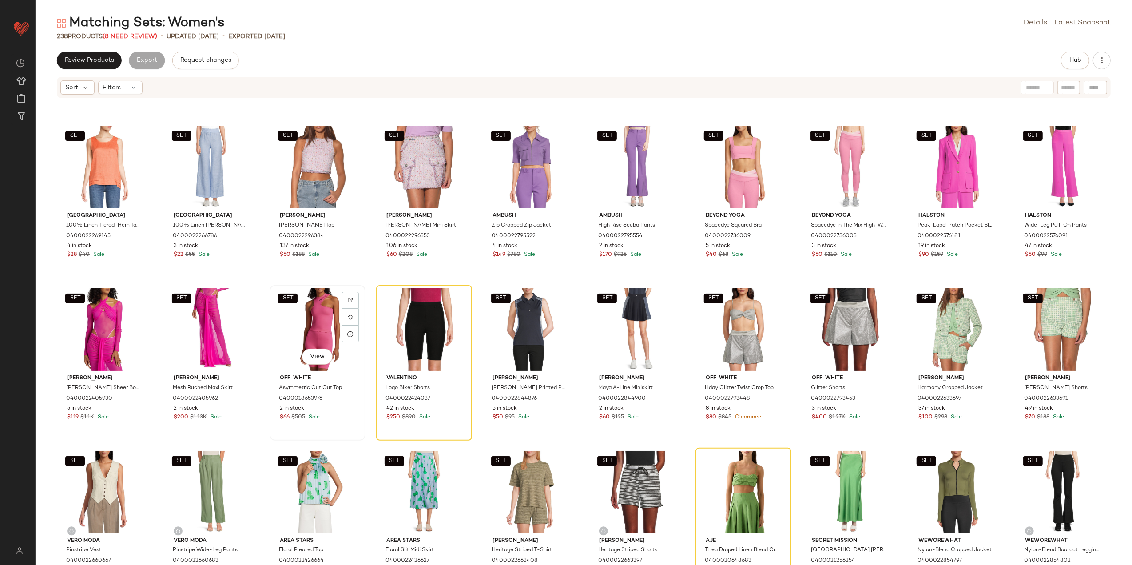
click at [306, 320] on div "SET View" at bounding box center [318, 329] width 90 height 83
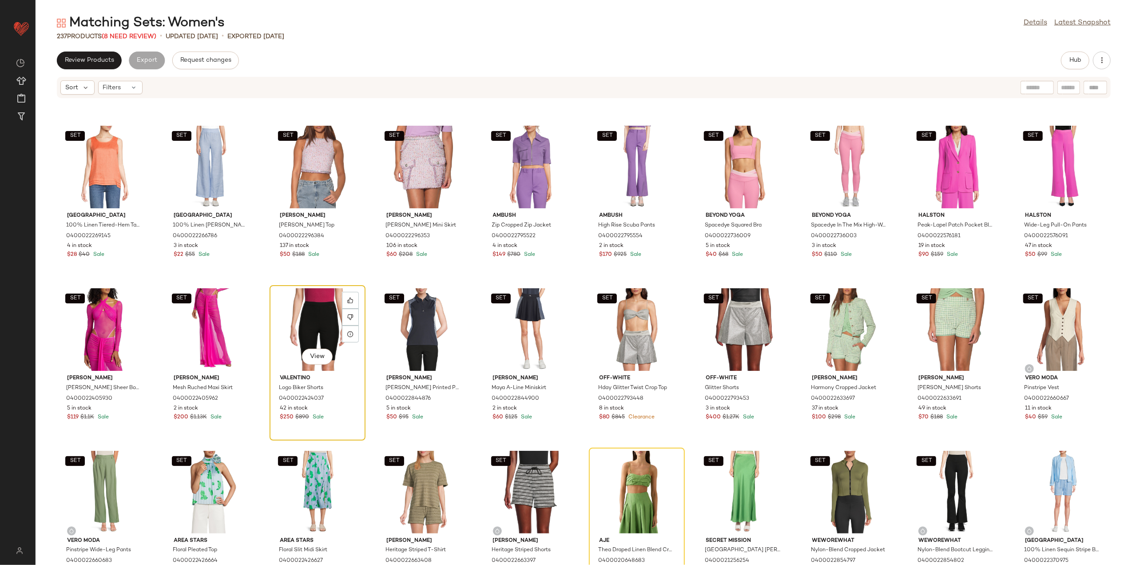
click at [303, 325] on div "View" at bounding box center [318, 329] width 90 height 83
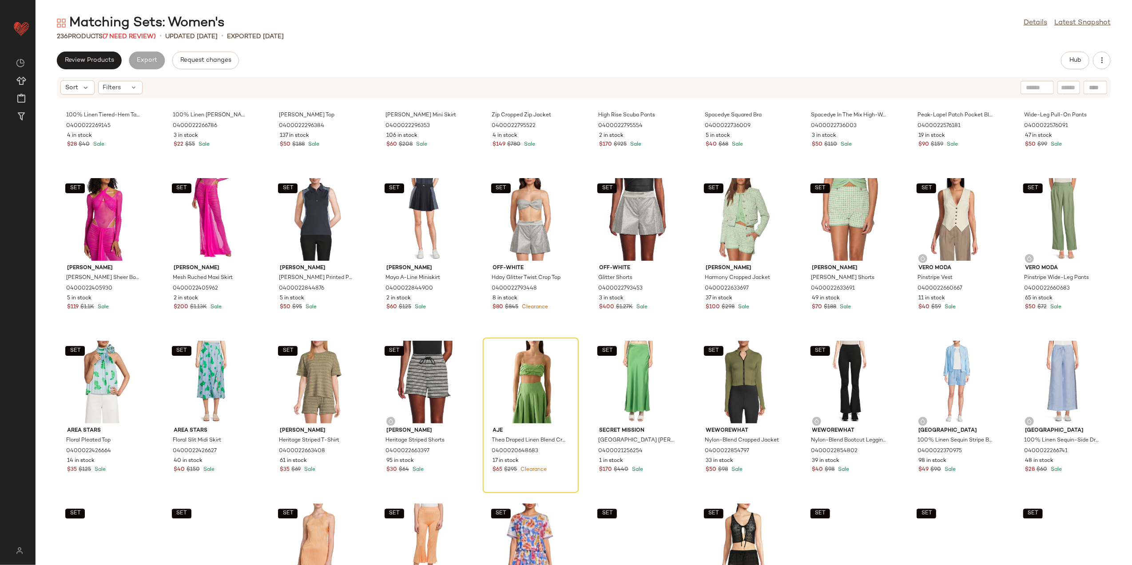
scroll to position [1961, 0]
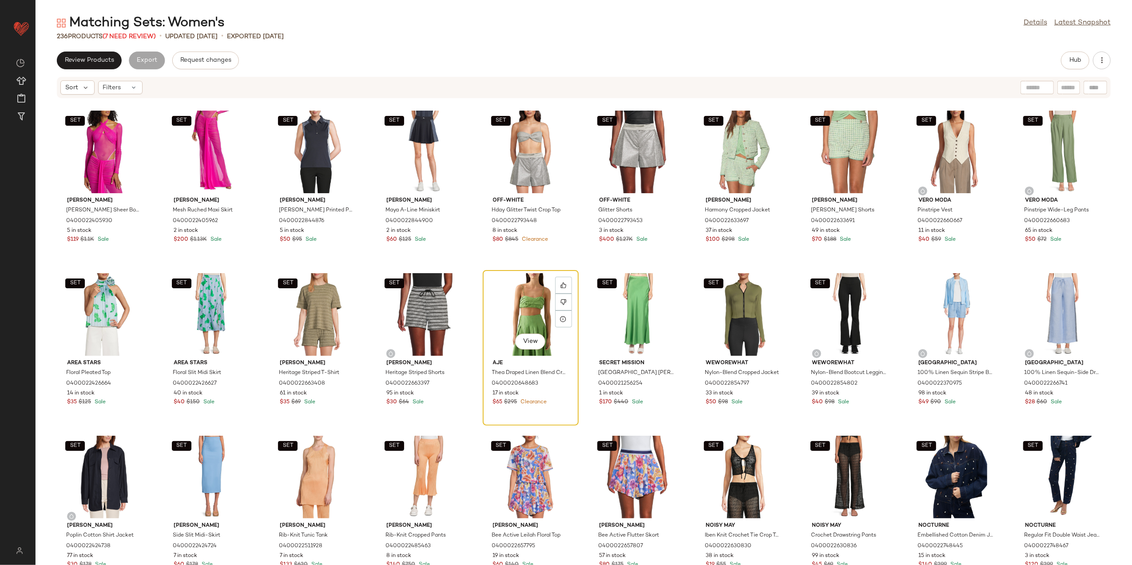
click at [541, 314] on div "View" at bounding box center [531, 314] width 90 height 83
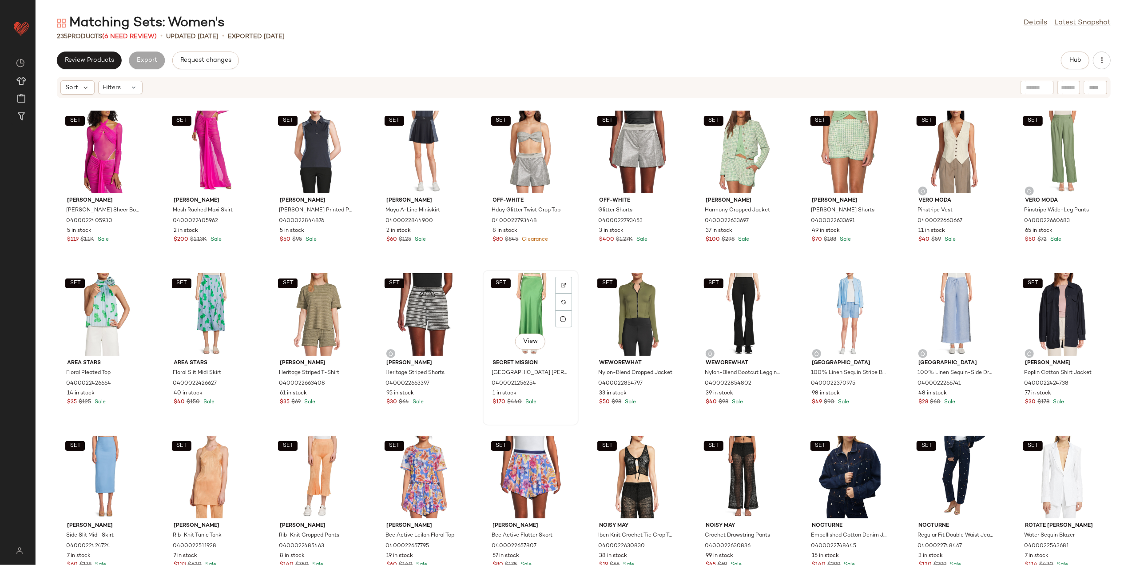
click at [541, 315] on div "SET View" at bounding box center [531, 314] width 90 height 83
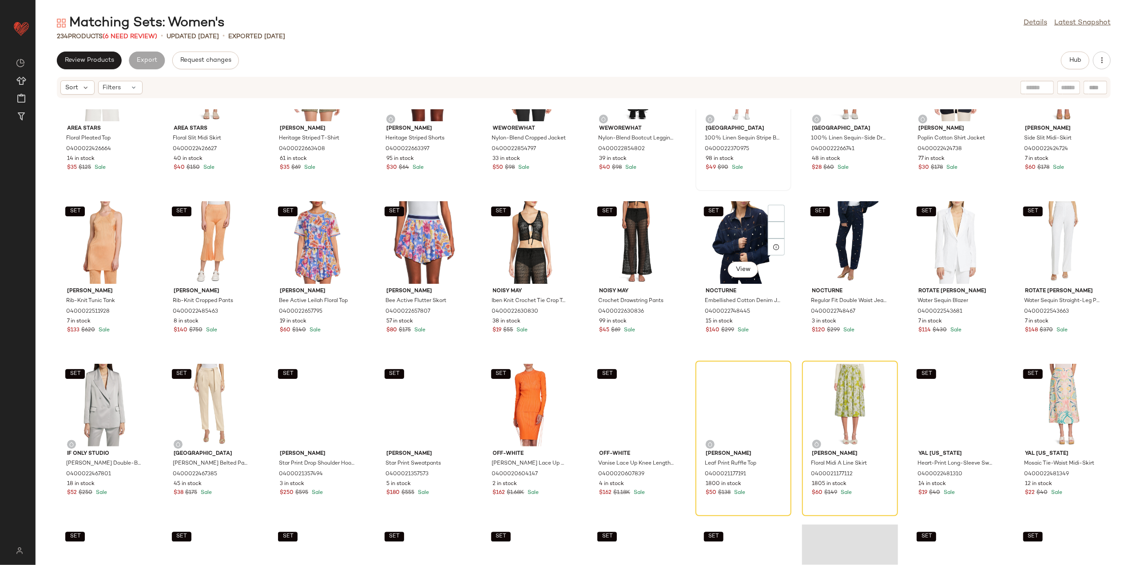
scroll to position [2198, 0]
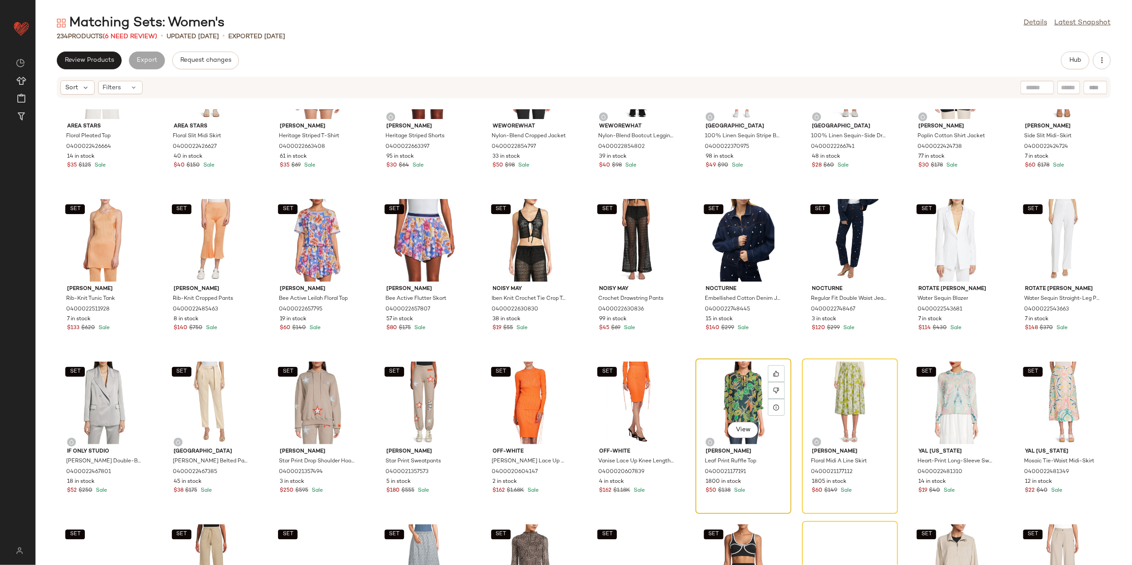
click at [727, 405] on div "View" at bounding box center [744, 403] width 90 height 83
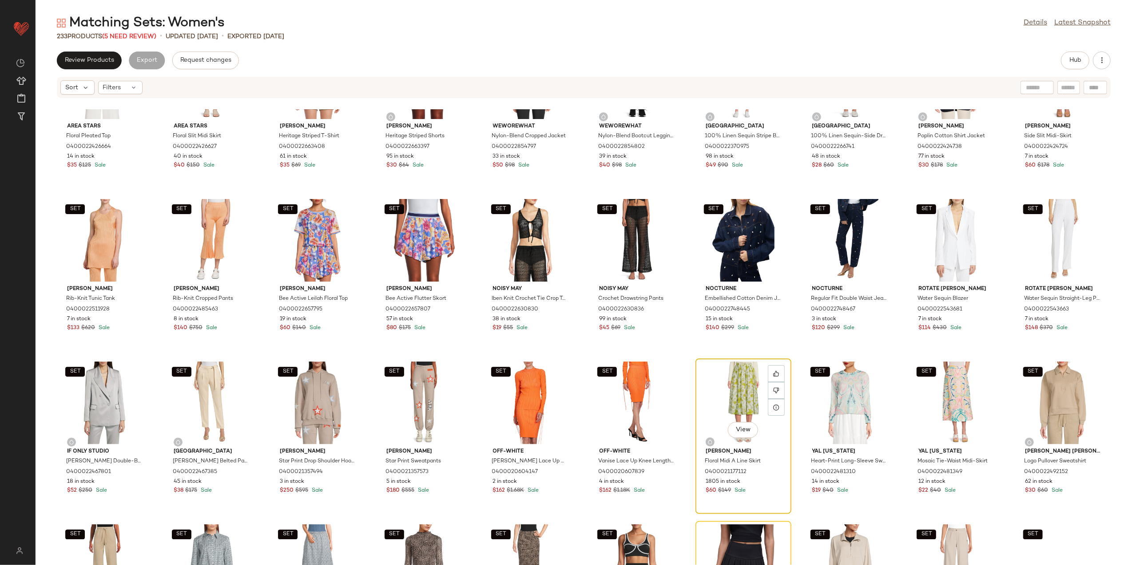
click at [727, 407] on div "View" at bounding box center [744, 403] width 90 height 83
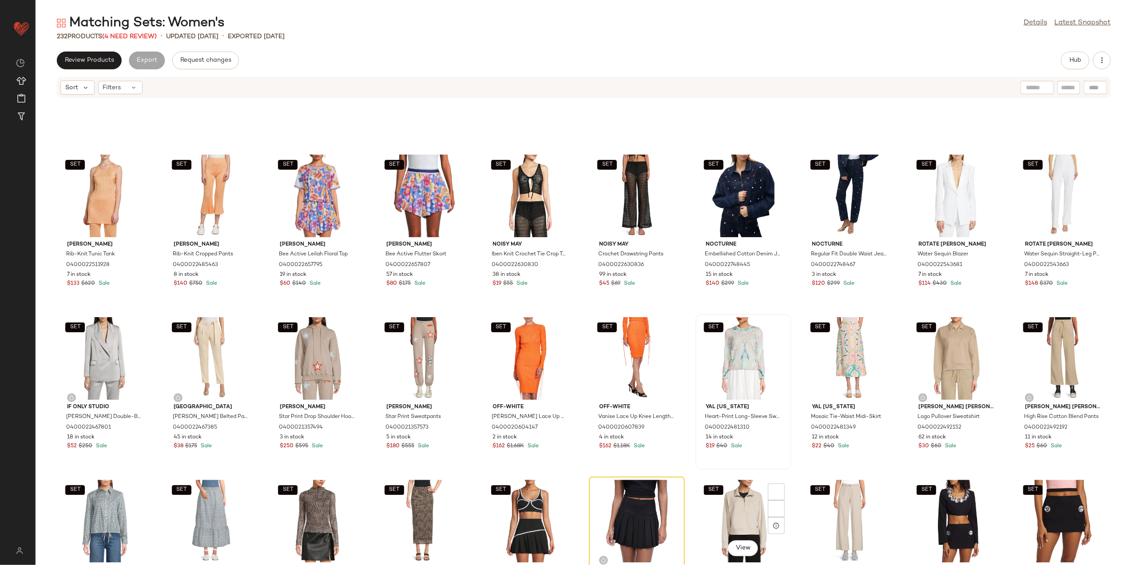
scroll to position [2376, 0]
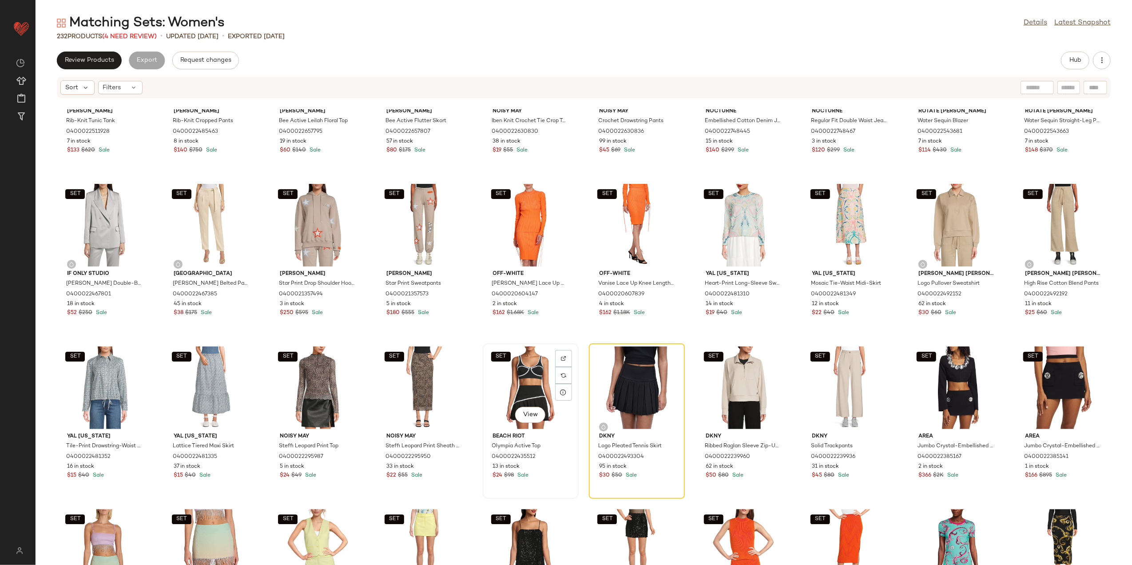
click at [517, 375] on div "SET View" at bounding box center [531, 387] width 90 height 83
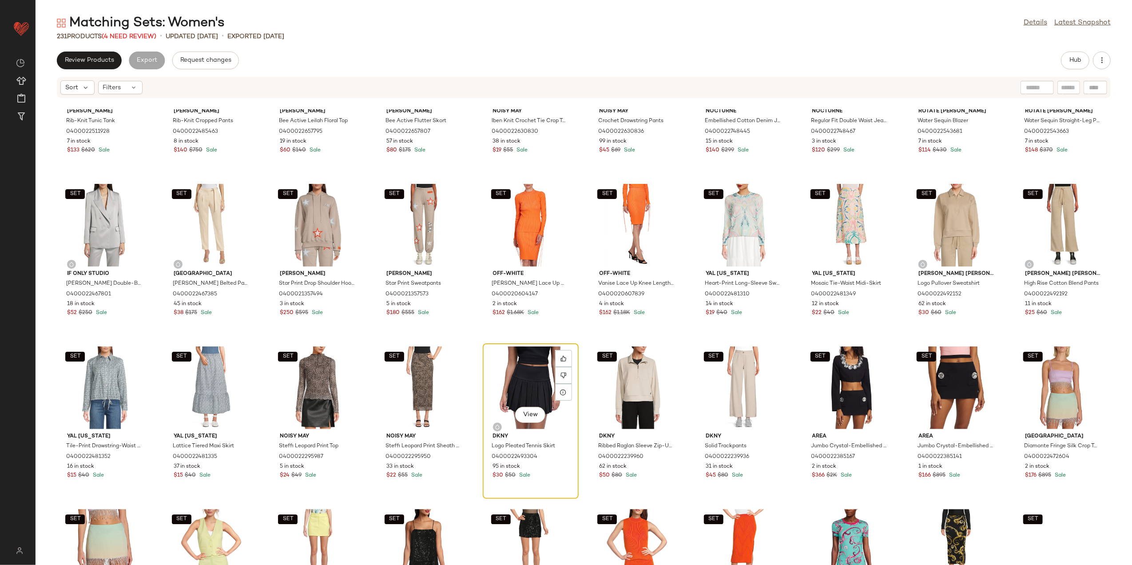
click at [517, 377] on div "View" at bounding box center [531, 387] width 90 height 83
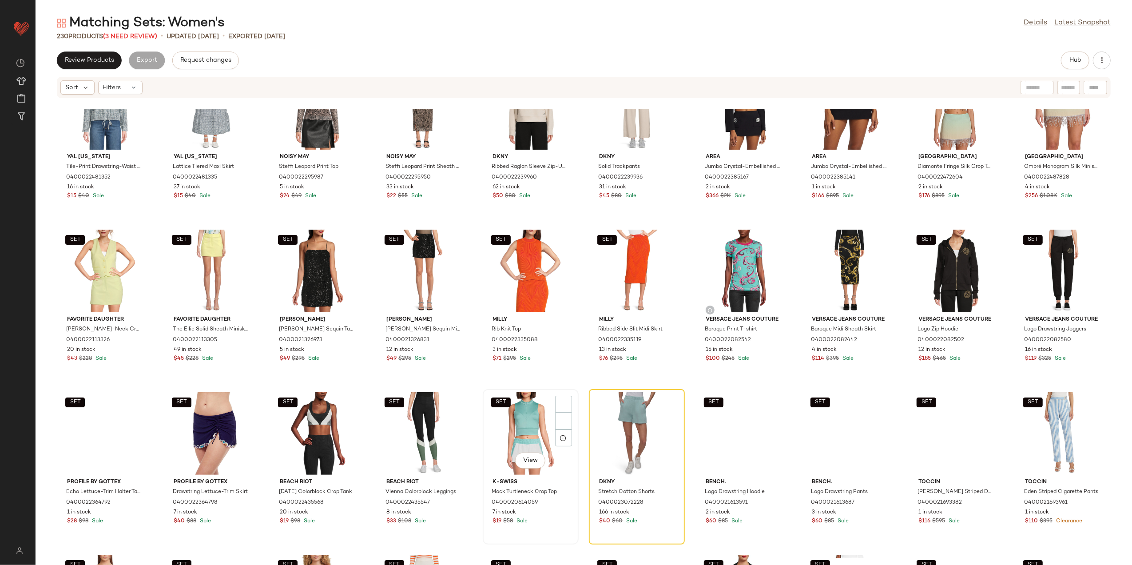
scroll to position [2790, 0]
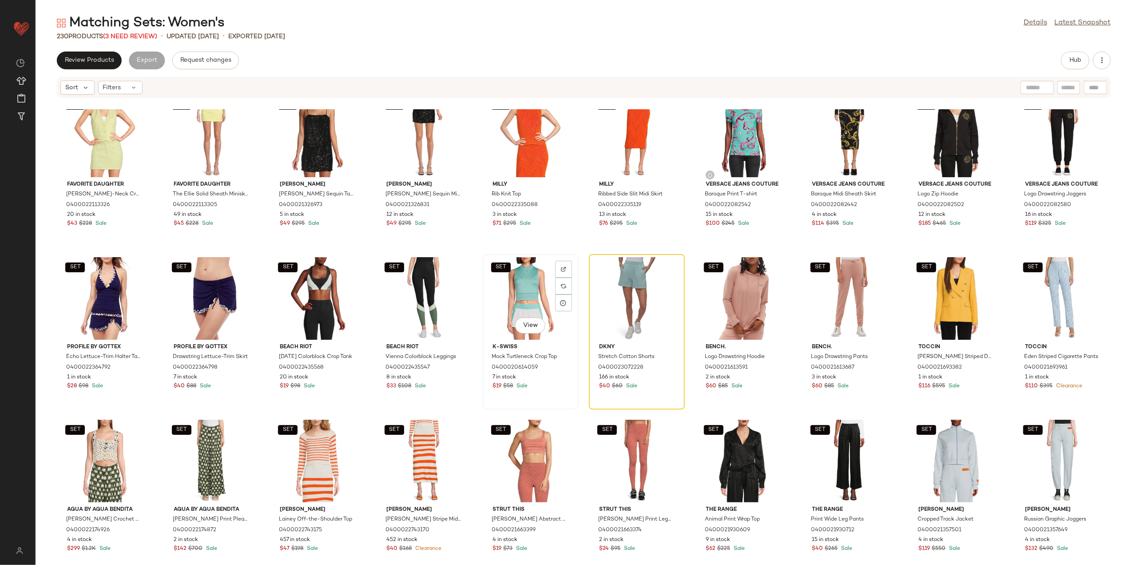
click at [525, 298] on div "SET View" at bounding box center [531, 298] width 90 height 83
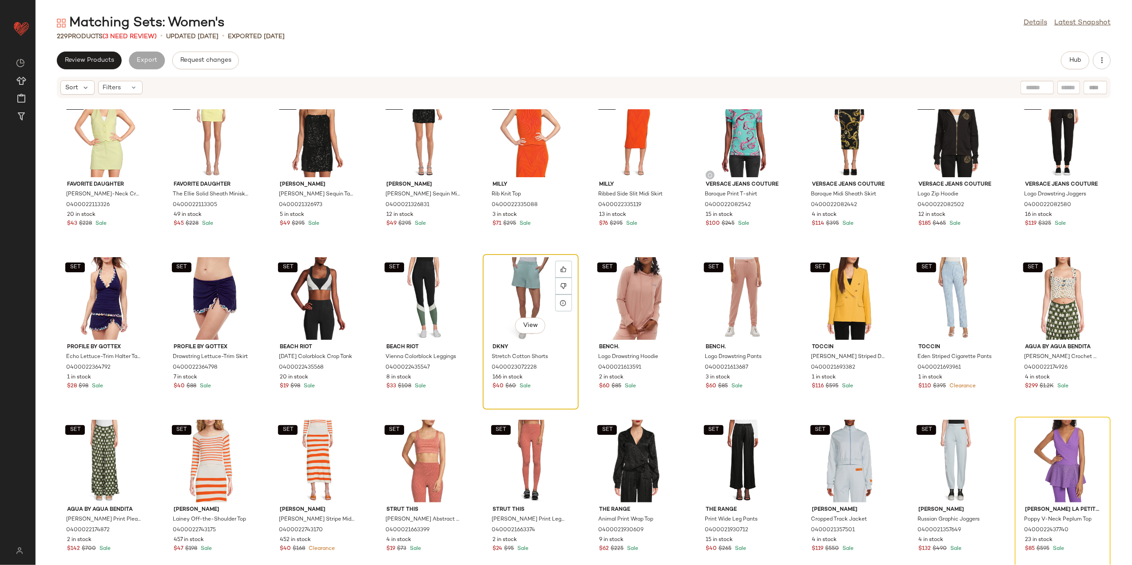
click at [526, 299] on div "View" at bounding box center [531, 298] width 90 height 83
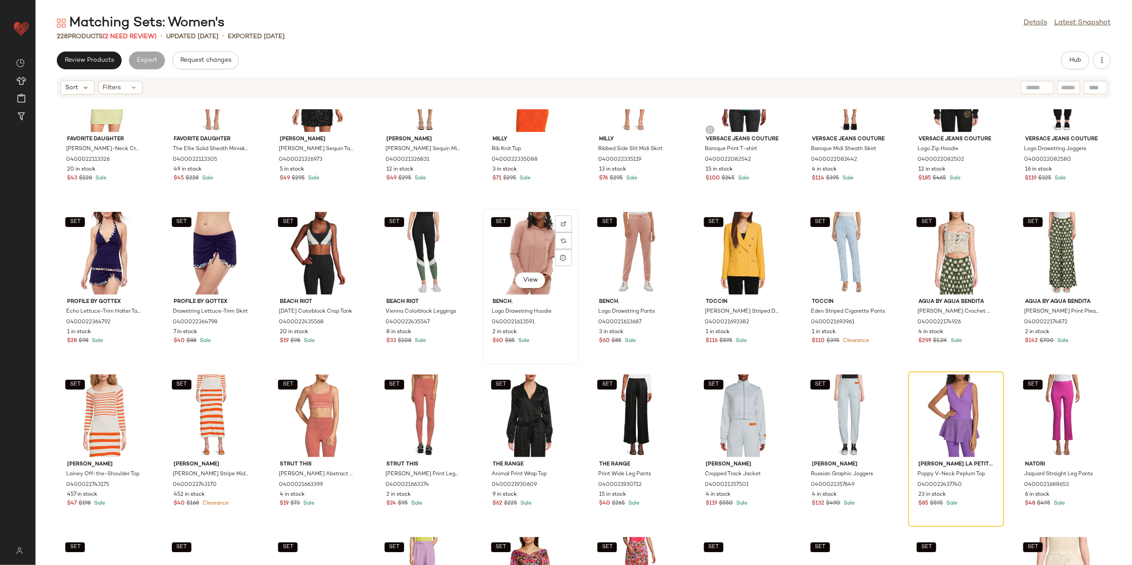
scroll to position [2909, 0]
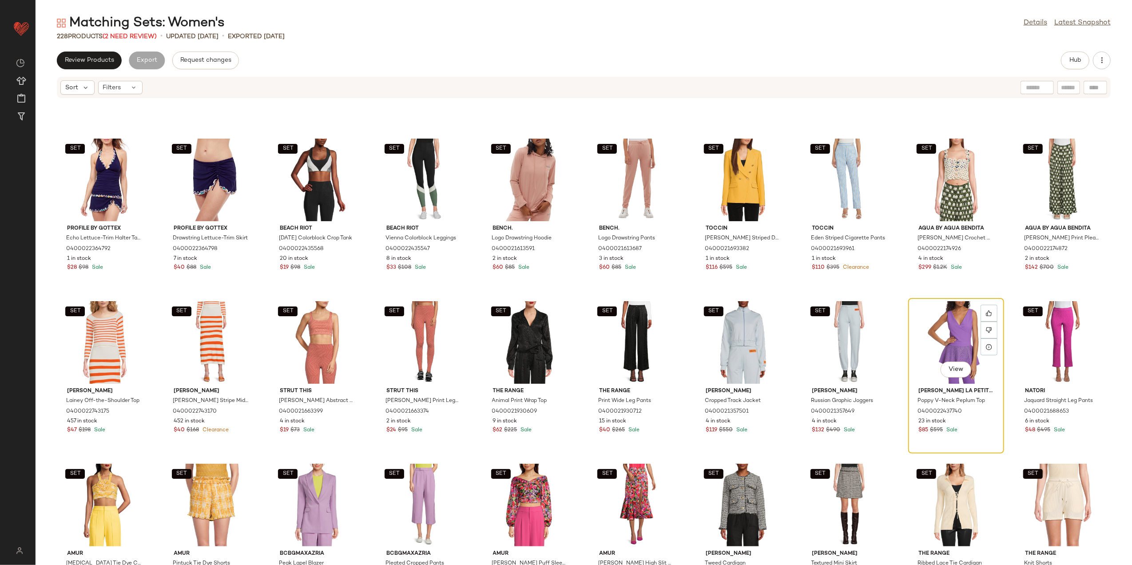
click at [934, 347] on div "View" at bounding box center [956, 342] width 90 height 83
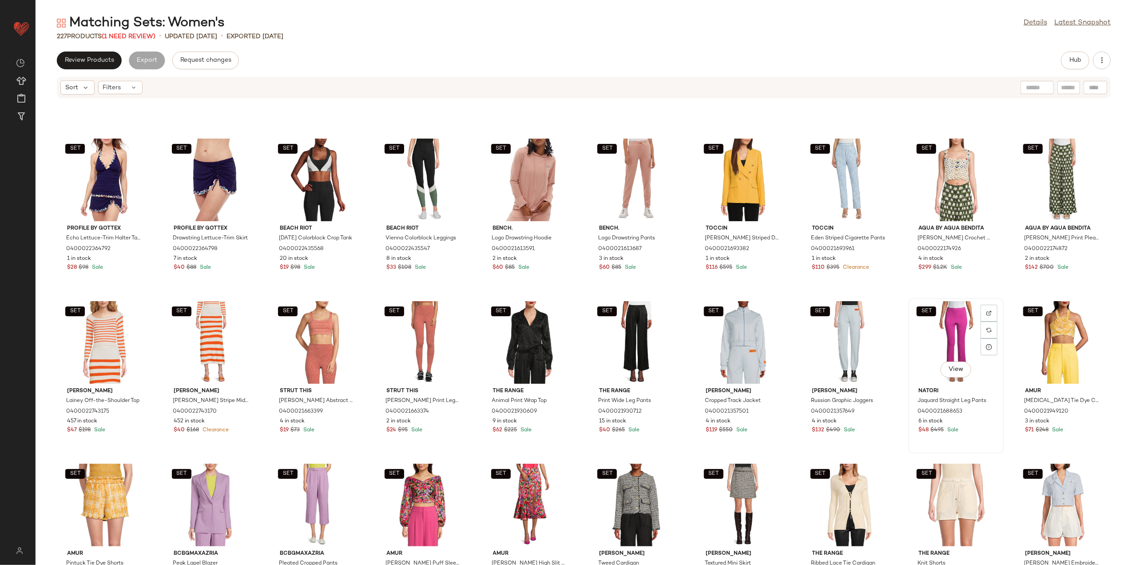
click at [933, 344] on div "SET View" at bounding box center [956, 342] width 90 height 83
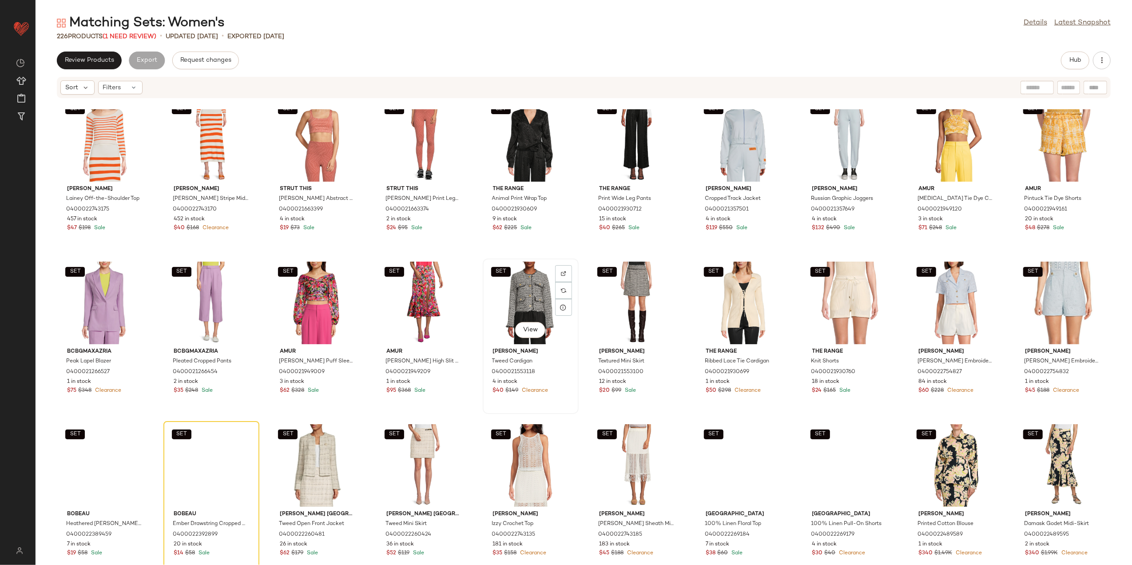
scroll to position [3264, 0]
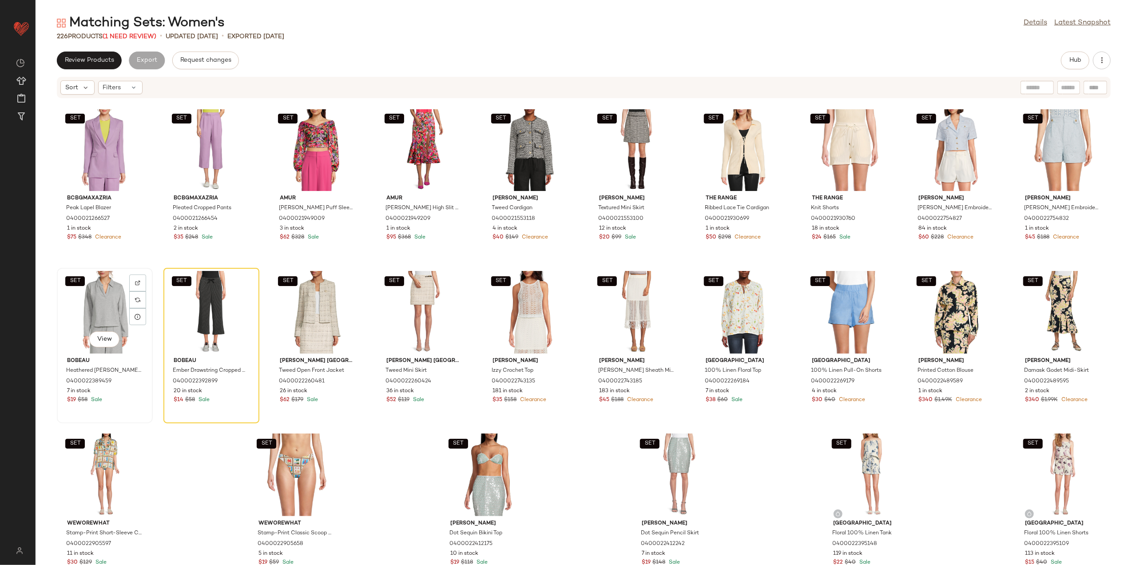
click at [107, 301] on div "SET View" at bounding box center [105, 312] width 90 height 83
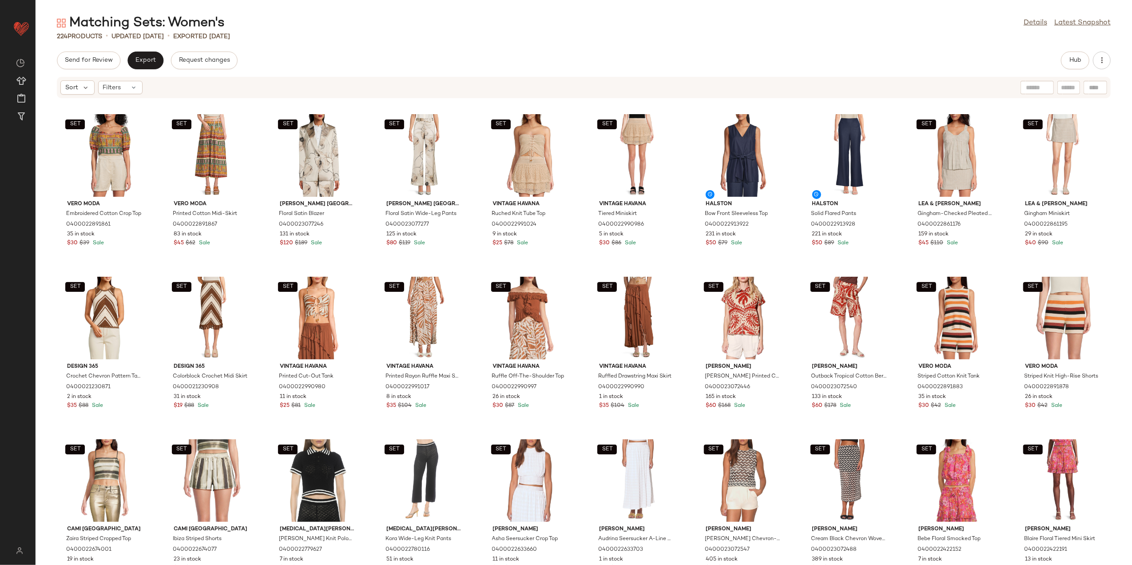
click at [1058, 59] on div "Send for Review Export Request changes Hub" at bounding box center [584, 61] width 1097 height 18
click at [1066, 59] on button "Hub" at bounding box center [1075, 61] width 28 height 18
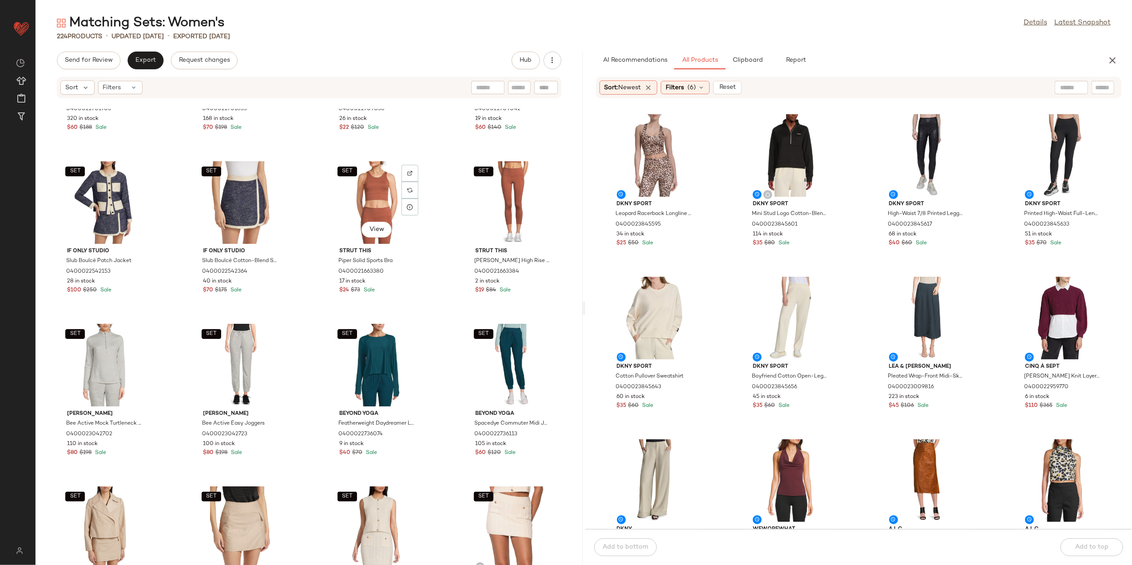
scroll to position [3678, 0]
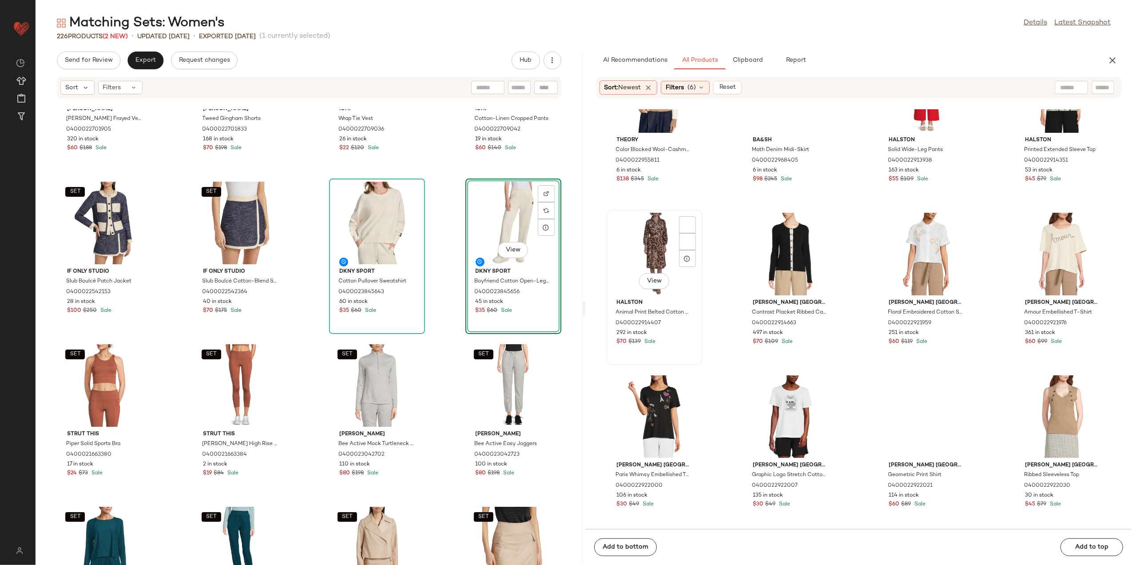
scroll to position [5277, 0]
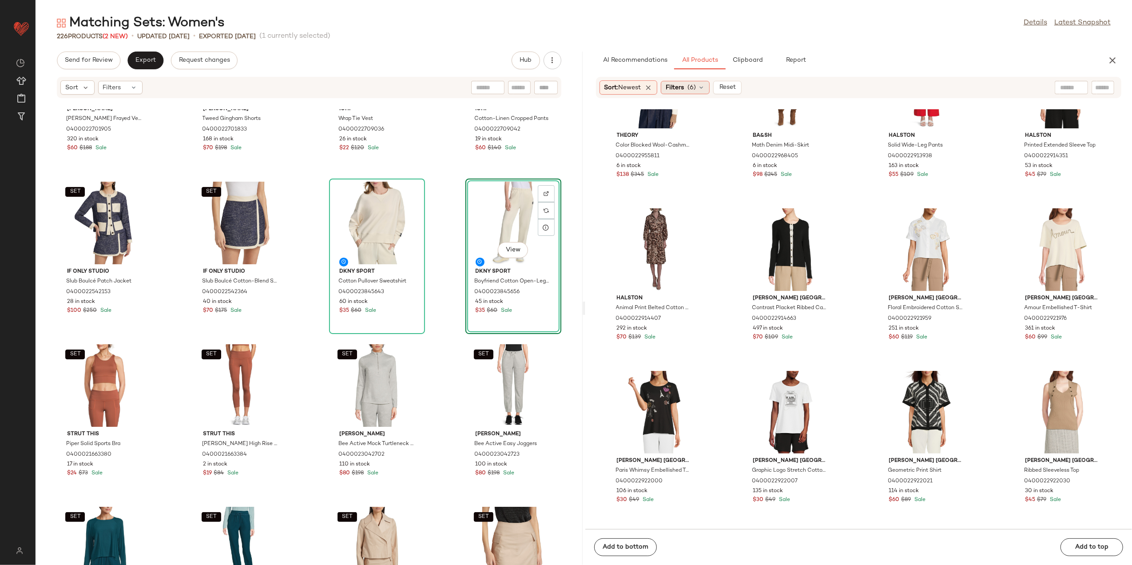
click at [705, 89] on icon at bounding box center [701, 87] width 7 height 7
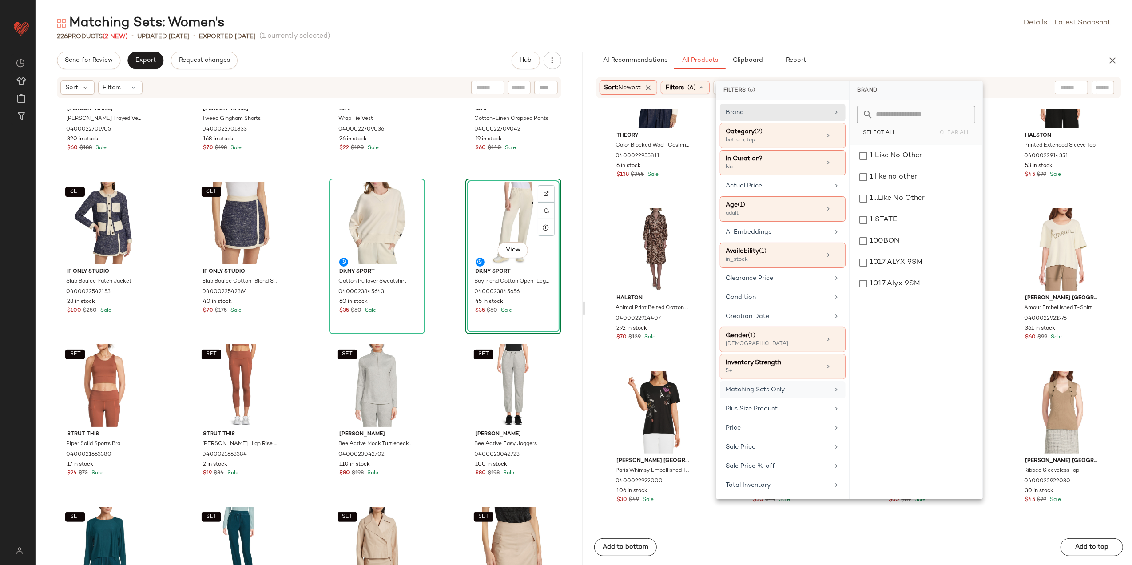
click at [810, 402] on div "Matching Sets Only" at bounding box center [783, 408] width 126 height 17
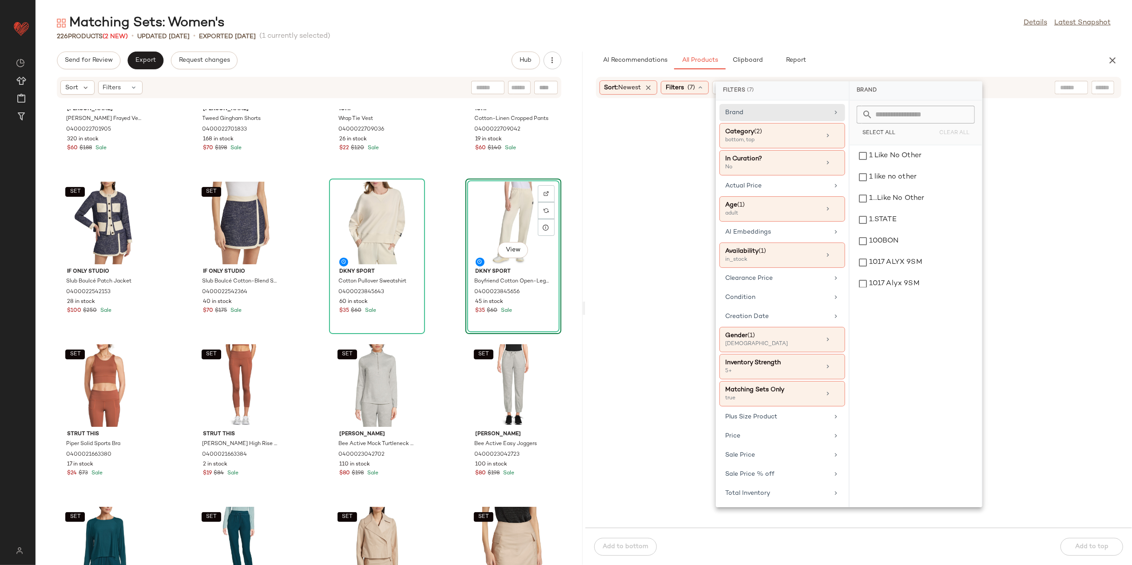
click at [864, 42] on div "Matching Sets: Women's Details Latest Snapshot 226 Products (2 New) • updated A…" at bounding box center [584, 289] width 1097 height 551
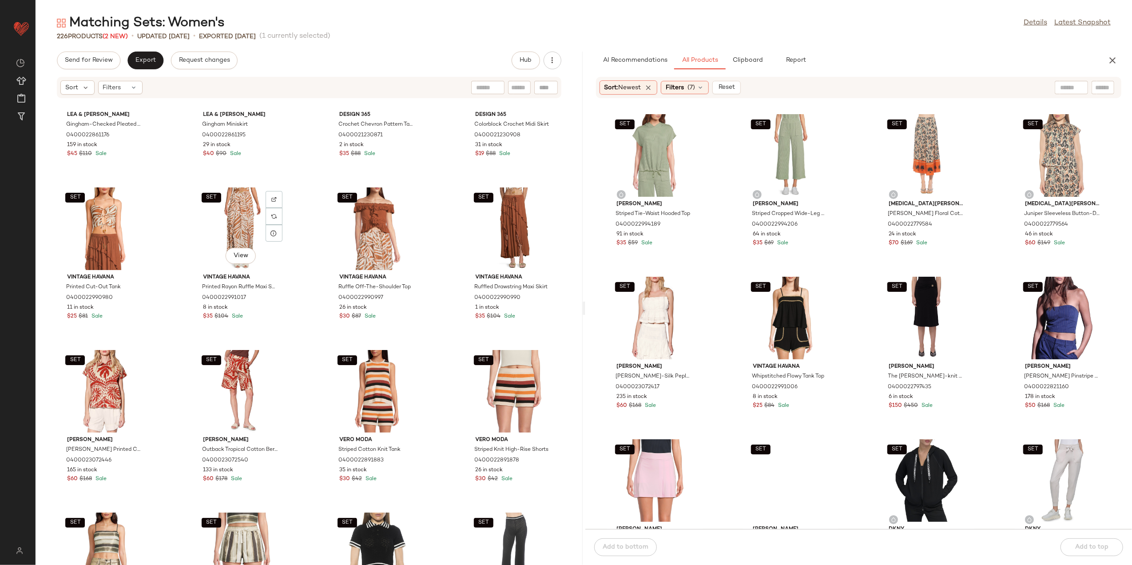
scroll to position [0, 0]
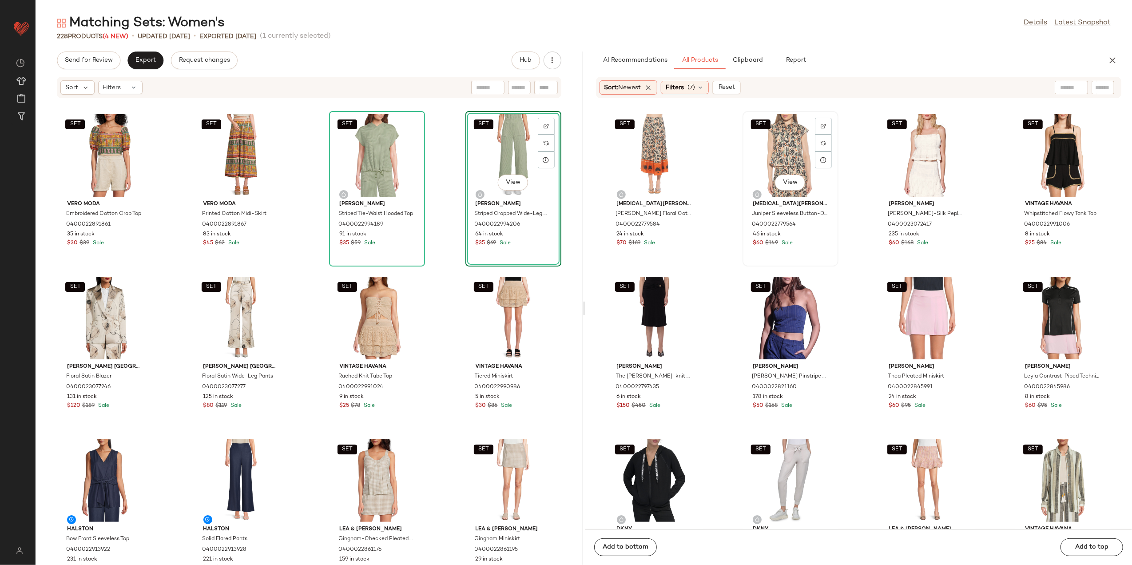
click at [795, 173] on div "SET View" at bounding box center [791, 155] width 90 height 83
click at [795, 179] on span "View" at bounding box center [790, 182] width 15 height 7
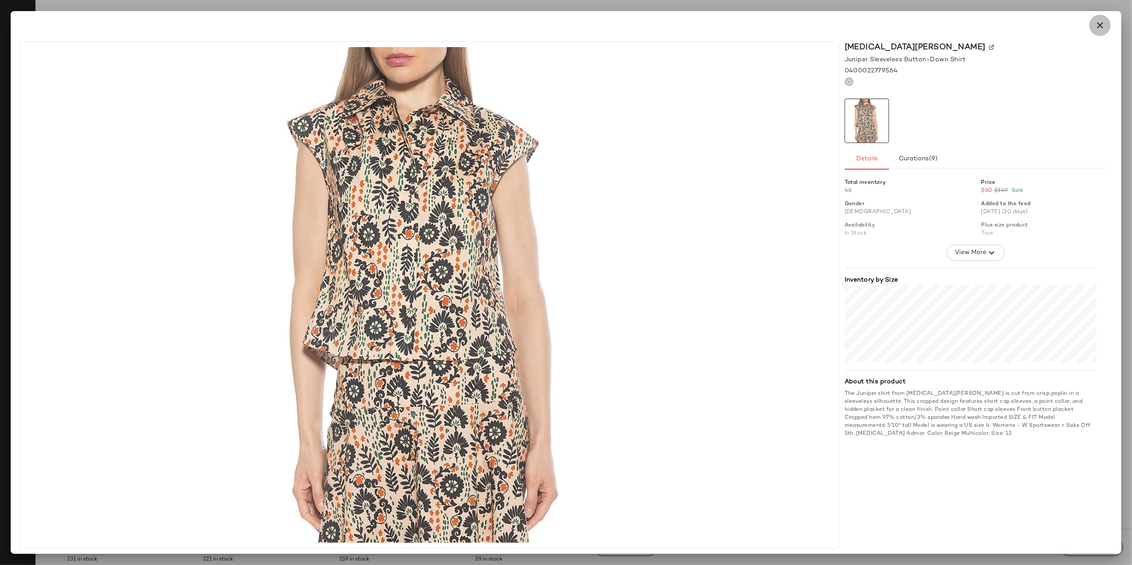
click at [1106, 28] on button "button" at bounding box center [1099, 25] width 21 height 21
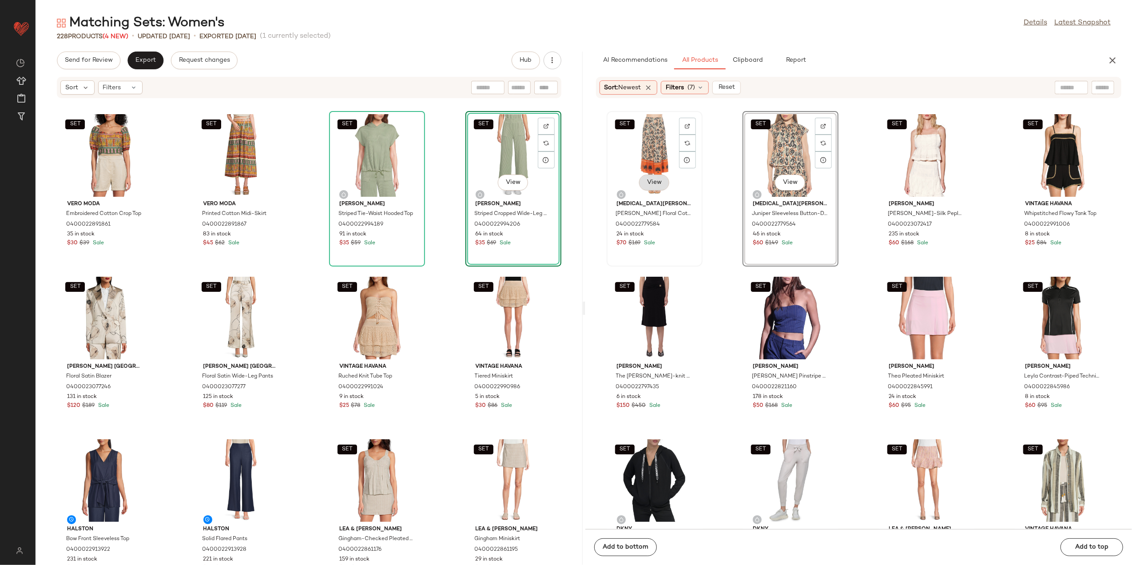
click at [667, 183] on button "View" at bounding box center [654, 183] width 30 height 16
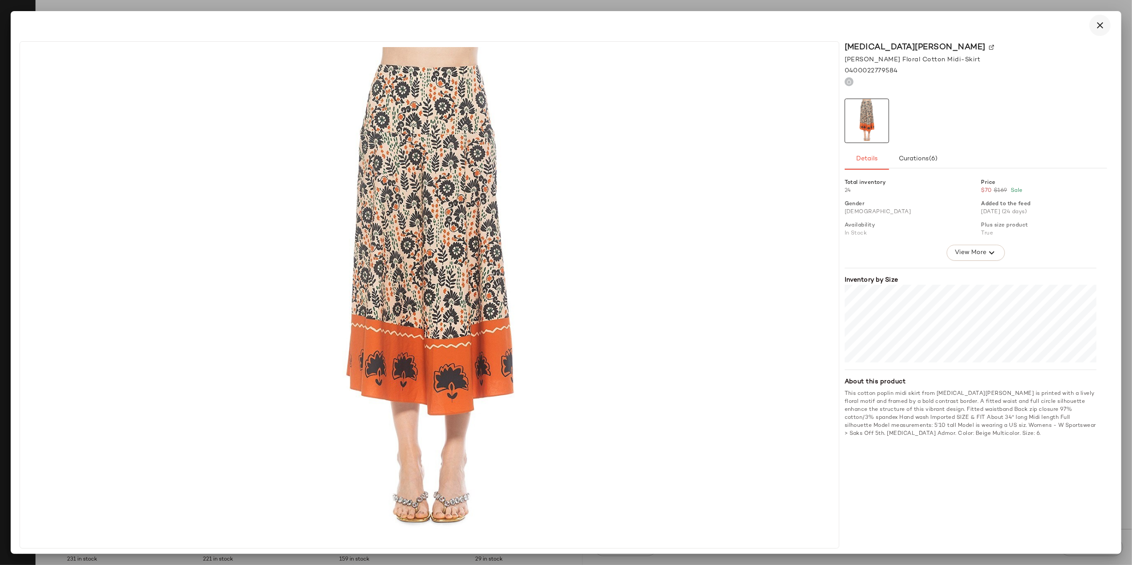
click at [1107, 28] on button "button" at bounding box center [1099, 25] width 21 height 21
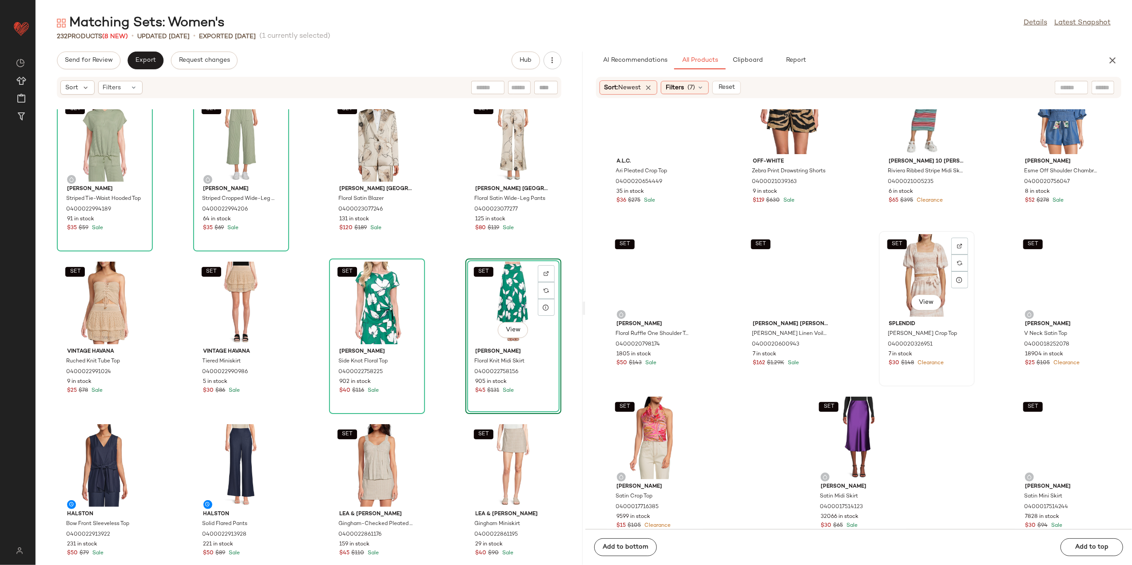
scroll to position [2671, 0]
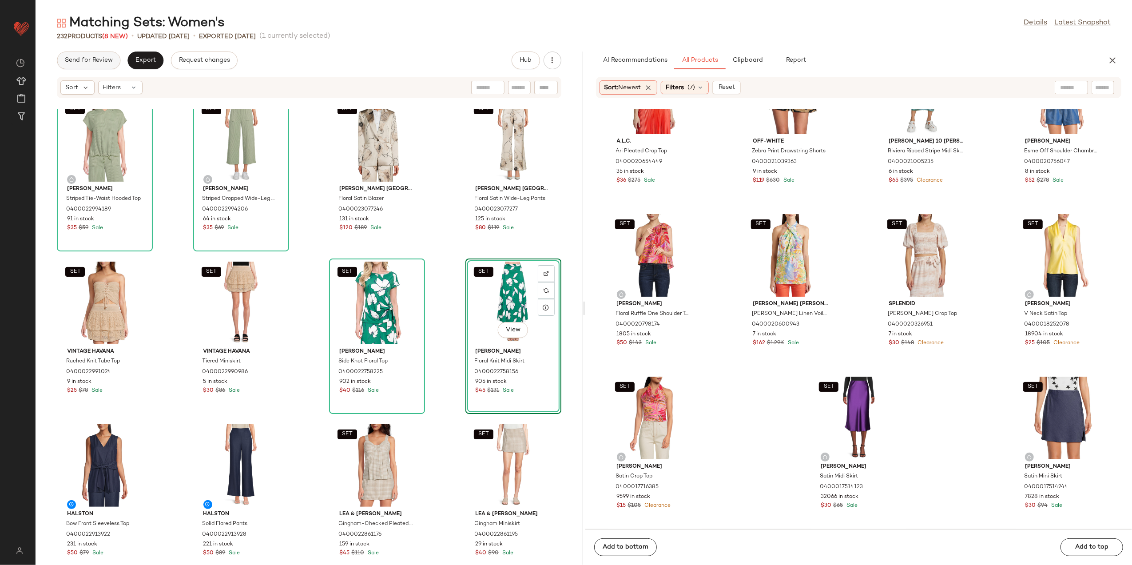
click at [91, 57] on span "Send for Review" at bounding box center [88, 60] width 48 height 7
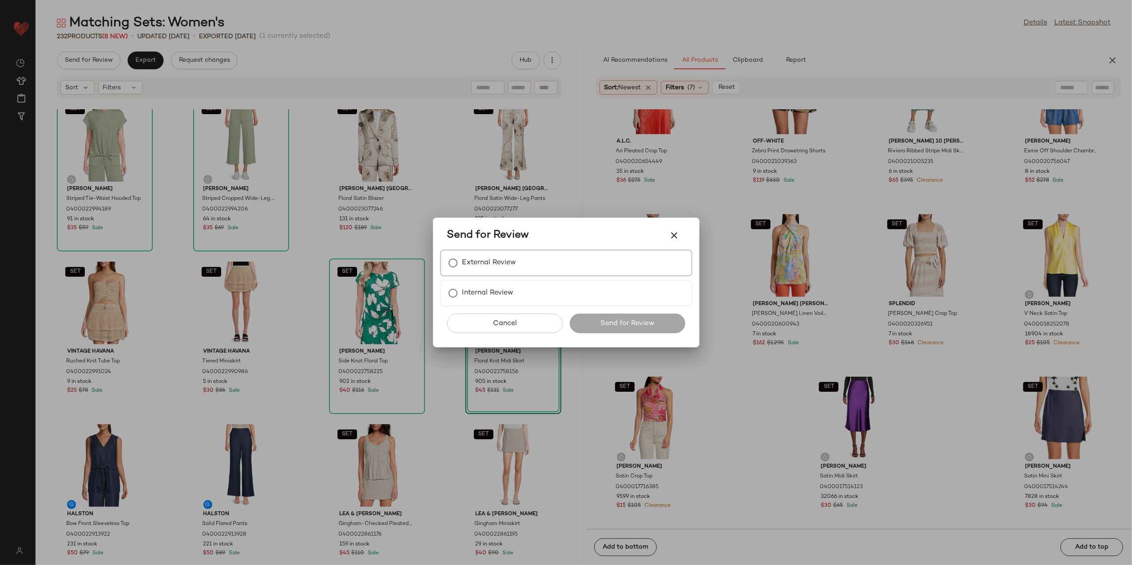
click at [476, 270] on label "External Review" at bounding box center [489, 263] width 54 height 18
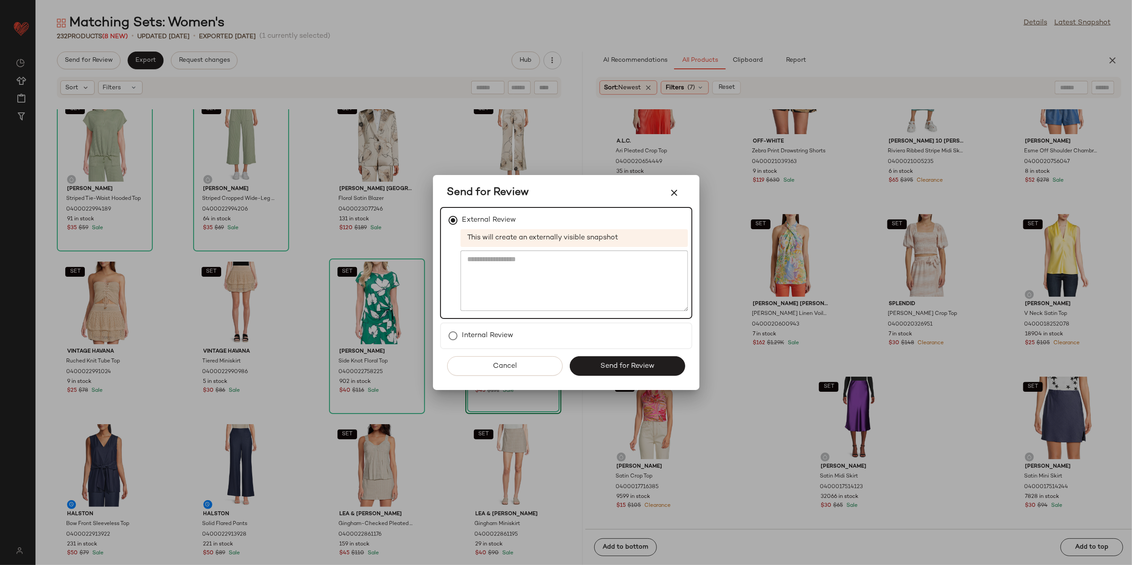
drag, startPoint x: 658, startPoint y: 368, endPoint x: 636, endPoint y: 363, distance: 22.4
click at [656, 366] on button "Send for Review" at bounding box center [627, 366] width 115 height 20
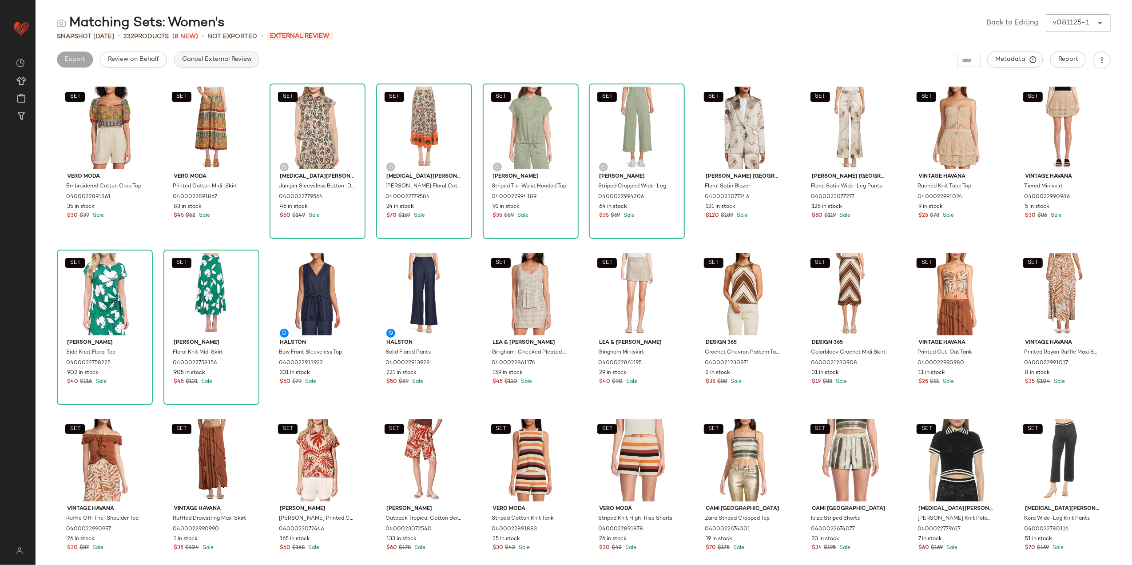
click at [208, 62] on span "Cancel External Review" at bounding box center [217, 59] width 70 height 7
click at [148, 59] on span "Export" at bounding box center [145, 59] width 21 height 7
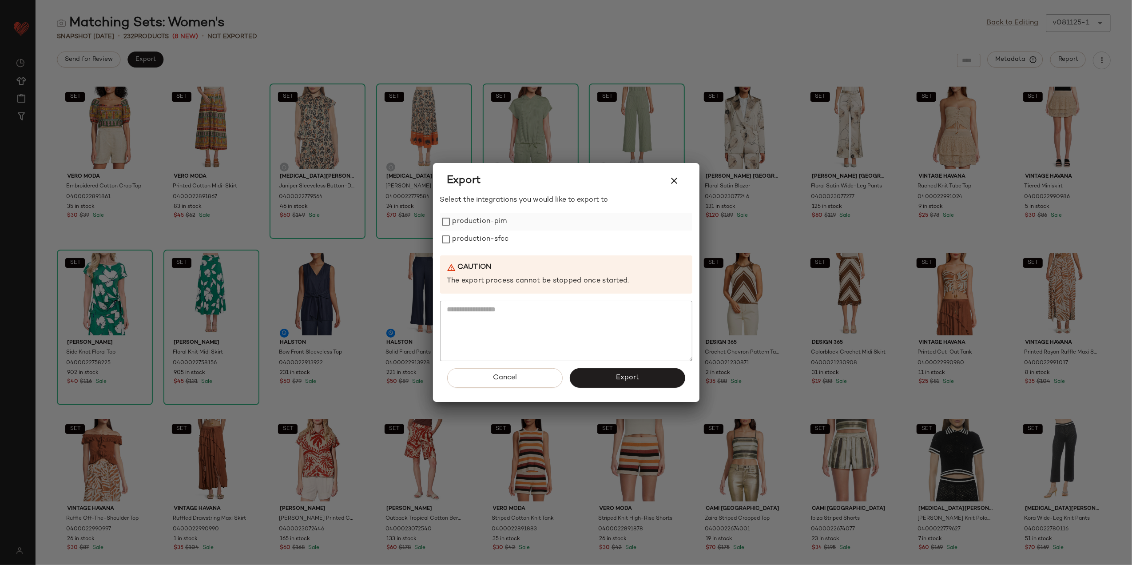
click at [468, 221] on label "production-pim" at bounding box center [480, 222] width 55 height 18
click at [468, 247] on label "production-sfcc" at bounding box center [481, 240] width 56 height 18
click at [603, 377] on button "Export" at bounding box center [627, 378] width 115 height 20
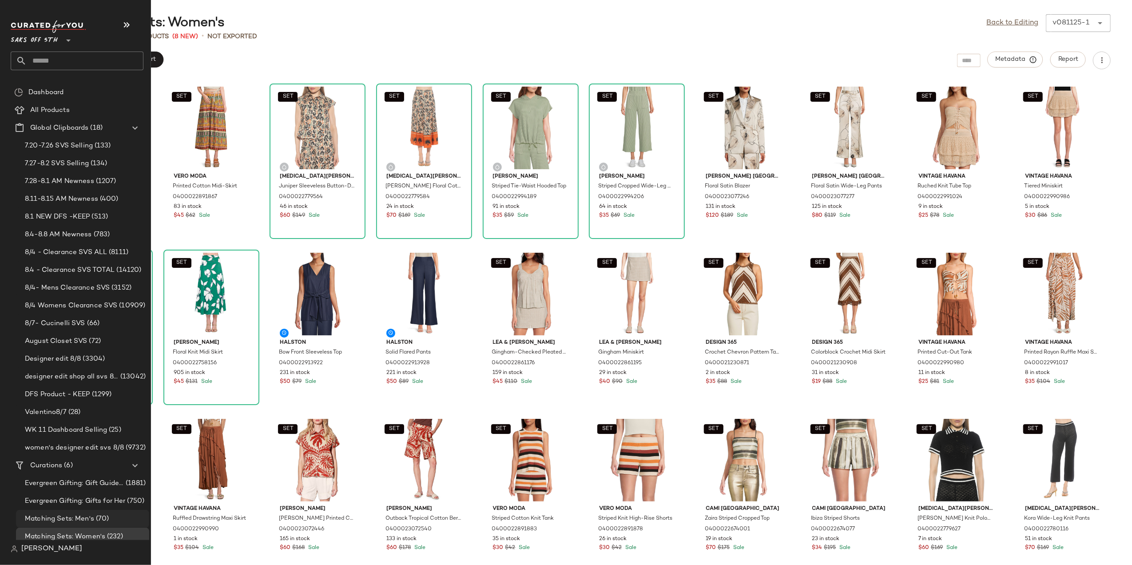
scroll to position [41, 0]
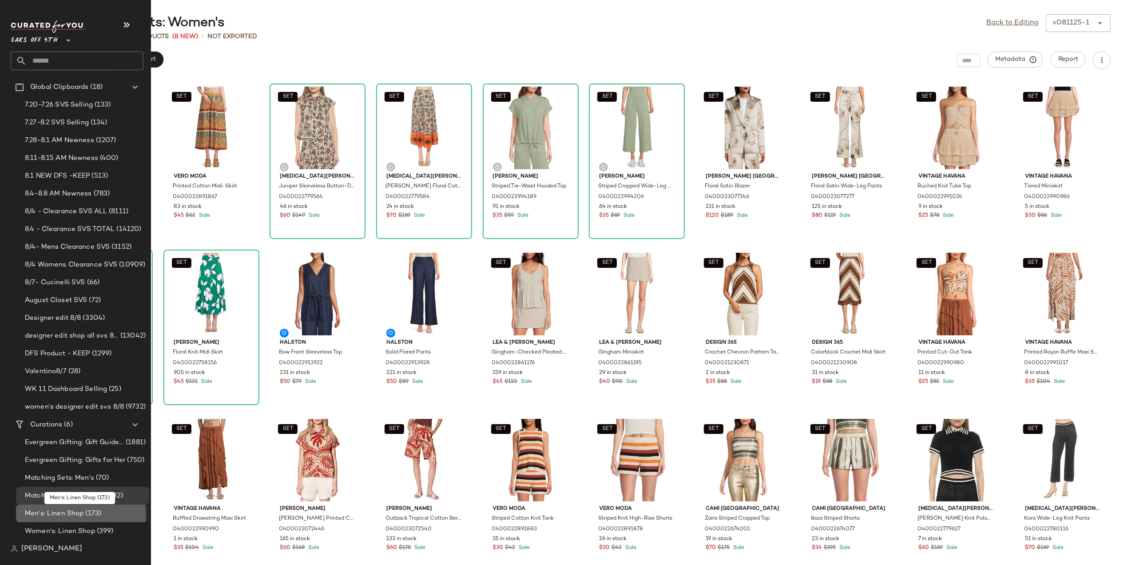
click at [50, 513] on span "Men's: Linen Shop" at bounding box center [54, 514] width 59 height 10
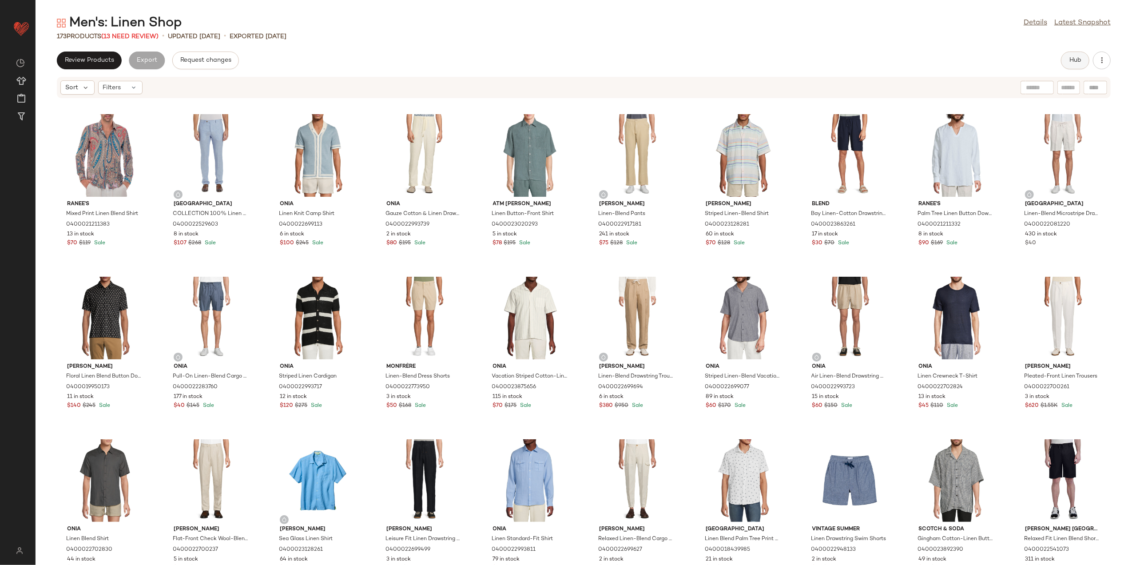
click at [1072, 55] on button "Hub" at bounding box center [1075, 61] width 28 height 18
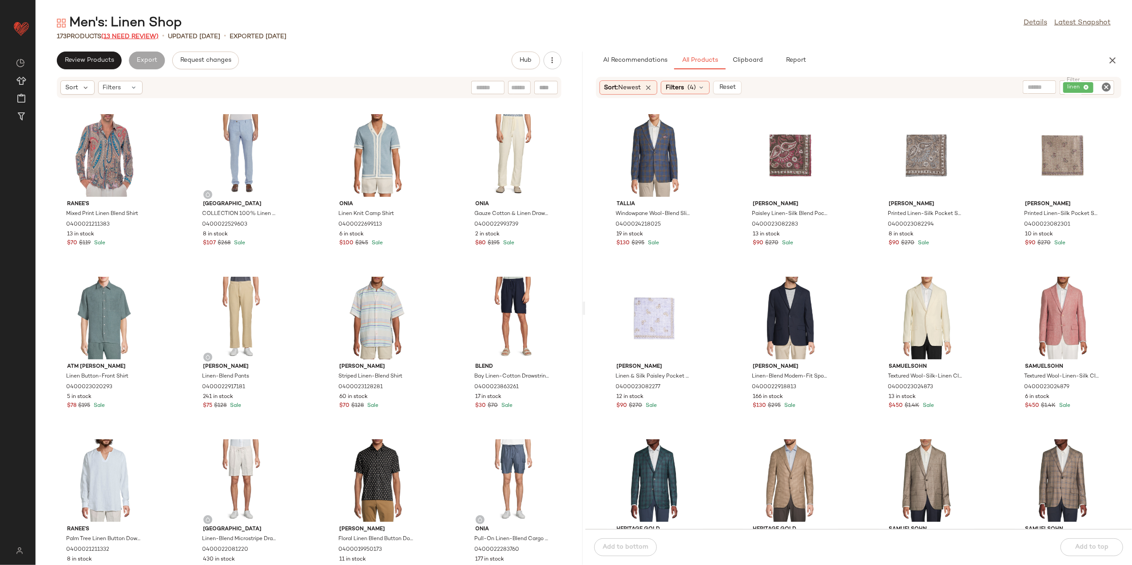
click at [137, 34] on span "(13 Need Review)" at bounding box center [129, 36] width 57 height 7
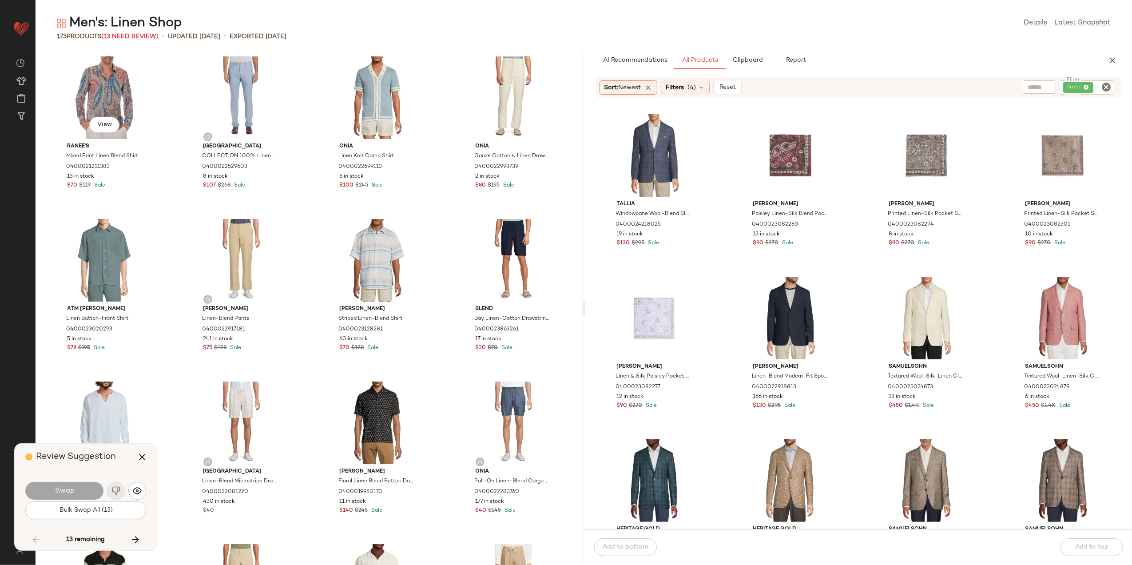
scroll to position [3739, 0]
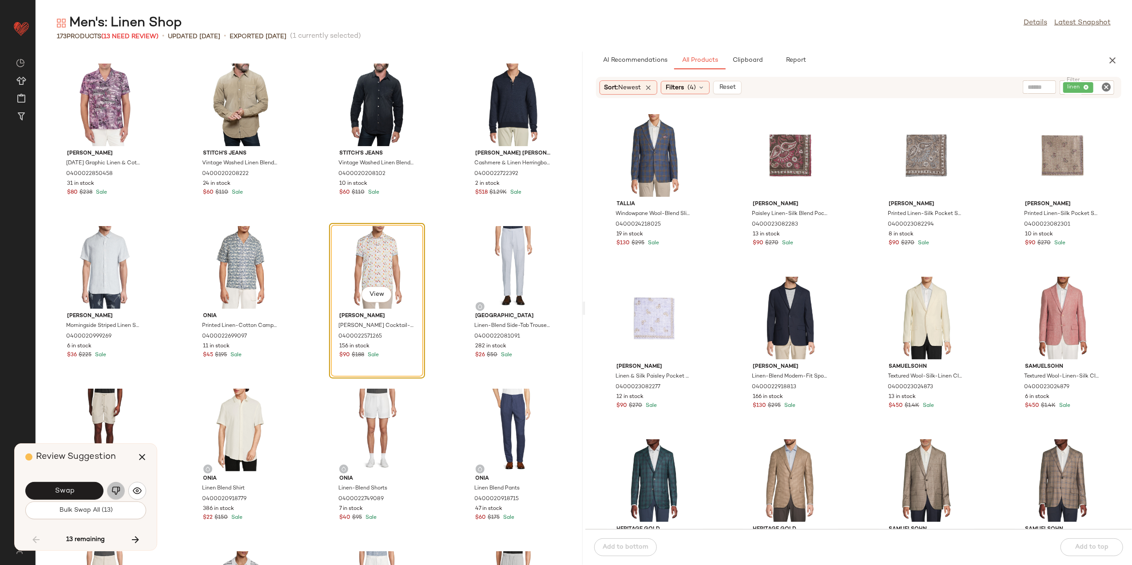
click at [111, 493] on img "button" at bounding box center [115, 490] width 9 height 9
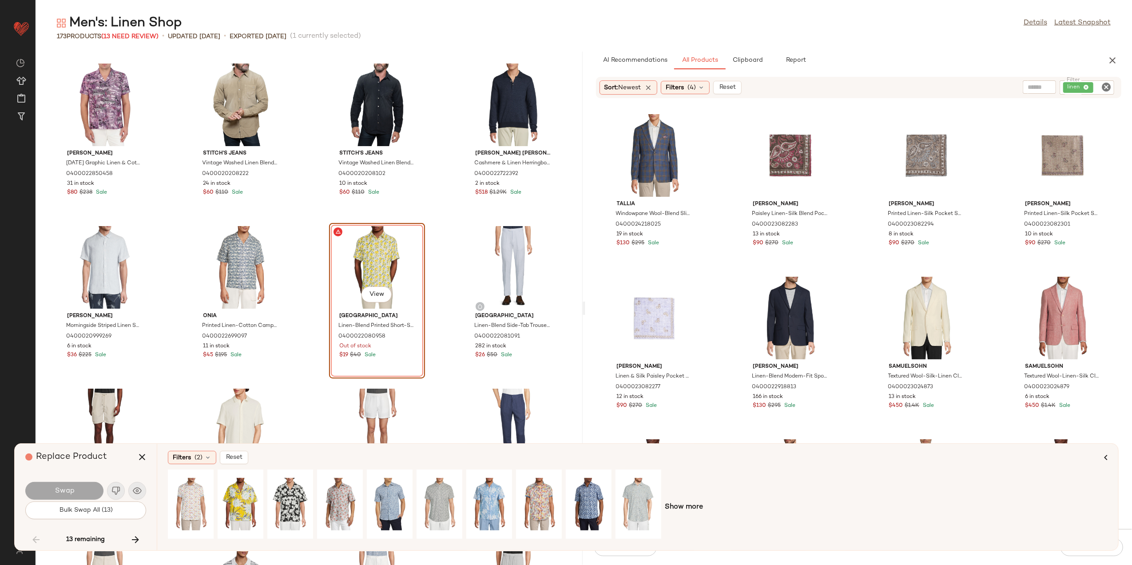
click at [350, 262] on div "View" at bounding box center [377, 267] width 90 height 83
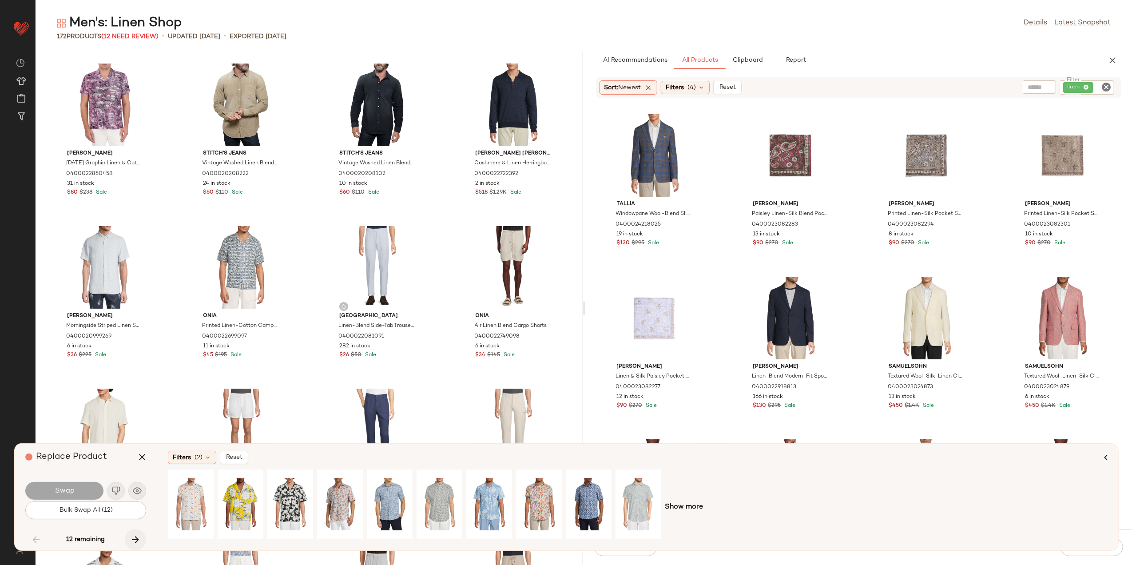
click at [136, 537] on icon "button" at bounding box center [135, 539] width 11 height 11
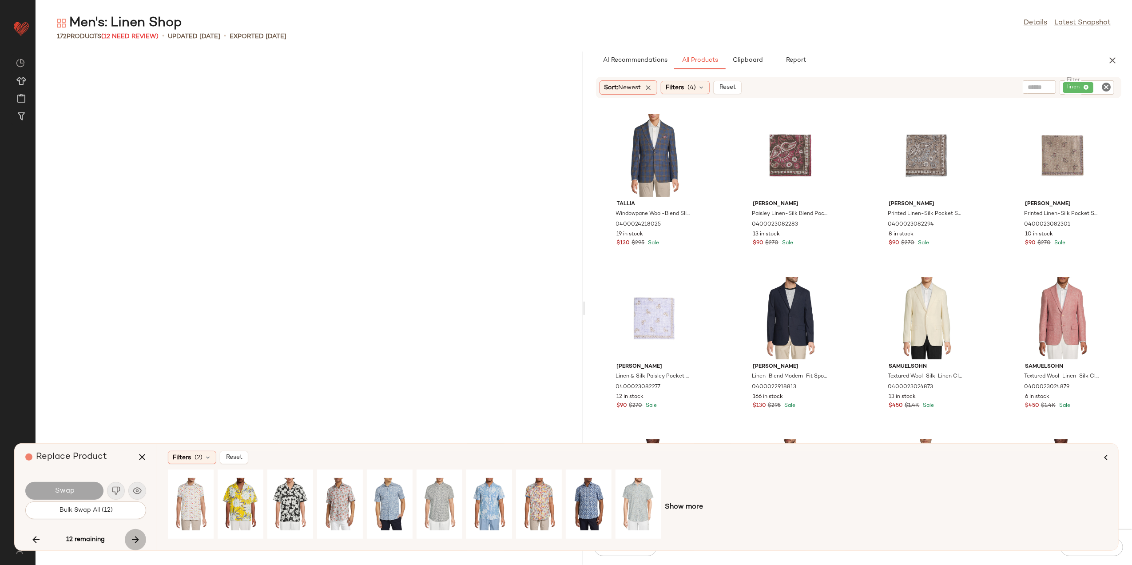
scroll to position [4552, 0]
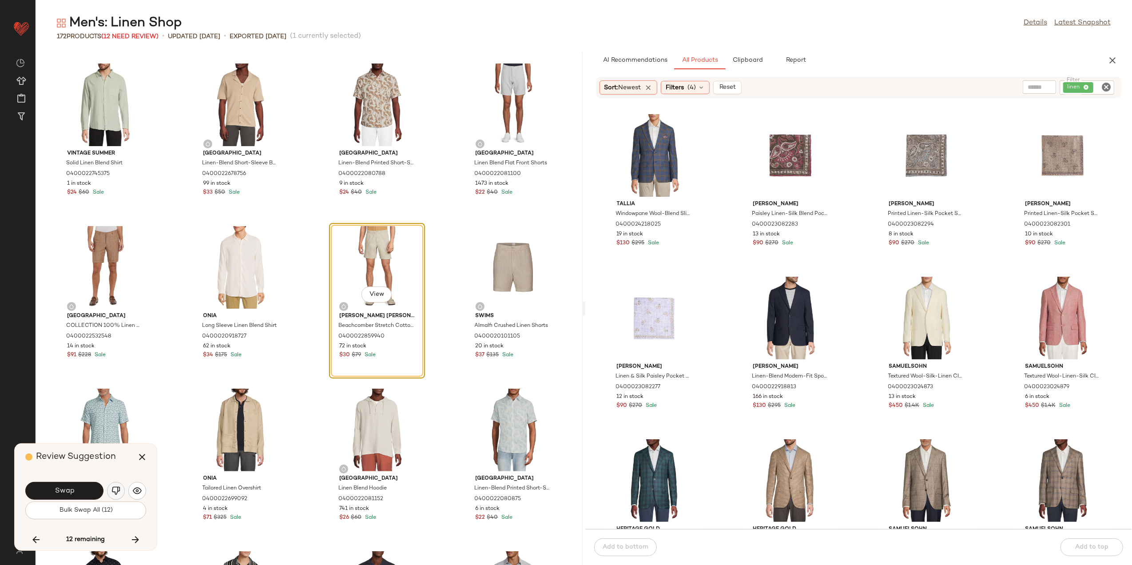
click at [114, 491] on img "button" at bounding box center [115, 490] width 9 height 9
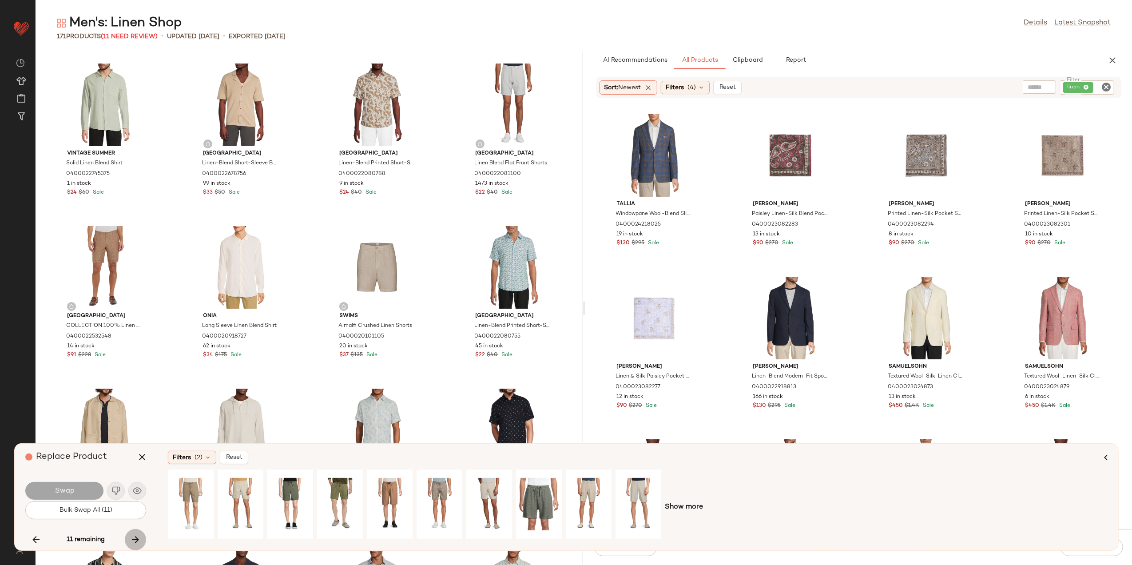
click at [128, 539] on button "button" at bounding box center [135, 539] width 21 height 21
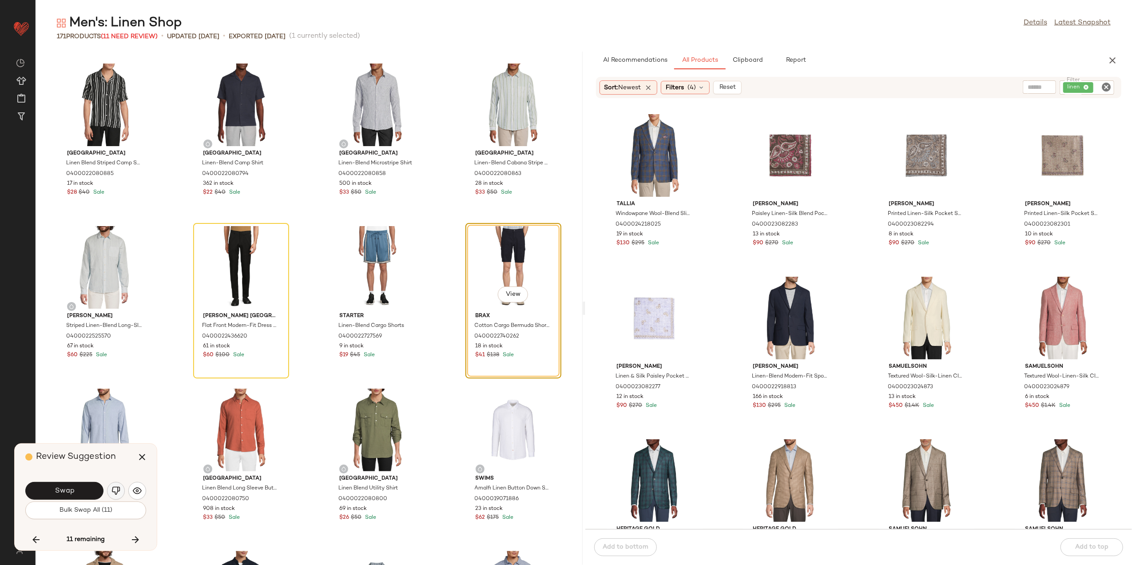
click at [119, 494] on img "button" at bounding box center [115, 490] width 9 height 9
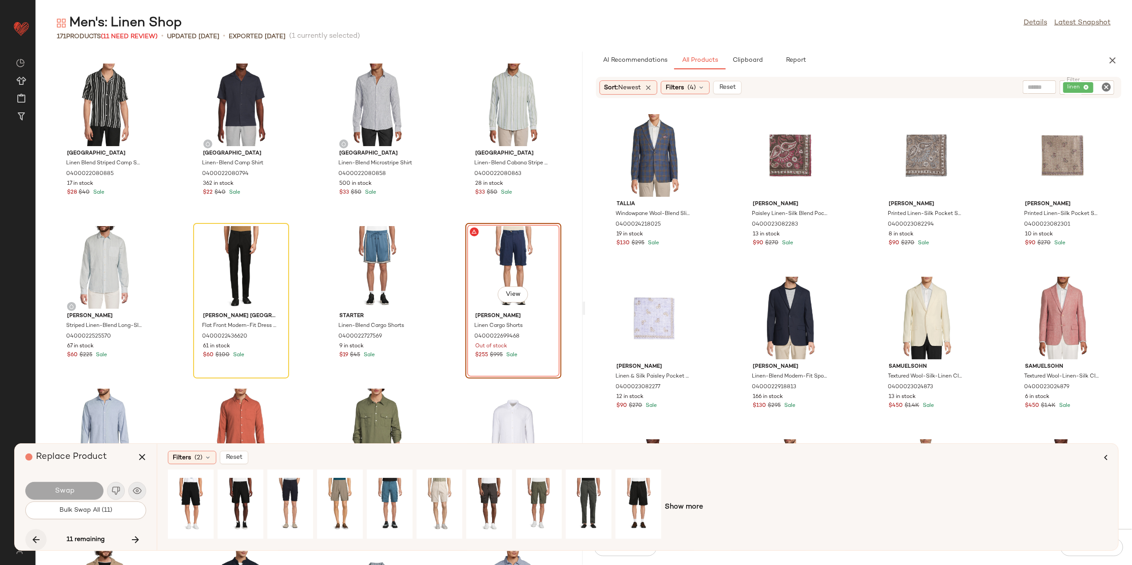
click at [29, 540] on button "button" at bounding box center [35, 539] width 21 height 21
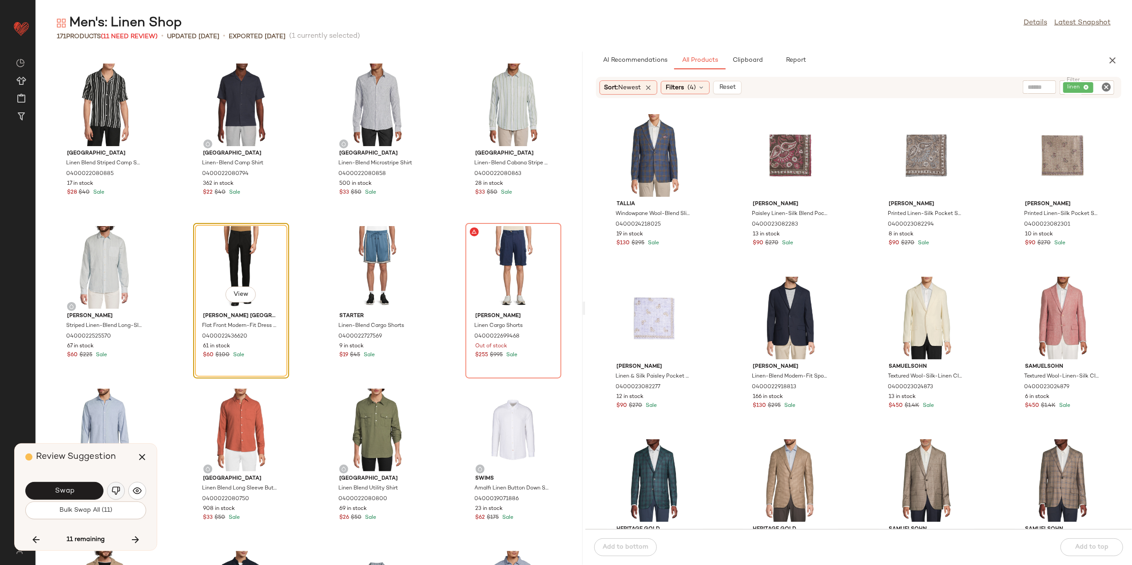
click at [114, 492] on img "button" at bounding box center [115, 490] width 9 height 9
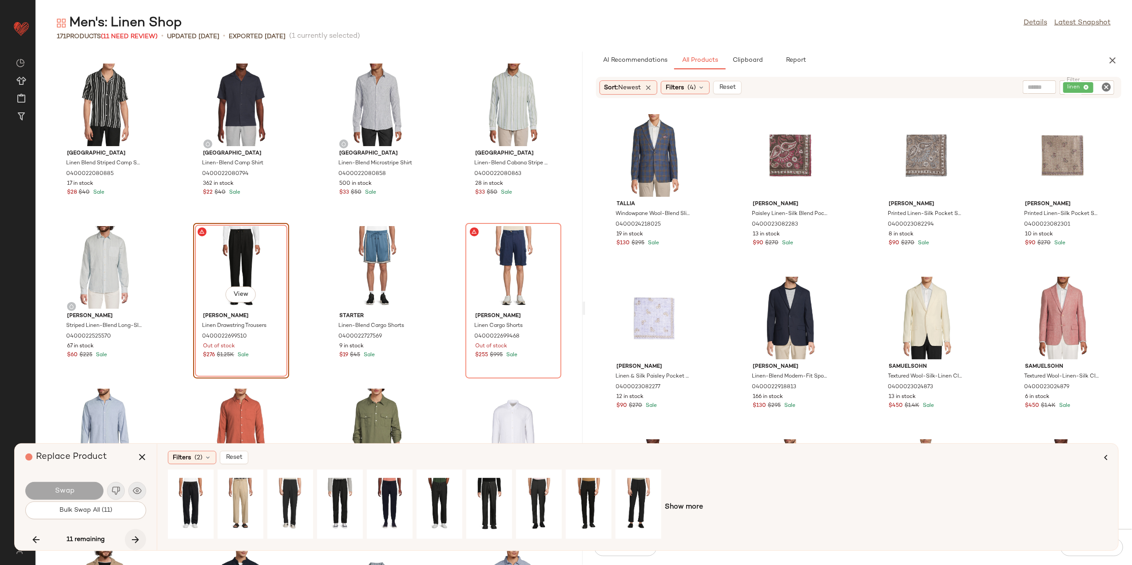
click at [136, 539] on icon "button" at bounding box center [135, 539] width 11 height 11
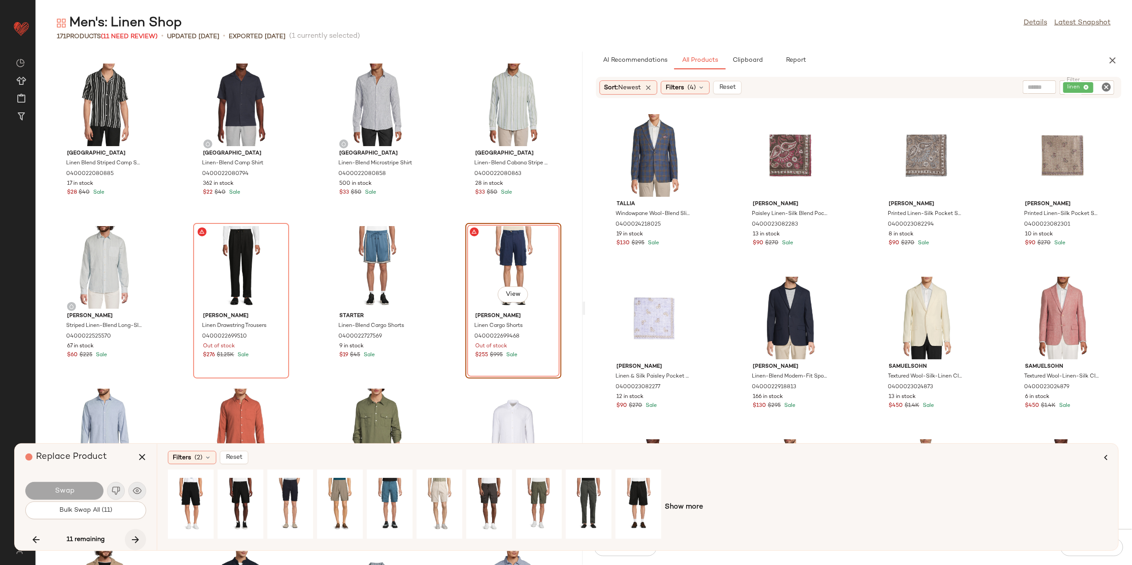
click at [136, 539] on icon "button" at bounding box center [135, 539] width 11 height 11
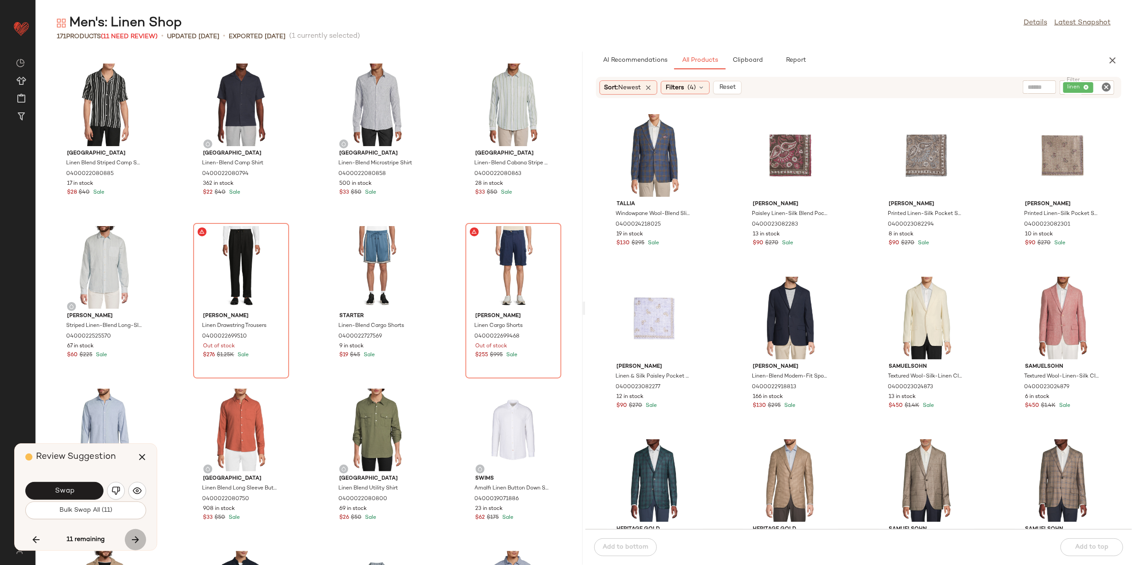
scroll to position [5689, 0]
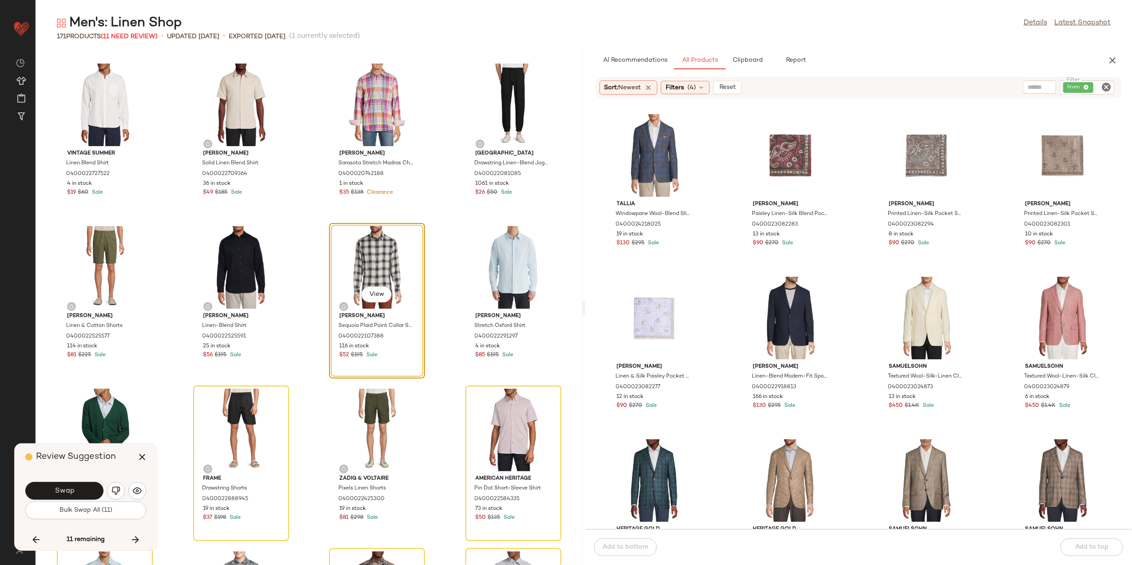
click at [110, 485] on button "button" at bounding box center [116, 491] width 18 height 18
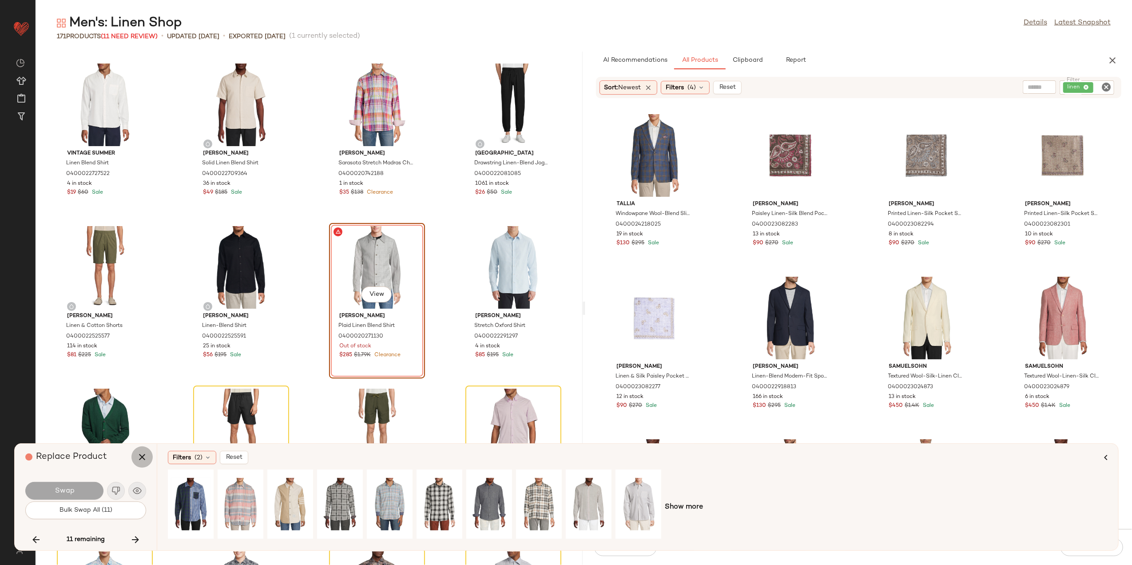
click at [138, 461] on icon "button" at bounding box center [142, 457] width 11 height 11
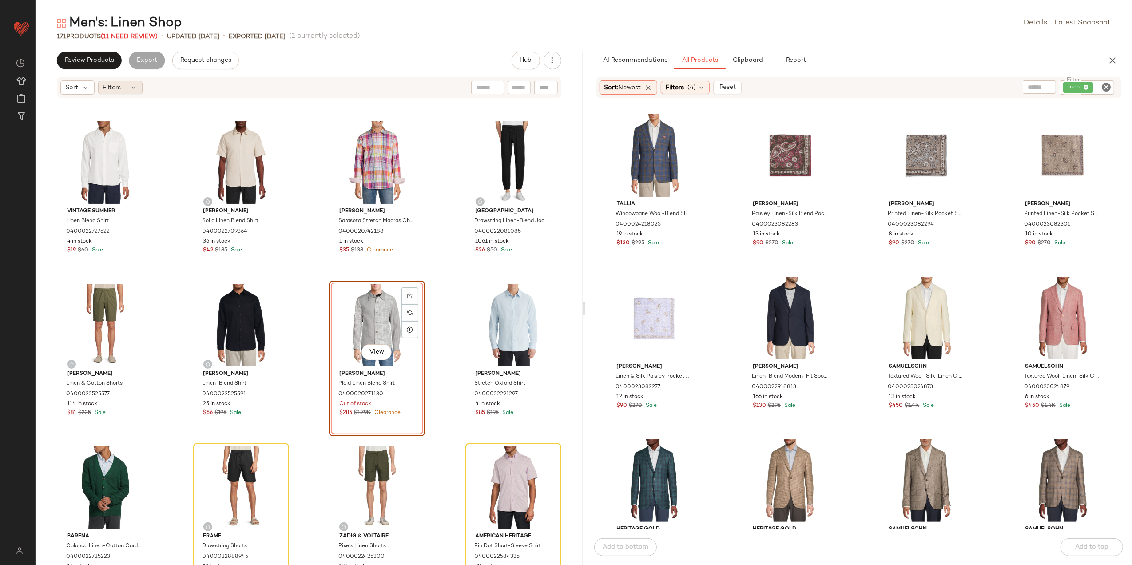
click at [129, 86] on div "Filters" at bounding box center [120, 87] width 44 height 13
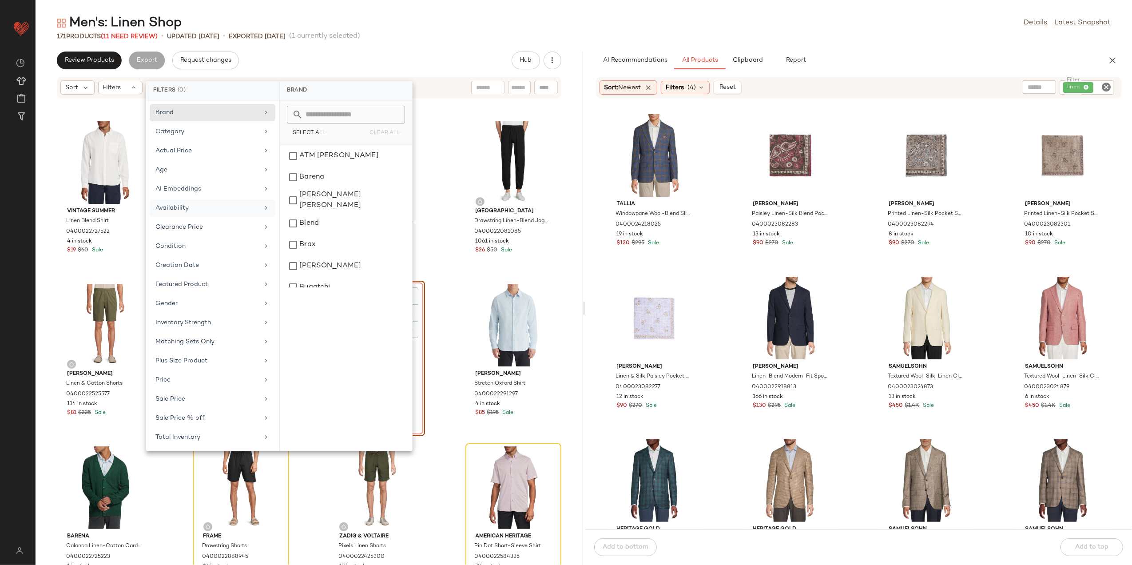
click at [201, 209] on div "Availability" at bounding box center [206, 207] width 103 height 9
click at [330, 181] on div "out_of_stock" at bounding box center [345, 177] width 125 height 21
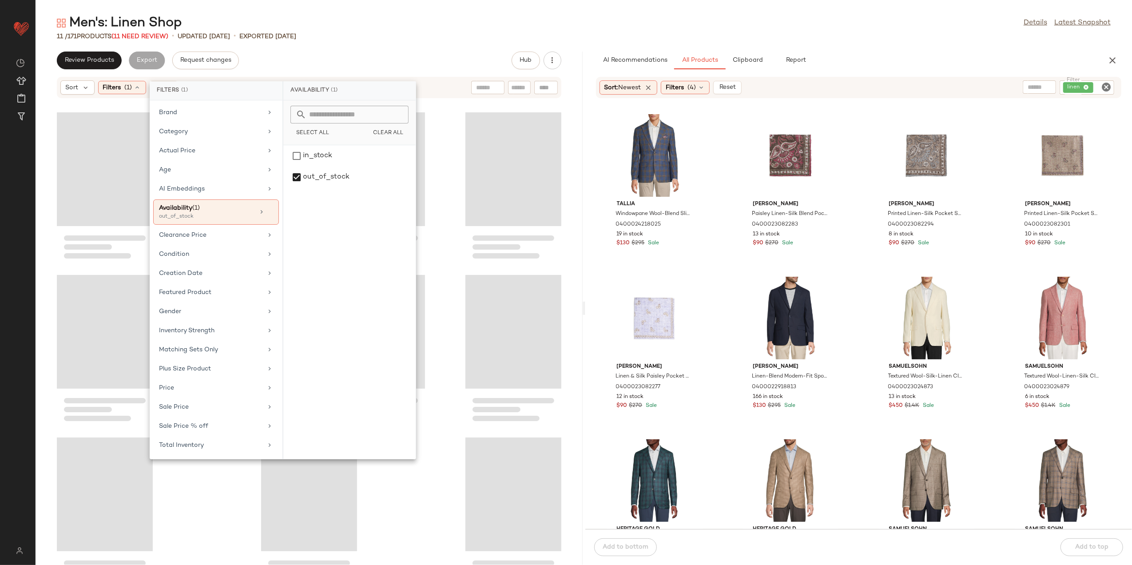
click at [453, 42] on div "Men's: Linen Shop Details Latest Snapshot 11 / 171 Products (11 Need Review) • …" at bounding box center [584, 289] width 1097 height 551
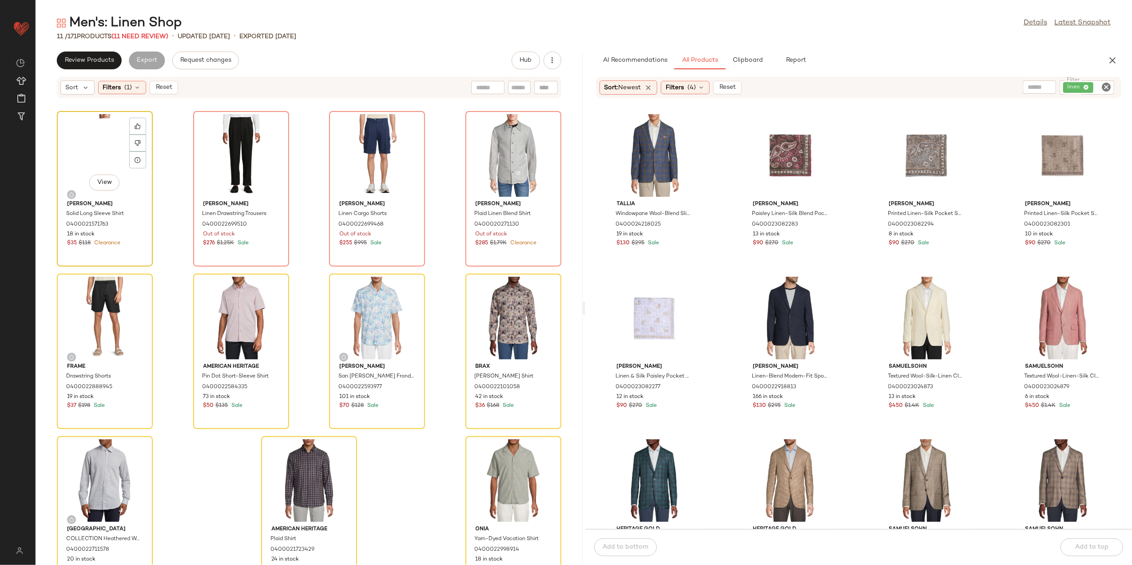
click at [118, 134] on div "View" at bounding box center [105, 155] width 90 height 83
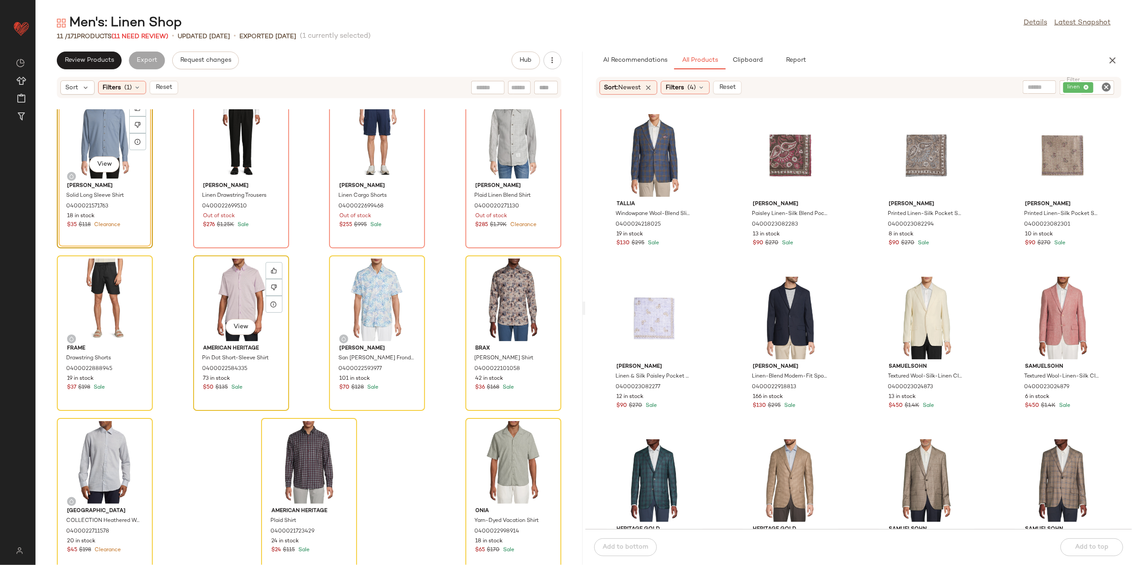
scroll to position [27, 0]
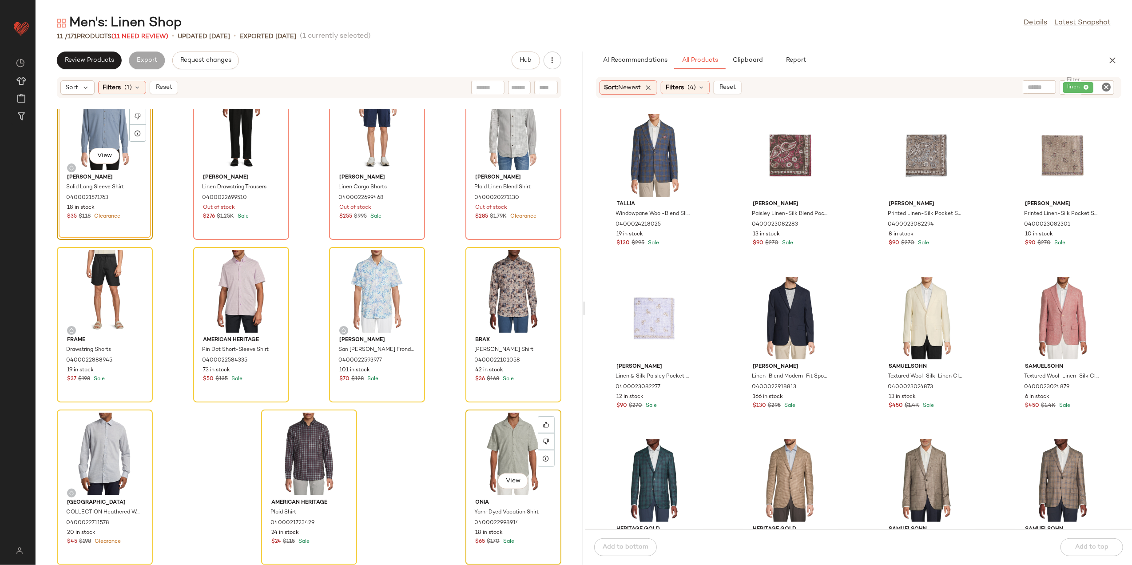
click at [487, 436] on div "View" at bounding box center [514, 454] width 90 height 83
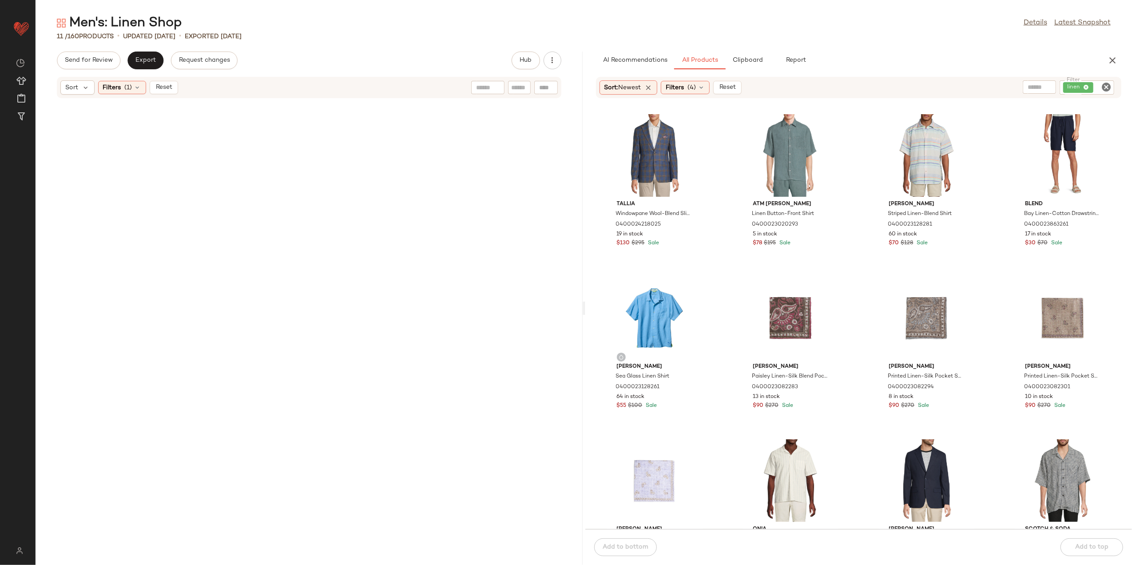
click at [171, 81] on button "Reset" at bounding box center [164, 87] width 28 height 13
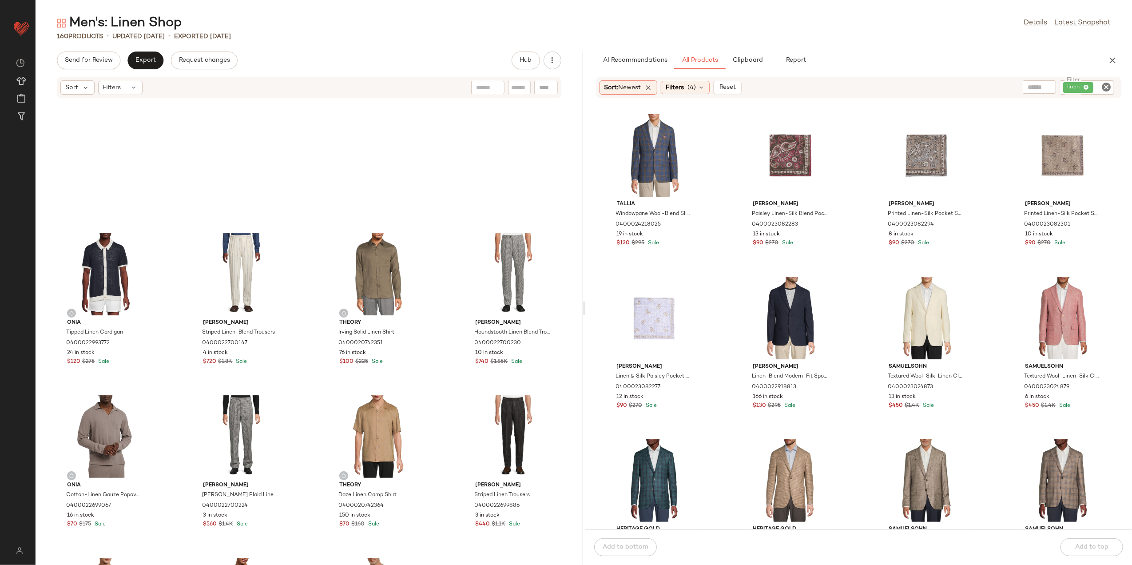
scroll to position [1369, 0]
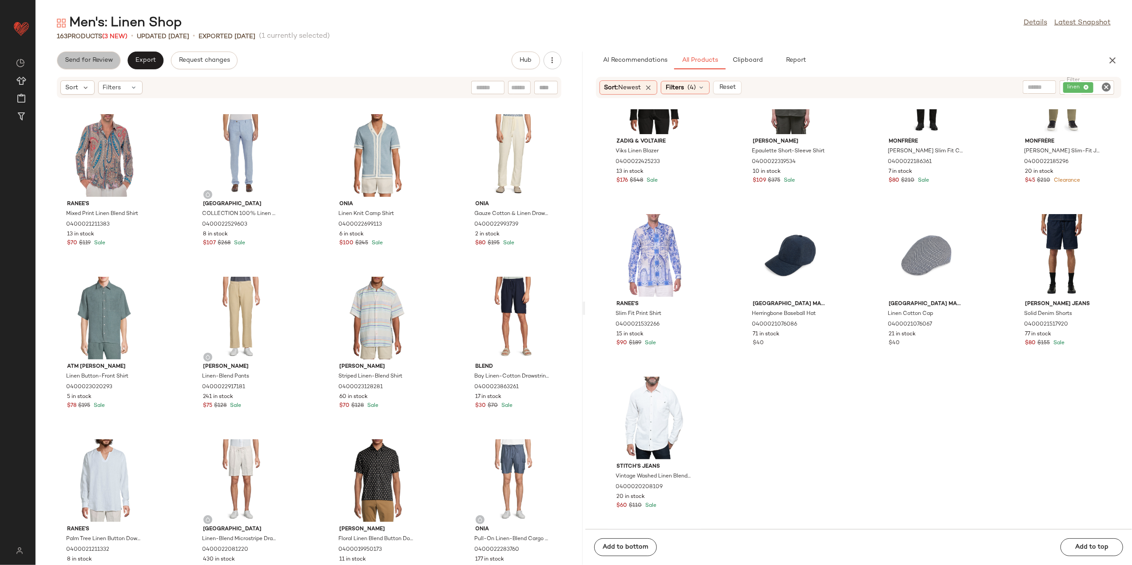
click at [92, 53] on button "Send for Review" at bounding box center [89, 61] width 64 height 18
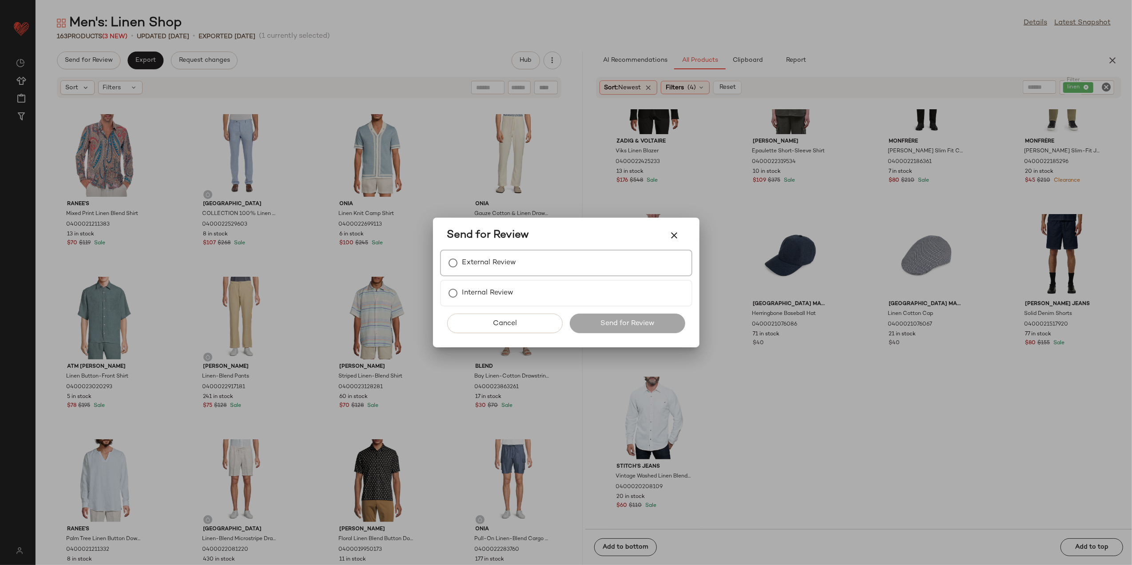
click at [487, 259] on label "External Review" at bounding box center [489, 263] width 54 height 18
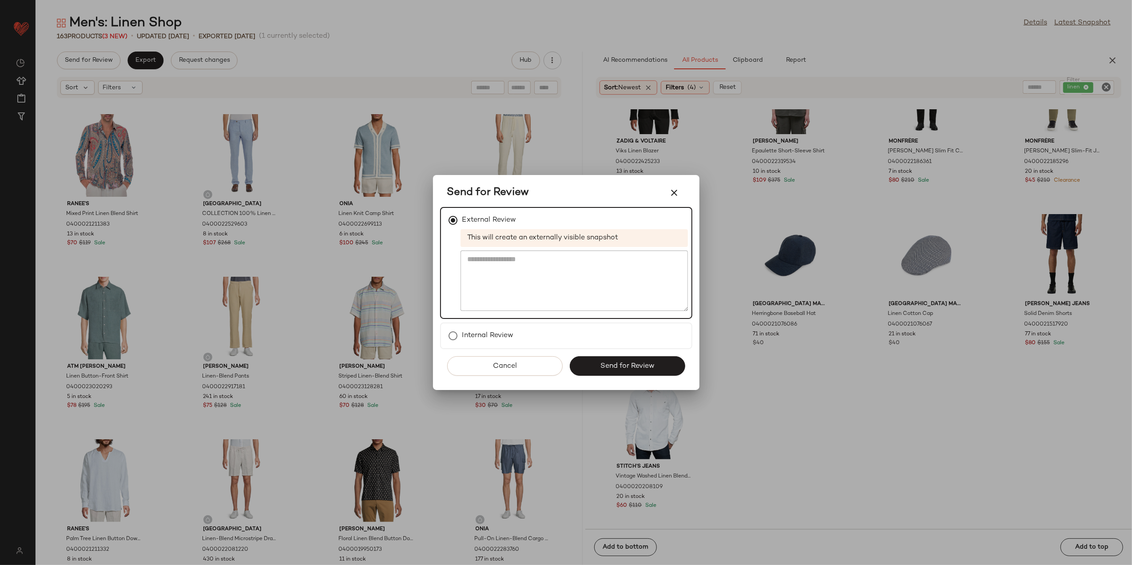
drag, startPoint x: 611, startPoint y: 362, endPoint x: 482, endPoint y: 270, distance: 158.6
click at [610, 362] on span "Send for Review" at bounding box center [627, 366] width 55 height 8
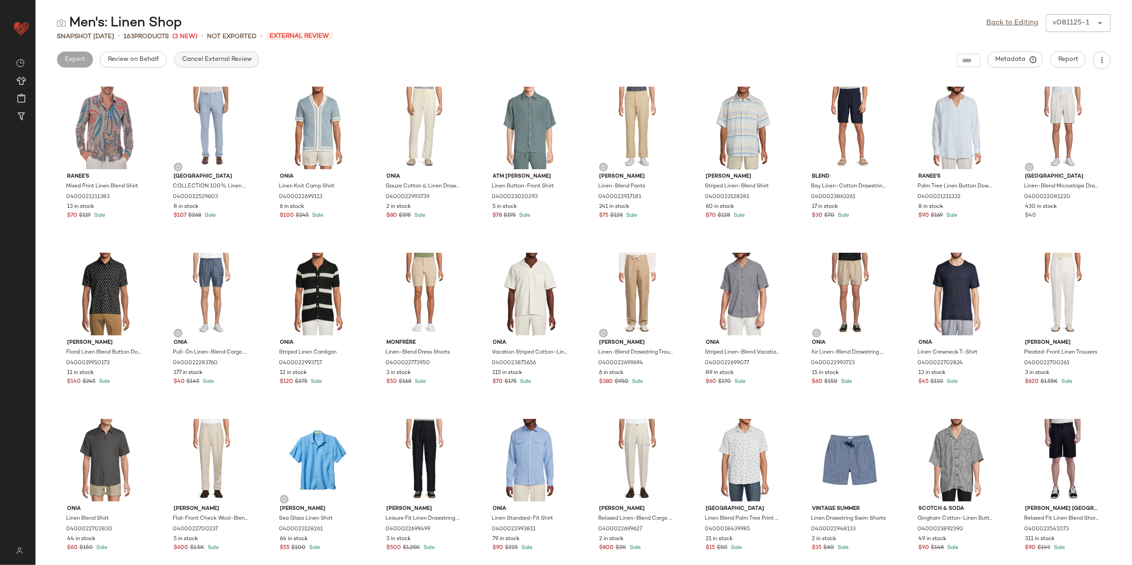
click at [195, 60] on span "Cancel External Review" at bounding box center [217, 59] width 70 height 7
click at [157, 60] on button "Export" at bounding box center [145, 60] width 36 height 16
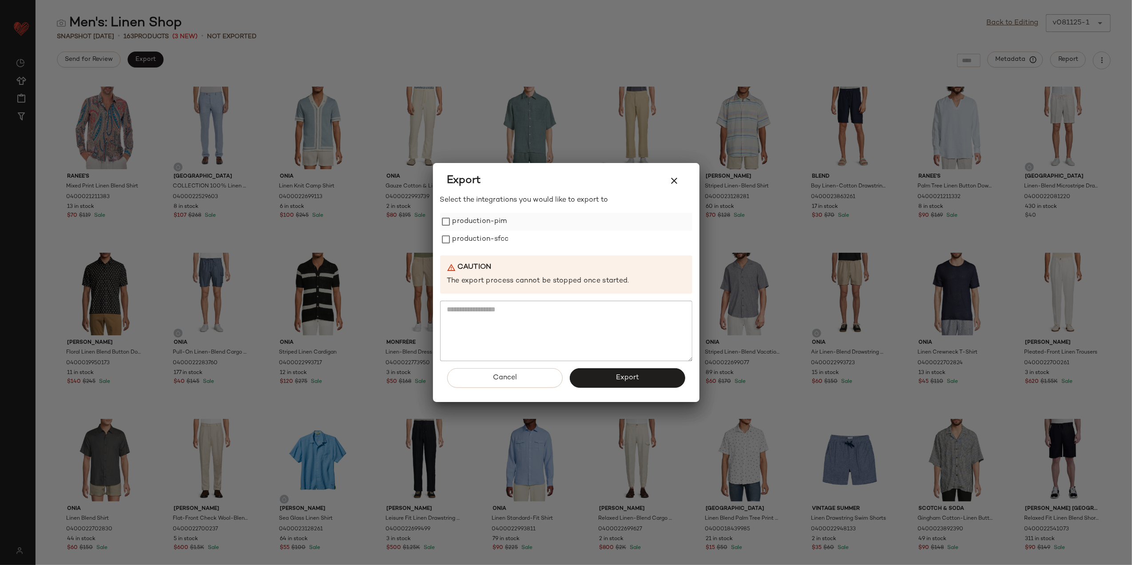
click at [479, 222] on label "production-pim" at bounding box center [480, 222] width 55 height 18
click at [482, 235] on label "production-sfcc" at bounding box center [481, 240] width 56 height 18
click at [607, 381] on button "Export" at bounding box center [627, 378] width 115 height 20
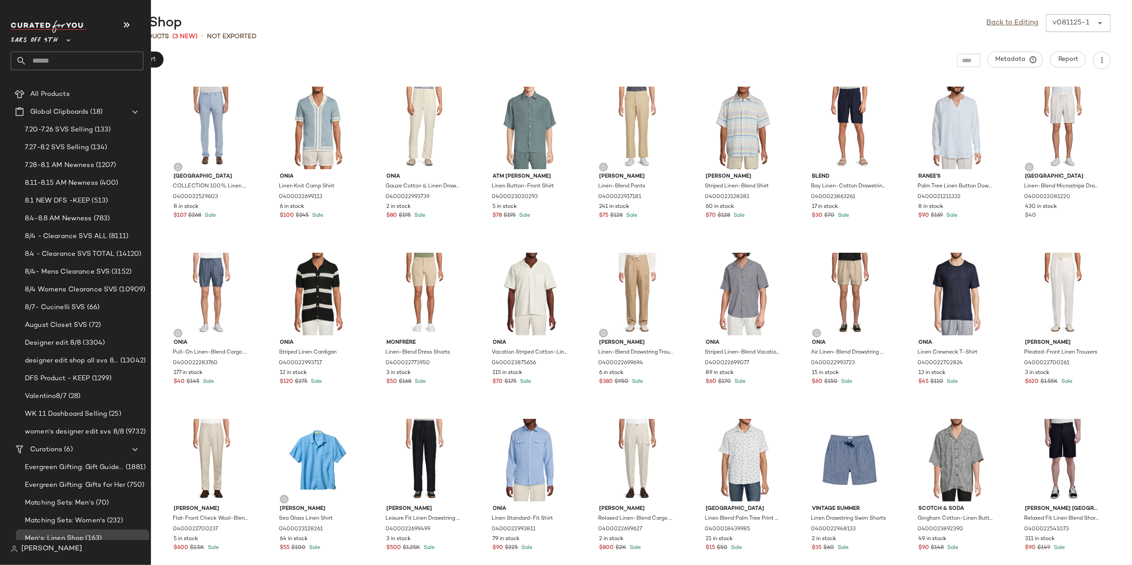
scroll to position [41, 0]
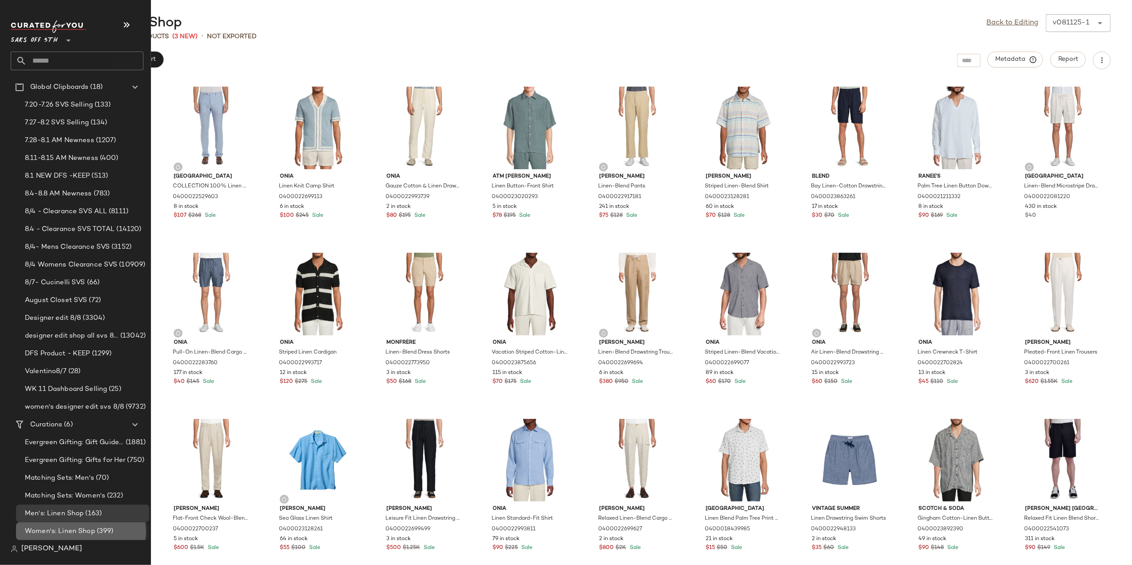
click at [89, 530] on span "Women's: Linen Shop" at bounding box center [60, 531] width 70 height 10
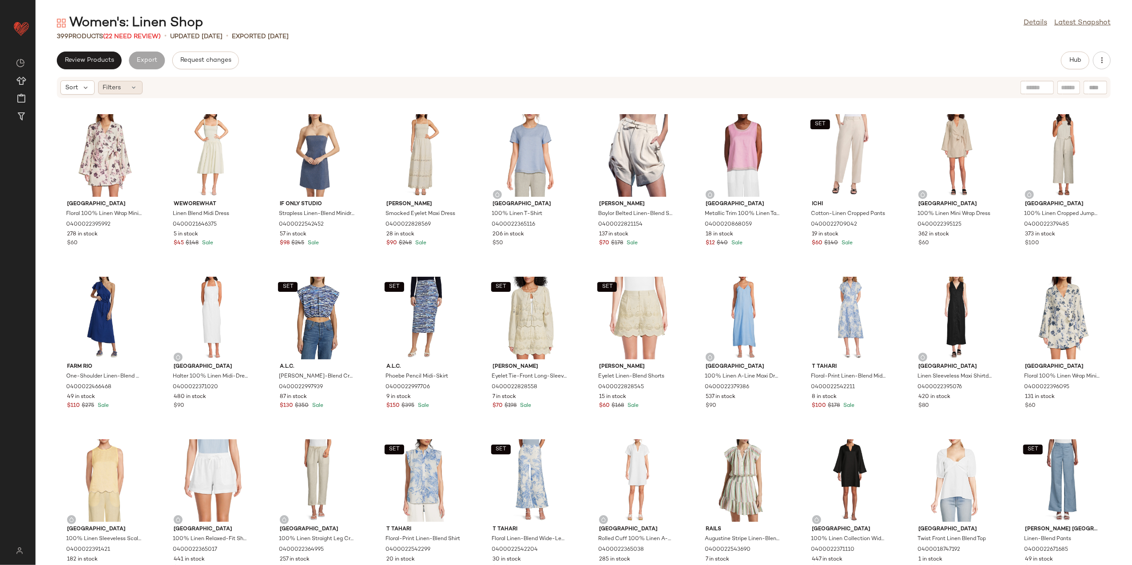
click at [111, 86] on span "Filters" at bounding box center [112, 87] width 18 height 9
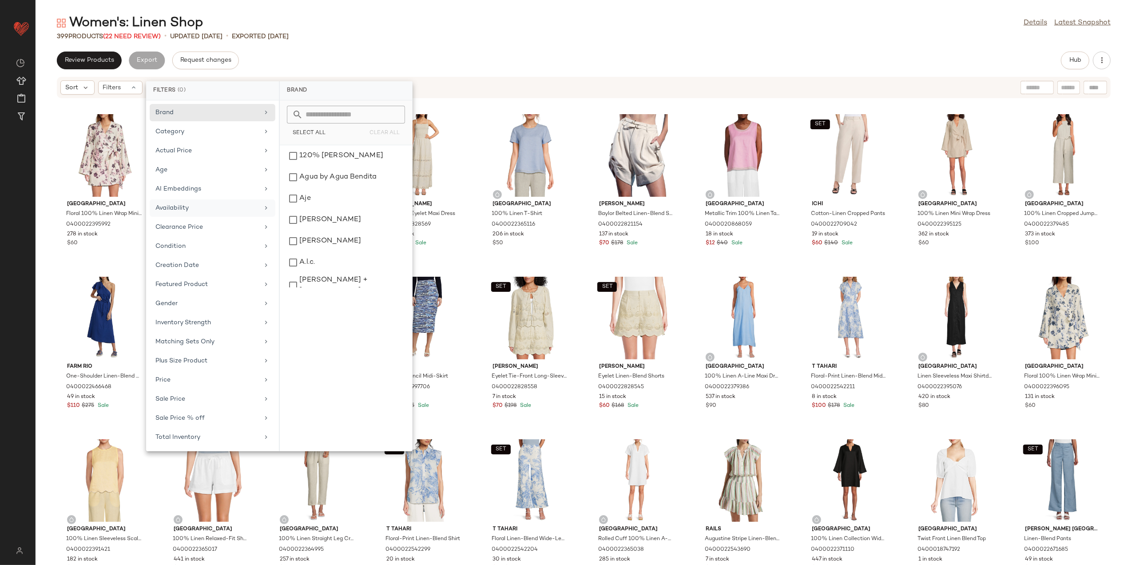
click at [189, 212] on div "Availability" at bounding box center [206, 207] width 103 height 9
click at [320, 179] on div "out_of_stock" at bounding box center [345, 177] width 125 height 21
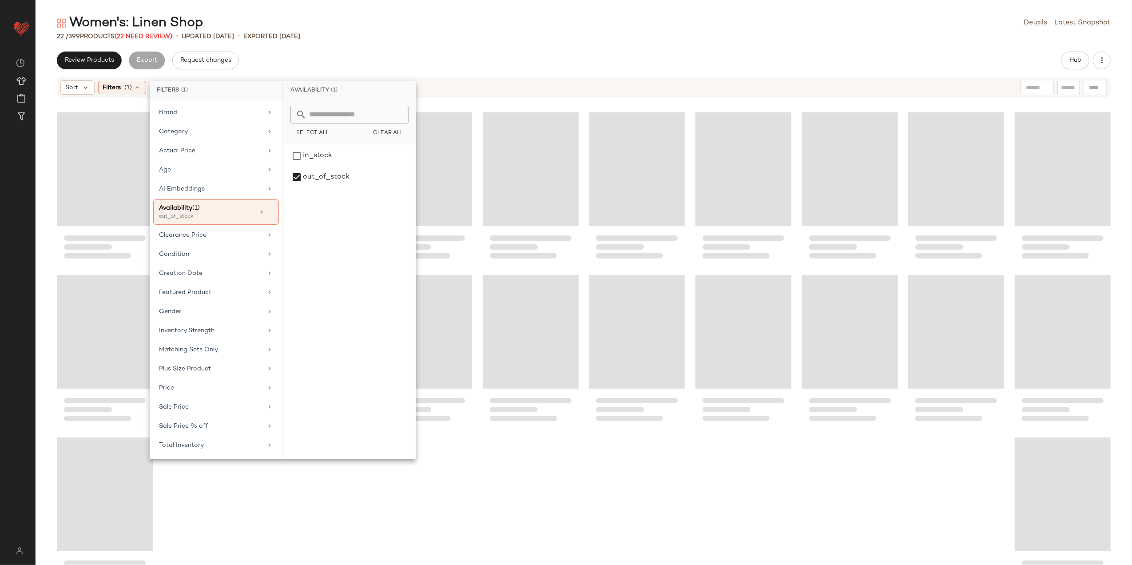
click at [386, 22] on div "Women's: Linen Shop Details Latest Snapshot" at bounding box center [584, 23] width 1097 height 18
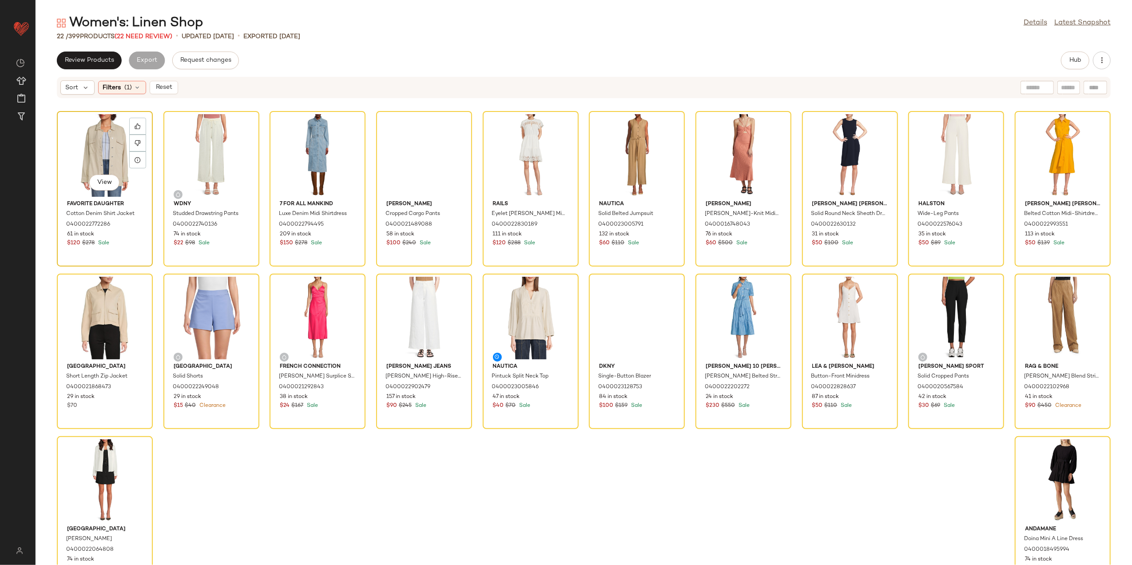
click at [98, 141] on div "View" at bounding box center [105, 155] width 90 height 83
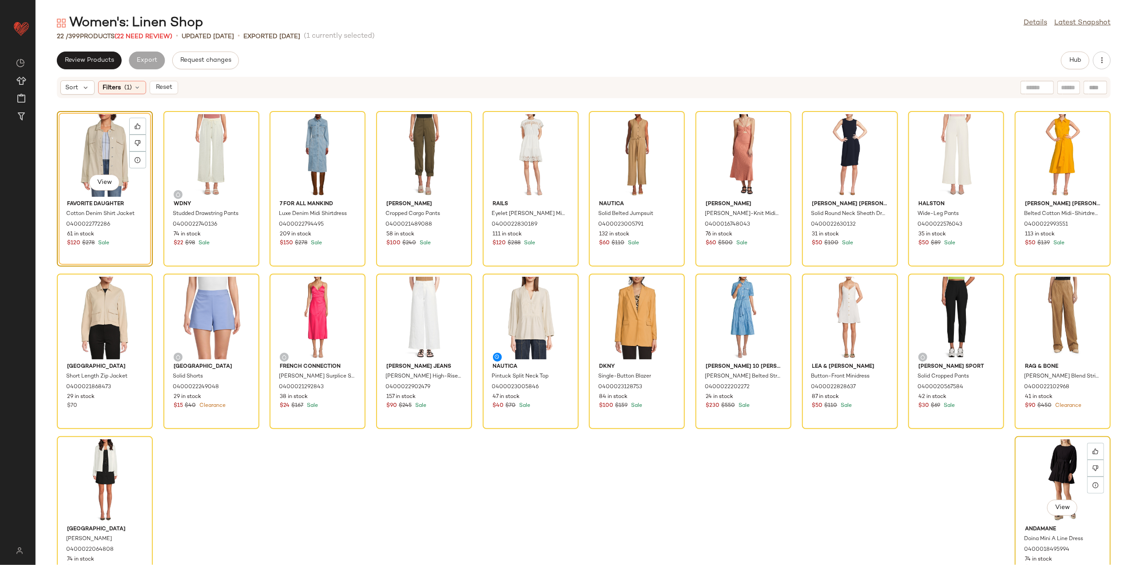
click at [1027, 466] on div "View" at bounding box center [1063, 480] width 90 height 83
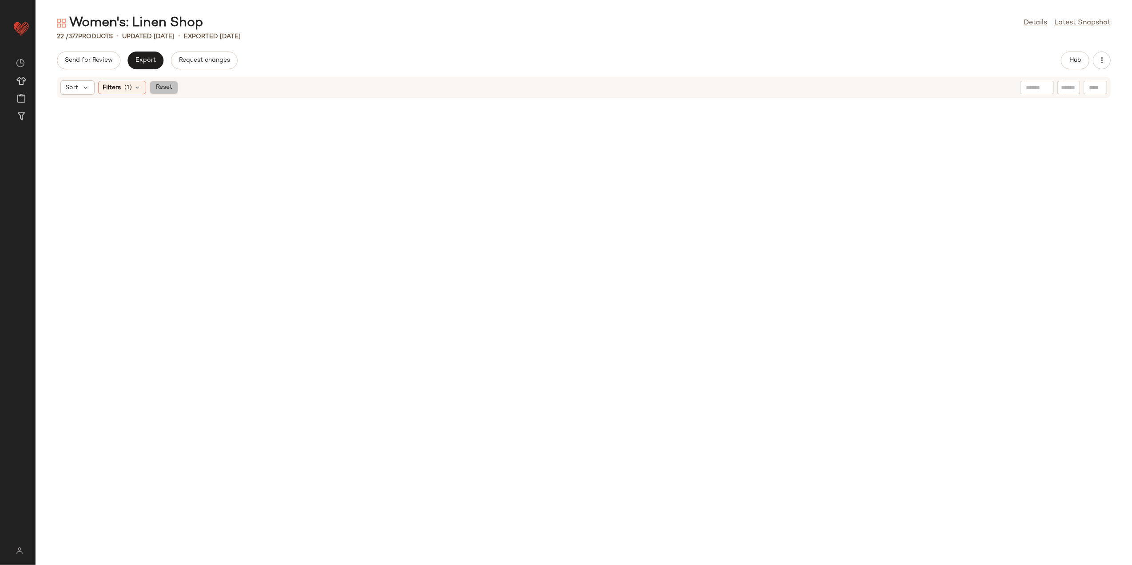
click at [167, 91] on span "Reset" at bounding box center [163, 87] width 17 height 7
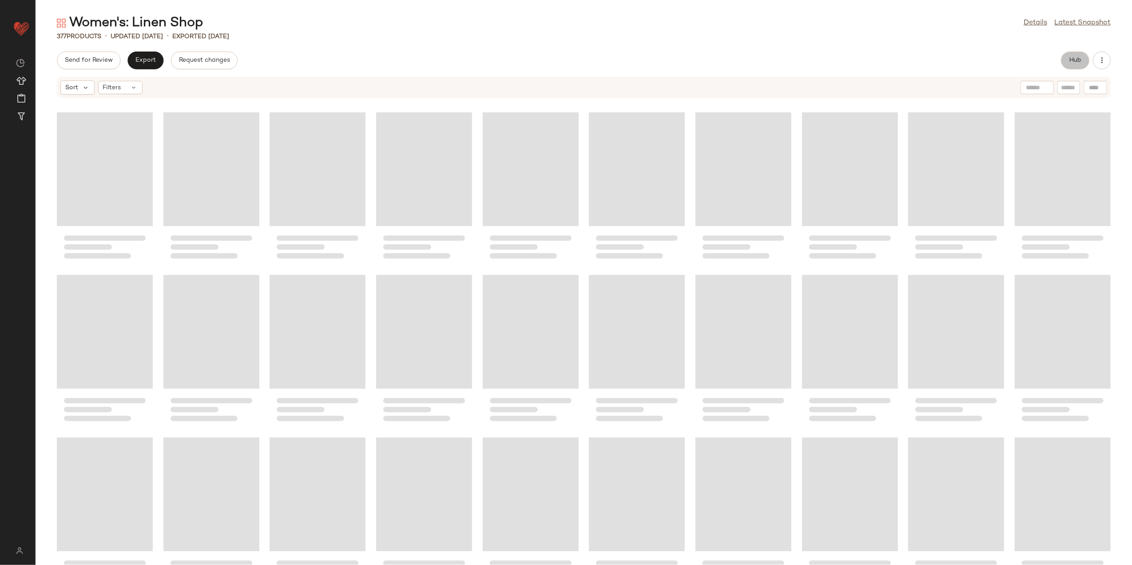
click at [1079, 66] on button "Hub" at bounding box center [1075, 61] width 28 height 18
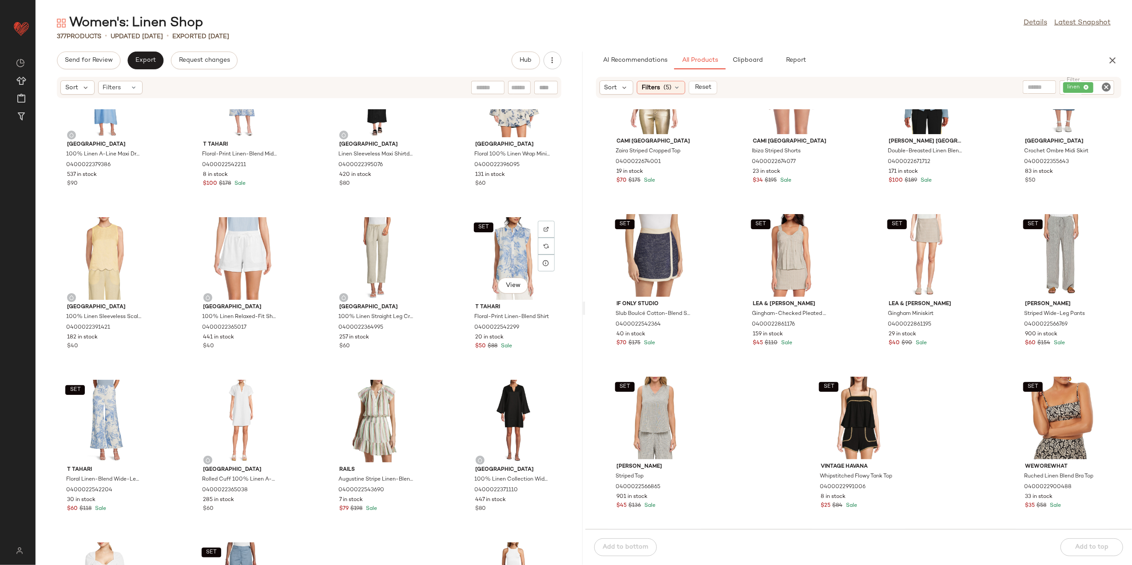
scroll to position [718, 0]
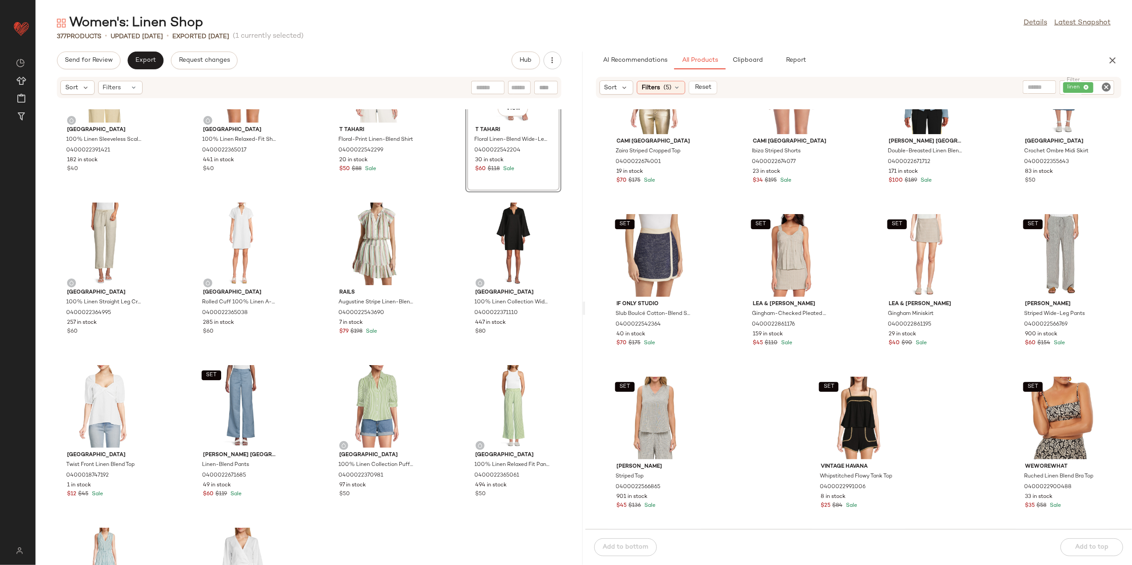
scroll to position [895, 0]
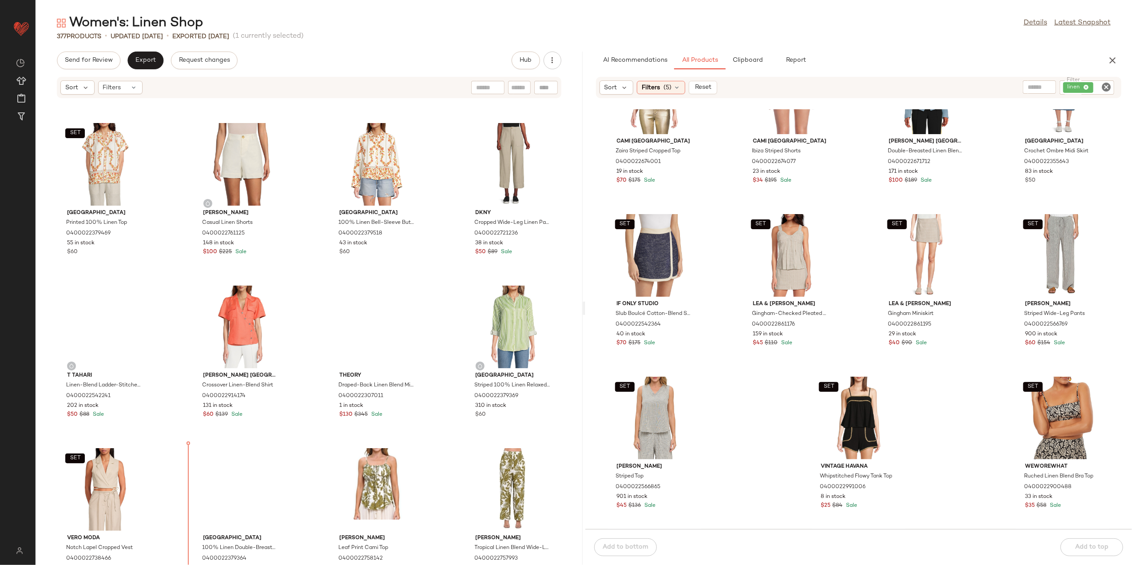
scroll to position [2119, 0]
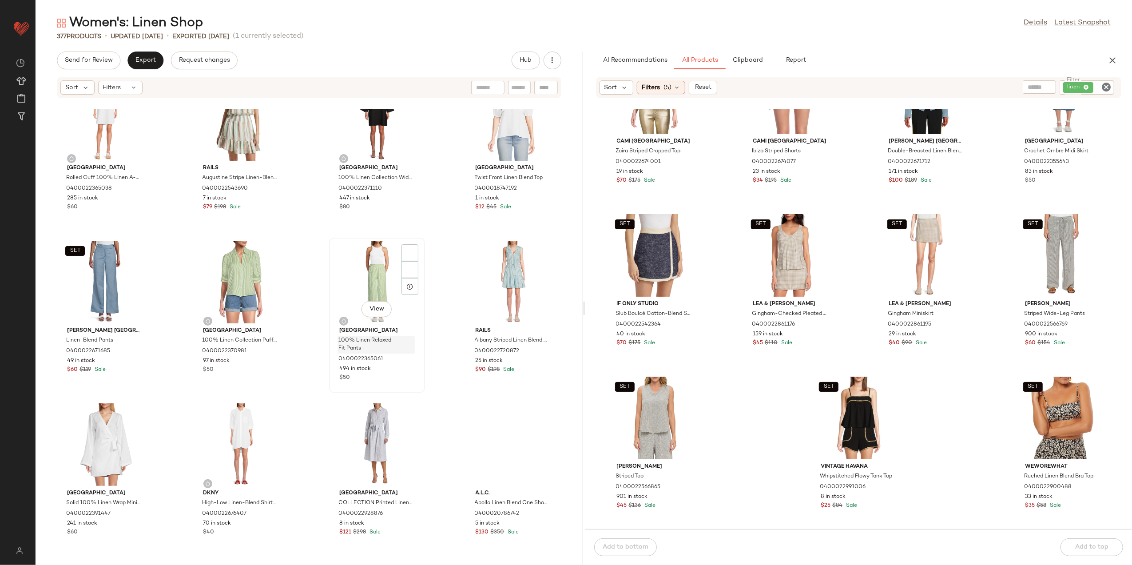
scroll to position [950, 0]
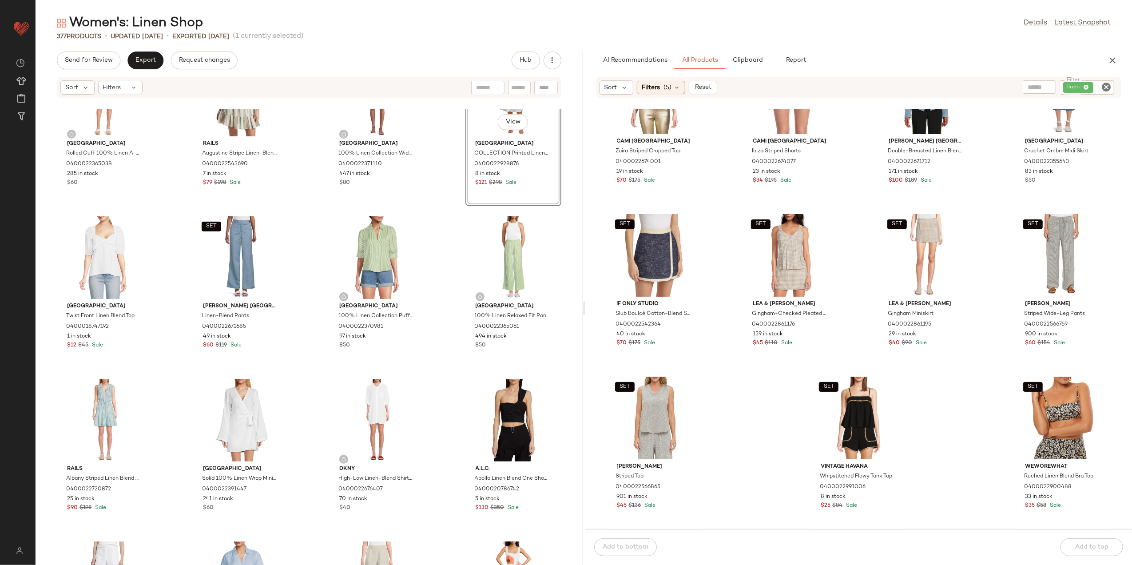
scroll to position [1068, 0]
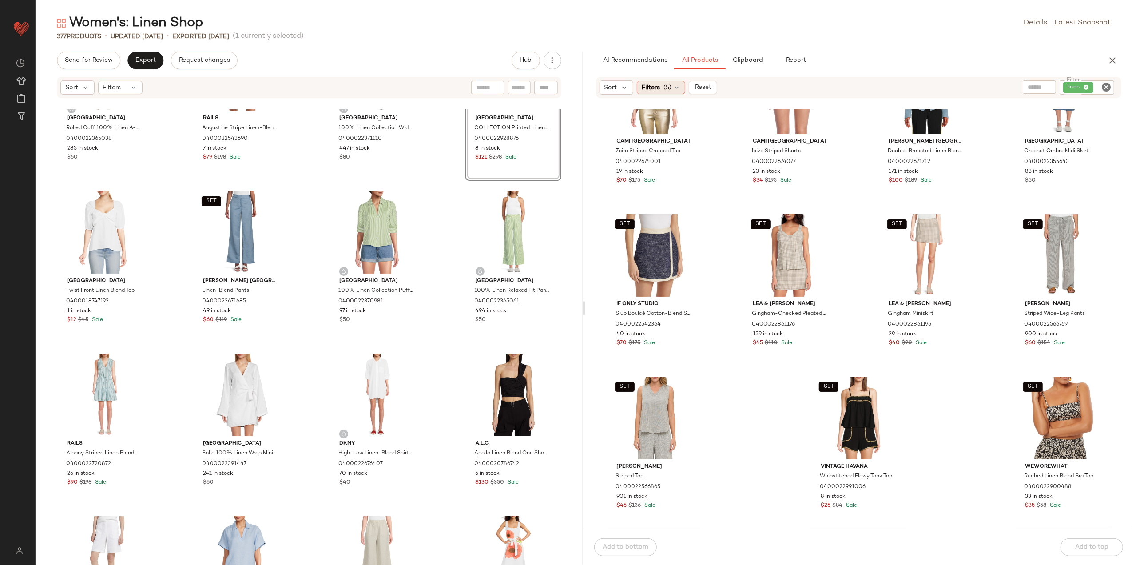
click at [675, 85] on icon at bounding box center [676, 87] width 7 height 7
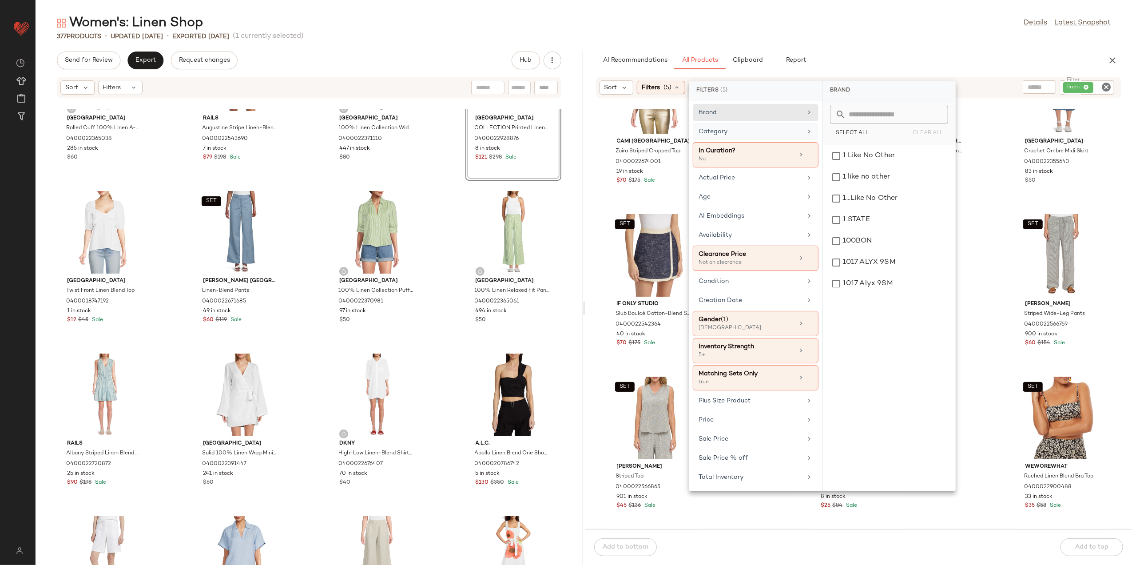
click at [809, 134] on icon at bounding box center [809, 131] width 7 height 7
click at [871, 265] on div "dress" at bounding box center [889, 262] width 125 height 21
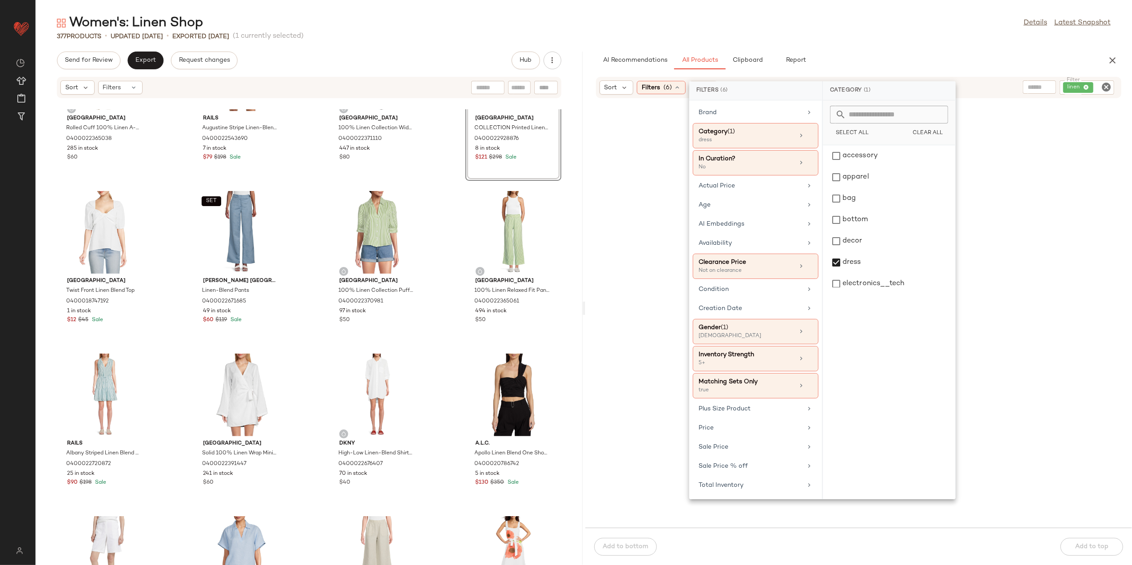
click at [879, 25] on div "Women's: Linen Shop Details Latest Snapshot" at bounding box center [584, 23] width 1097 height 18
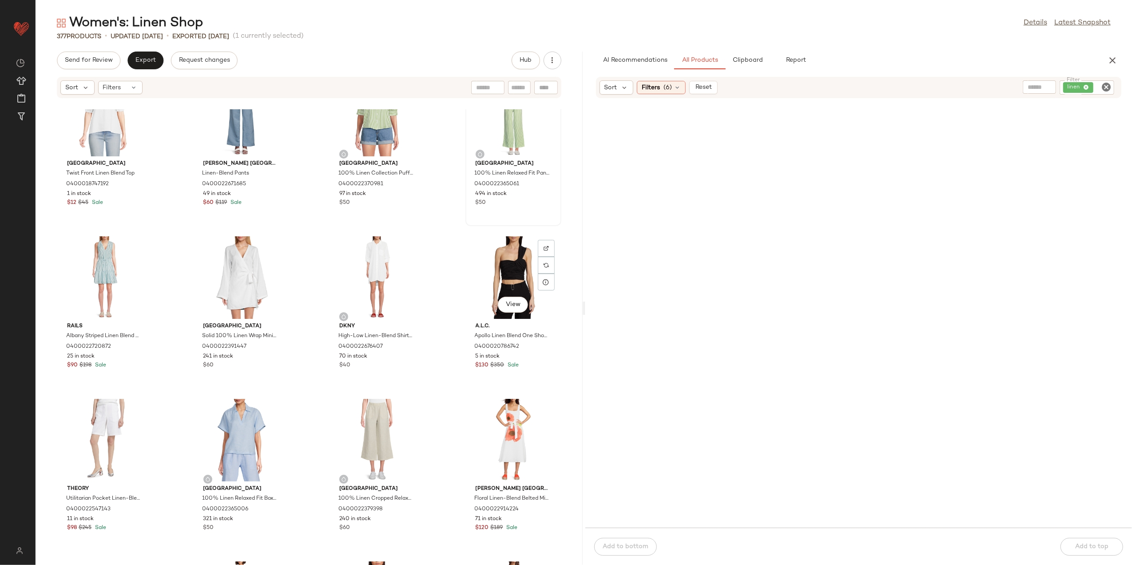
scroll to position [1187, 0]
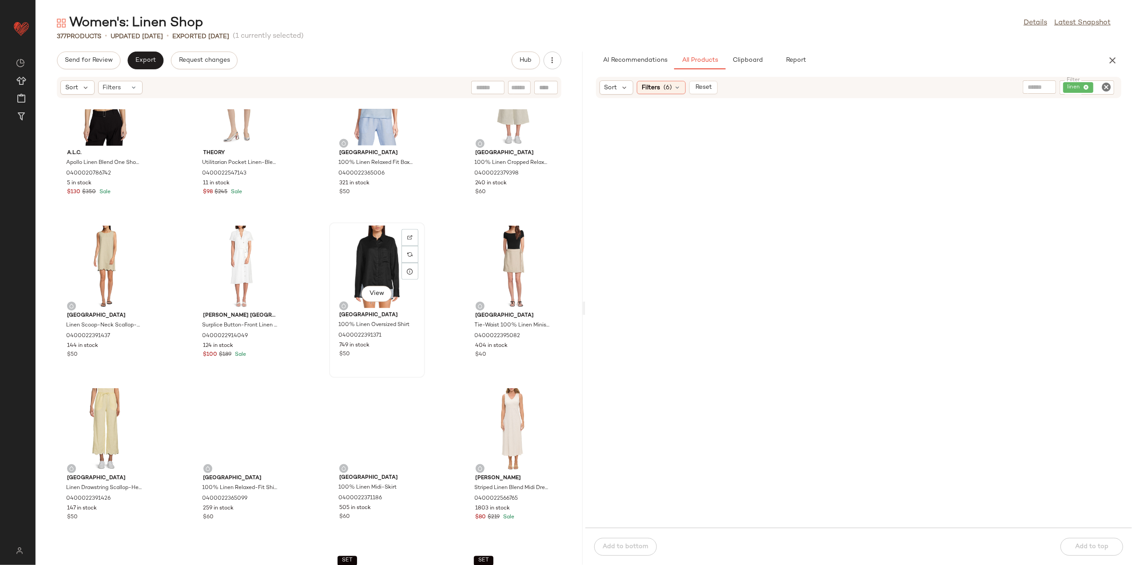
scroll to position [1542, 0]
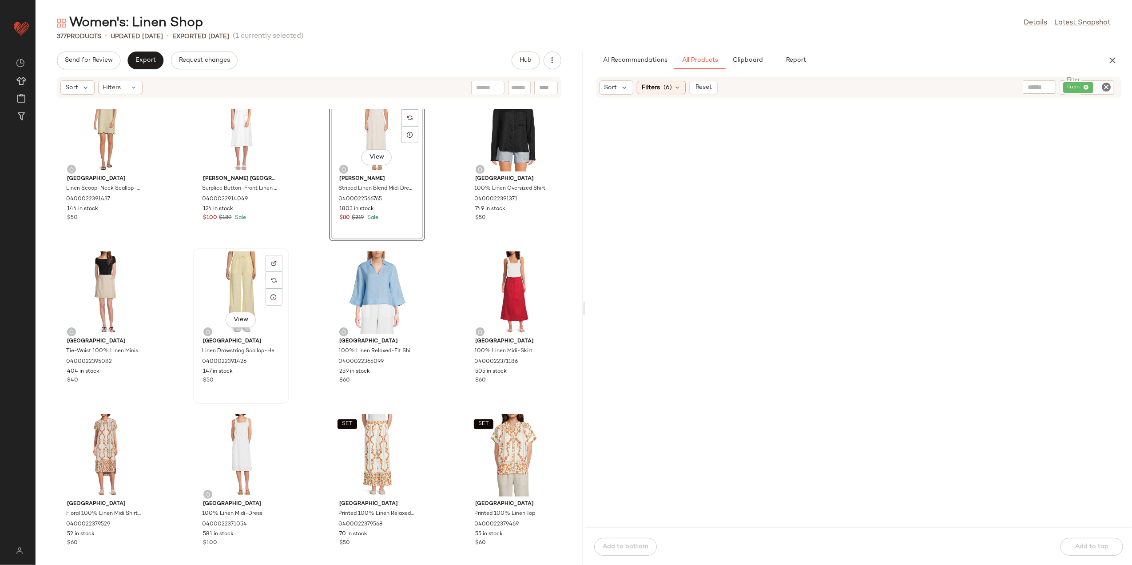
scroll to position [1660, 0]
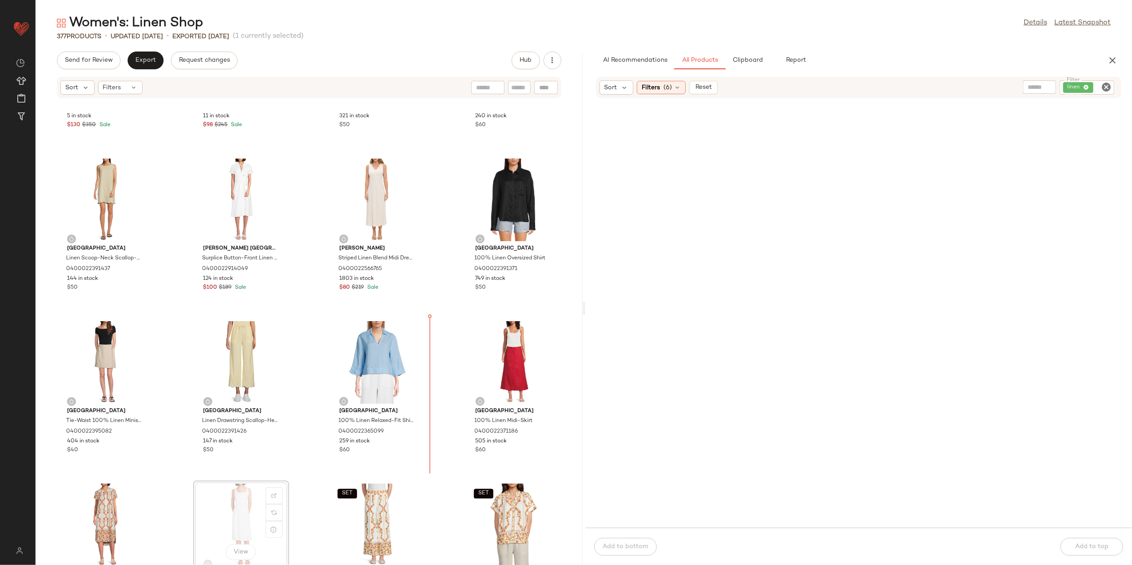
scroll to position [1564, 0]
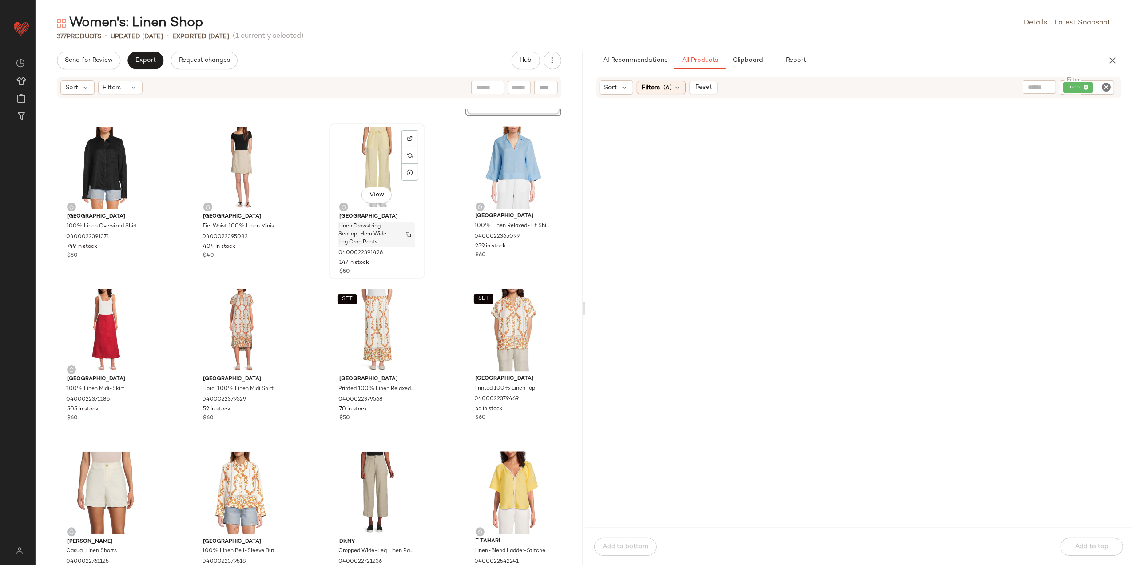
scroll to position [1801, 0]
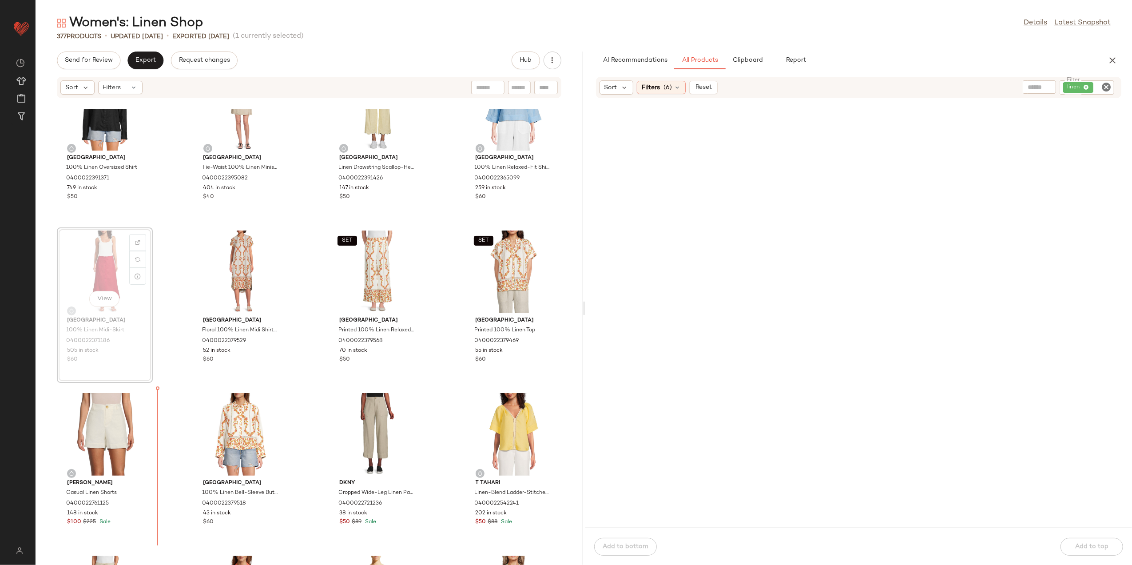
scroll to position [1841, 0]
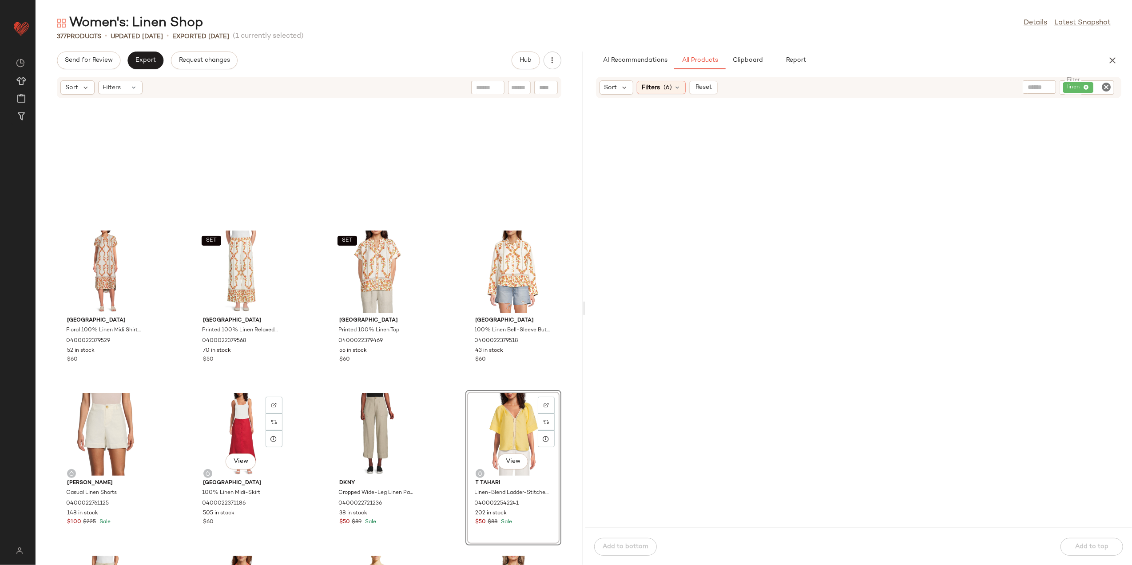
scroll to position [2019, 0]
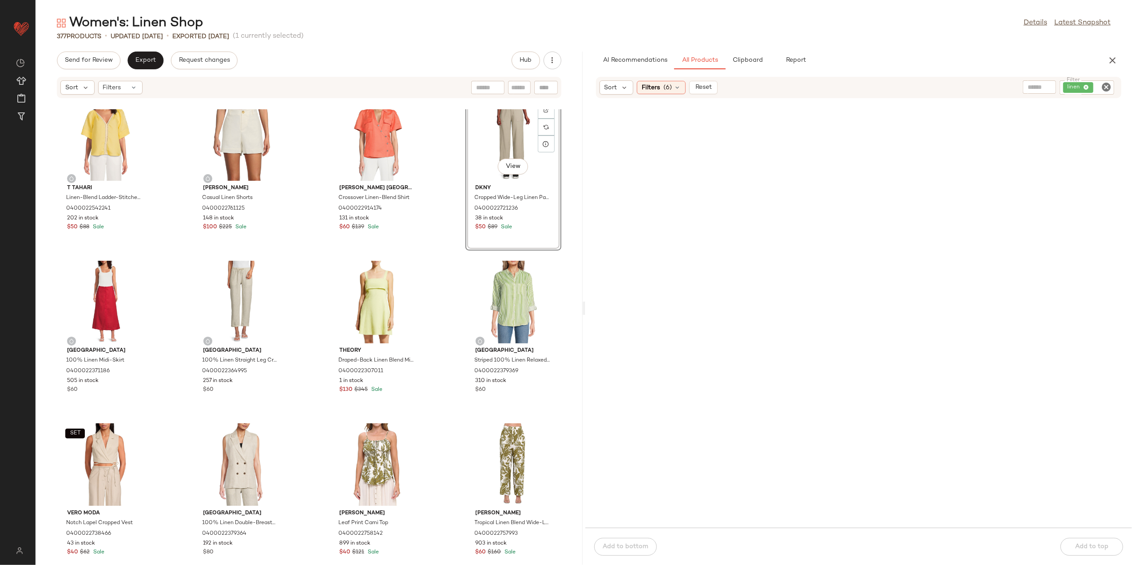
scroll to position [2138, 0]
drag, startPoint x: 452, startPoint y: 306, endPoint x: 100, endPoint y: 327, distance: 352.8
click at [100, 327] on div "T Tahari Linen-Blend Ladder-Stitched V-Neck Blouse 0400022542241 202 in stock $…" at bounding box center [309, 337] width 547 height 456
click at [308, 328] on div "T Tahari Linen-Blend Ladder-Stitched V-Neck Blouse 0400022542241 202 in stock $…" at bounding box center [309, 337] width 547 height 456
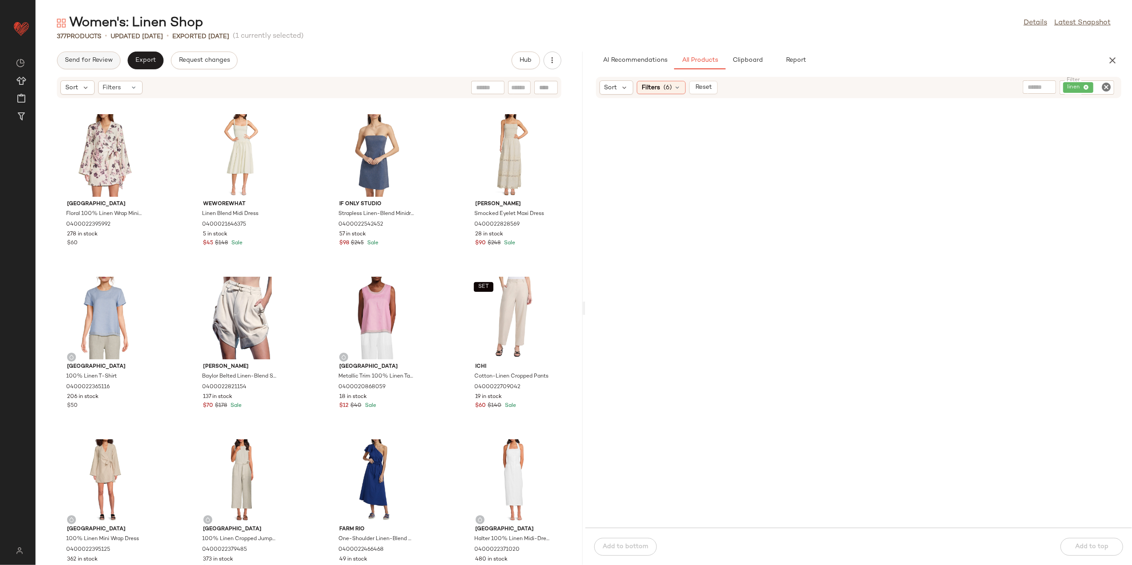
click at [89, 64] on button "Send for Review" at bounding box center [89, 61] width 64 height 18
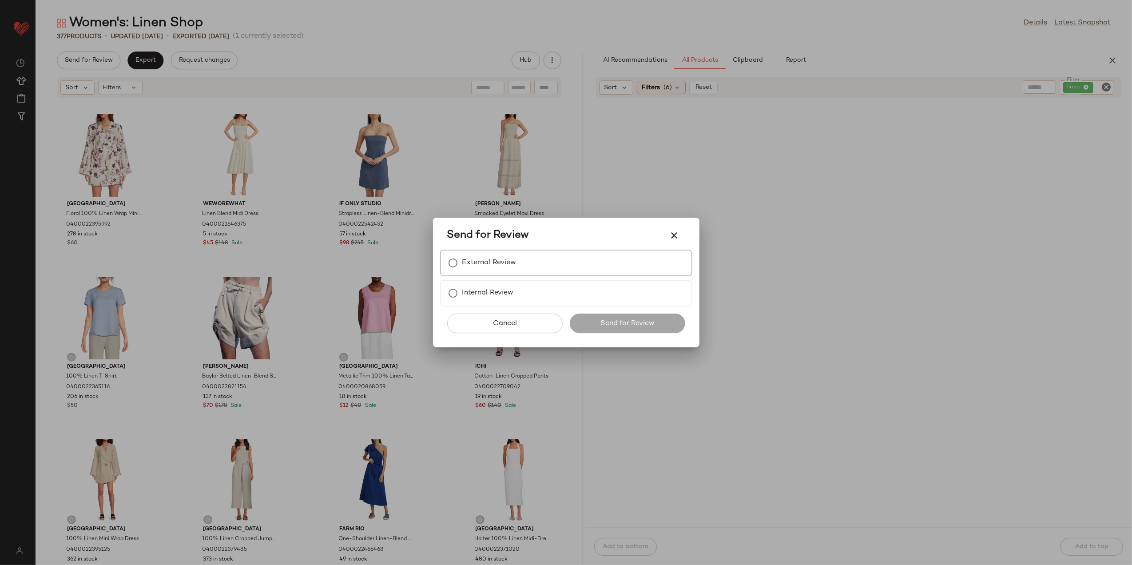
click at [470, 270] on label "External Review" at bounding box center [489, 263] width 54 height 18
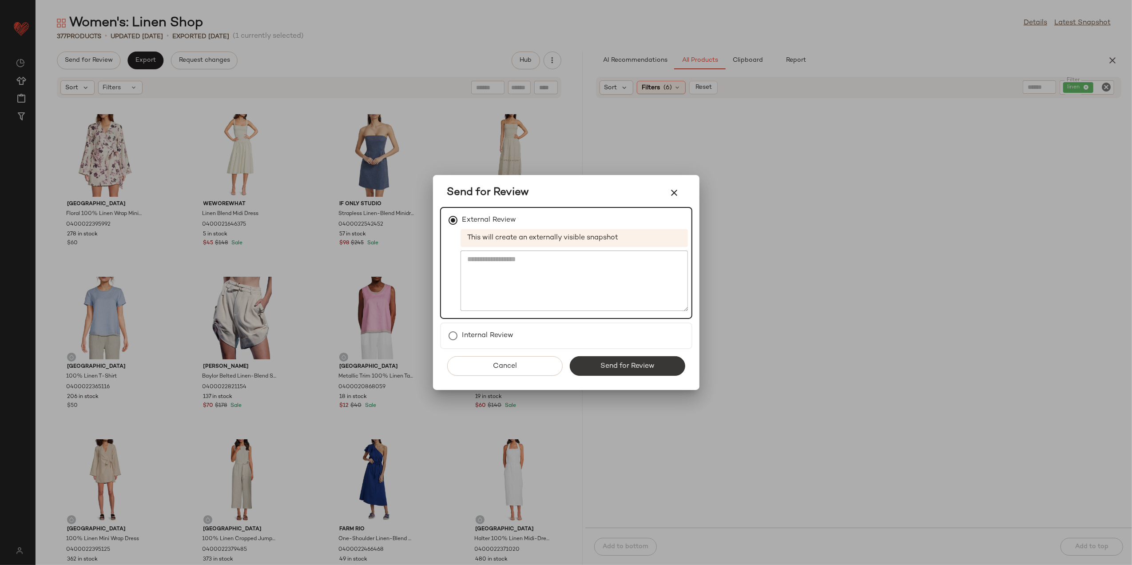
click at [592, 359] on button "Send for Review" at bounding box center [627, 366] width 115 height 20
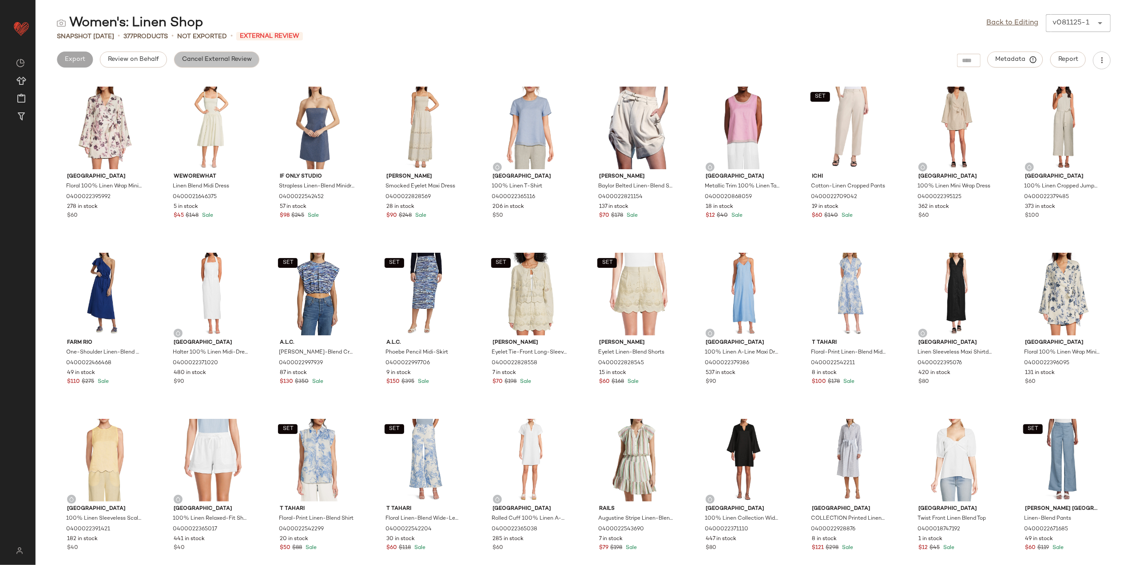
click at [195, 62] on span "Cancel External Review" at bounding box center [217, 59] width 70 height 7
drag, startPoint x: 155, startPoint y: 59, endPoint x: 163, endPoint y: 61, distance: 7.9
click at [163, 61] on button "Export" at bounding box center [145, 60] width 36 height 16
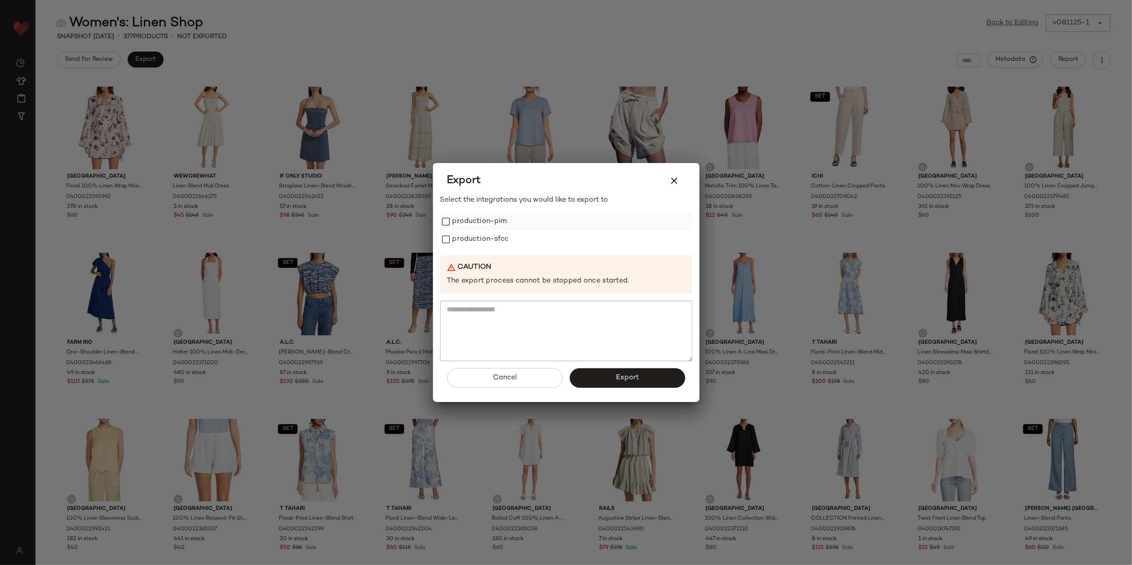
click at [454, 217] on label "production-pim" at bounding box center [480, 222] width 55 height 18
click at [463, 225] on label "production-pim" at bounding box center [480, 222] width 55 height 18
click at [472, 242] on label "production-sfcc" at bounding box center [481, 240] width 56 height 18
drag, startPoint x: 476, startPoint y: 221, endPoint x: 541, endPoint y: 329, distance: 125.5
click at [477, 221] on label "production-pim" at bounding box center [480, 222] width 55 height 18
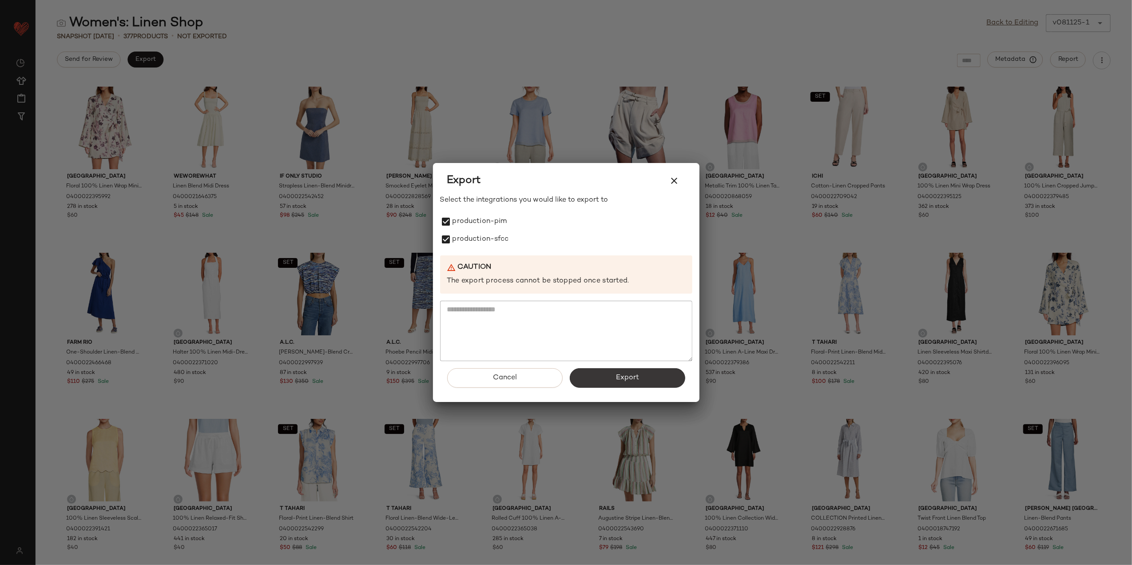
click at [600, 379] on button "Export" at bounding box center [627, 378] width 115 height 20
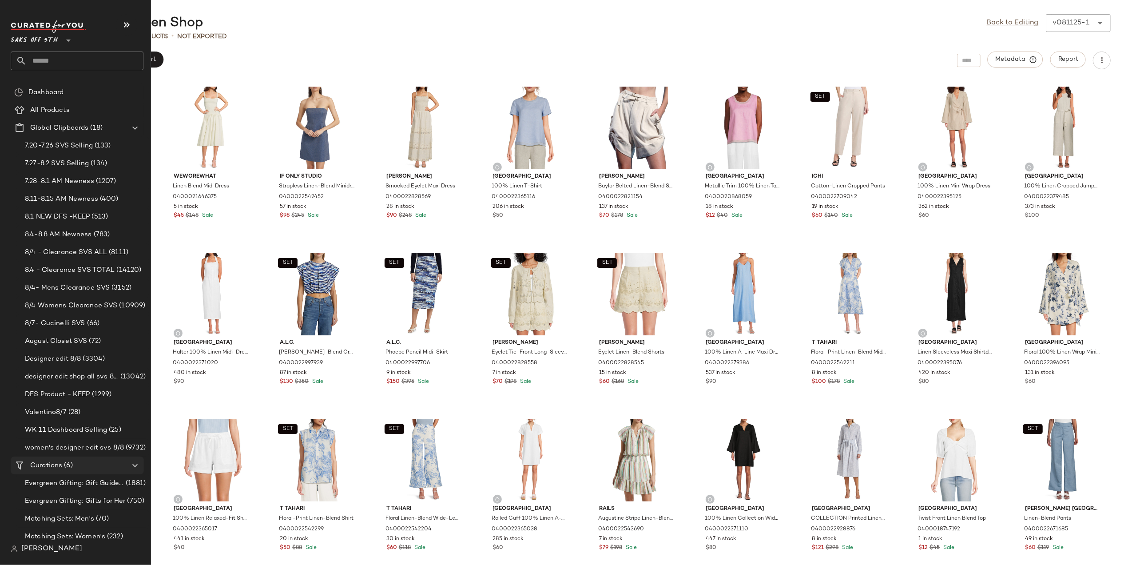
click at [49, 464] on span "Curations" at bounding box center [46, 466] width 32 height 10
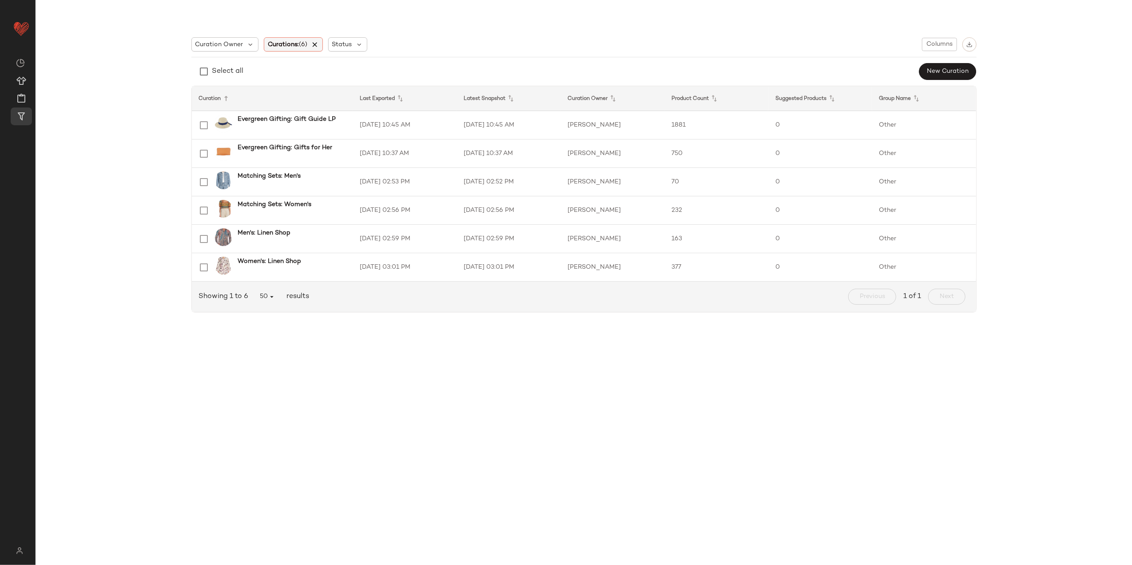
click at [319, 44] on icon at bounding box center [315, 44] width 8 height 8
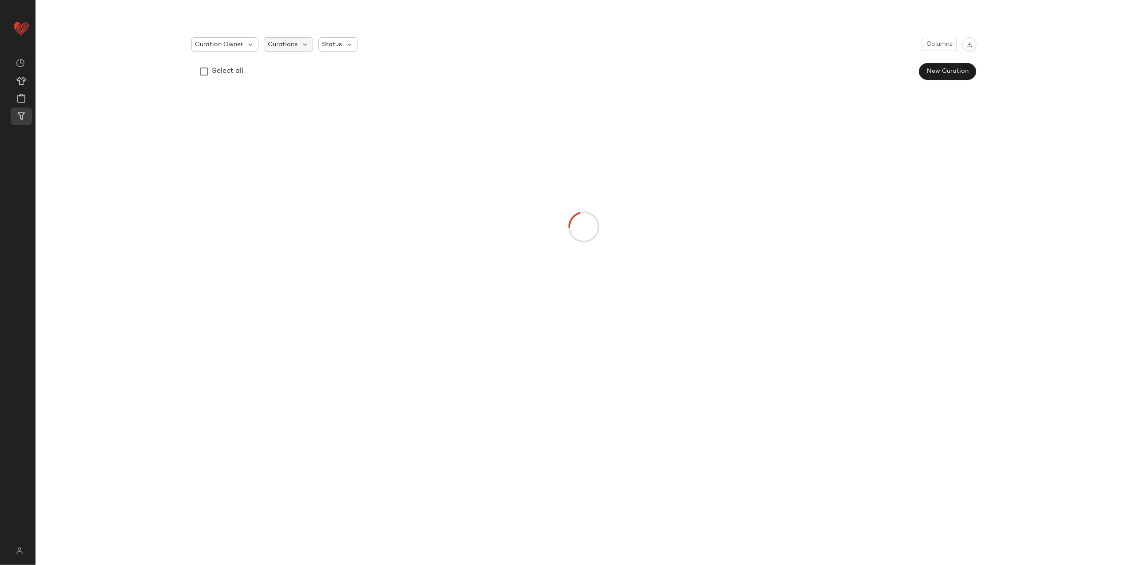
click at [299, 41] on div "Curations" at bounding box center [288, 44] width 49 height 14
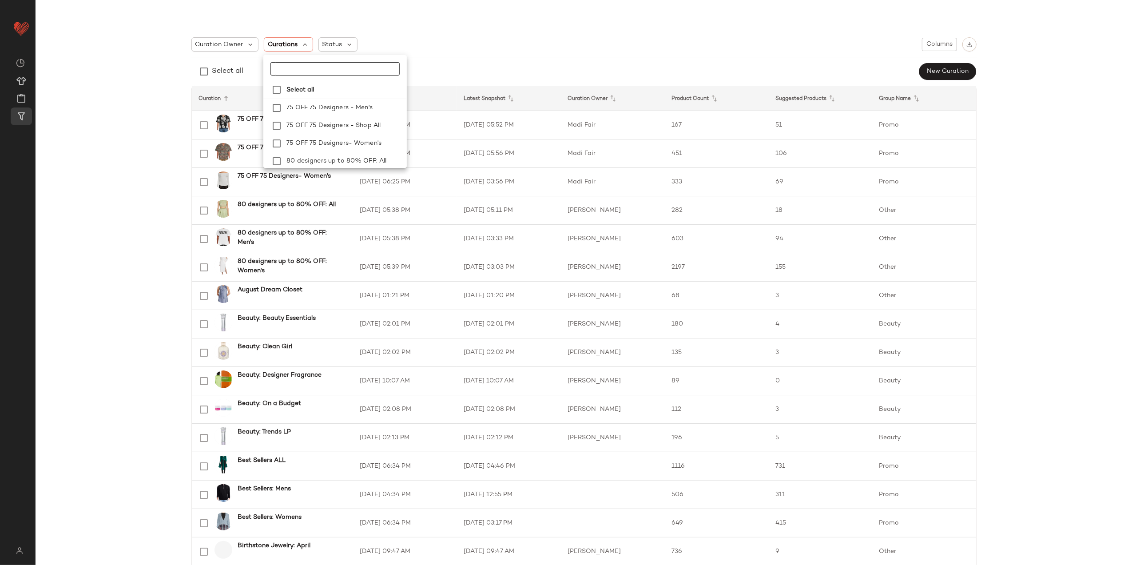
click at [306, 69] on input "text" at bounding box center [325, 68] width 111 height 13
type input "*********"
click at [352, 124] on span "Gifting: Gift Guide LP" at bounding box center [348, 126] width 68 height 18
click at [351, 131] on span "Gifting: Gift Guide LP" at bounding box center [348, 126] width 68 height 18
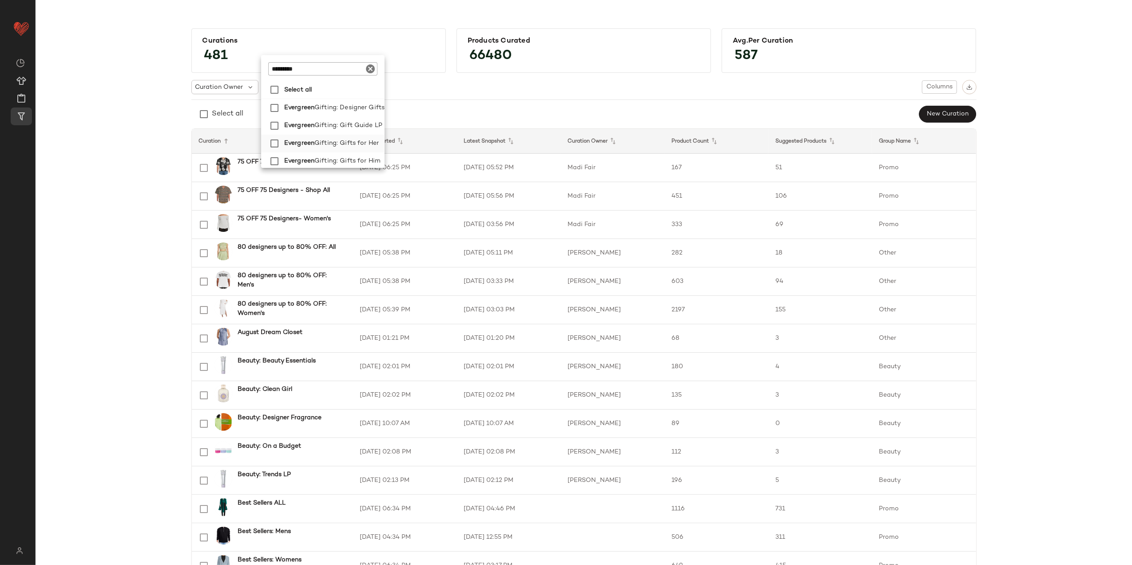
click at [352, 139] on span "Gifting: Gifts for Her" at bounding box center [346, 144] width 64 height 18
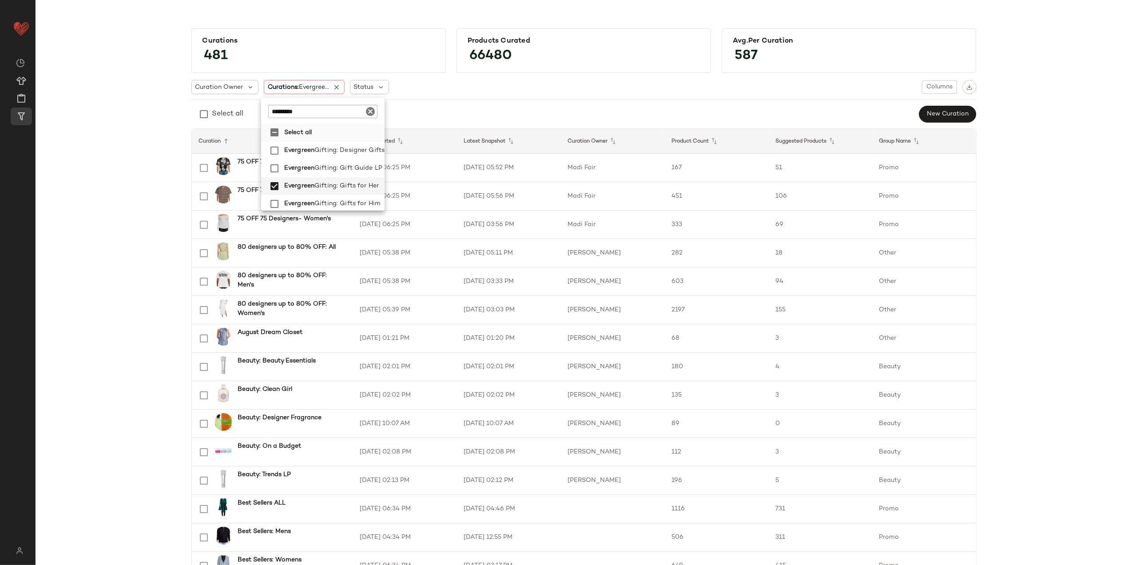
click at [354, 125] on label "Select all" at bounding box center [333, 132] width 104 height 18
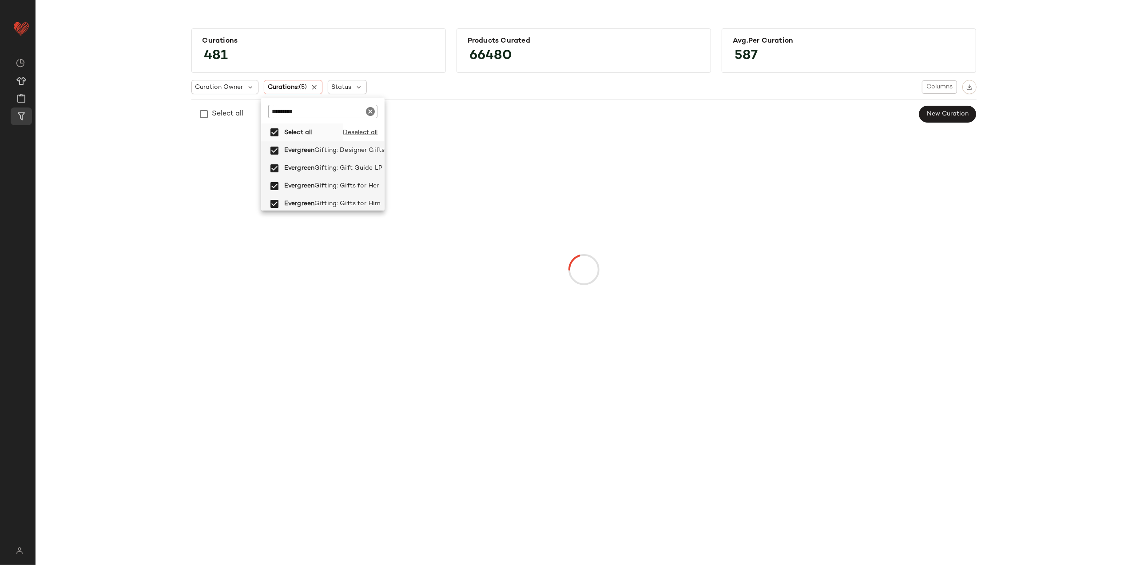
click at [306, 130] on strong "Select all" at bounding box center [298, 132] width 28 height 9
click at [329, 167] on span "Gifting: Gift Guide LP" at bounding box center [351, 168] width 68 height 18
click at [333, 183] on span "Gifting: Gifts for Her" at bounding box center [349, 186] width 64 height 18
click at [375, 113] on icon "Clear" at bounding box center [373, 111] width 11 height 11
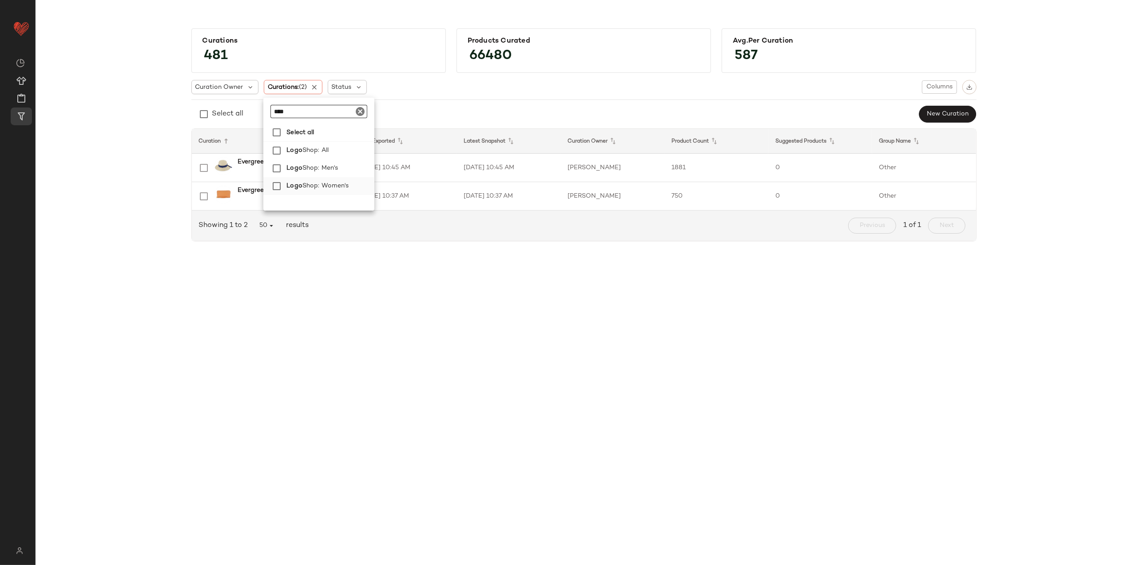
type input "****"
click at [334, 187] on span "Shop: Women's" at bounding box center [325, 186] width 47 height 18
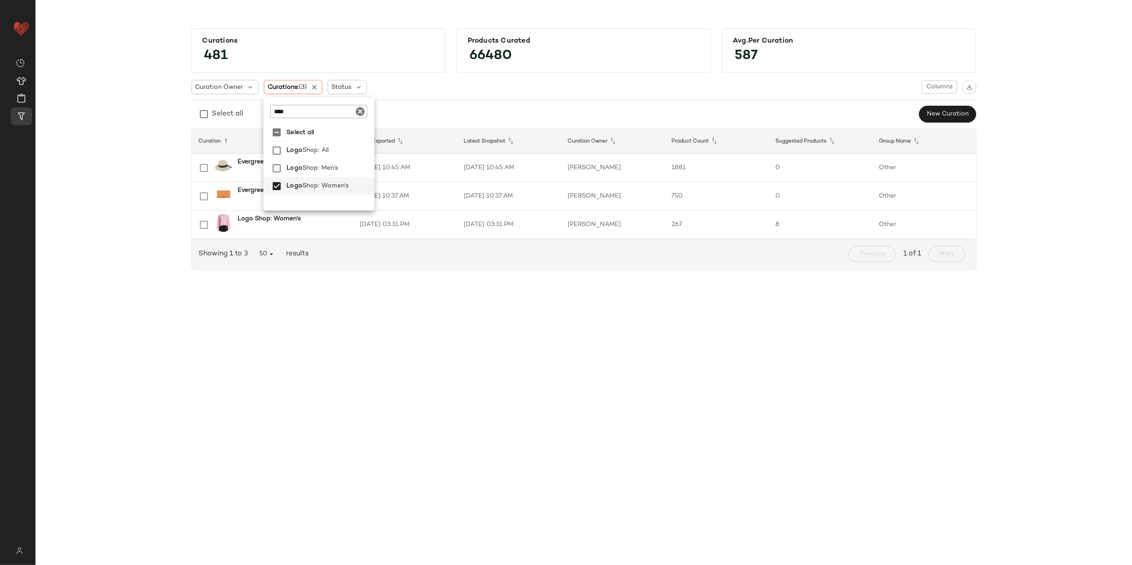
click at [360, 111] on icon "Clear" at bounding box center [360, 111] width 11 height 11
type input "*****"
click at [340, 149] on span ": Direct from Saks 2/27" at bounding box center [342, 151] width 71 height 18
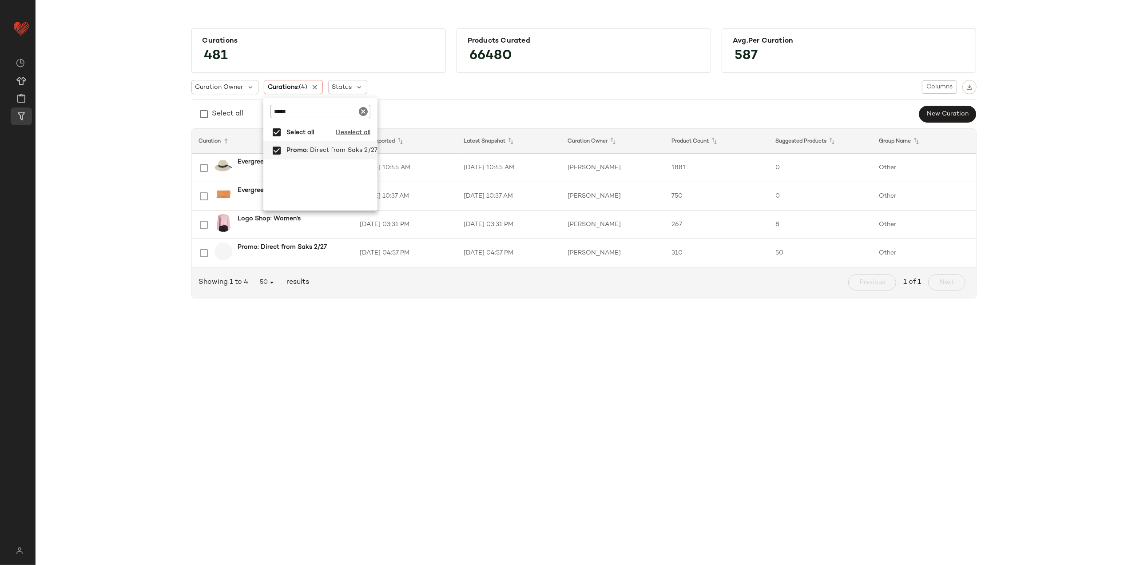
click at [135, 203] on div "Curations 481 Products Curated 66480 Avg.per Curation 587 Curation Owner Curati…" at bounding box center [584, 166] width 1082 height 291
click at [369, 227] on td "[DATE] 03:31 PM" at bounding box center [405, 225] width 104 height 28
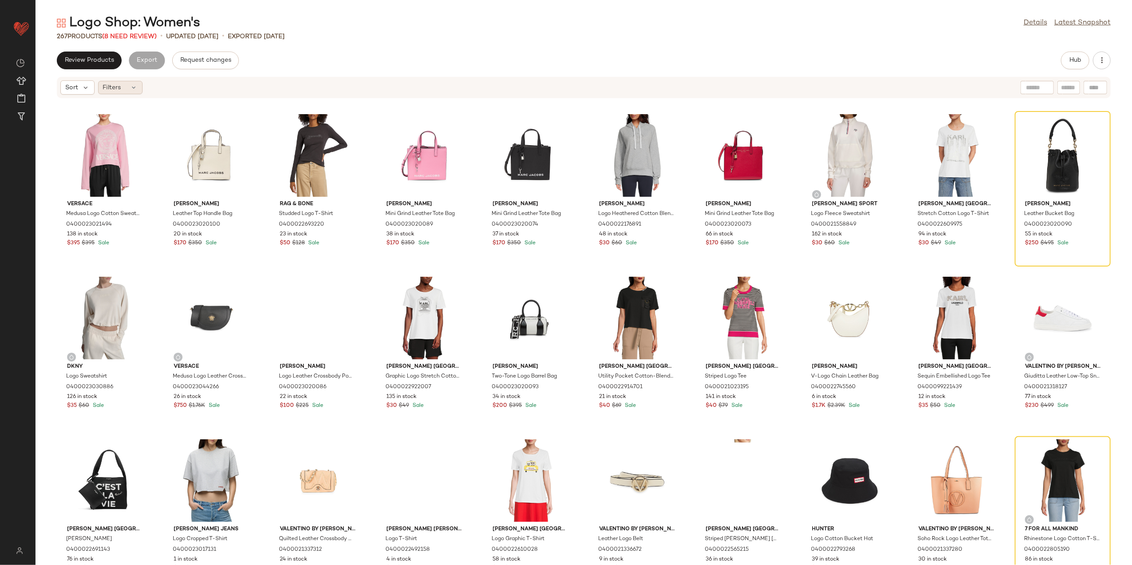
click at [120, 85] on span "Filters" at bounding box center [112, 87] width 18 height 9
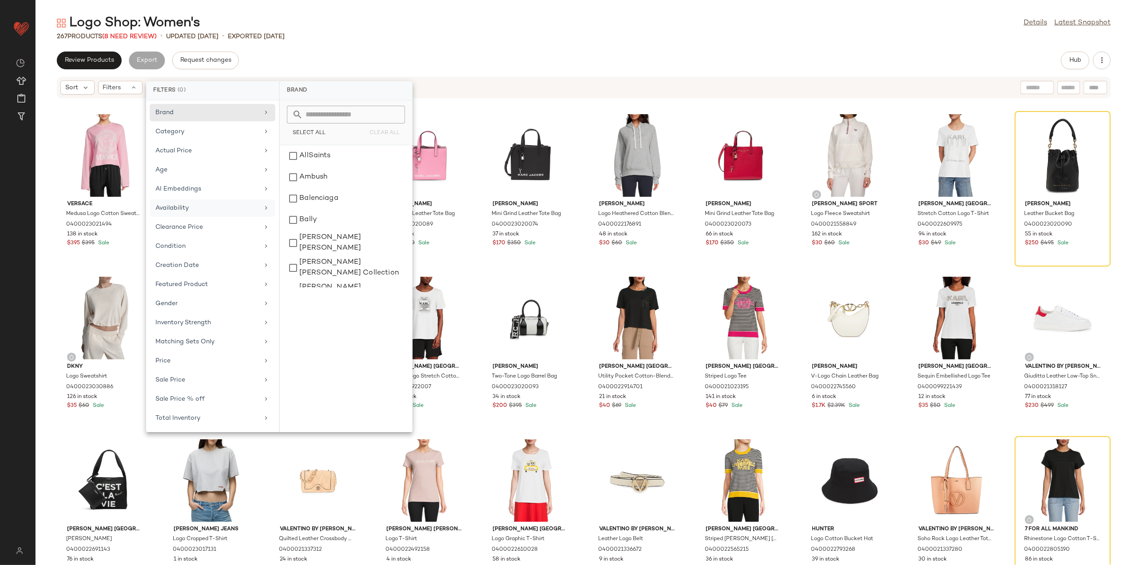
click at [186, 219] on div "Availability" at bounding box center [213, 227] width 126 height 17
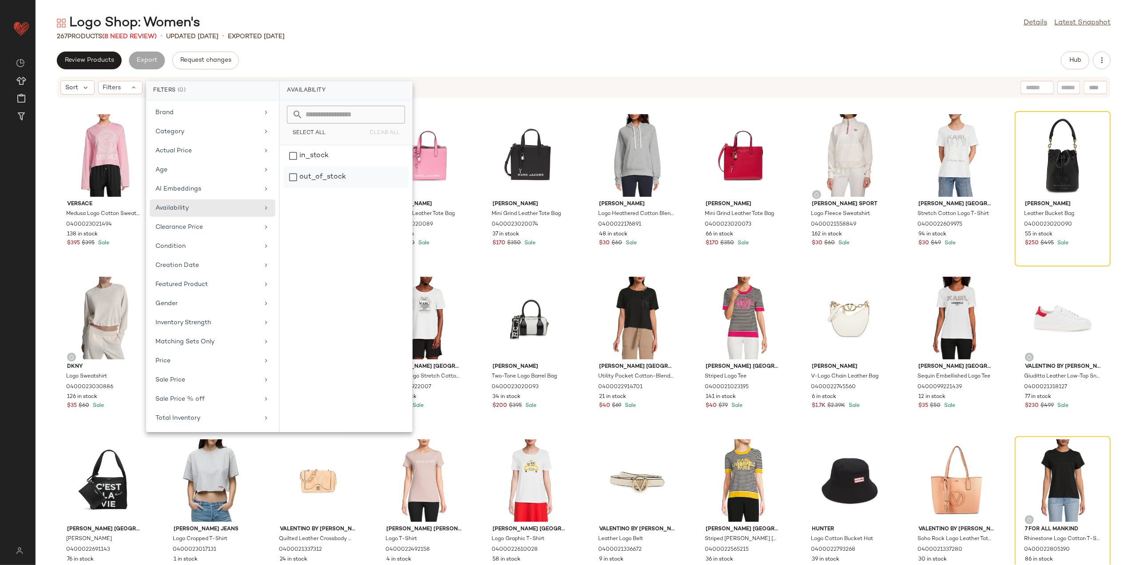
click at [327, 180] on div "out_of_stock" at bounding box center [345, 177] width 125 height 21
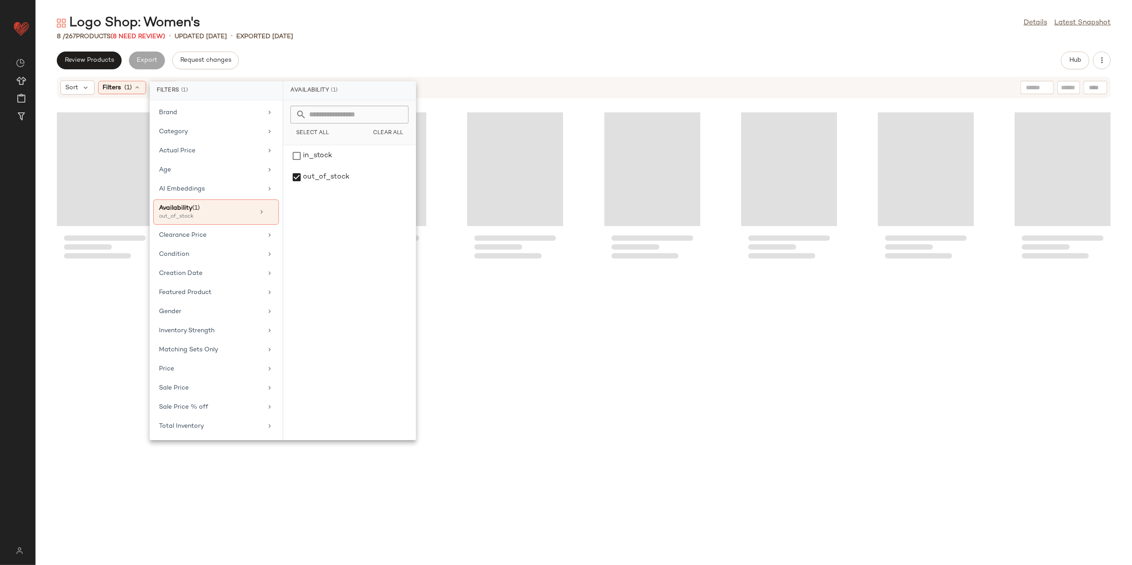
click at [406, 43] on div "Logo Shop: Women's Details Latest Snapshot 8 / 267 Products (8 Need Review) • u…" at bounding box center [584, 289] width 1097 height 551
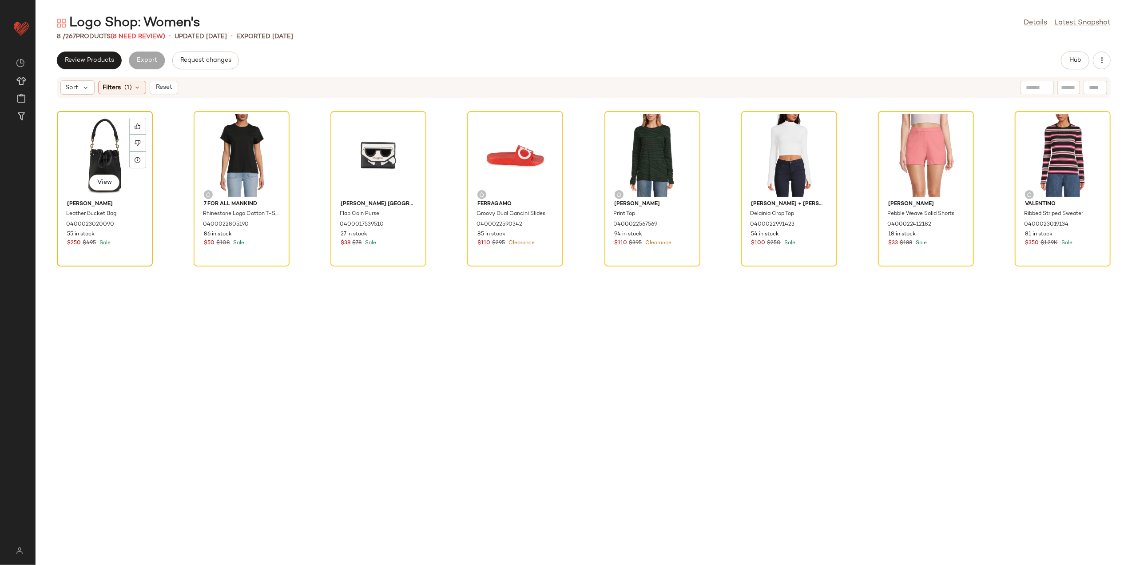
click at [97, 171] on div "View" at bounding box center [105, 155] width 90 height 83
click at [1036, 143] on div "View" at bounding box center [1063, 155] width 90 height 83
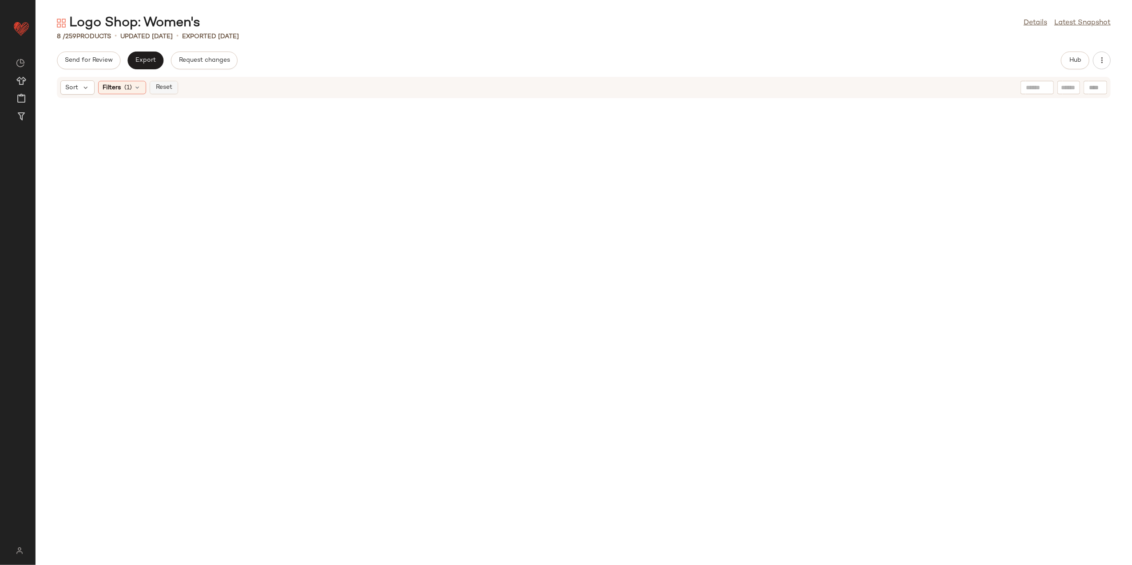
click at [173, 88] on button "Reset" at bounding box center [164, 87] width 28 height 13
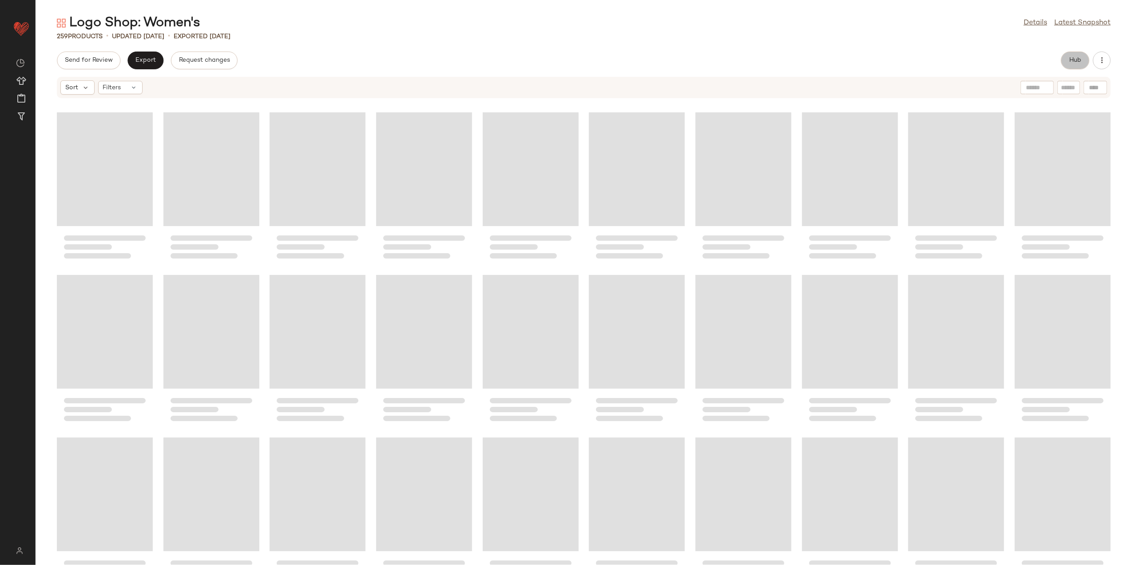
click at [1087, 63] on button "Hub" at bounding box center [1075, 61] width 28 height 18
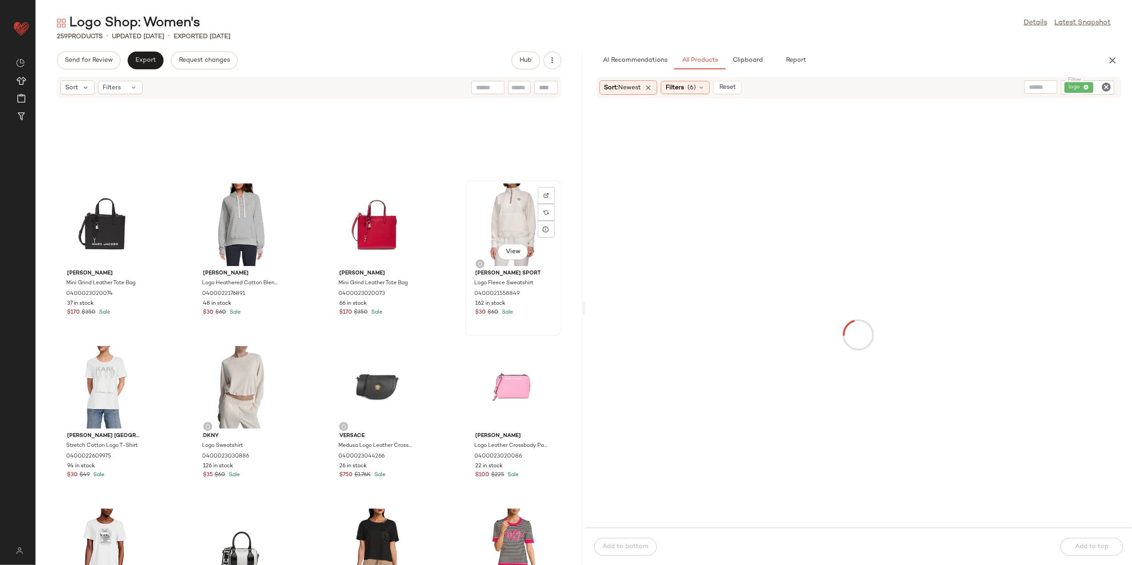
scroll to position [59, 0]
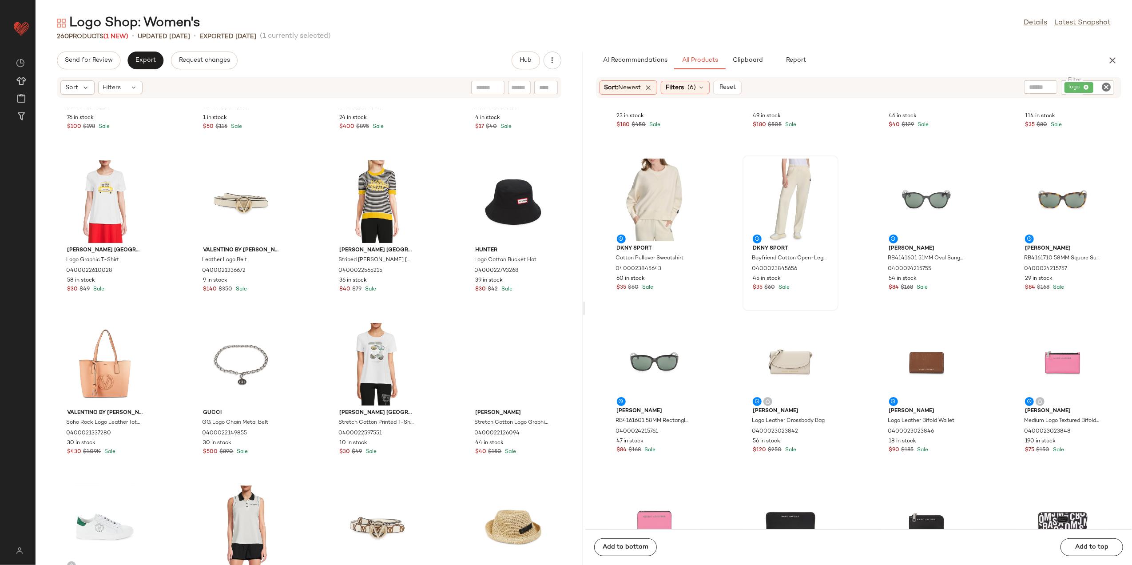
scroll to position [954, 0]
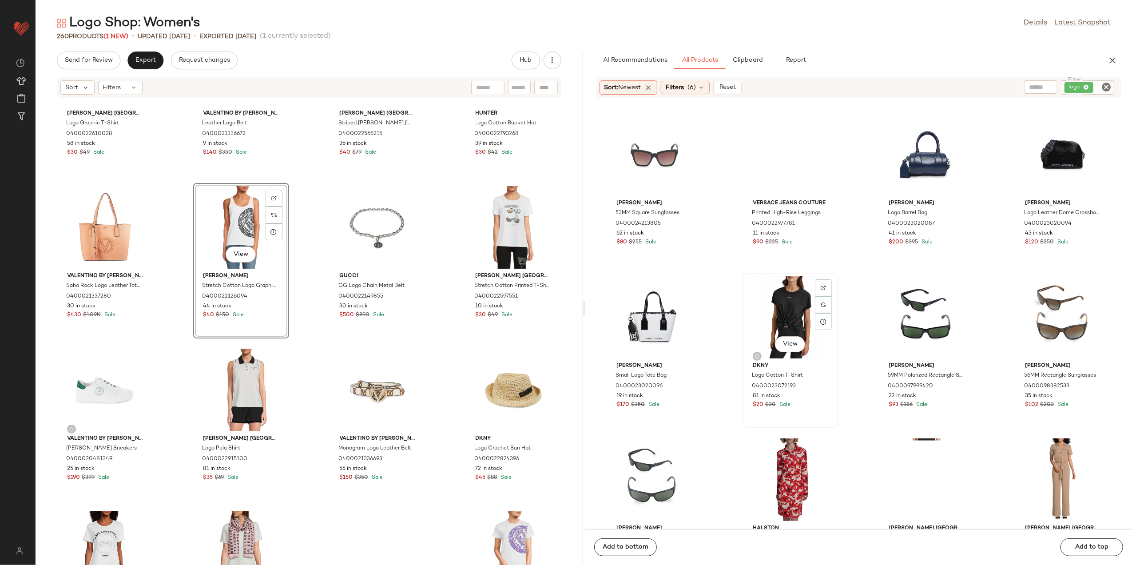
scroll to position [2079, 0]
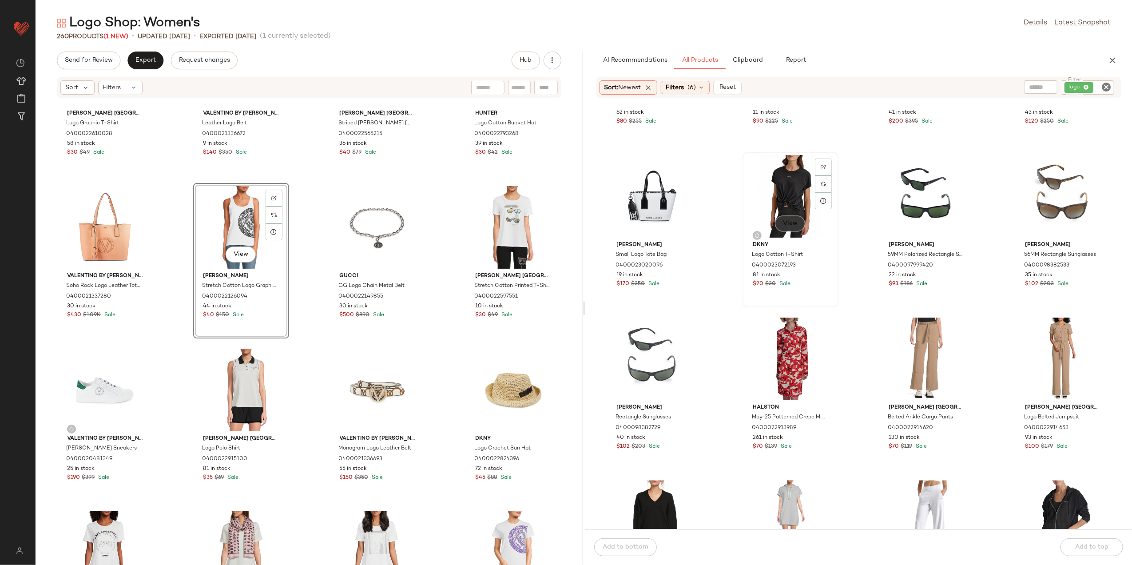
click at [791, 228] on button "View" at bounding box center [790, 223] width 30 height 16
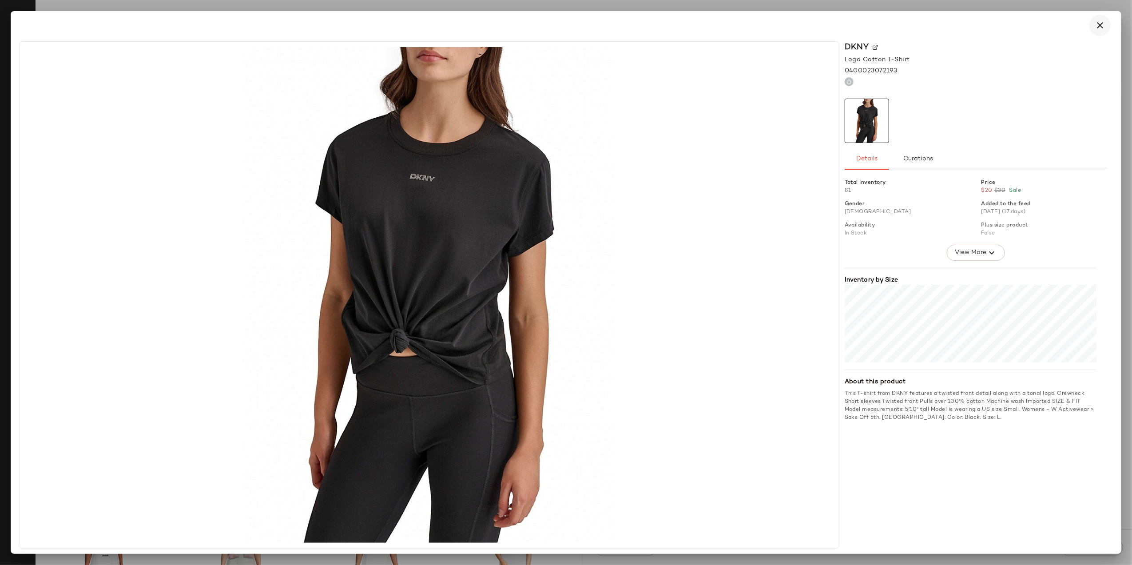
click at [1101, 20] on icon "button" at bounding box center [1100, 25] width 11 height 11
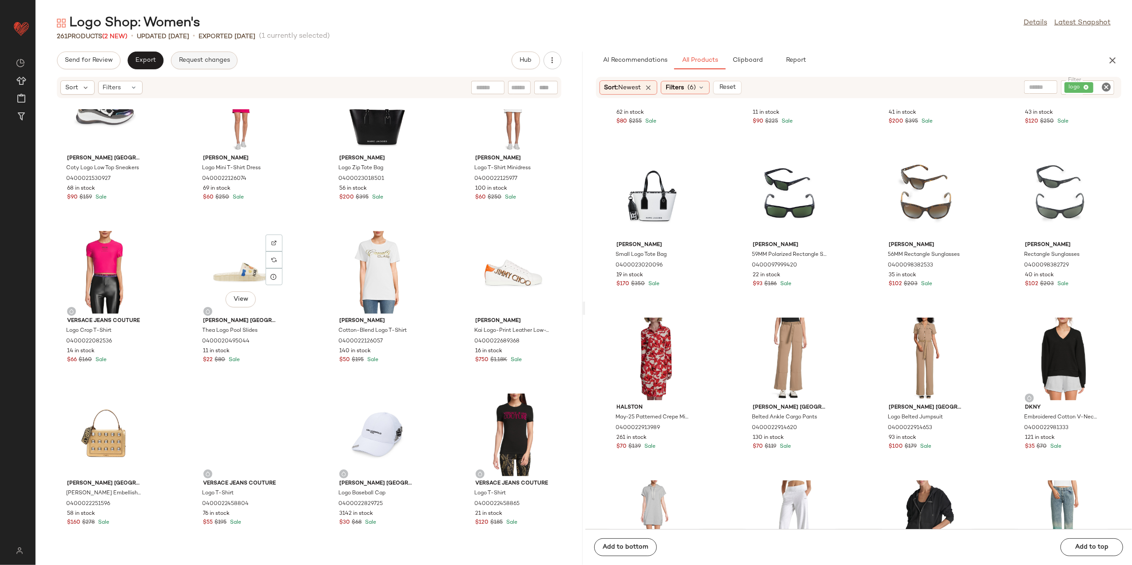
scroll to position [2494, 0]
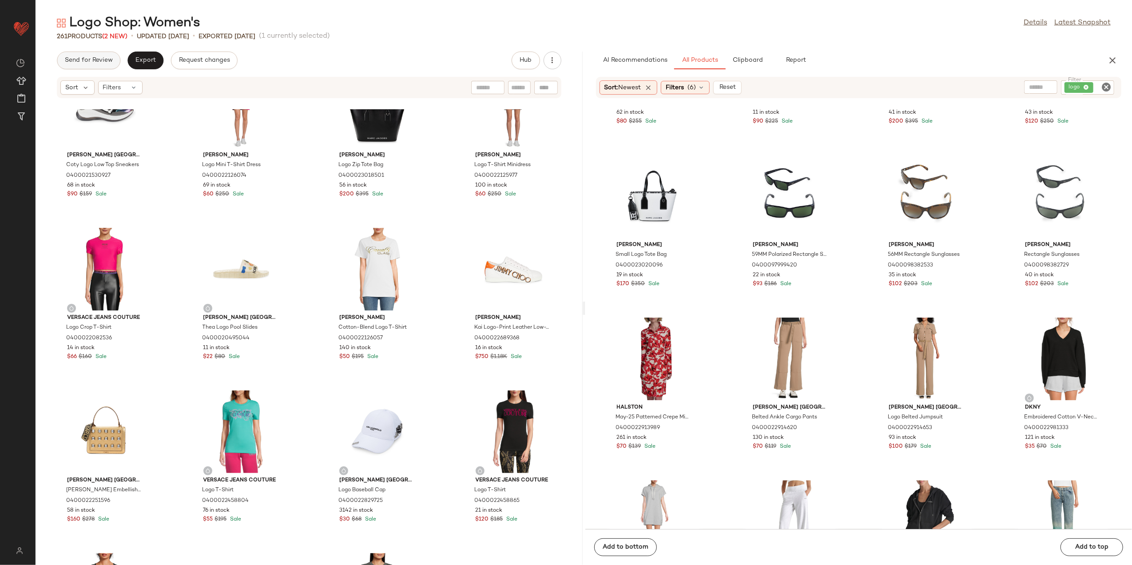
click at [102, 61] on span "Send for Review" at bounding box center [88, 60] width 48 height 7
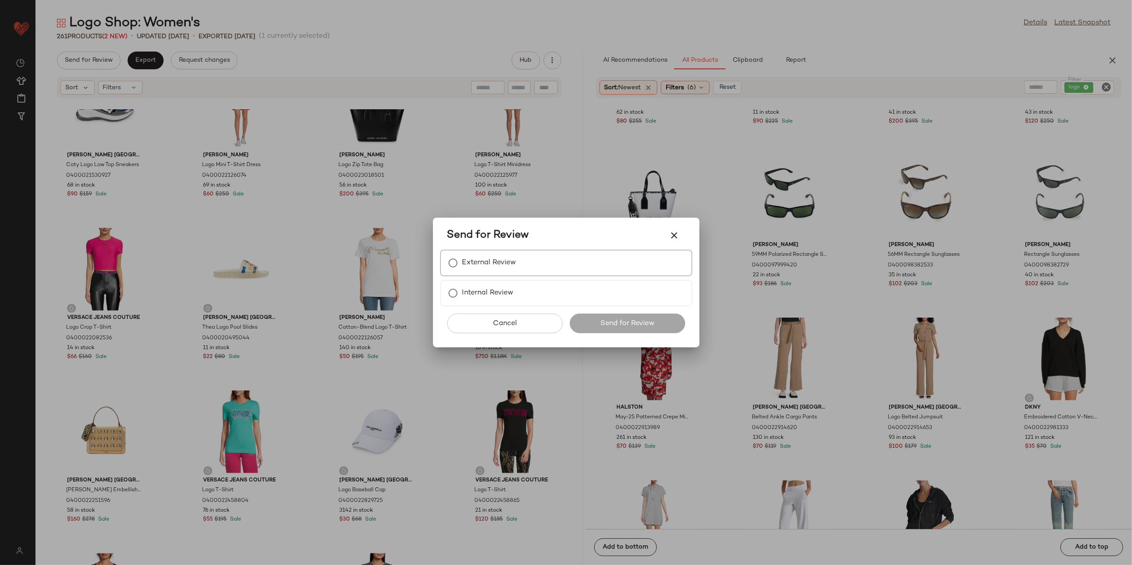
click at [494, 265] on label "External Review" at bounding box center [489, 263] width 54 height 18
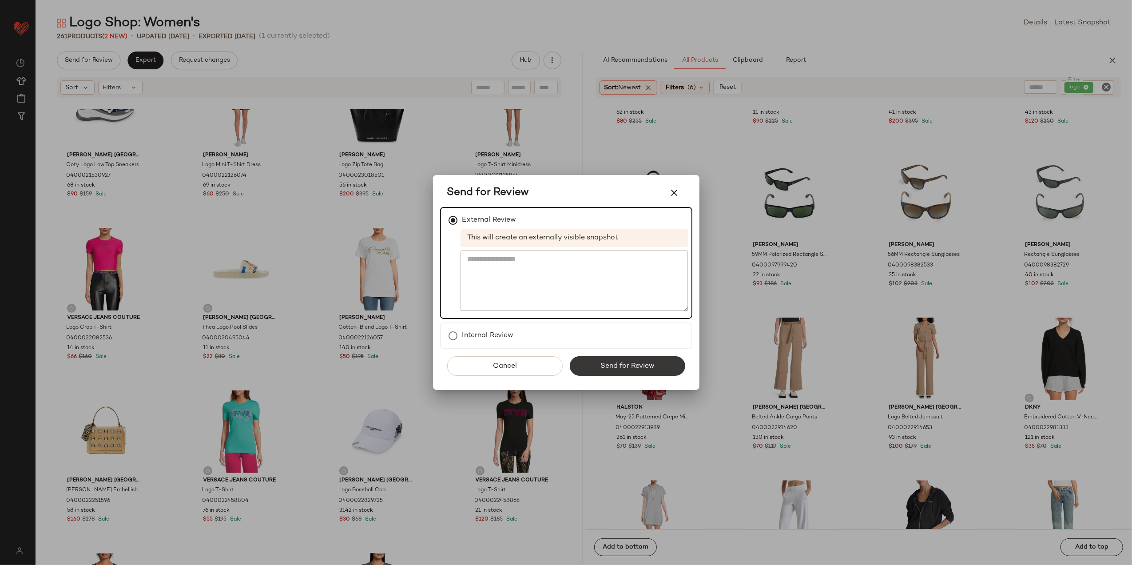
click at [598, 362] on button "Send for Review" at bounding box center [627, 366] width 115 height 20
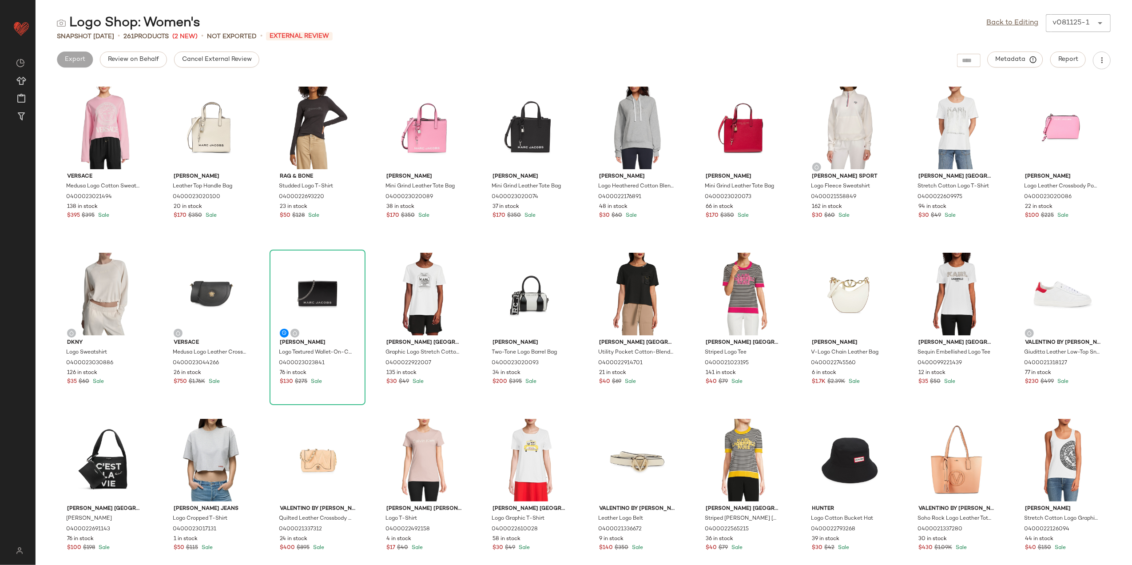
click at [212, 68] on div "Cancel External Review" at bounding box center [216, 61] width 85 height 18
click at [213, 66] on button "Cancel External Review" at bounding box center [216, 60] width 85 height 16
click at [139, 54] on button "Export" at bounding box center [145, 60] width 36 height 16
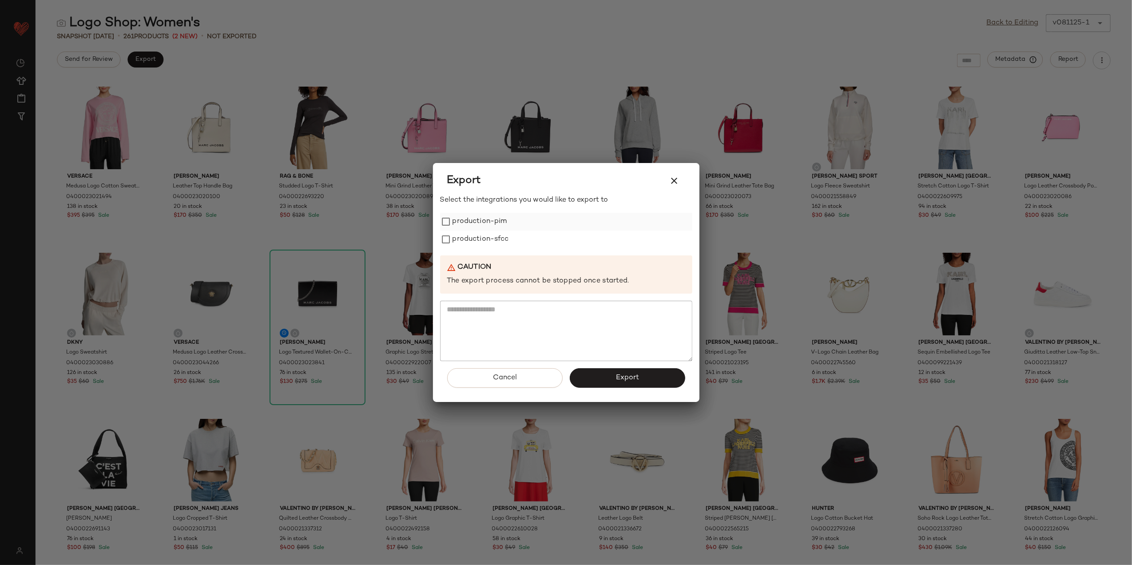
click at [489, 219] on label "production-pim" at bounding box center [480, 222] width 55 height 18
drag, startPoint x: 487, startPoint y: 236, endPoint x: 525, endPoint y: 265, distance: 47.5
click at [487, 237] on label "production-sfcc" at bounding box center [481, 240] width 56 height 18
click at [598, 380] on button "Export" at bounding box center [627, 378] width 115 height 20
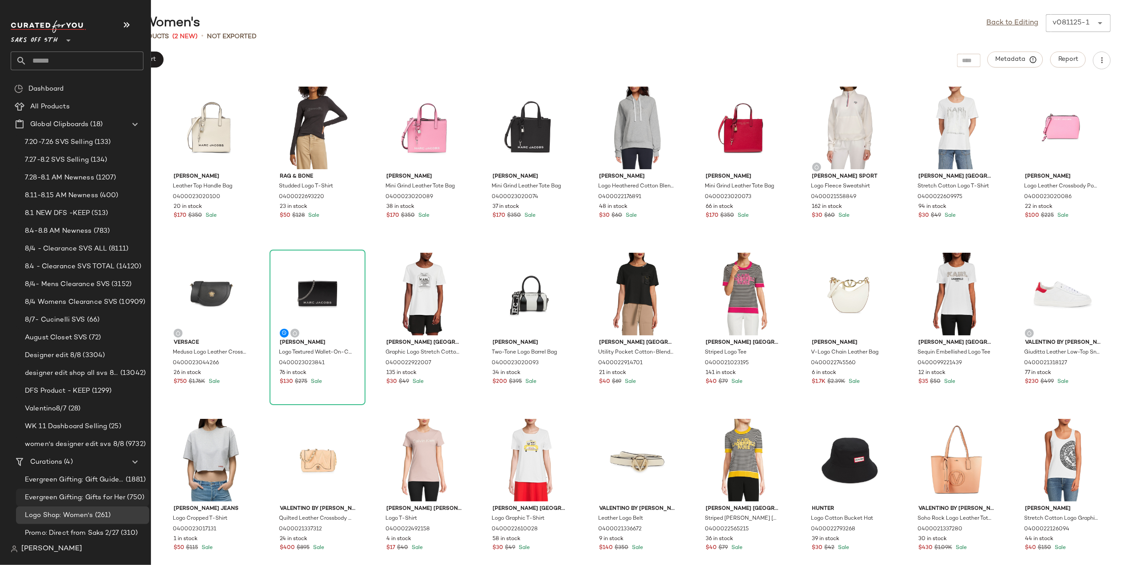
scroll to position [5, 0]
click at [86, 535] on span "Promo: Direct from Saks 2/27" at bounding box center [72, 531] width 94 height 10
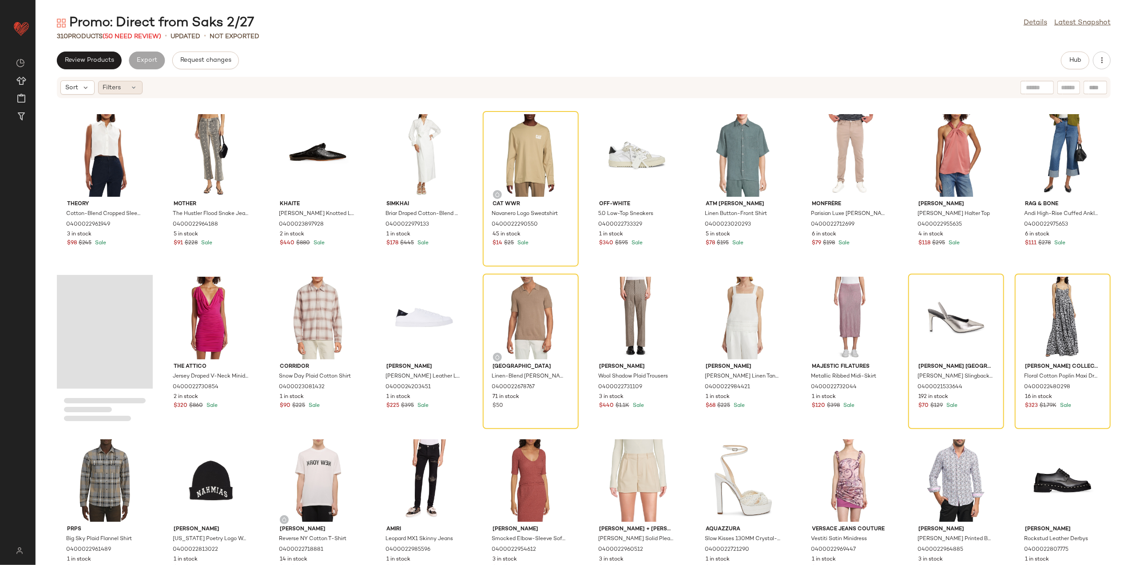
click at [125, 87] on div "Filters" at bounding box center [120, 87] width 44 height 13
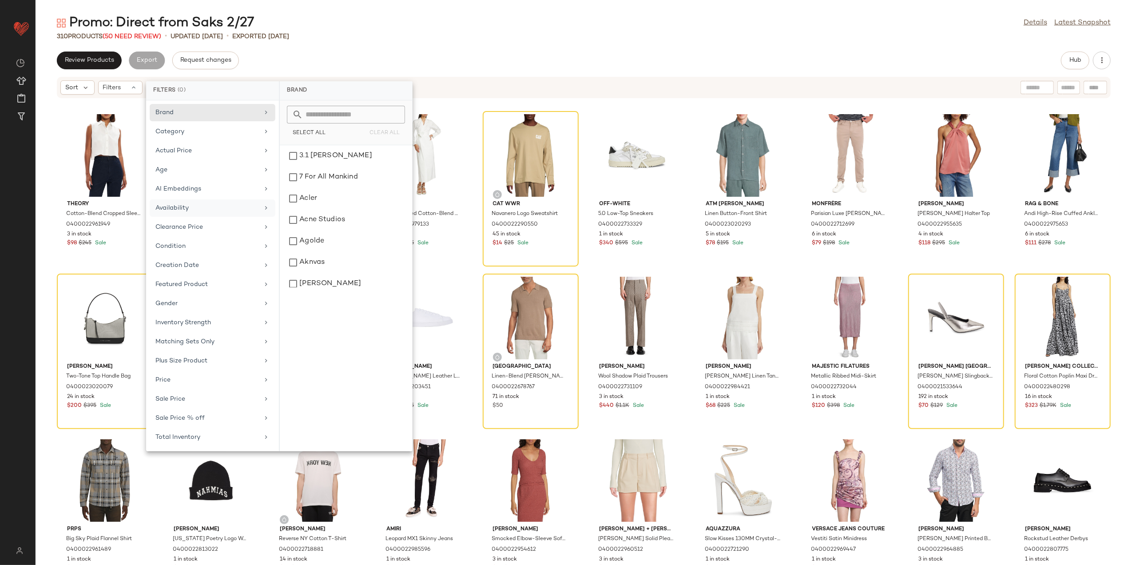
click at [208, 219] on div "Availability" at bounding box center [213, 227] width 126 height 17
click at [322, 176] on div "out_of_stock" at bounding box center [345, 177] width 125 height 21
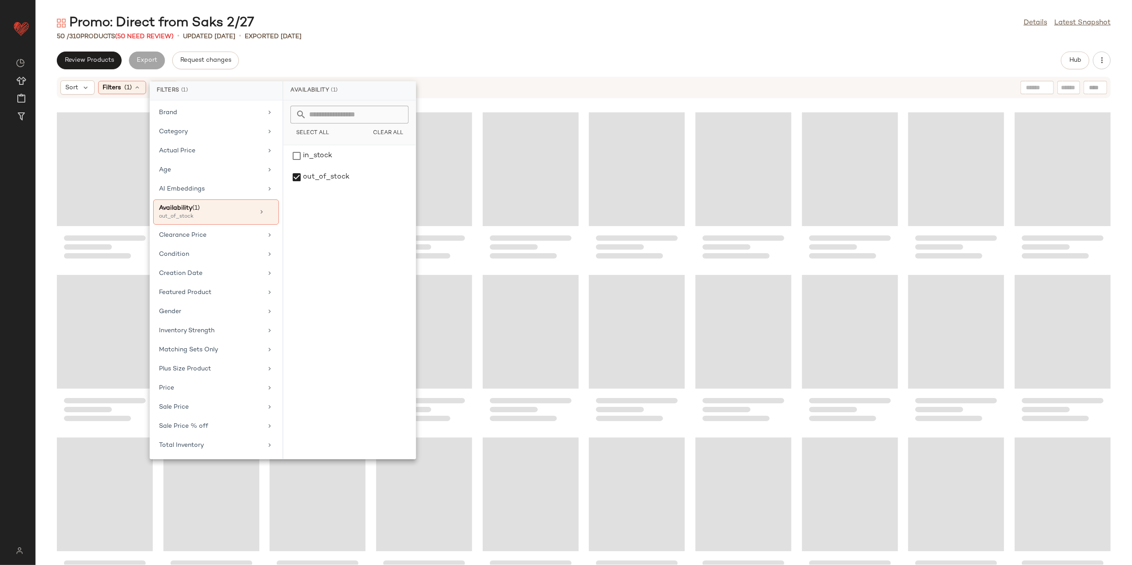
click at [417, 41] on div "Promo: Direct from Saks 2/27 Details Latest Snapshot 50 / 310 Products (50 Need…" at bounding box center [584, 289] width 1097 height 551
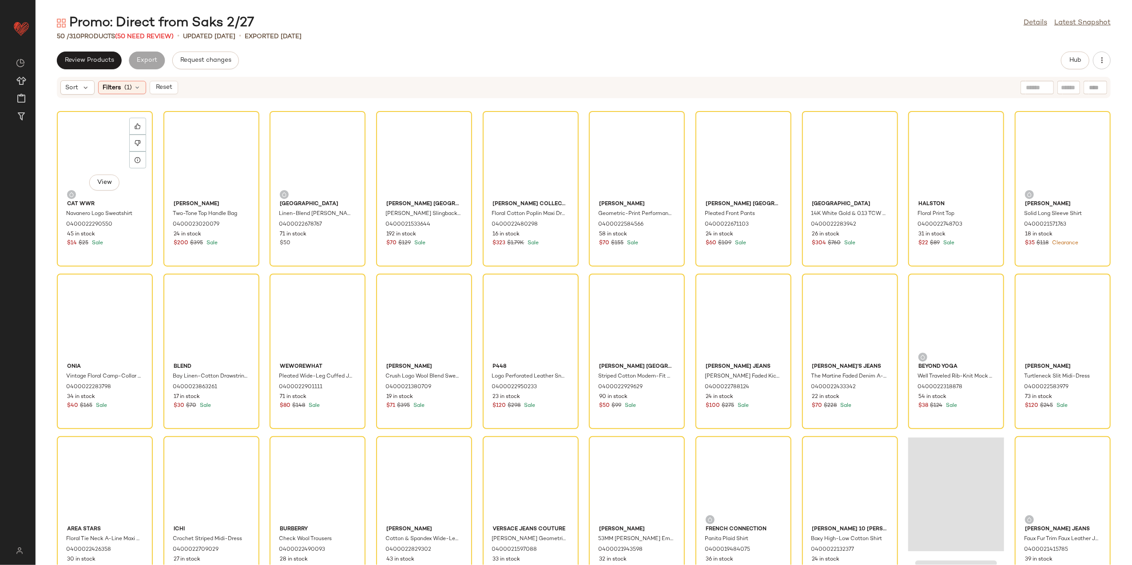
click at [67, 145] on div "View" at bounding box center [105, 155] width 90 height 83
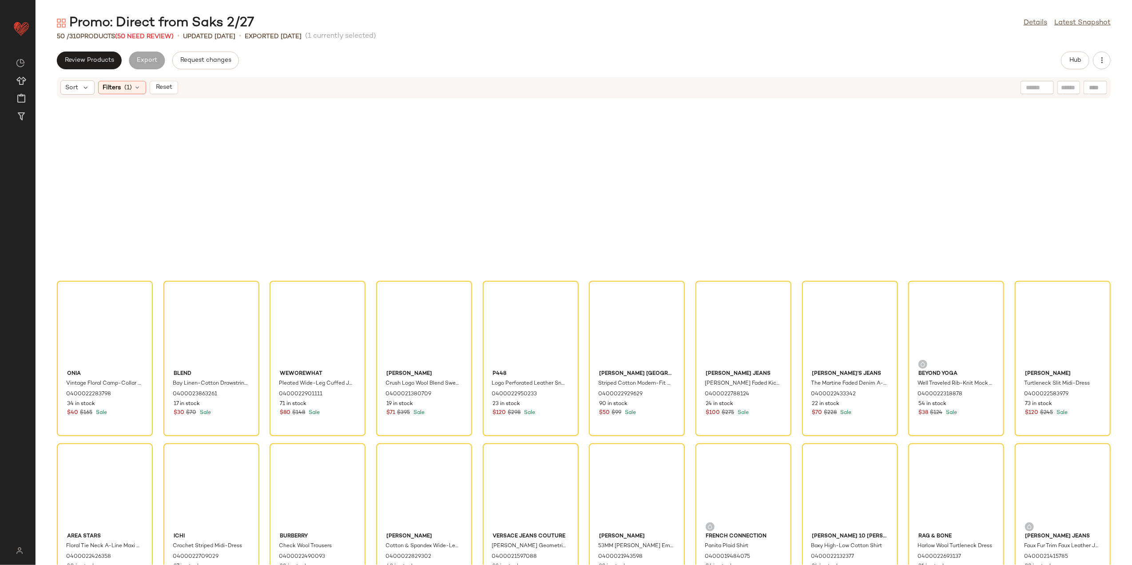
scroll to position [359, 0]
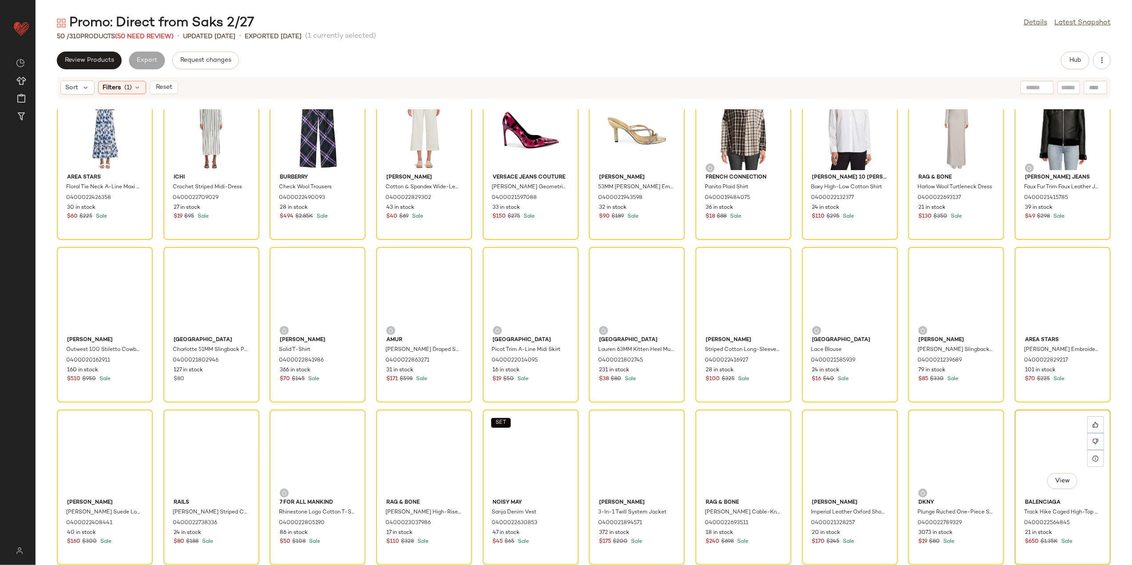
click at [1052, 461] on div "View" at bounding box center [1063, 454] width 90 height 83
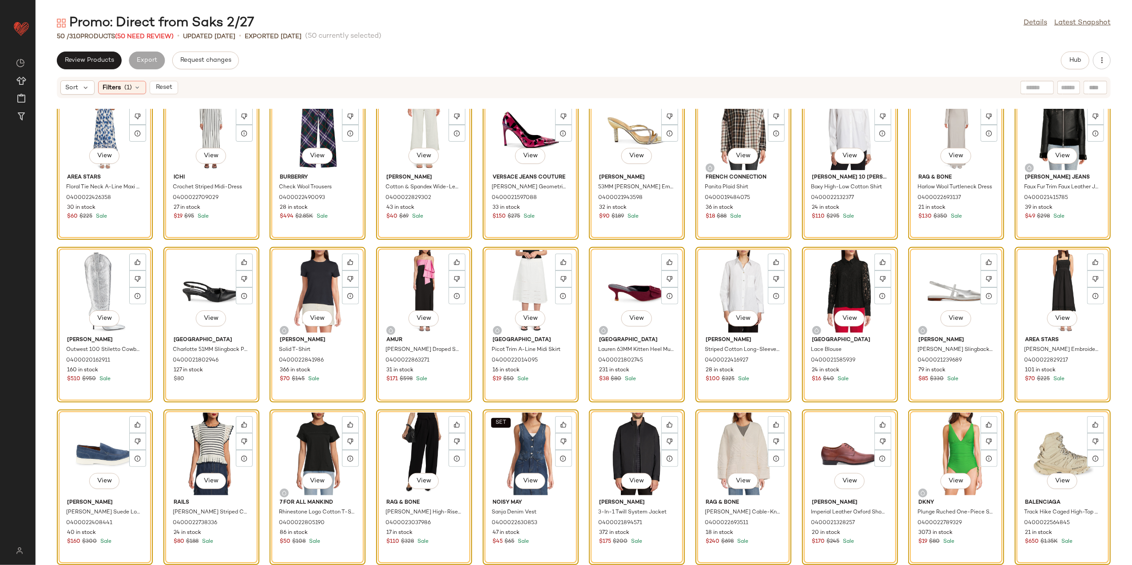
click at [155, 240] on div "View Cat WWR Navanero Logo Sweatshirt 0400022290550 45 in stock $14 $25 Sale Vi…" at bounding box center [584, 337] width 1097 height 456
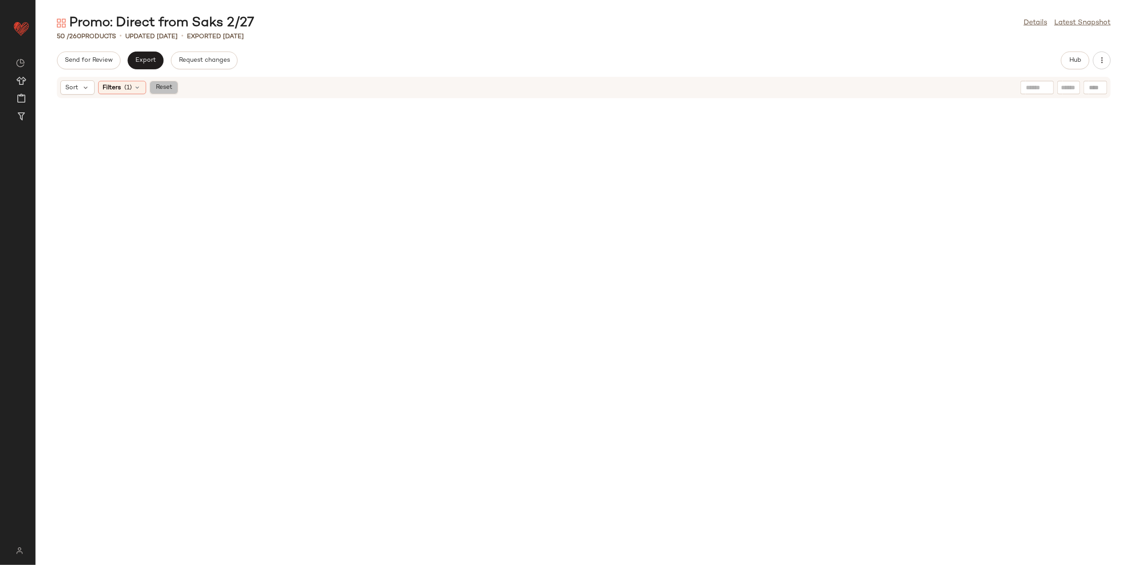
click at [173, 86] on button "Reset" at bounding box center [164, 87] width 28 height 13
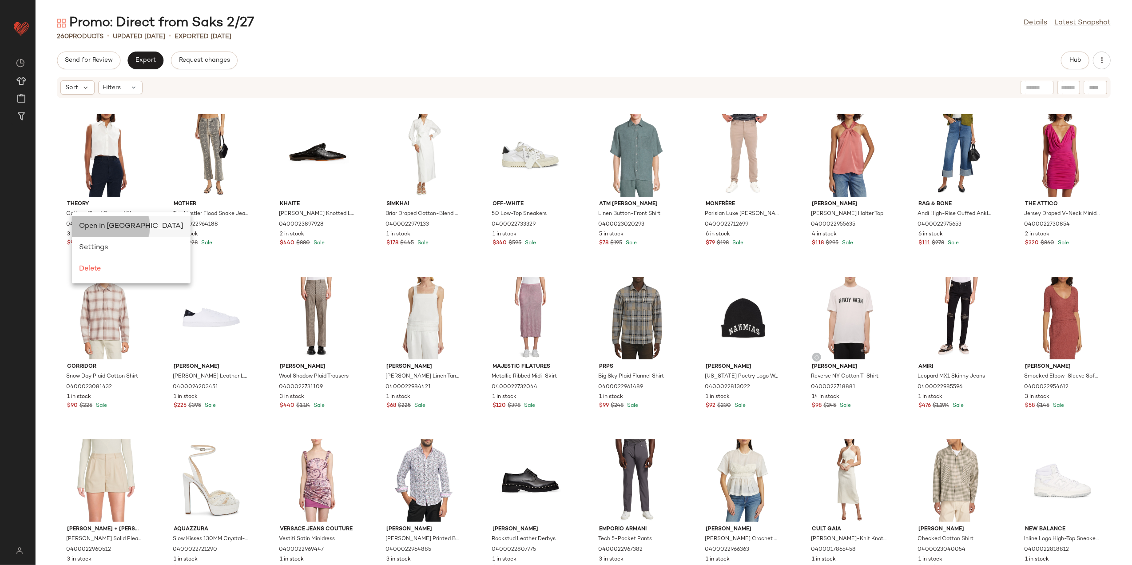
click at [89, 230] on span "Open in [GEOGRAPHIC_DATA]" at bounding box center [131, 227] width 104 height 8
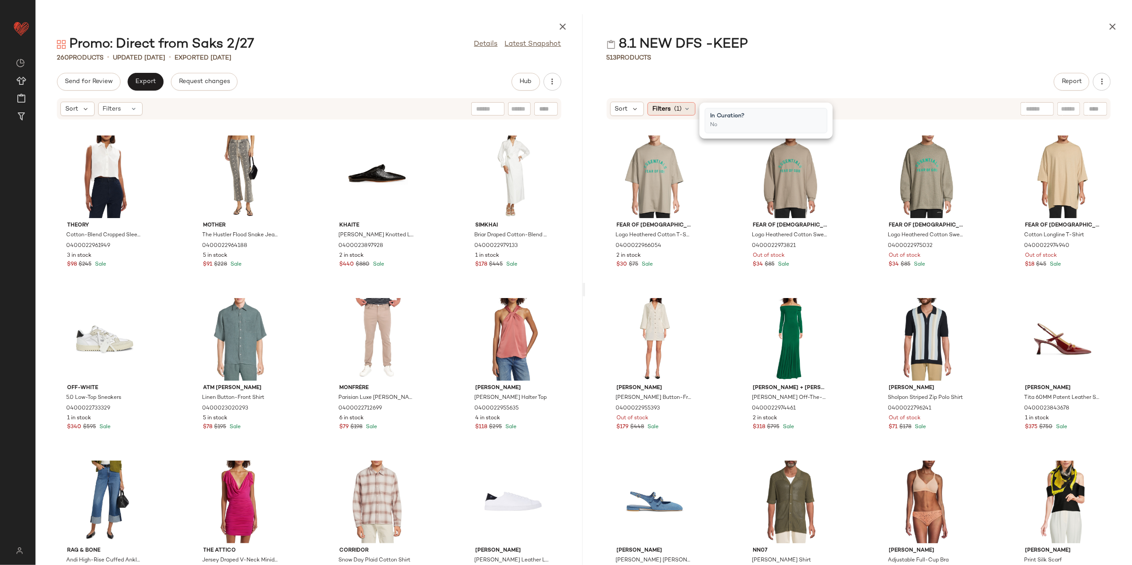
click at [654, 107] on span "Filters" at bounding box center [661, 108] width 18 height 9
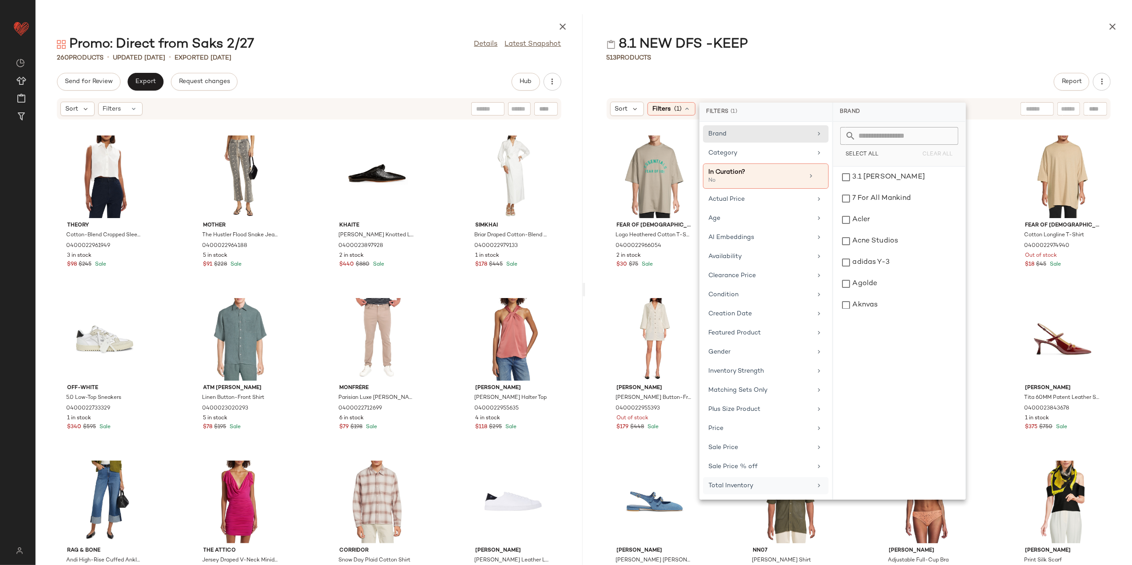
click at [743, 490] on div "Total Inventory" at bounding box center [760, 485] width 103 height 9
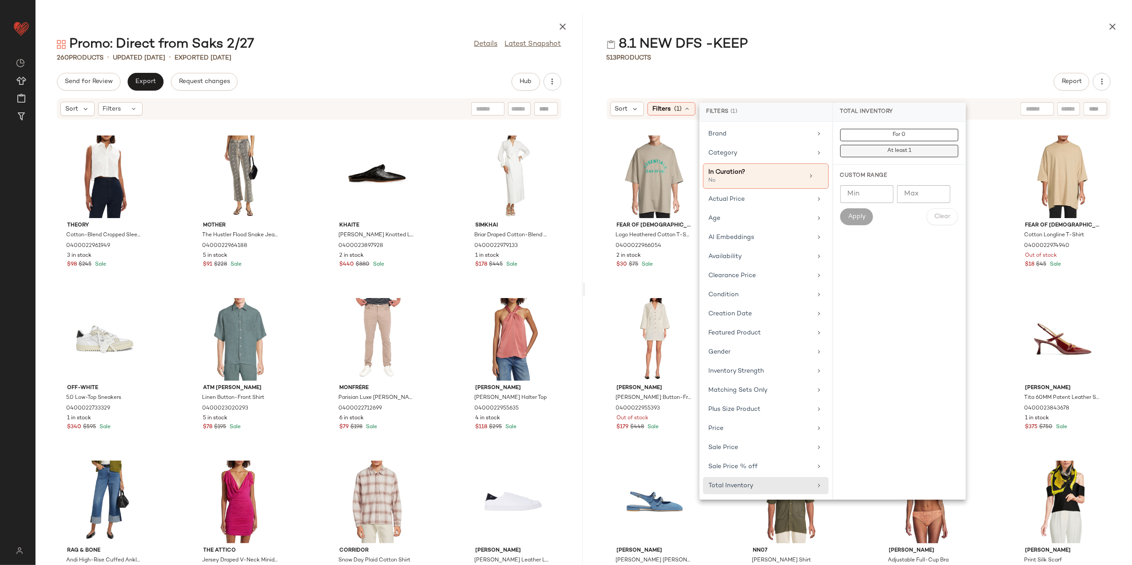
click at [885, 151] on button "At least 1" at bounding box center [899, 151] width 118 height 12
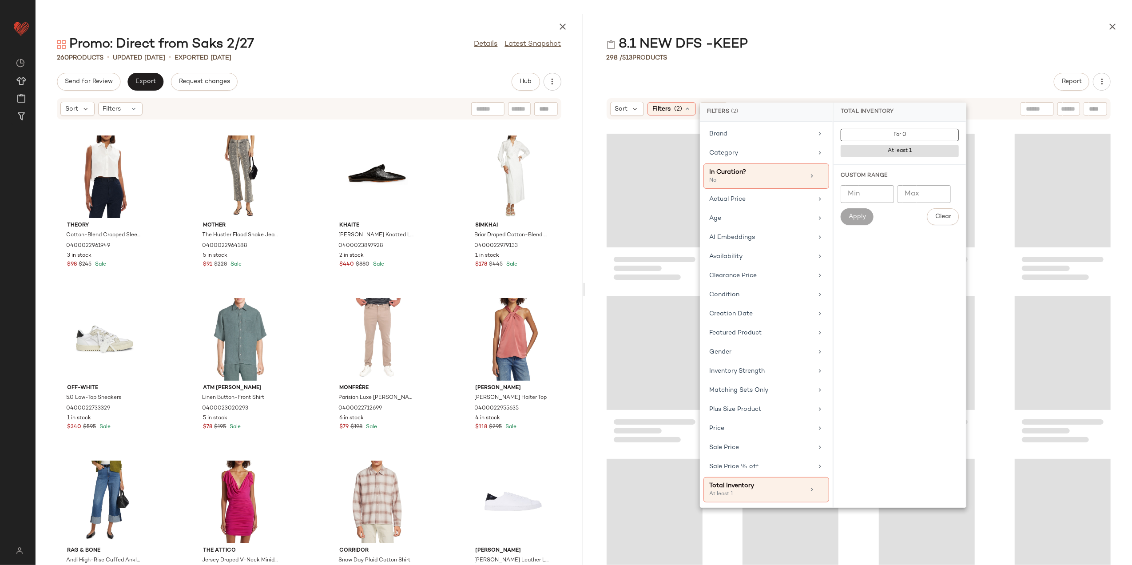
click at [872, 38] on div "8.1 NEW DFS -KEEP" at bounding box center [858, 45] width 547 height 18
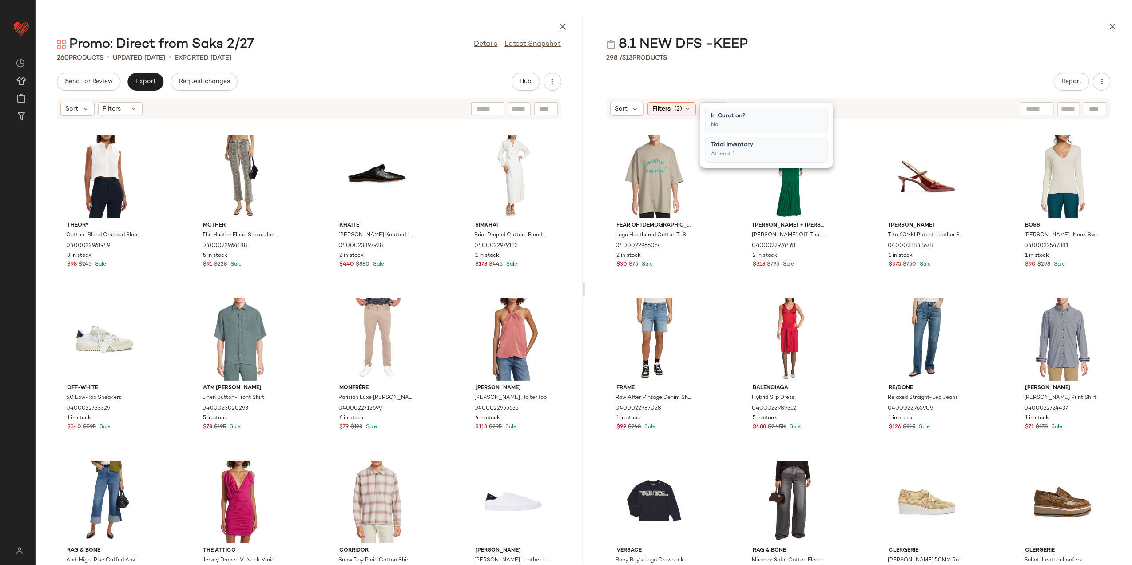
click at [895, 38] on div "8.1 NEW DFS -KEEP" at bounding box center [858, 45] width 547 height 18
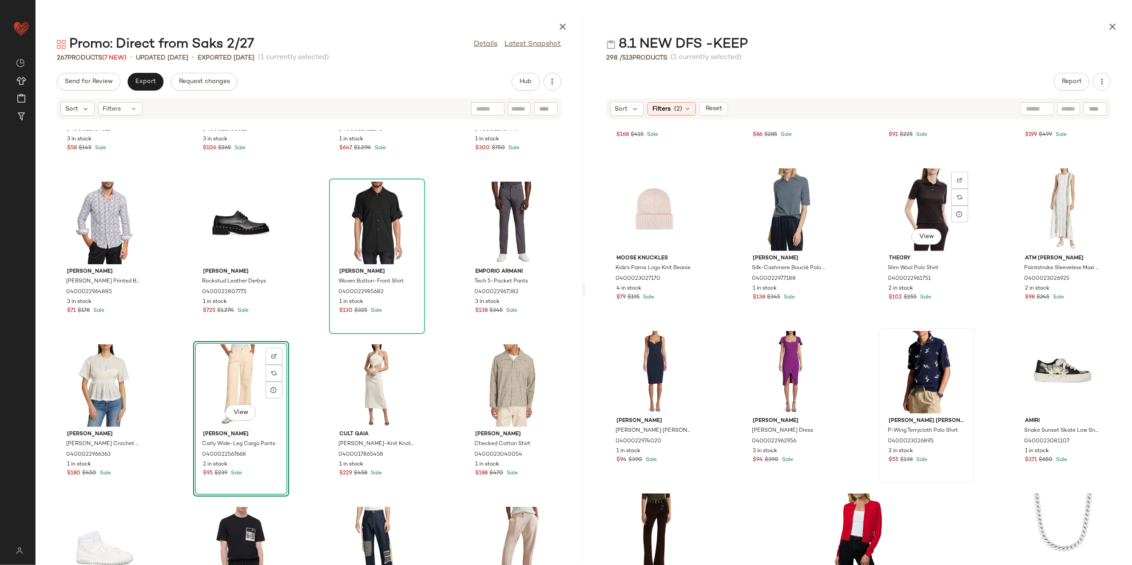
scroll to position [867, 0]
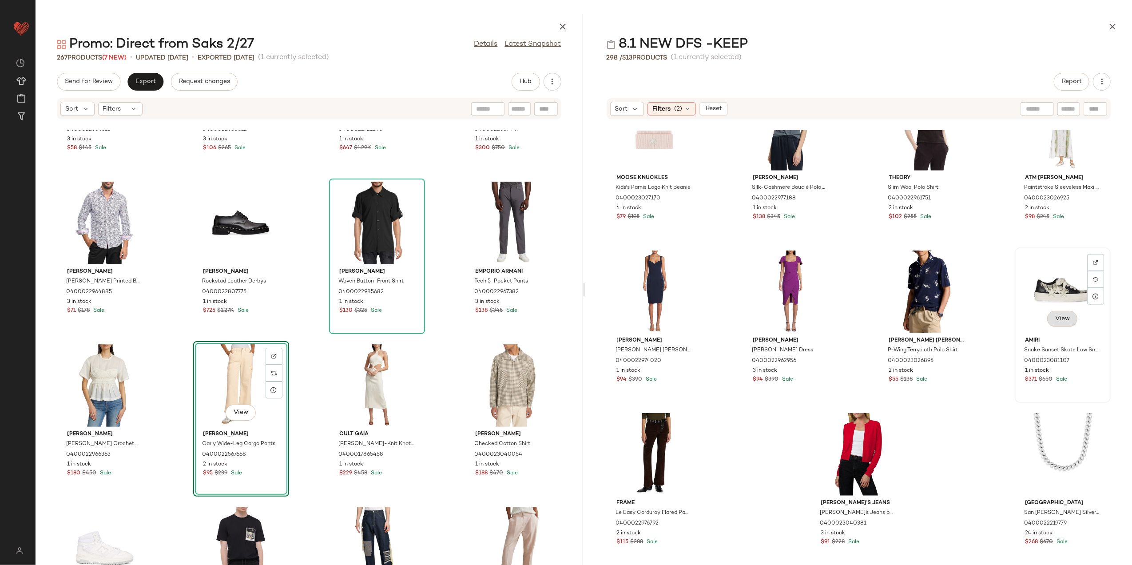
click at [1060, 318] on span "View" at bounding box center [1062, 318] width 15 height 7
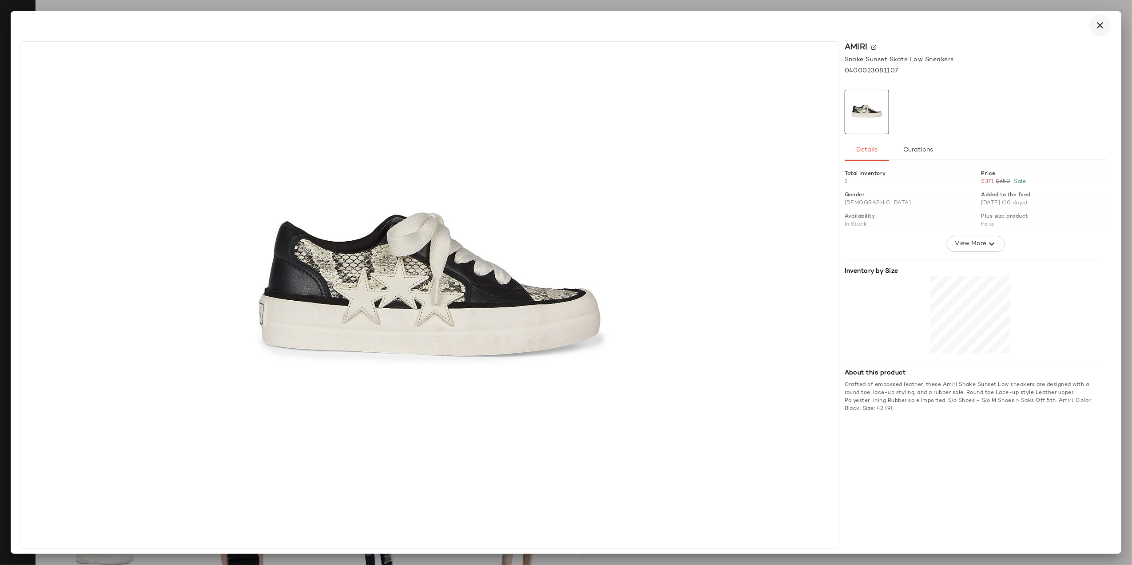
click at [1098, 19] on button "button" at bounding box center [1099, 25] width 21 height 21
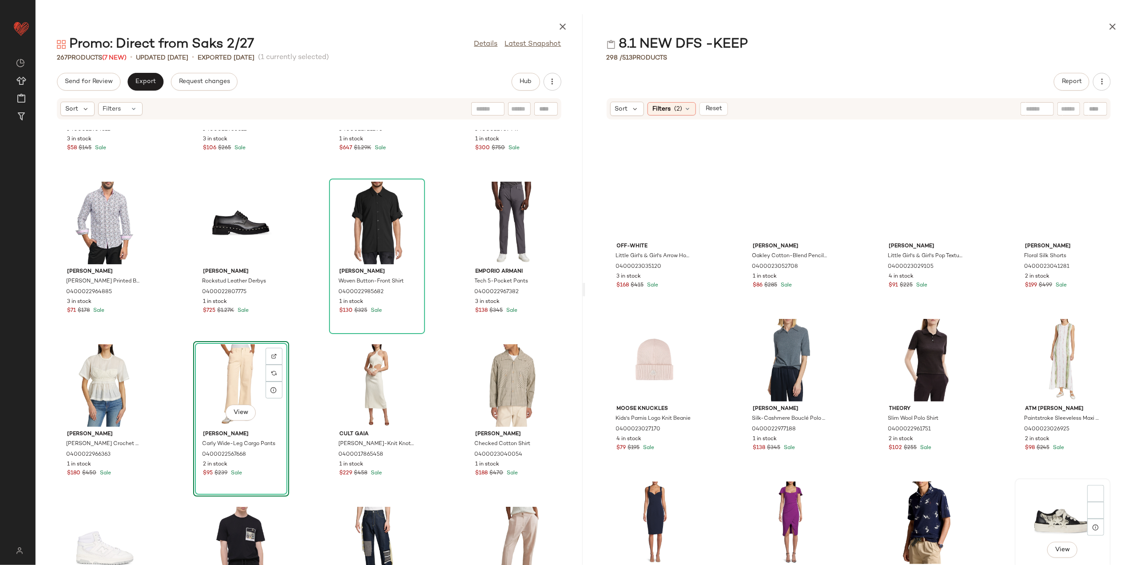
scroll to position [631, 0]
